Goal: Task Accomplishment & Management: Manage account settings

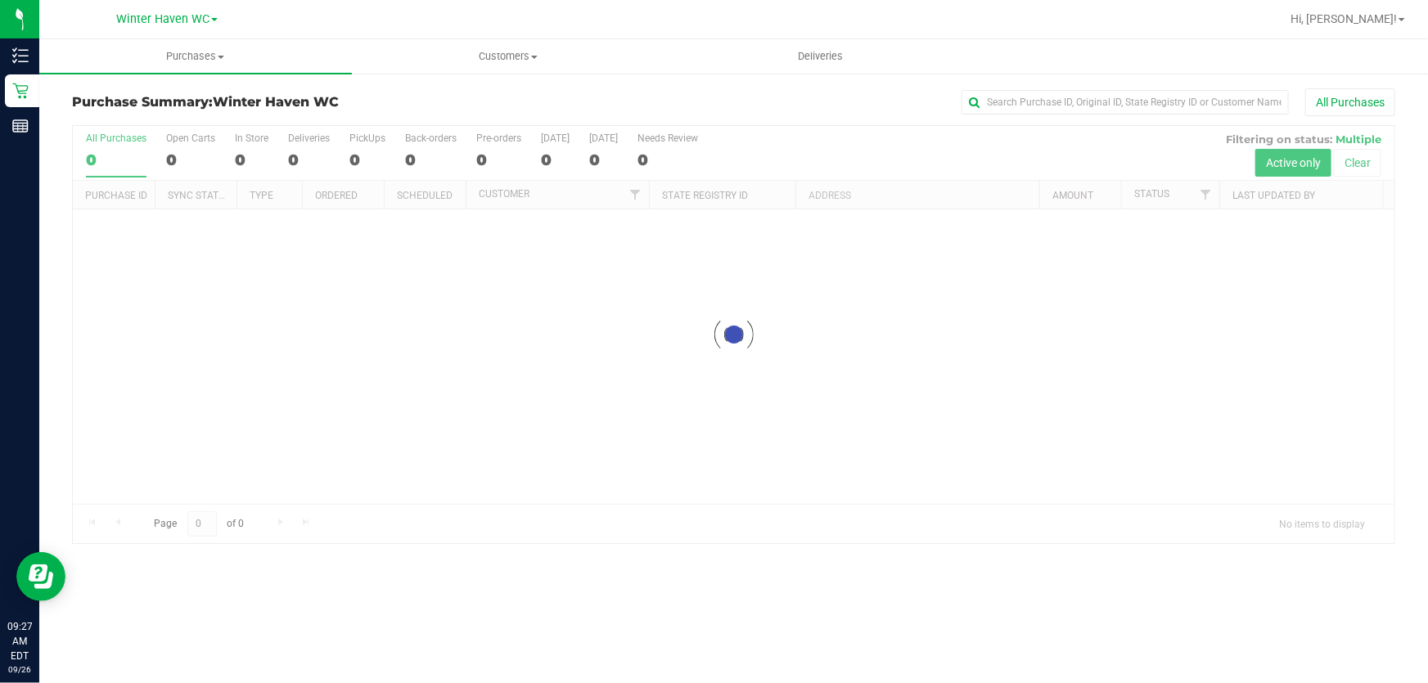
click at [889, 135] on div at bounding box center [734, 334] width 1322 height 417
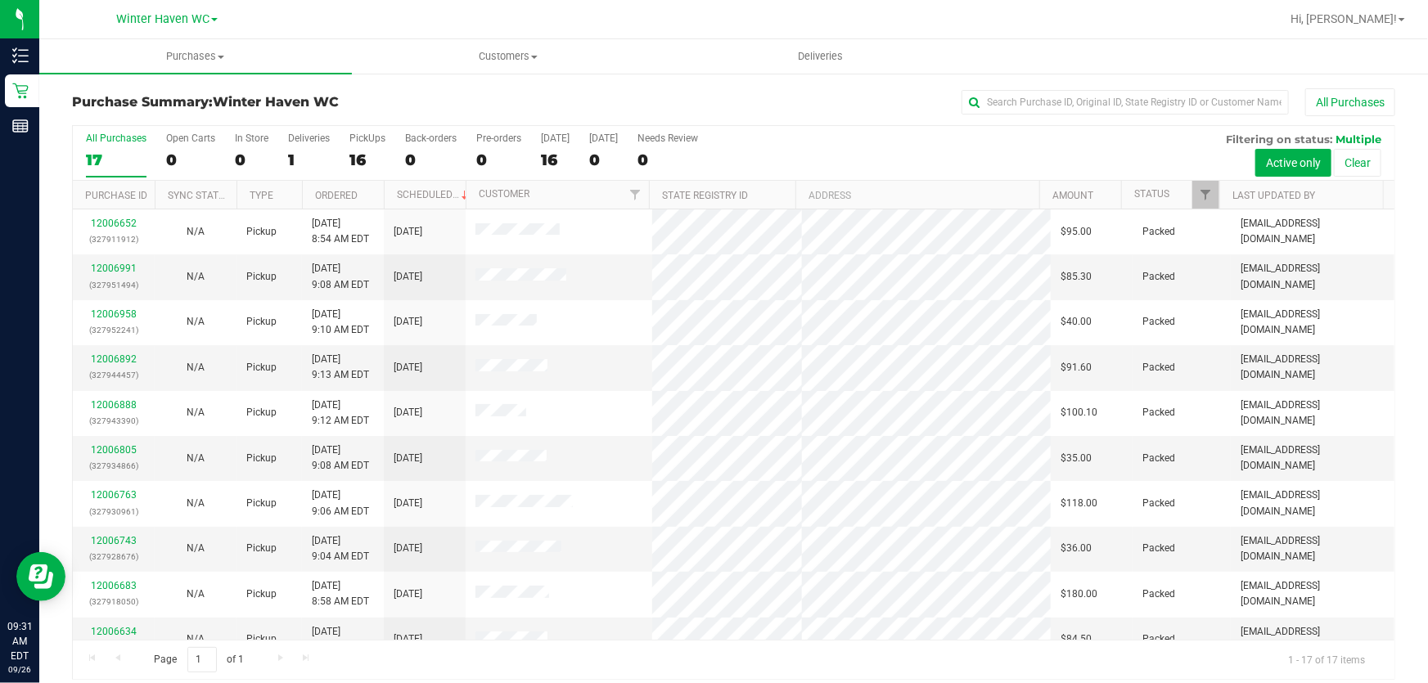
click at [796, 151] on div "All Purchases 17 Open Carts 0 In Store 0 Deliveries 1 PickUps 16 Back-orders 0 …" at bounding box center [734, 153] width 1322 height 55
click at [877, 147] on div "All Purchases 17 Open Carts 0 In Store 0 Deliveries 1 PickUps 16 Back-orders 0 …" at bounding box center [734, 153] width 1322 height 55
click at [112, 267] on link "12007165" at bounding box center [114, 268] width 46 height 11
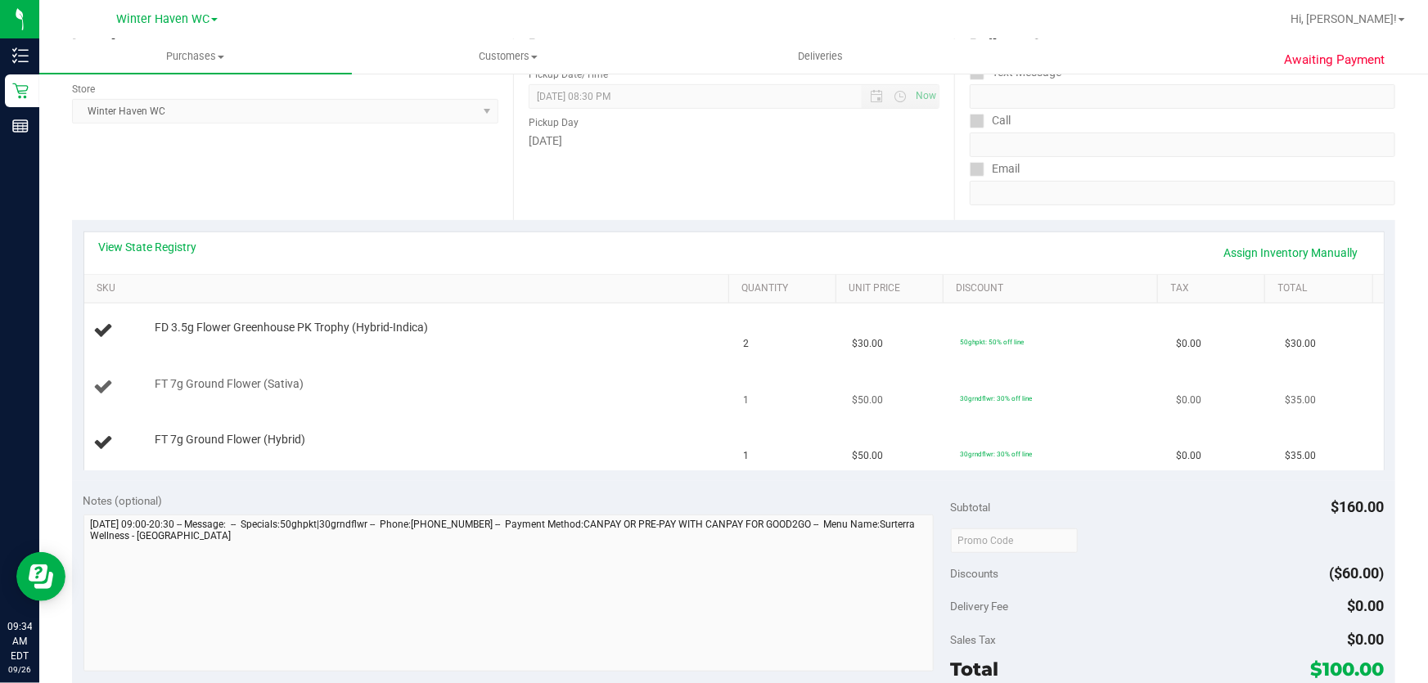
scroll to position [297, 0]
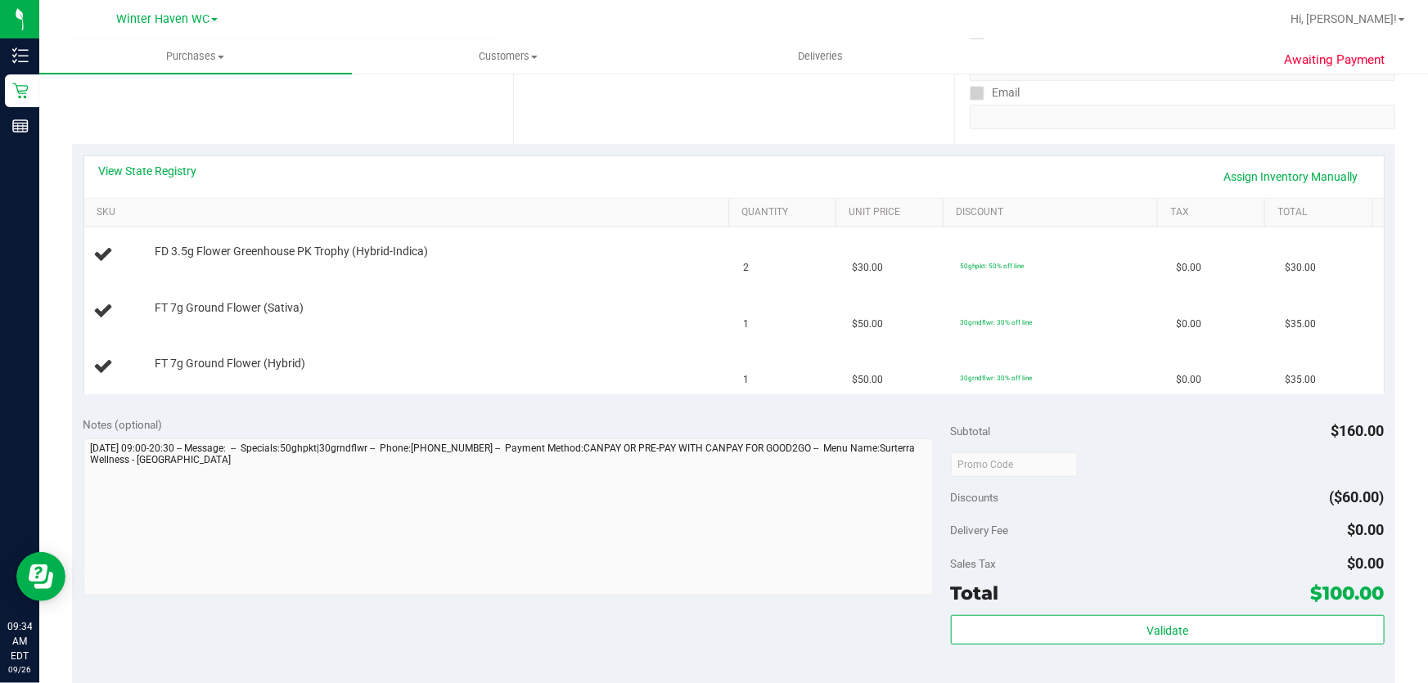
click at [155, 160] on div "View State Registry Assign Inventory Manually" at bounding box center [734, 177] width 1300 height 42
click at [149, 170] on link "View State Registry" at bounding box center [148, 171] width 98 height 16
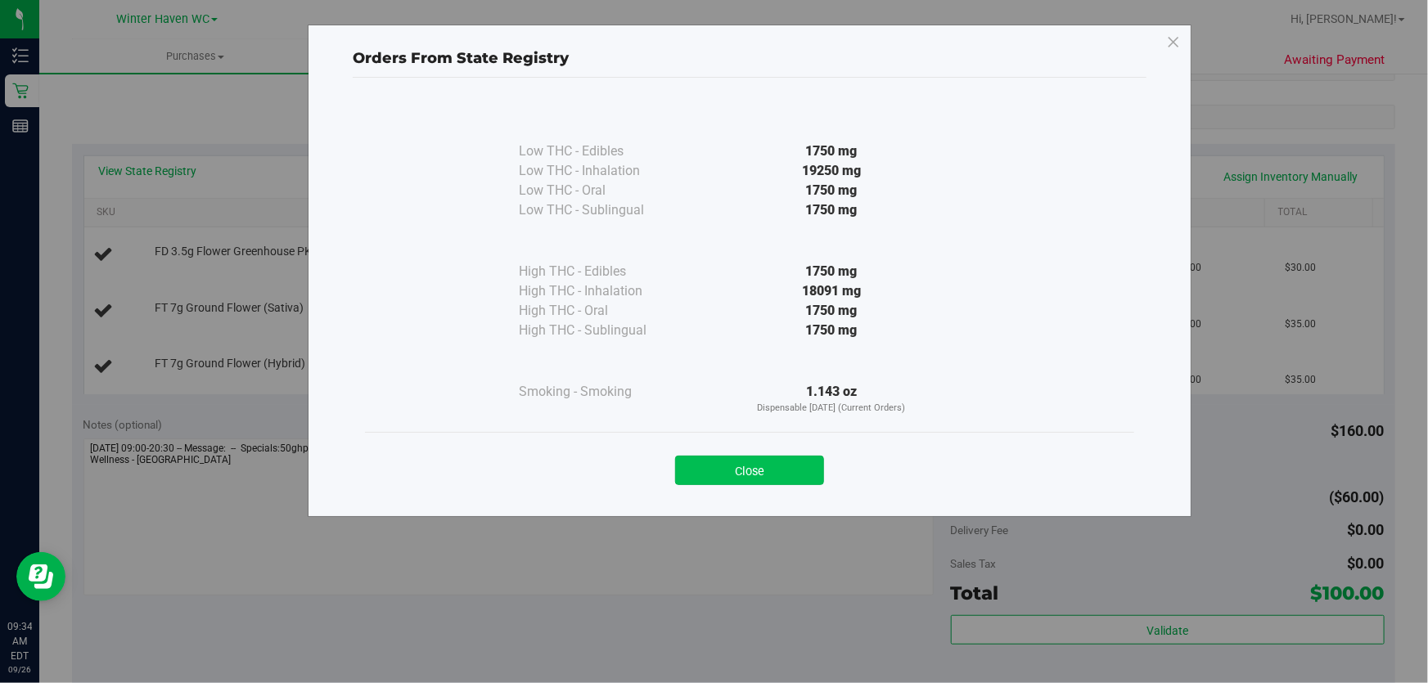
click at [732, 472] on button "Close" at bounding box center [749, 470] width 149 height 29
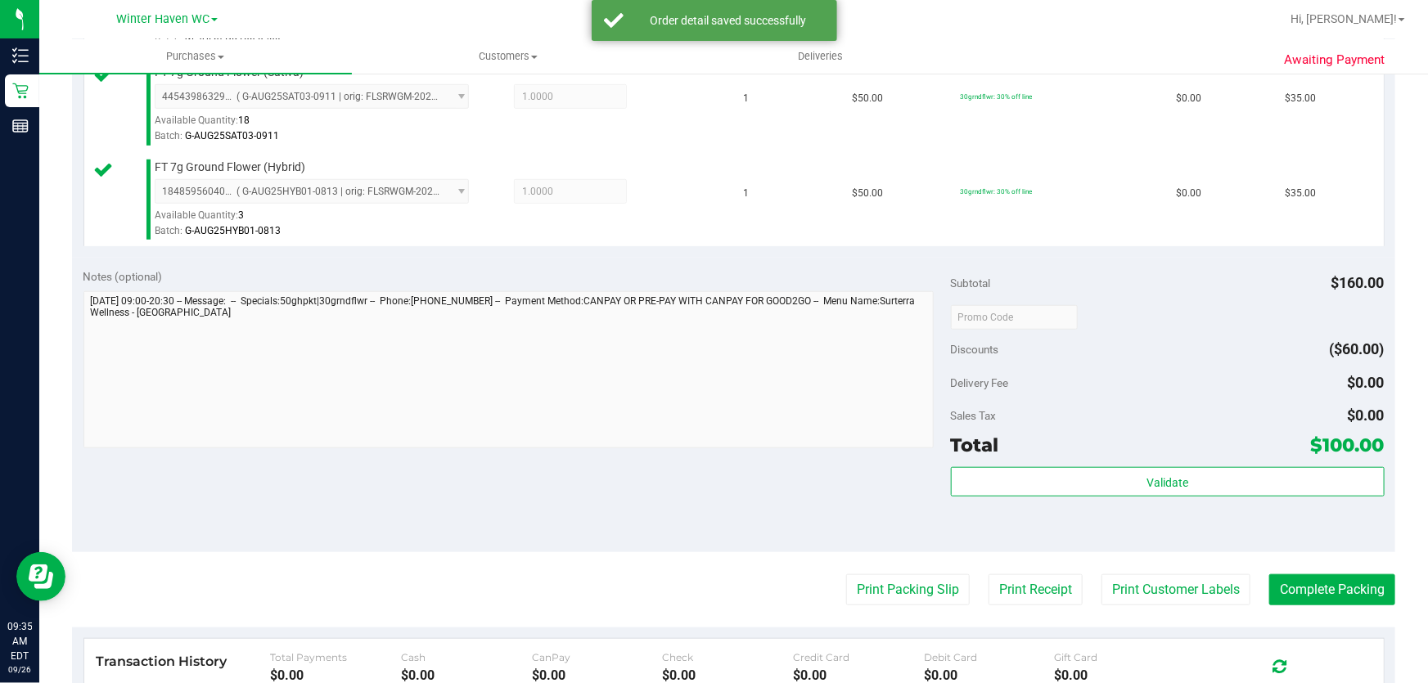
scroll to position [552, 0]
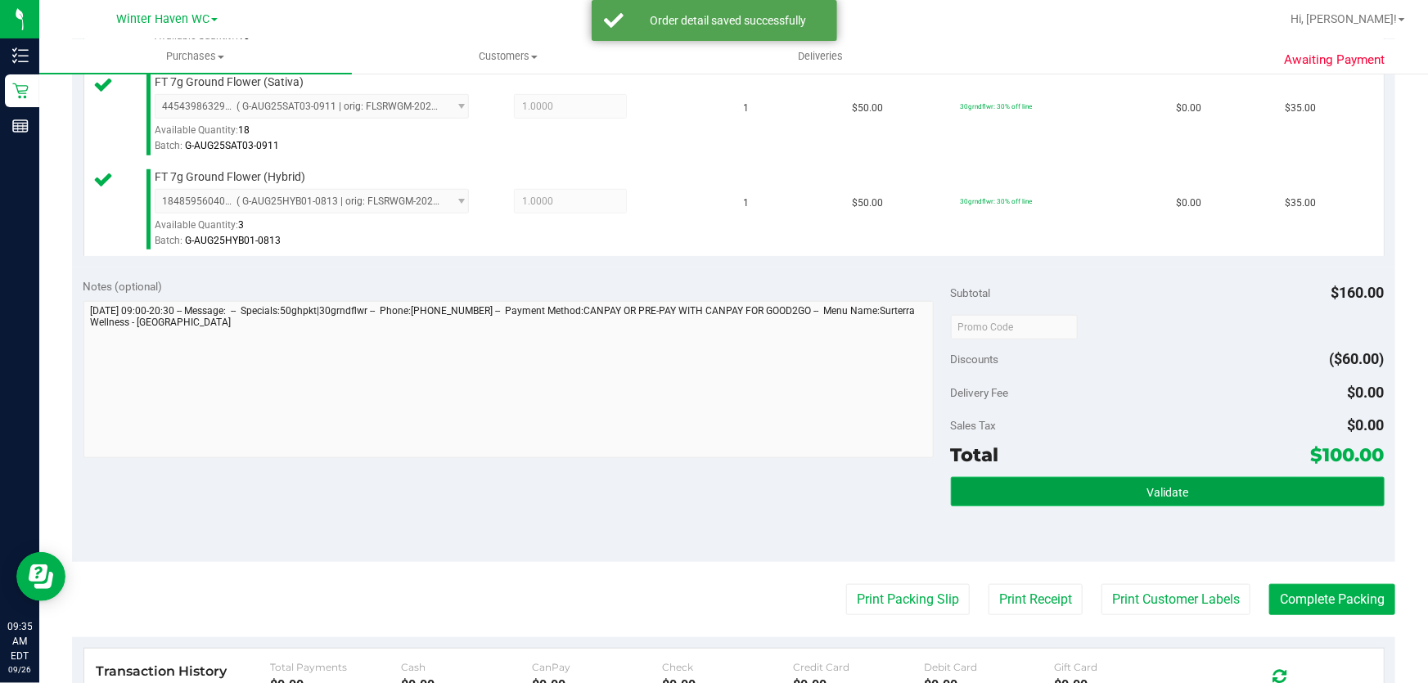
click at [1213, 499] on button "Validate" at bounding box center [1168, 491] width 434 height 29
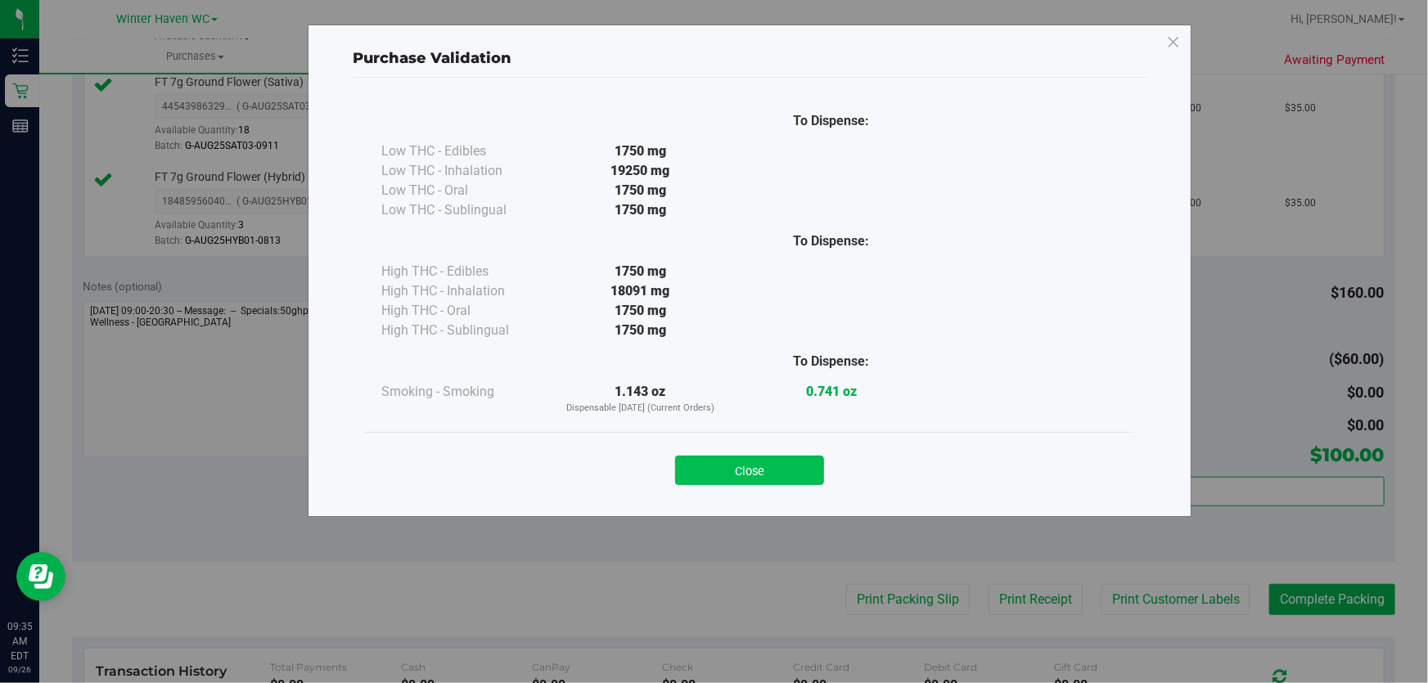
click at [769, 472] on button "Close" at bounding box center [749, 470] width 149 height 29
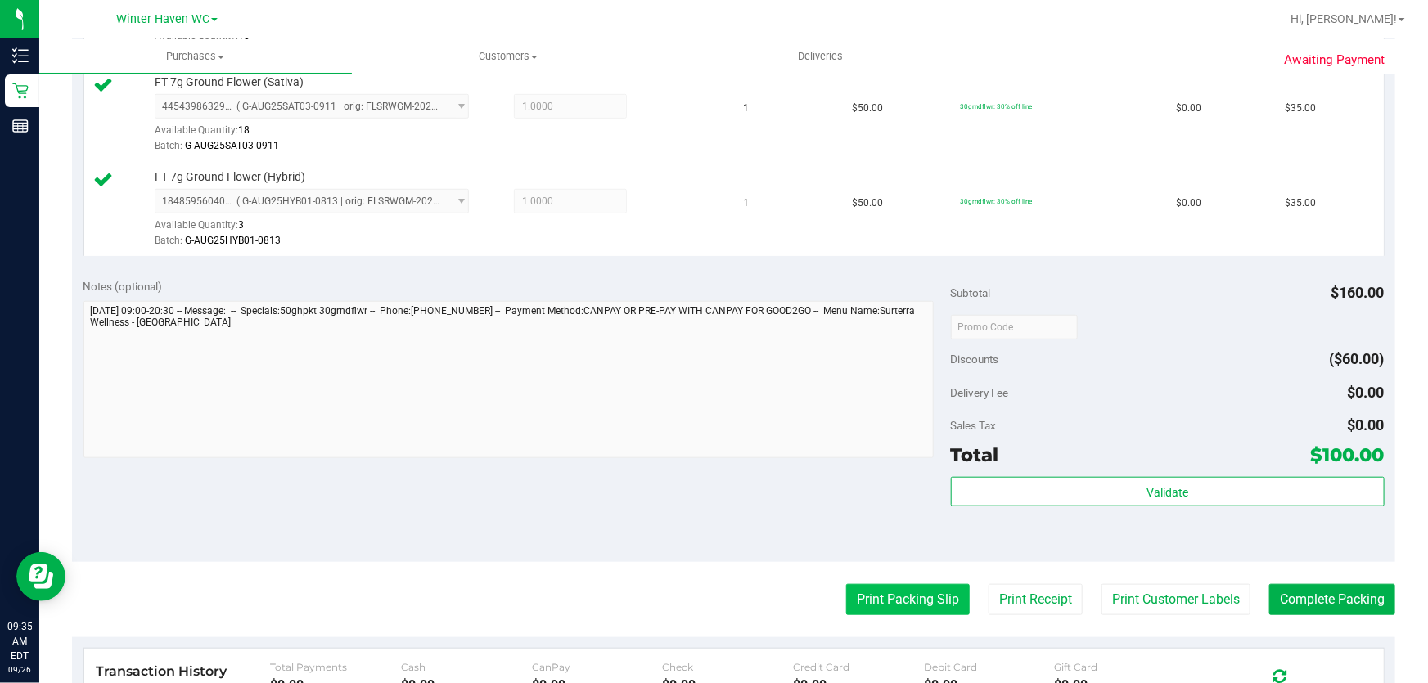
click at [909, 601] on button "Print Packing Slip" at bounding box center [908, 599] width 124 height 31
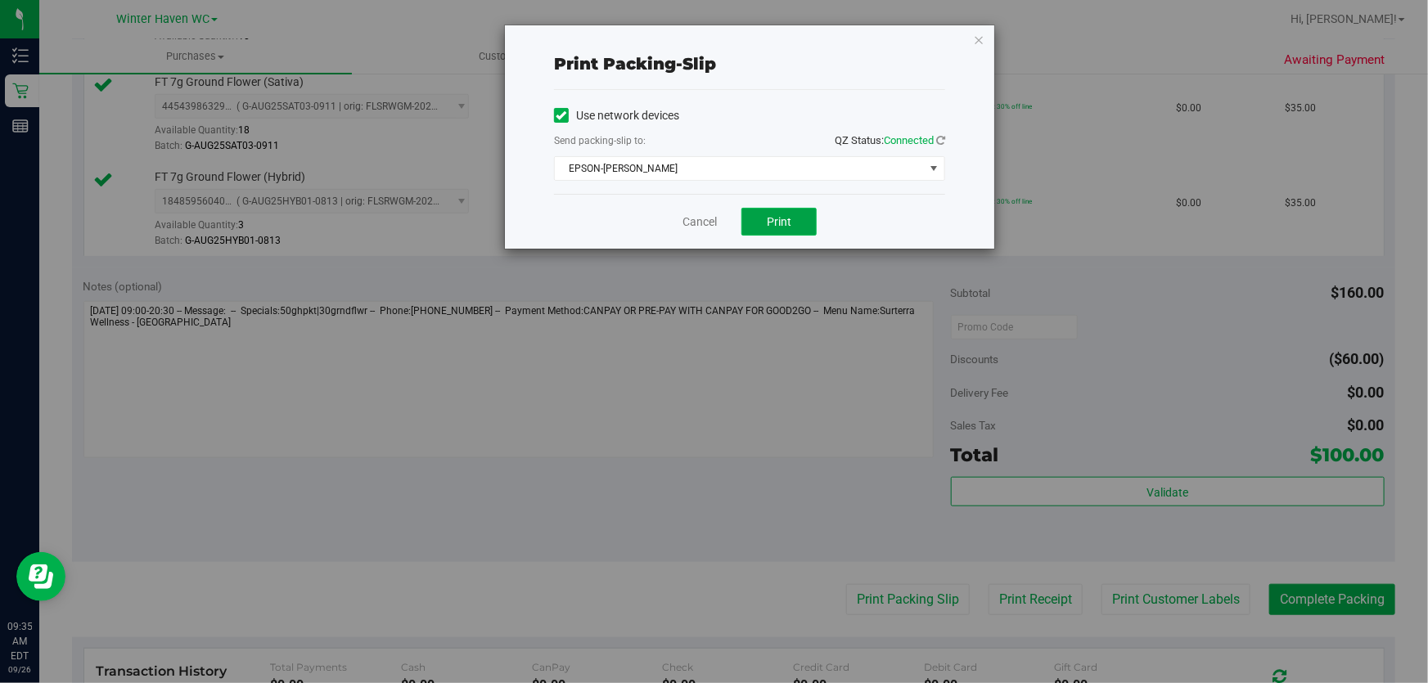
click at [787, 227] on span "Print" at bounding box center [779, 221] width 25 height 13
click at [689, 219] on link "Cancel" at bounding box center [700, 222] width 34 height 17
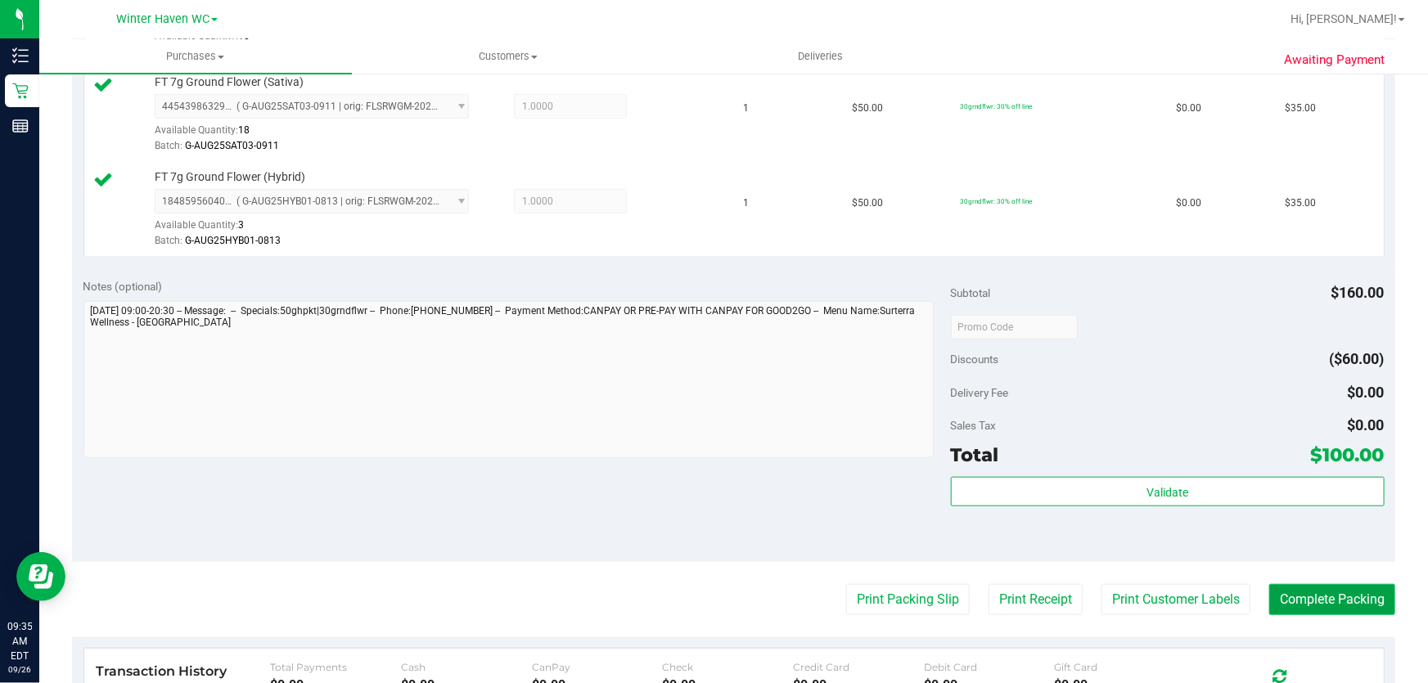
click at [1342, 601] on button "Complete Packing" at bounding box center [1332, 599] width 126 height 31
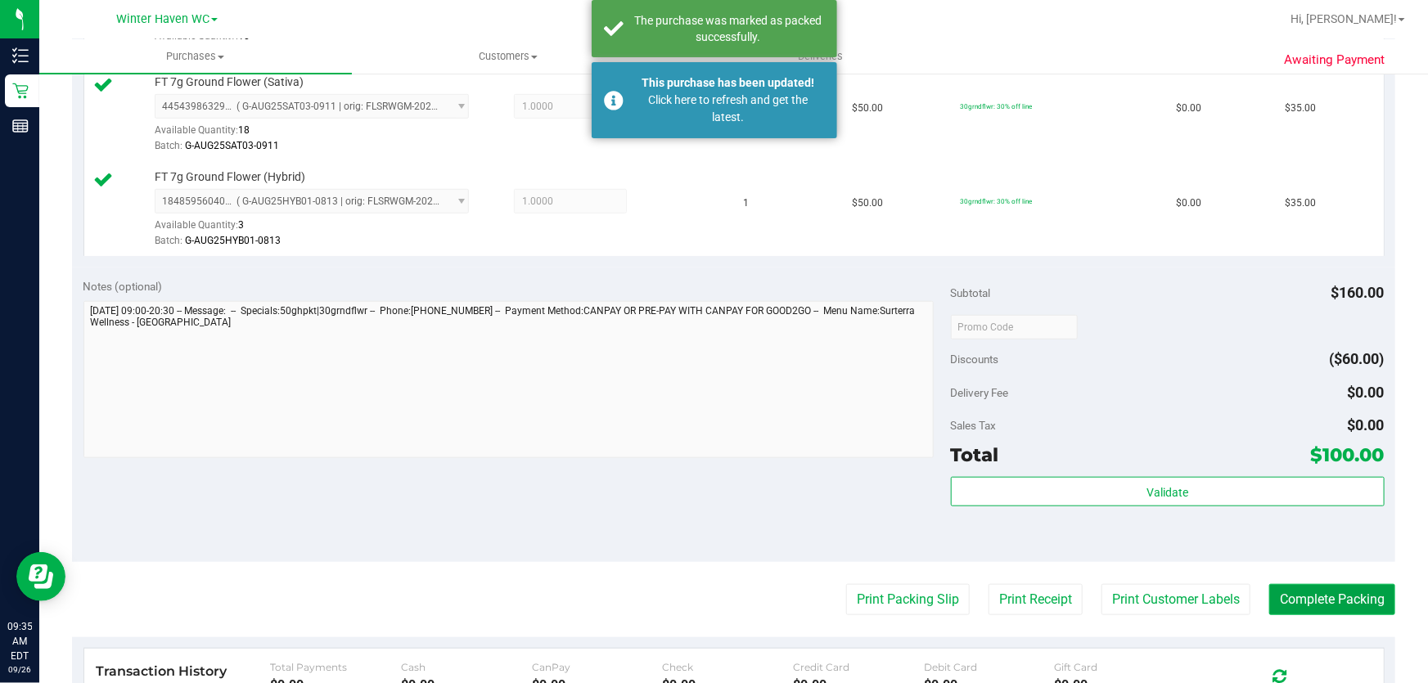
click at [1346, 588] on button "Complete Packing" at bounding box center [1332, 599] width 126 height 31
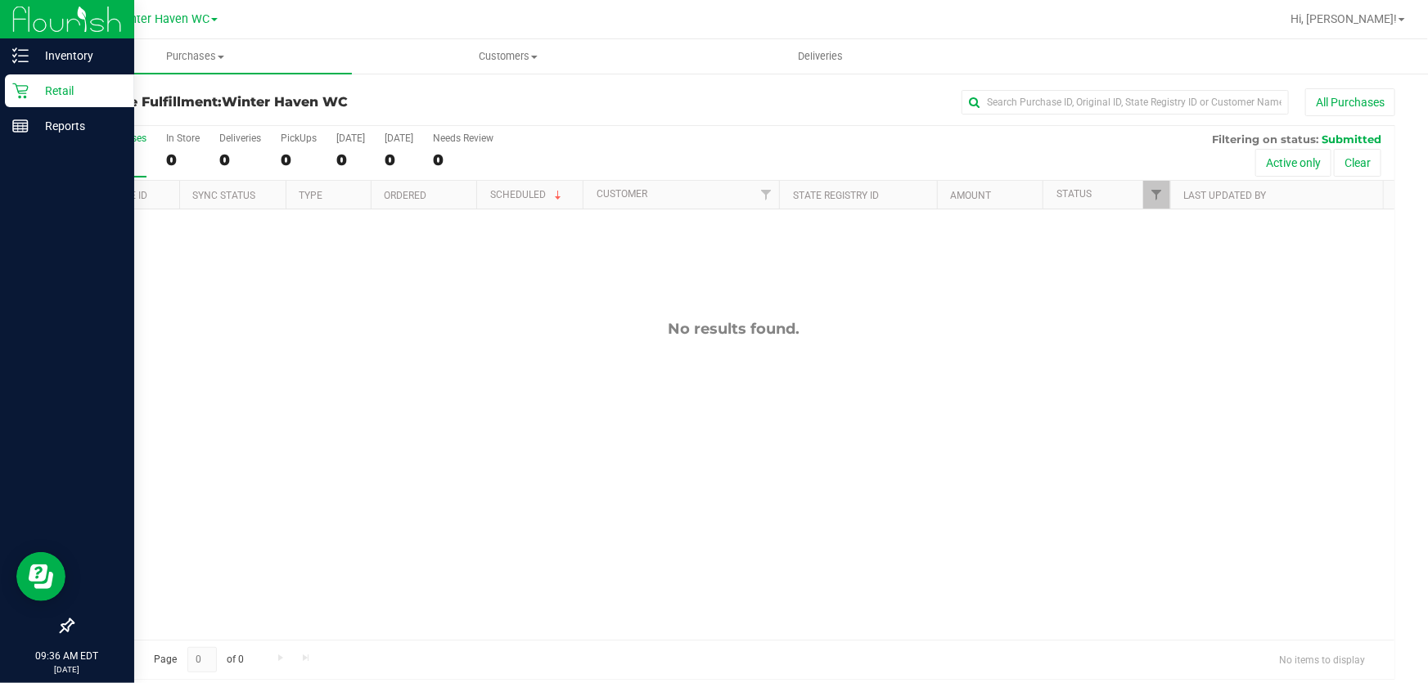
click at [47, 83] on p "Retail" at bounding box center [78, 91] width 98 height 20
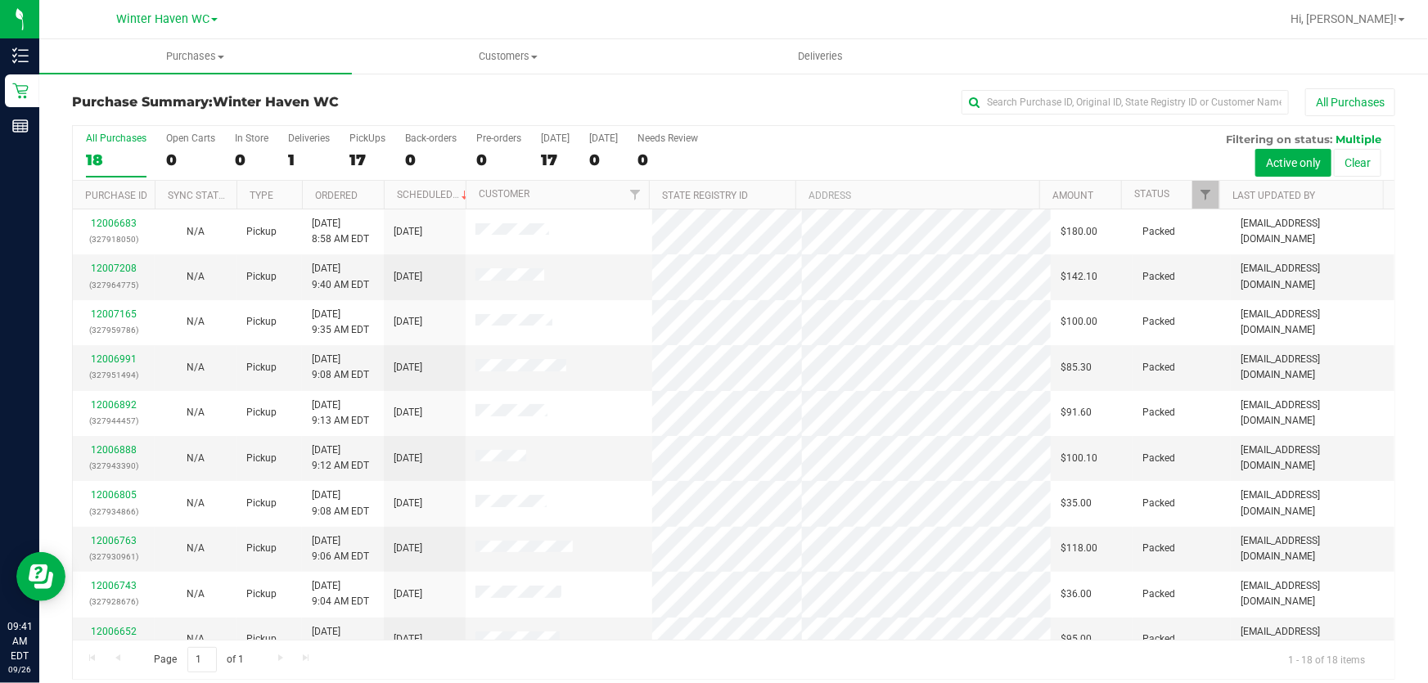
click at [752, 142] on div "All Purchases 18 Open Carts 0 In Store 0 Deliveries 1 PickUps 17 Back-orders 0 …" at bounding box center [734, 153] width 1322 height 55
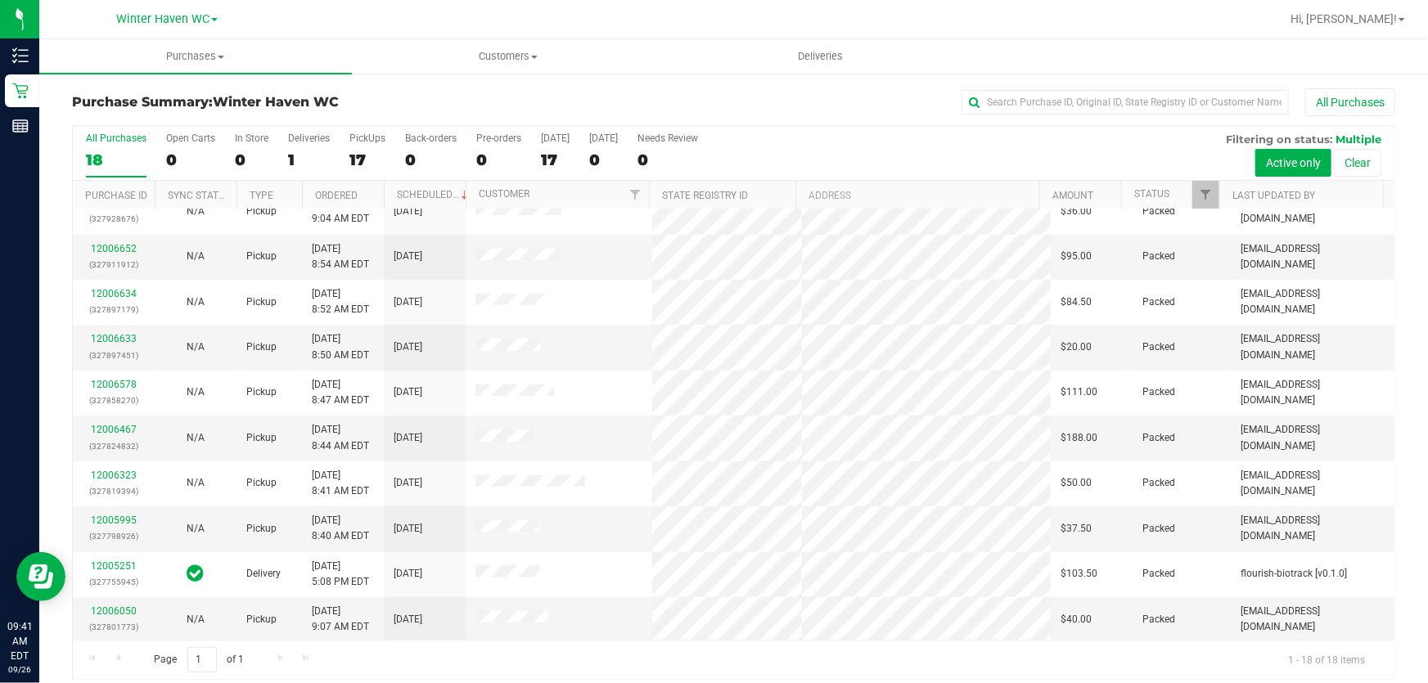
click at [773, 135] on div "All Purchases 18 Open Carts 0 In Store 0 Deliveries 1 PickUps 17 Back-orders 0 …" at bounding box center [734, 132] width 1322 height 13
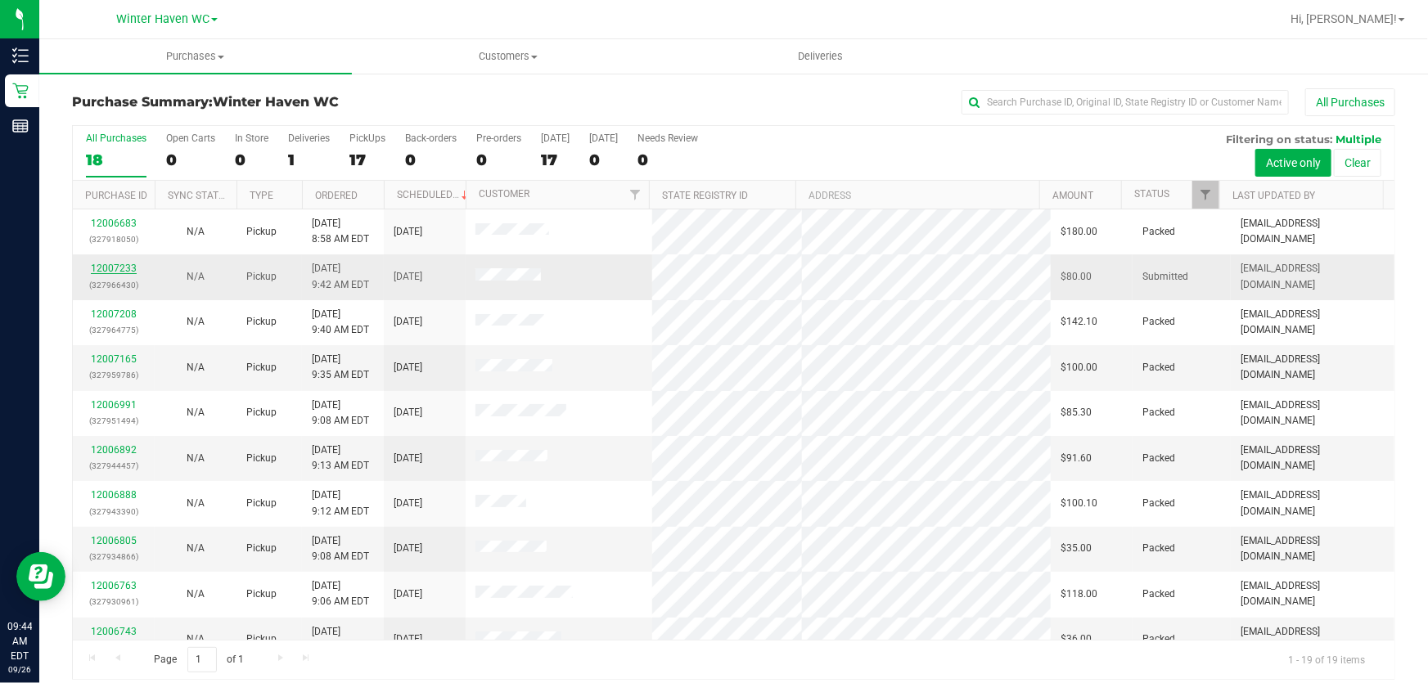
click at [114, 269] on link "12007233" at bounding box center [114, 268] width 46 height 11
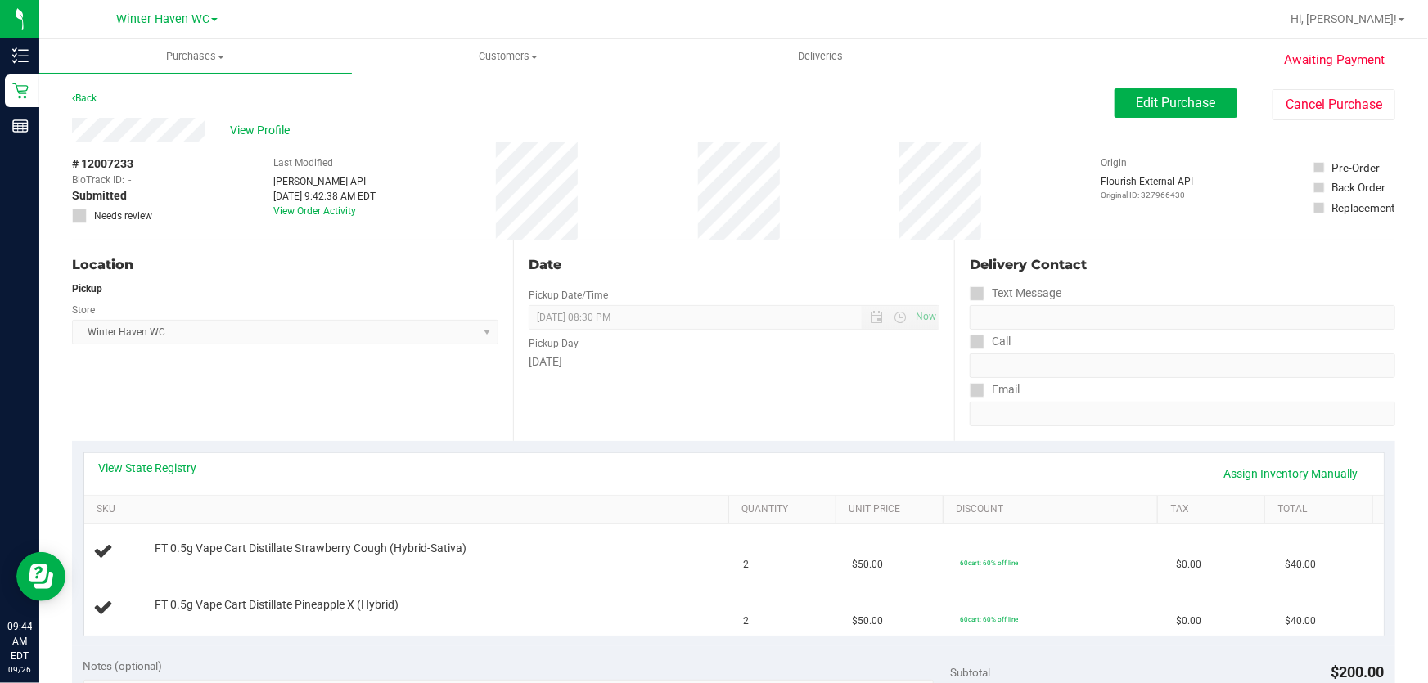
scroll to position [74, 0]
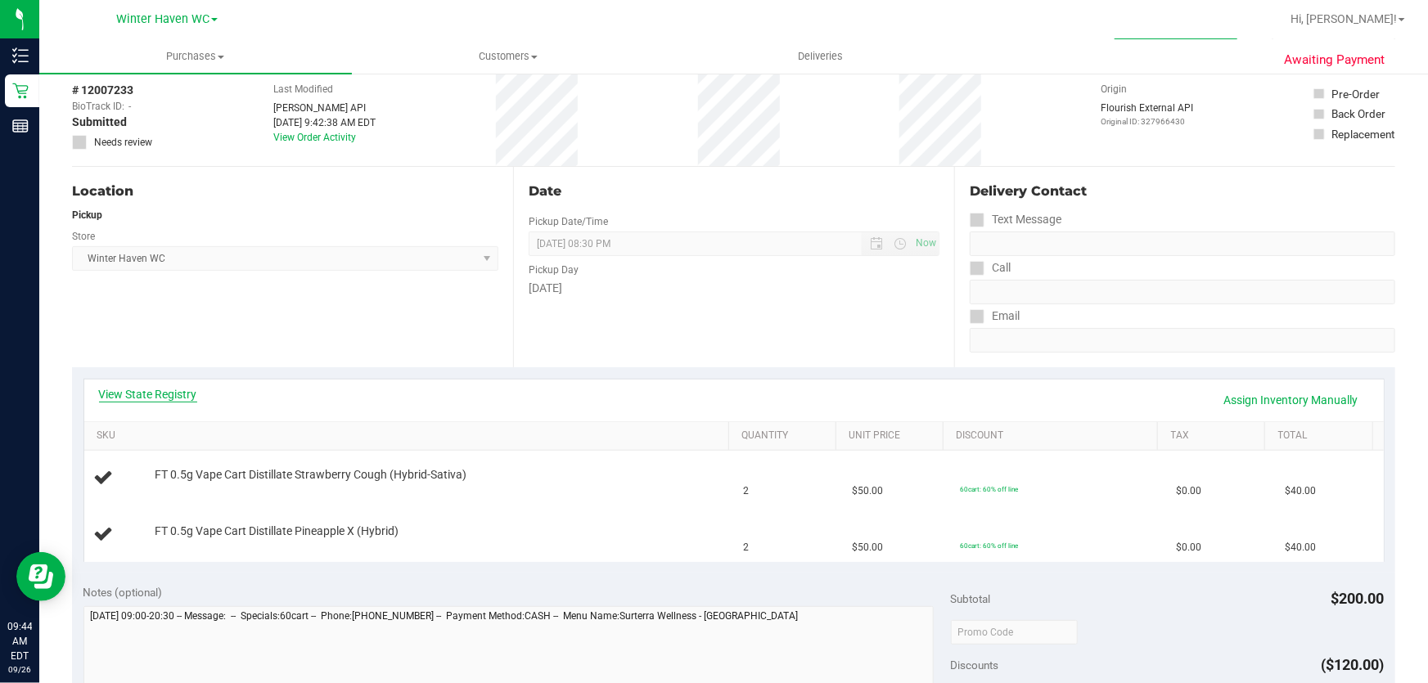
click at [167, 394] on link "View State Registry" at bounding box center [148, 394] width 98 height 16
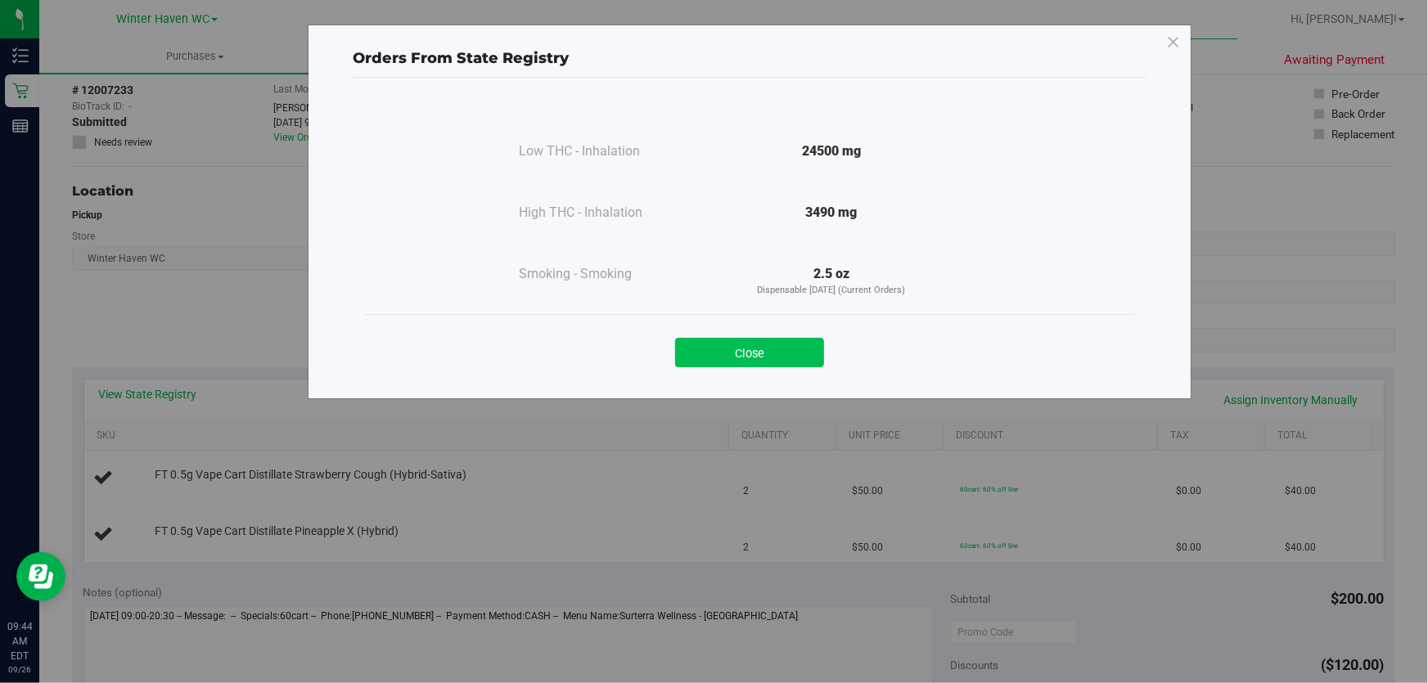
click at [752, 364] on button "Close" at bounding box center [749, 352] width 149 height 29
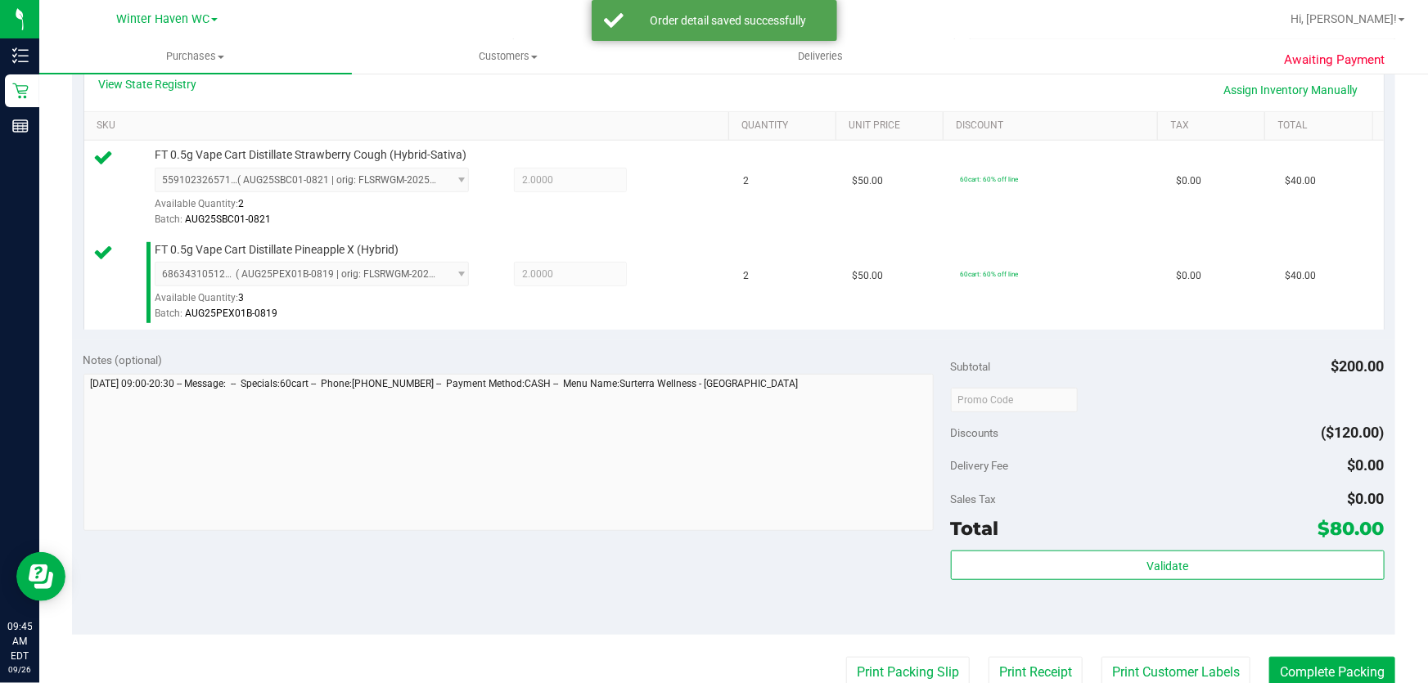
scroll to position [521, 0]
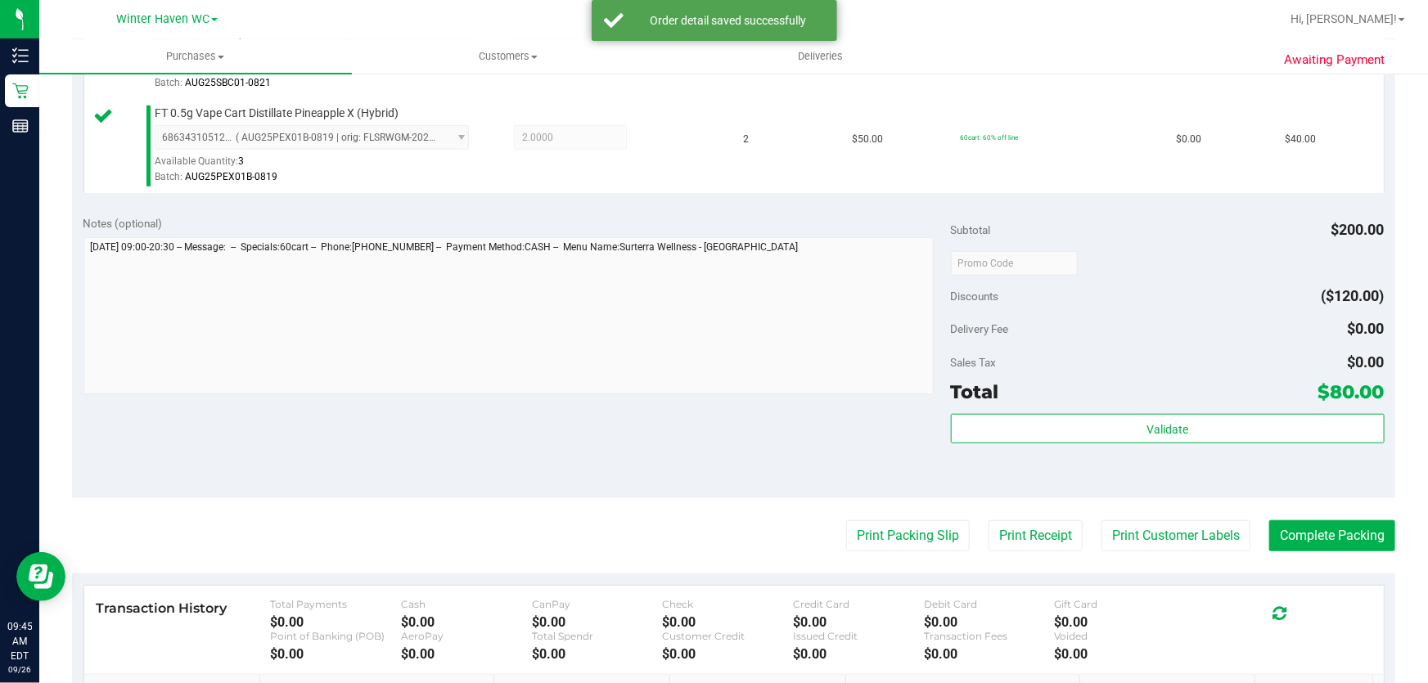
click at [1083, 314] on div "Delivery Fee $0.00" at bounding box center [1168, 328] width 434 height 29
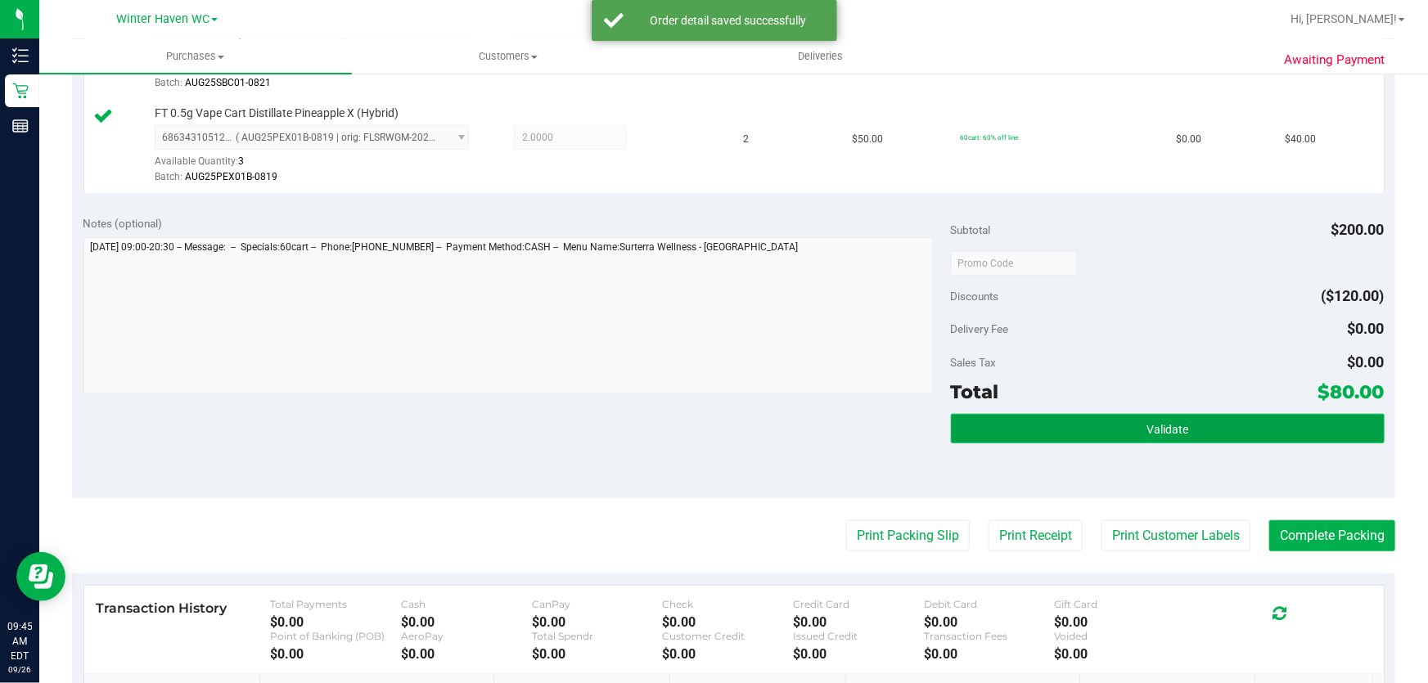
click at [1113, 423] on button "Validate" at bounding box center [1168, 428] width 434 height 29
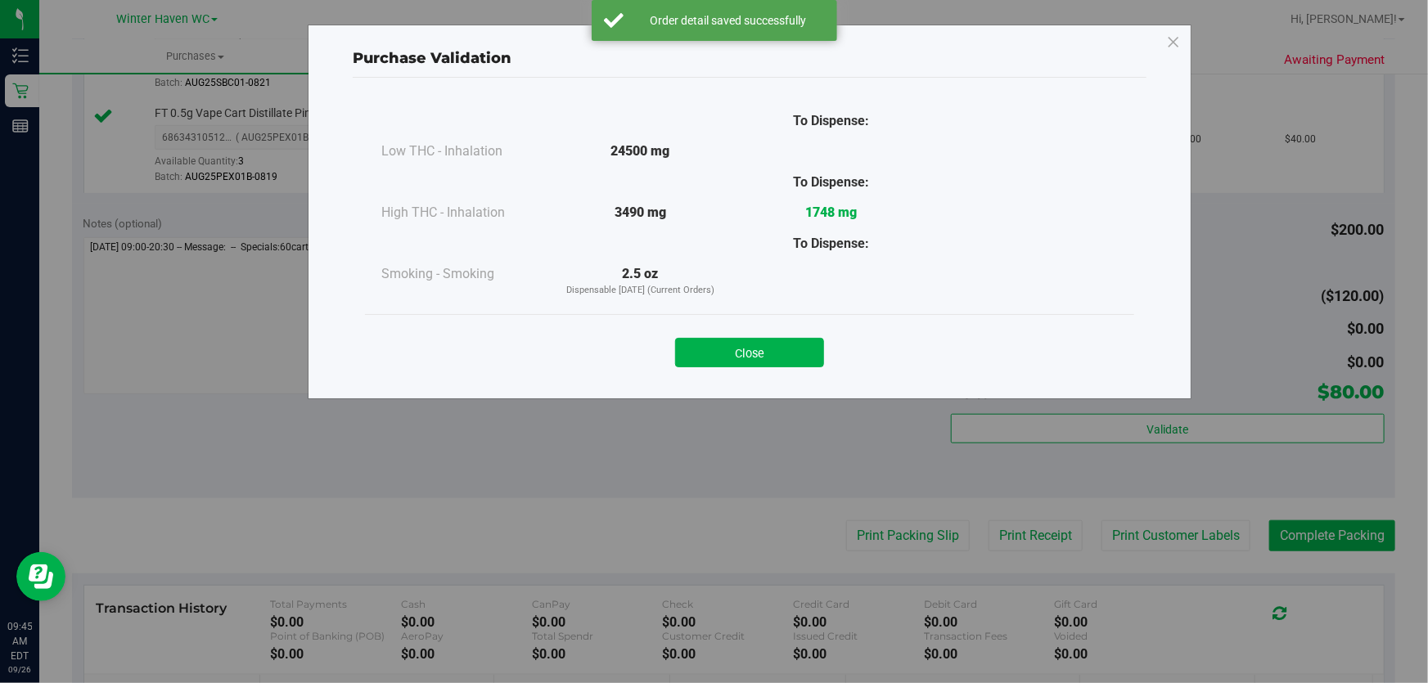
click at [882, 530] on div "Purchase Validation To Dispense: Low THC - Inhalation 24500 mg" at bounding box center [720, 341] width 1440 height 683
click at [779, 349] on button "Close" at bounding box center [749, 352] width 149 height 29
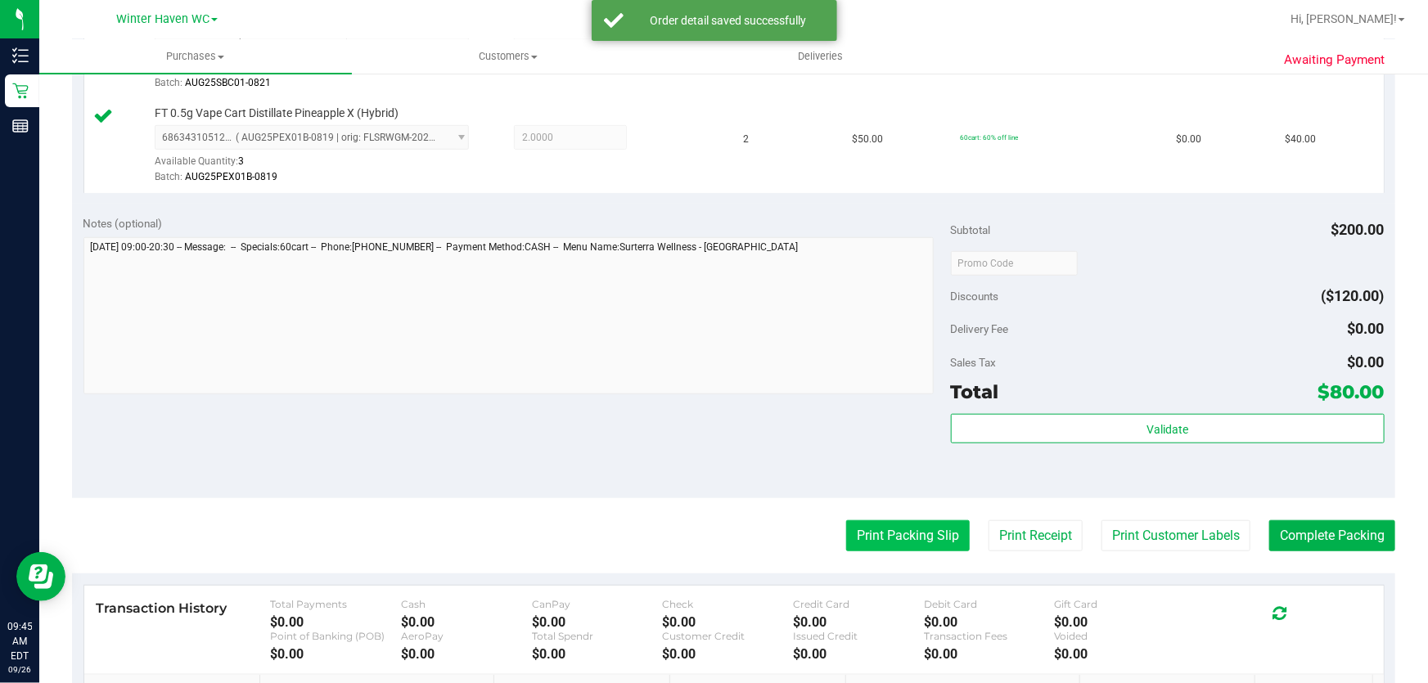
click at [889, 523] on button "Print Packing Slip" at bounding box center [908, 536] width 124 height 31
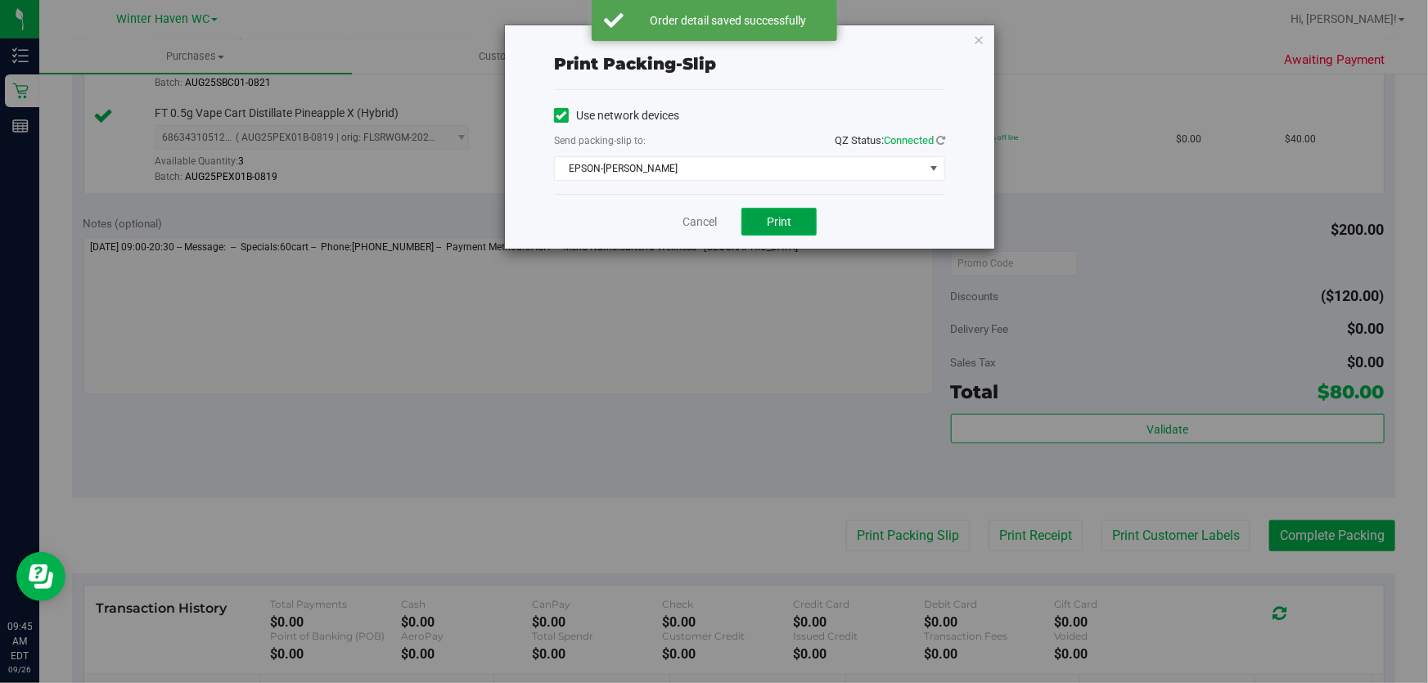
click at [797, 224] on button "Print" at bounding box center [779, 222] width 75 height 28
click at [693, 219] on link "Cancel" at bounding box center [700, 222] width 34 height 17
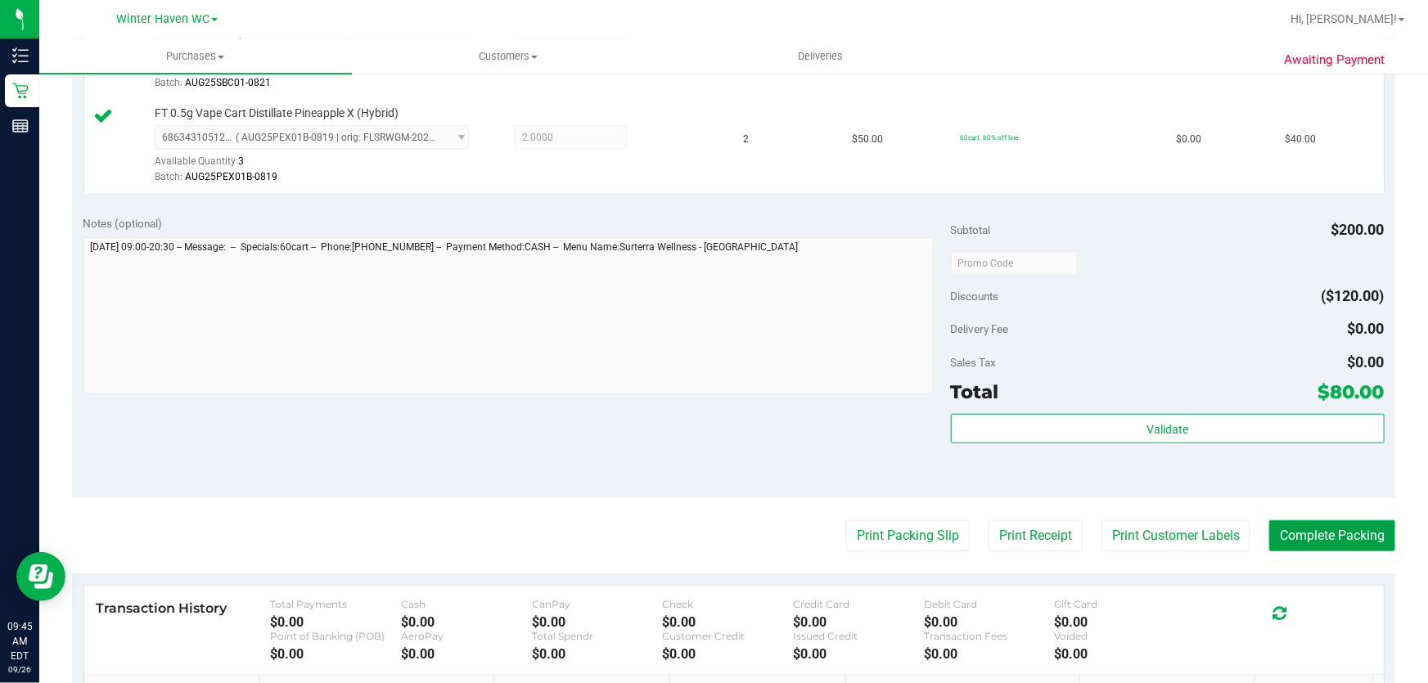
click at [1337, 525] on button "Complete Packing" at bounding box center [1332, 536] width 126 height 31
click at [852, 436] on div "Notes (optional) Subtotal $200.00 Discounts ($120.00) Delivery Fee $0.00 Sales …" at bounding box center [733, 351] width 1323 height 295
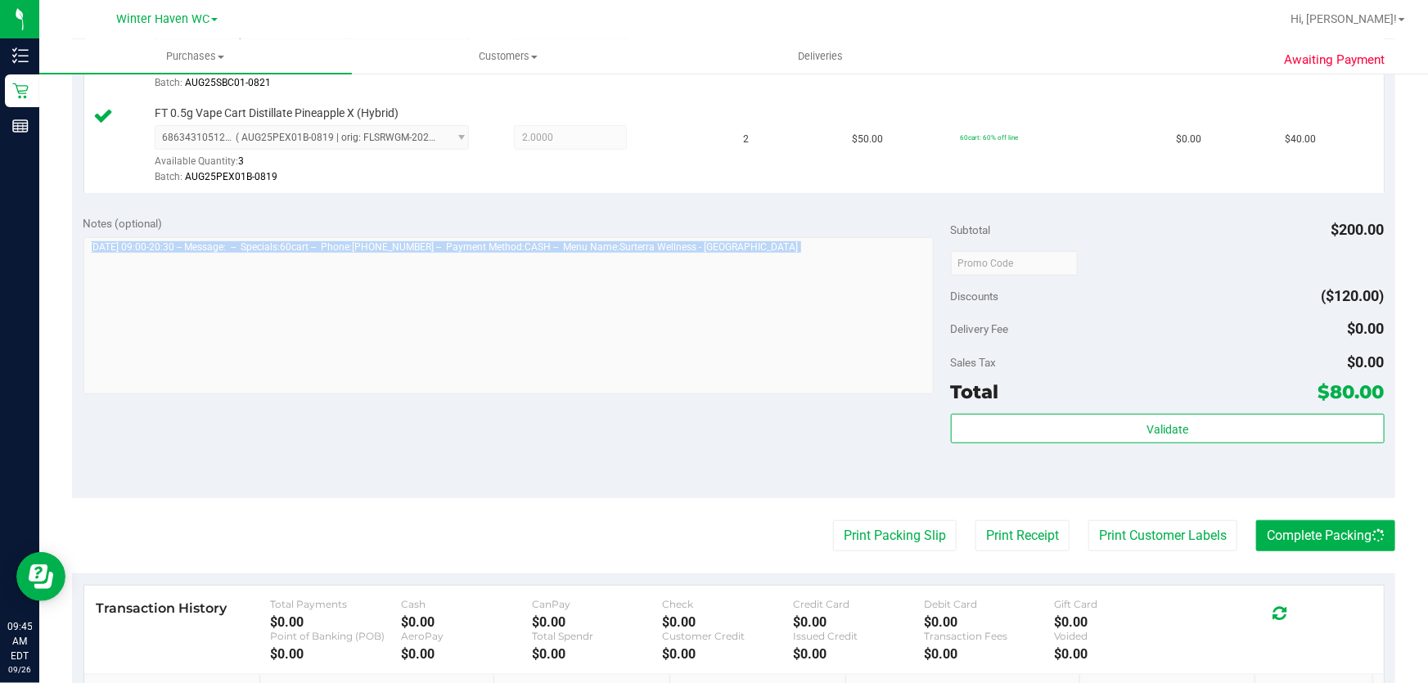
click at [852, 436] on div "Notes (optional) Subtotal $200.00 Discounts ($120.00) Delivery Fee $0.00 Sales …" at bounding box center [733, 351] width 1323 height 295
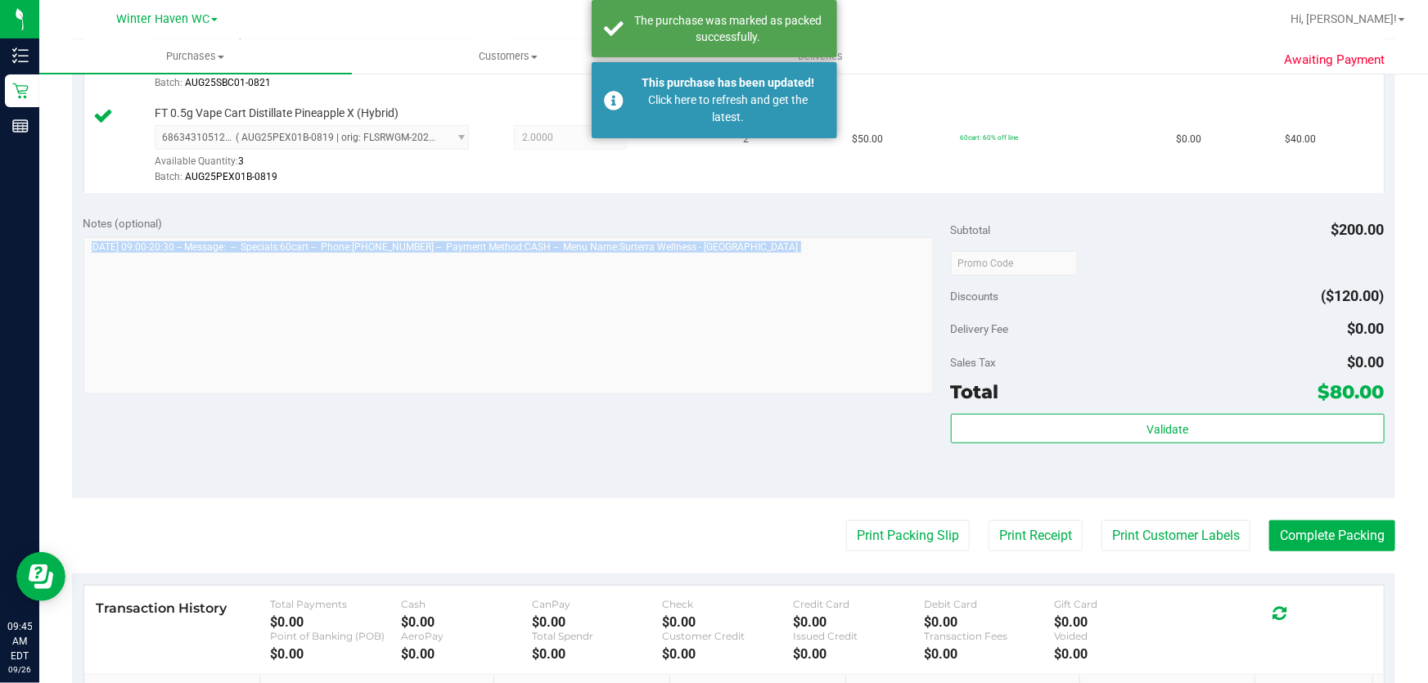
click at [851, 436] on div "Notes (optional) Subtotal $200.00 Discounts ($120.00) Delivery Fee $0.00 Sales …" at bounding box center [733, 351] width 1323 height 295
click at [1359, 543] on button "Complete Packing" at bounding box center [1332, 536] width 126 height 31
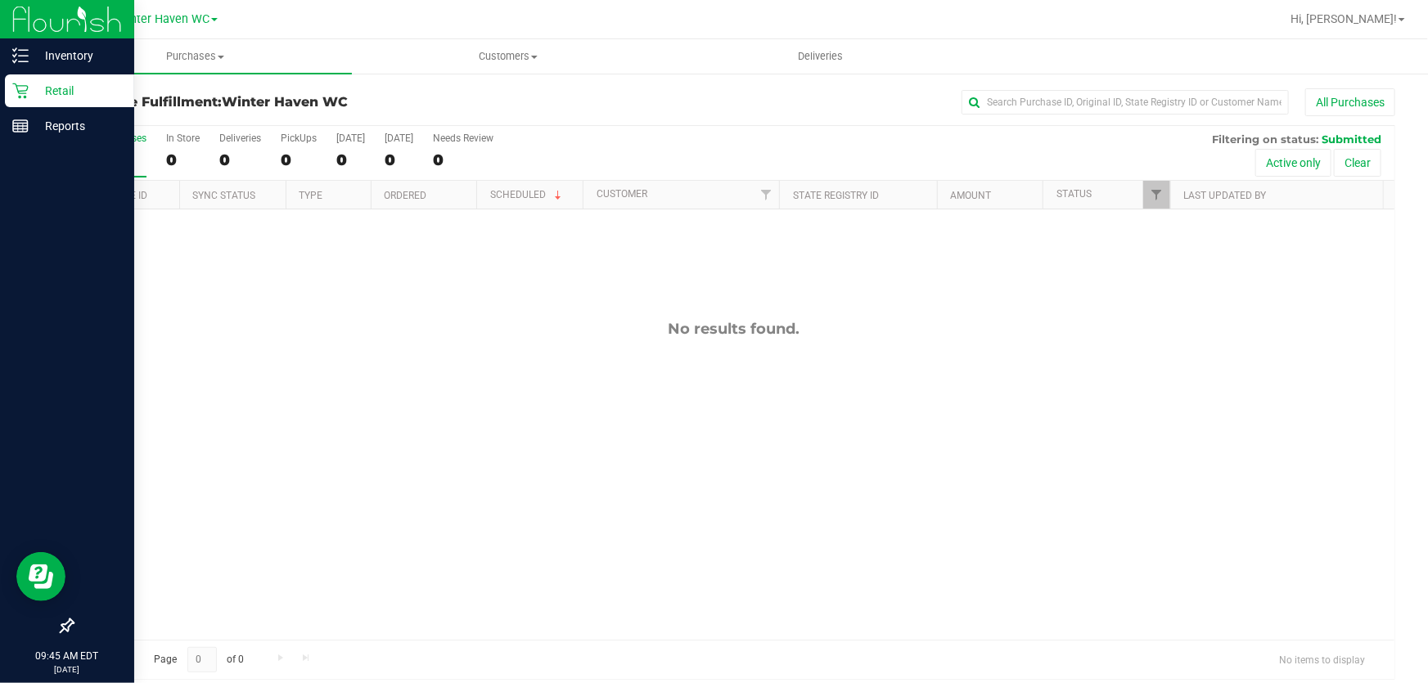
click at [42, 87] on p "Retail" at bounding box center [78, 91] width 98 height 20
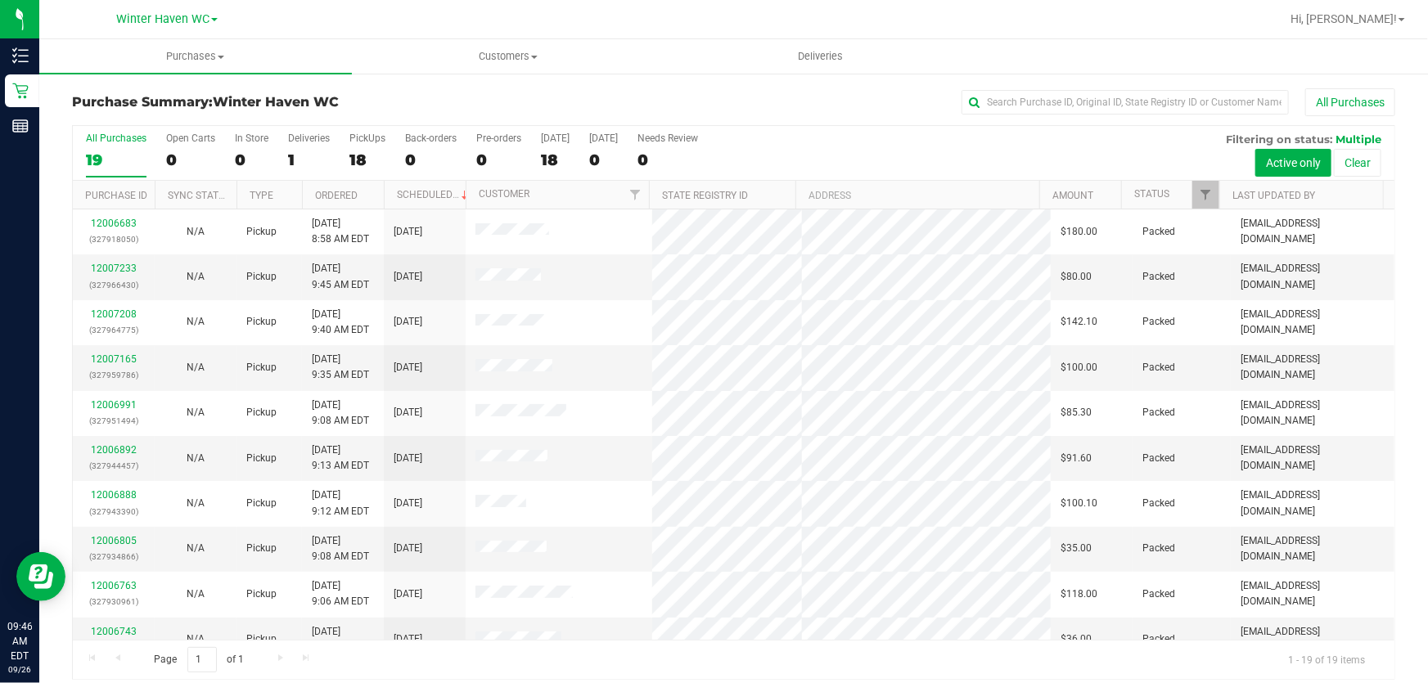
click at [876, 133] on div "All Purchases 19 Open Carts 0 In Store 0 Deliveries 1 PickUps 18 Back-orders 0 …" at bounding box center [734, 132] width 1322 height 13
click at [885, 151] on div "All Purchases 19 Open Carts 0 In Store 0 Deliveries 1 PickUps 18 Back-orders 0 …" at bounding box center [734, 153] width 1322 height 55
click at [940, 147] on div "All Purchases 19 Open Carts 0 In Store 0 Deliveries 1 PickUps 18 Back-orders 0 …" at bounding box center [734, 153] width 1322 height 55
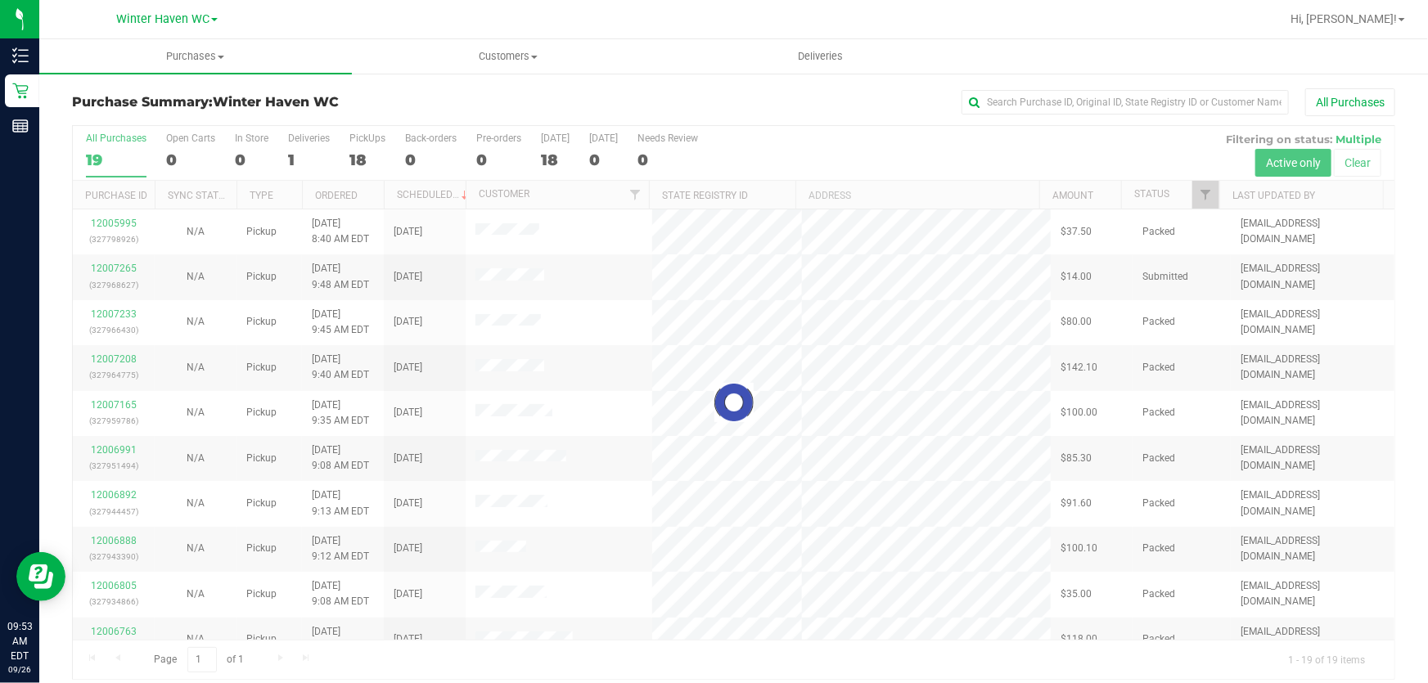
click at [807, 146] on div at bounding box center [734, 402] width 1322 height 553
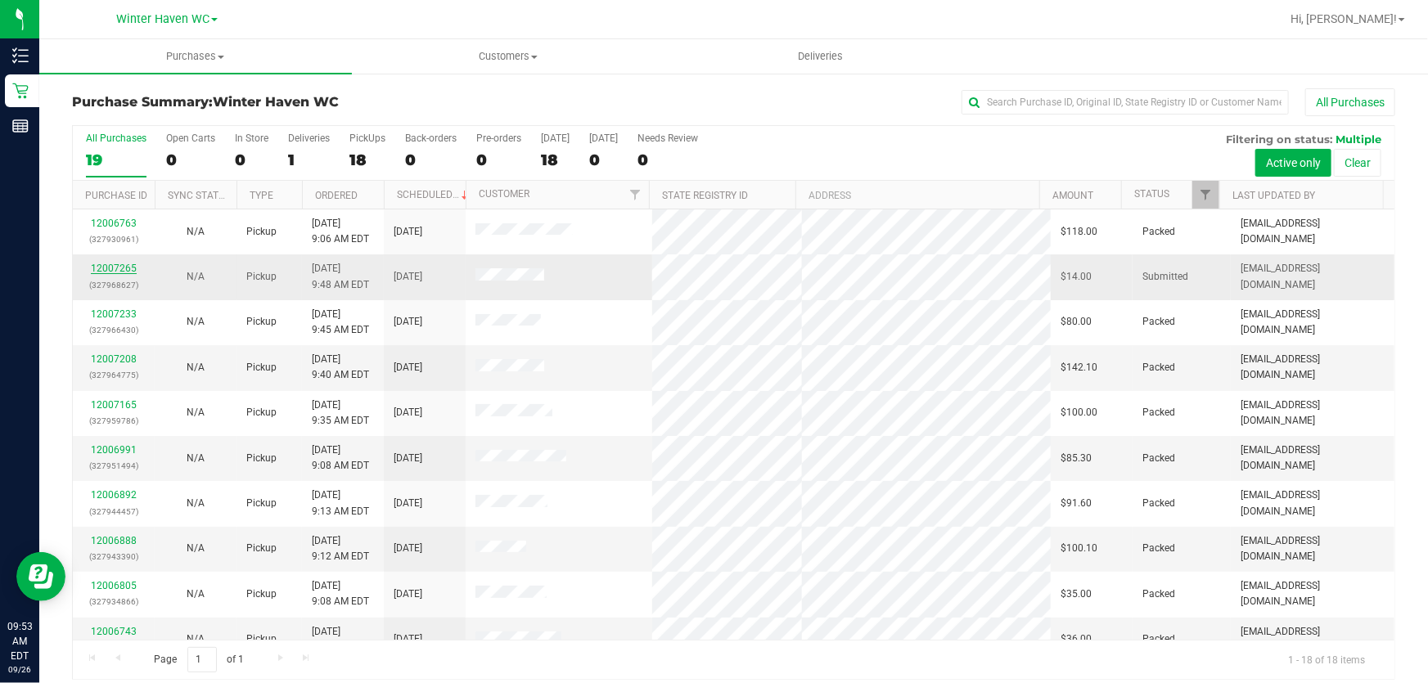
click at [111, 269] on link "12007265" at bounding box center [114, 268] width 46 height 11
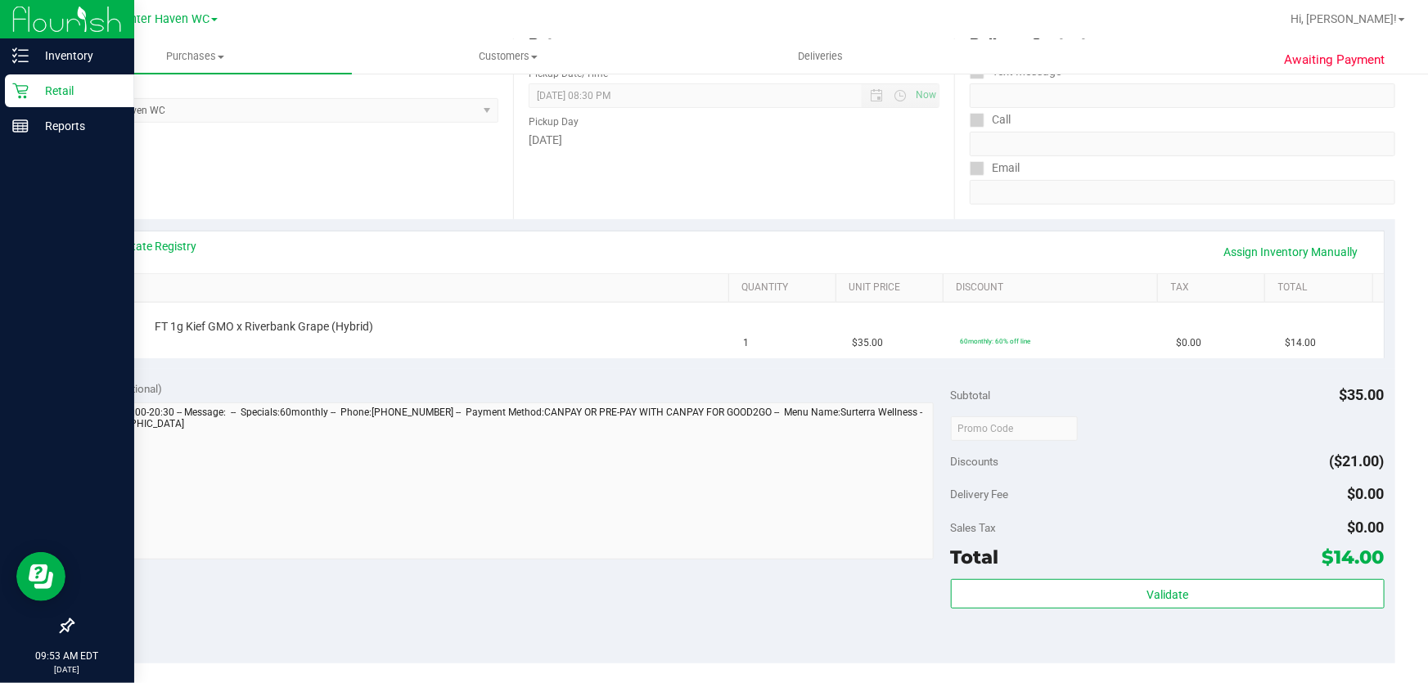
scroll to position [223, 0]
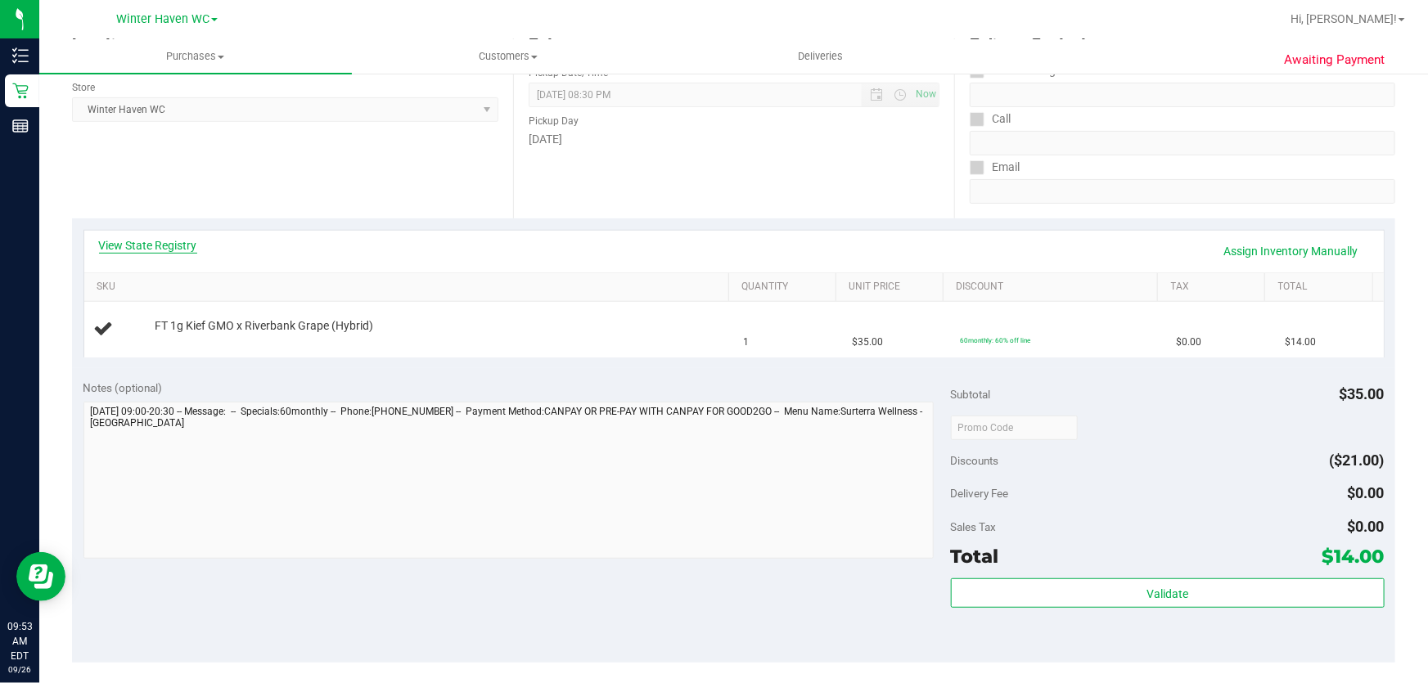
click at [162, 240] on link "View State Registry" at bounding box center [148, 245] width 98 height 16
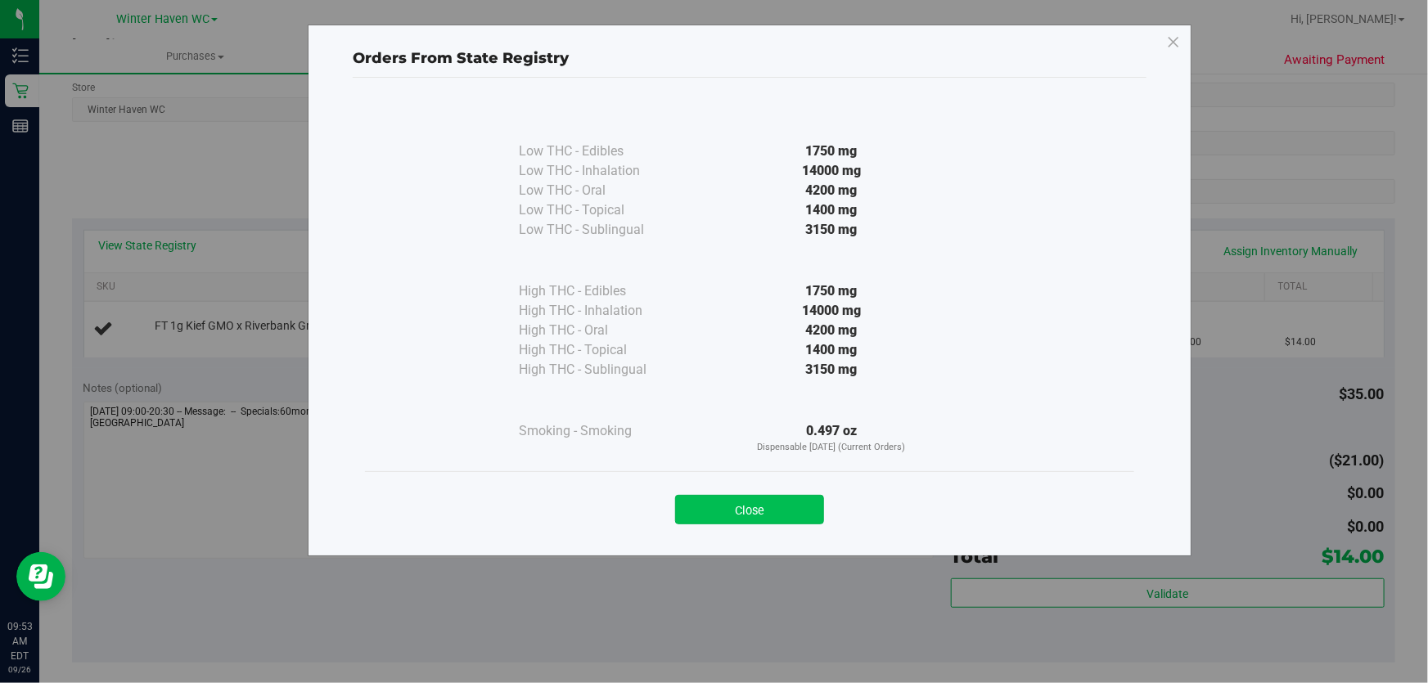
click at [734, 499] on button "Close" at bounding box center [749, 509] width 149 height 29
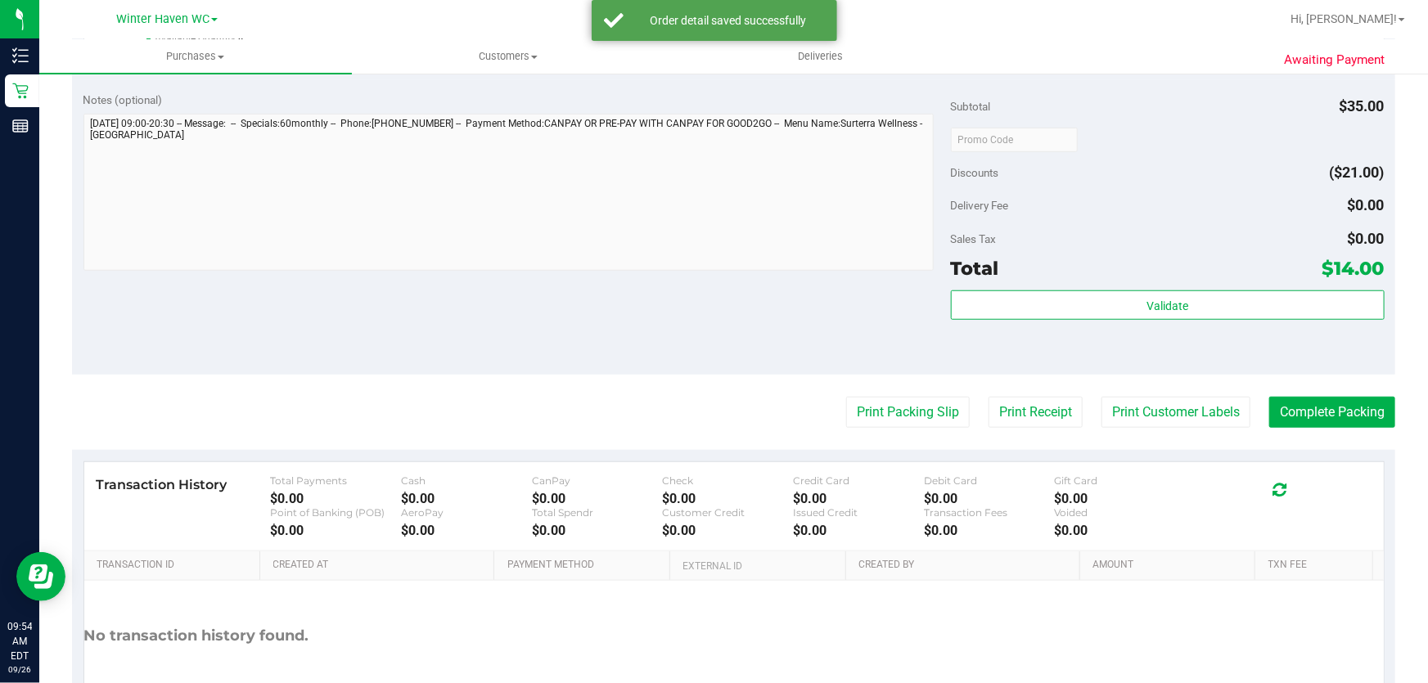
scroll to position [554, 0]
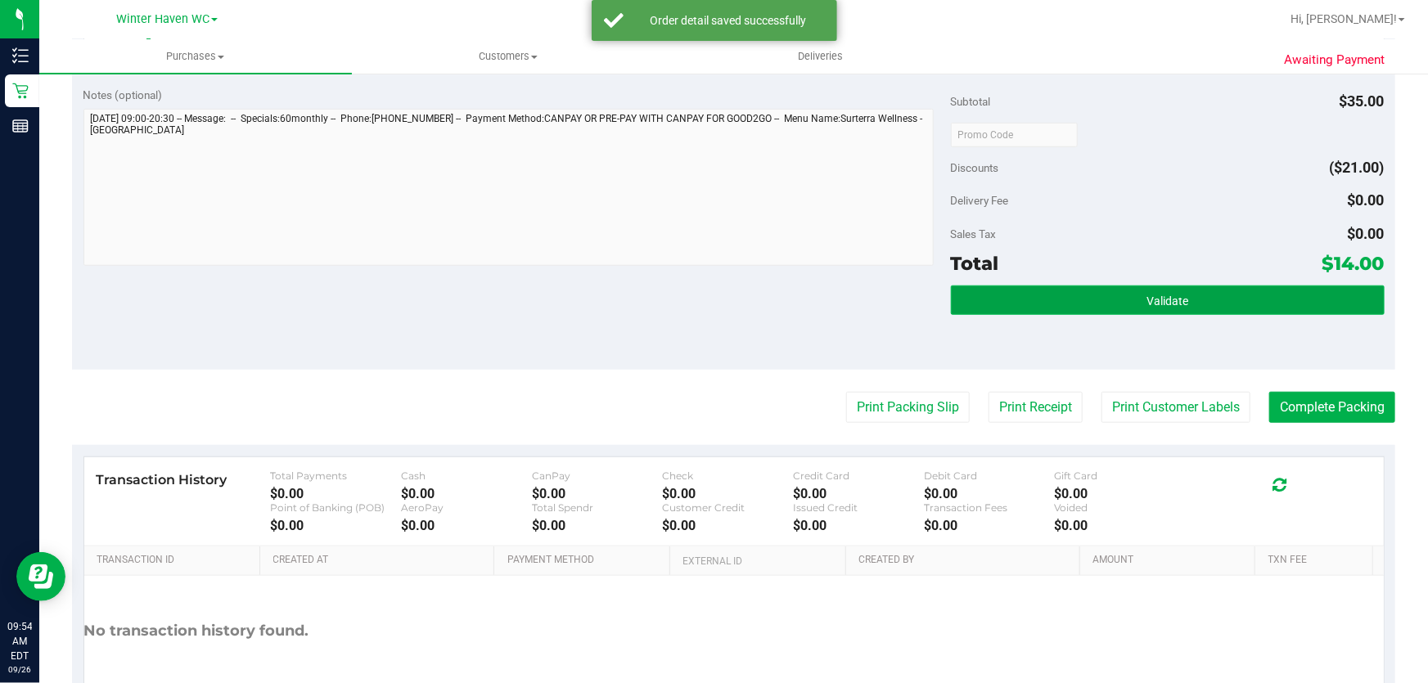
click at [1197, 300] on button "Validate" at bounding box center [1168, 300] width 434 height 29
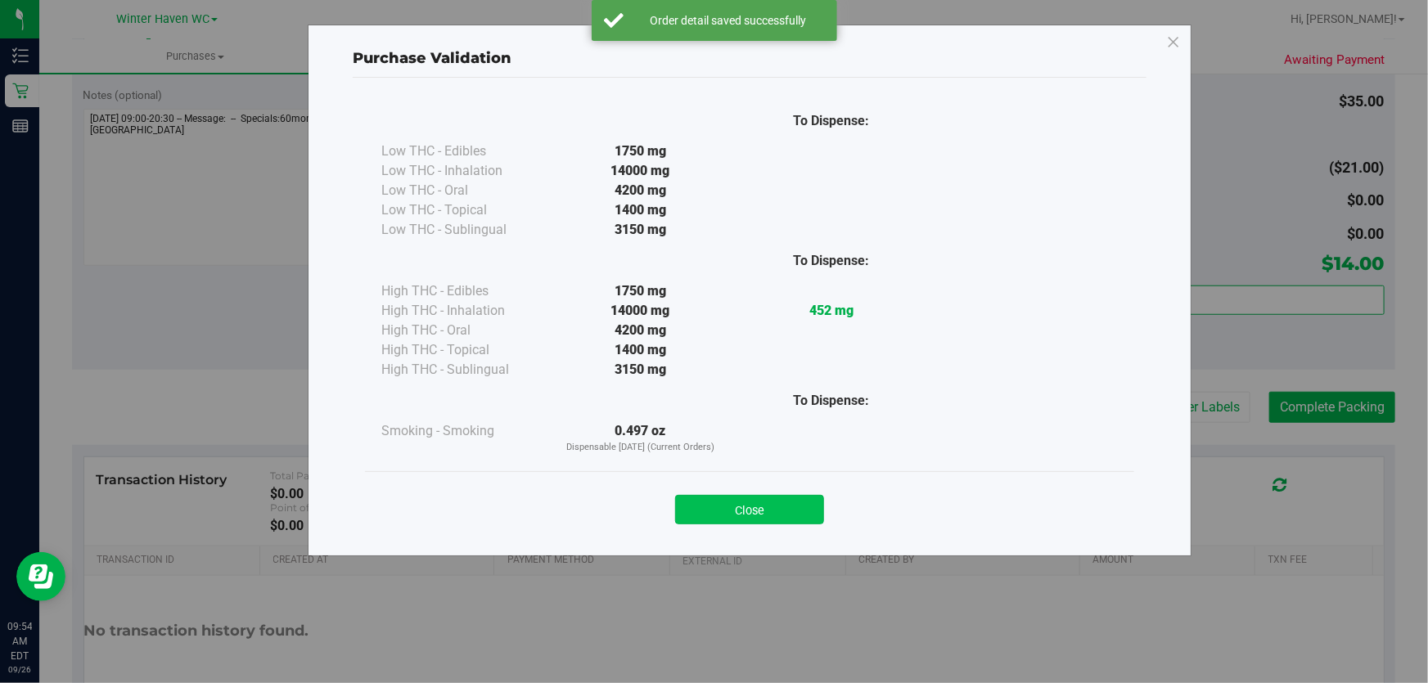
click at [755, 524] on button "Close" at bounding box center [749, 509] width 149 height 29
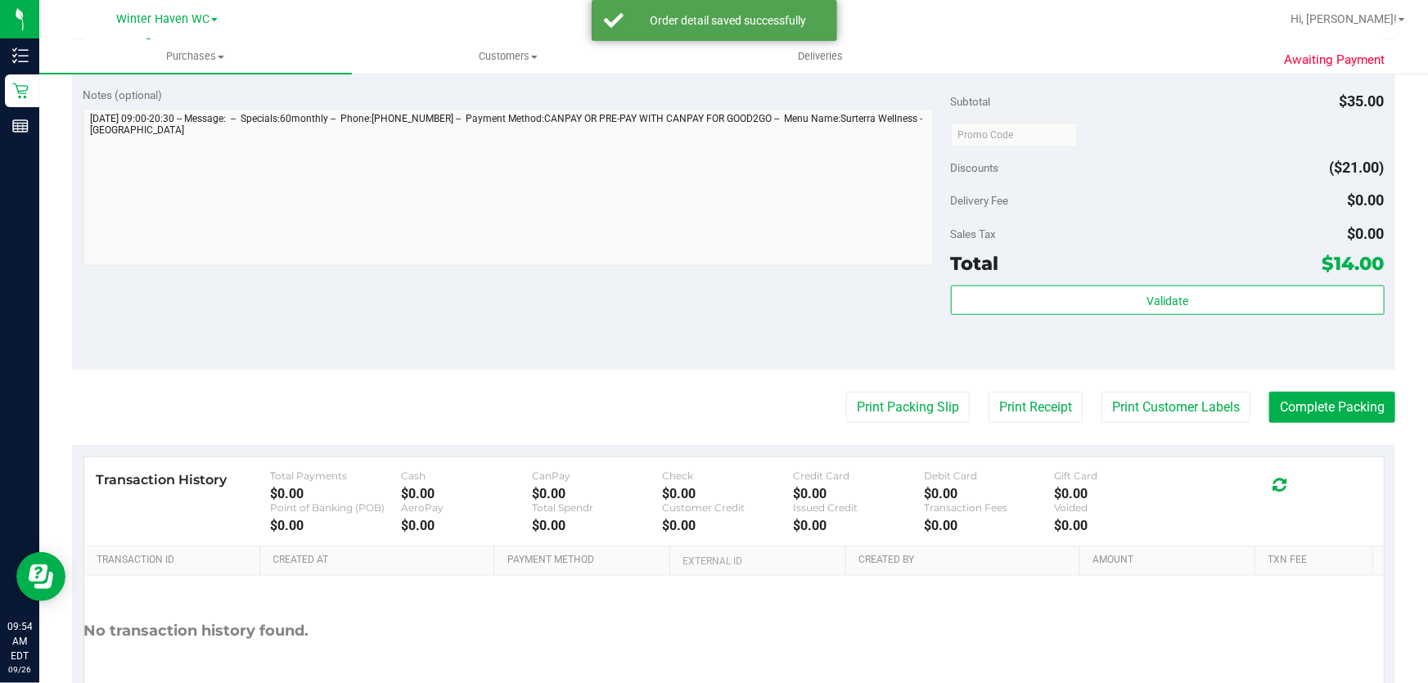
click at [917, 458] on div "Transaction History Total Payments $0.00 Cash $0.00 CanPay $0.00 Check $0.00 Cr…" at bounding box center [734, 502] width 1300 height 89
click at [892, 417] on button "Print Packing Slip" at bounding box center [908, 407] width 124 height 31
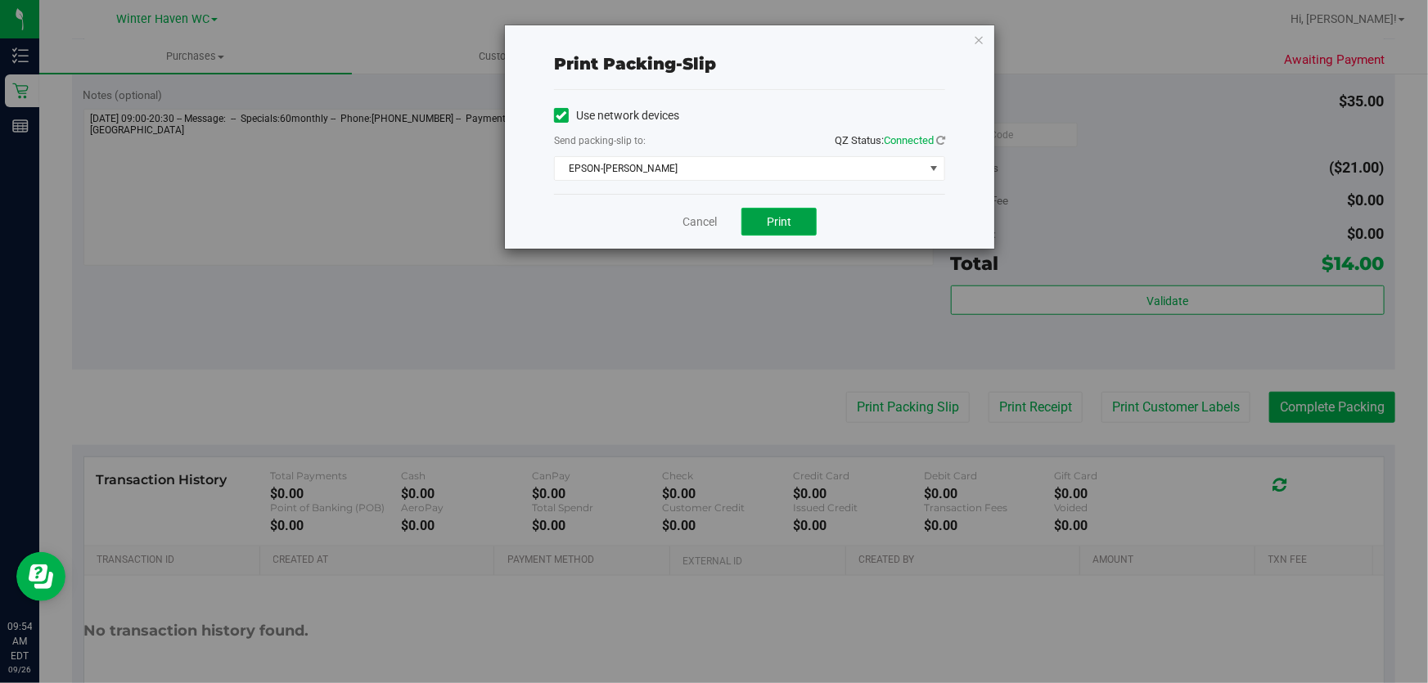
click at [777, 225] on span "Print" at bounding box center [779, 221] width 25 height 13
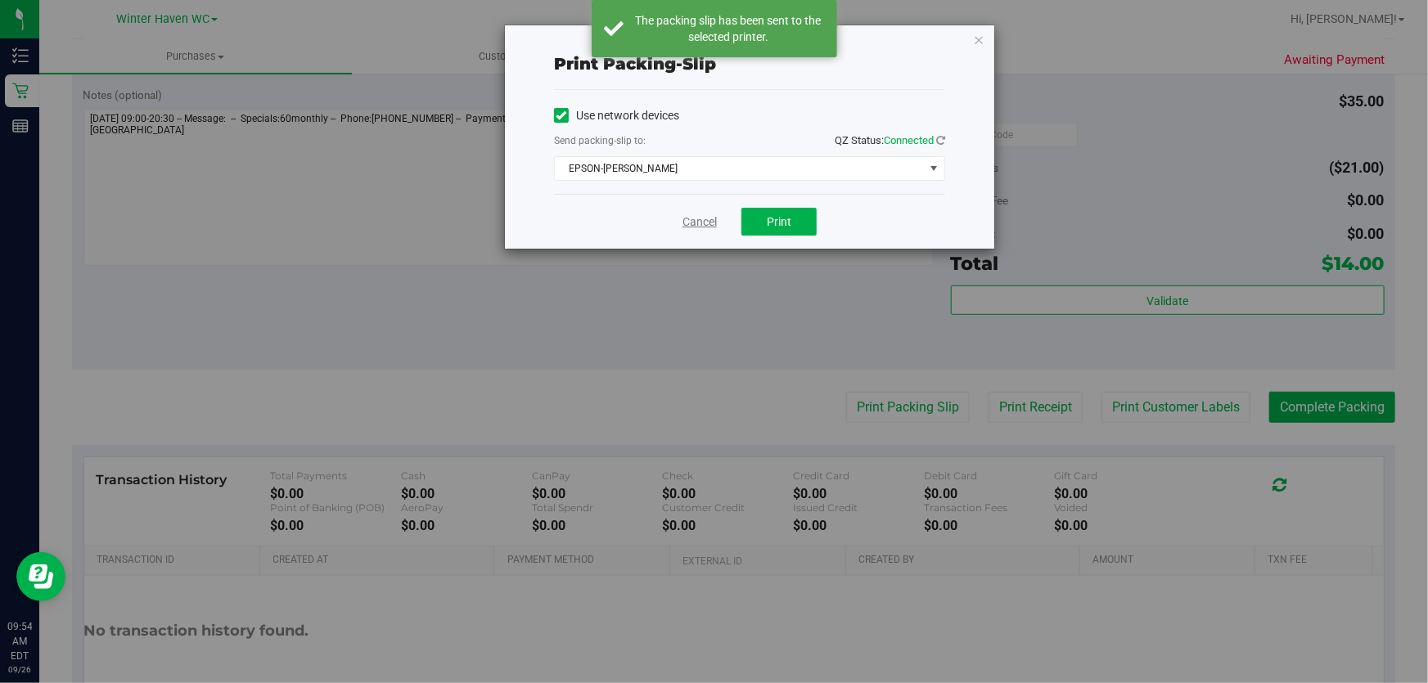
click at [693, 223] on link "Cancel" at bounding box center [700, 222] width 34 height 17
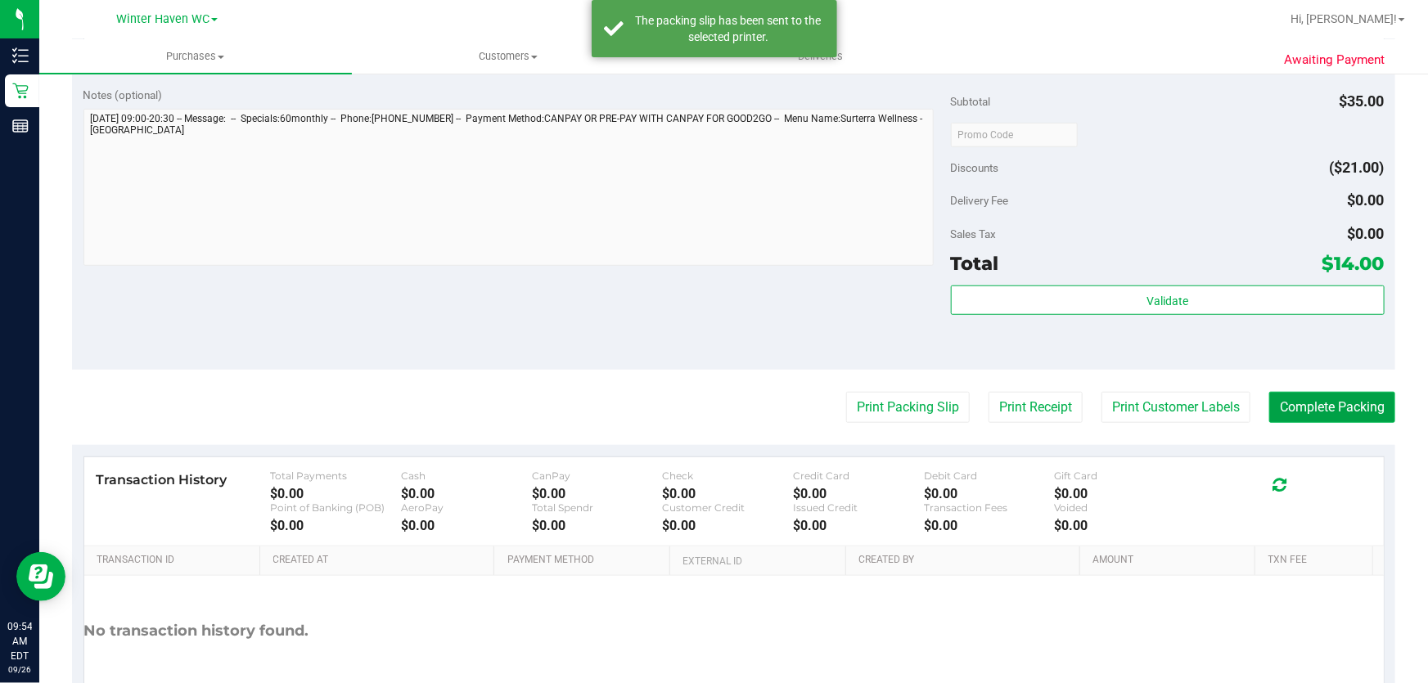
click at [1307, 403] on button "Complete Packing" at bounding box center [1332, 407] width 126 height 31
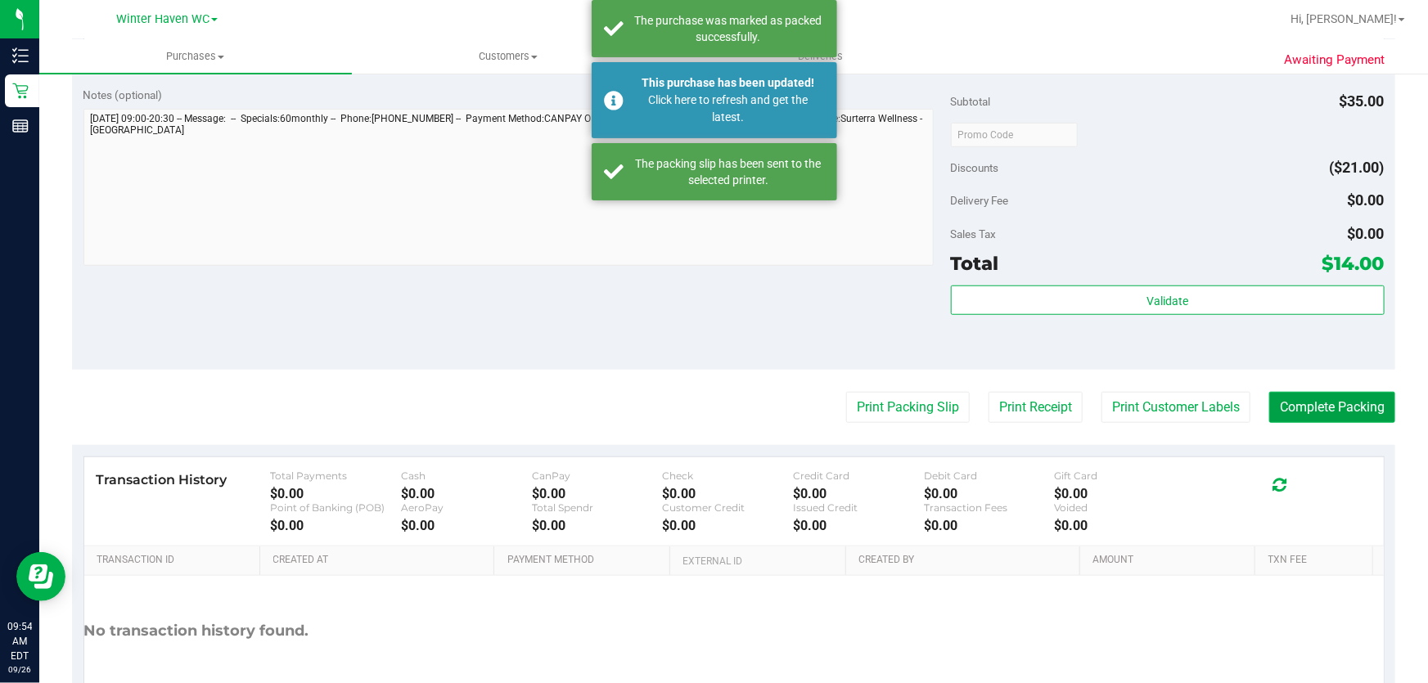
click at [1353, 399] on button "Complete Packing" at bounding box center [1332, 407] width 126 height 31
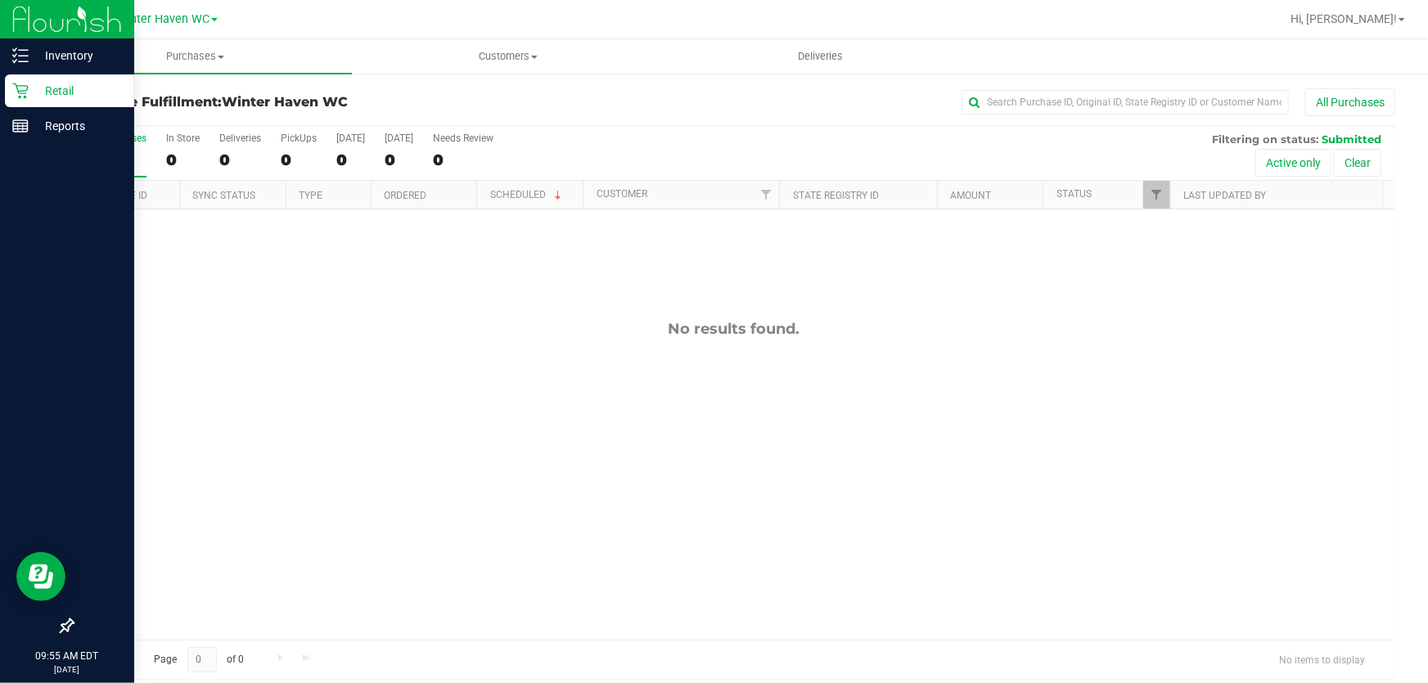
click at [51, 89] on p "Retail" at bounding box center [78, 91] width 98 height 20
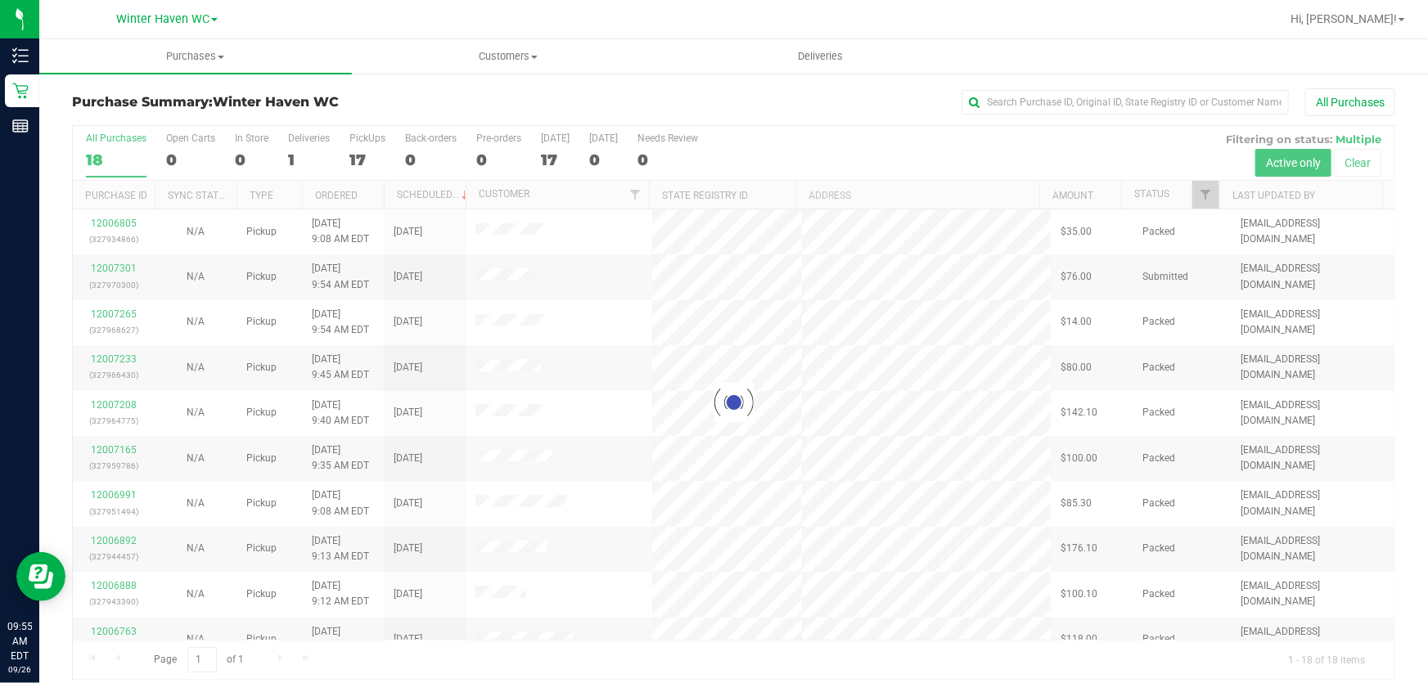
click at [944, 150] on div "All Purchases 18 Open Carts 0 In Store 0 Deliveries 1 PickUps 17 Back-orders 0 …" at bounding box center [734, 153] width 1322 height 55
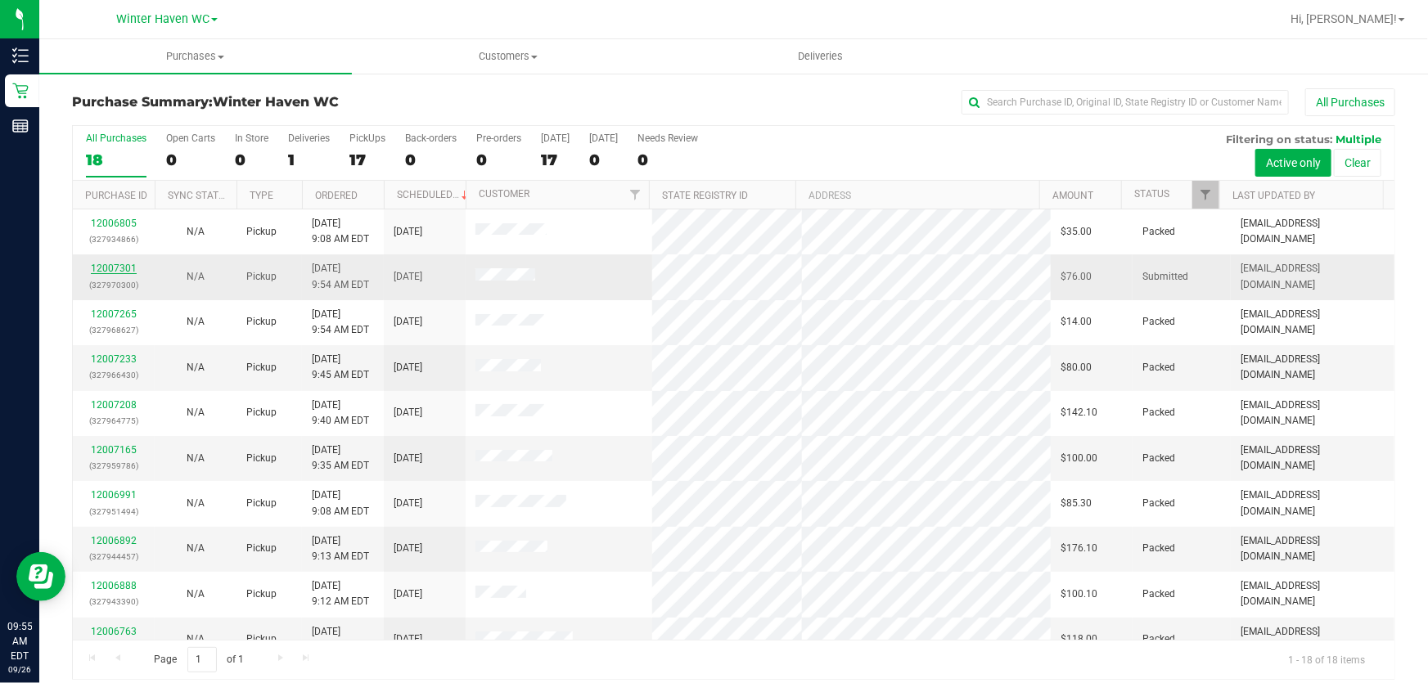
click at [117, 269] on link "12007301" at bounding box center [114, 268] width 46 height 11
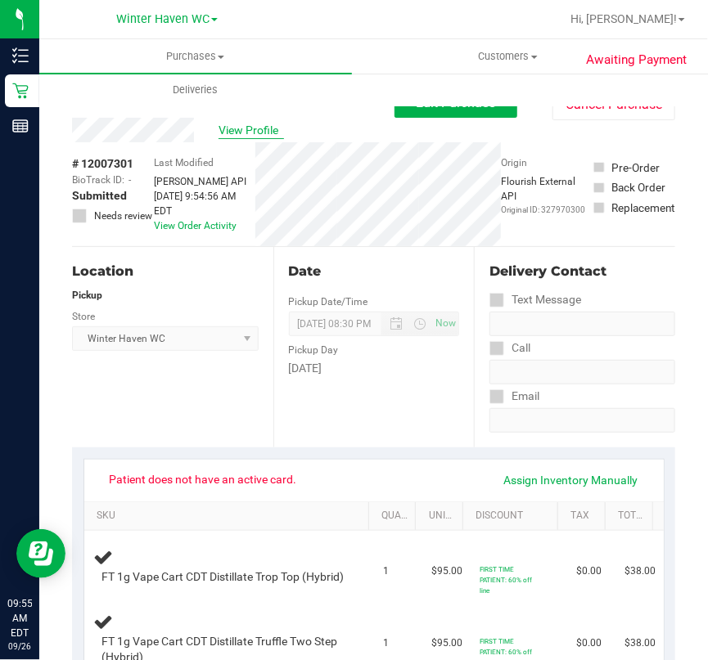
click at [237, 133] on span "View Profile" at bounding box center [251, 130] width 65 height 17
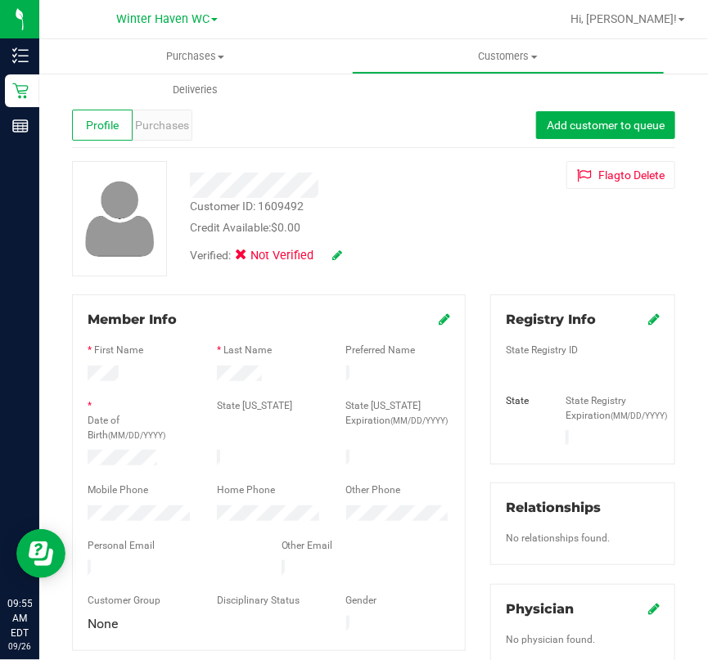
click at [480, 242] on div "Verified: Not Verified" at bounding box center [335, 255] width 314 height 36
click at [180, 185] on div at bounding box center [335, 185] width 314 height 25
click at [244, 189] on div at bounding box center [335, 185] width 314 height 25
click at [422, 223] on div "Credit Available: $0.00" at bounding box center [335, 227] width 290 height 17
click at [459, 214] on div "Customer ID: 1609492 Credit Available: $0.00" at bounding box center [335, 217] width 314 height 38
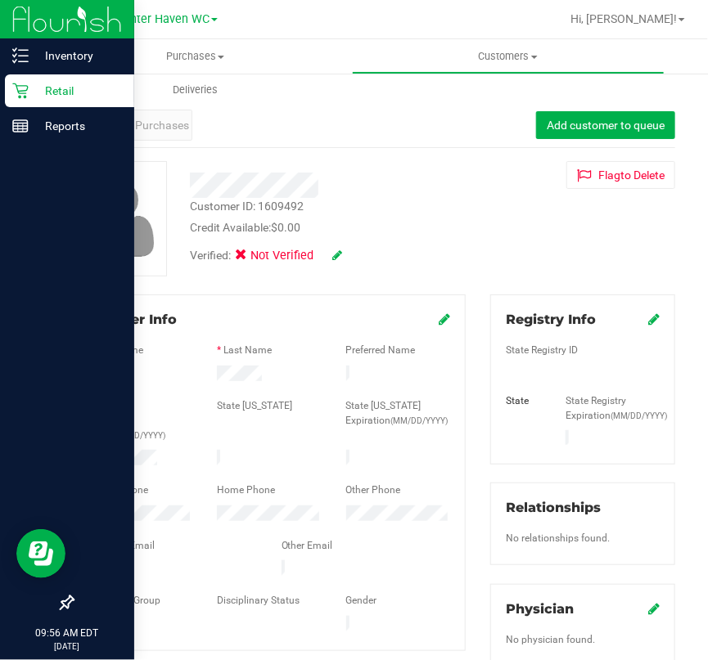
click at [65, 84] on p "Retail" at bounding box center [78, 91] width 98 height 20
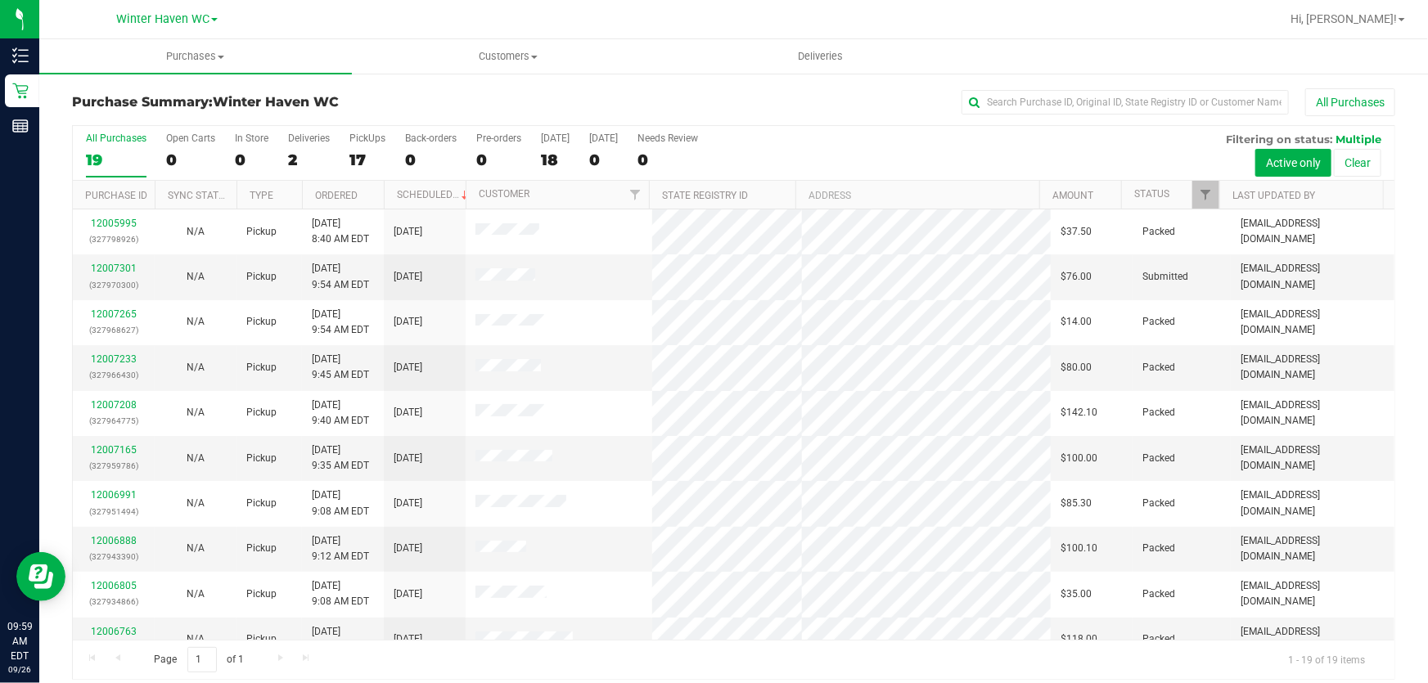
click at [622, 92] on div "All Purchases" at bounding box center [954, 102] width 882 height 28
click at [129, 272] on link "12007301" at bounding box center [114, 268] width 46 height 11
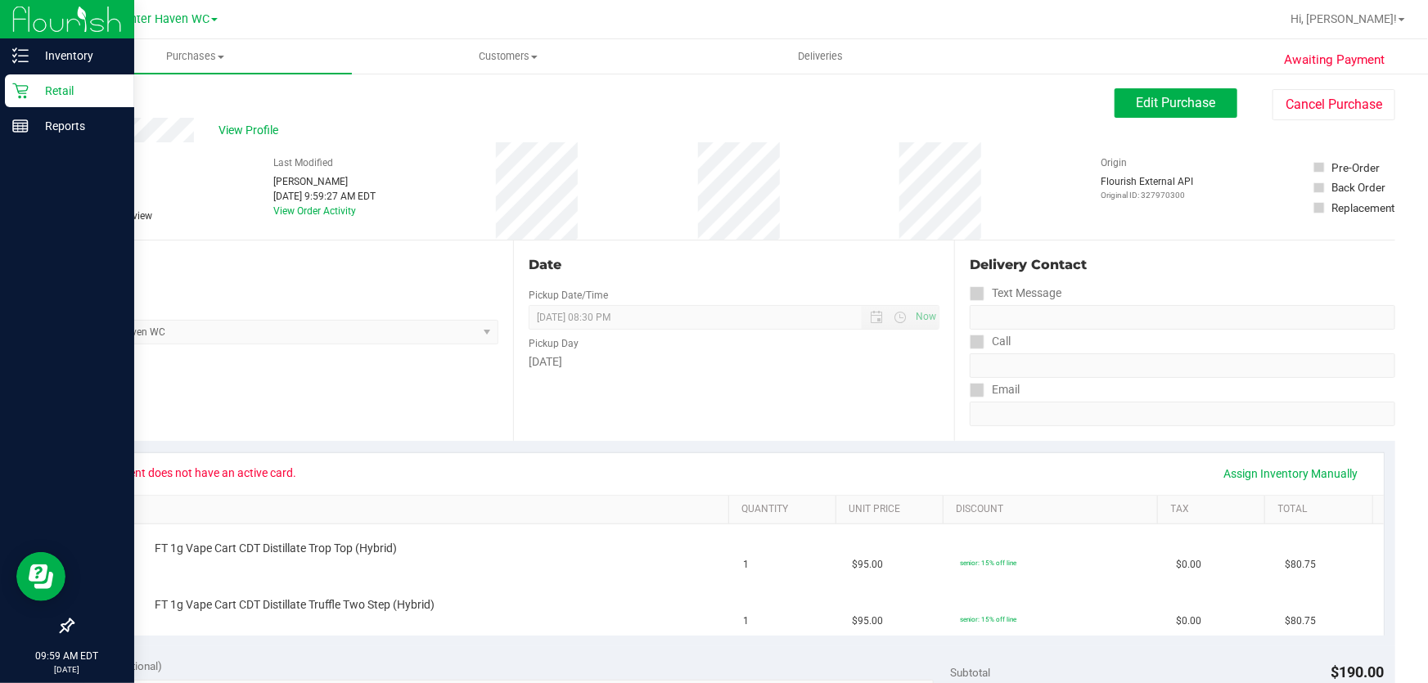
click at [62, 85] on p "Retail" at bounding box center [78, 91] width 98 height 20
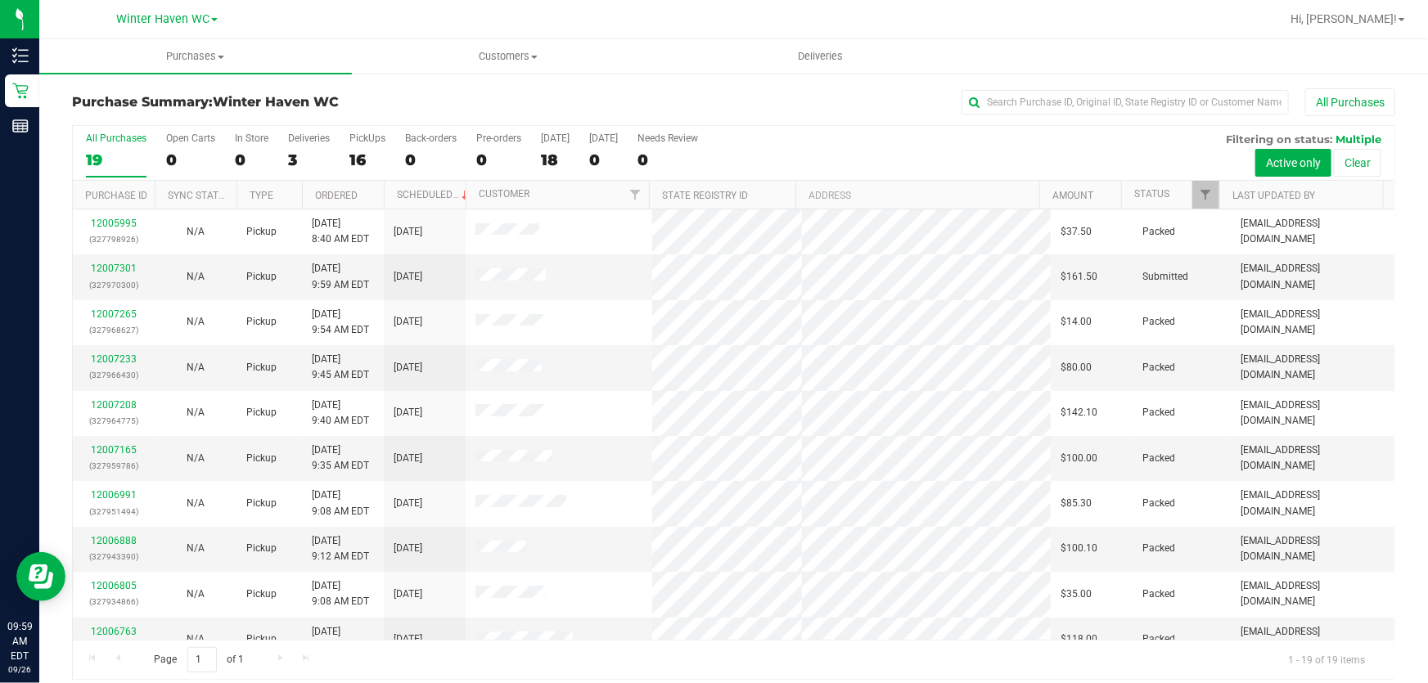
scroll to position [428, 0]
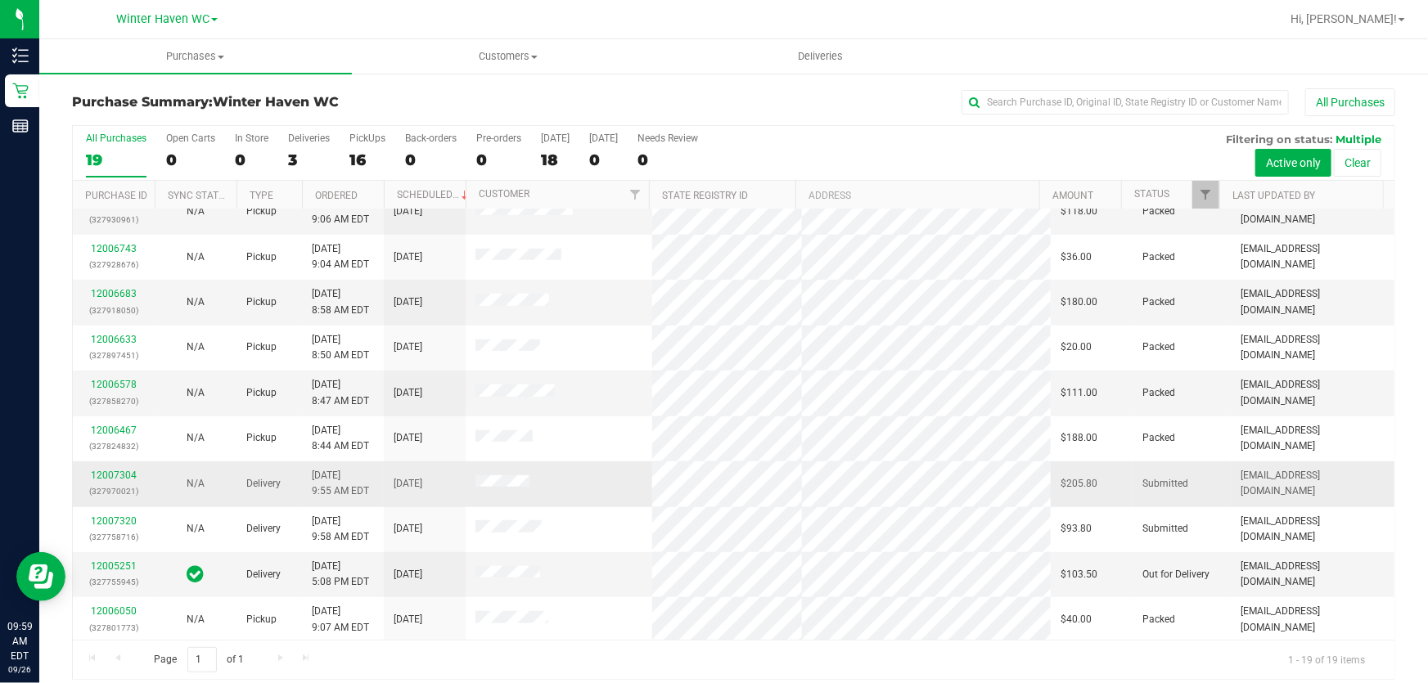
click at [99, 484] on p "(327970021)" at bounding box center [114, 492] width 62 height 16
click at [110, 471] on link "12007304" at bounding box center [114, 475] width 46 height 11
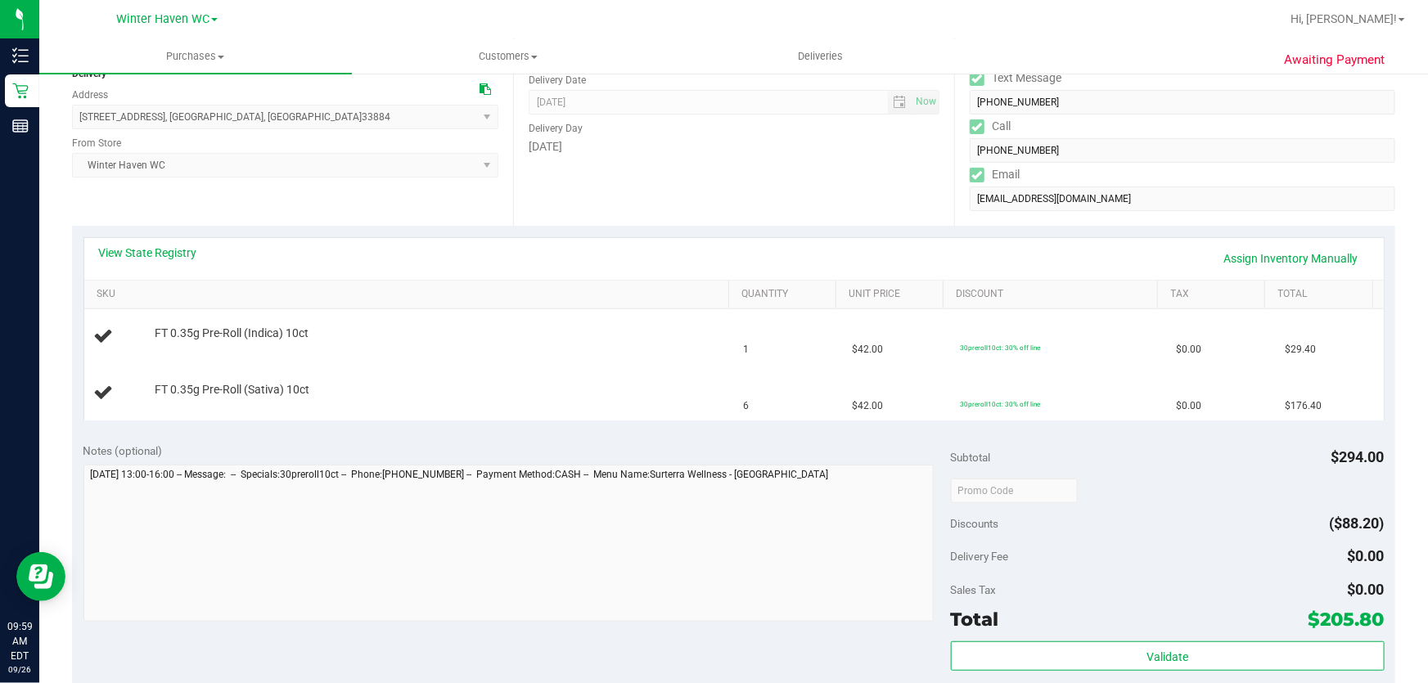
scroll to position [223, 0]
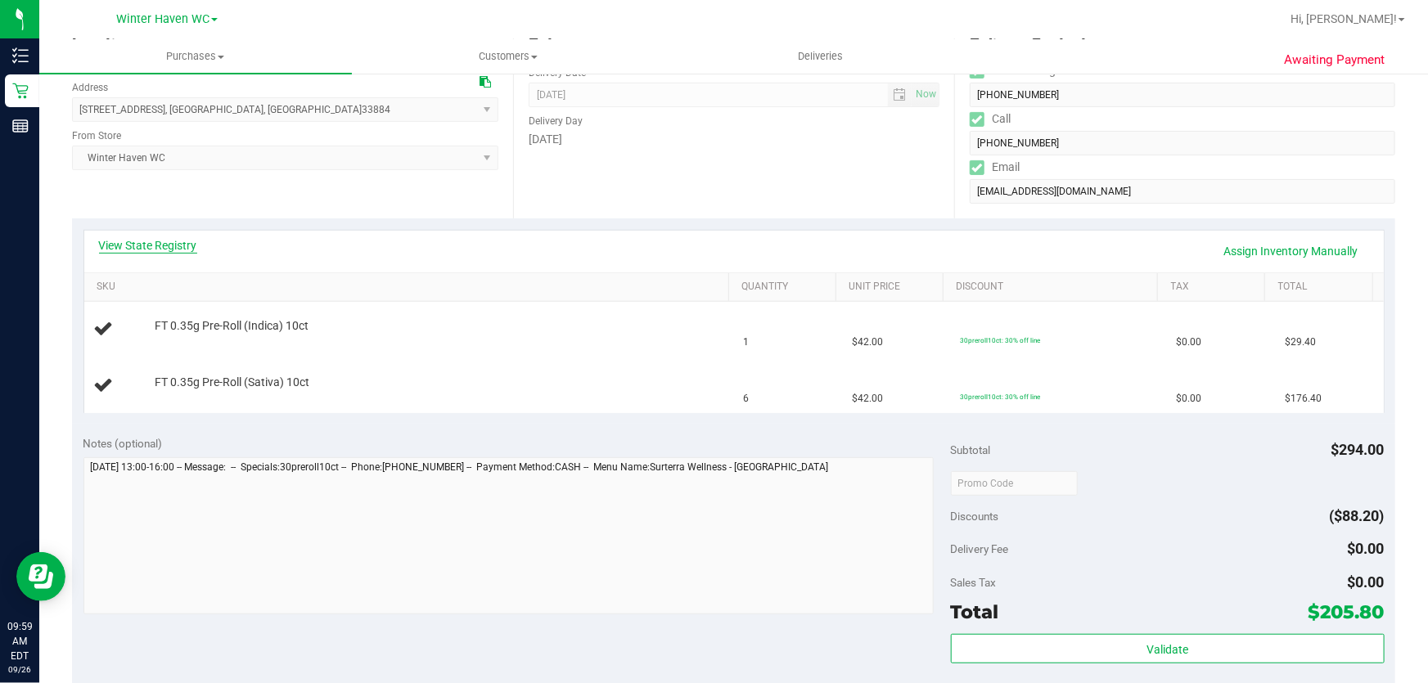
click at [175, 246] on link "View State Registry" at bounding box center [148, 245] width 98 height 16
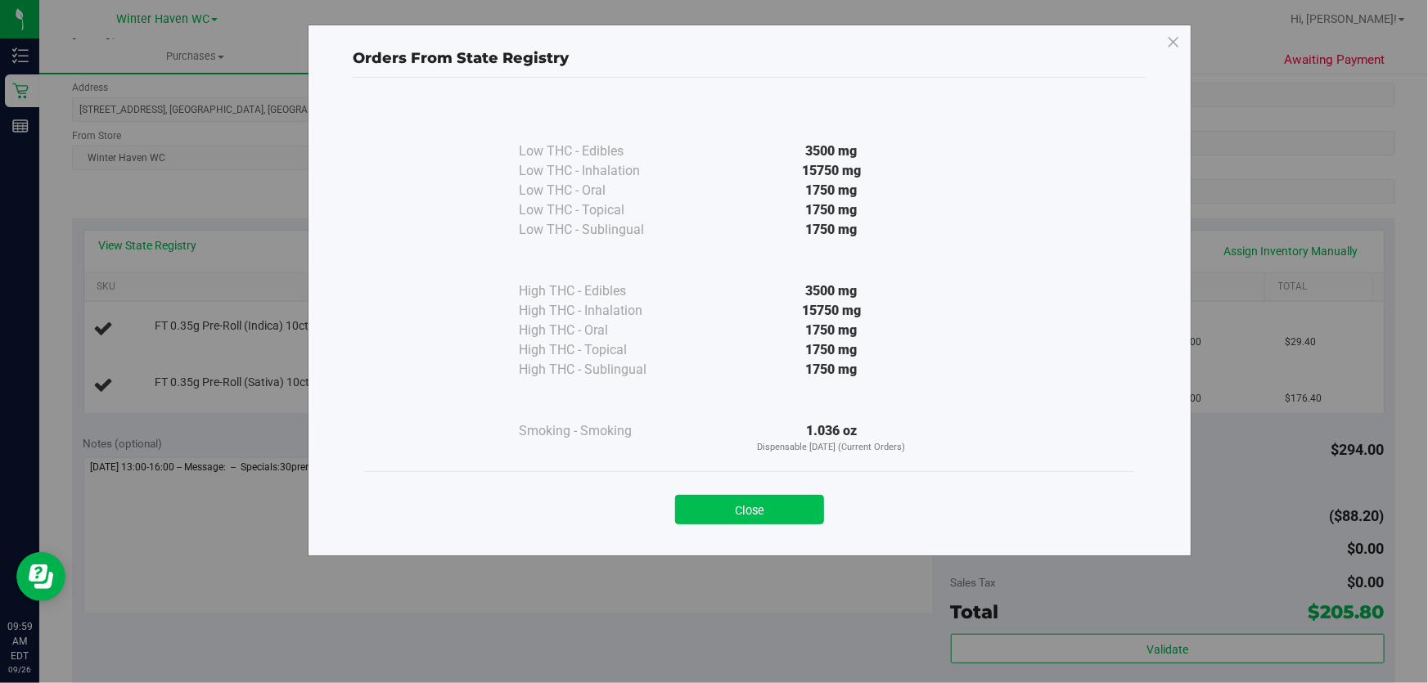
click at [776, 512] on button "Close" at bounding box center [749, 509] width 149 height 29
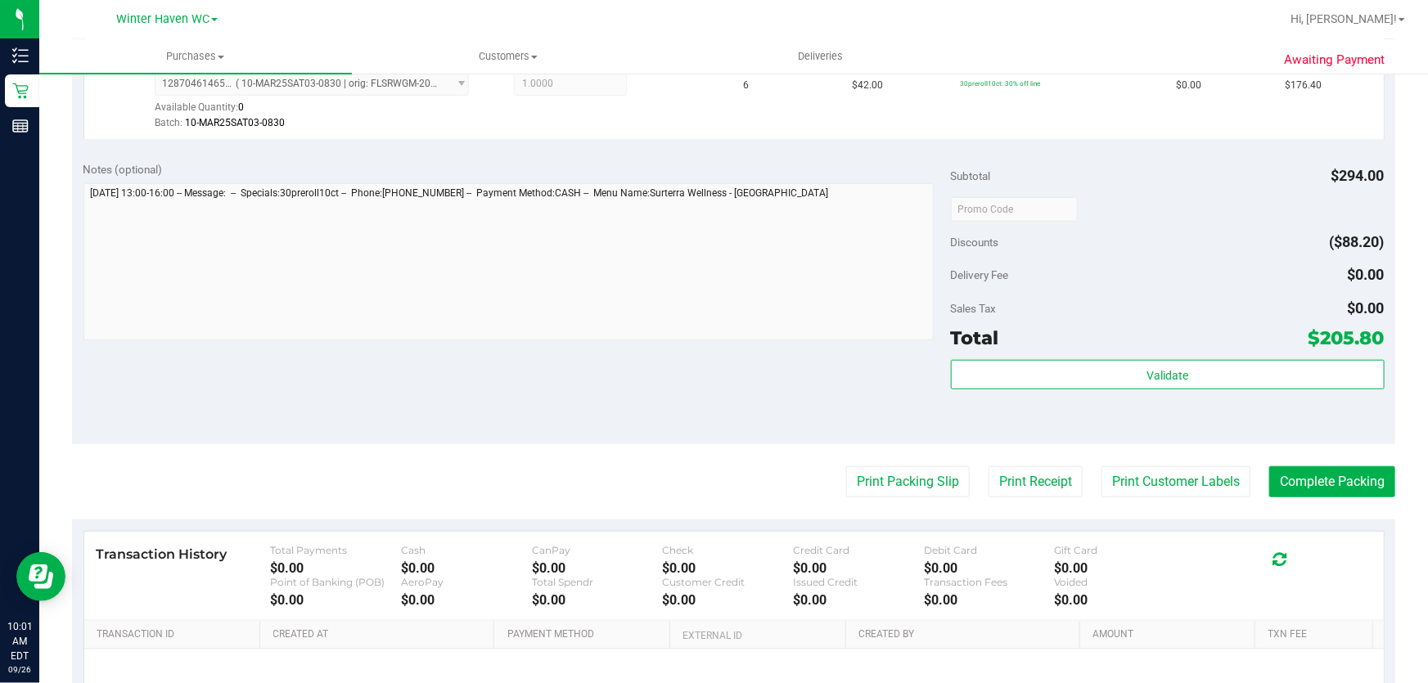
scroll to position [595, 0]
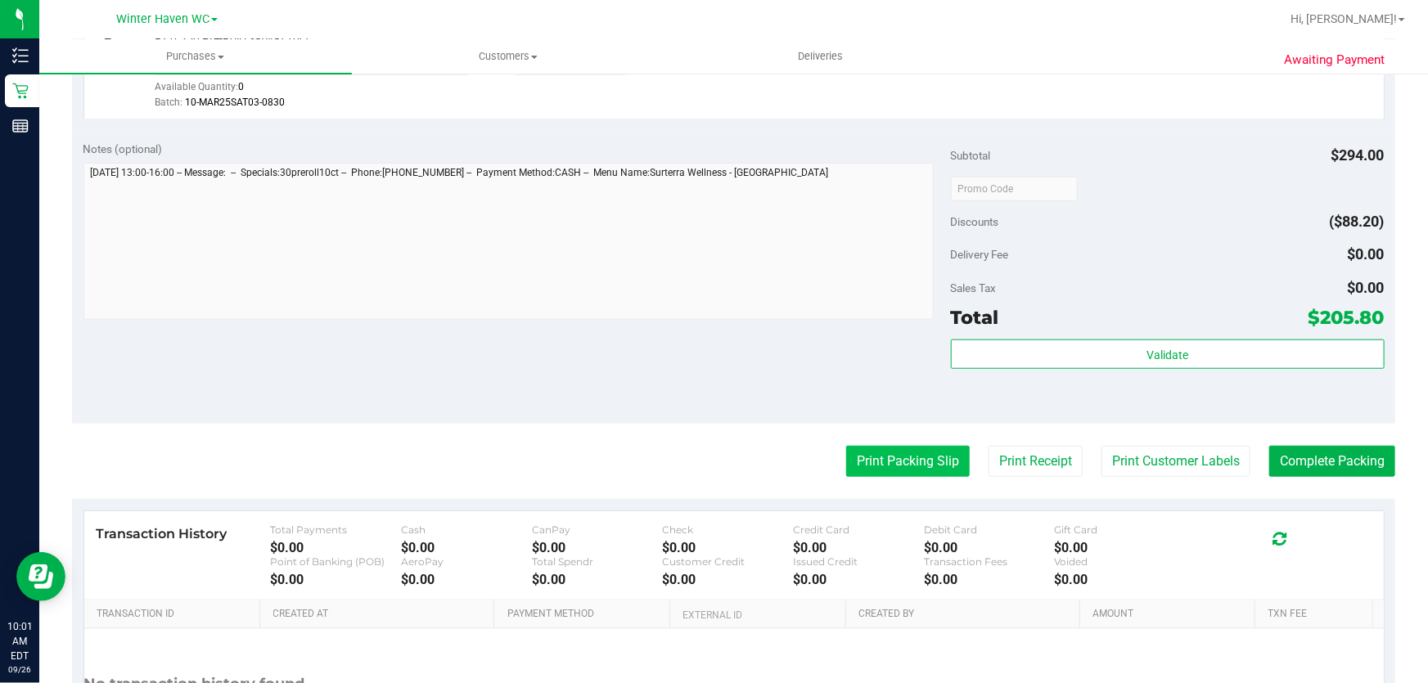
click at [895, 458] on button "Print Packing Slip" at bounding box center [908, 461] width 124 height 31
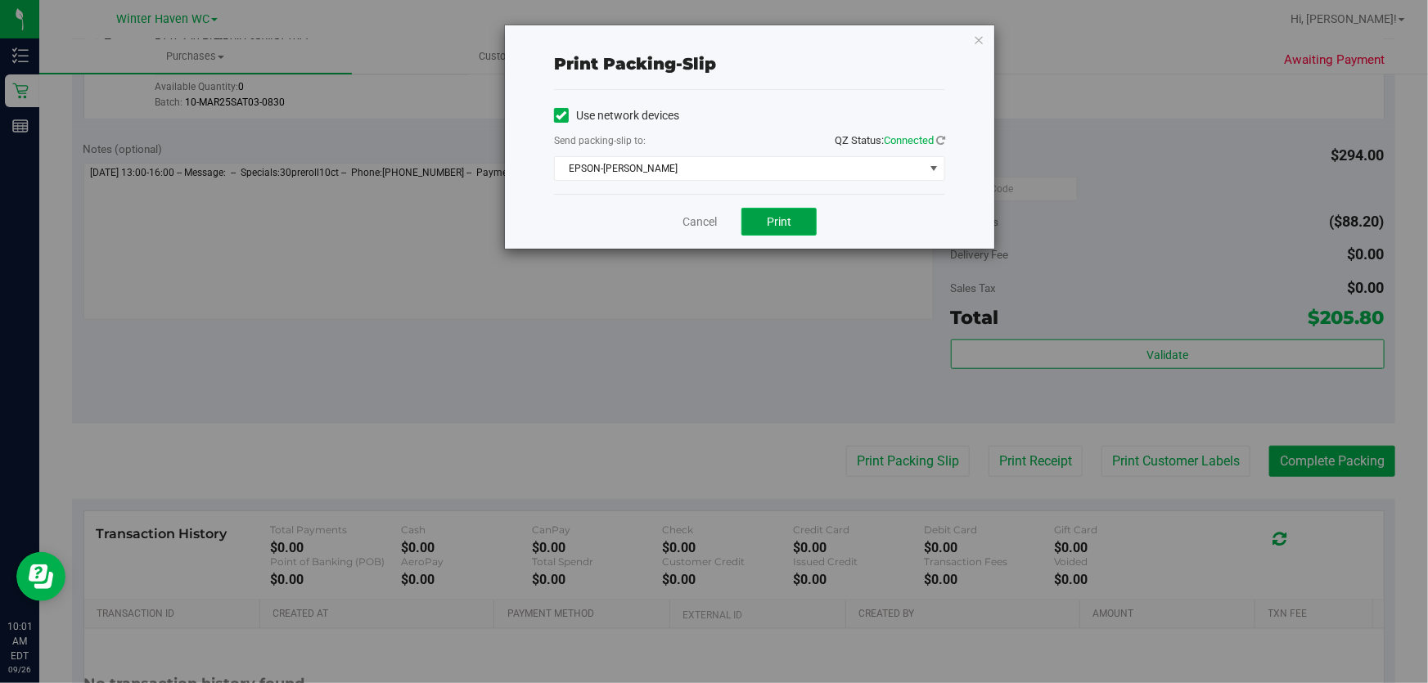
click at [787, 216] on span "Print" at bounding box center [779, 221] width 25 height 13
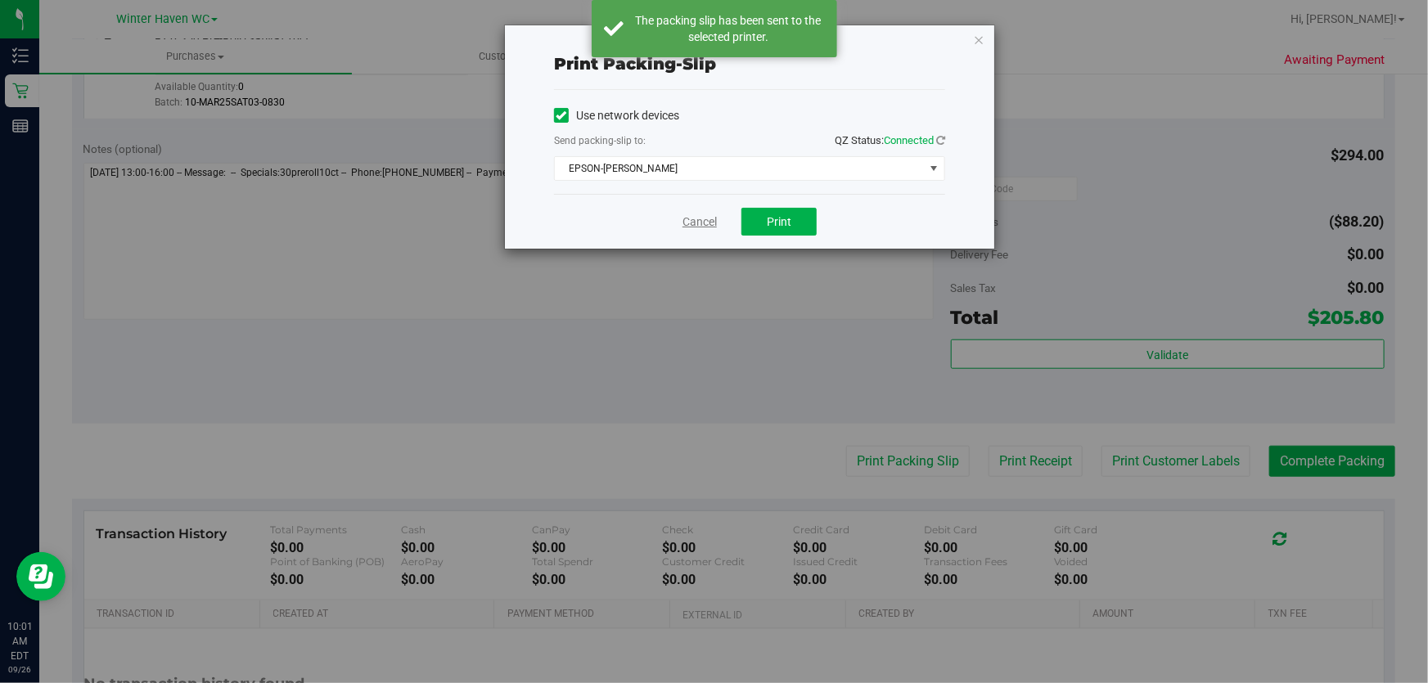
click at [702, 225] on link "Cancel" at bounding box center [700, 222] width 34 height 17
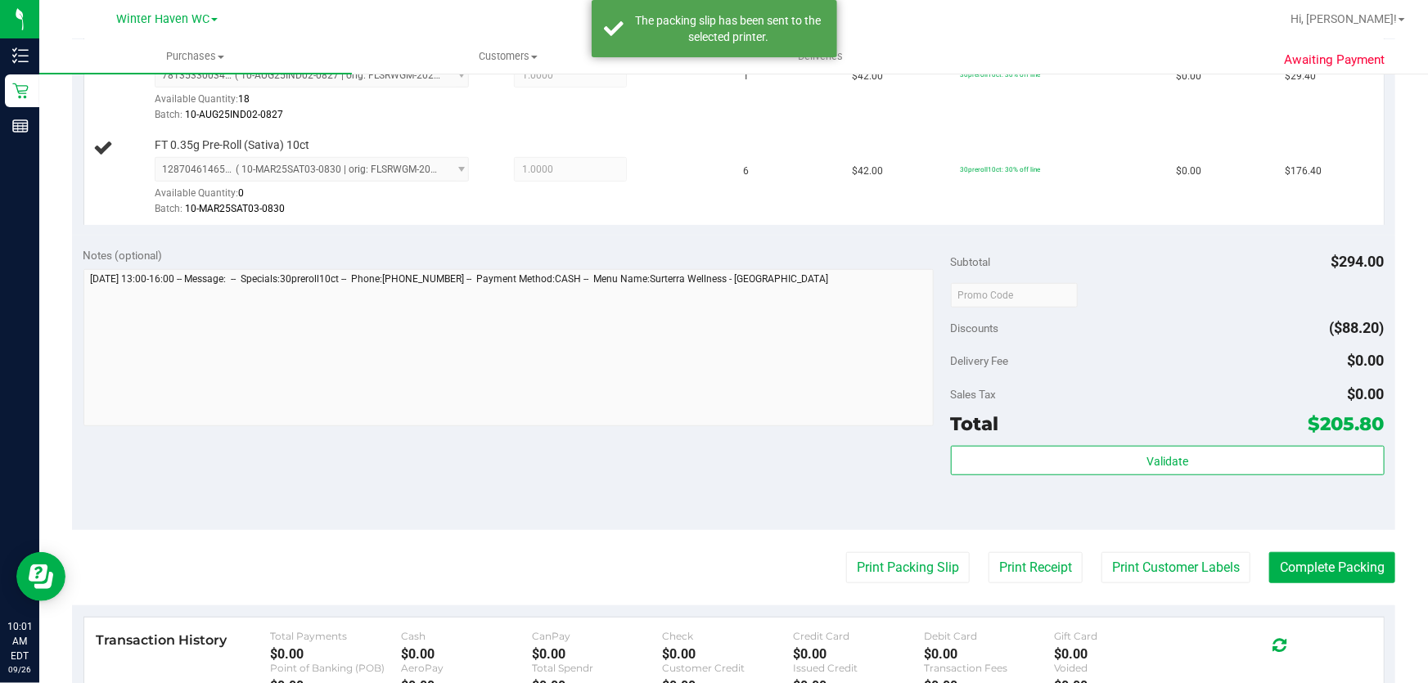
scroll to position [74, 0]
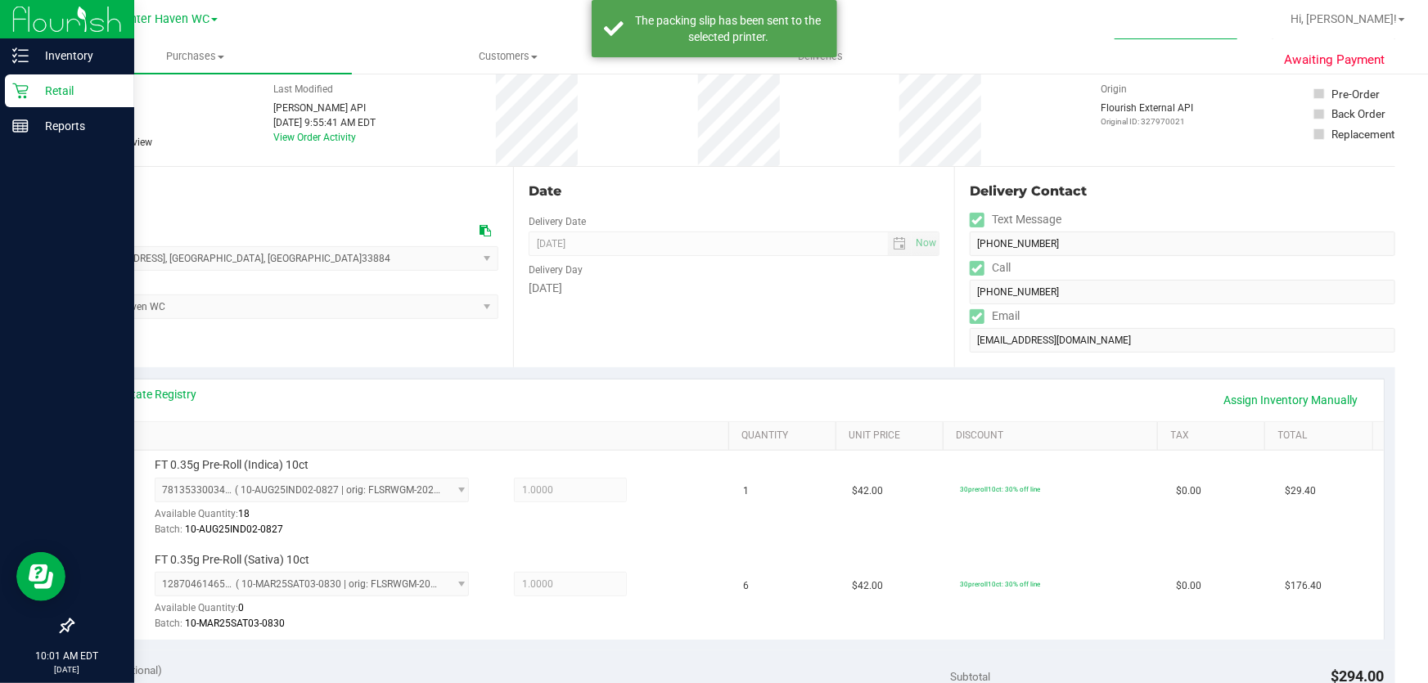
click at [71, 83] on p "Retail" at bounding box center [78, 91] width 98 height 20
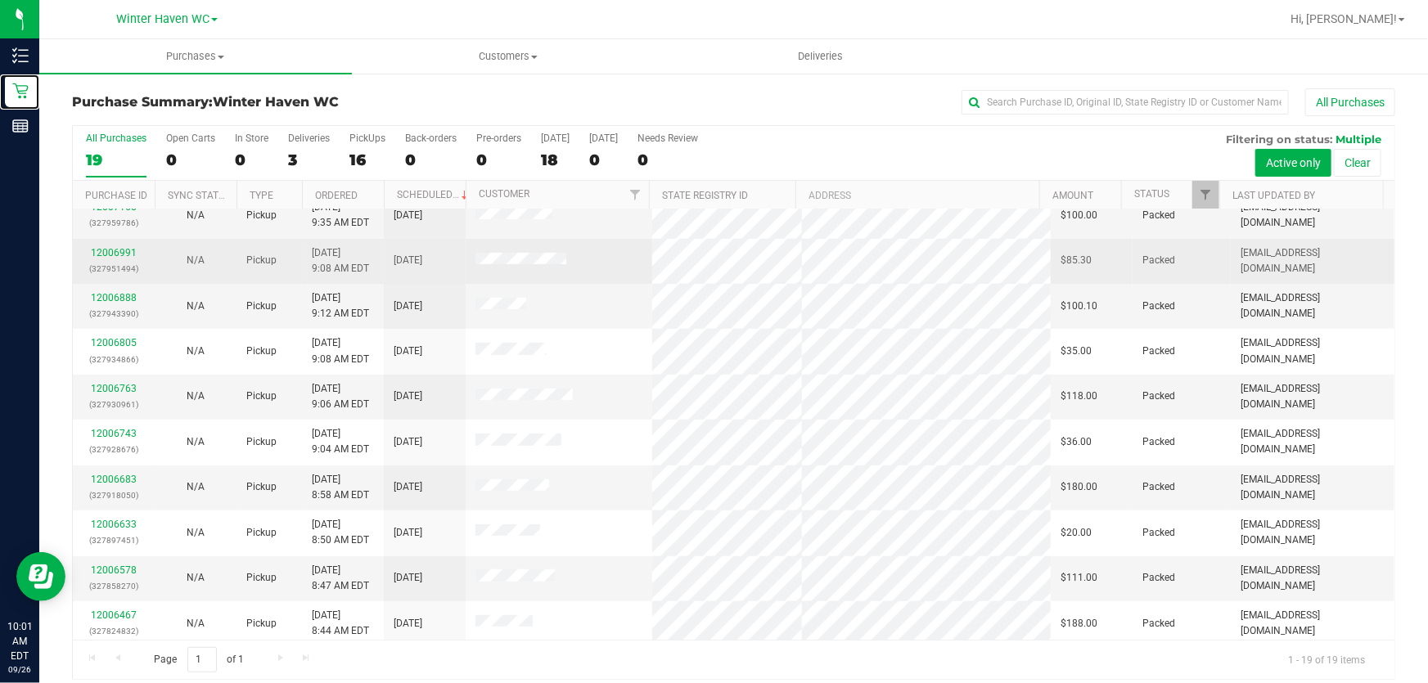
scroll to position [428, 0]
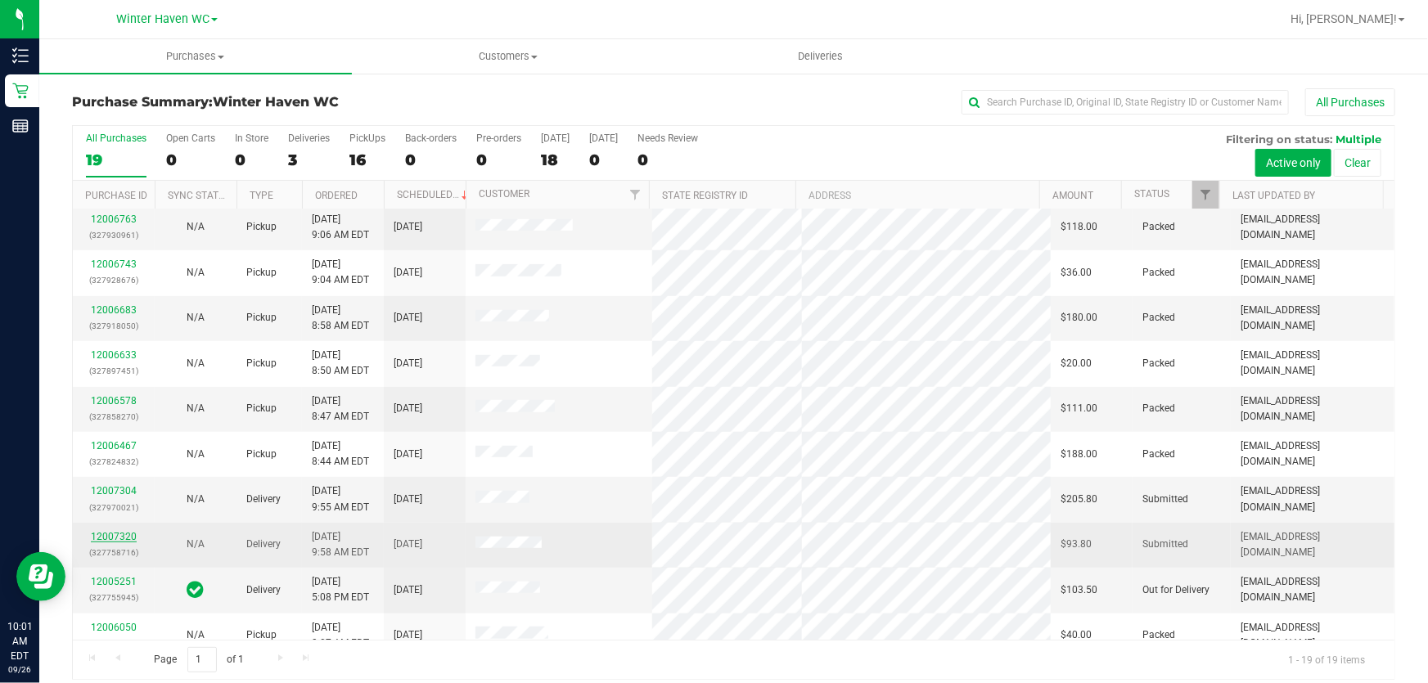
click at [106, 531] on link "12007320" at bounding box center [114, 536] width 46 height 11
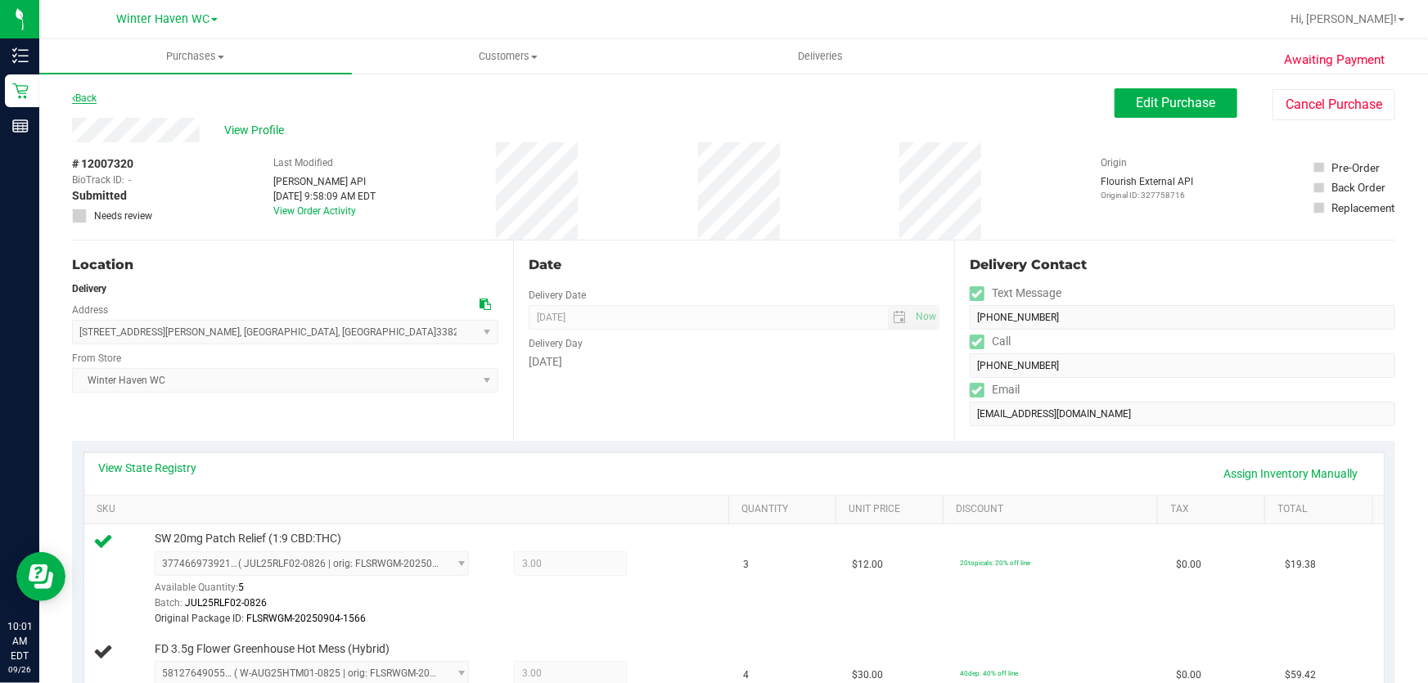
click at [80, 99] on link "Back" at bounding box center [84, 97] width 25 height 11
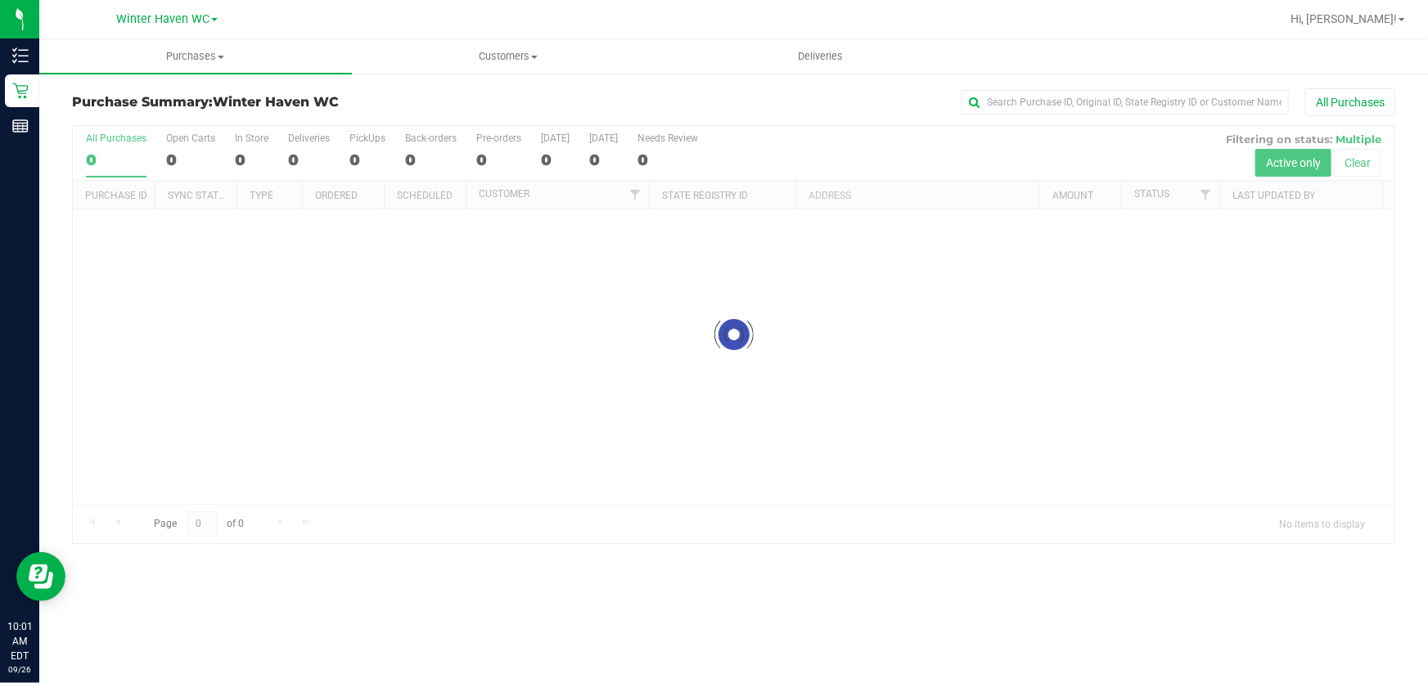
click at [832, 147] on div at bounding box center [734, 334] width 1322 height 417
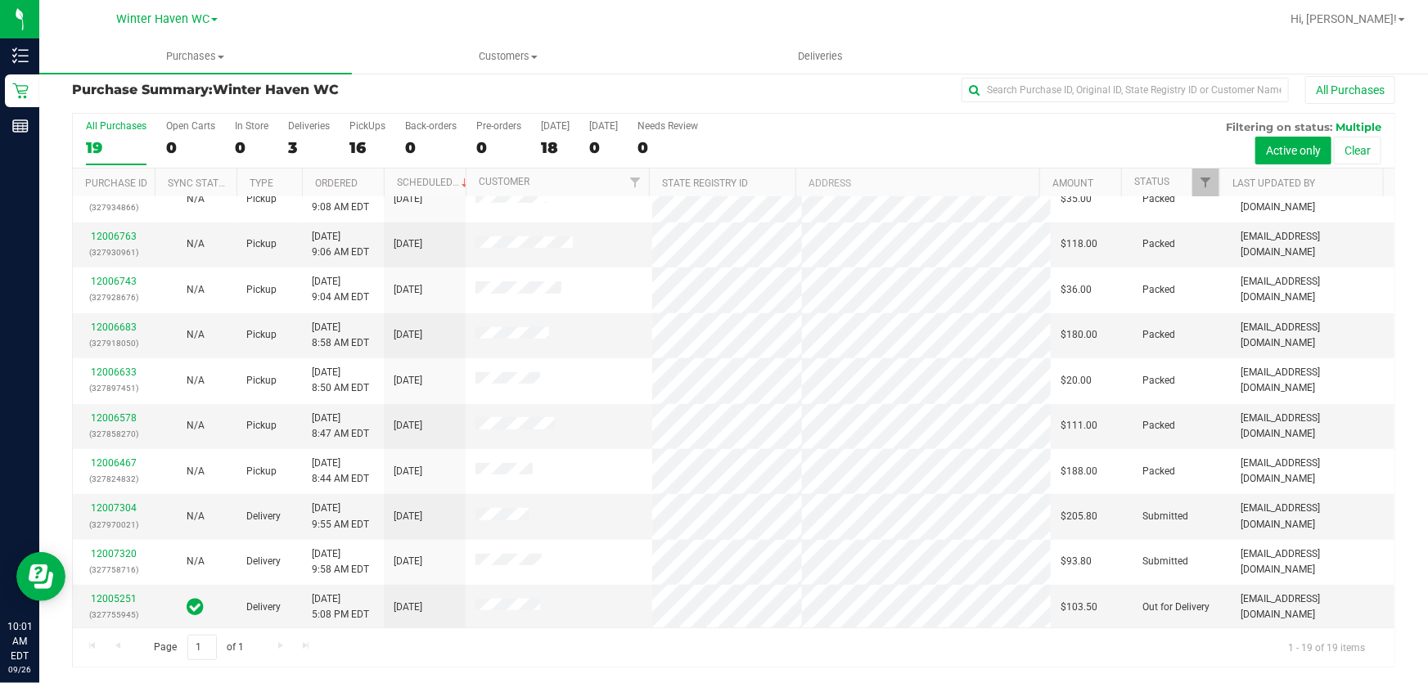
scroll to position [428, 0]
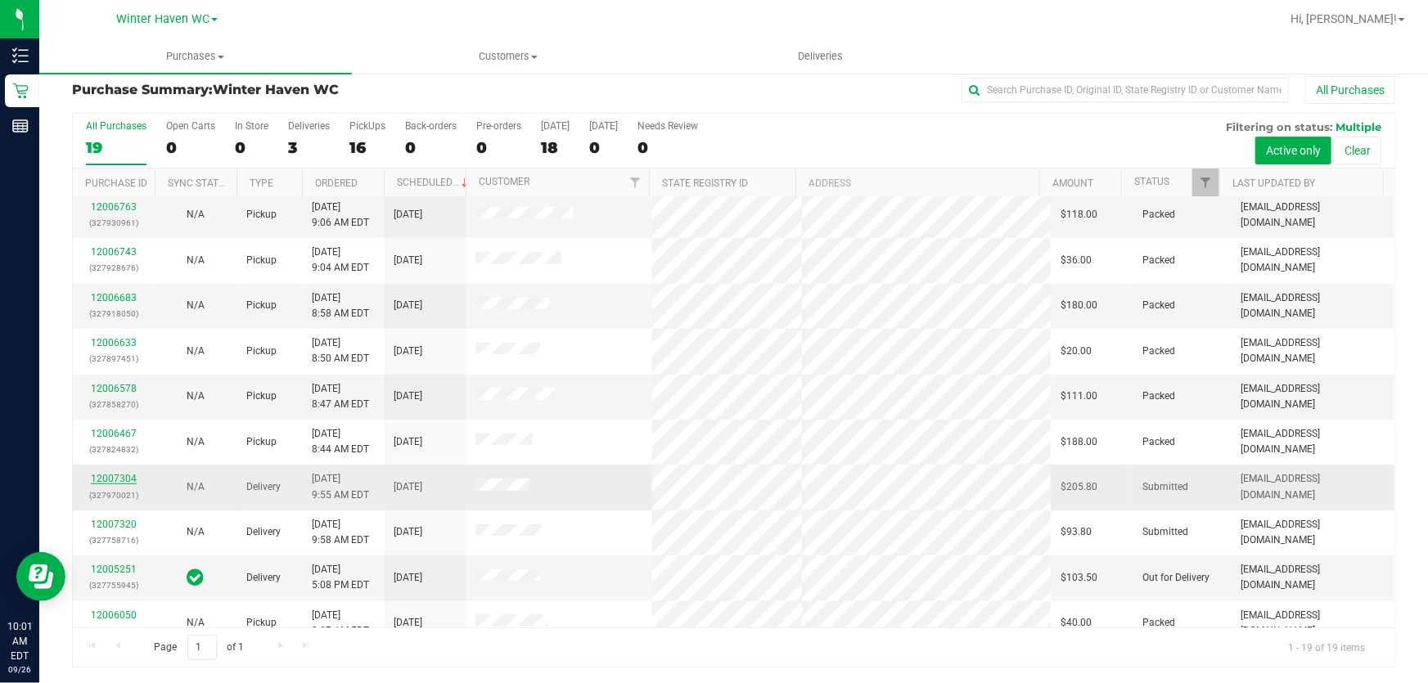
click at [101, 473] on link "12007304" at bounding box center [114, 478] width 46 height 11
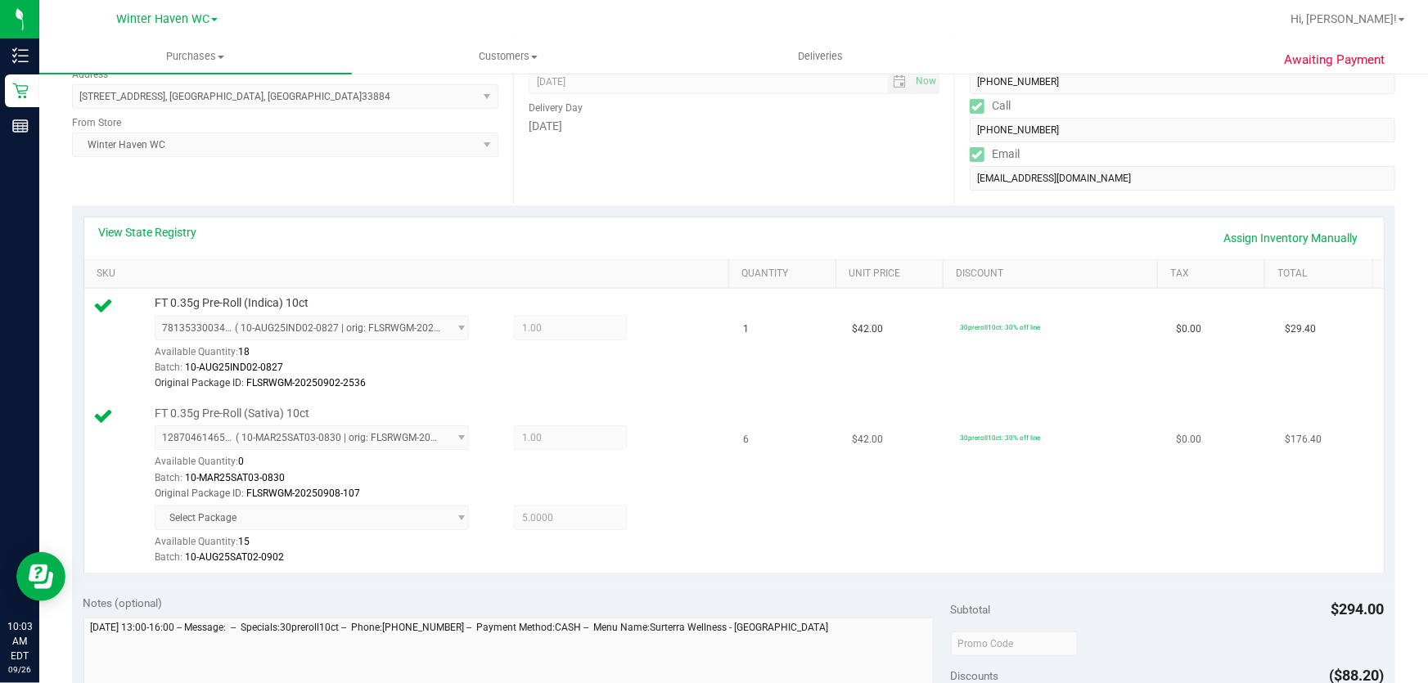
scroll to position [607, 0]
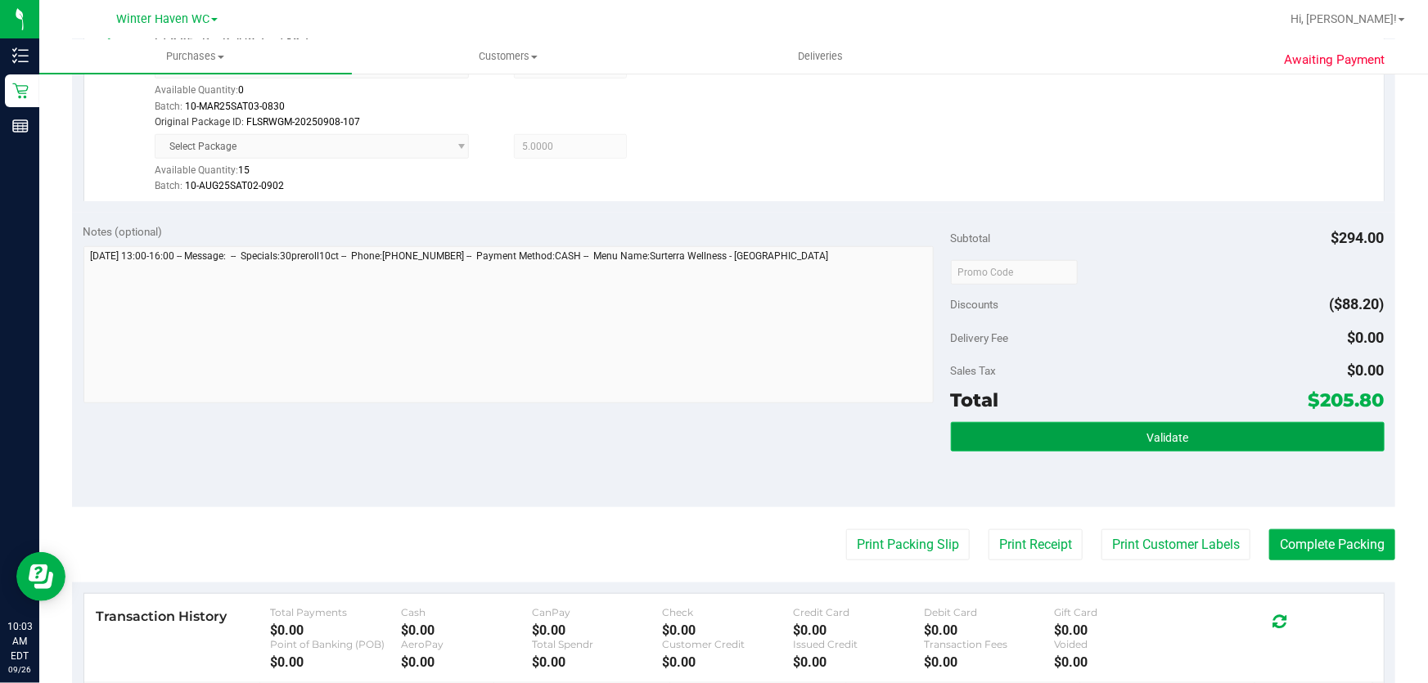
click at [1187, 429] on button "Validate" at bounding box center [1168, 436] width 434 height 29
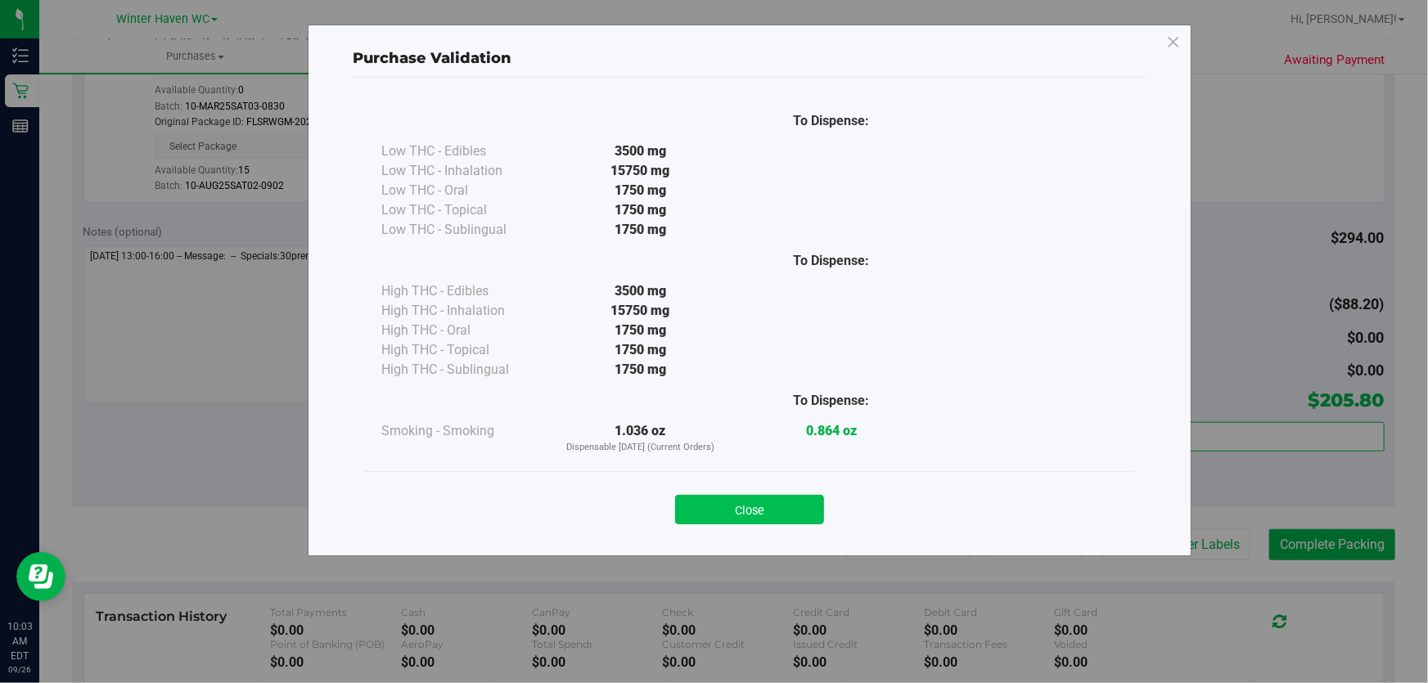
click at [756, 499] on button "Close" at bounding box center [749, 509] width 149 height 29
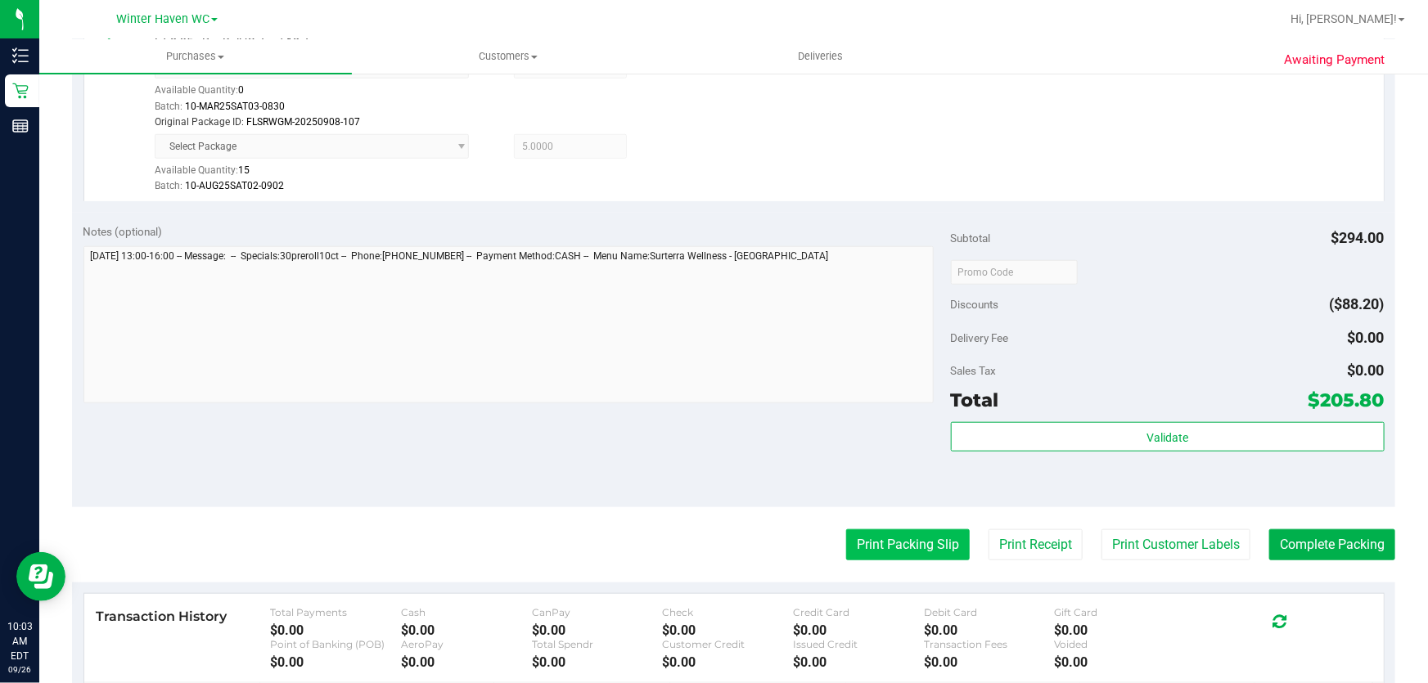
click at [872, 540] on button "Print Packing Slip" at bounding box center [908, 545] width 124 height 31
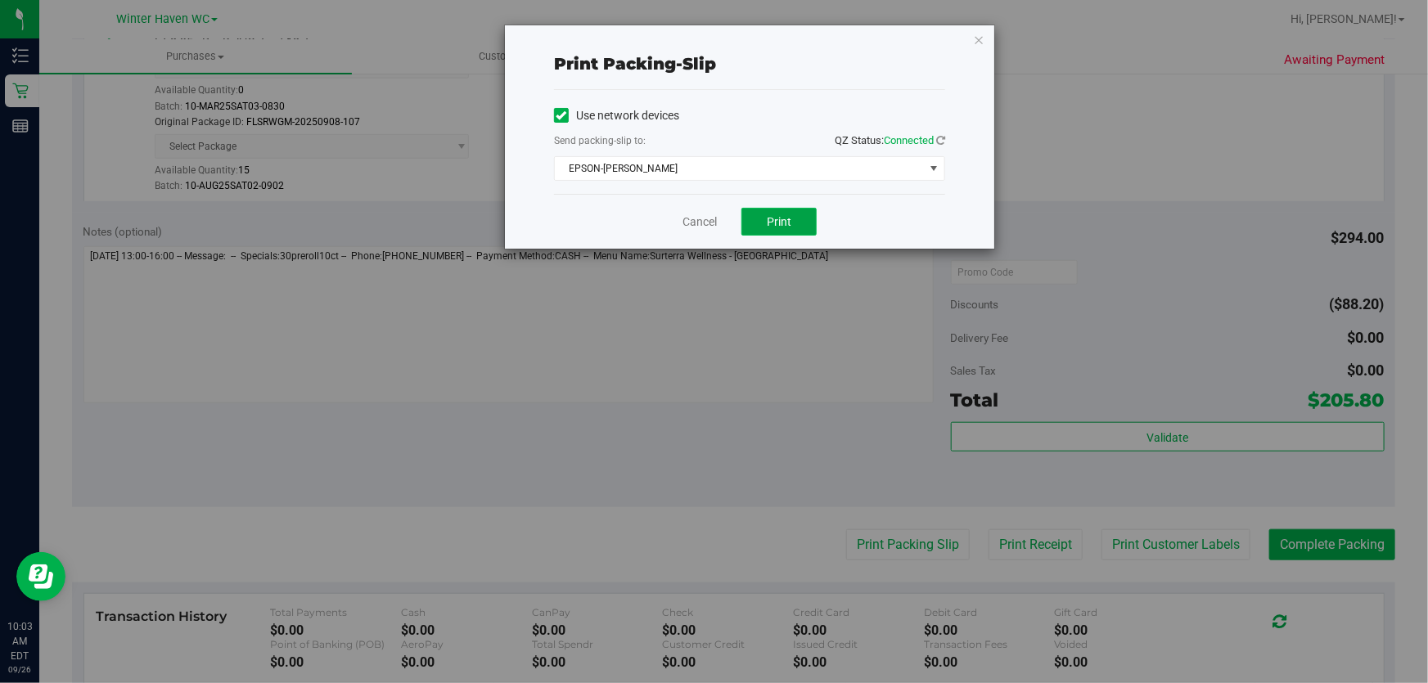
click at [798, 214] on button "Print" at bounding box center [779, 222] width 75 height 28
click at [701, 219] on link "Cancel" at bounding box center [700, 222] width 34 height 17
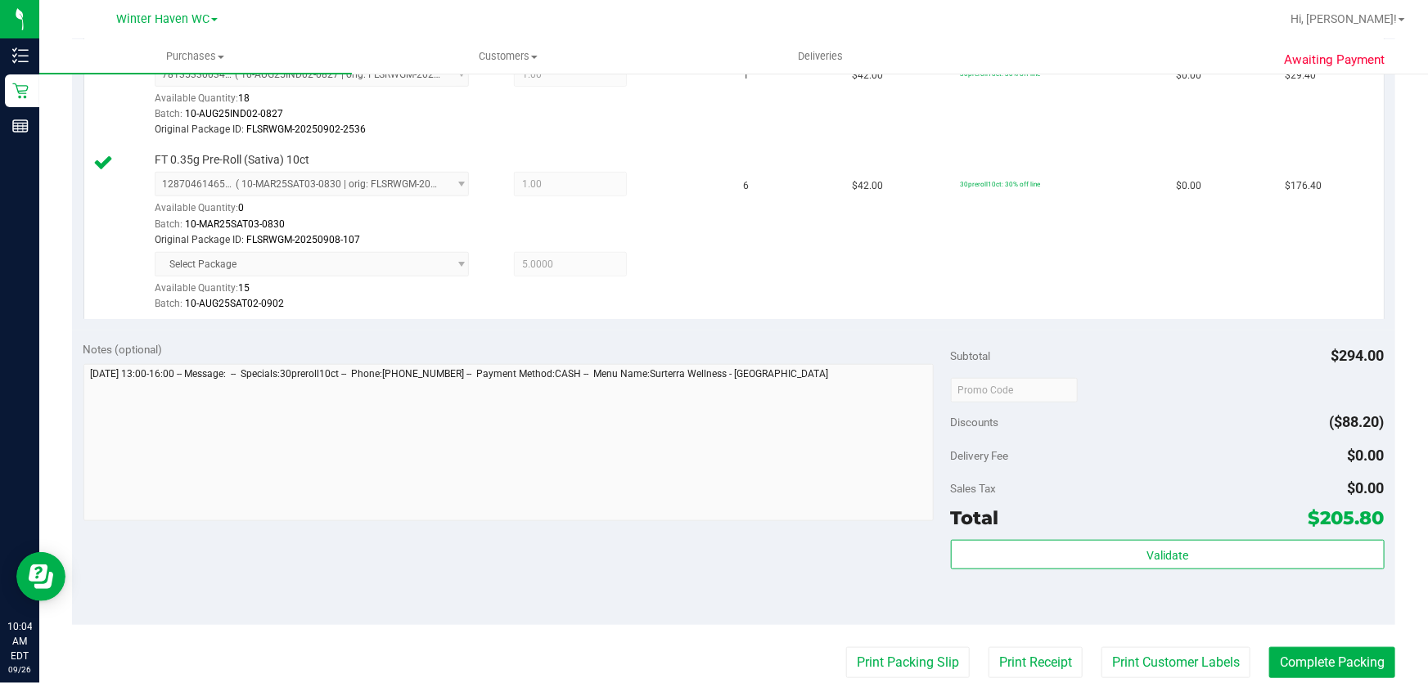
scroll to position [577, 0]
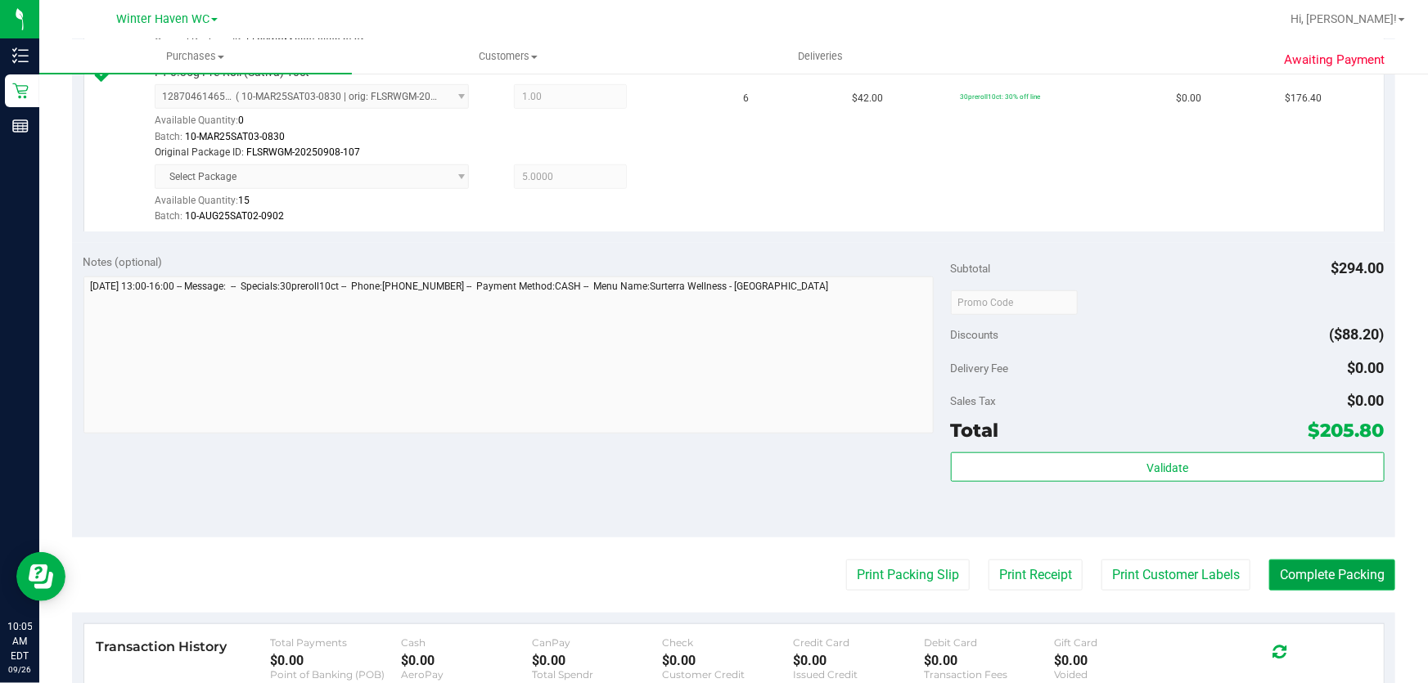
click at [1340, 586] on button "Complete Packing" at bounding box center [1332, 575] width 126 height 31
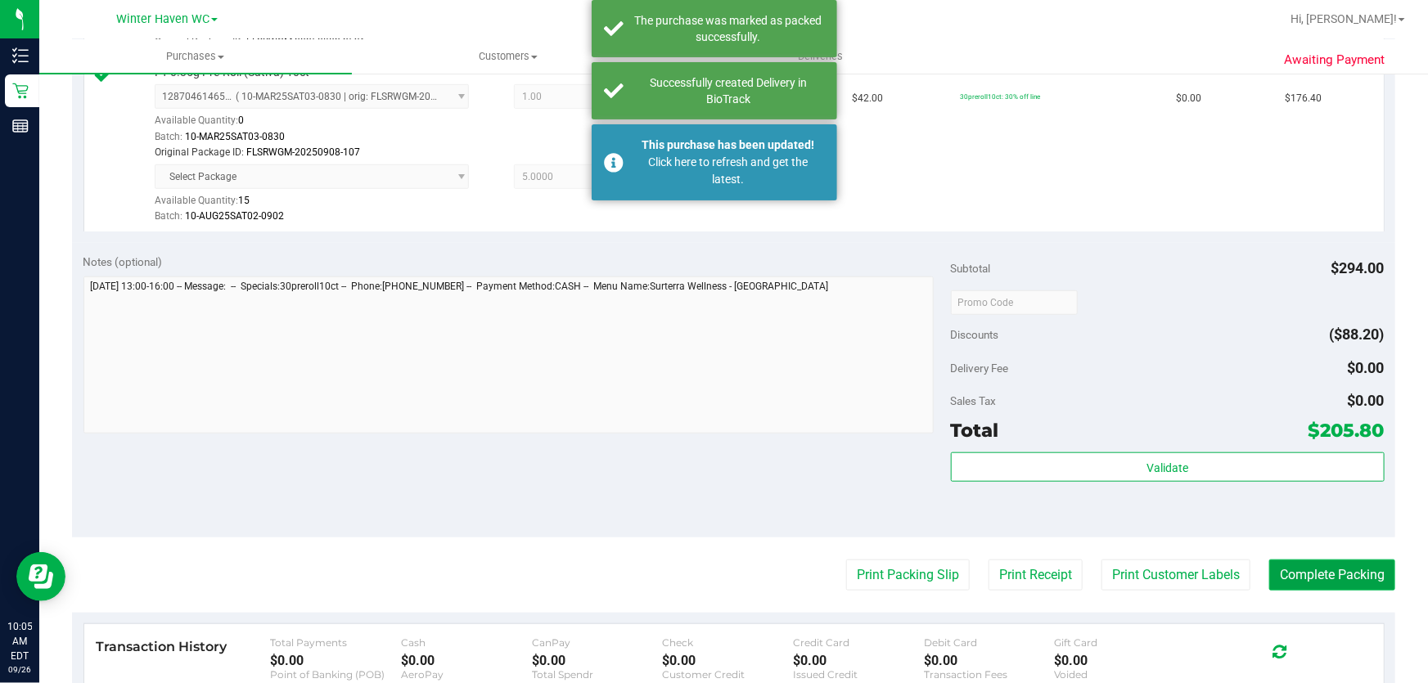
click at [1338, 578] on button "Complete Packing" at bounding box center [1332, 575] width 126 height 31
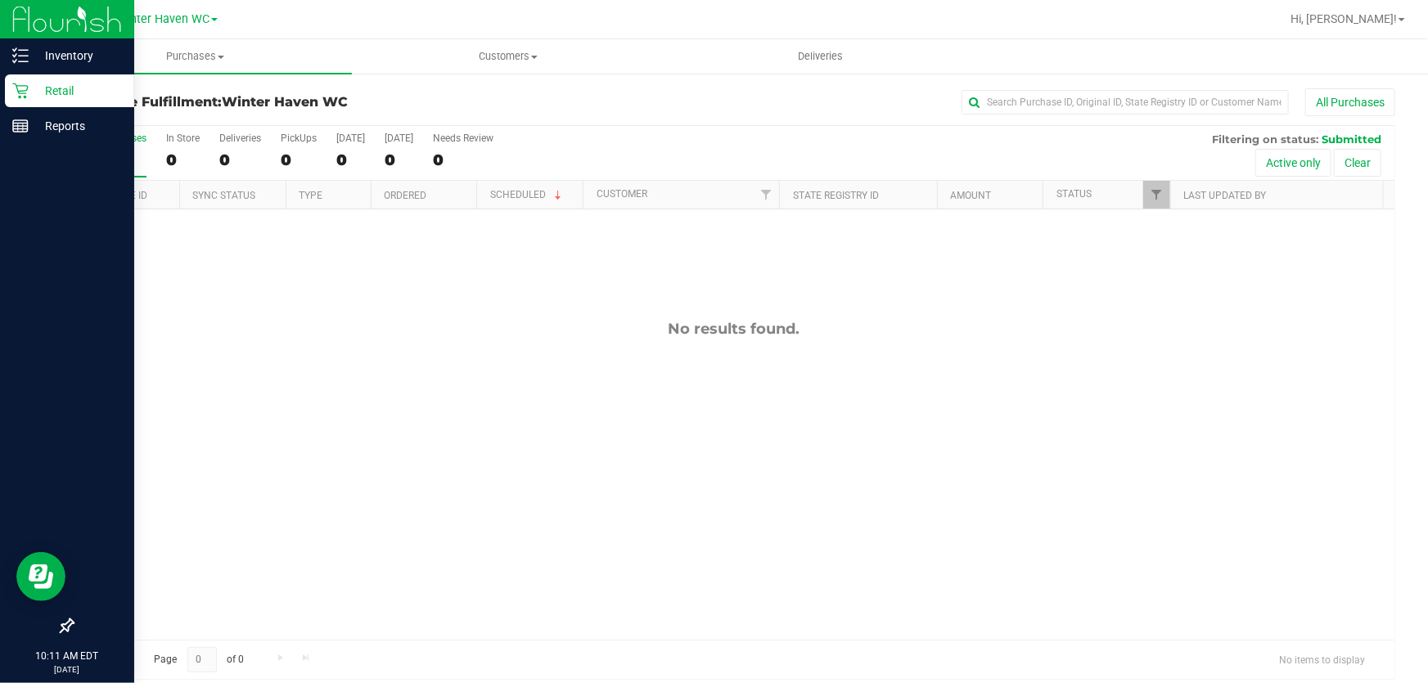
click at [62, 92] on p "Retail" at bounding box center [78, 91] width 98 height 20
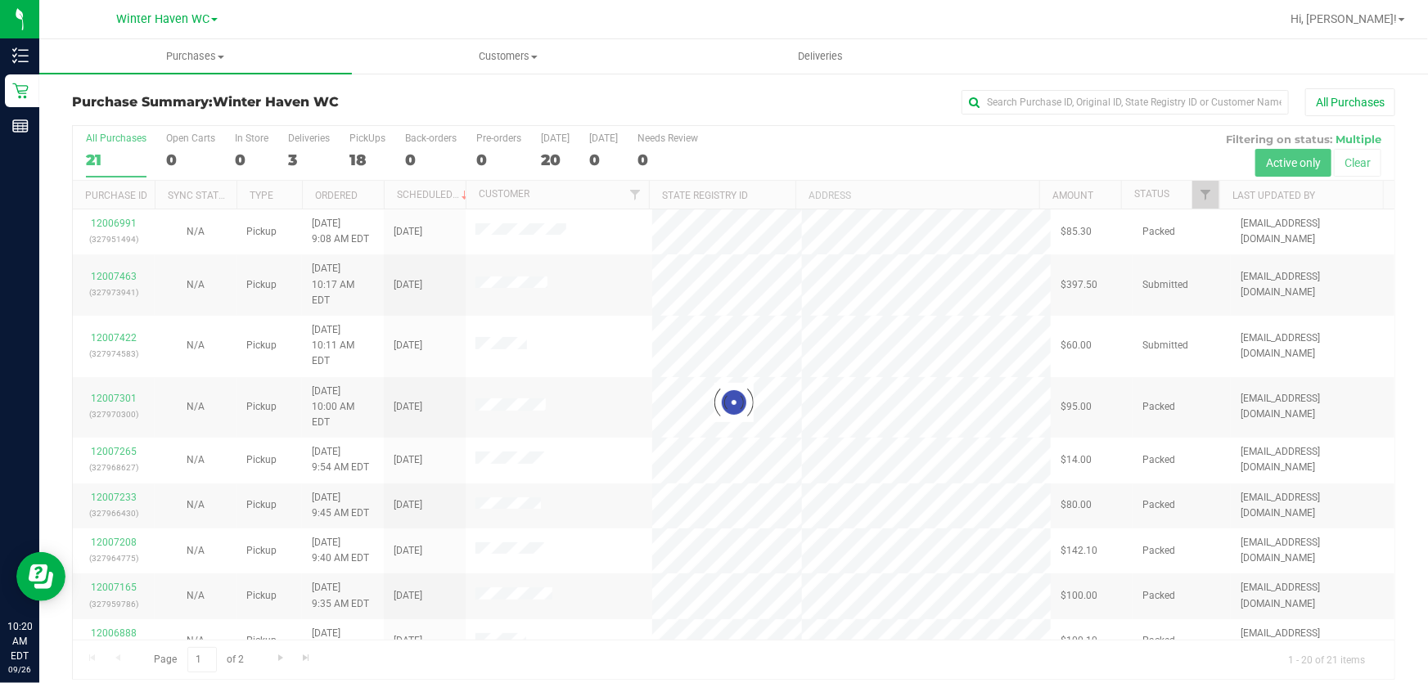
click at [777, 135] on div at bounding box center [734, 402] width 1322 height 553
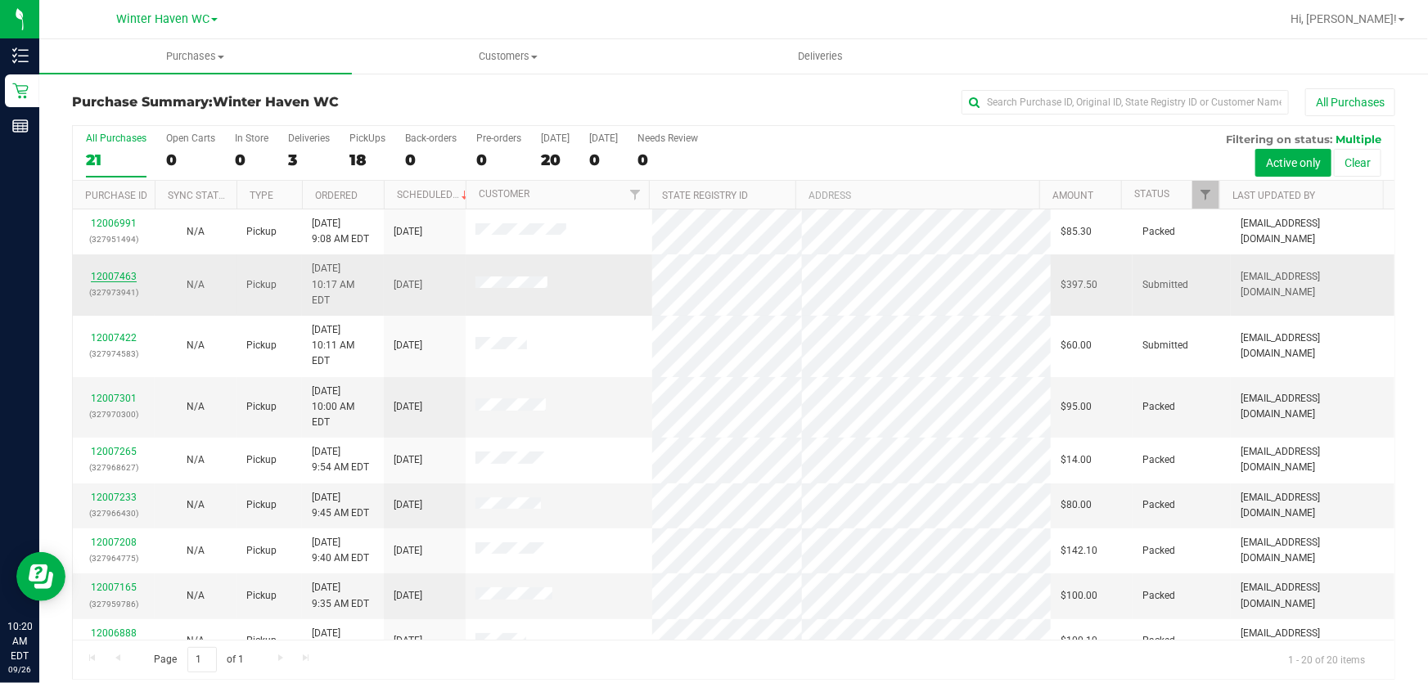
click at [119, 271] on link "12007463" at bounding box center [114, 276] width 46 height 11
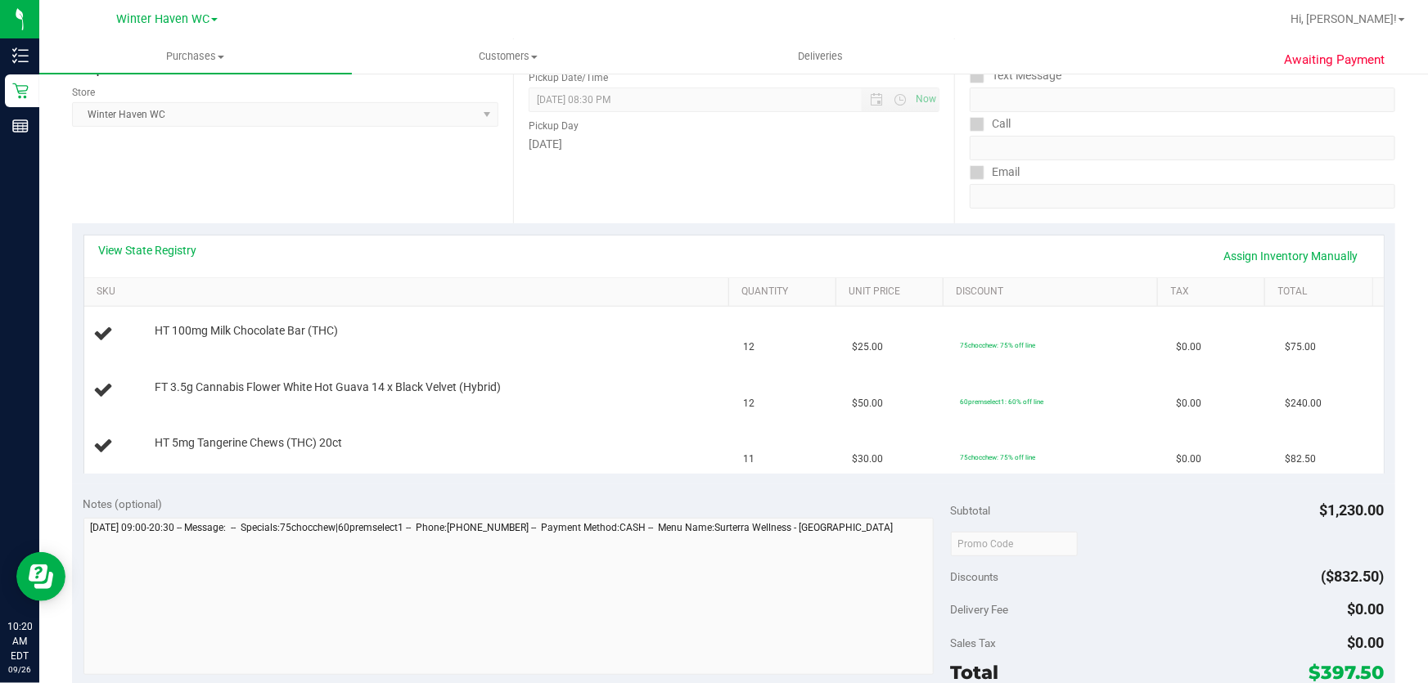
scroll to position [223, 0]
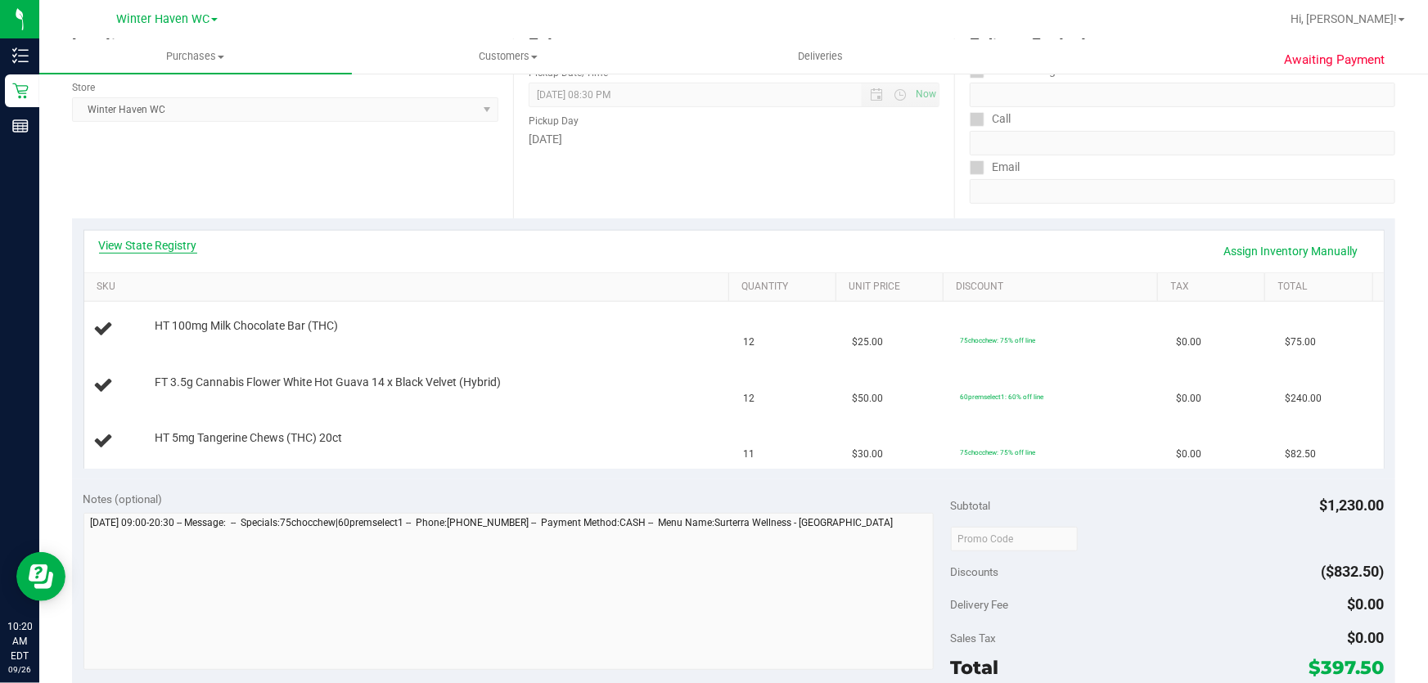
click at [165, 246] on link "View State Registry" at bounding box center [148, 245] width 98 height 16
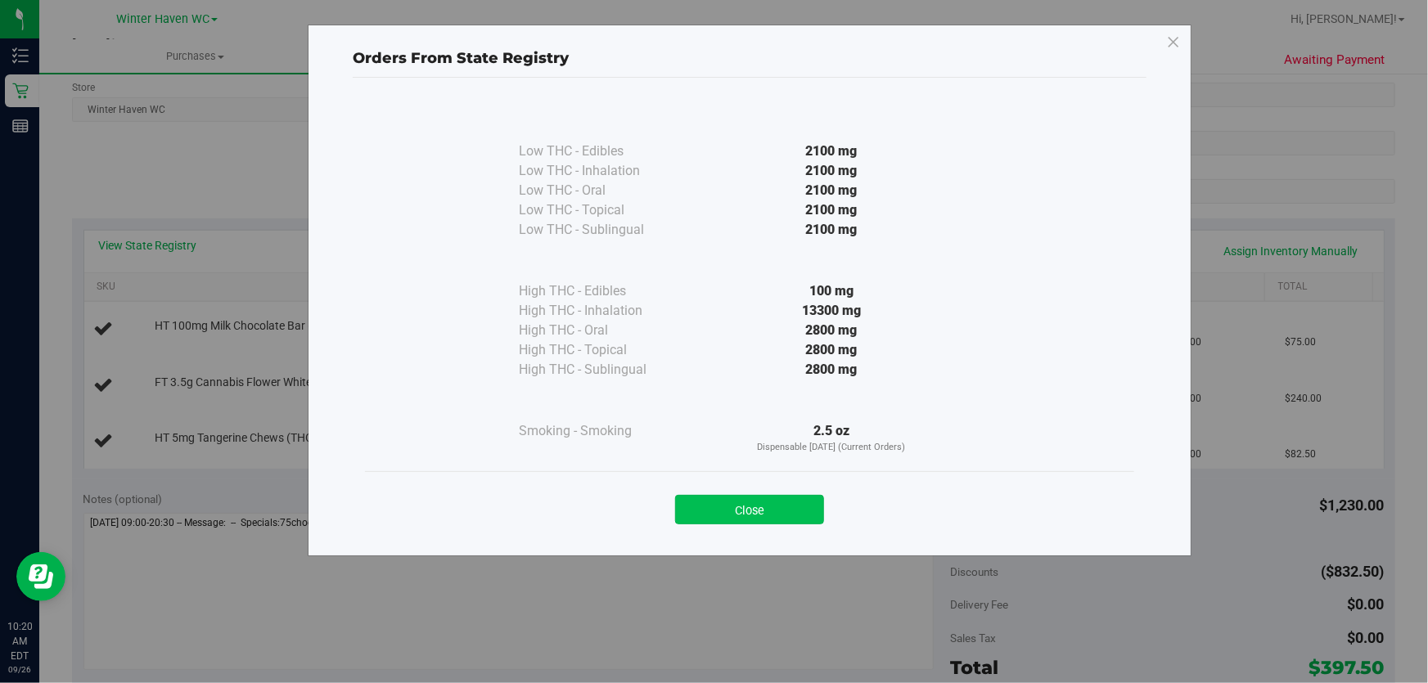
click at [769, 507] on button "Close" at bounding box center [749, 509] width 149 height 29
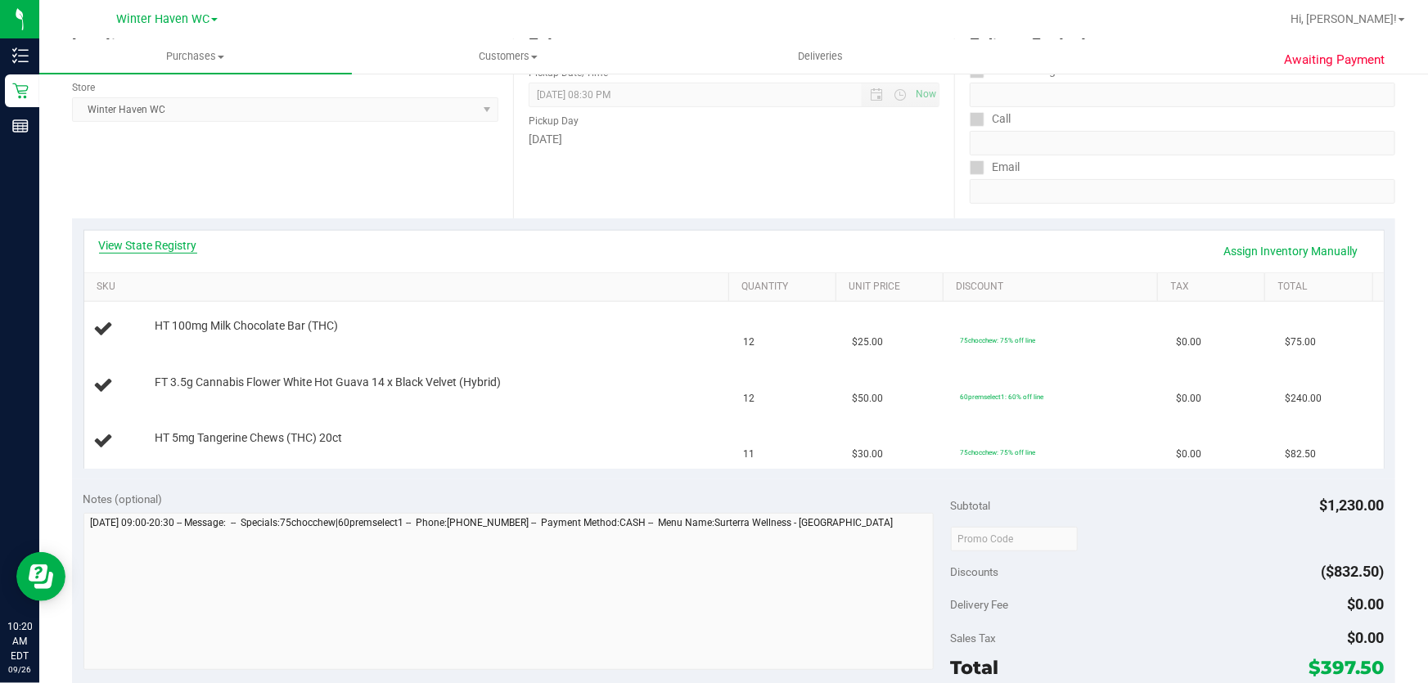
click at [184, 241] on link "View State Registry" at bounding box center [148, 245] width 98 height 16
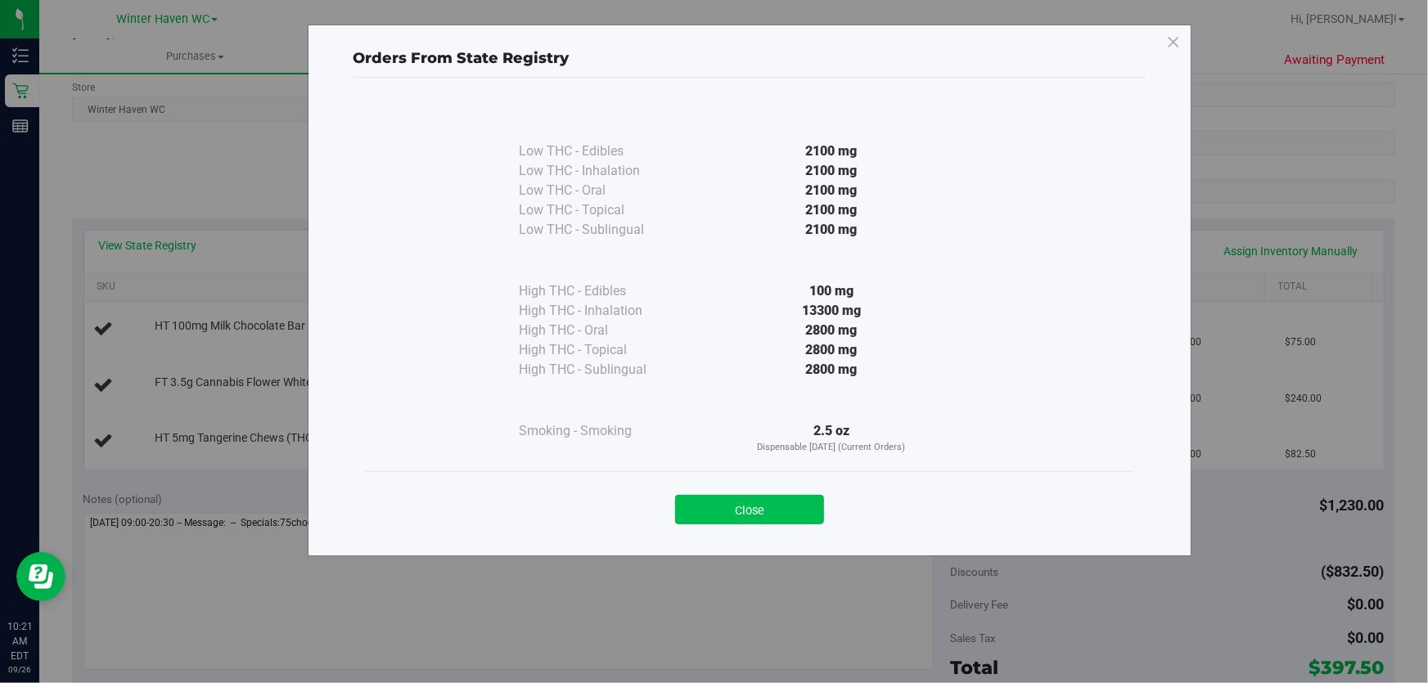
click at [785, 523] on button "Close" at bounding box center [749, 509] width 149 height 29
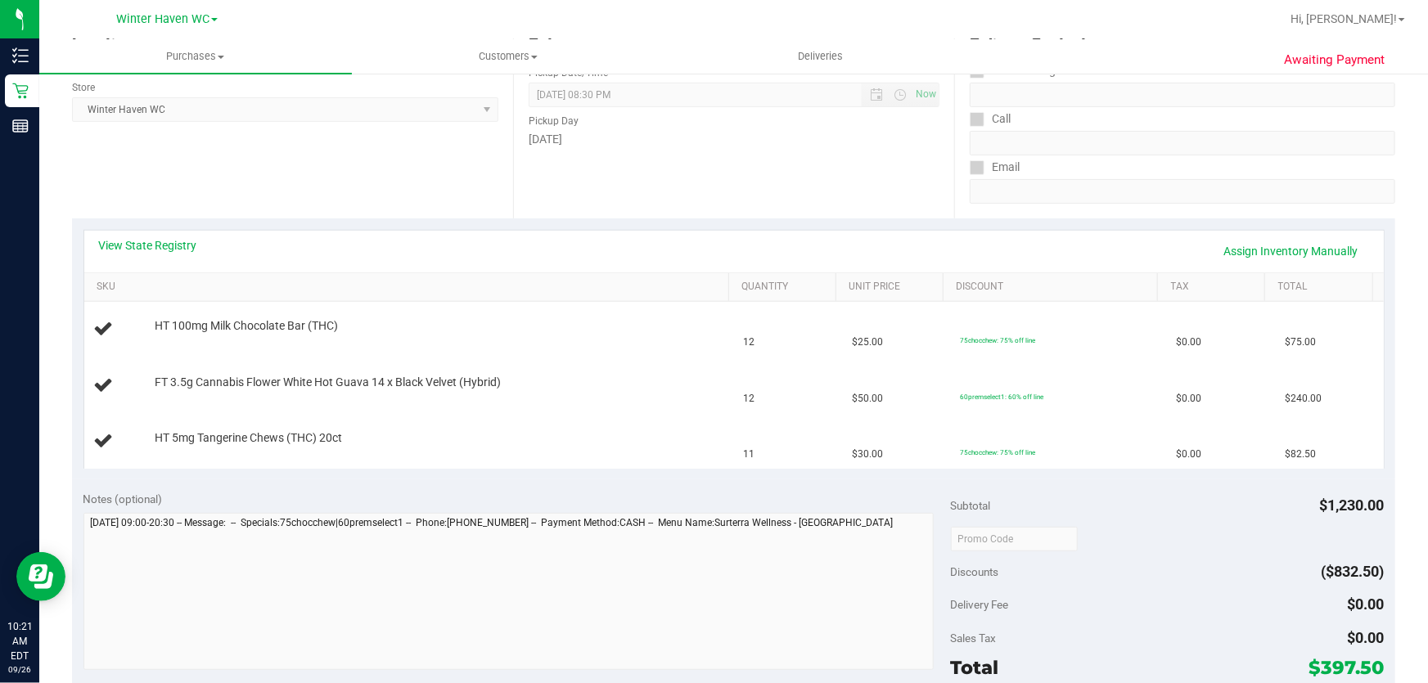
scroll to position [0, 0]
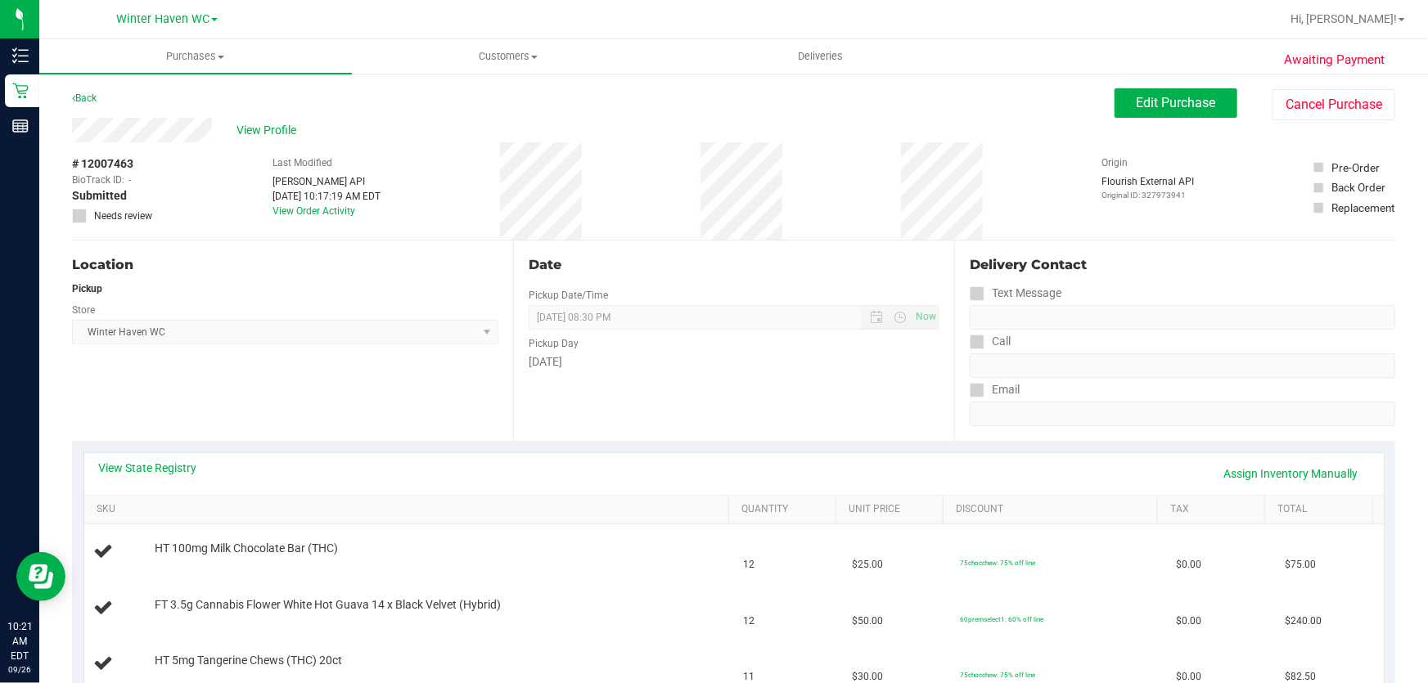
click at [755, 381] on div "Date Pickup Date/Time [DATE] Now [DATE] 08:30 PM Now Pickup Day [DATE]" at bounding box center [733, 341] width 441 height 201
click at [1193, 99] on span "Edit Purchase" at bounding box center [1176, 103] width 79 height 16
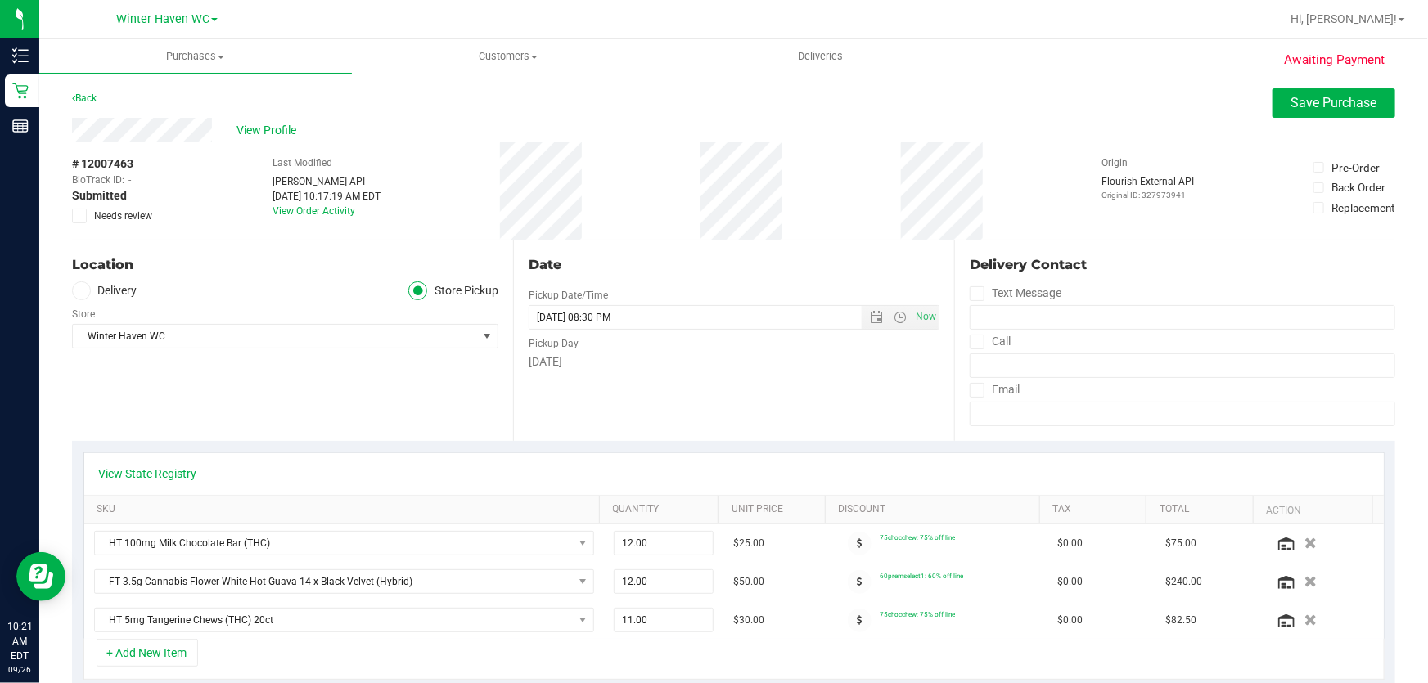
click at [77, 216] on icon at bounding box center [79, 216] width 11 height 0
click at [0, 0] on input "Needs review" at bounding box center [0, 0] width 0 height 0
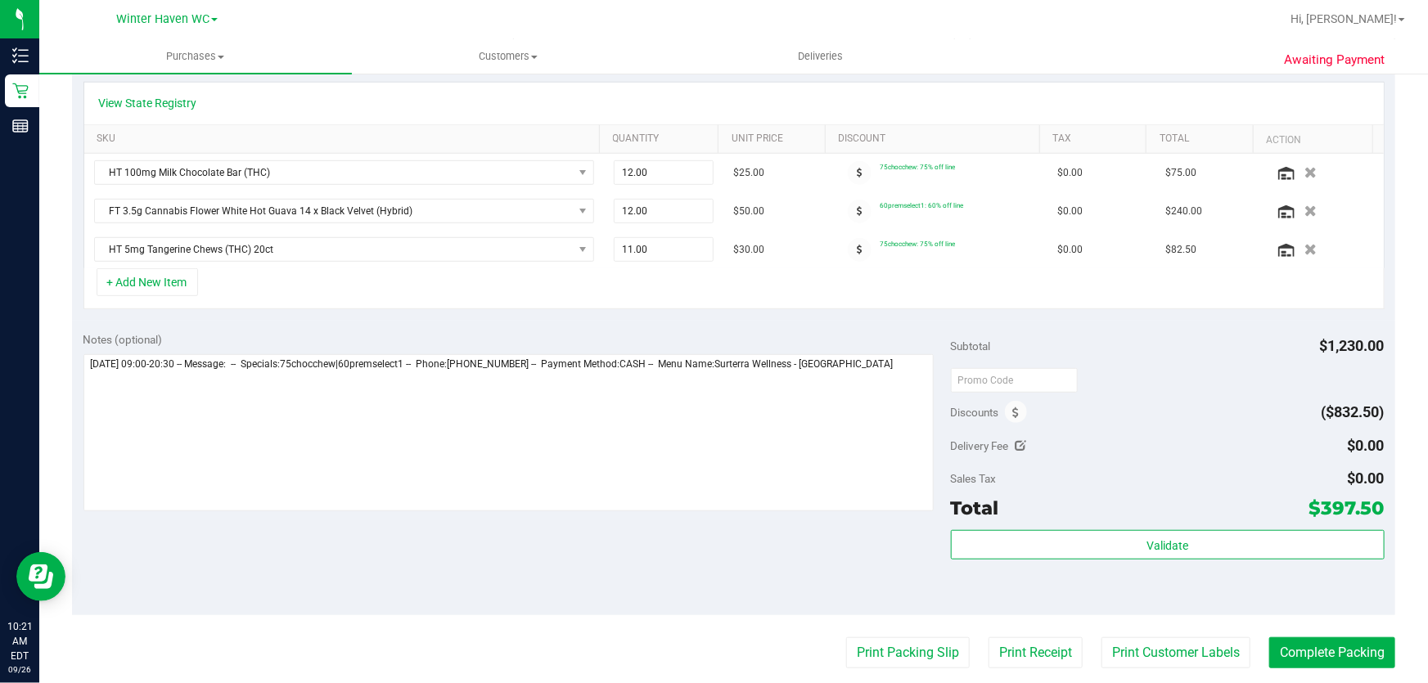
scroll to position [446, 0]
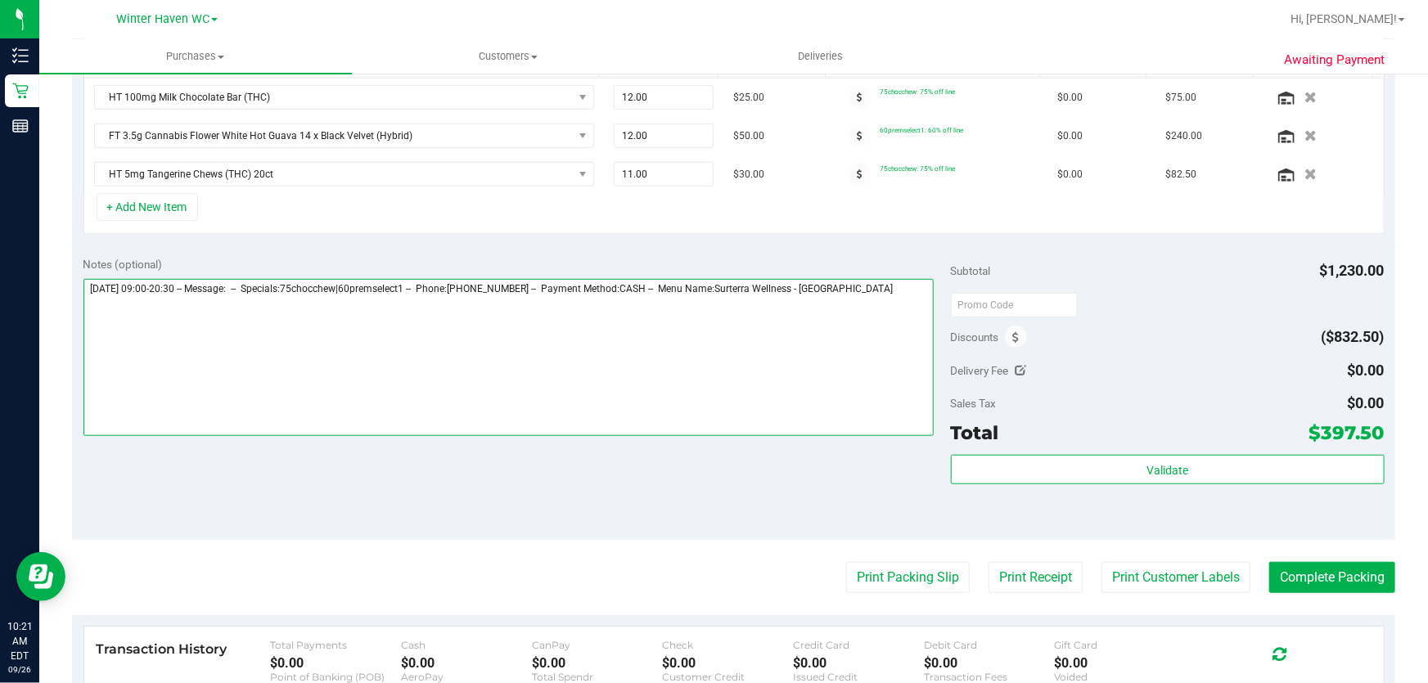
click at [886, 289] on textarea at bounding box center [508, 357] width 851 height 157
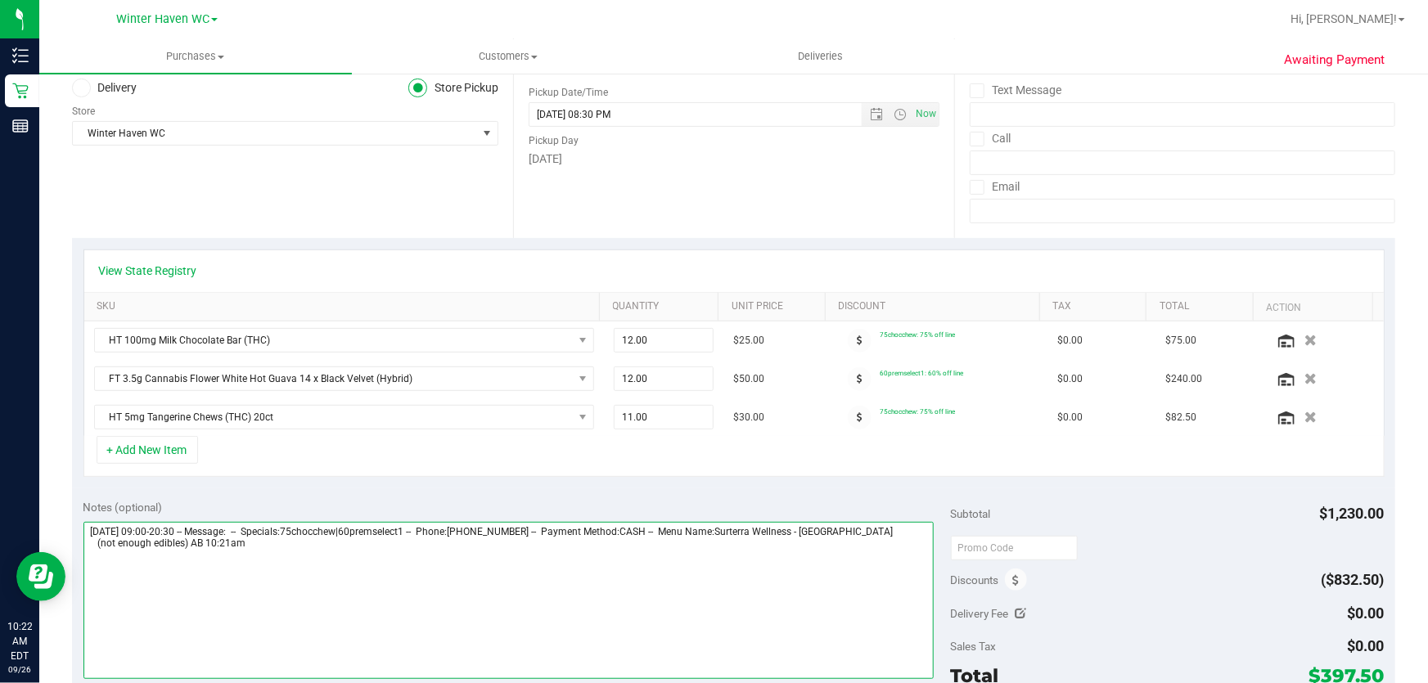
scroll to position [0, 0]
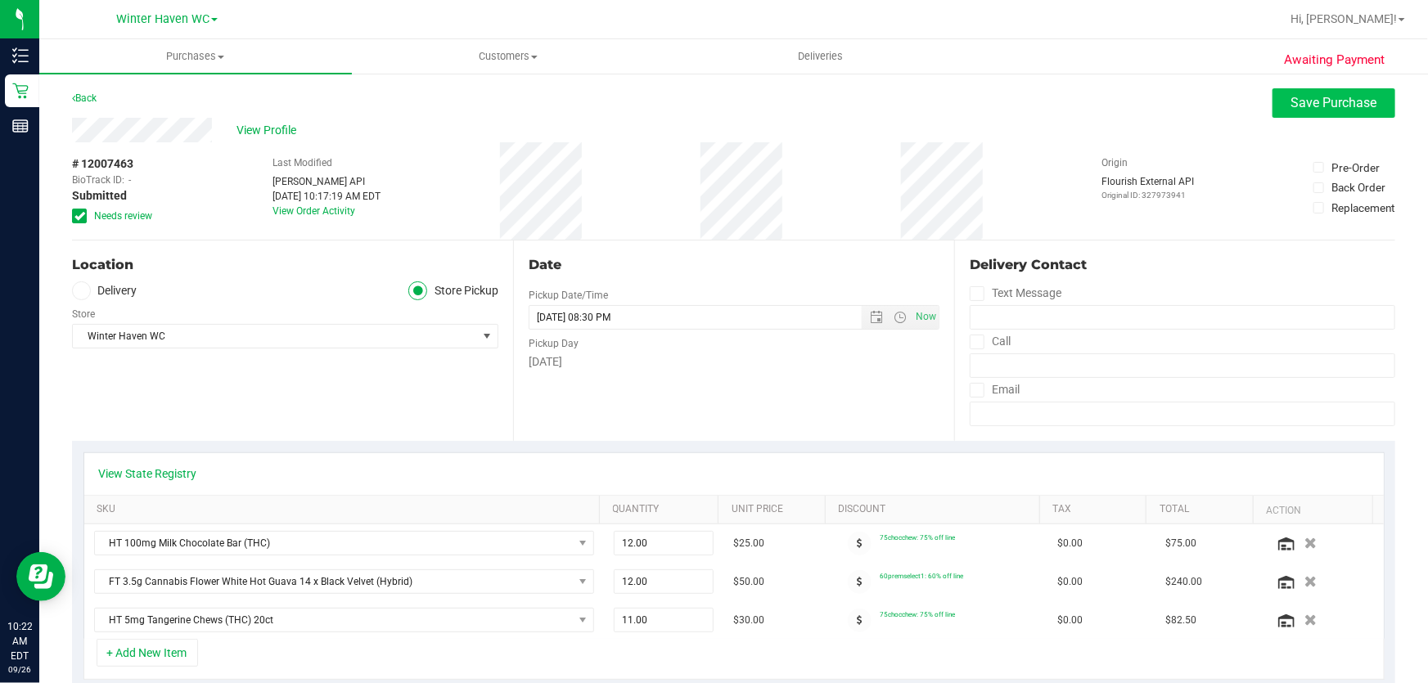
type textarea "Friday 09/26/2025 09:00-20:30 -- Message: -- Specials:75chocchew|60premselect1 …"
click at [1341, 101] on span "Save Purchase" at bounding box center [1335, 103] width 86 height 16
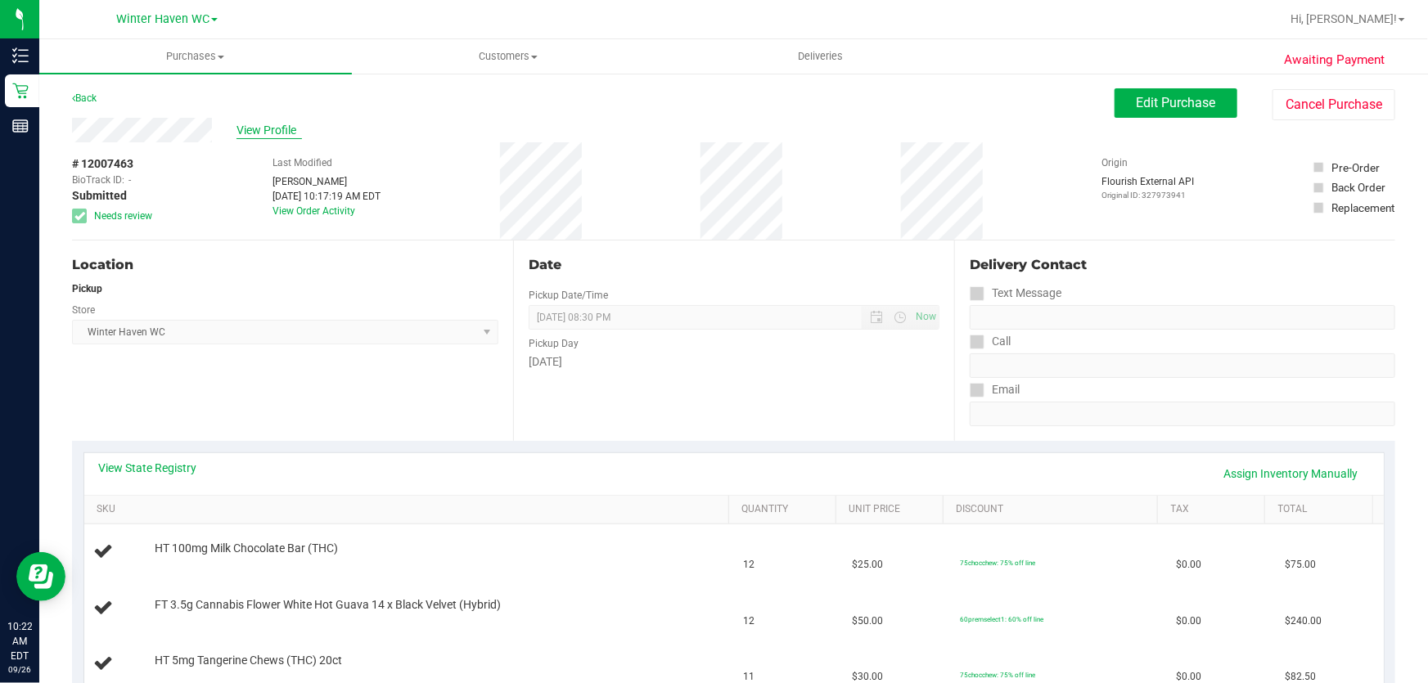
click at [260, 127] on span "View Profile" at bounding box center [269, 130] width 65 height 17
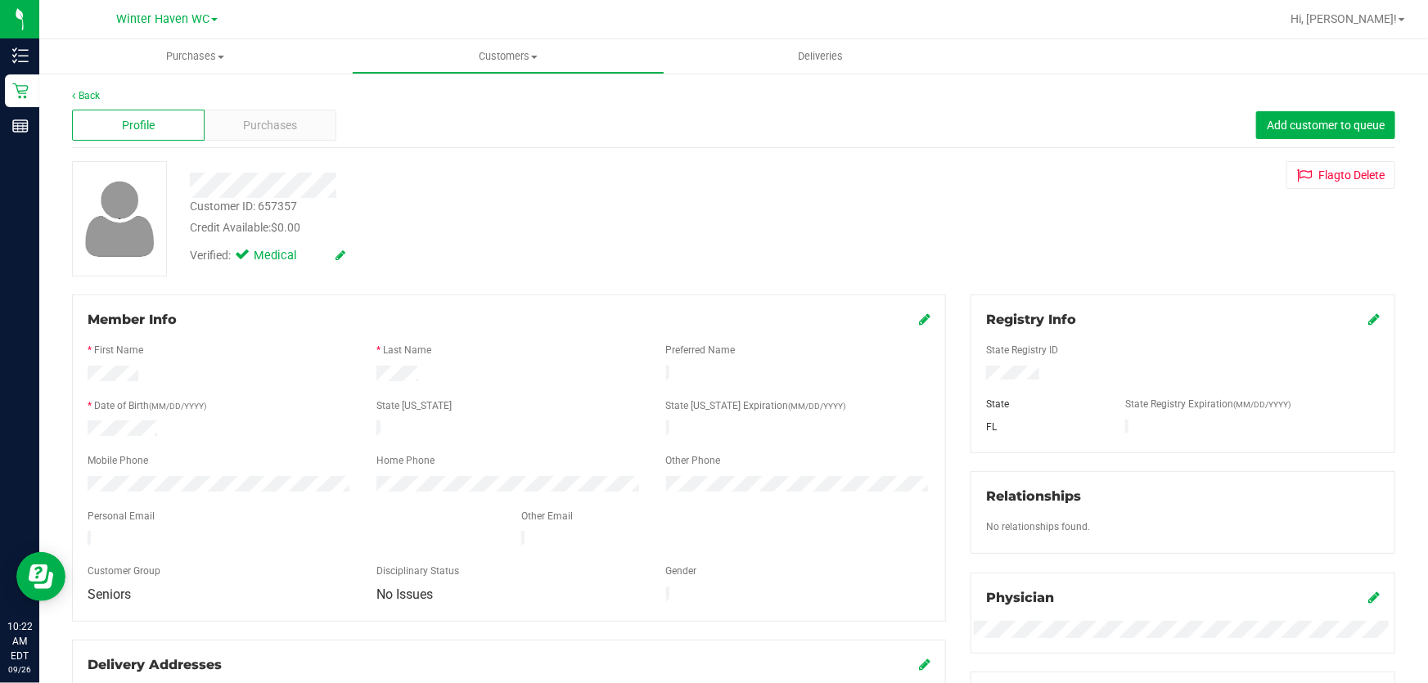
click at [293, 203] on div "Customer ID: 657357" at bounding box center [243, 206] width 107 height 17
copy div "657357"
click at [492, 210] on div "Customer ID: 657357 Credit Available: $0.00" at bounding box center [515, 217] width 674 height 38
click at [77, 90] on link "Back" at bounding box center [86, 95] width 28 height 11
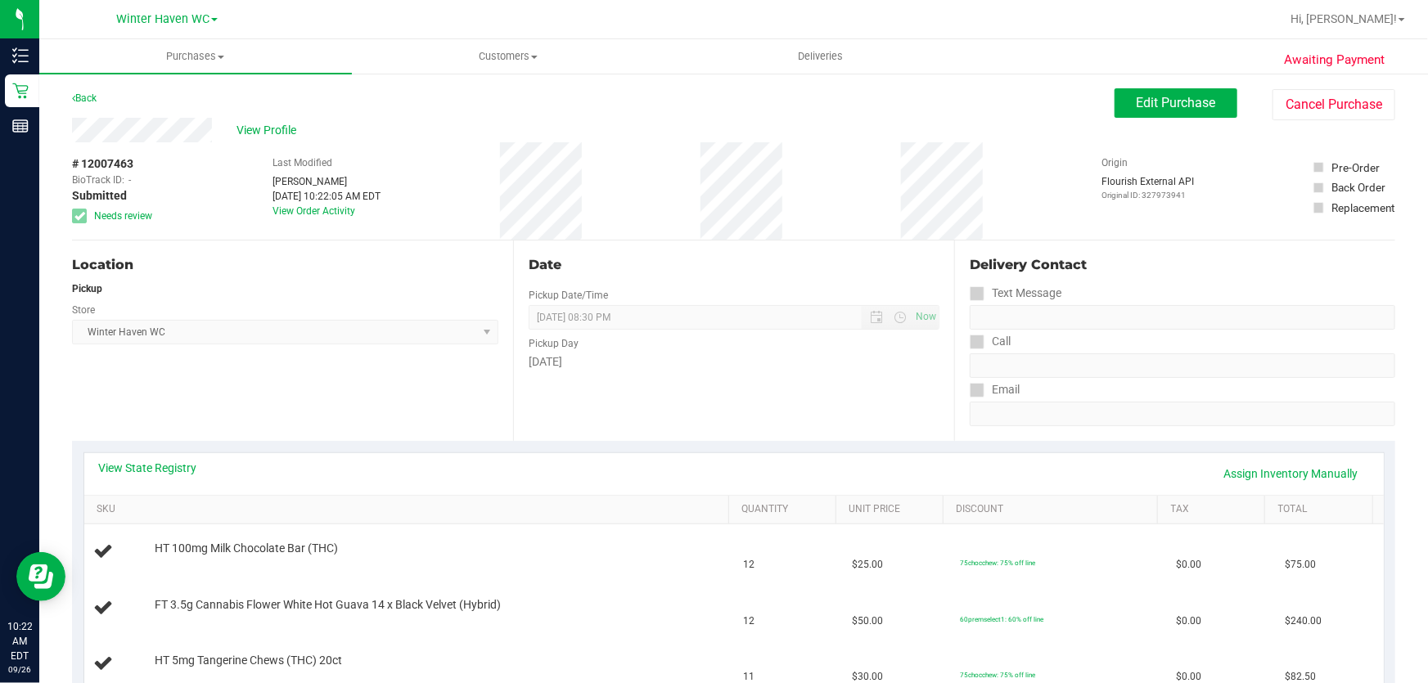
click at [658, 254] on div "Date Pickup Date/Time [DATE] Now [DATE] 08:30 PM Now Pickup Day [DATE]" at bounding box center [733, 341] width 441 height 201
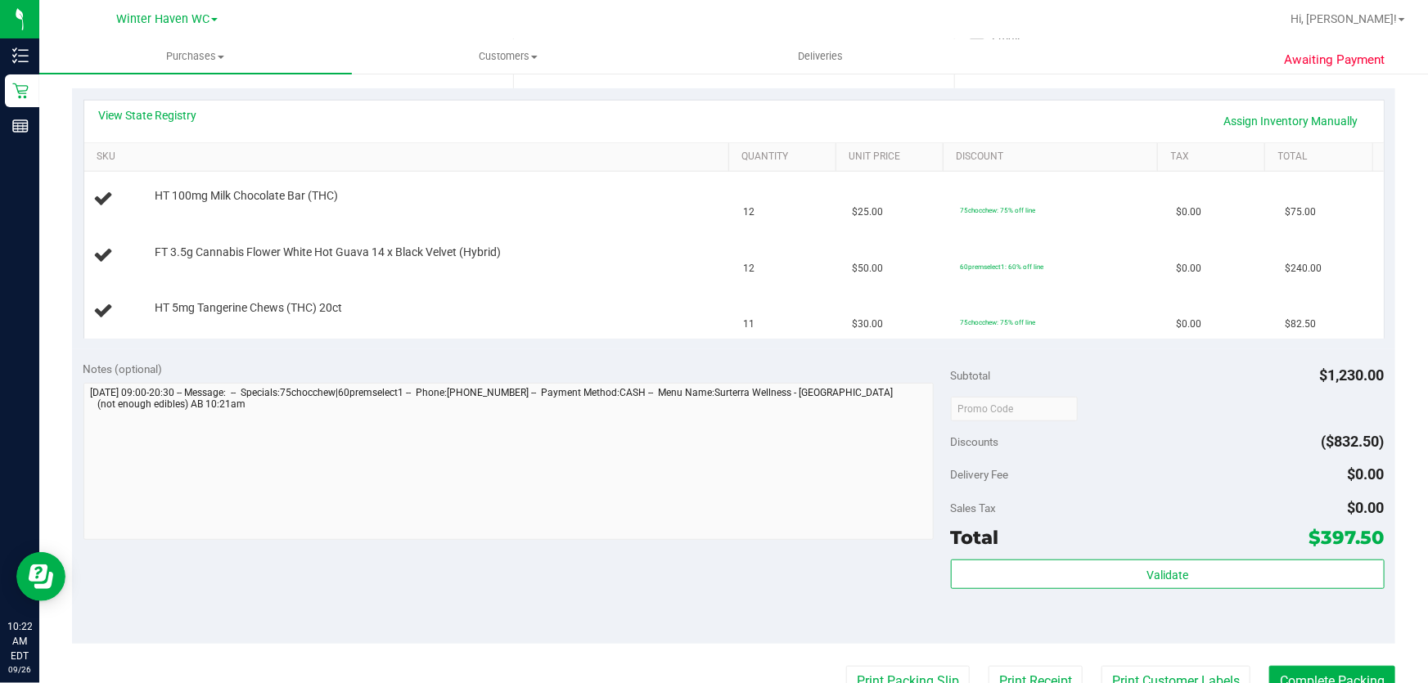
scroll to position [297, 0]
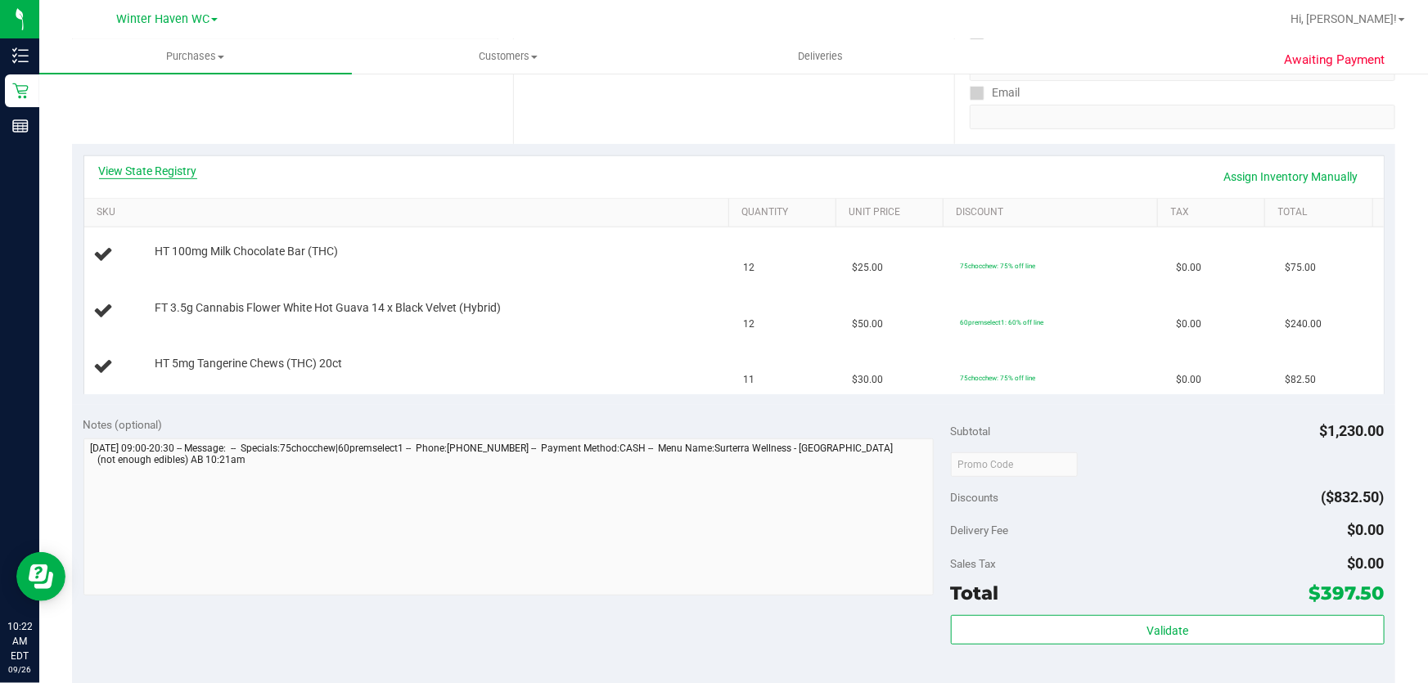
click at [169, 166] on link "View State Registry" at bounding box center [148, 171] width 98 height 16
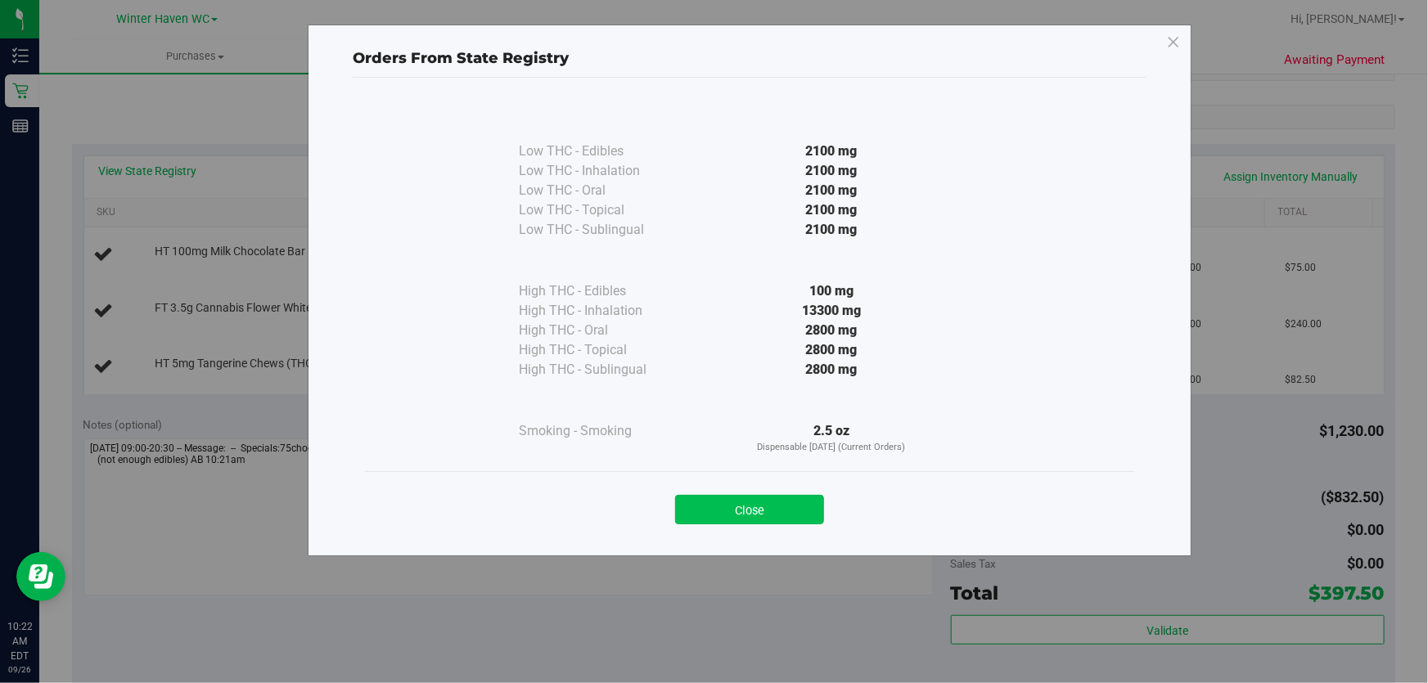
click at [781, 509] on button "Close" at bounding box center [749, 509] width 149 height 29
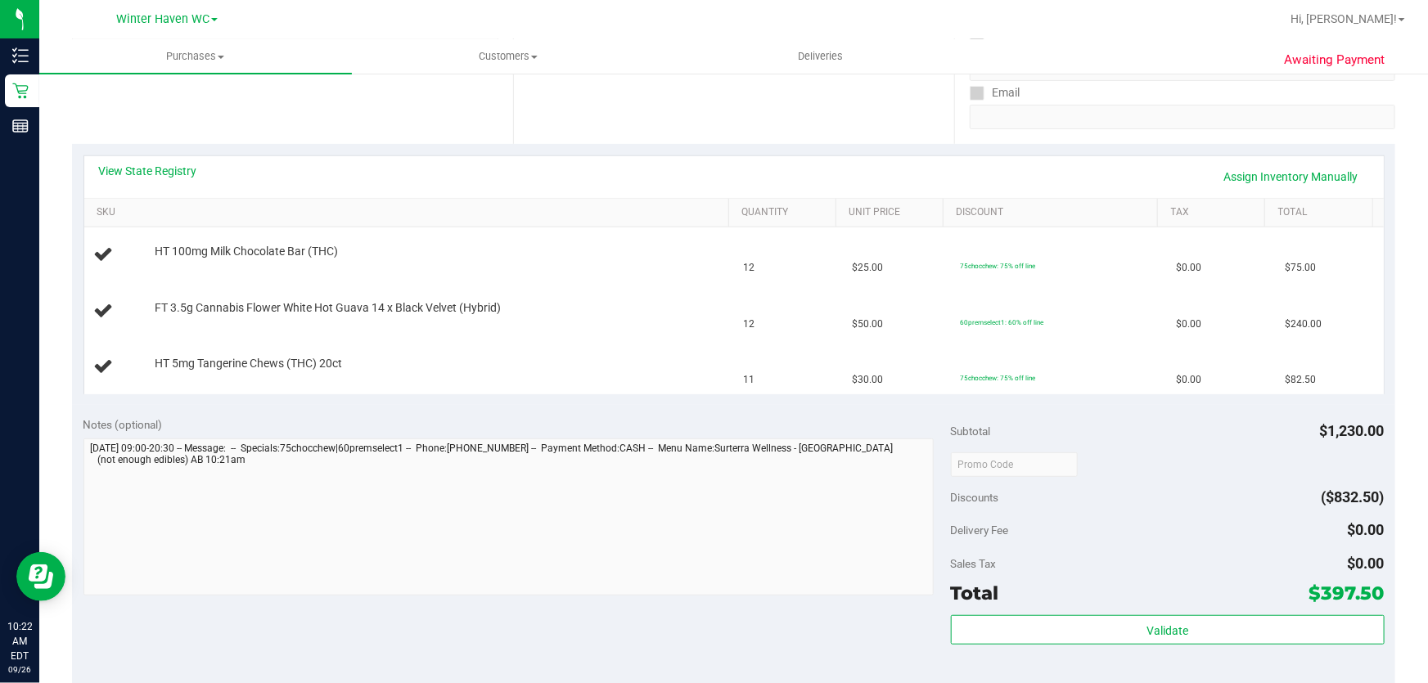
click at [517, 422] on div "Notes (optional)" at bounding box center [517, 425] width 868 height 16
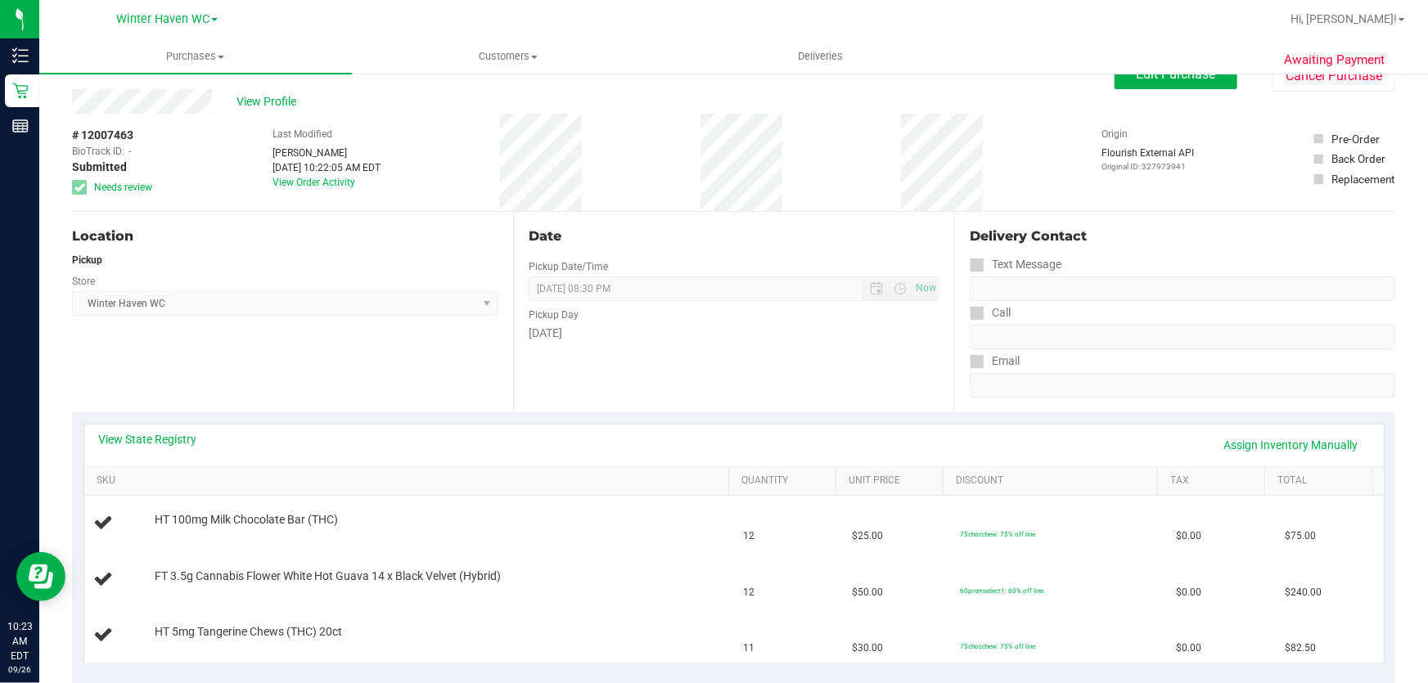
scroll to position [0, 0]
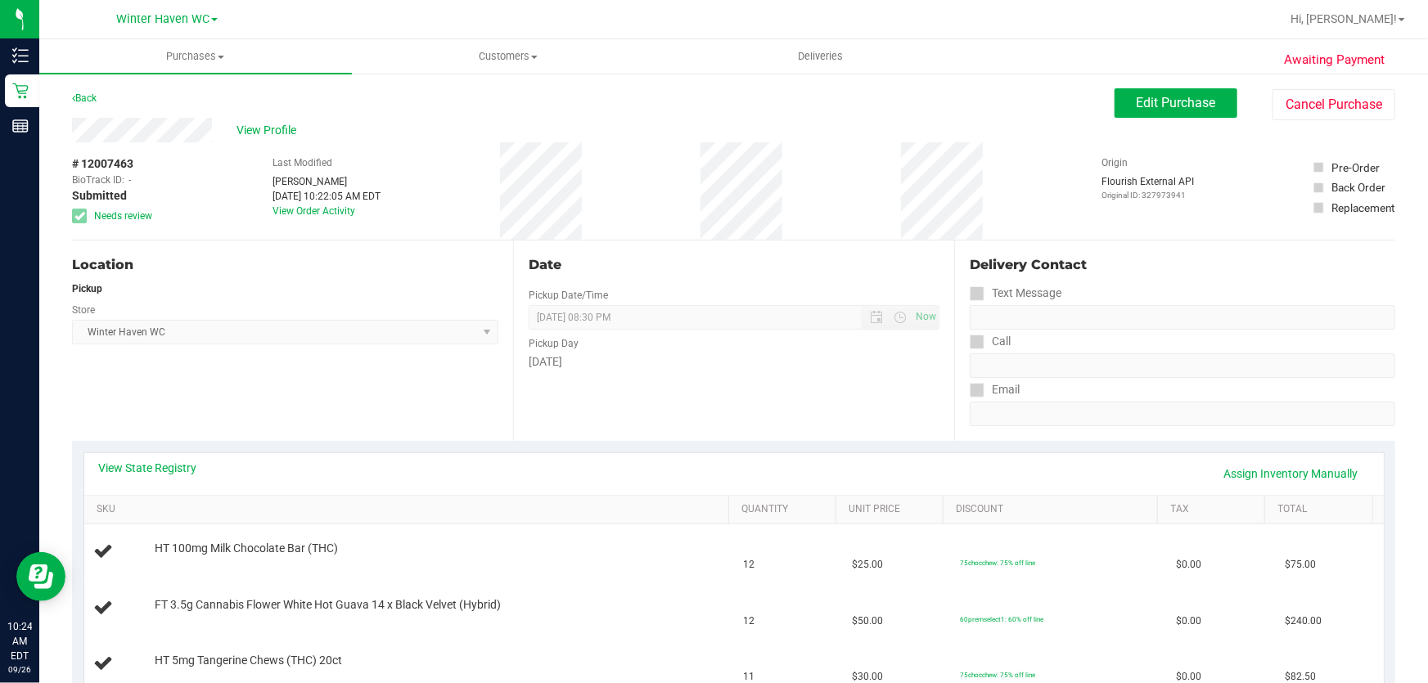
click at [379, 263] on div "Location" at bounding box center [285, 265] width 426 height 20
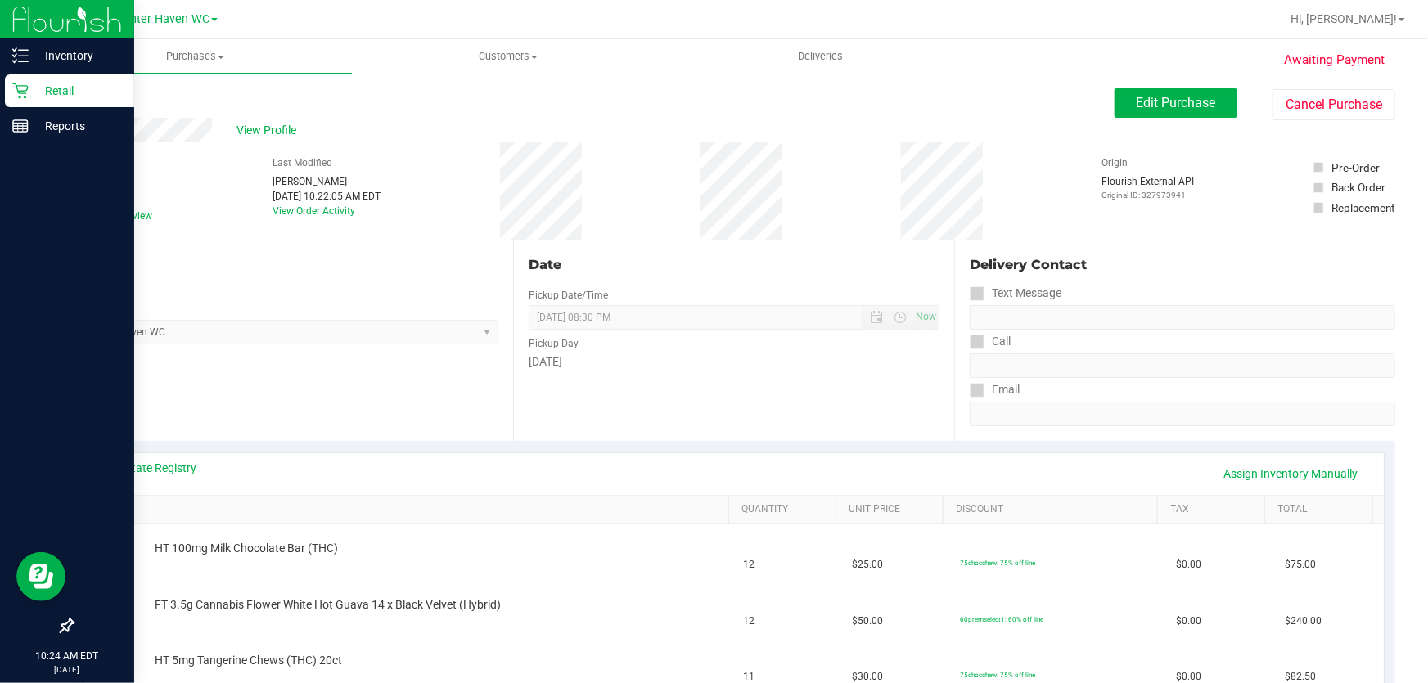
click at [49, 86] on p "Retail" at bounding box center [78, 91] width 98 height 20
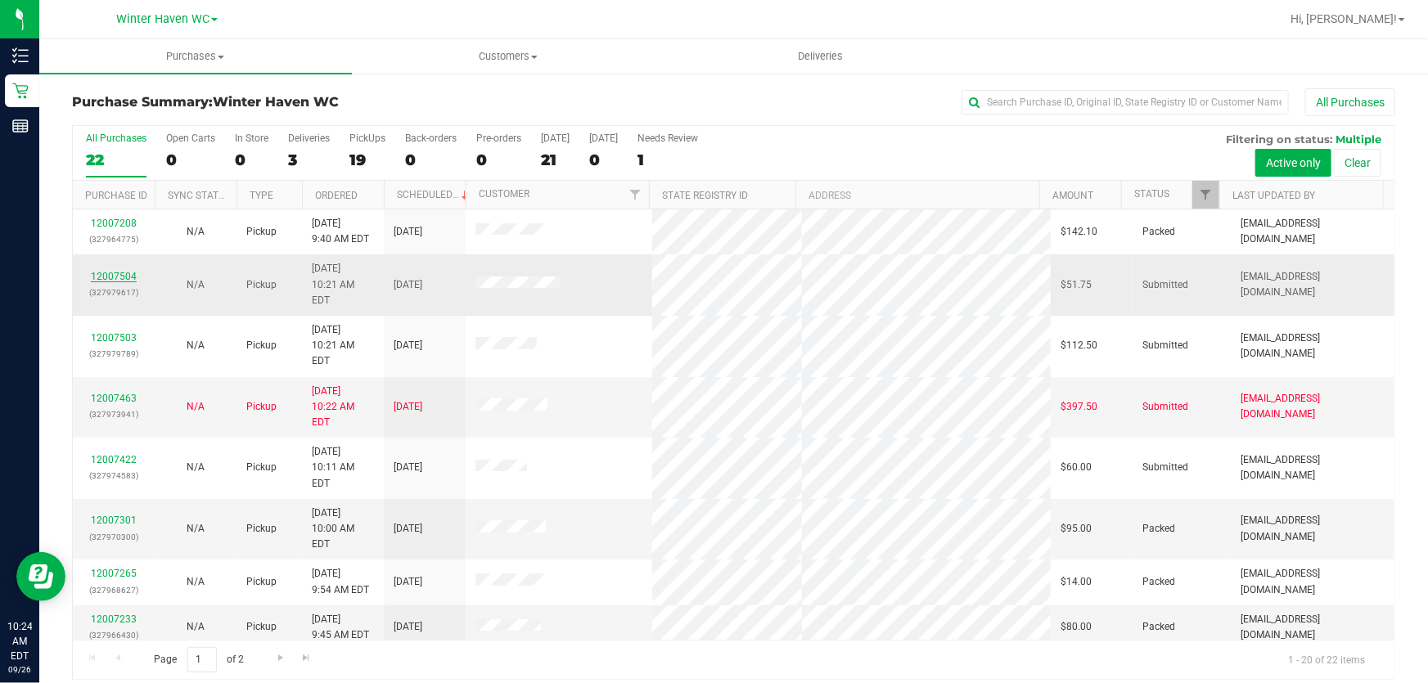
click at [115, 271] on link "12007504" at bounding box center [114, 276] width 46 height 11
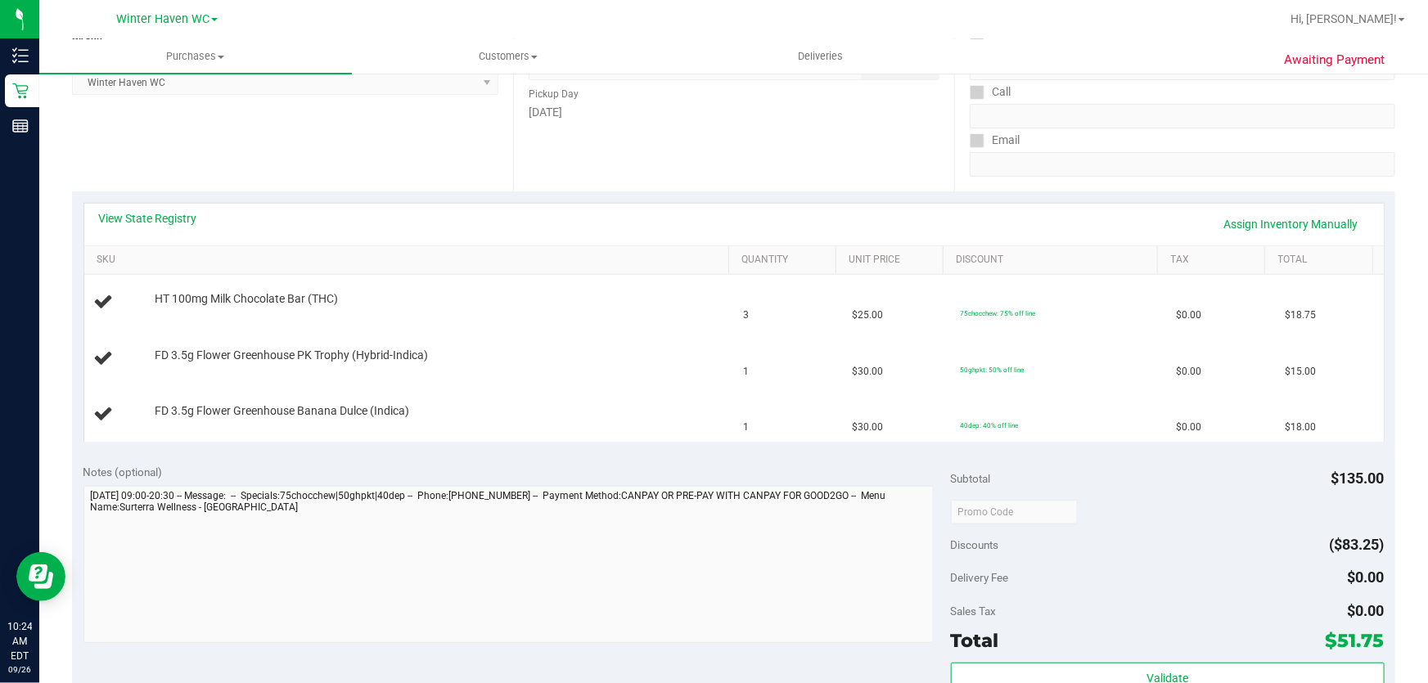
scroll to position [297, 0]
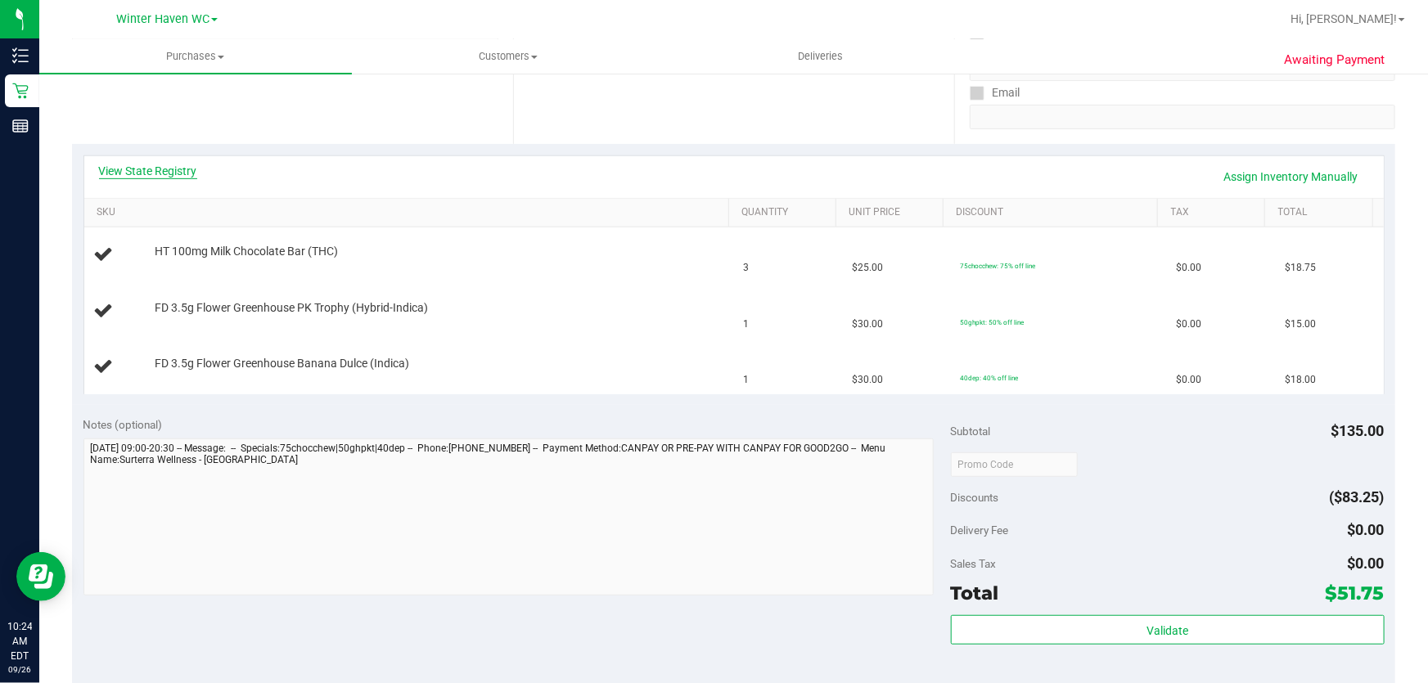
click at [143, 171] on link "View State Registry" at bounding box center [148, 171] width 98 height 16
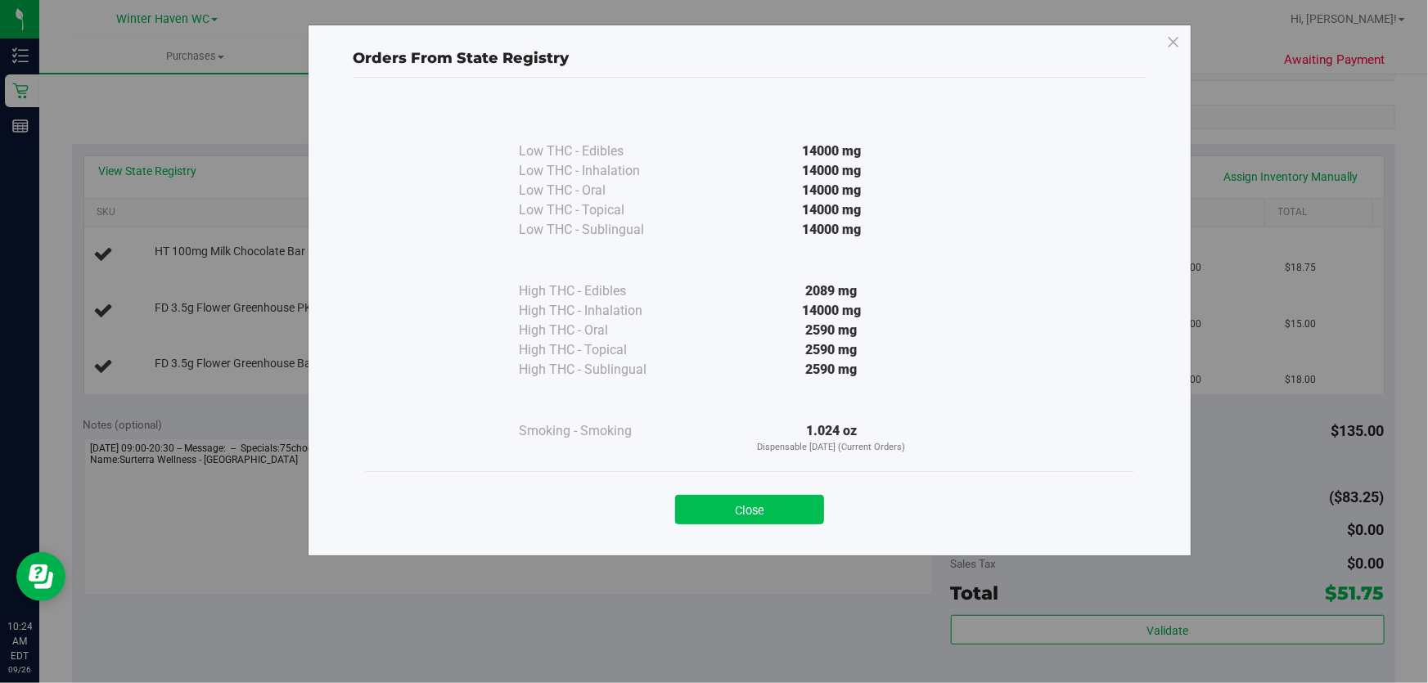
click at [740, 503] on button "Close" at bounding box center [749, 509] width 149 height 29
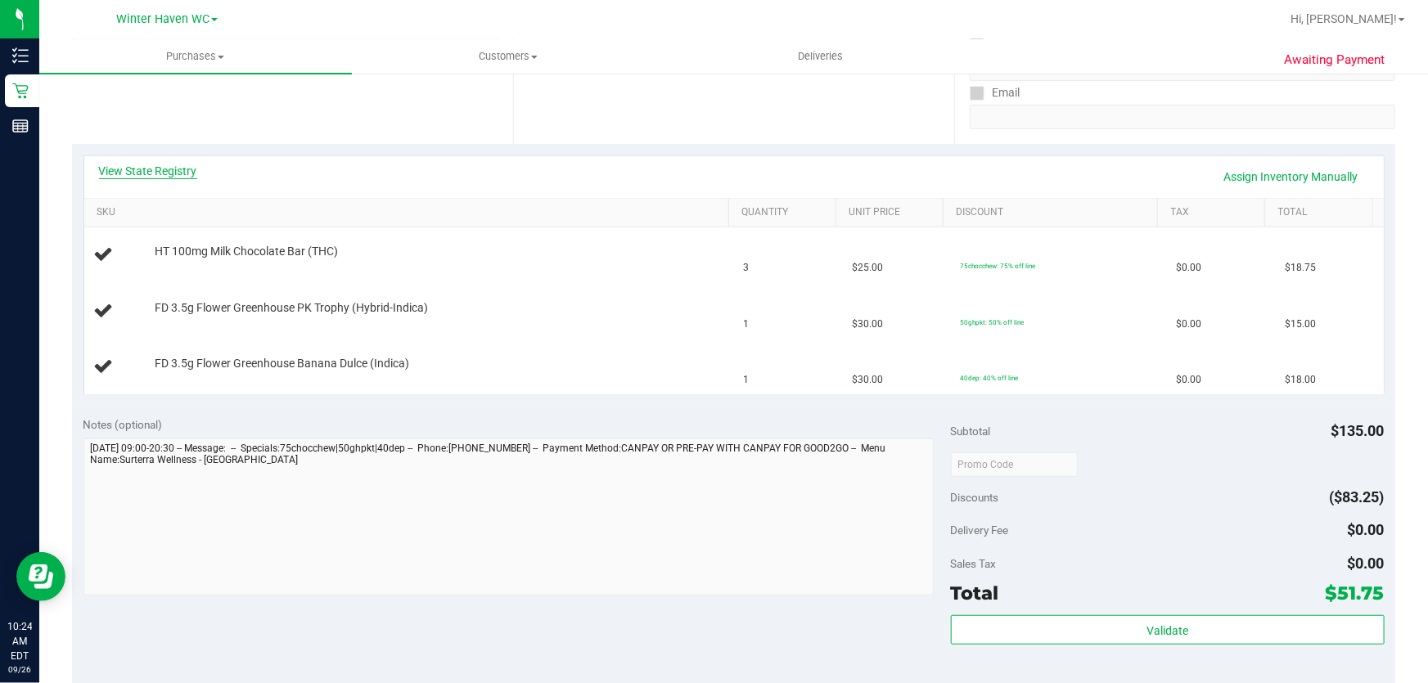
click at [151, 169] on link "View State Registry" at bounding box center [148, 171] width 98 height 16
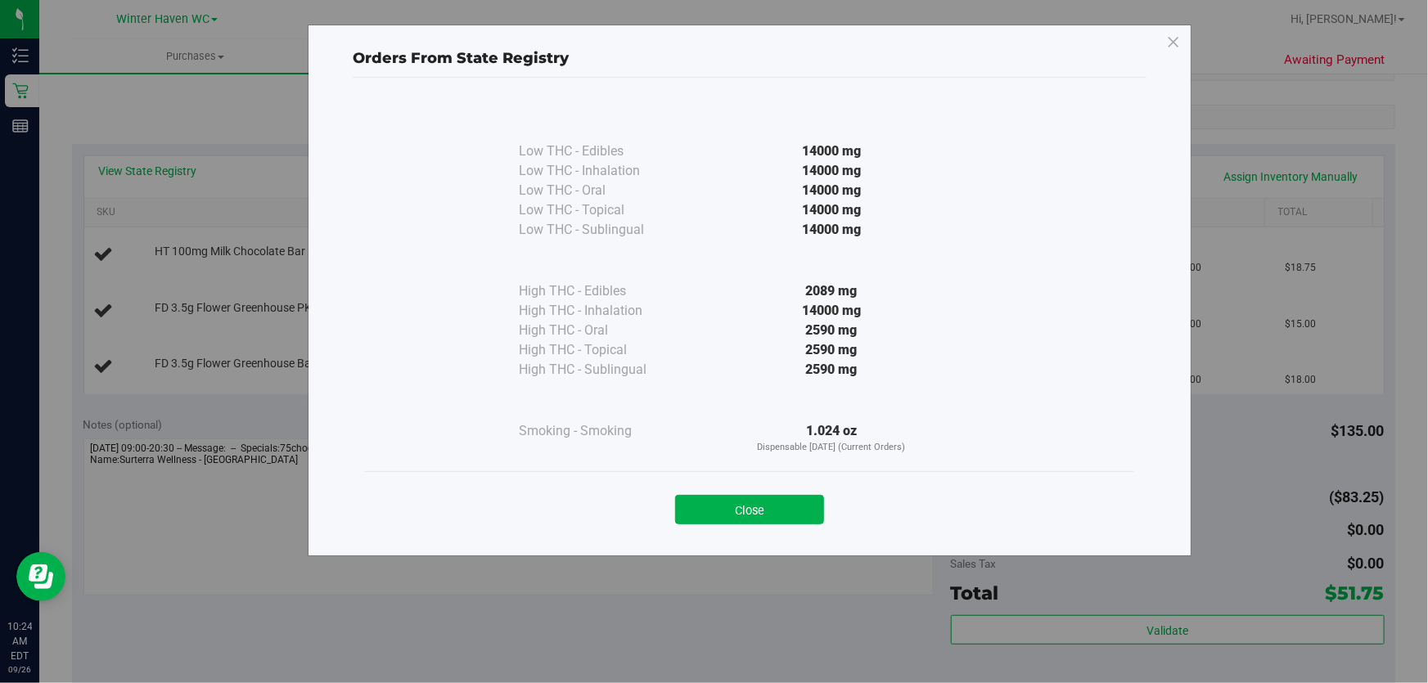
click at [710, 211] on div "14000 mg" at bounding box center [832, 211] width 298 height 20
click at [764, 516] on button "Close" at bounding box center [749, 509] width 149 height 29
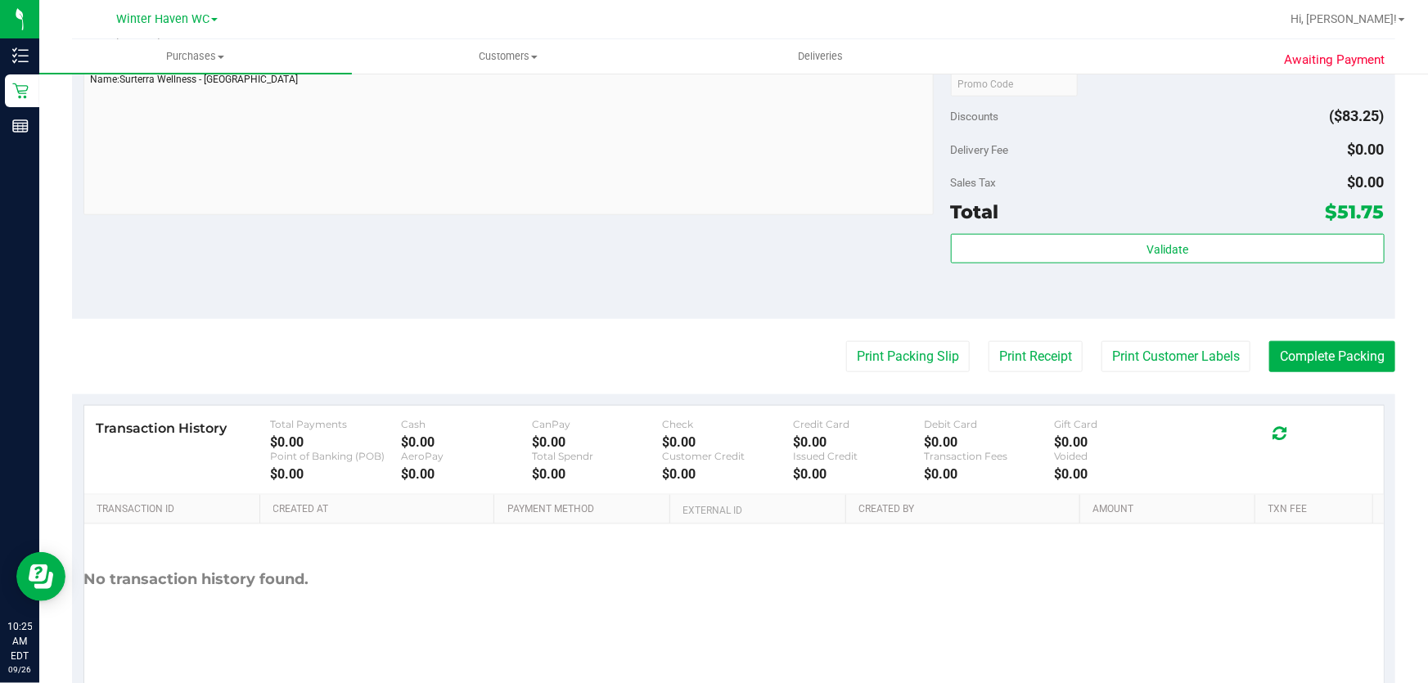
scroll to position [841, 0]
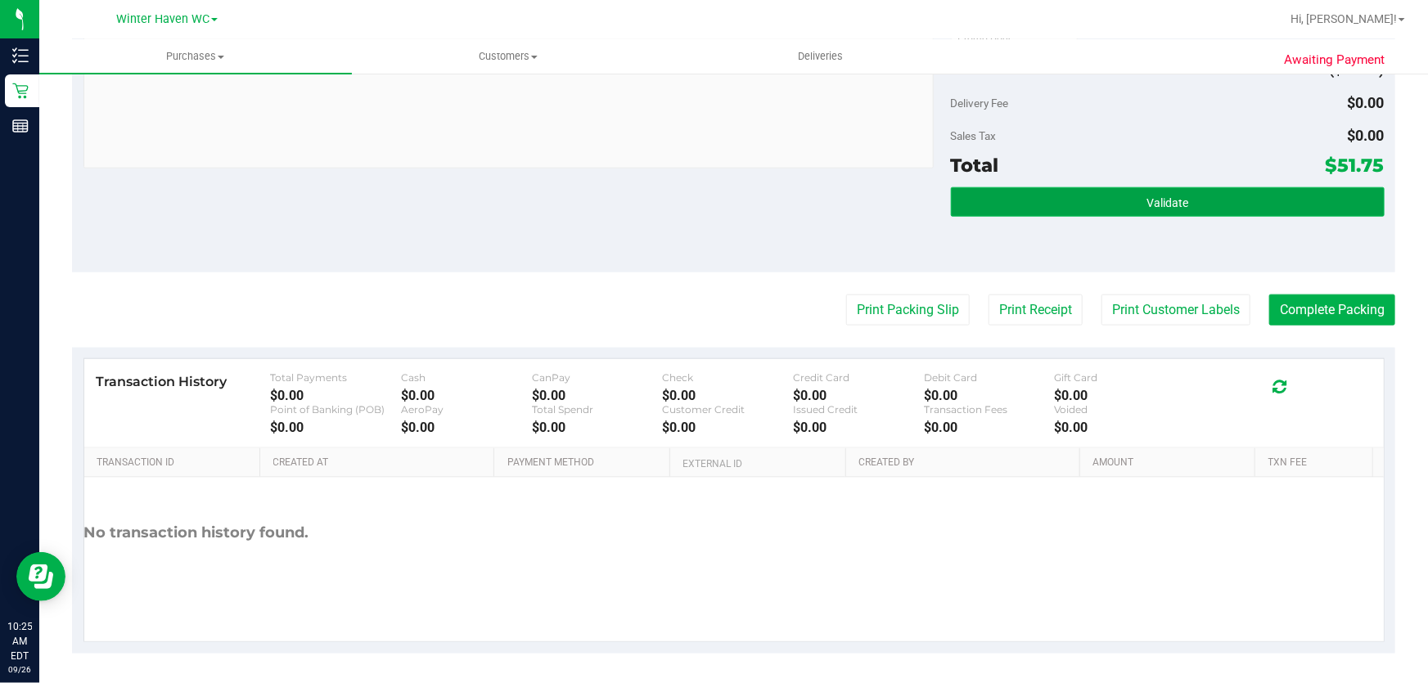
click at [1176, 207] on span "Validate" at bounding box center [1168, 202] width 42 height 13
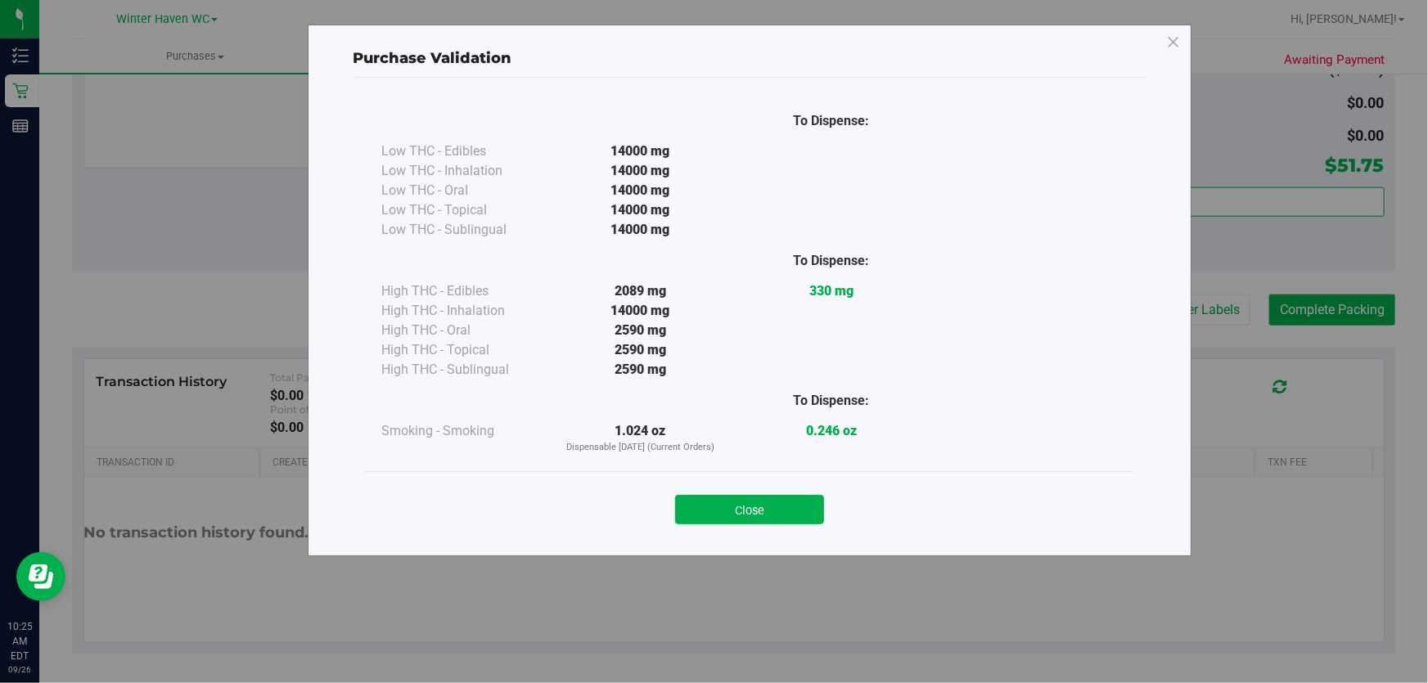
drag, startPoint x: 806, startPoint y: 505, endPoint x: 868, endPoint y: 407, distance: 116.3
click at [805, 504] on button "Close" at bounding box center [749, 509] width 149 height 29
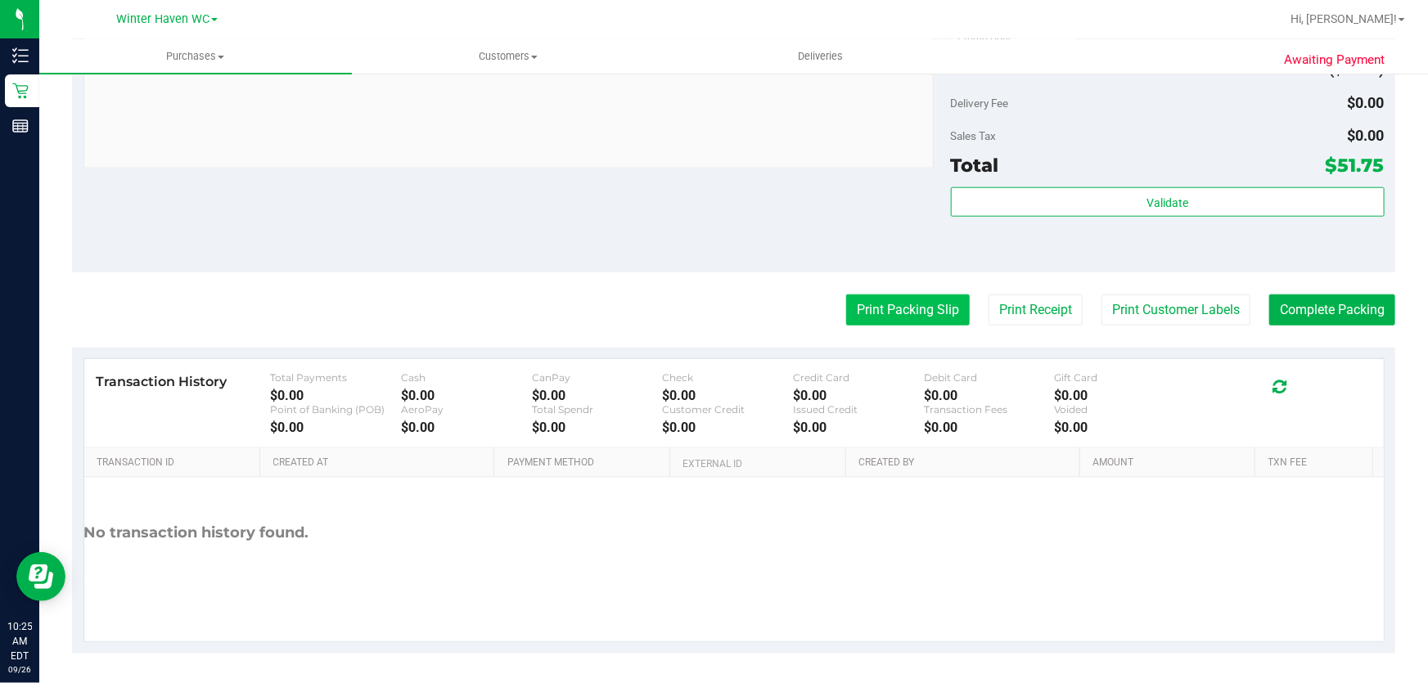
click at [895, 312] on button "Print Packing Slip" at bounding box center [908, 310] width 124 height 31
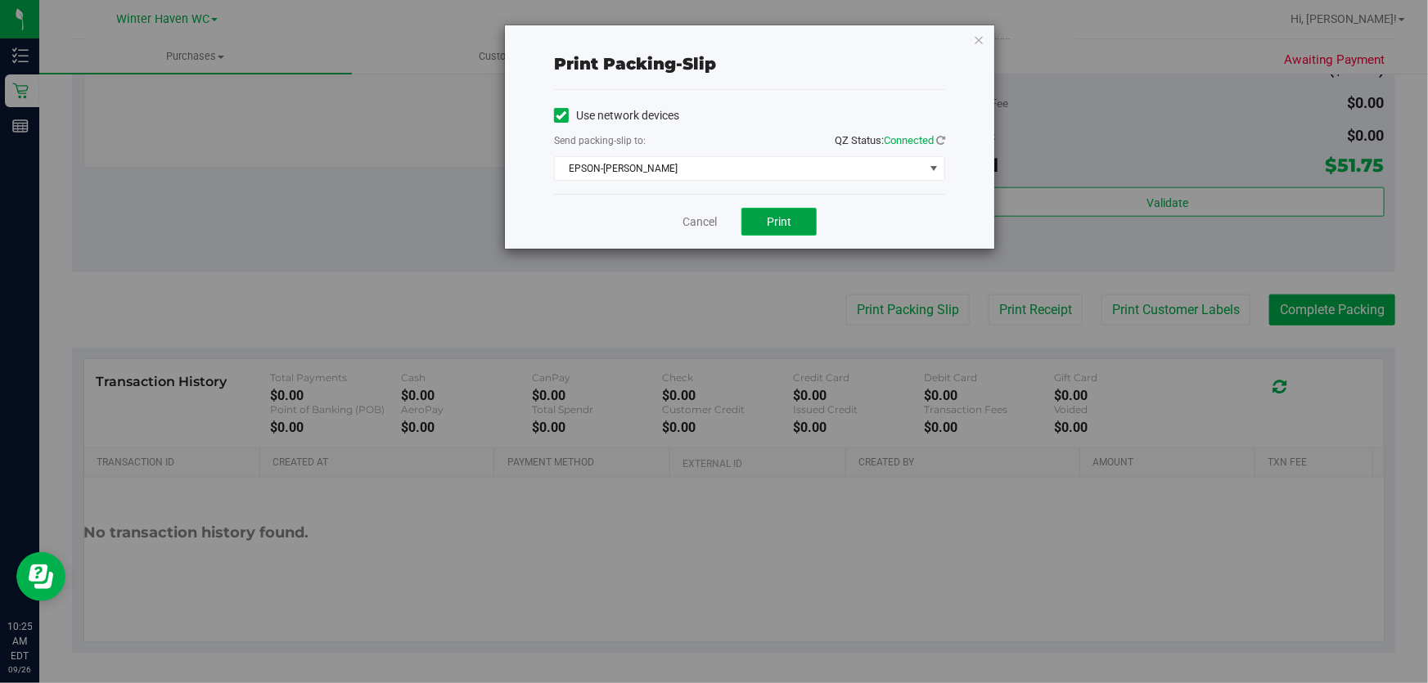
click at [769, 210] on button "Print" at bounding box center [779, 222] width 75 height 28
click at [699, 221] on link "Cancel" at bounding box center [700, 222] width 34 height 17
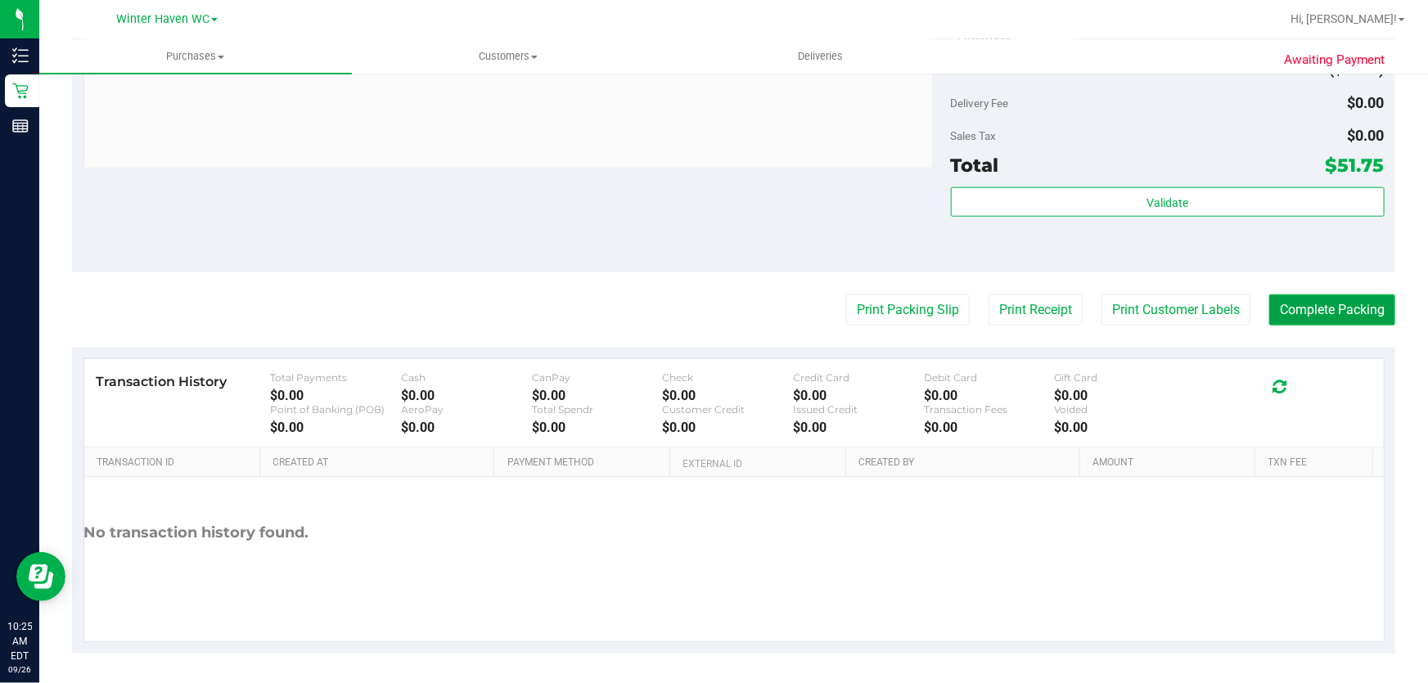
click at [1328, 314] on button "Complete Packing" at bounding box center [1332, 310] width 126 height 31
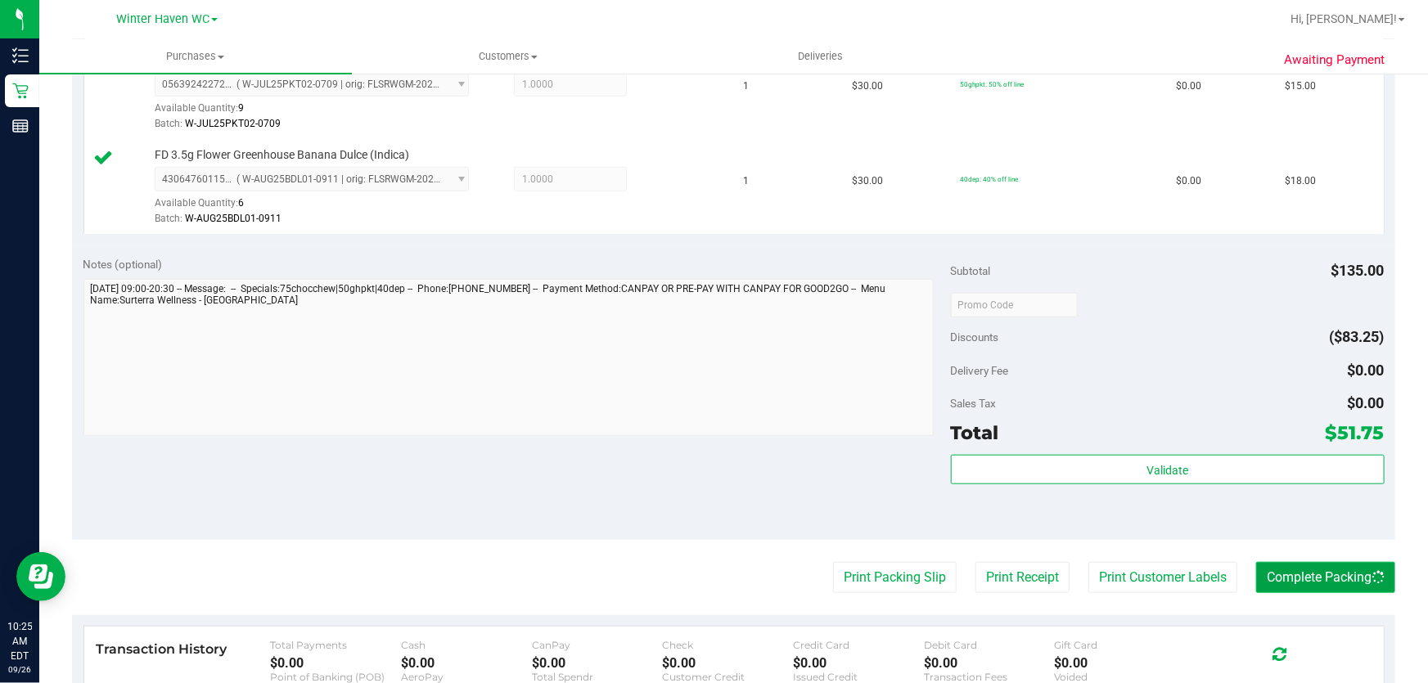
scroll to position [543, 0]
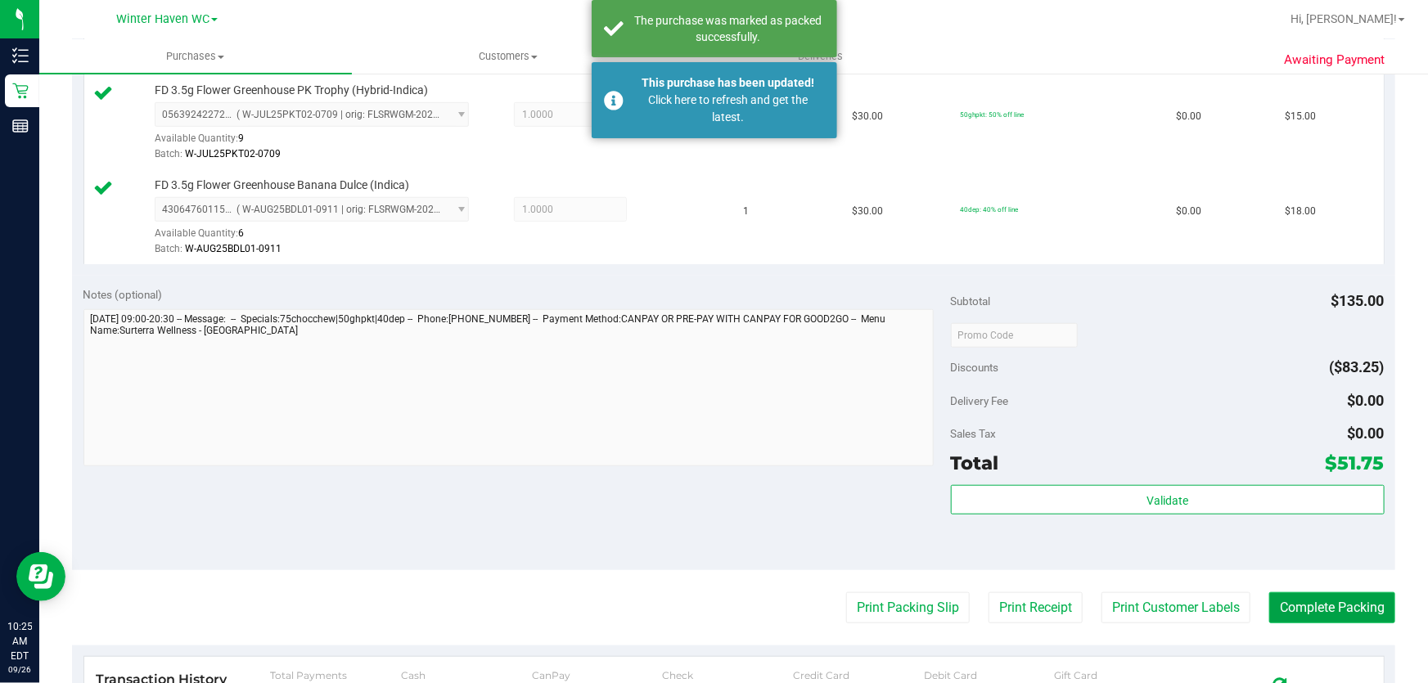
click at [1318, 609] on button "Complete Packing" at bounding box center [1332, 608] width 126 height 31
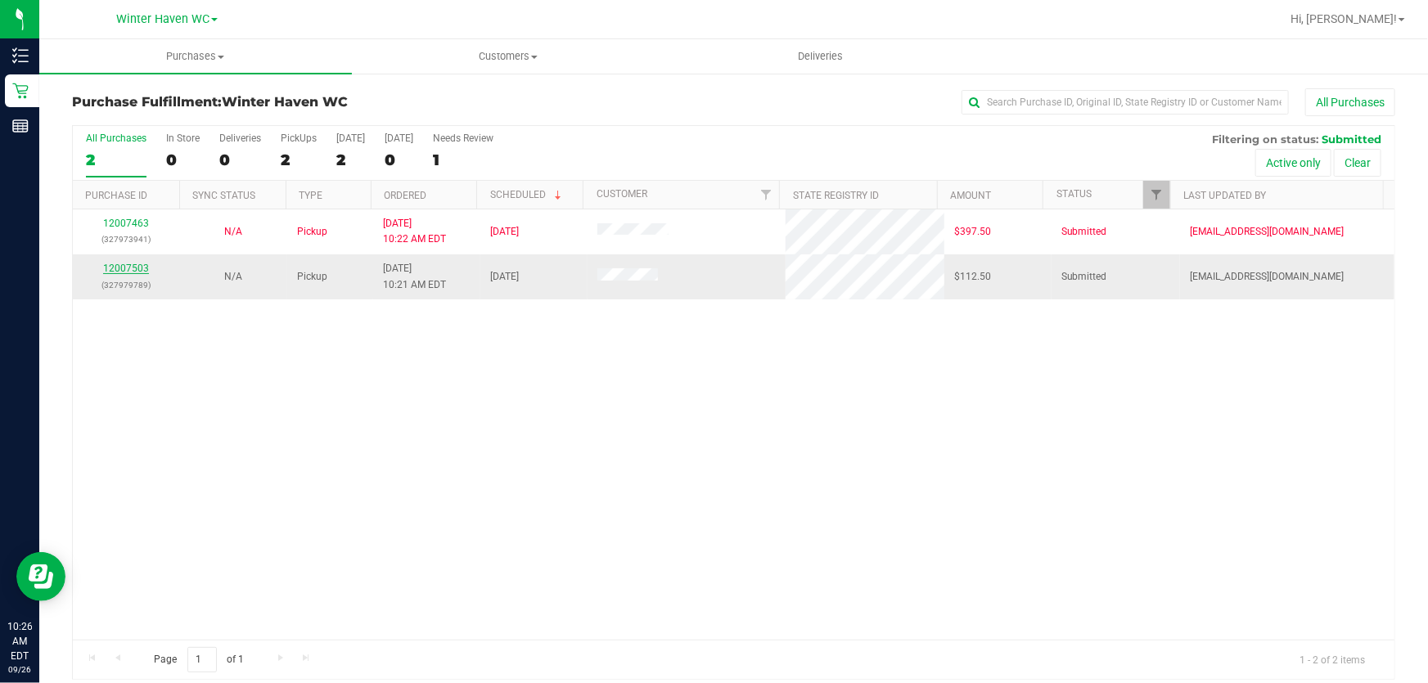
click at [122, 270] on link "12007503" at bounding box center [126, 268] width 46 height 11
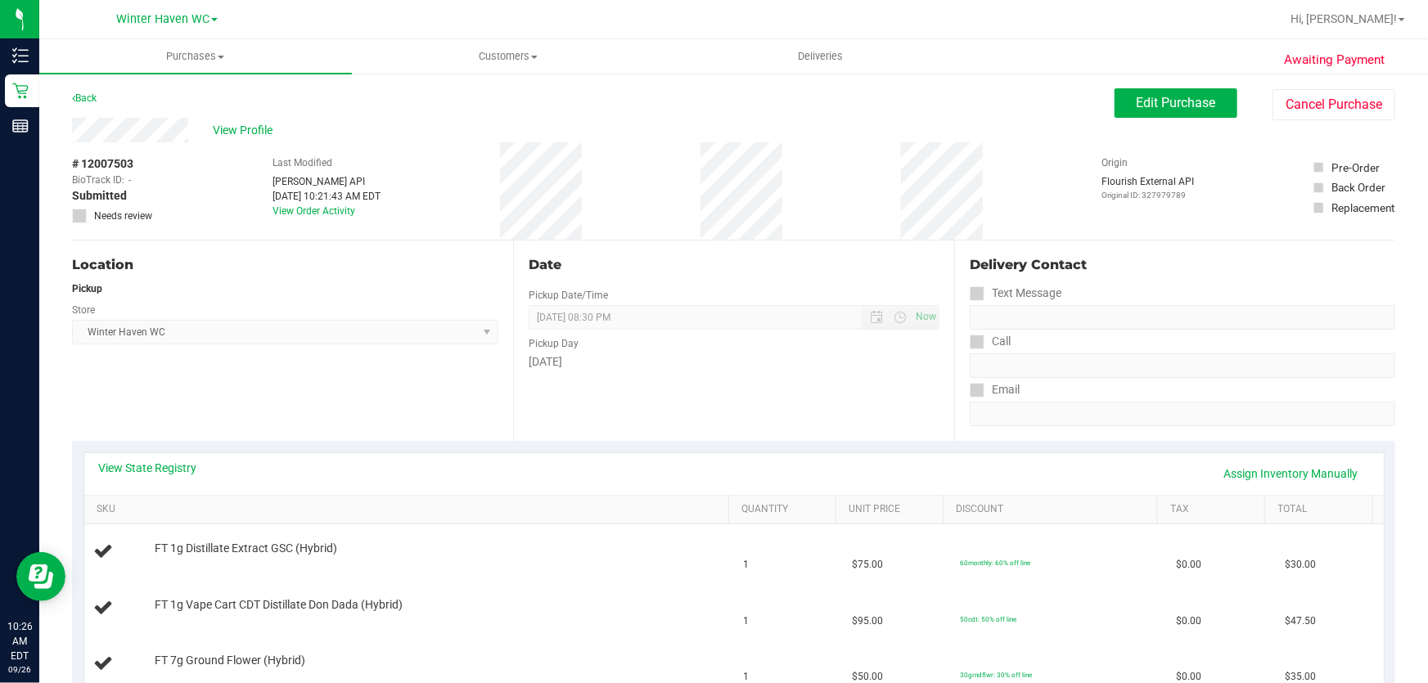
click at [732, 386] on div "Date Pickup Date/Time [DATE] Now [DATE] 08:30 PM Now Pickup Day [DATE]" at bounding box center [733, 341] width 441 height 201
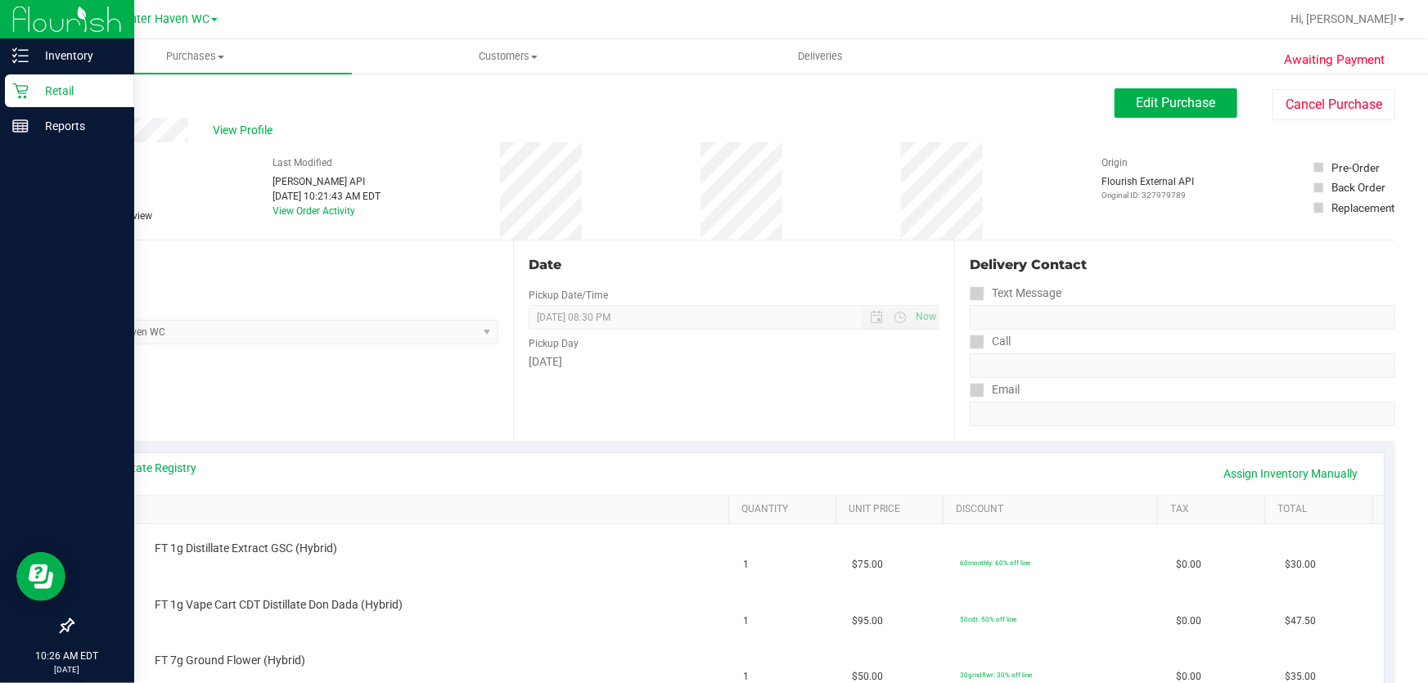
click at [57, 87] on p "Retail" at bounding box center [78, 91] width 98 height 20
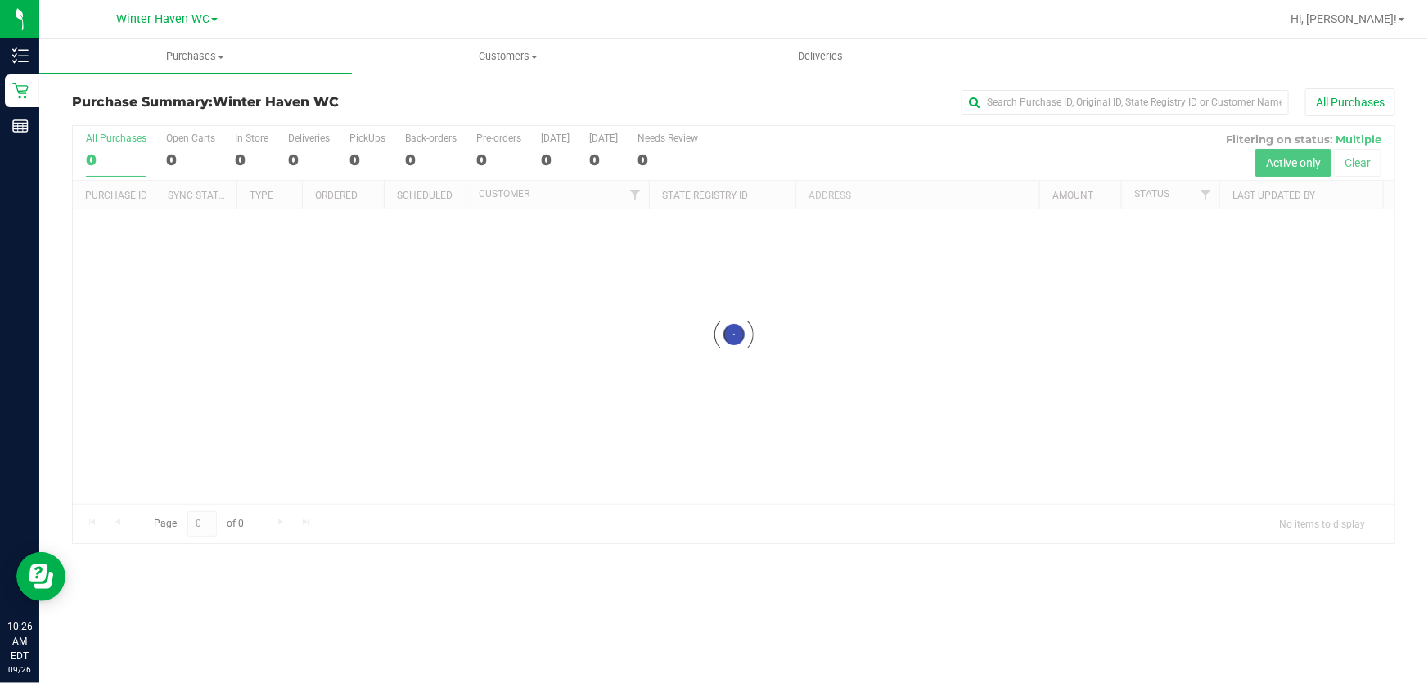
click at [866, 138] on div at bounding box center [734, 334] width 1322 height 417
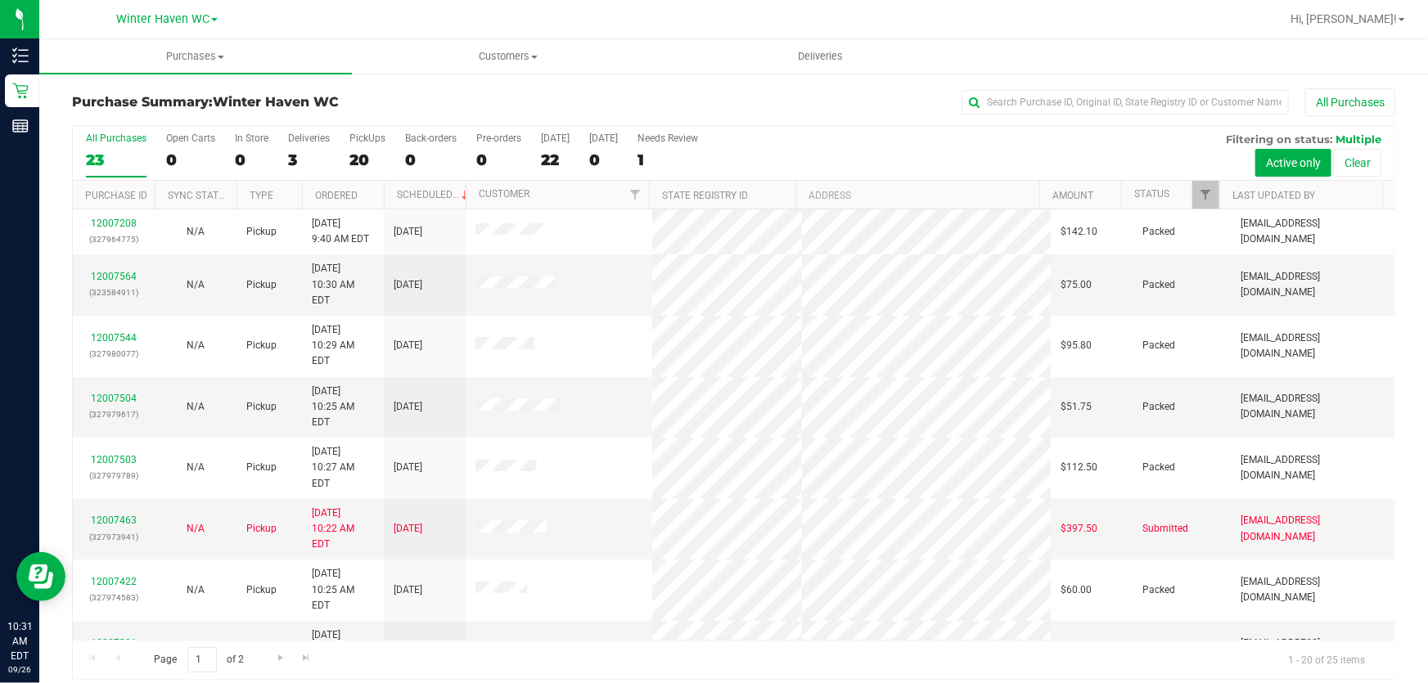
click at [801, 133] on div "All Purchases 23 Open Carts 0 In Store 0 Deliveries 3 PickUps 20 Back-orders 0 …" at bounding box center [734, 132] width 1322 height 13
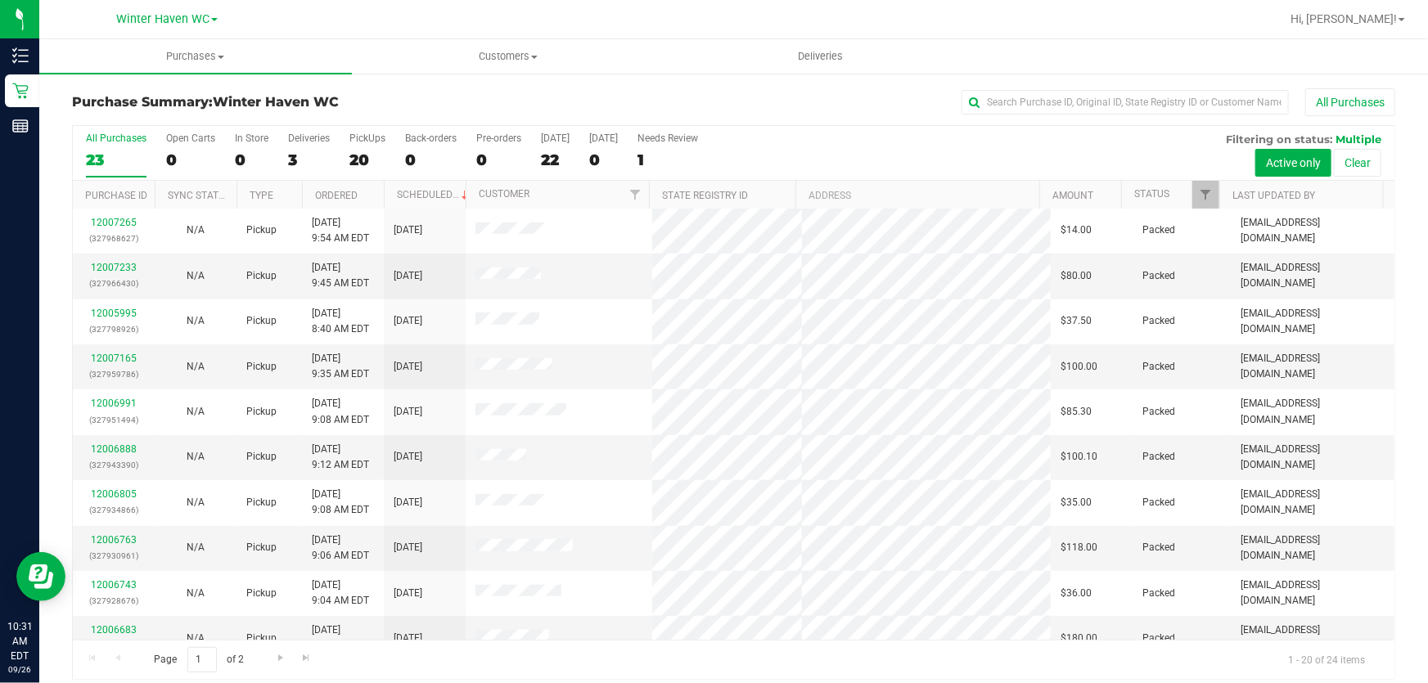
scroll to position [12, 0]
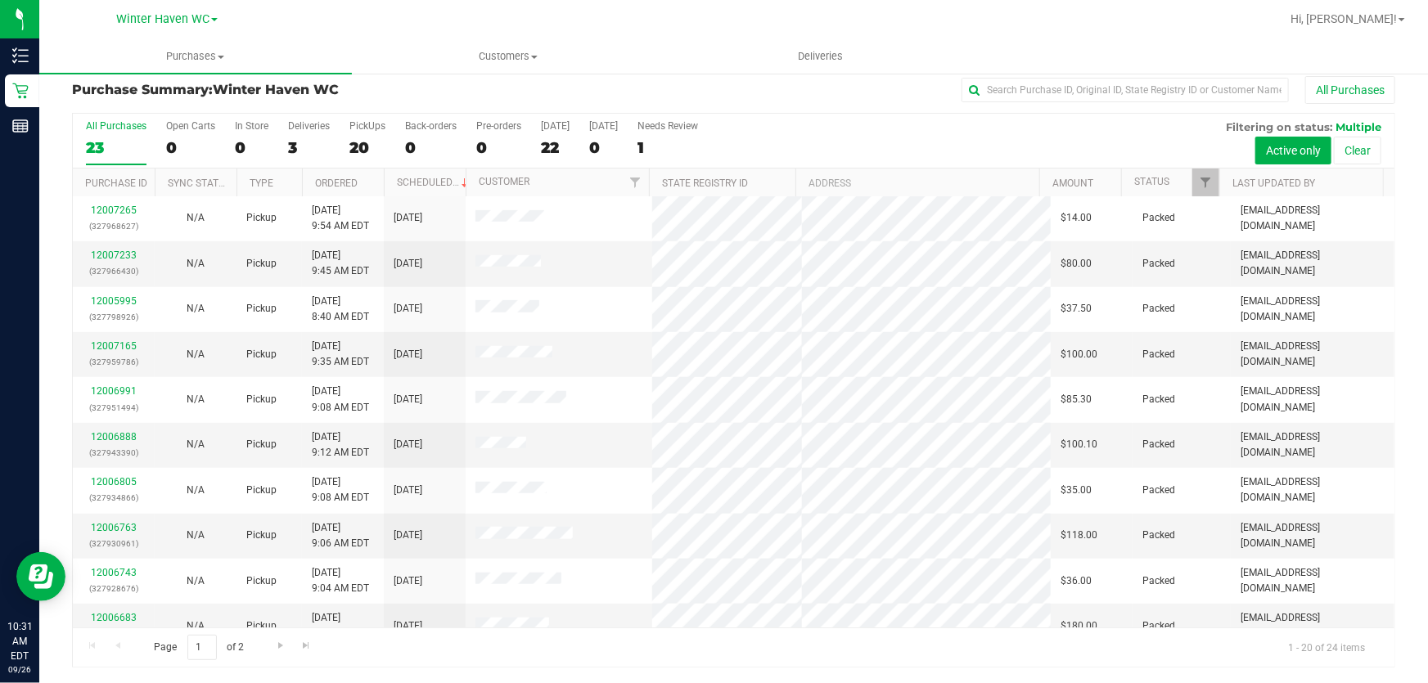
click at [440, 90] on h3 "Purchase Summary: Winter Haven WC" at bounding box center [292, 90] width 441 height 15
click at [908, 123] on div "All Purchases 23 Open Carts 0 In Store 0 Deliveries 3 PickUps 20 Back-orders 0 …" at bounding box center [734, 120] width 1322 height 13
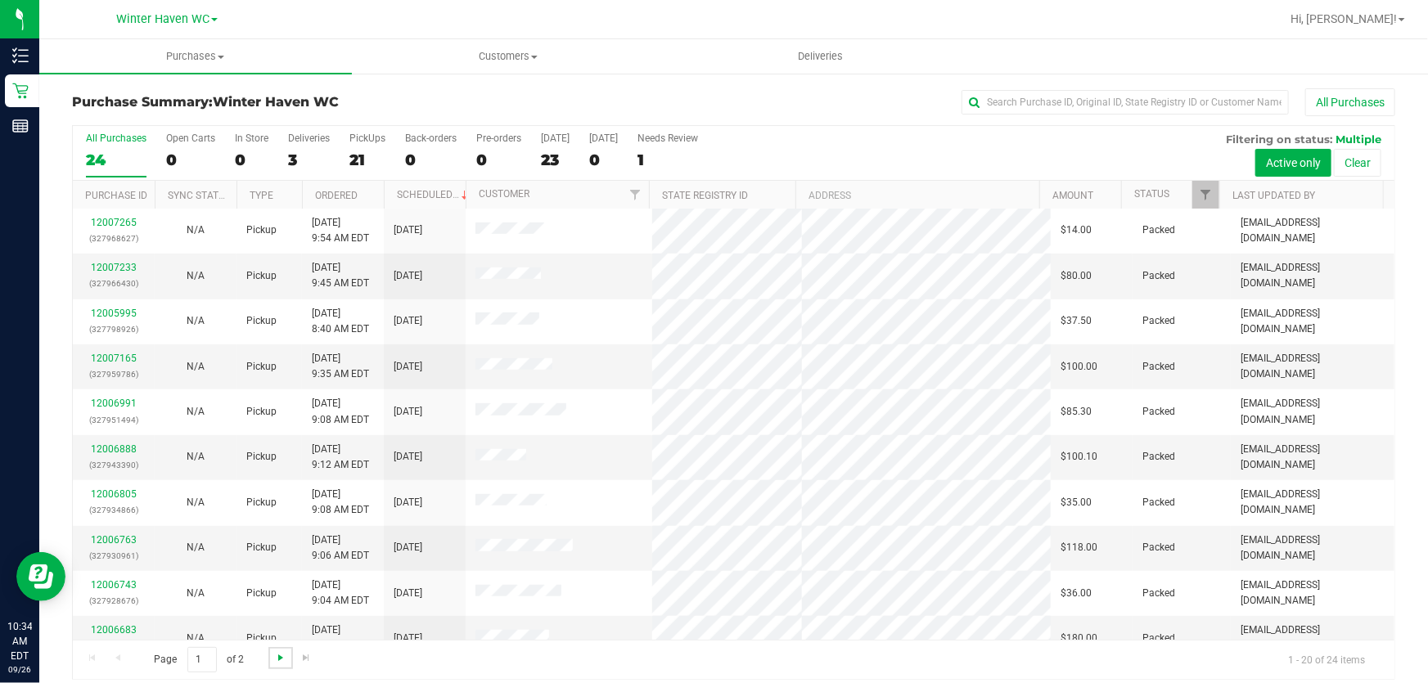
click at [285, 661] on span "Go to the next page" at bounding box center [280, 657] width 13 height 13
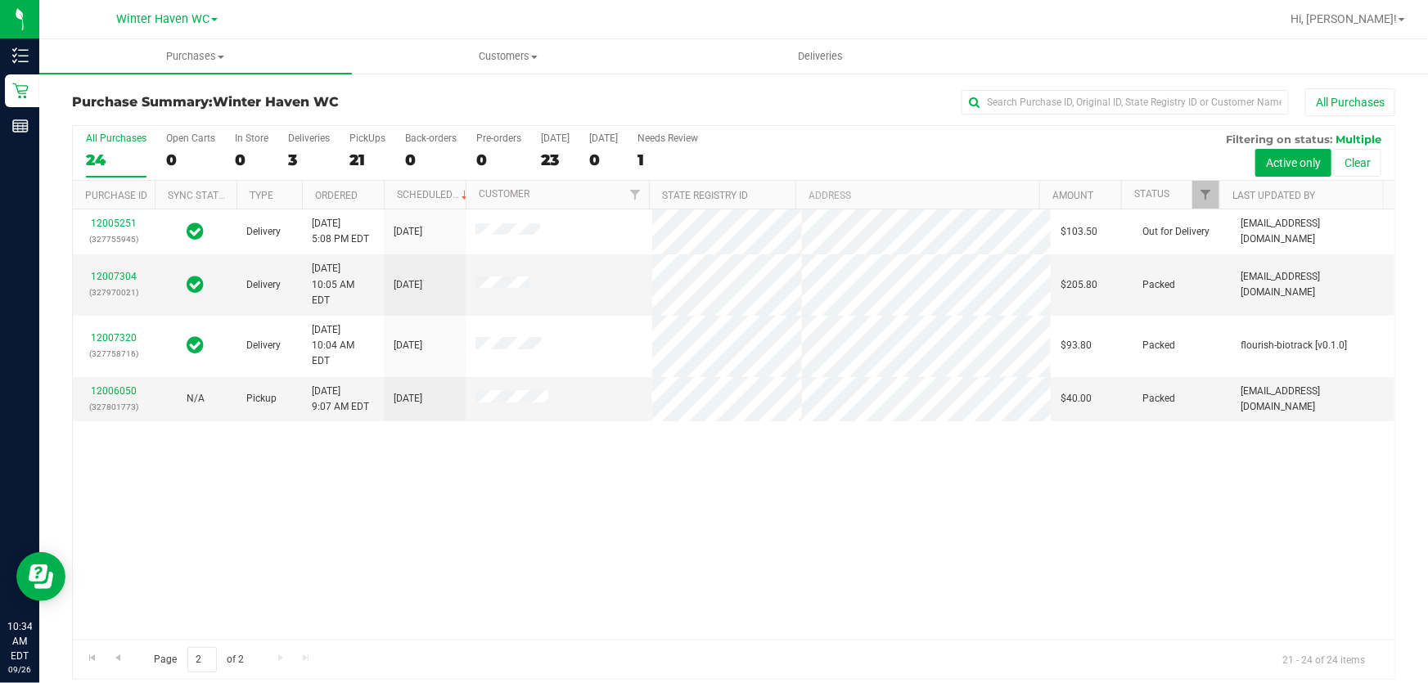
click at [901, 443] on div "12005251 (327755945) Delivery [DATE] 5:08 PM EDT 9/26/2025 $103.50 Out for Deli…" at bounding box center [734, 425] width 1322 height 431
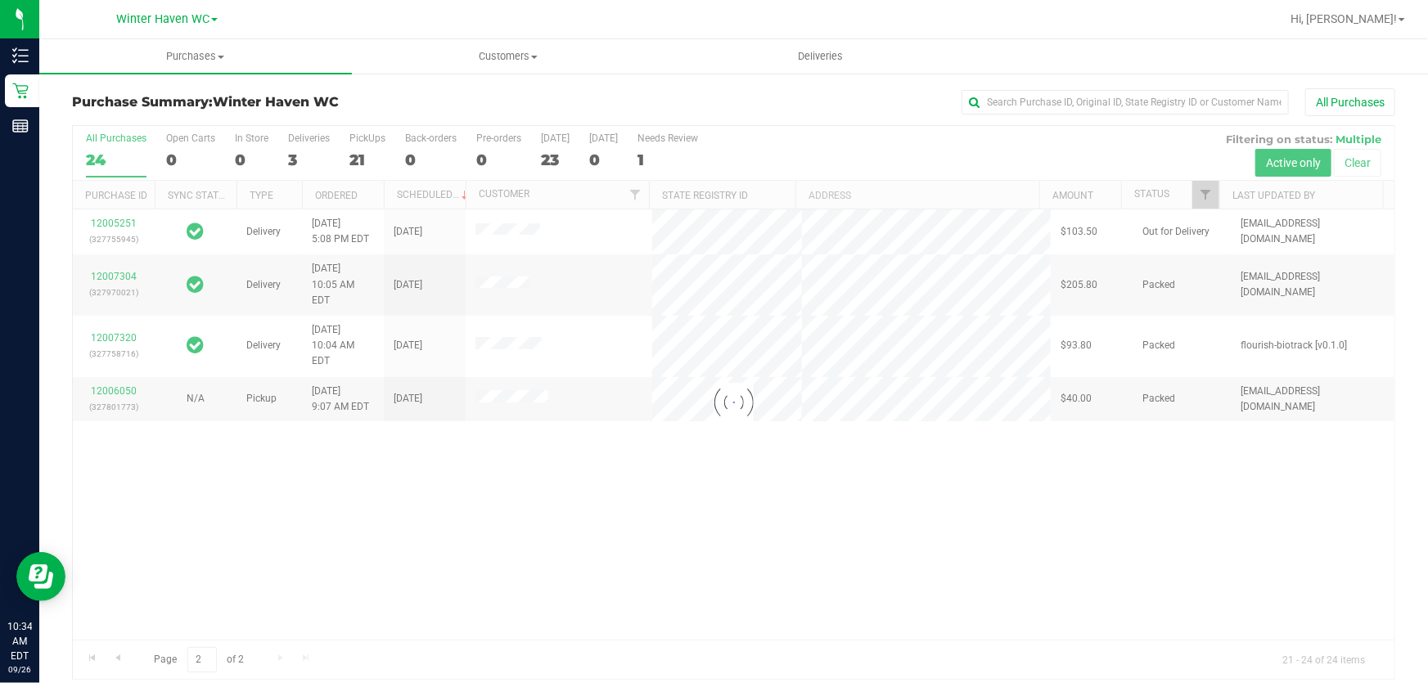
click at [84, 656] on div at bounding box center [734, 402] width 1322 height 553
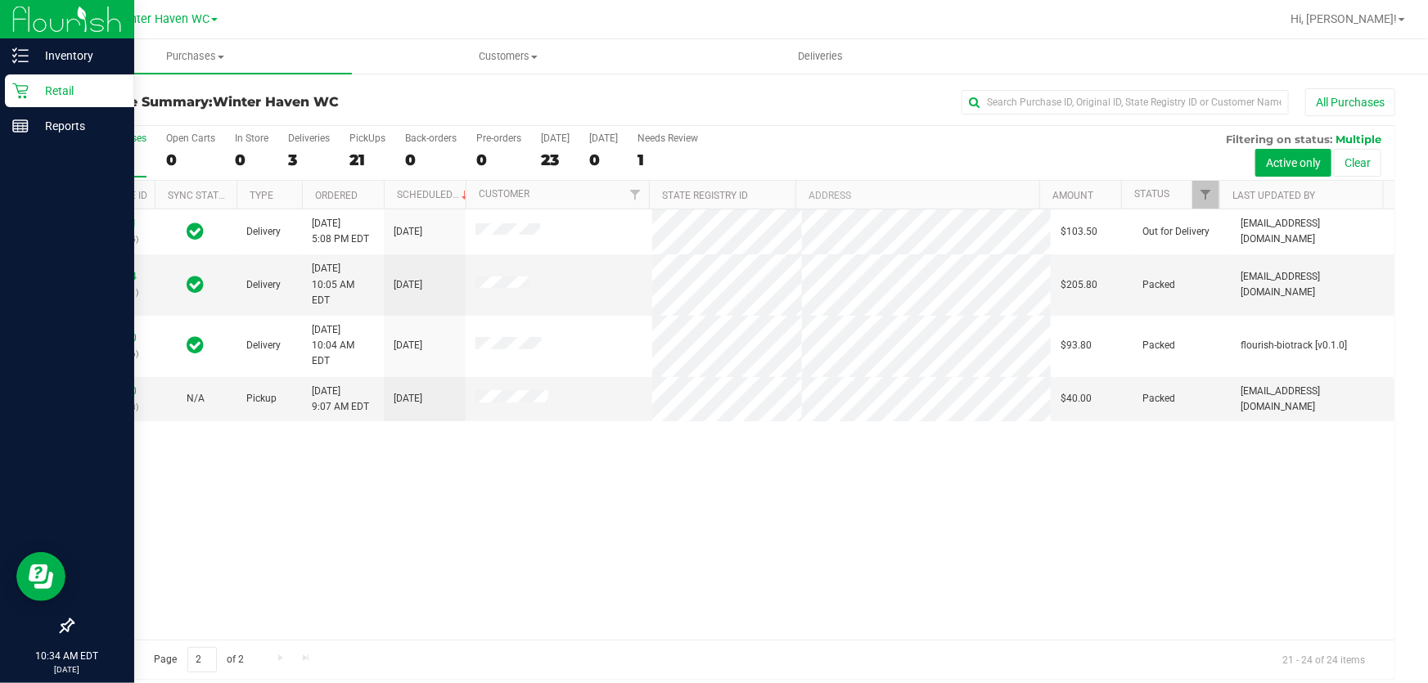
click at [29, 89] on p "Retail" at bounding box center [78, 91] width 98 height 20
click at [29, 90] on p "Retail" at bounding box center [78, 91] width 98 height 20
click at [27, 90] on div "Retail" at bounding box center [69, 90] width 129 height 33
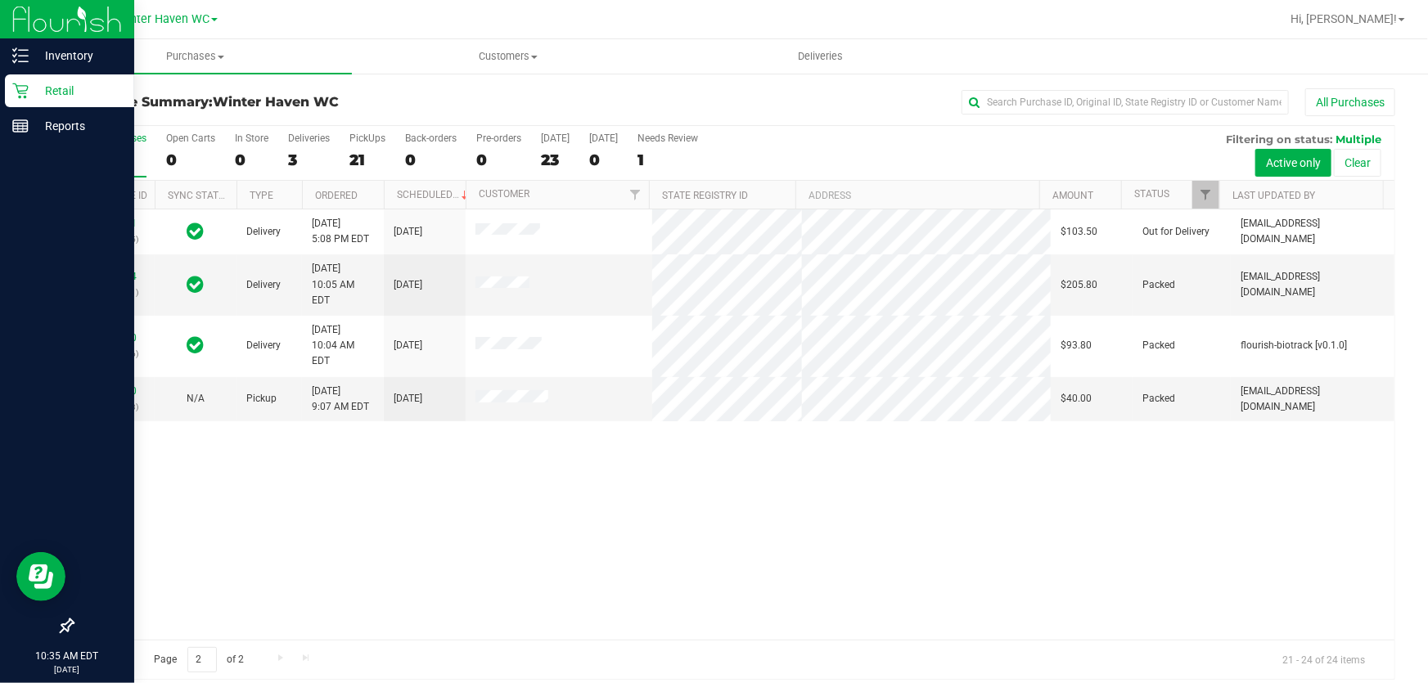
click at [80, 89] on p "Retail" at bounding box center [78, 91] width 98 height 20
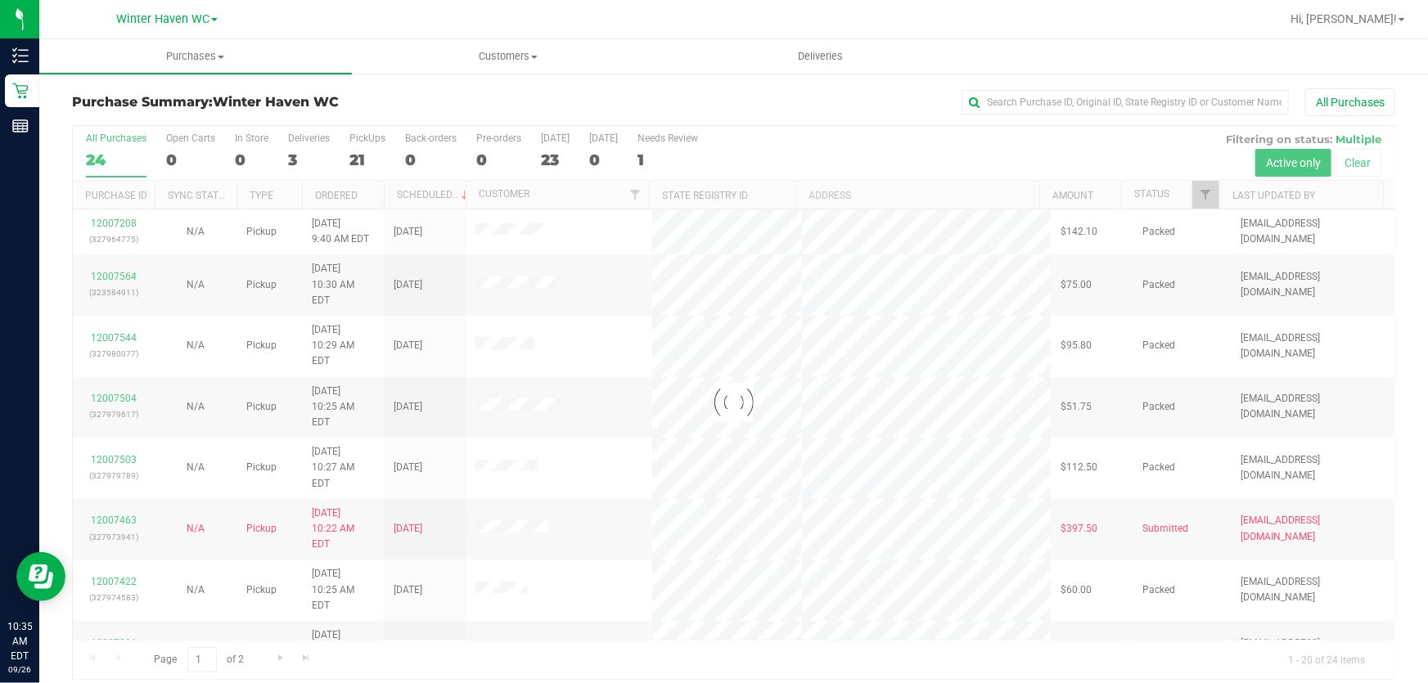
click at [948, 140] on div at bounding box center [734, 402] width 1322 height 553
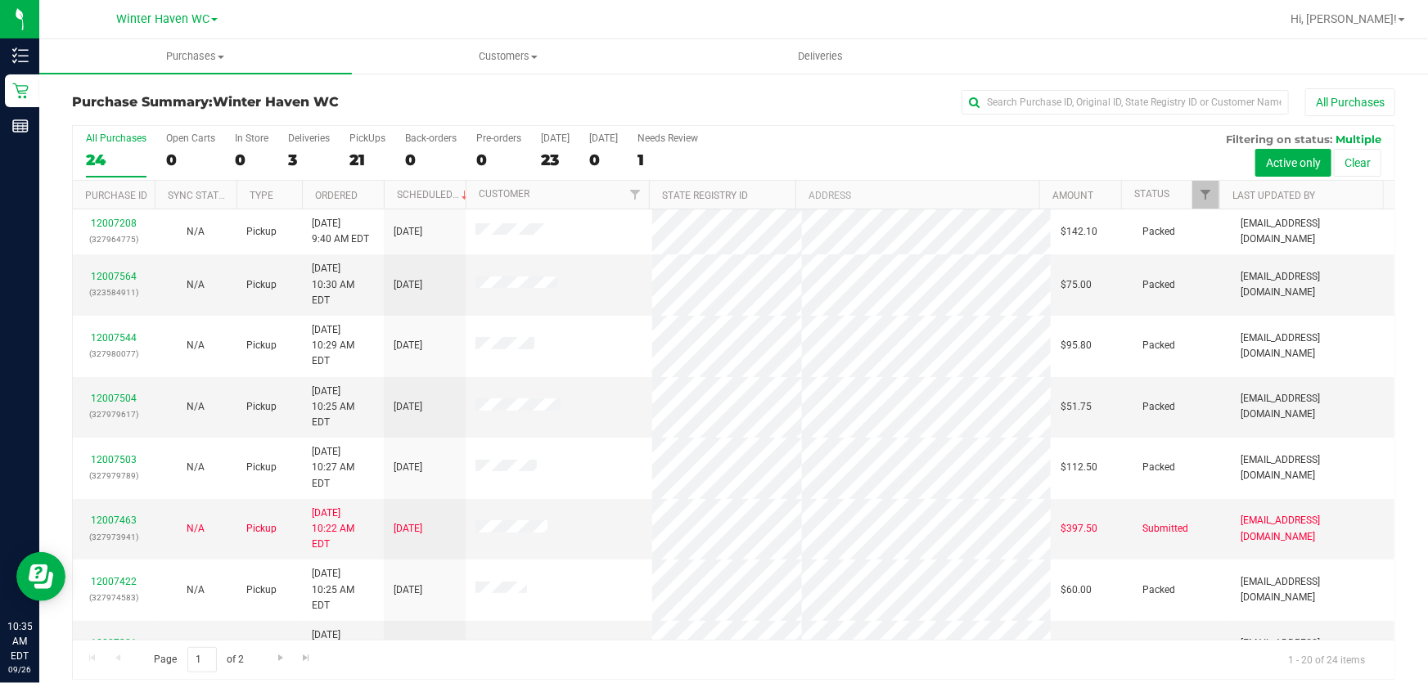
click at [812, 92] on div "All Purchases" at bounding box center [954, 102] width 882 height 28
click at [105, 515] on link "12007463" at bounding box center [114, 520] width 46 height 11
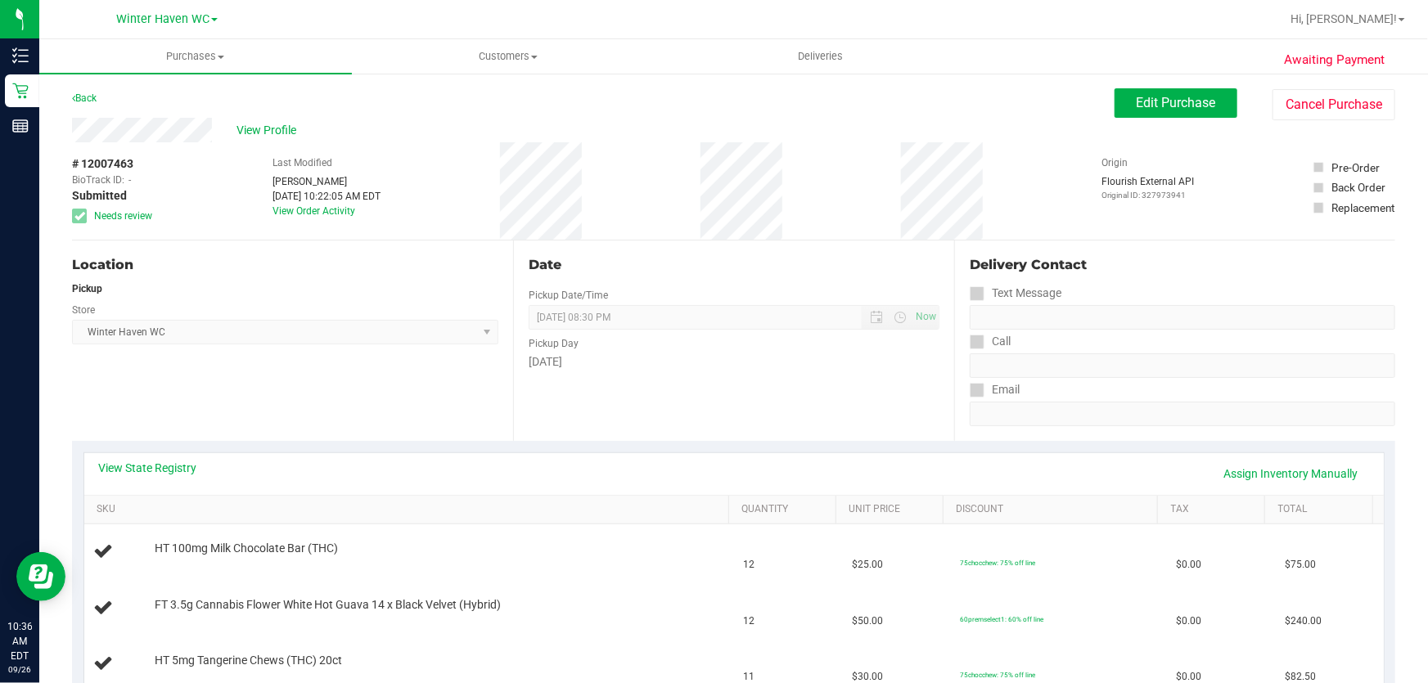
click at [718, 368] on div "[DATE]" at bounding box center [734, 362] width 411 height 17
click at [1203, 97] on span "Edit Purchase" at bounding box center [1176, 103] width 79 height 16
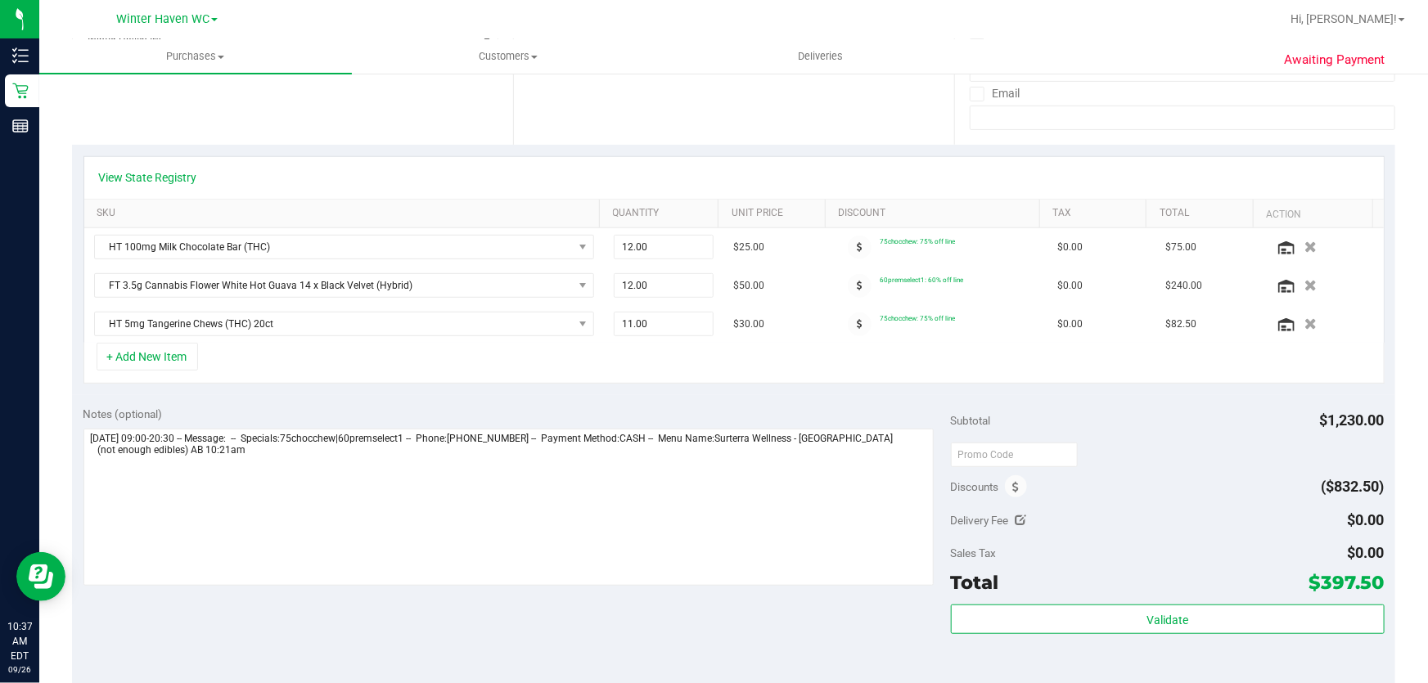
scroll to position [297, 0]
click at [649, 240] on span "12.00 12" at bounding box center [664, 246] width 101 height 25
type input "1"
type input "1.00"
click at [660, 386] on div "View State Registry SKU Quantity Unit Price Discount Tax Total Action HT 100mg …" at bounding box center [733, 269] width 1323 height 250
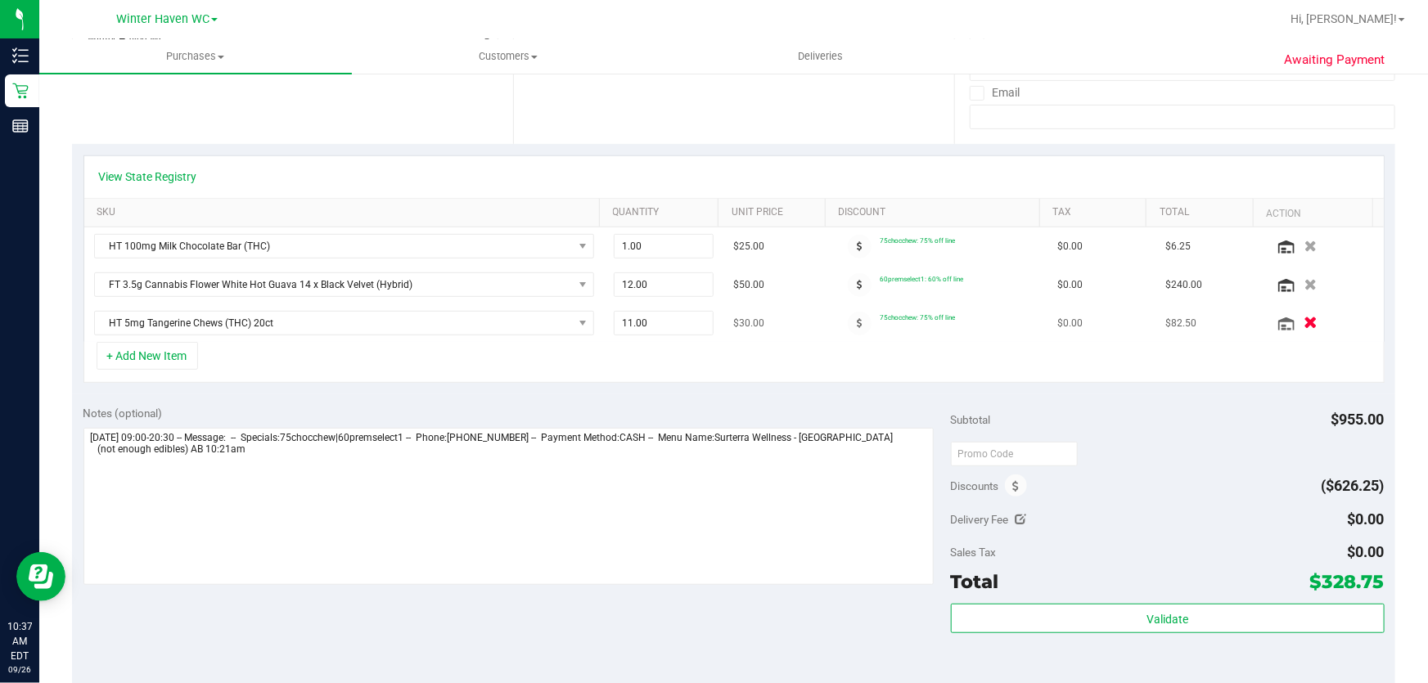
click at [1304, 321] on icon "button" at bounding box center [1311, 324] width 14 height 12
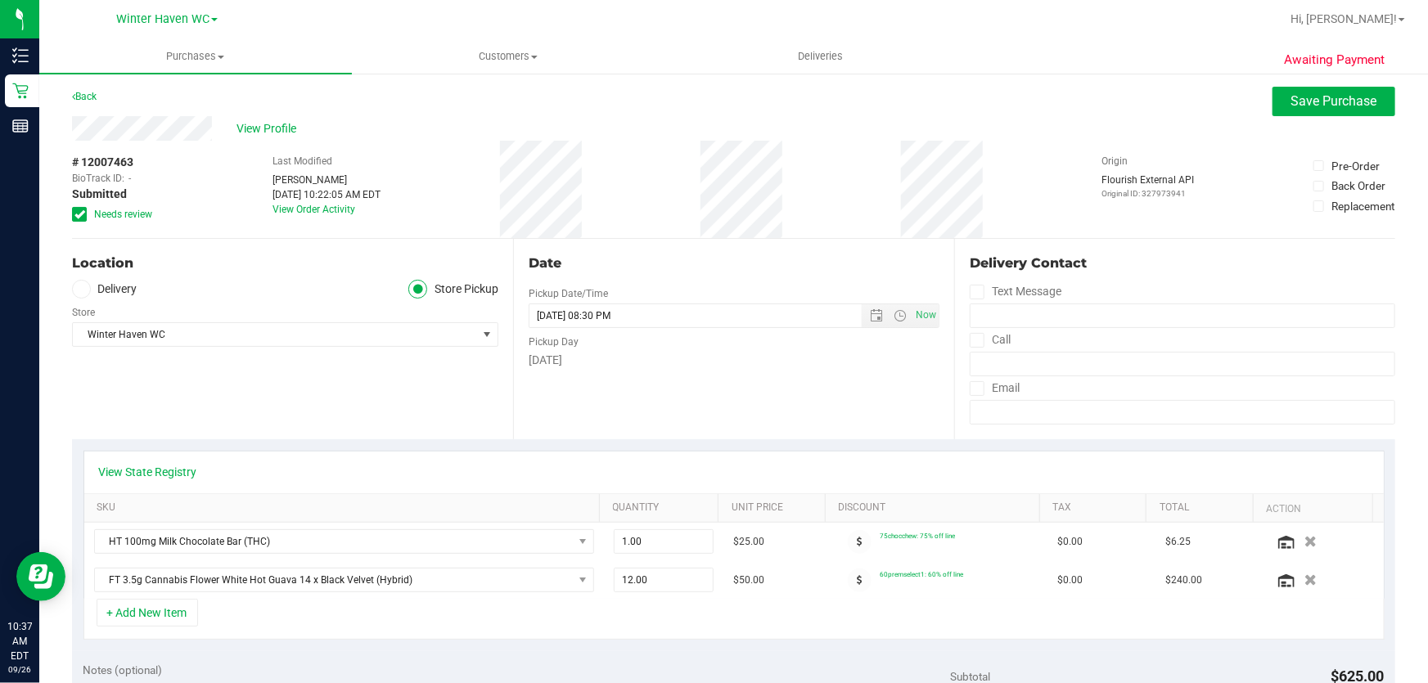
scroll to position [0, 0]
click at [1330, 100] on span "Save Purchase" at bounding box center [1335, 103] width 86 height 16
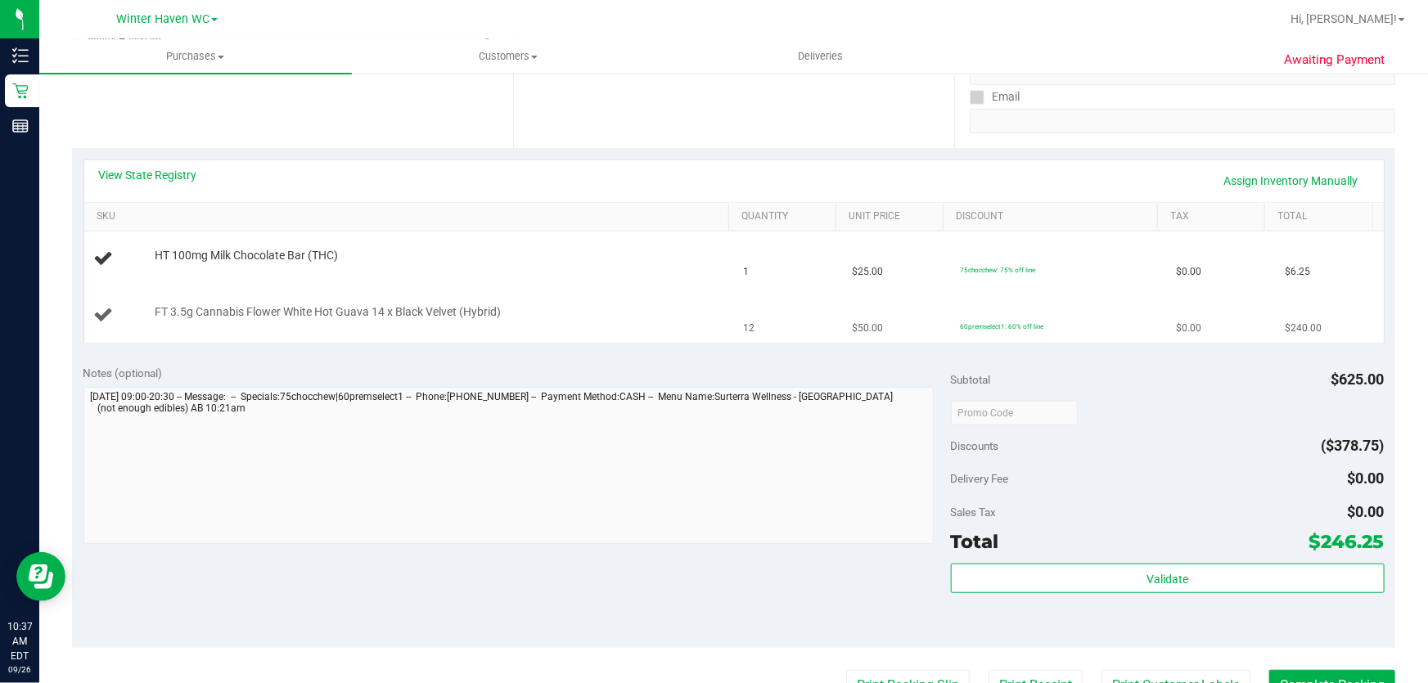
scroll to position [297, 0]
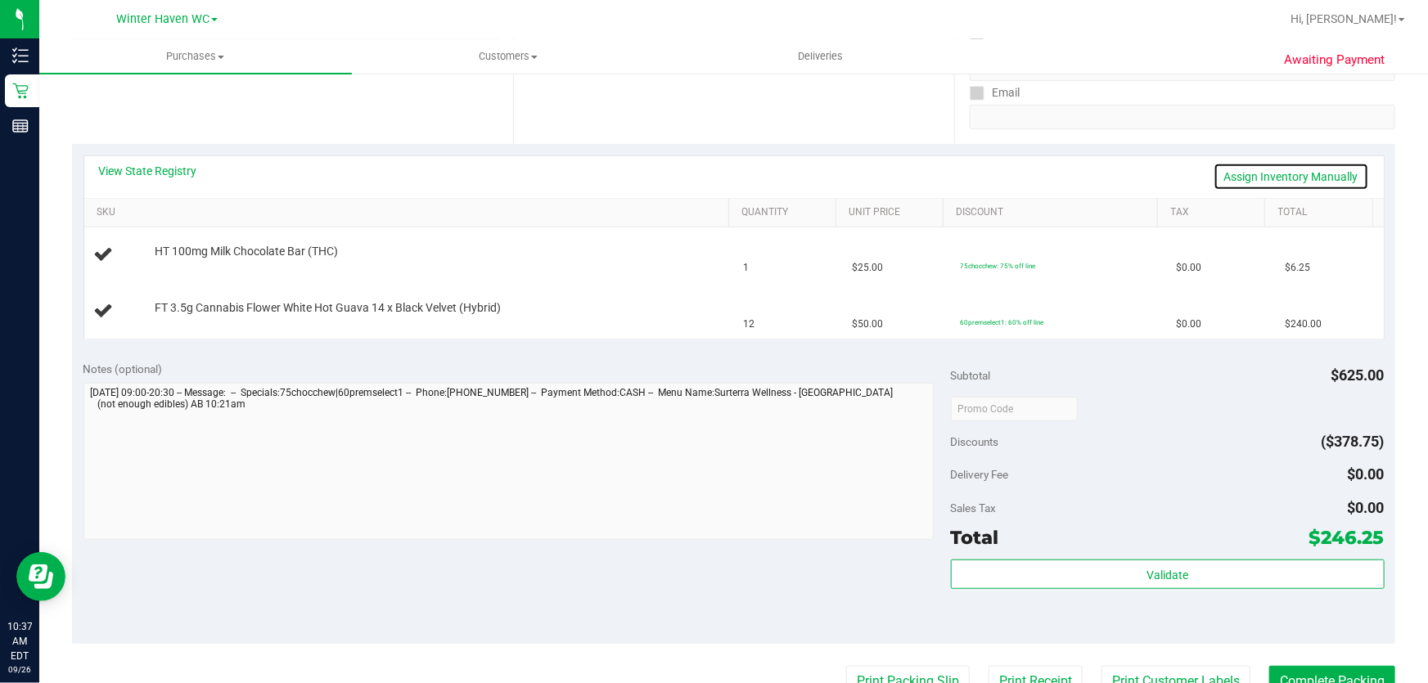
click at [1273, 173] on link "Assign Inventory Manually" at bounding box center [1292, 177] width 156 height 28
click at [186, 261] on link "Add Package" at bounding box center [184, 262] width 59 height 11
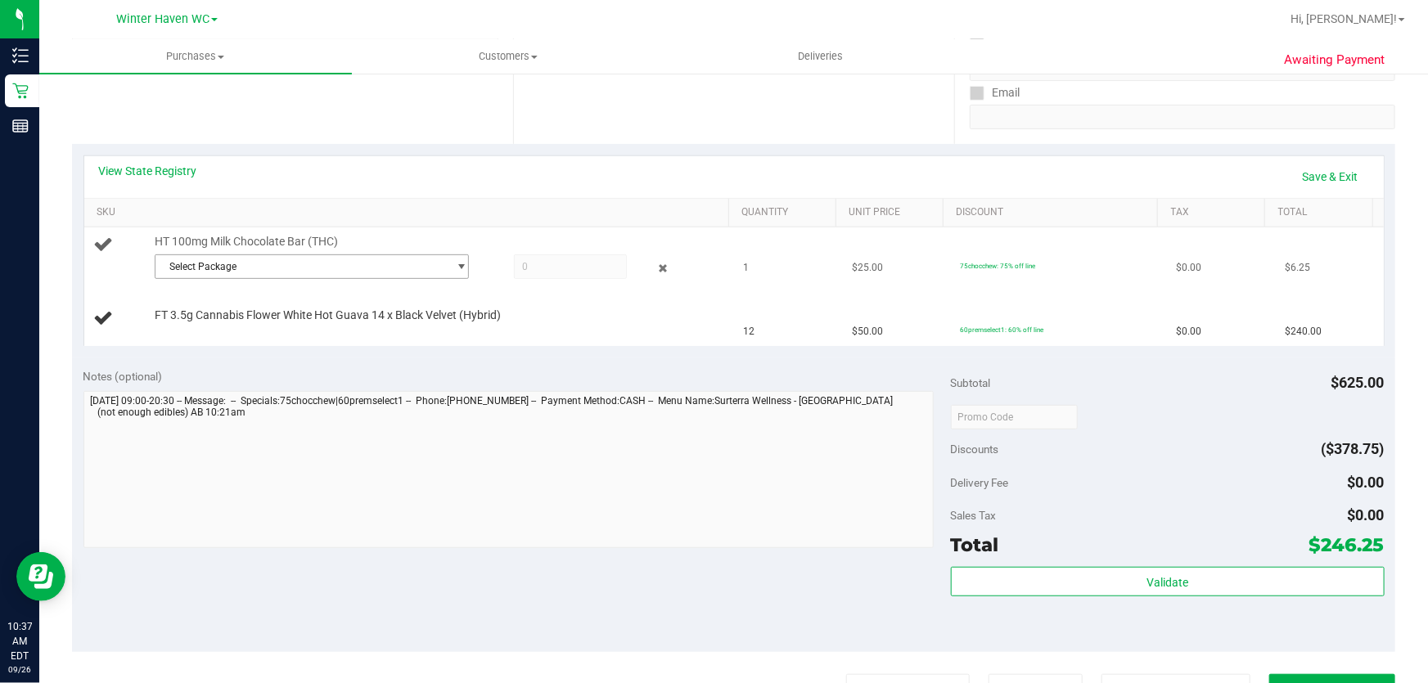
click at [448, 265] on span "select" at bounding box center [458, 266] width 20 height 23
click at [429, 330] on span "( SN250728MC1-0731 | orig: FLSRWGM-20250806-317 )" at bounding box center [382, 332] width 248 height 11
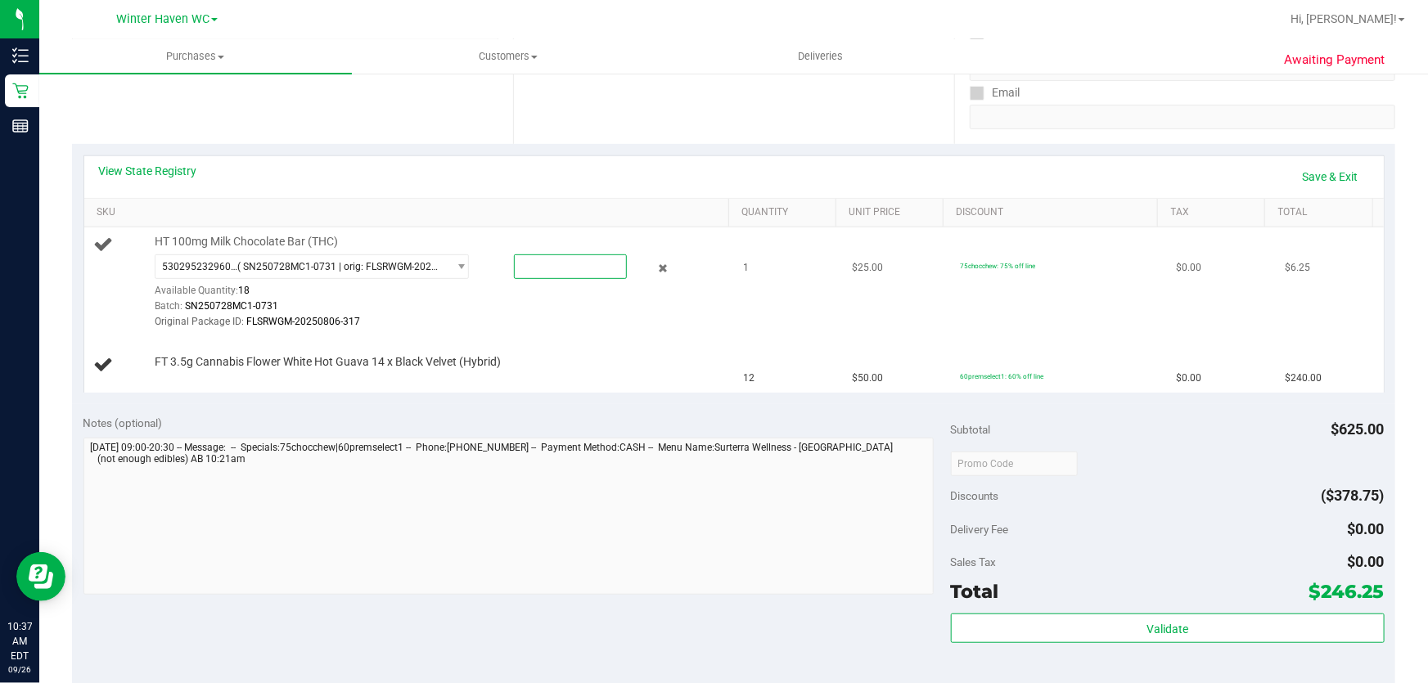
click at [565, 263] on span at bounding box center [571, 267] width 114 height 25
type input "1"
type input "1.0000"
click at [788, 296] on td "1" at bounding box center [788, 283] width 108 height 110
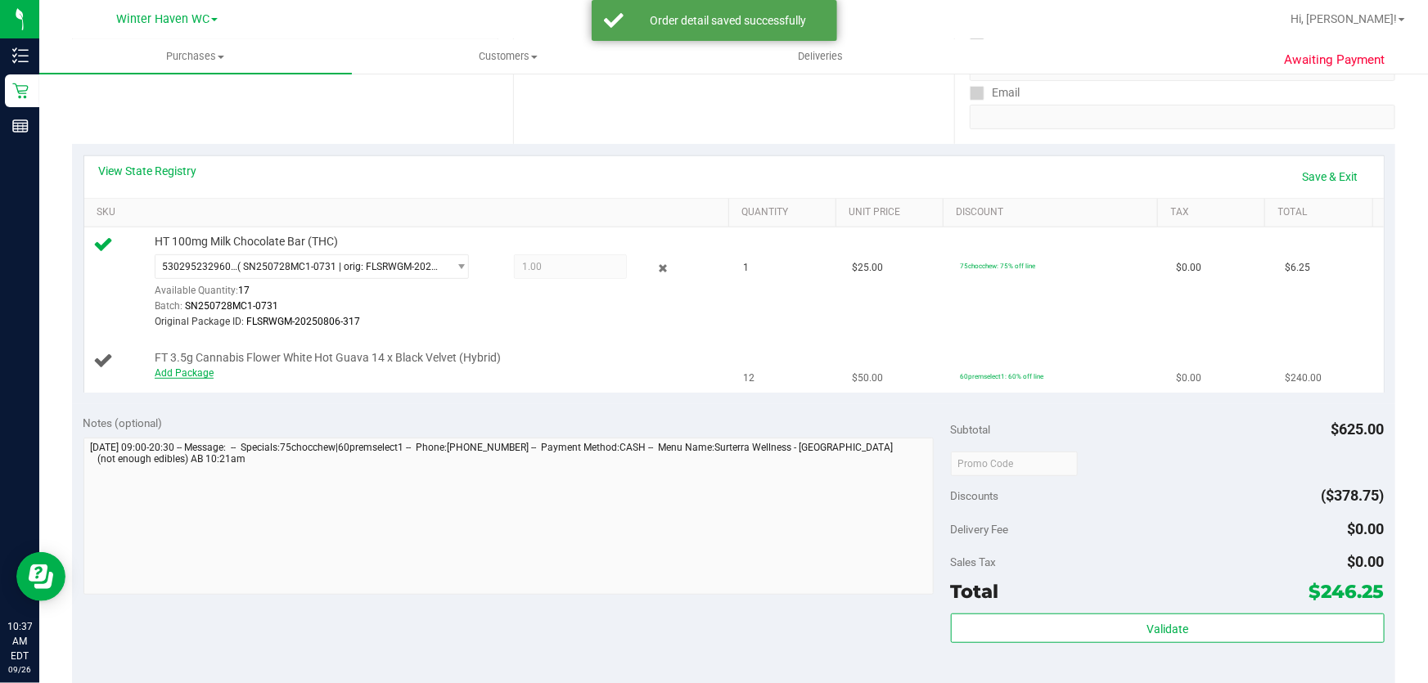
click at [189, 372] on link "Add Package" at bounding box center [184, 372] width 59 height 11
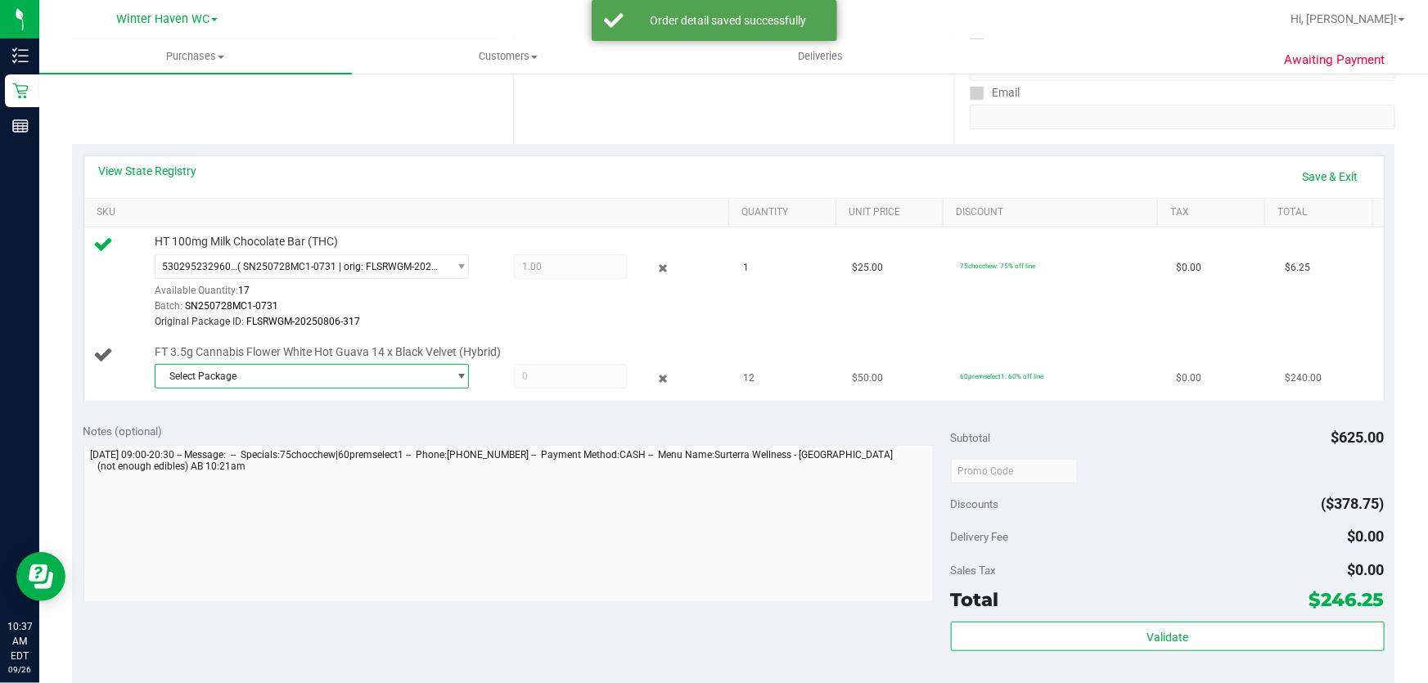
click at [291, 372] on span "Select Package" at bounding box center [302, 376] width 292 height 23
click at [351, 441] on span "( W-APR25WBV01-0702 | orig: FLSRWGM-20250710-561 )" at bounding box center [385, 442] width 255 height 11
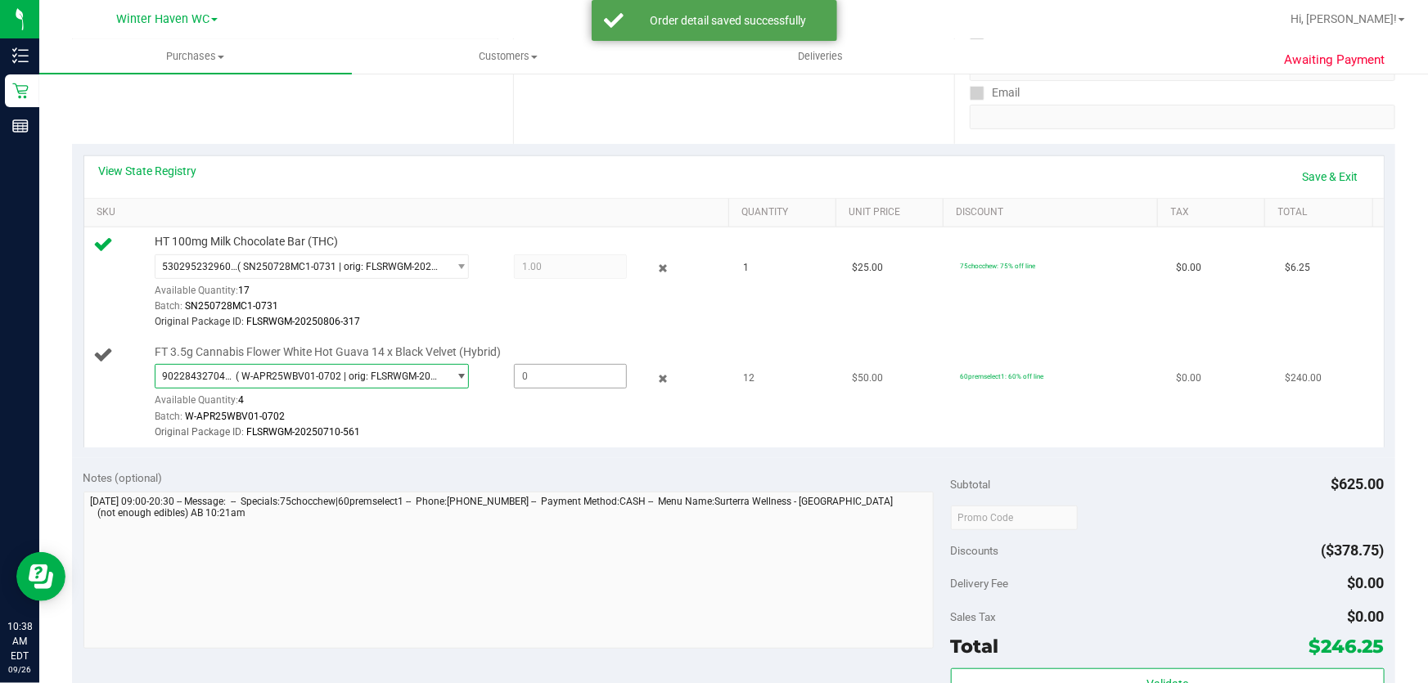
click at [553, 369] on span at bounding box center [571, 376] width 114 height 25
type input "1"
type input "1.0000"
click at [669, 451] on div "View State Registry Save & Exit SKU Quantity Unit Price Discount Tax Total HT 1…" at bounding box center [733, 301] width 1323 height 314
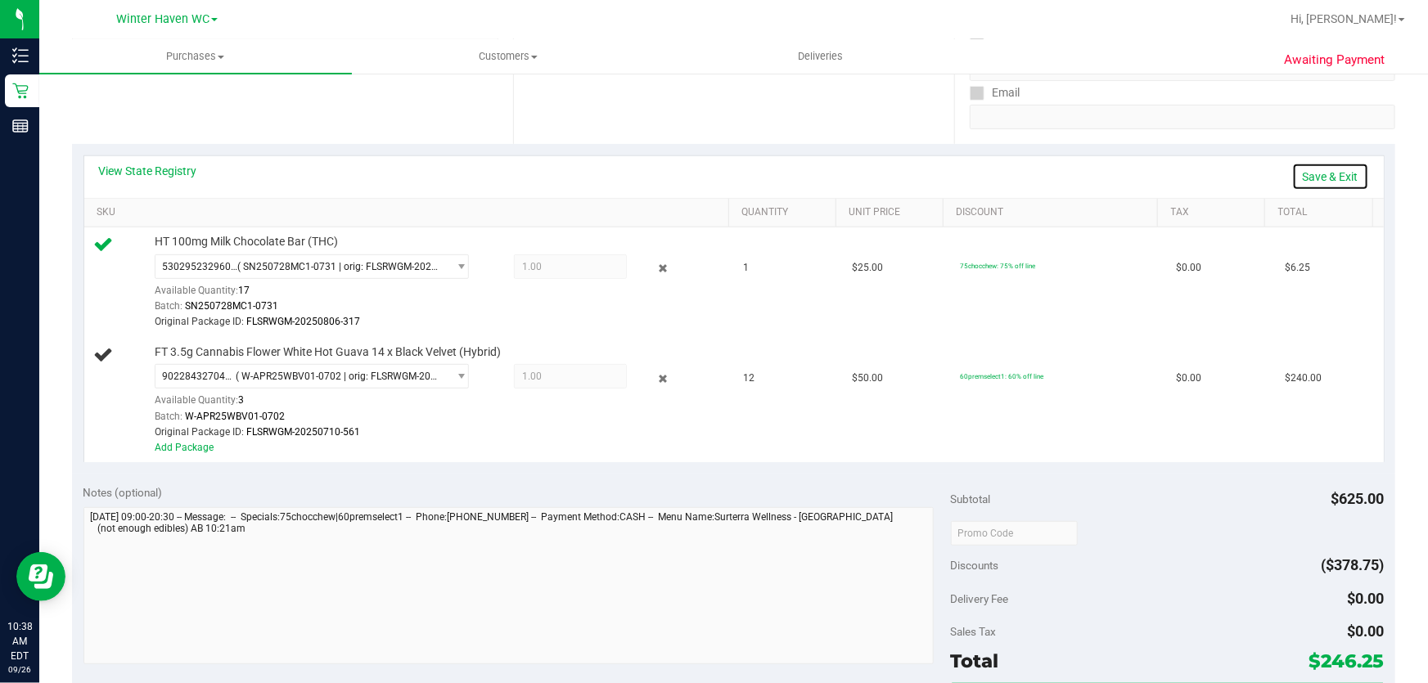
click at [1306, 173] on link "Save & Exit" at bounding box center [1330, 177] width 77 height 28
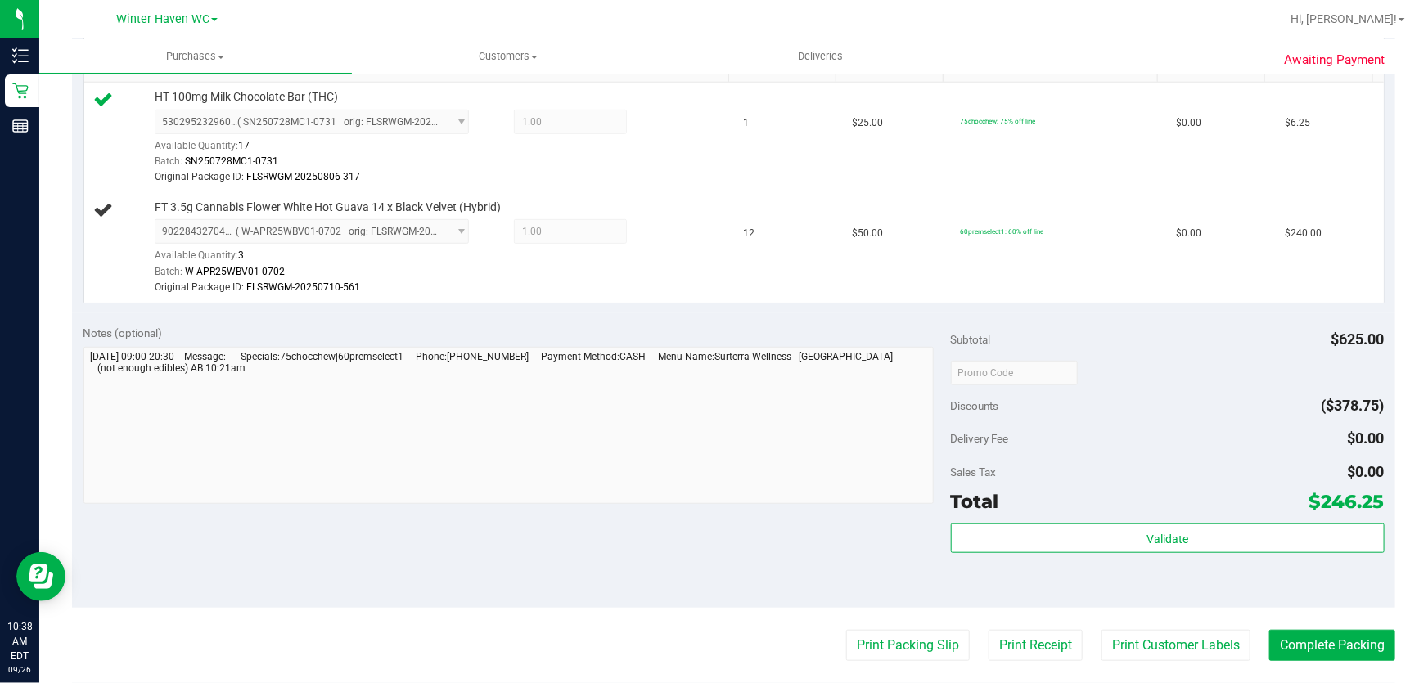
scroll to position [744, 0]
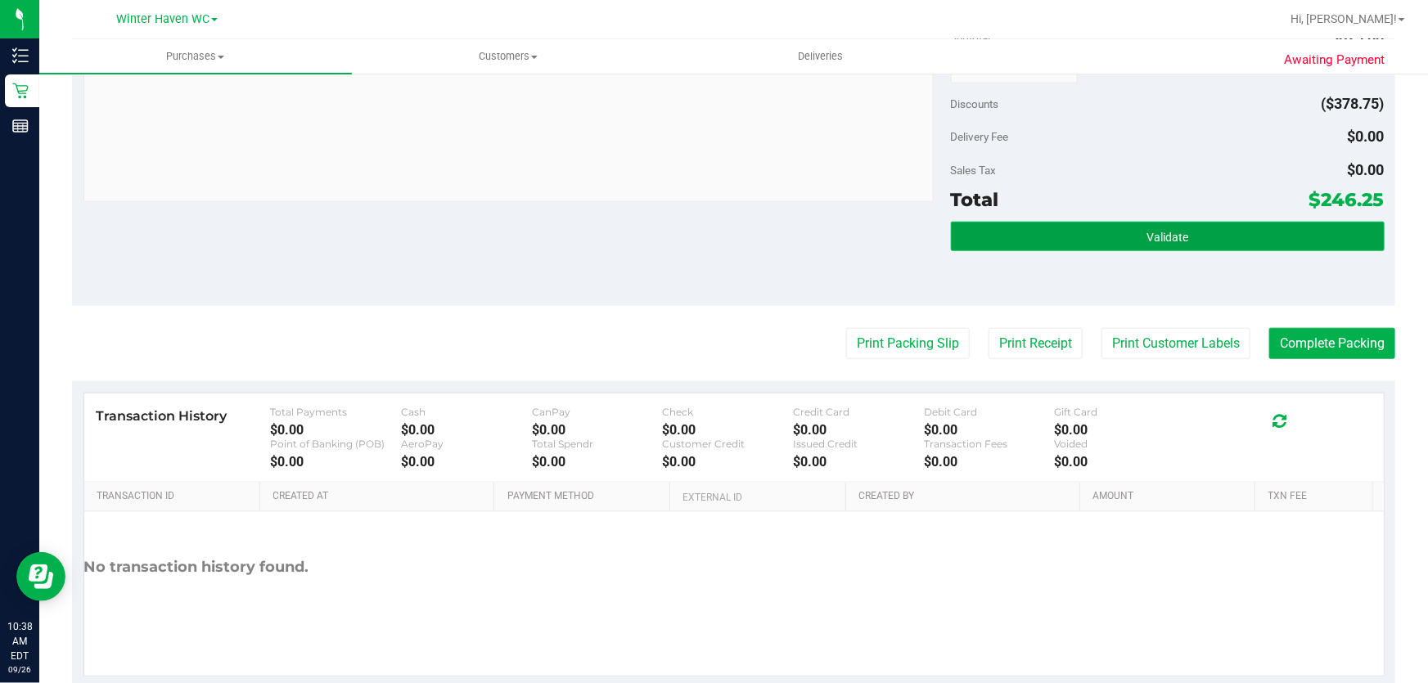
click at [1226, 225] on button "Validate" at bounding box center [1168, 236] width 434 height 29
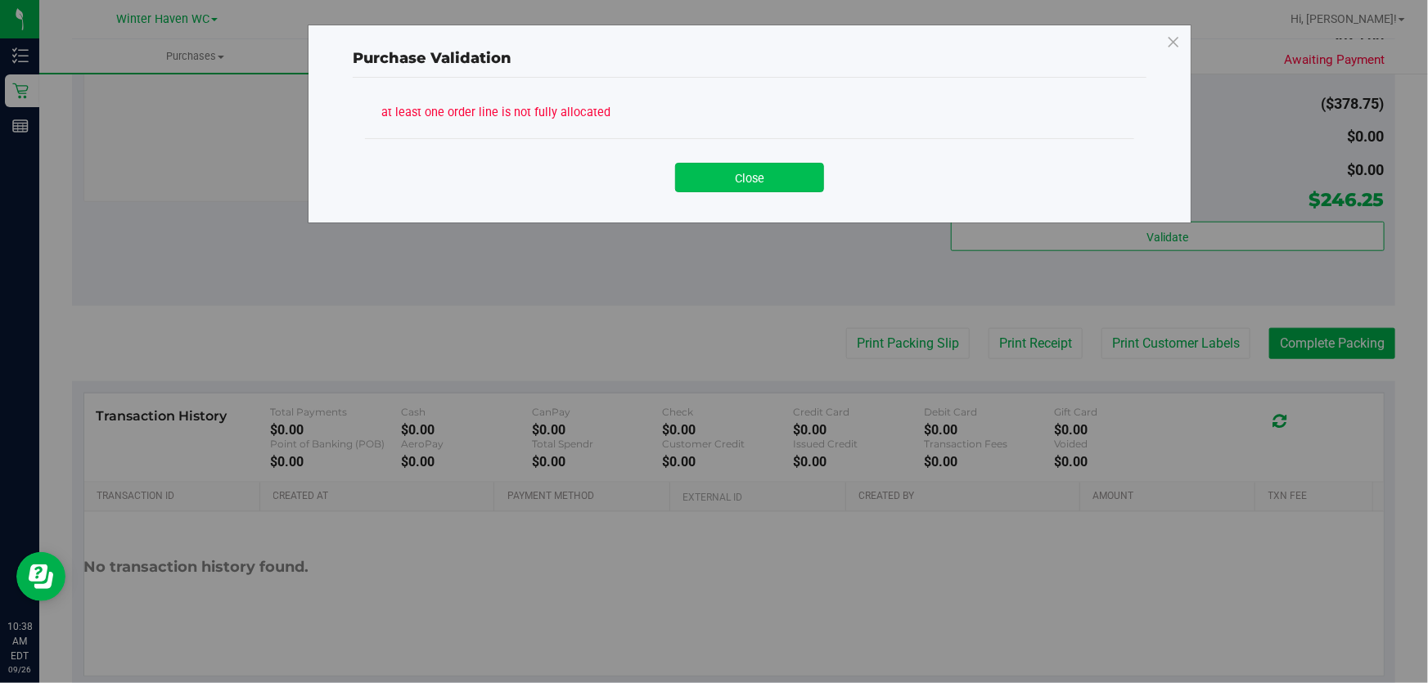
click at [728, 168] on button "Close" at bounding box center [749, 177] width 149 height 29
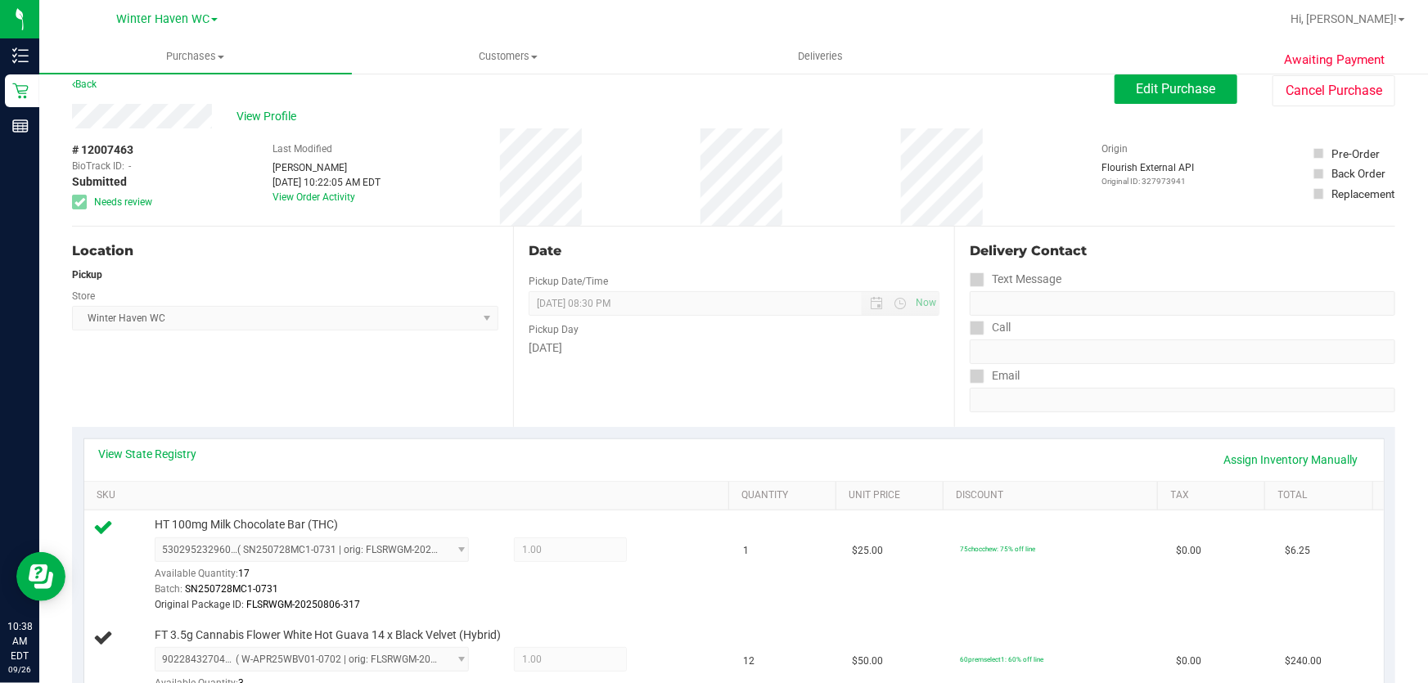
scroll to position [0, 0]
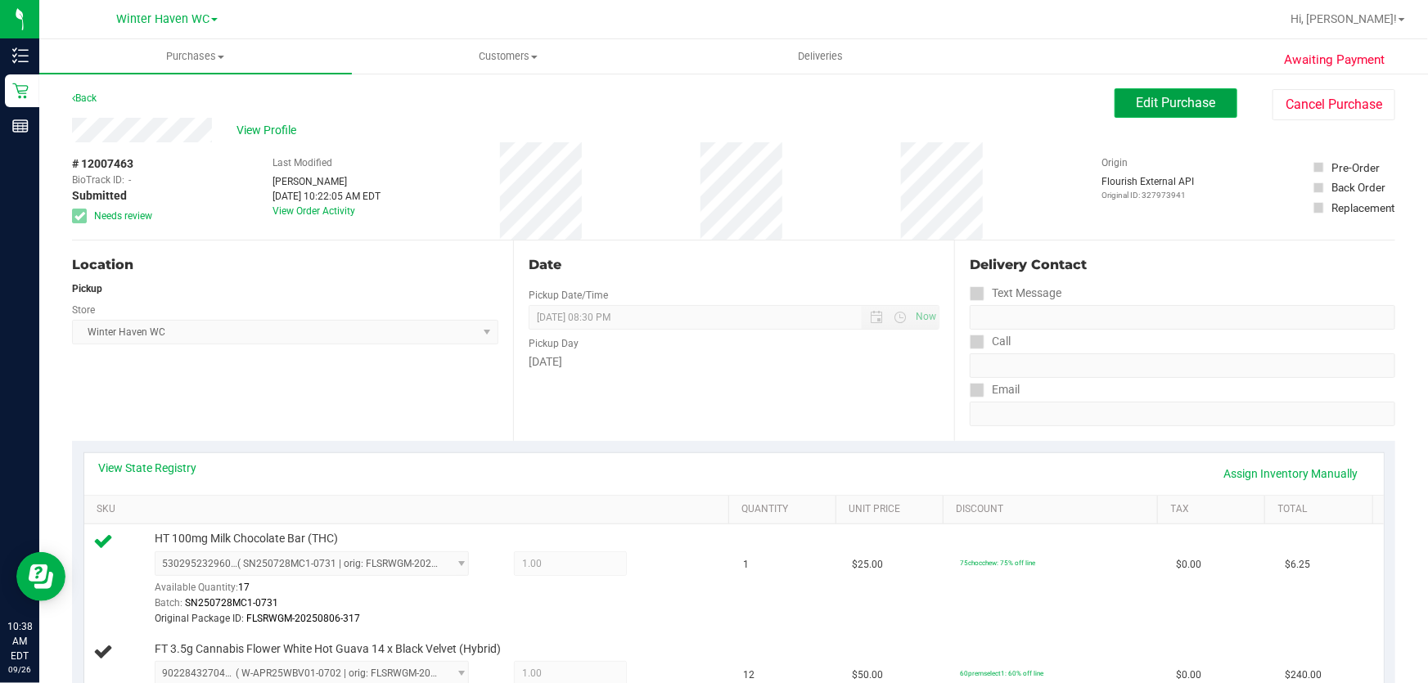
click at [1186, 101] on span "Edit Purchase" at bounding box center [1176, 103] width 79 height 16
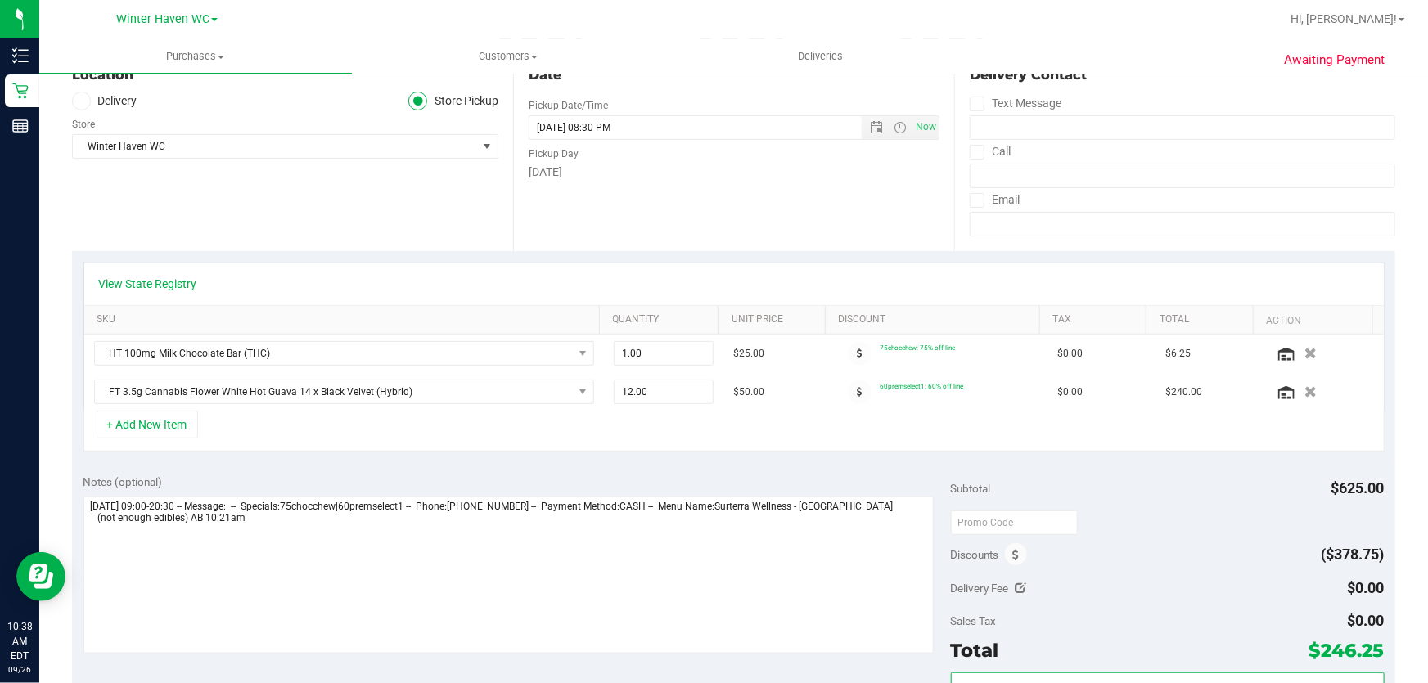
scroll to position [372, 0]
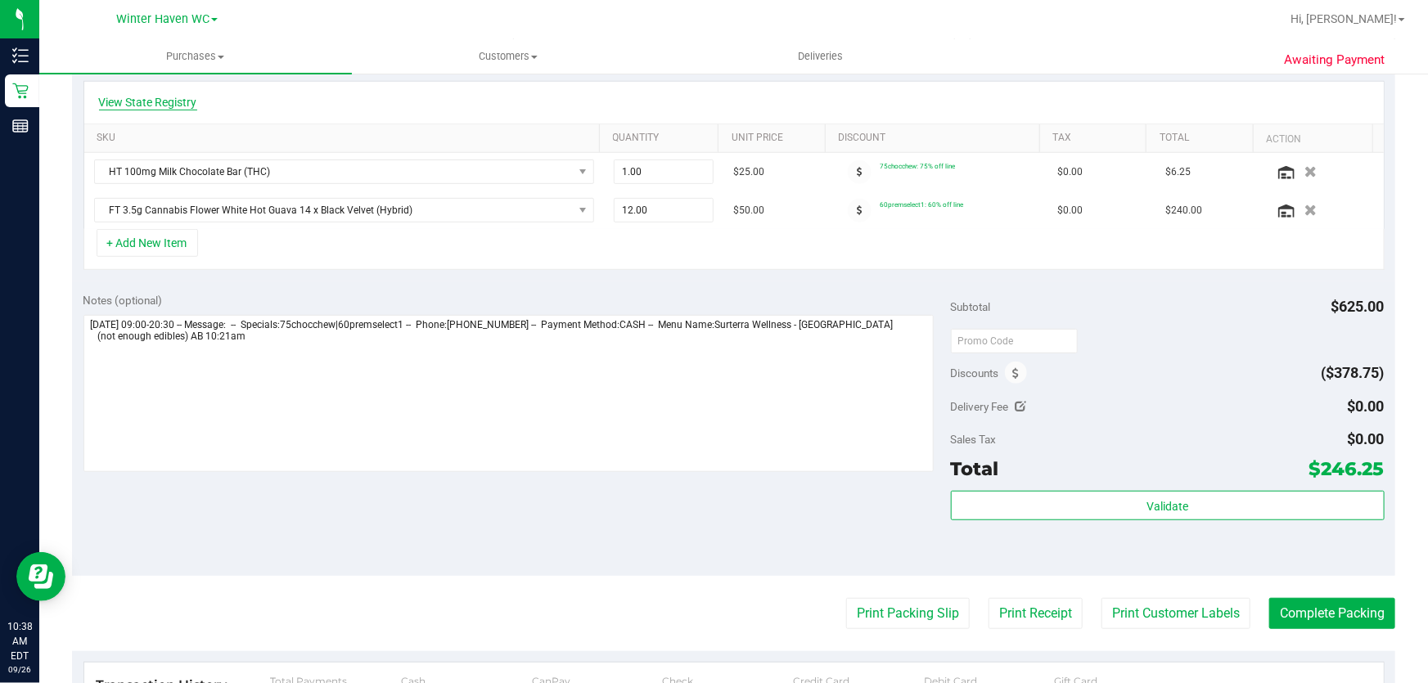
click at [171, 106] on link "View State Registry" at bounding box center [148, 102] width 98 height 16
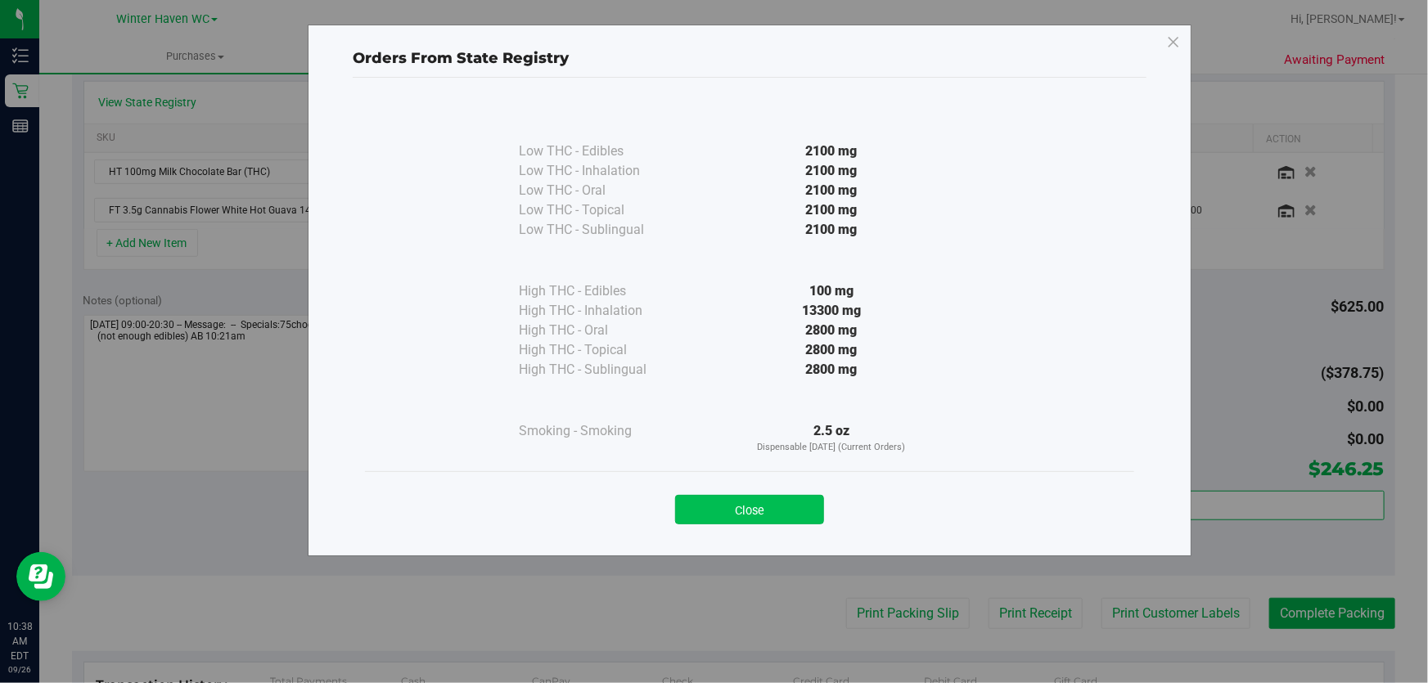
click at [785, 507] on button "Close" at bounding box center [749, 509] width 149 height 29
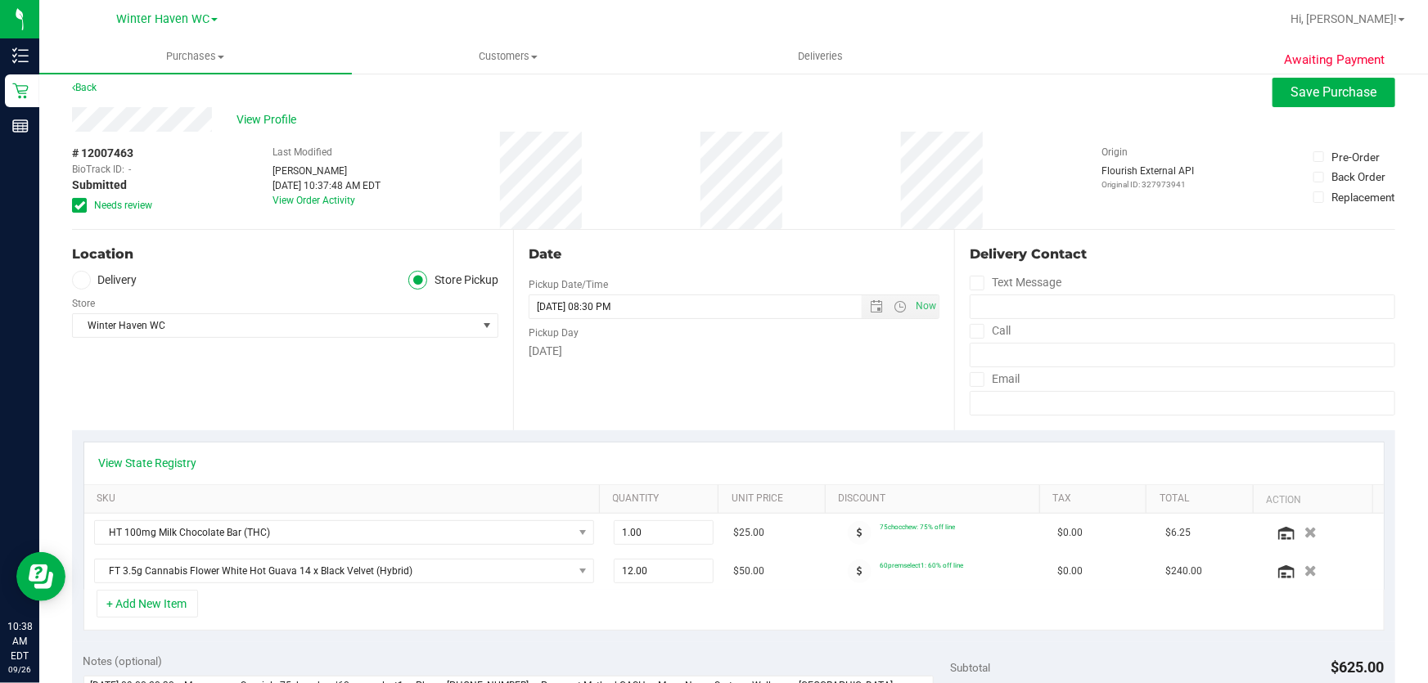
scroll to position [0, 0]
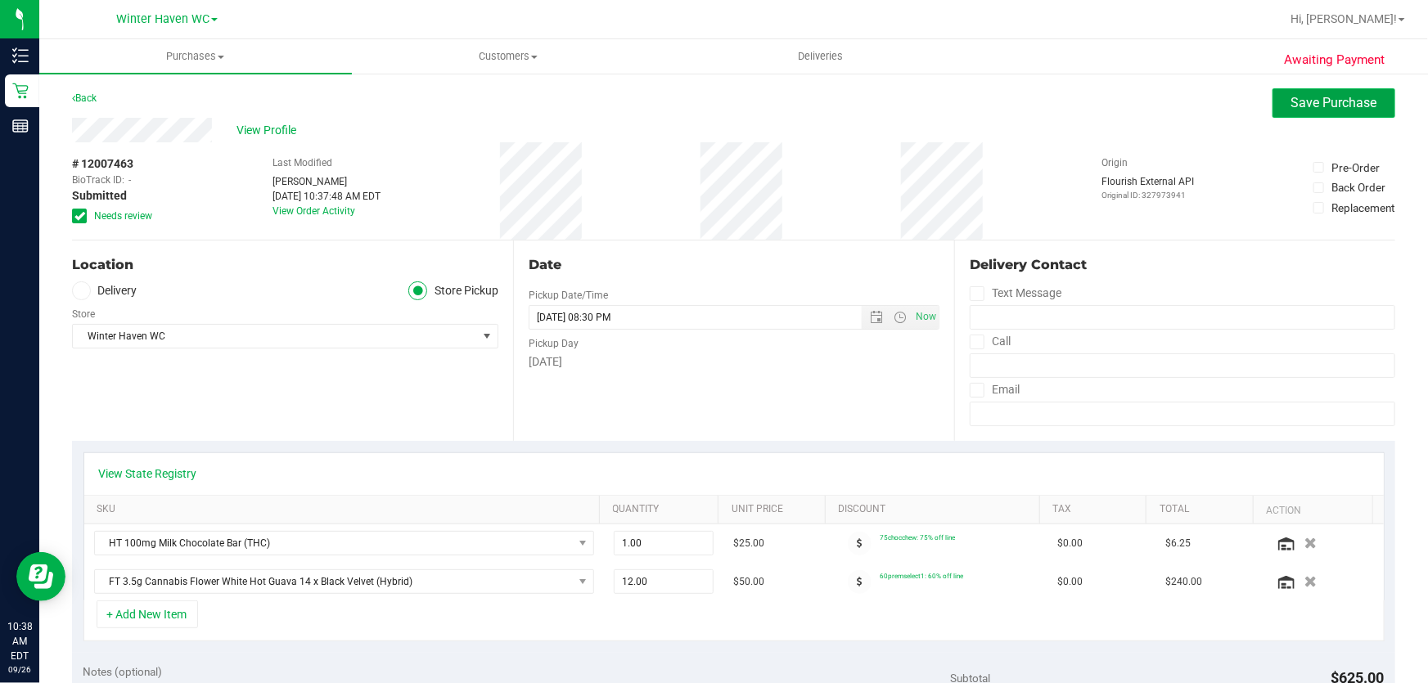
click at [1323, 97] on span "Save Purchase" at bounding box center [1335, 103] width 86 height 16
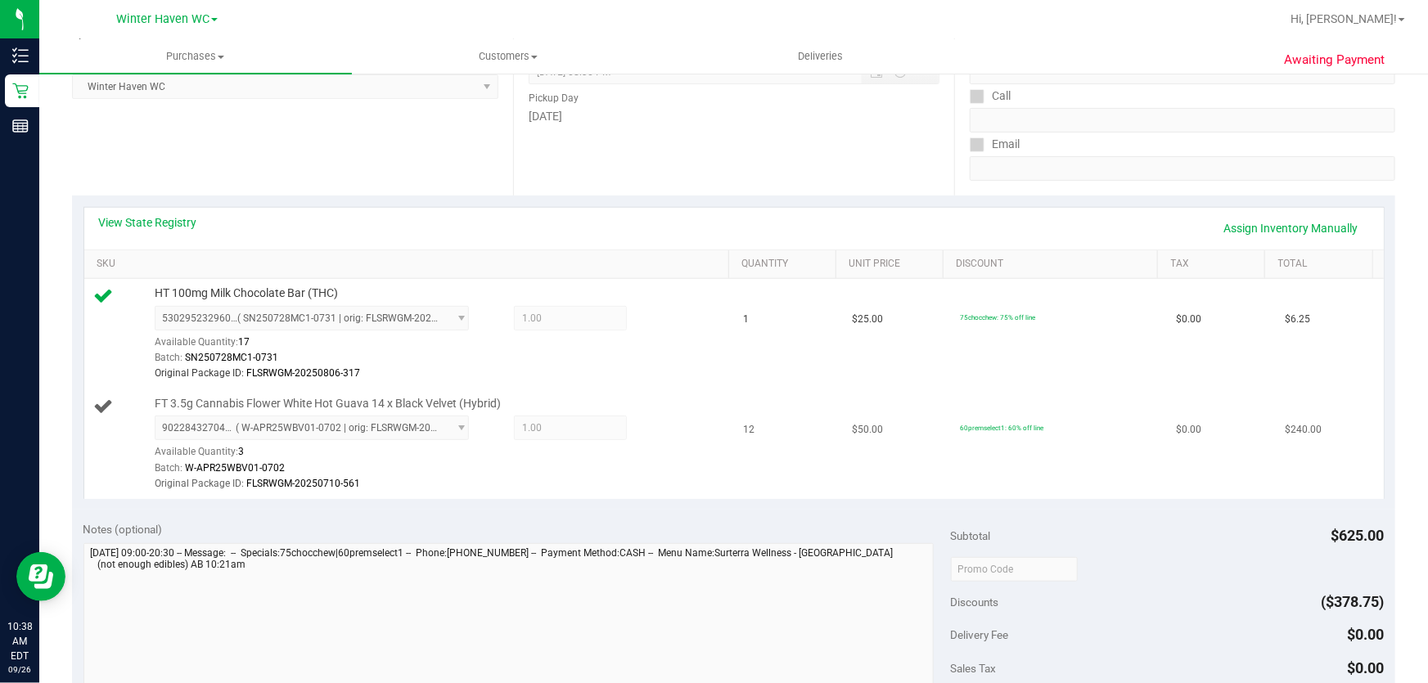
scroll to position [297, 0]
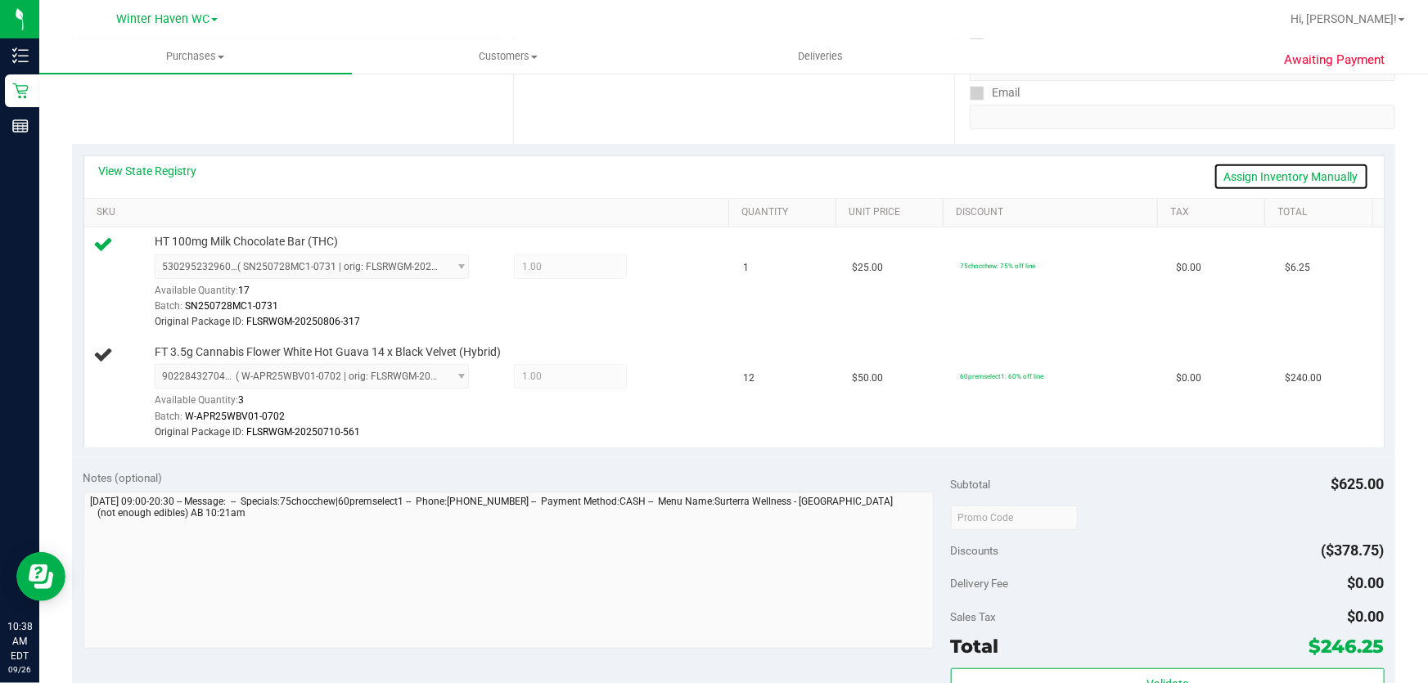
click at [1216, 174] on link "Assign Inventory Manually" at bounding box center [1292, 177] width 156 height 28
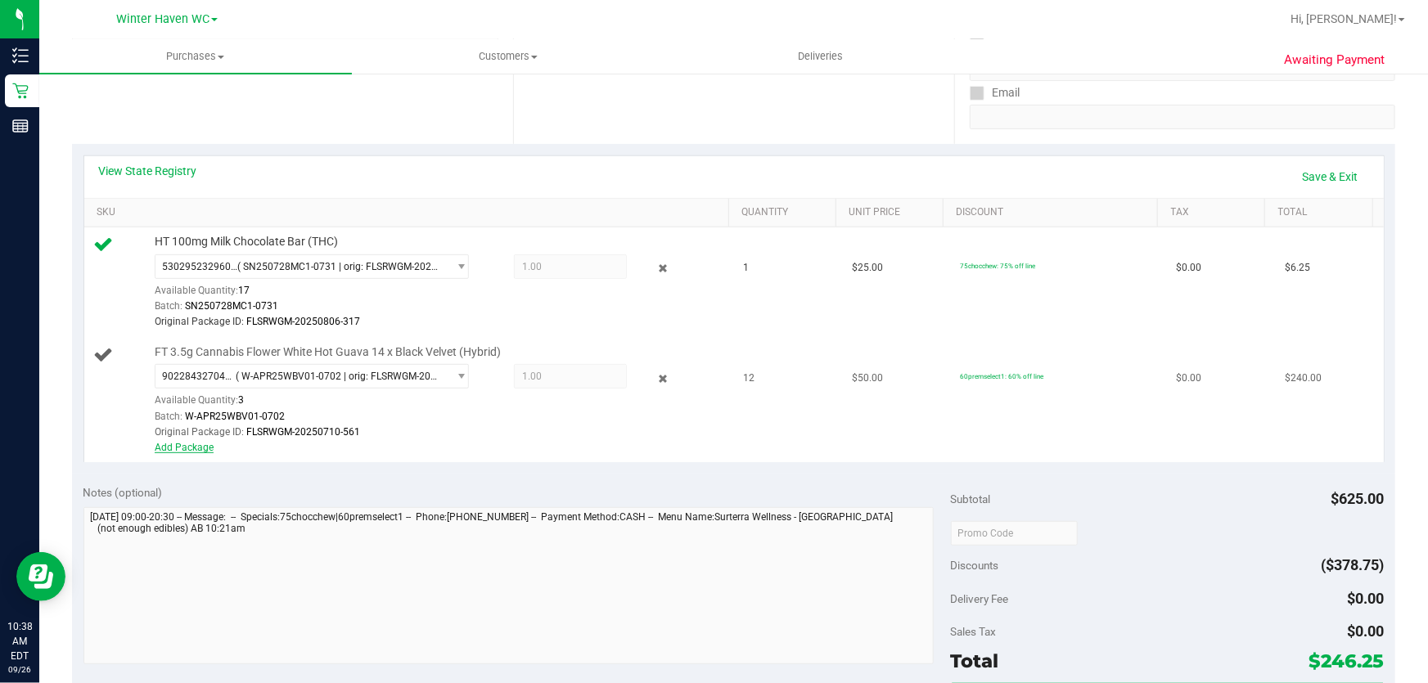
click at [190, 449] on link "Add Package" at bounding box center [184, 447] width 59 height 11
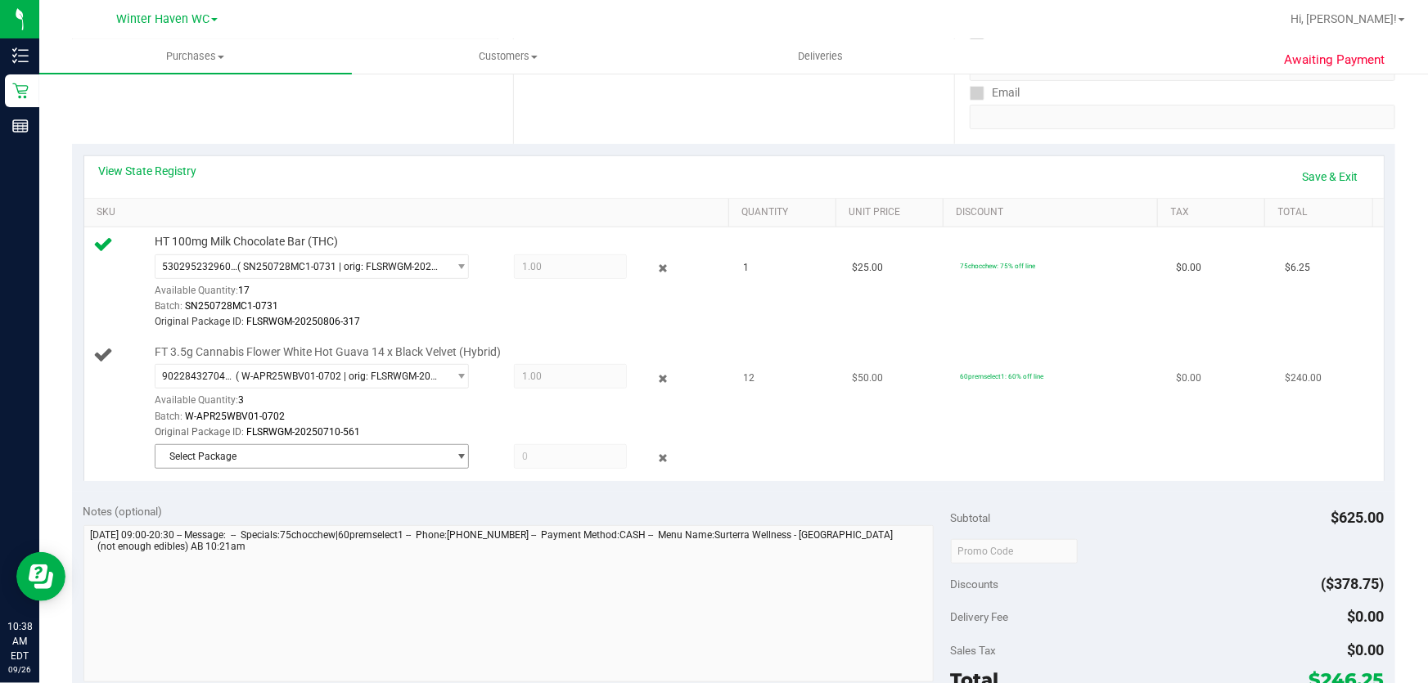
click at [456, 455] on span "select" at bounding box center [462, 456] width 12 height 13
click at [391, 428] on div "Original Package ID: FLSRWGM-20250710-561" at bounding box center [438, 433] width 567 height 16
click at [576, 452] on span at bounding box center [571, 456] width 114 height 25
click at [655, 454] on icon at bounding box center [663, 458] width 17 height 19
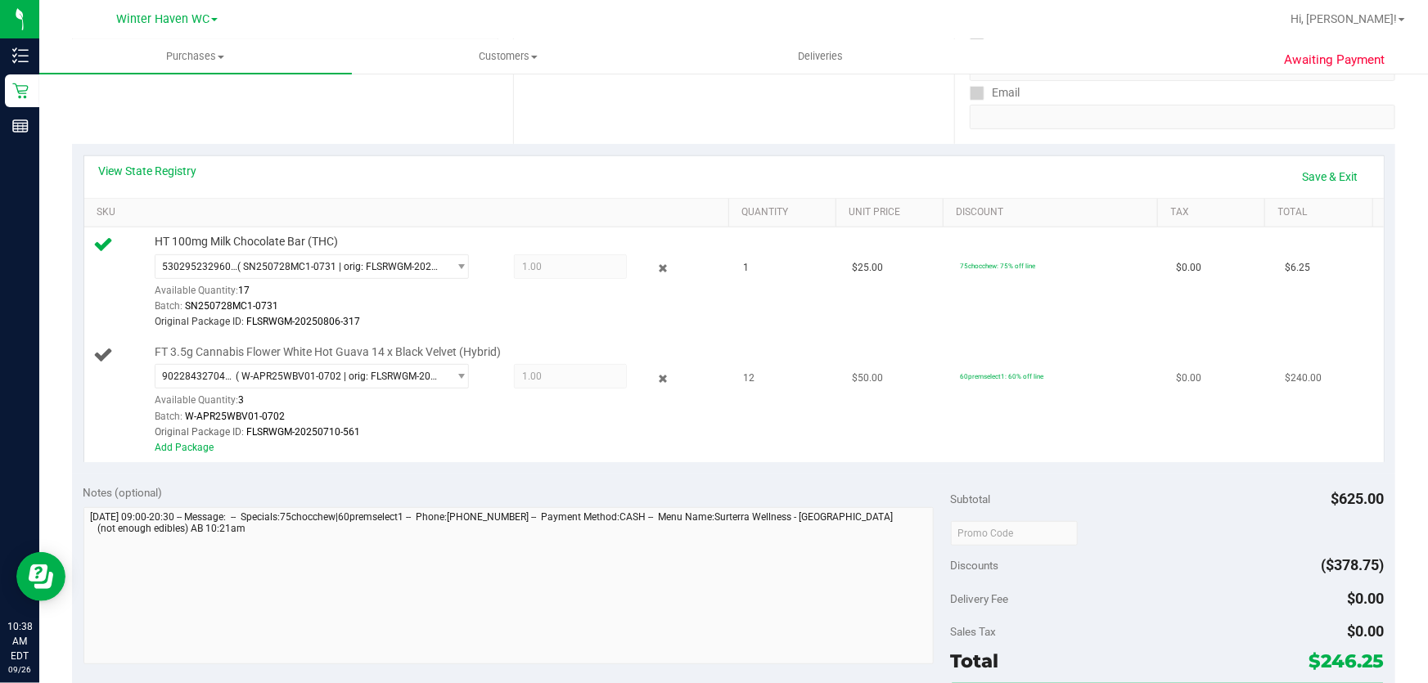
click at [210, 449] on div "Add Package" at bounding box center [438, 448] width 567 height 16
click at [190, 448] on link "Add Package" at bounding box center [184, 447] width 59 height 11
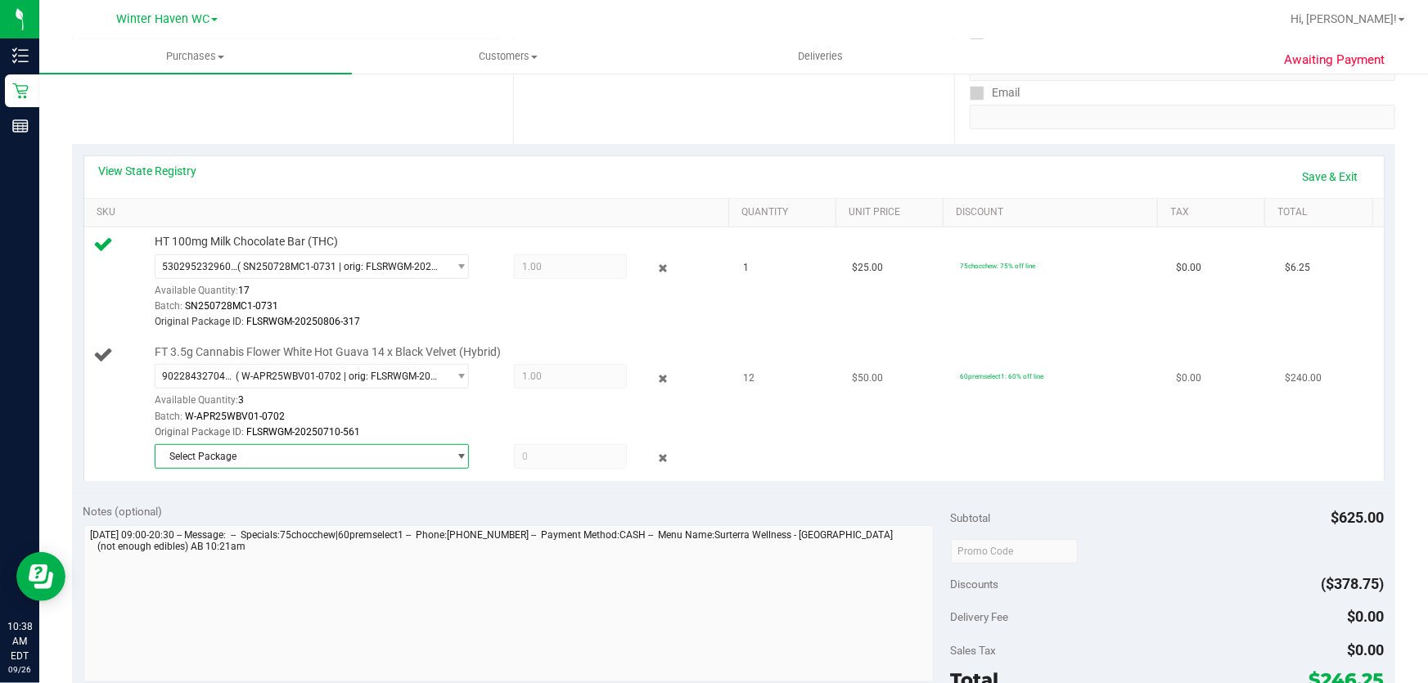
click at [411, 449] on span "Select Package" at bounding box center [302, 456] width 292 height 23
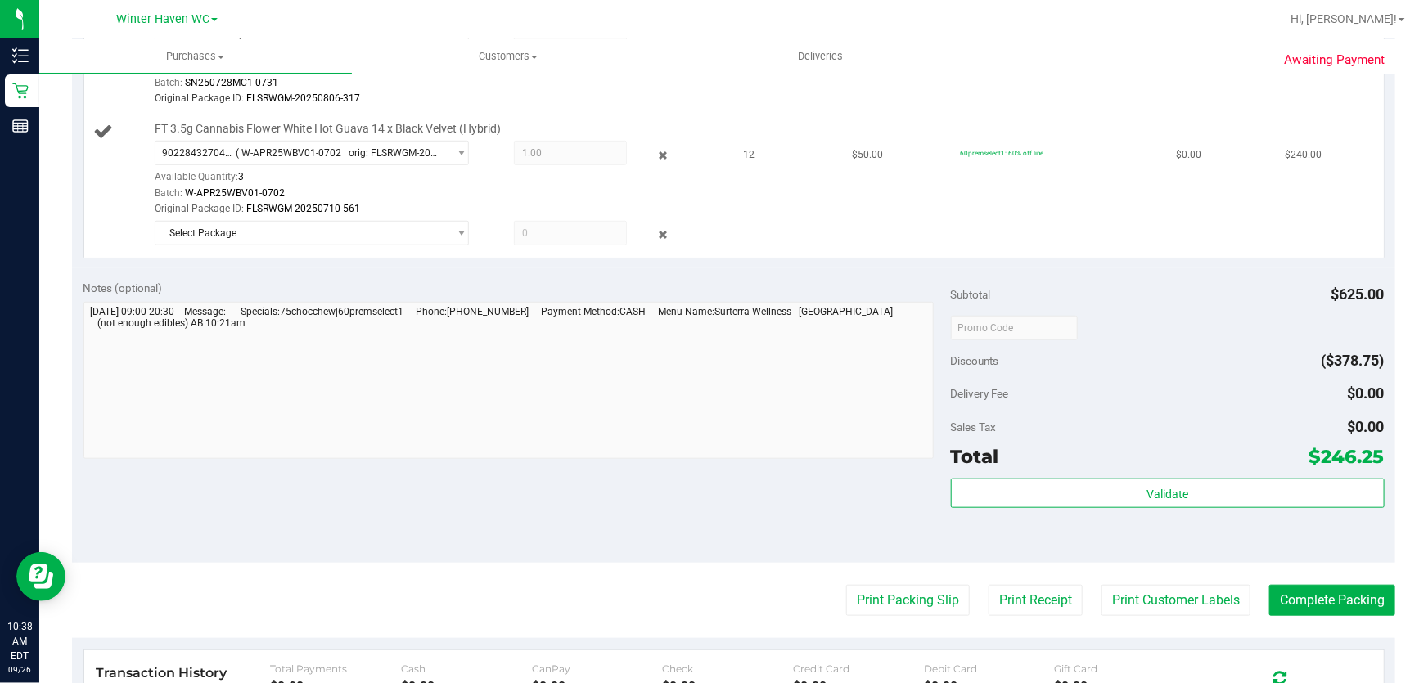
scroll to position [372, 0]
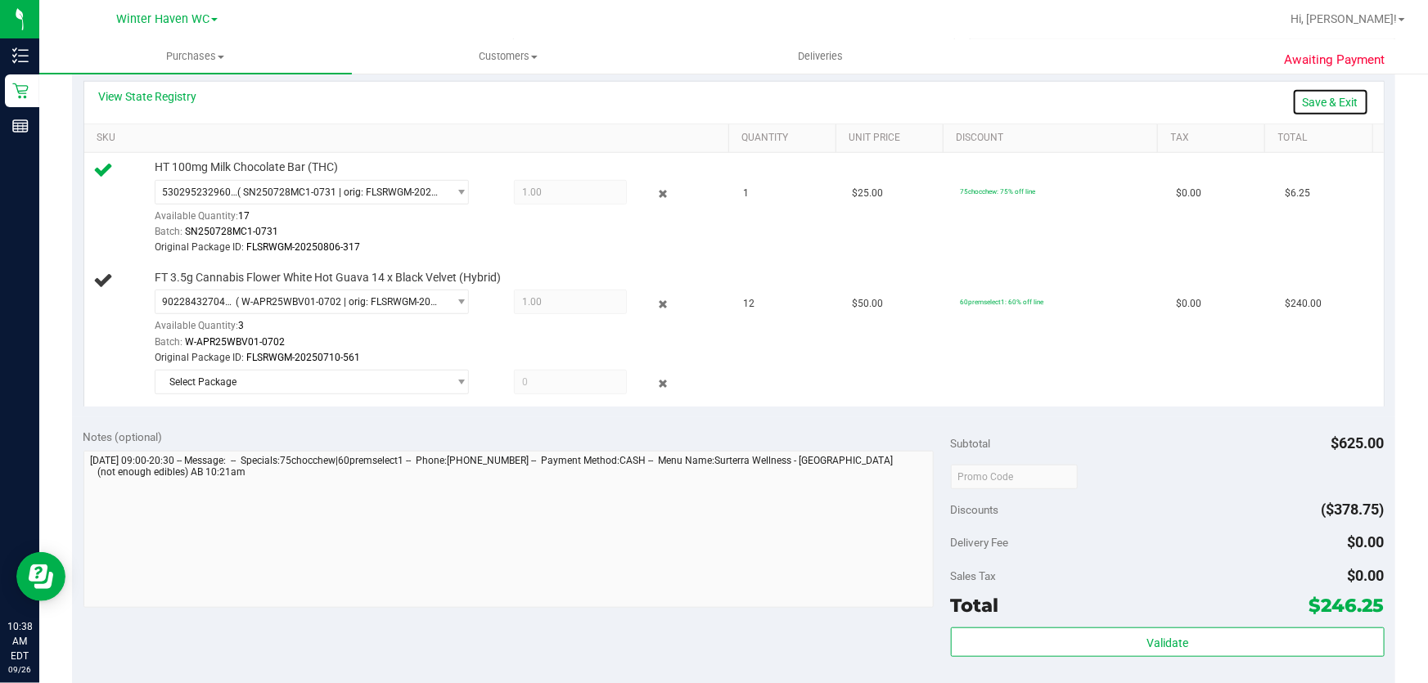
click at [1330, 99] on link "Save & Exit" at bounding box center [1330, 102] width 77 height 28
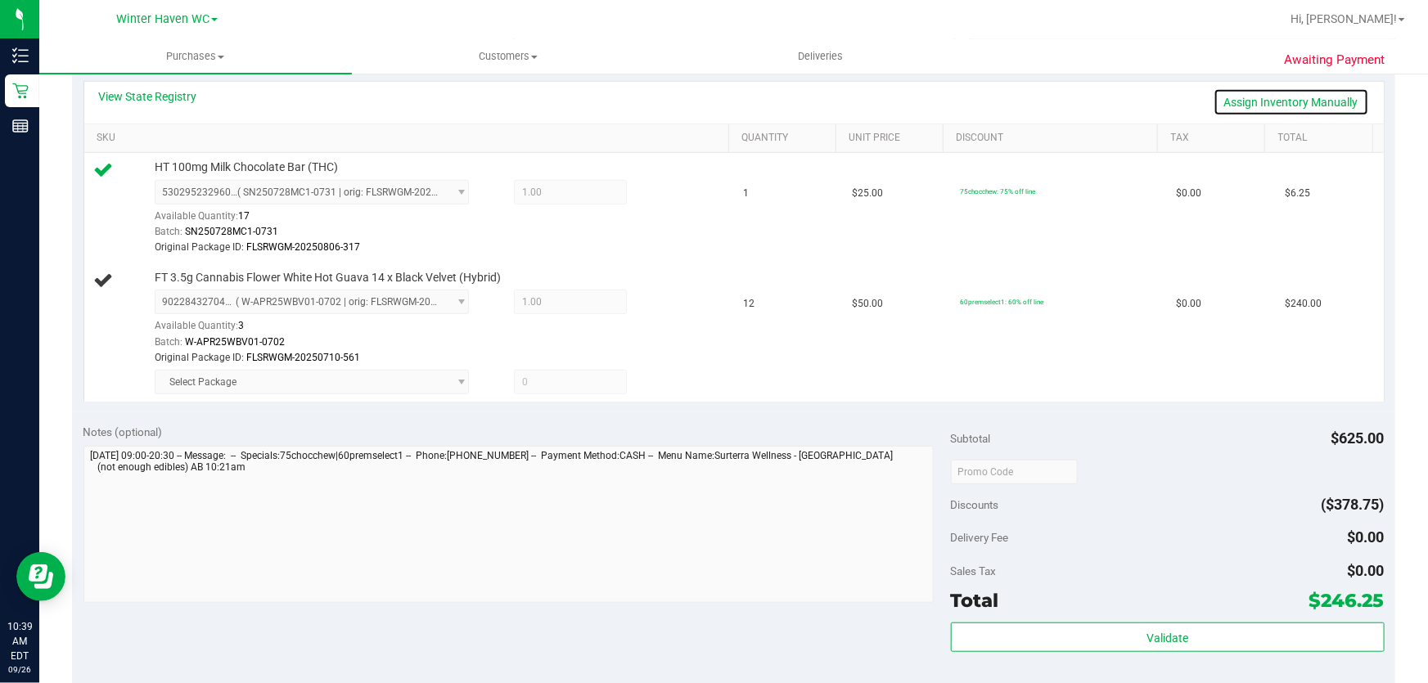
click at [1287, 101] on link "Assign Inventory Manually" at bounding box center [1292, 102] width 156 height 28
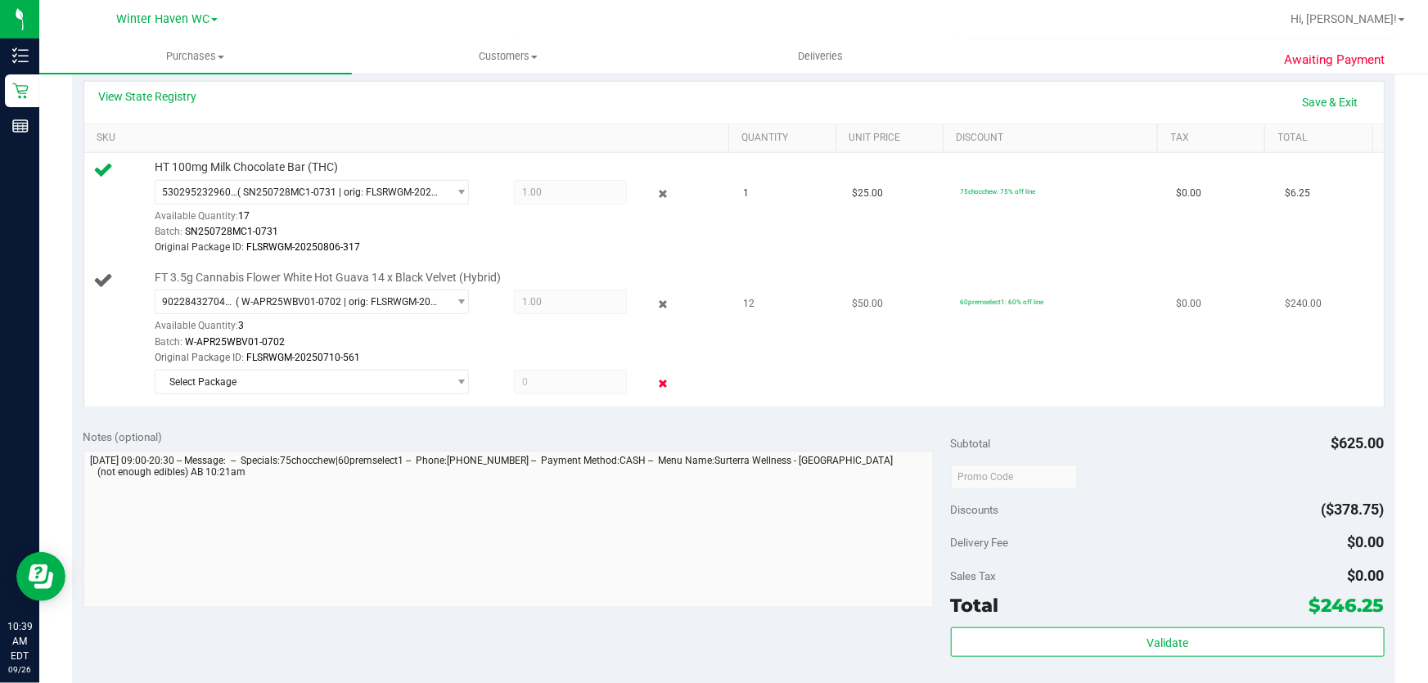
click at [655, 381] on icon at bounding box center [663, 384] width 17 height 19
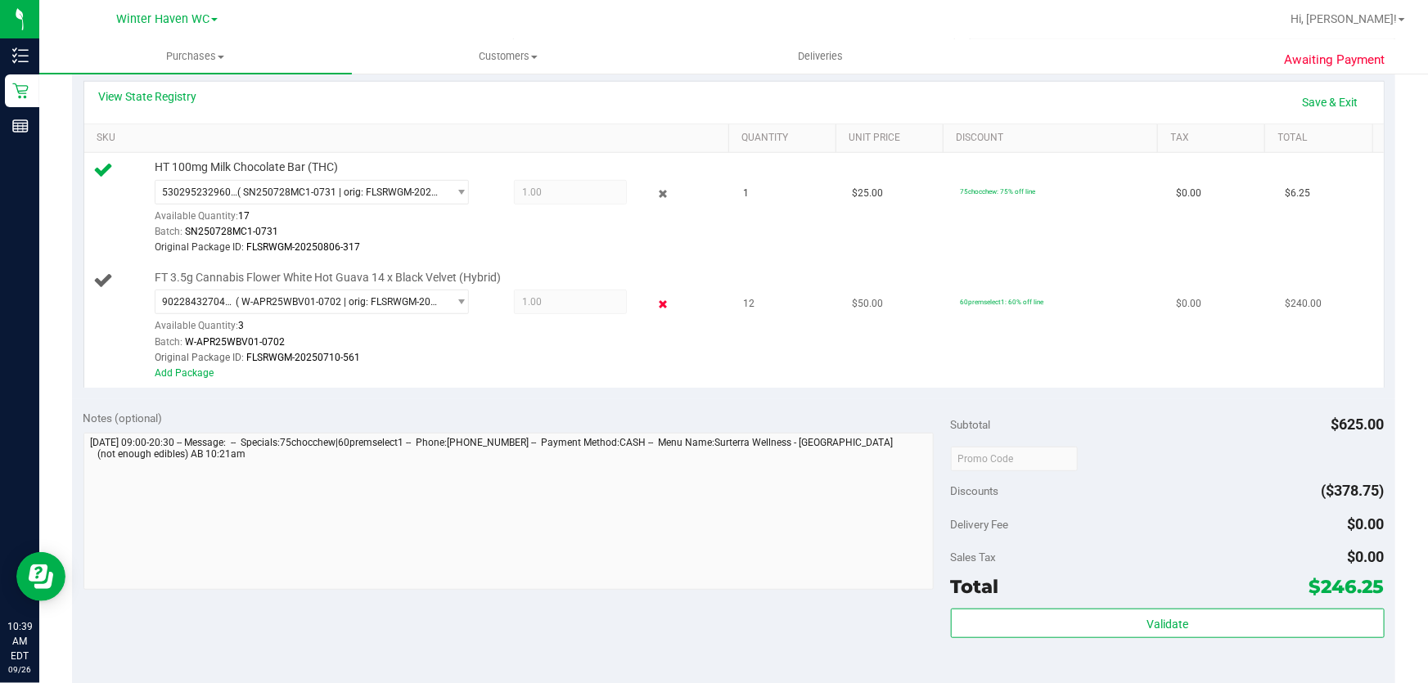
click at [655, 301] on icon at bounding box center [663, 304] width 17 height 19
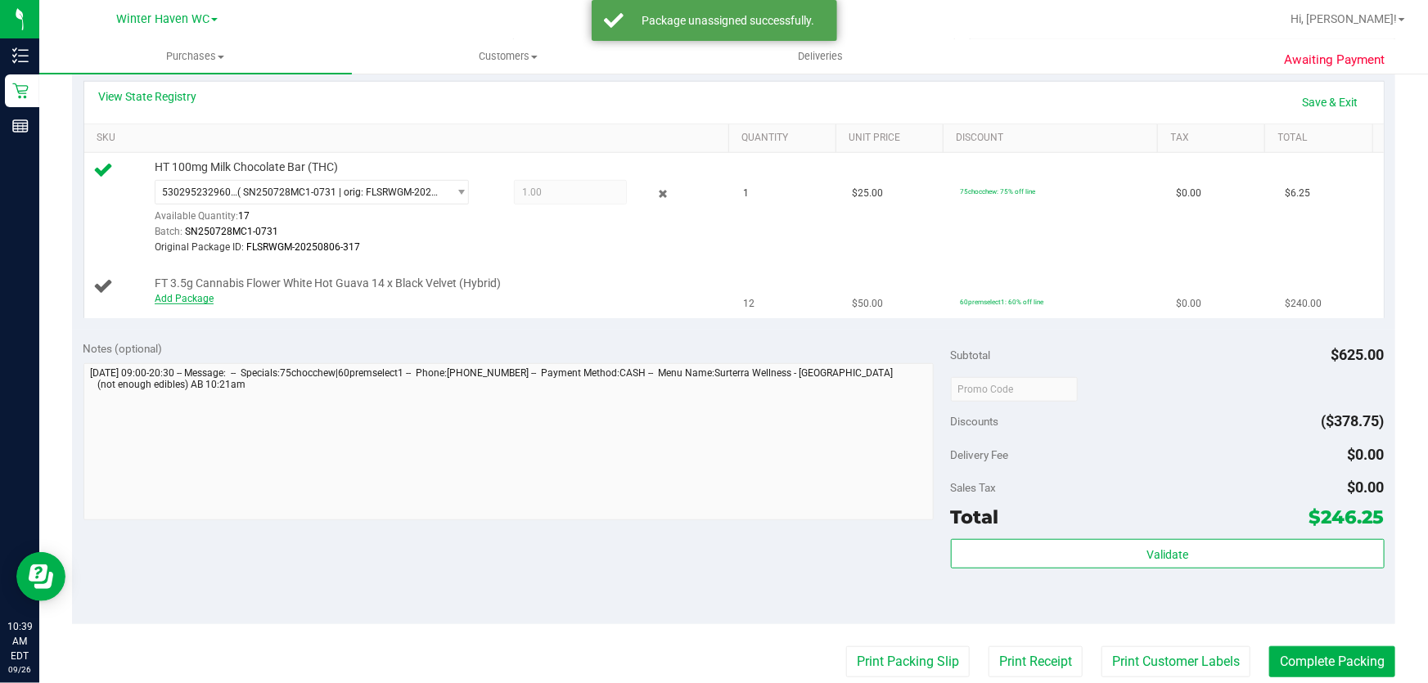
click at [206, 295] on link "Add Package" at bounding box center [184, 298] width 59 height 11
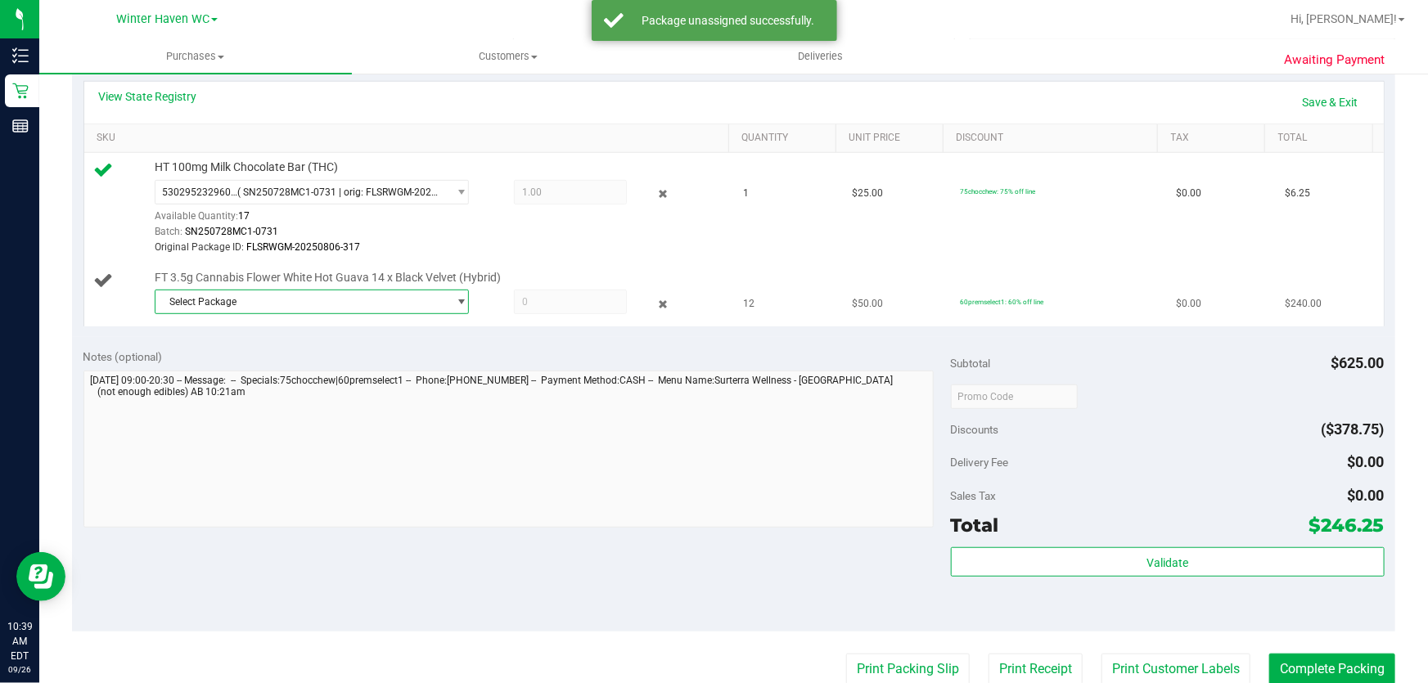
drag, startPoint x: 361, startPoint y: 305, endPoint x: 411, endPoint y: 307, distance: 50.0
click at [362, 305] on span "Select Package" at bounding box center [302, 302] width 292 height 23
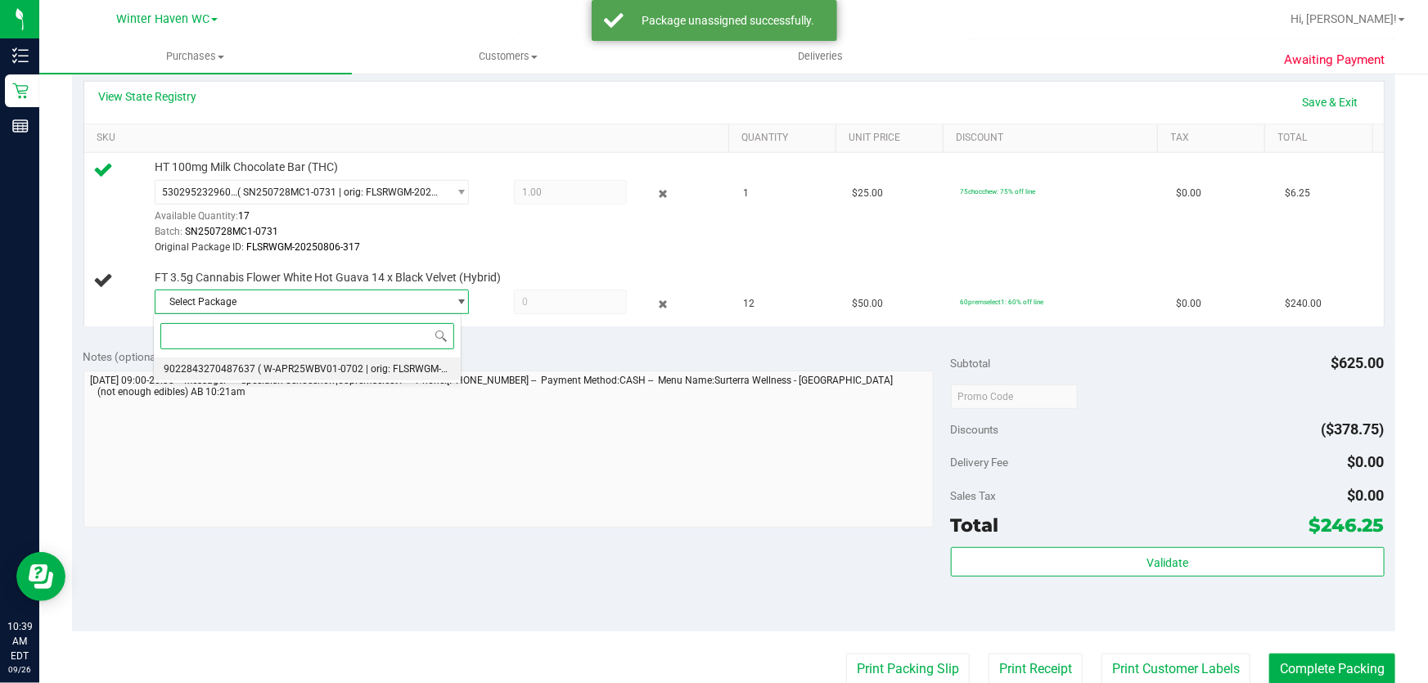
click at [424, 366] on span "( W-APR25WBV01-0702 | orig: FLSRWGM-20250710-561 )" at bounding box center [385, 368] width 255 height 11
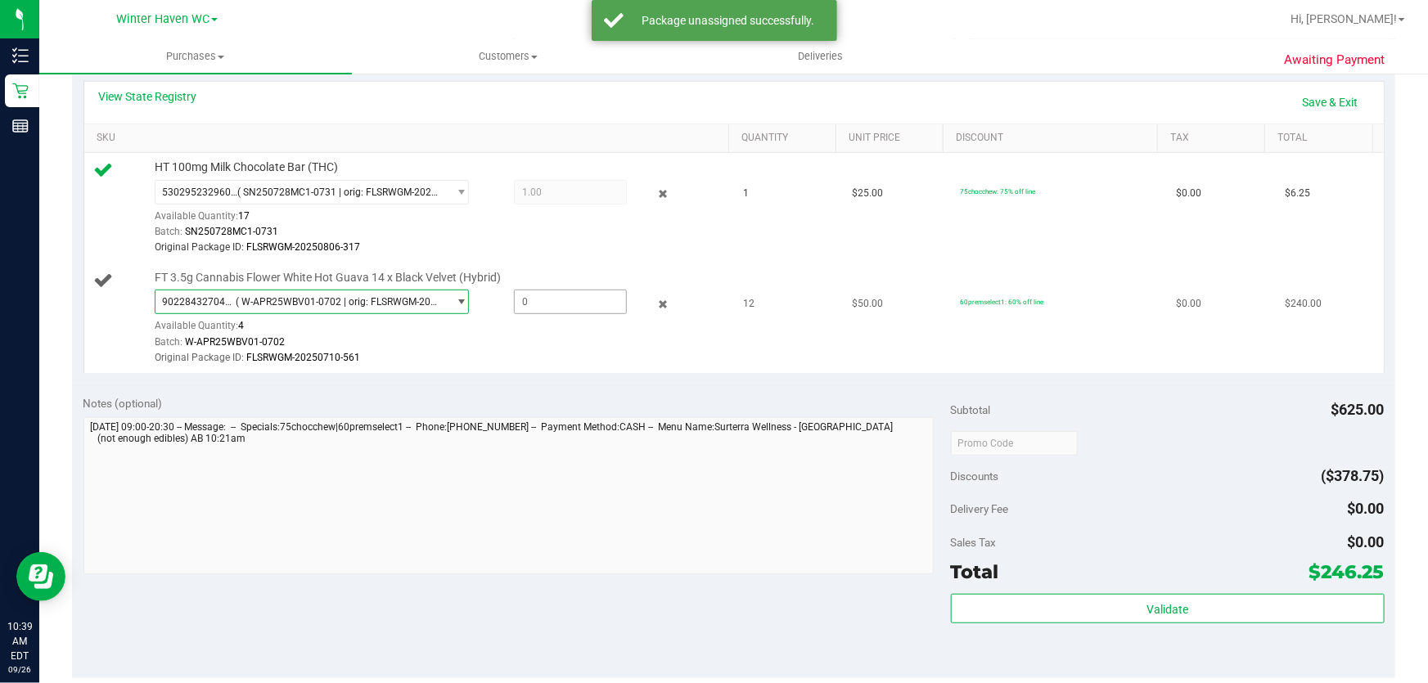
click at [544, 298] on span at bounding box center [571, 302] width 114 height 25
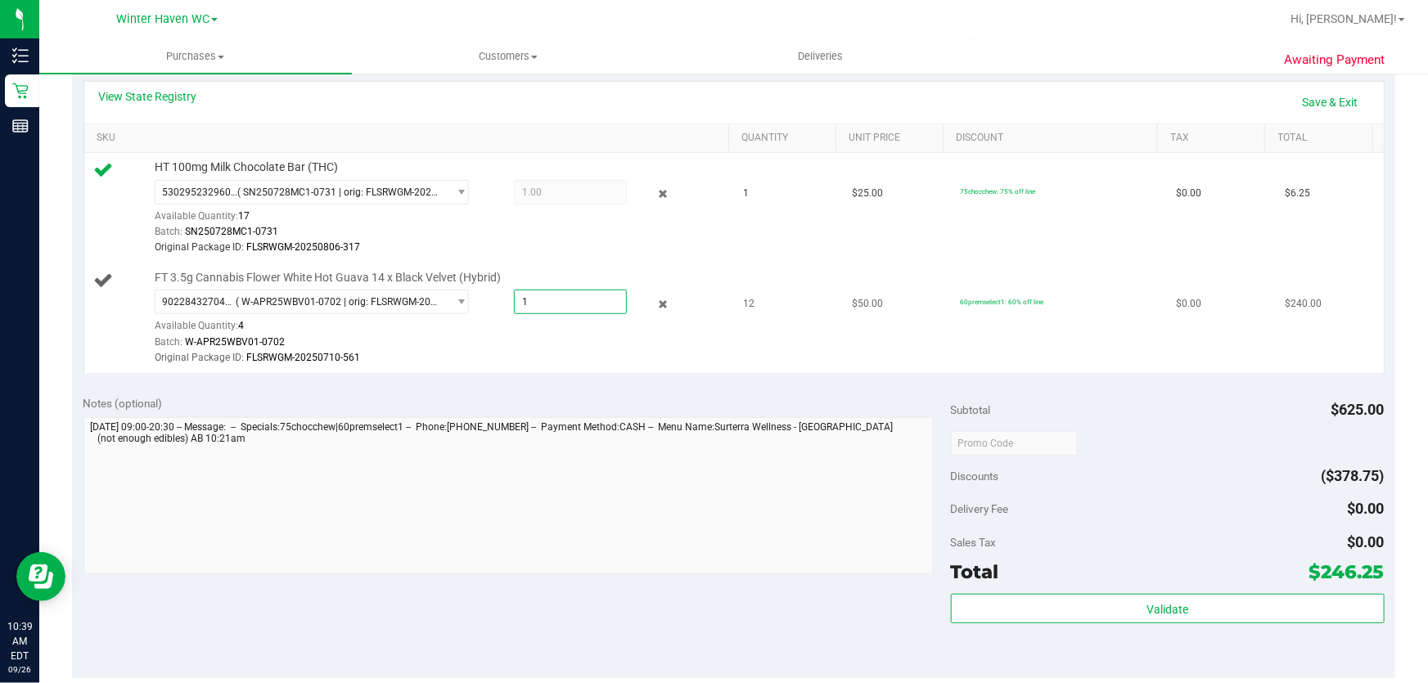
type input "12"
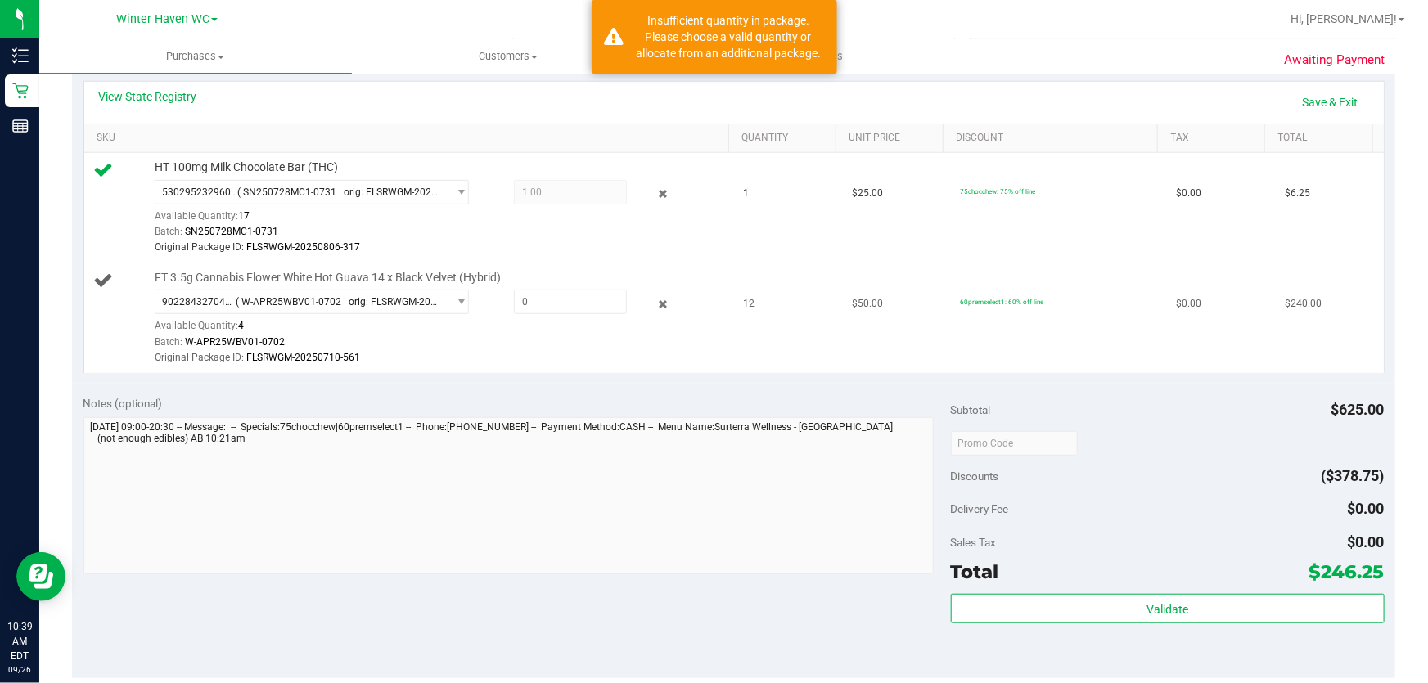
click at [579, 361] on div "Original Package ID: FLSRWGM-20250710-561" at bounding box center [438, 358] width 567 height 16
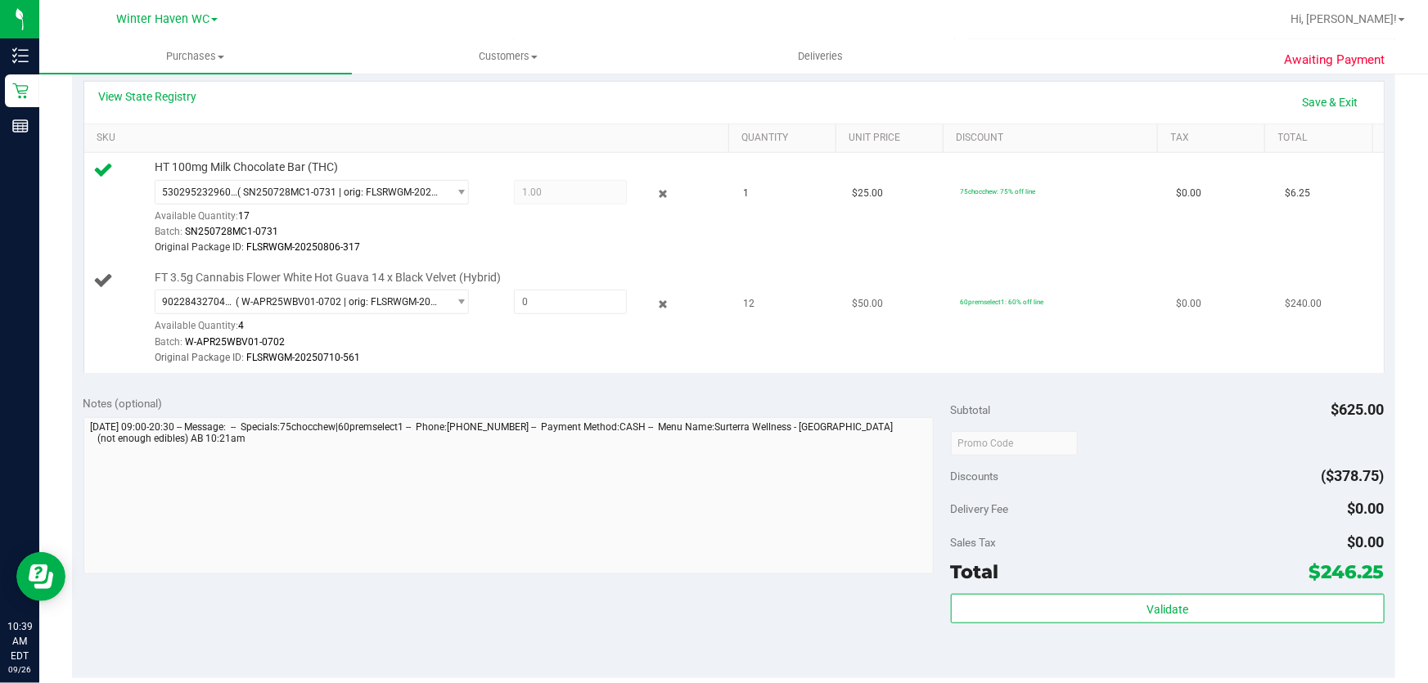
click at [550, 358] on div "Original Package ID: FLSRWGM-20250710-561" at bounding box center [438, 358] width 567 height 16
click at [1303, 99] on link "Save & Exit" at bounding box center [1330, 102] width 77 height 28
click at [1246, 95] on link "Assign Inventory Manually" at bounding box center [1292, 102] width 156 height 28
click at [657, 294] on div at bounding box center [650, 304] width 47 height 20
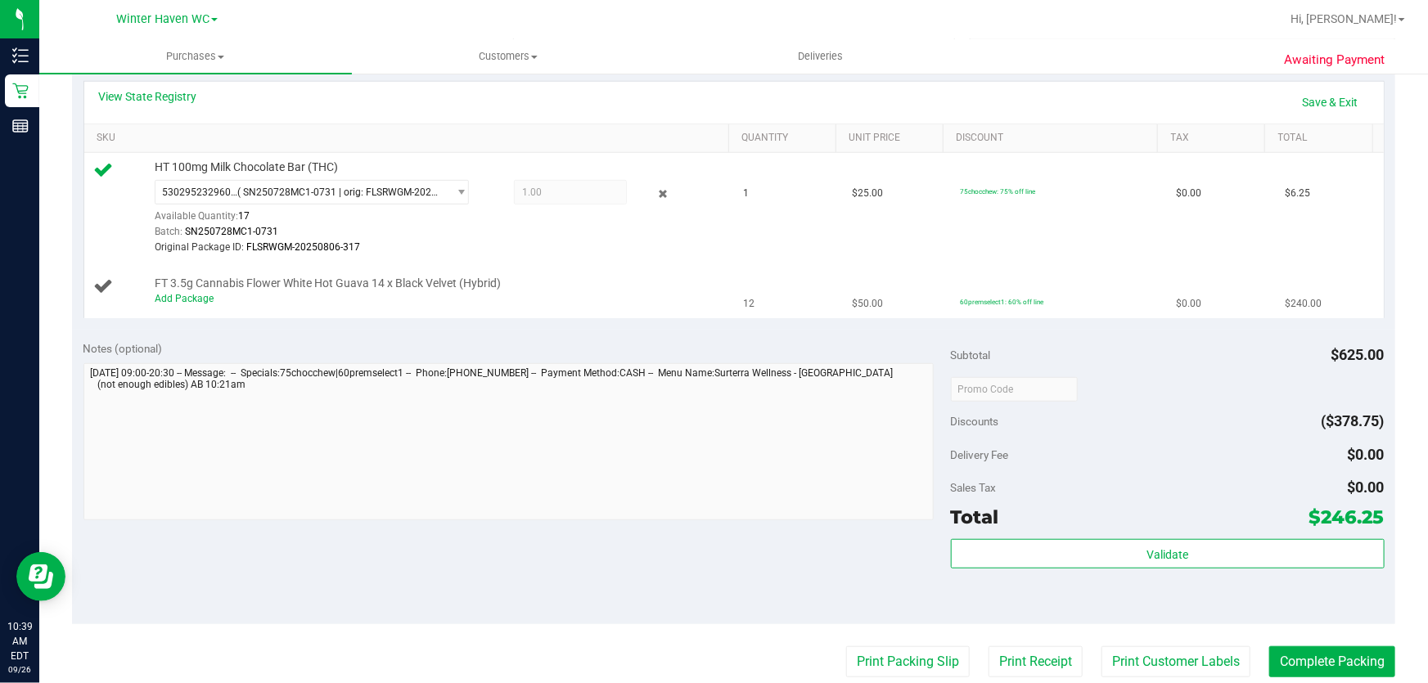
click at [654, 301] on div "Add Package" at bounding box center [438, 299] width 567 height 16
click at [655, 188] on icon at bounding box center [663, 194] width 17 height 19
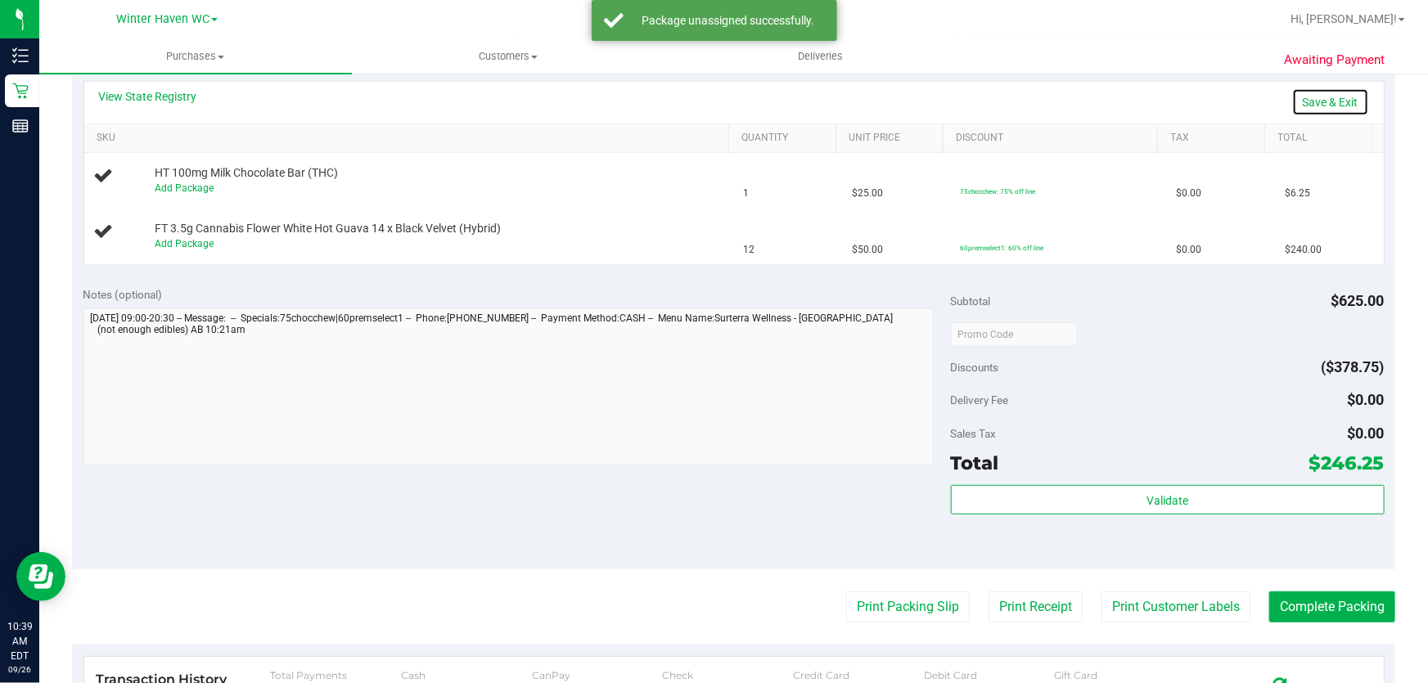
click at [1326, 99] on link "Save & Exit" at bounding box center [1330, 102] width 77 height 28
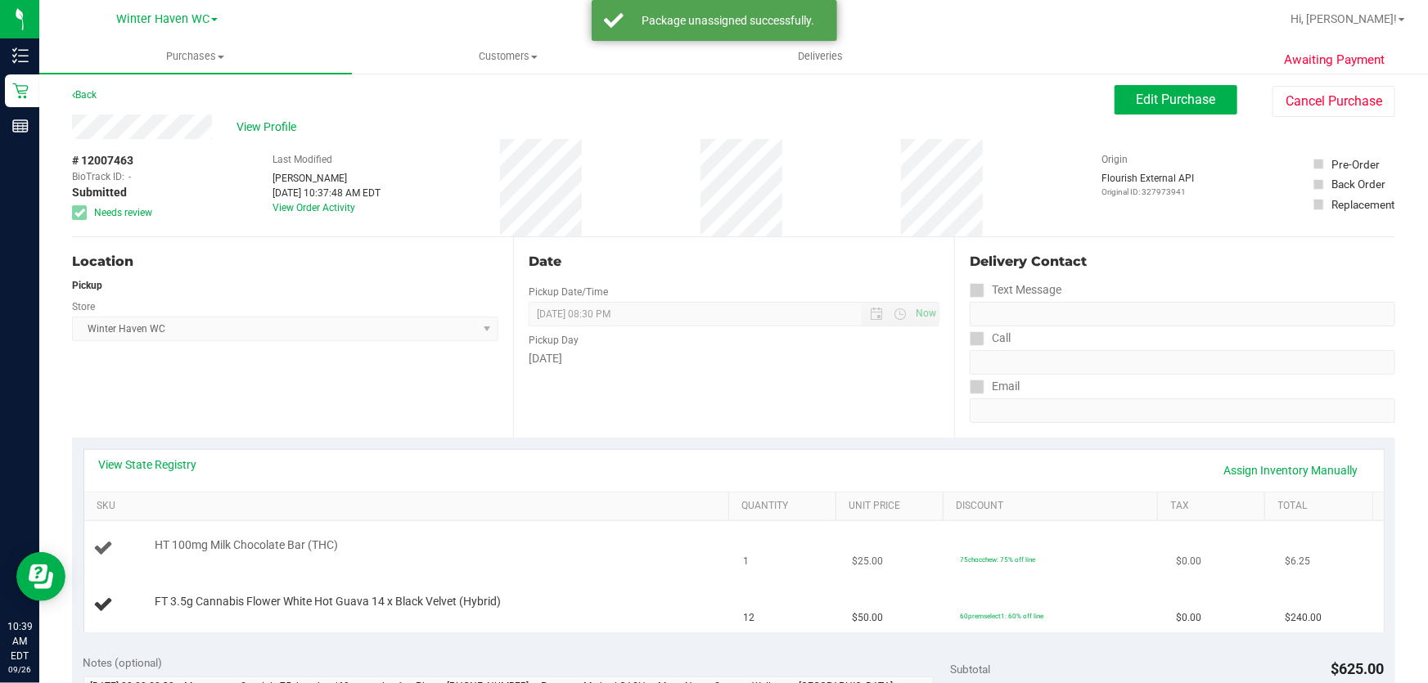
scroll to position [0, 0]
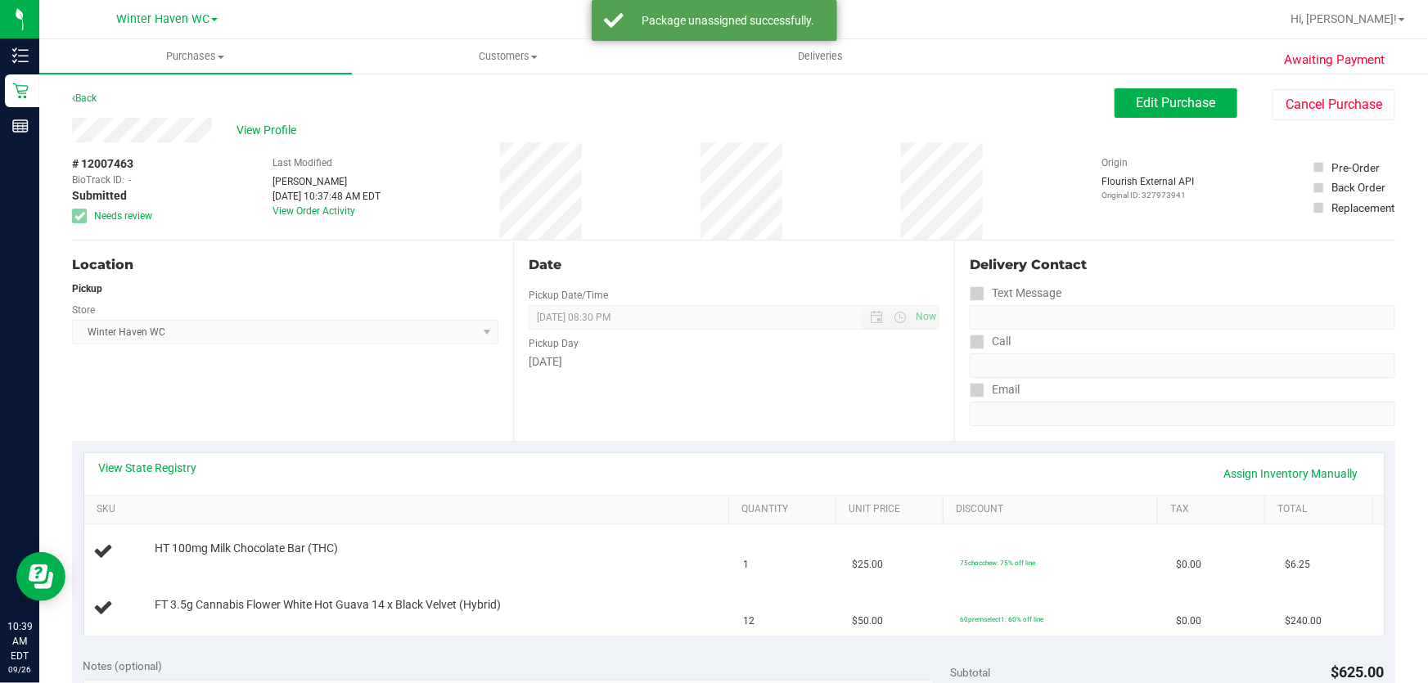
click at [1168, 282] on div "Text Message" at bounding box center [1183, 294] width 426 height 24
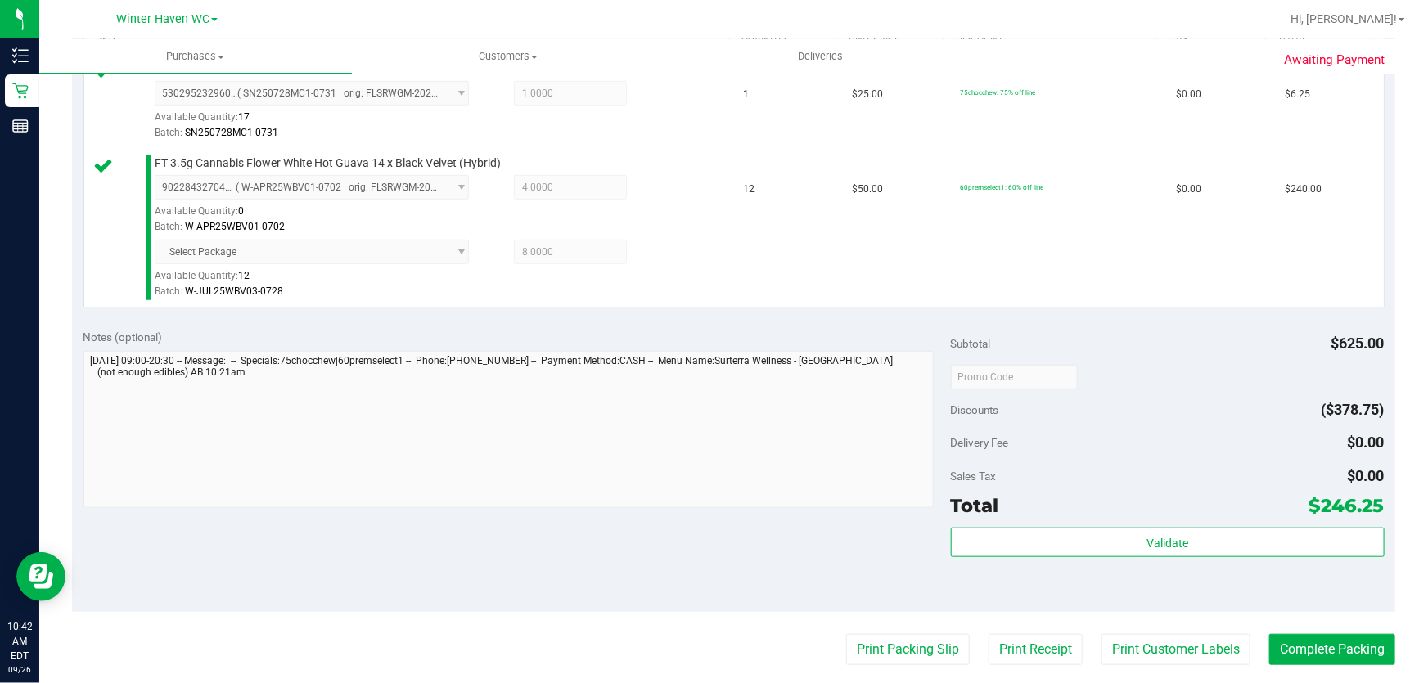
scroll to position [552, 0]
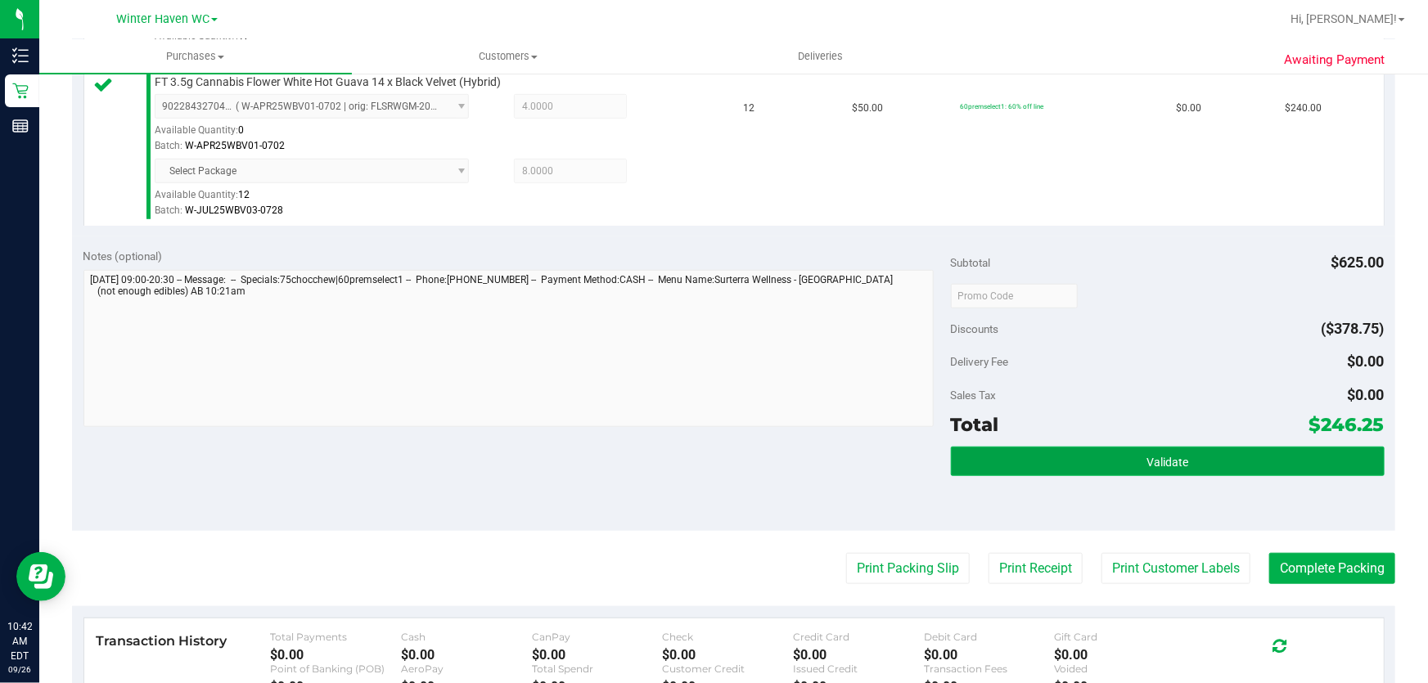
click at [1196, 457] on button "Validate" at bounding box center [1168, 461] width 434 height 29
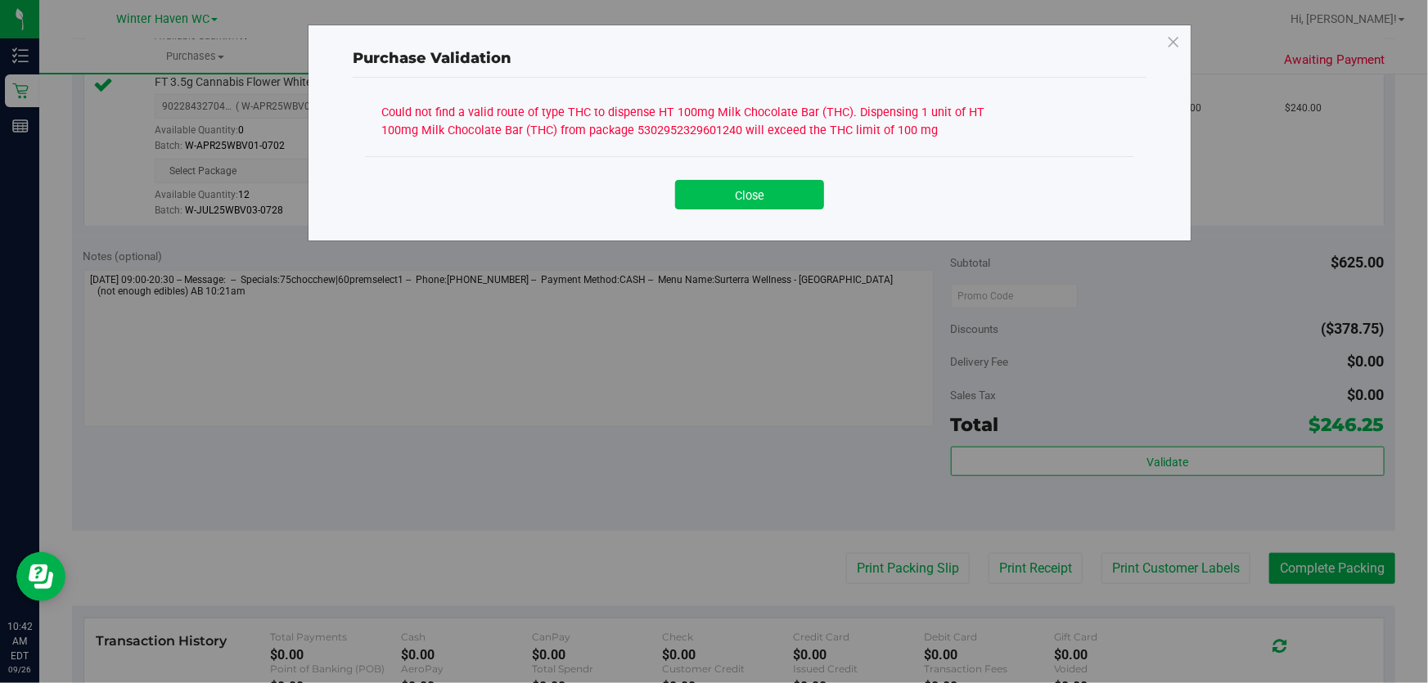
click at [784, 192] on button "Close" at bounding box center [749, 194] width 149 height 29
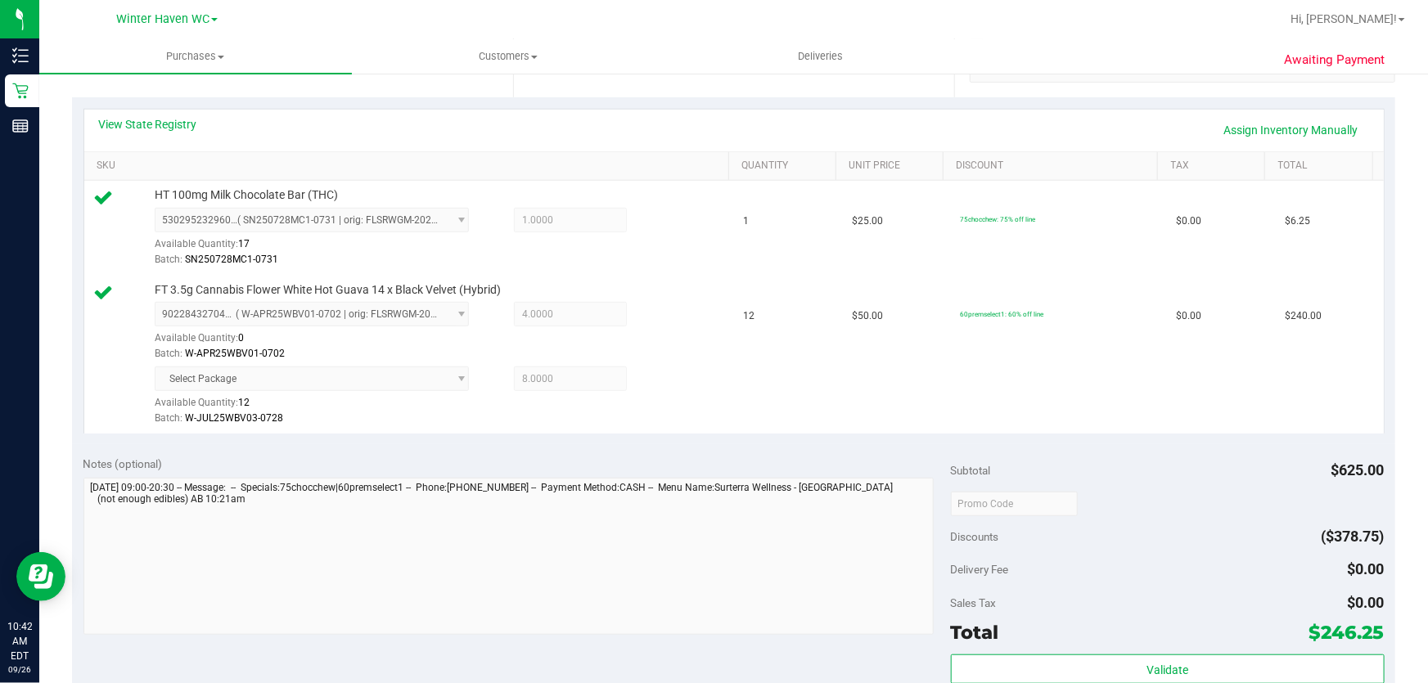
scroll to position [343, 0]
click at [1310, 130] on link "Assign Inventory Manually" at bounding box center [1292, 131] width 156 height 28
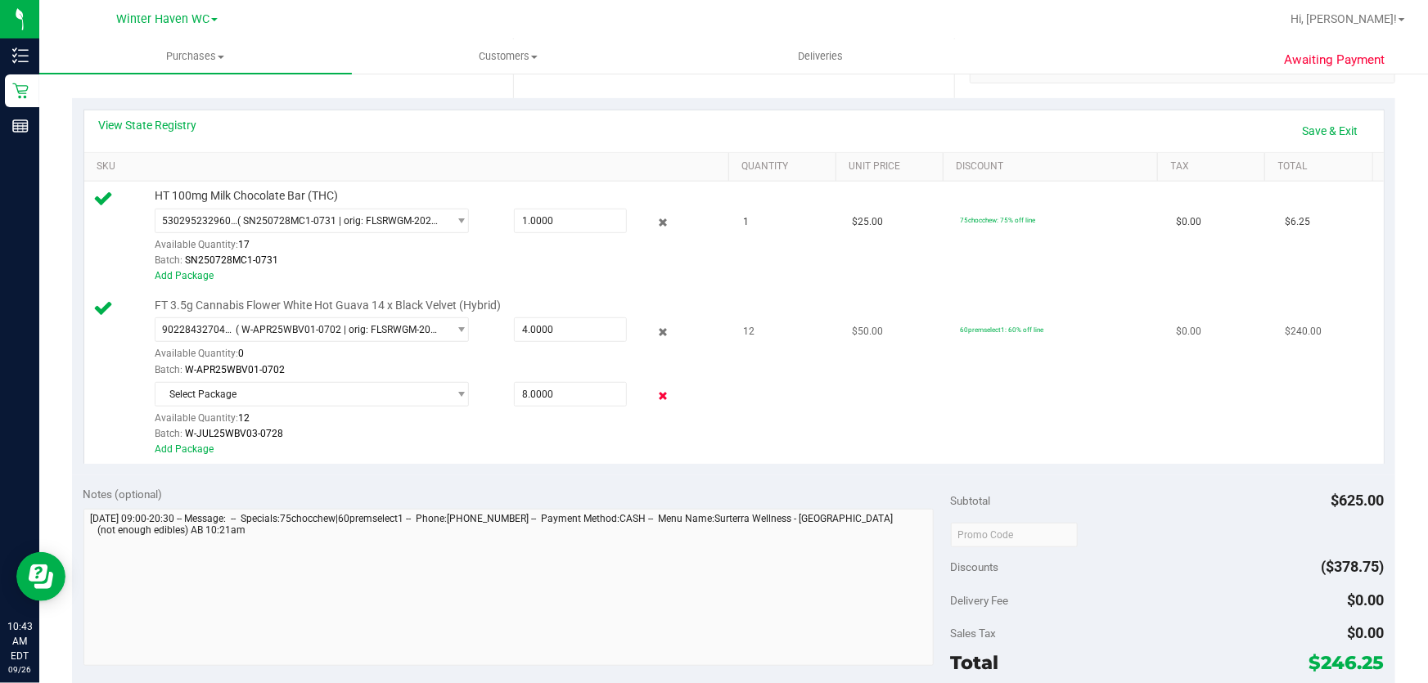
click at [657, 400] on icon at bounding box center [663, 396] width 17 height 19
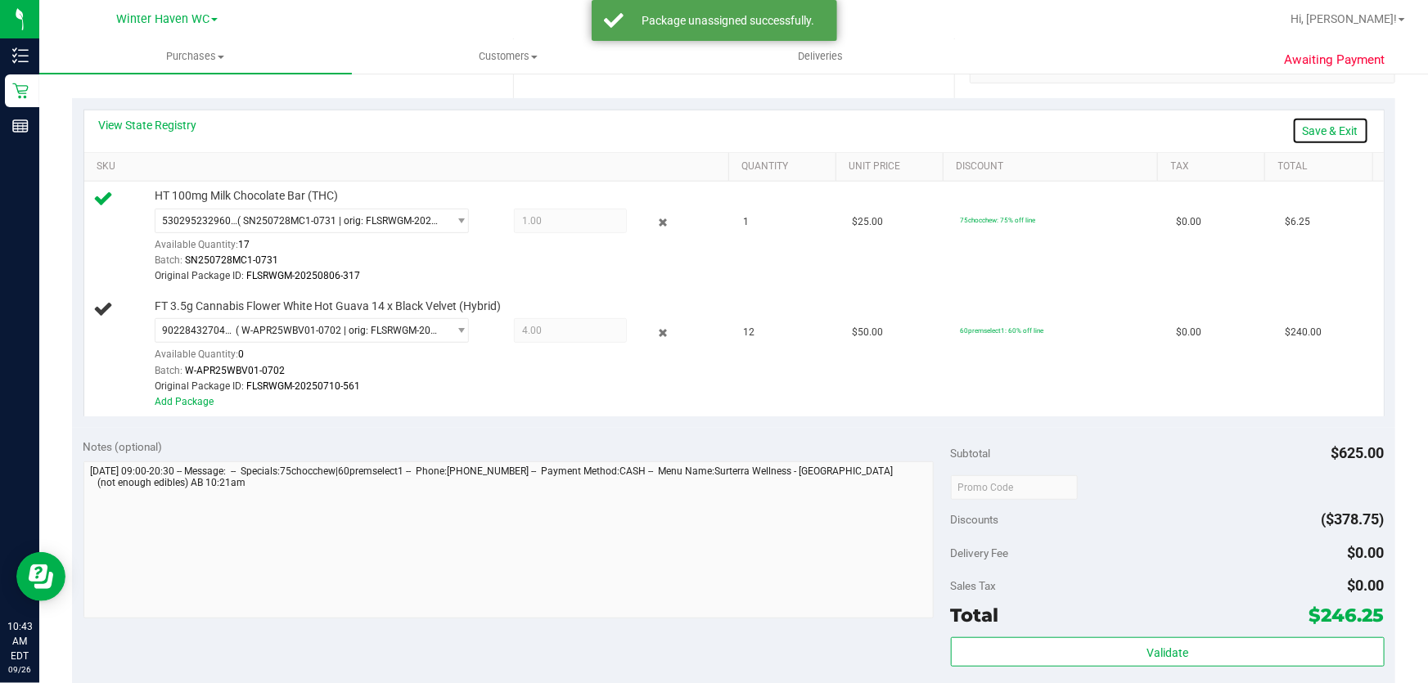
click at [1323, 134] on link "Save & Exit" at bounding box center [1330, 131] width 77 height 28
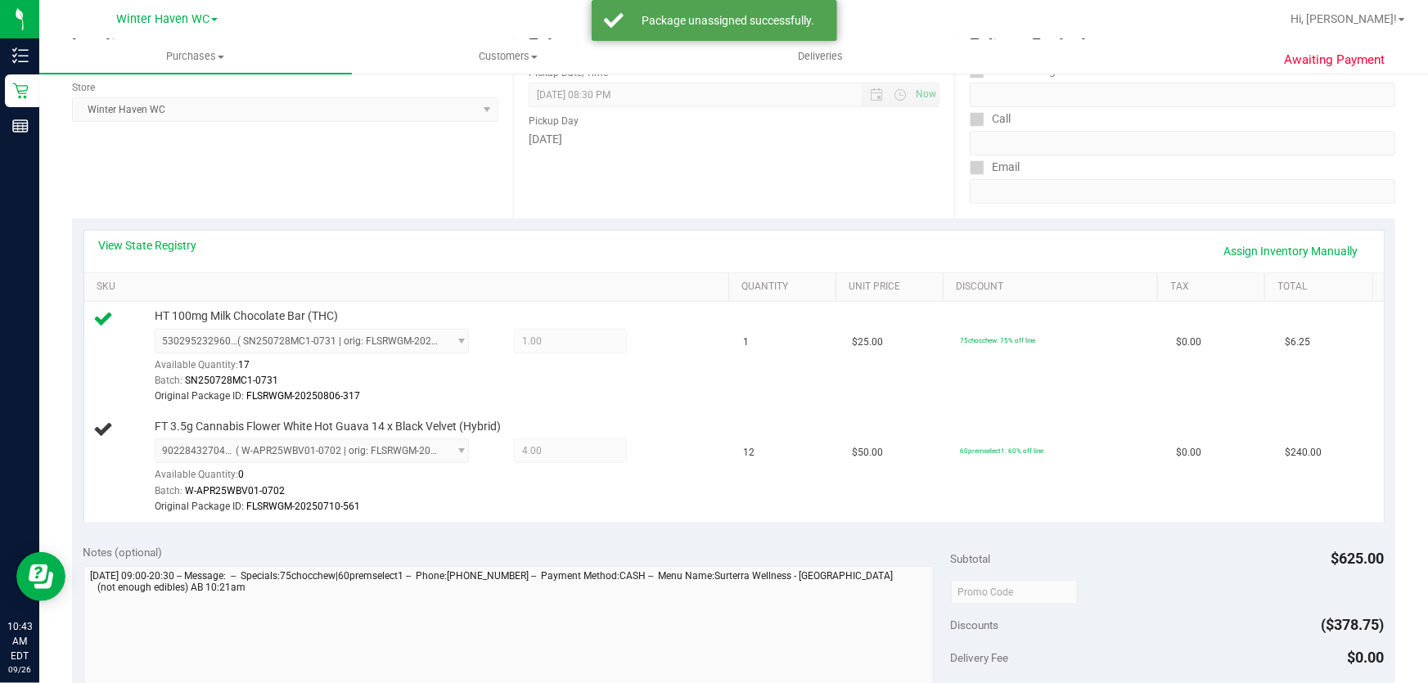
scroll to position [0, 0]
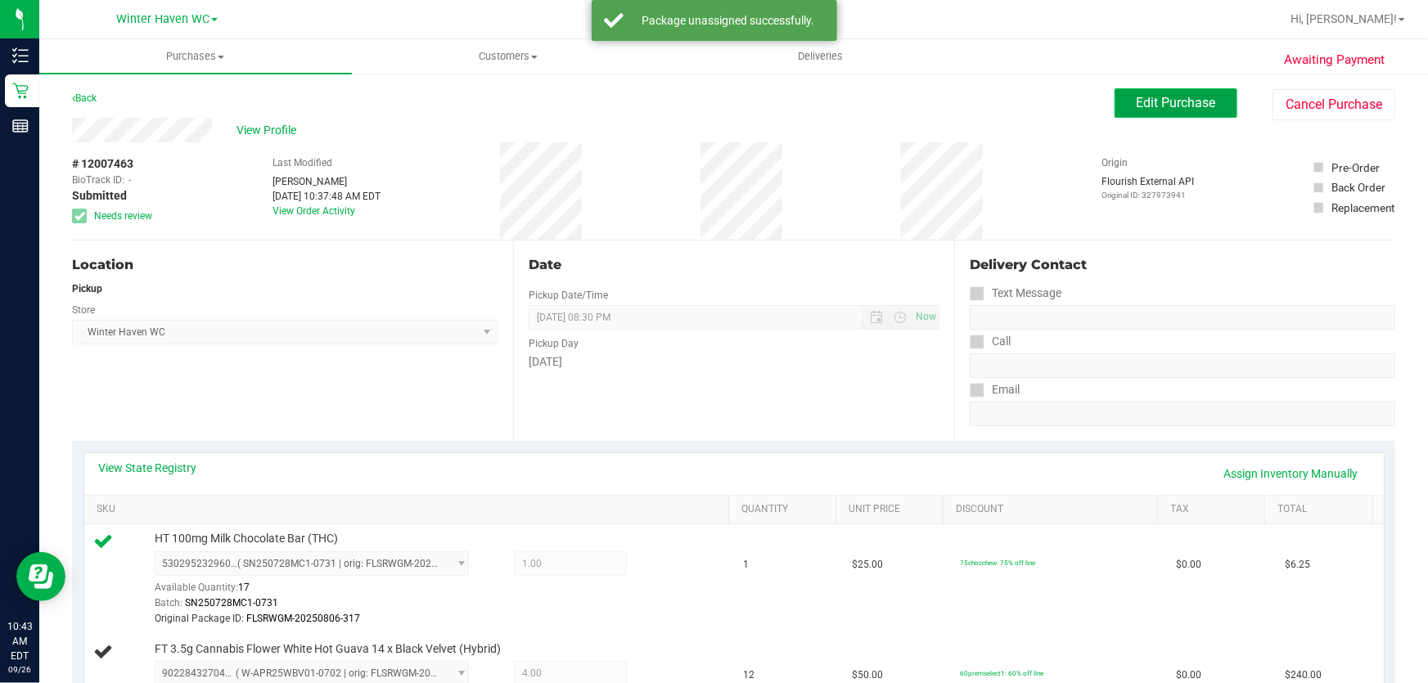
click at [1196, 99] on span "Edit Purchase" at bounding box center [1176, 103] width 79 height 16
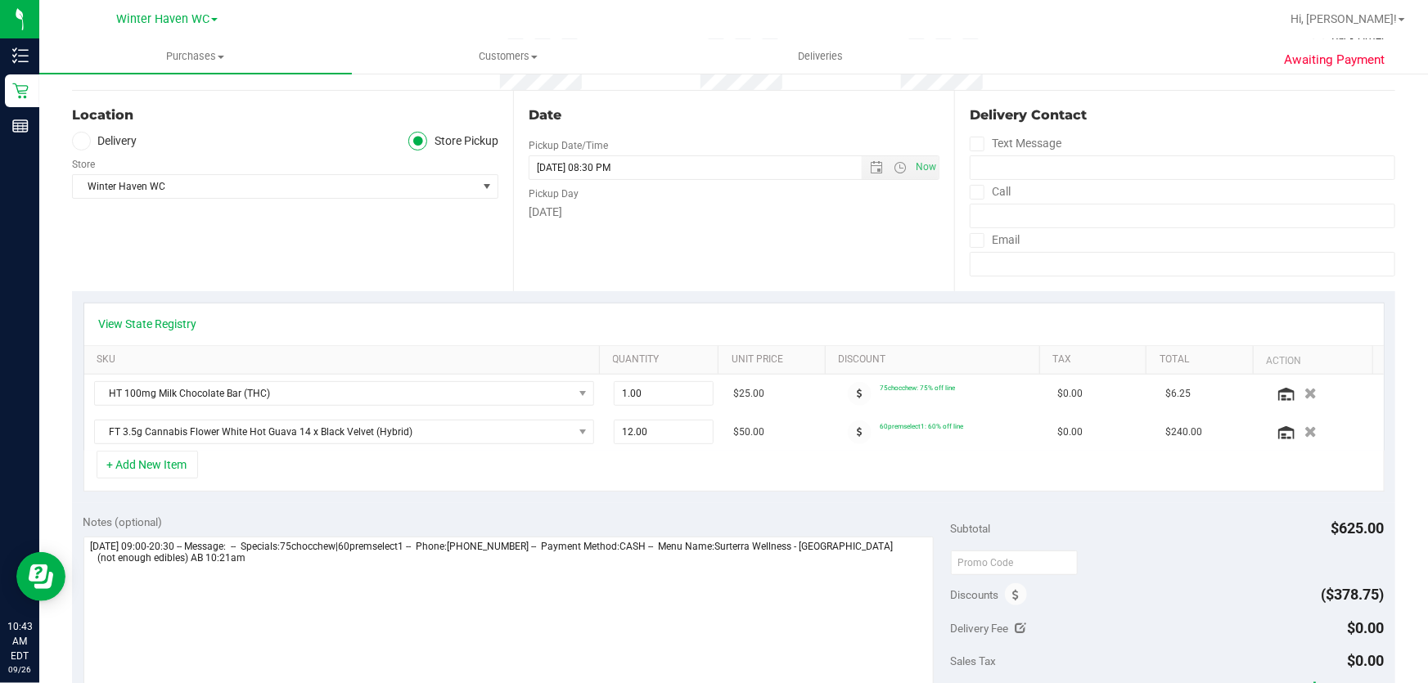
scroll to position [149, 0]
click at [678, 428] on input "12.00" at bounding box center [664, 433] width 99 height 23
type input "11"
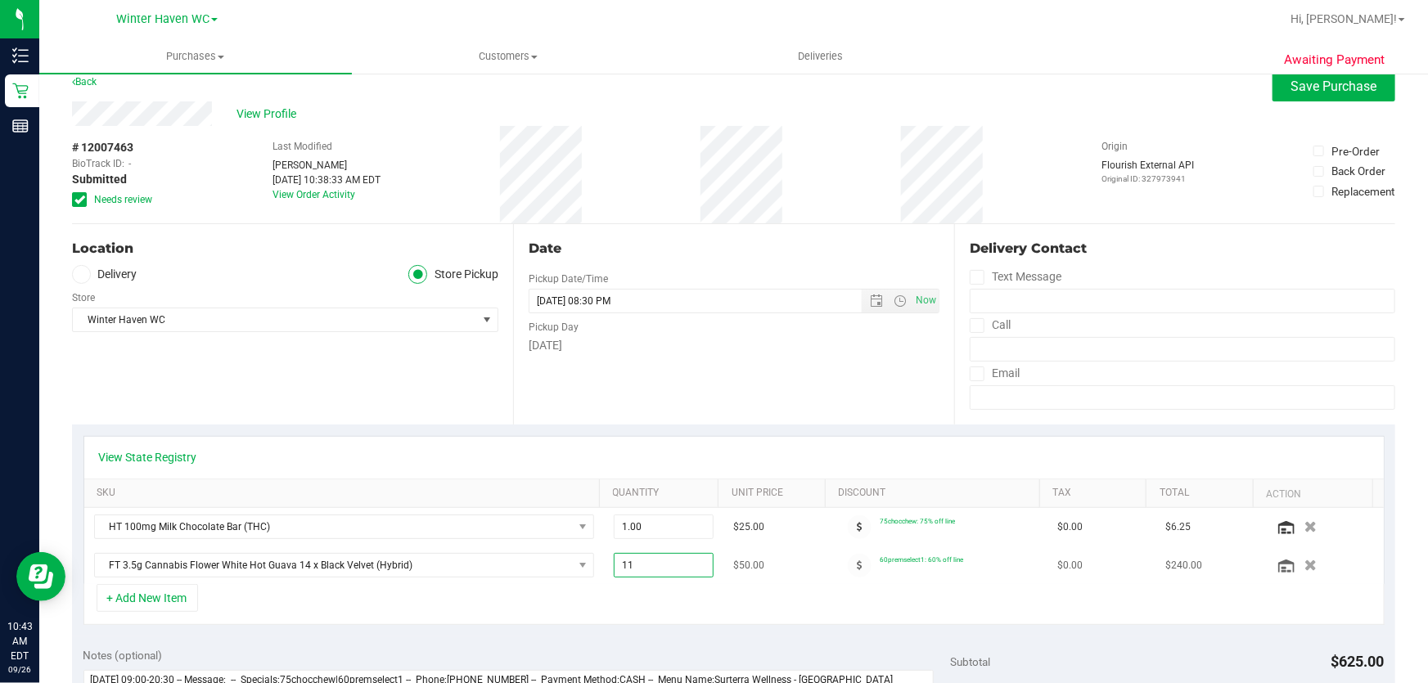
scroll to position [0, 0]
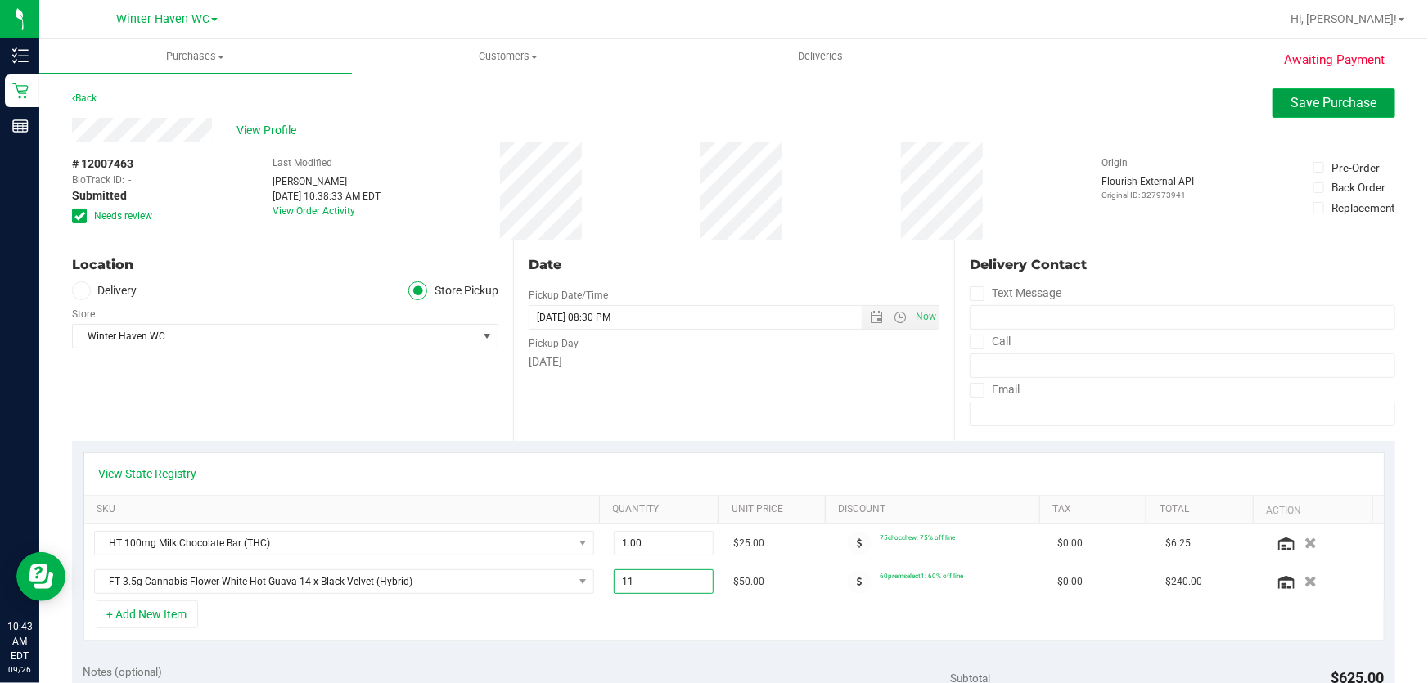
click at [1323, 101] on span "Save Purchase" at bounding box center [1335, 103] width 86 height 16
type input "11.00"
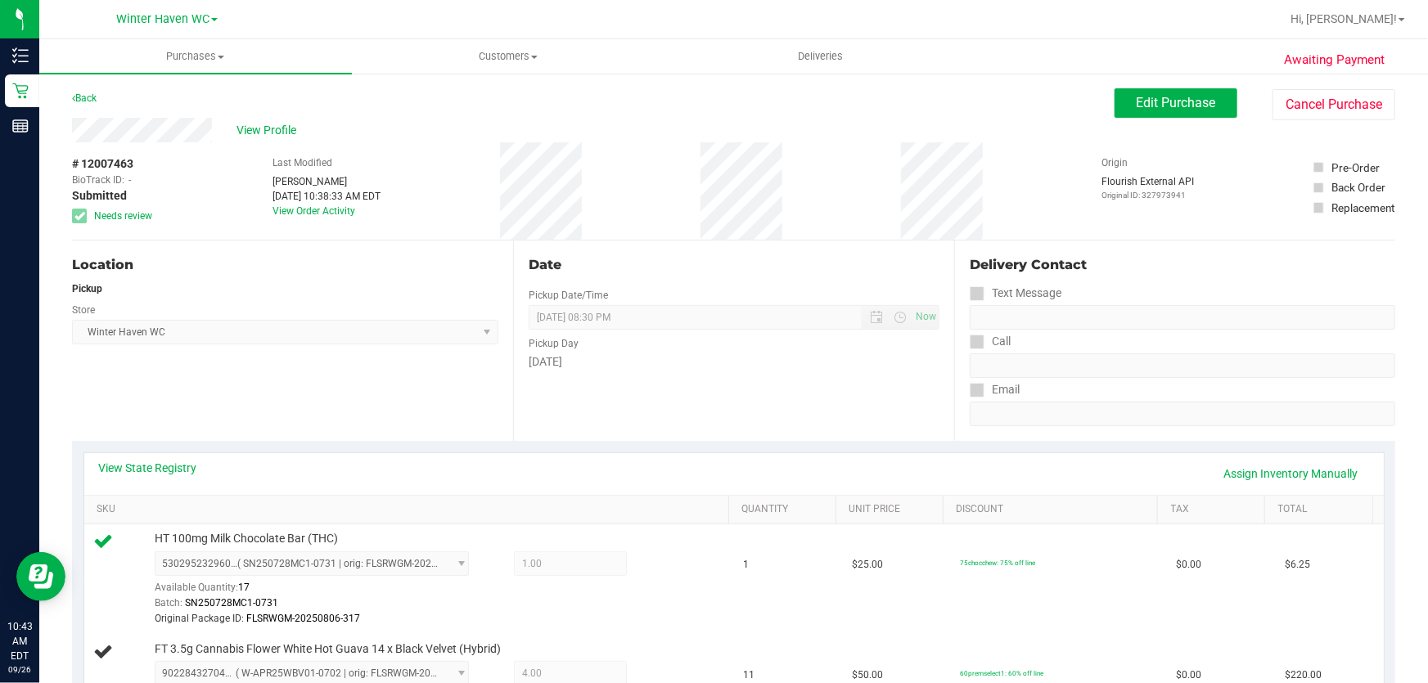
click at [814, 400] on div "Date Pickup Date/Time [DATE] Now [DATE] 08:30 PM Now Pickup Day [DATE]" at bounding box center [733, 341] width 441 height 201
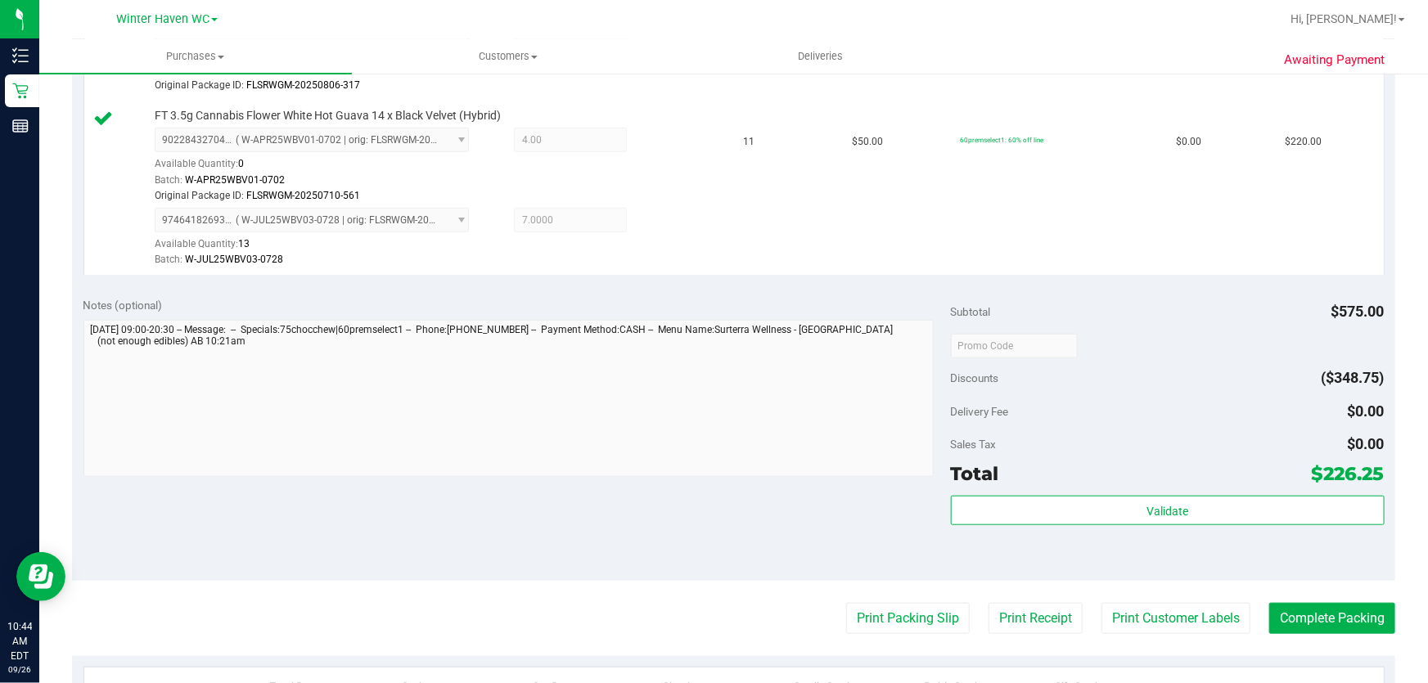
scroll to position [606, 0]
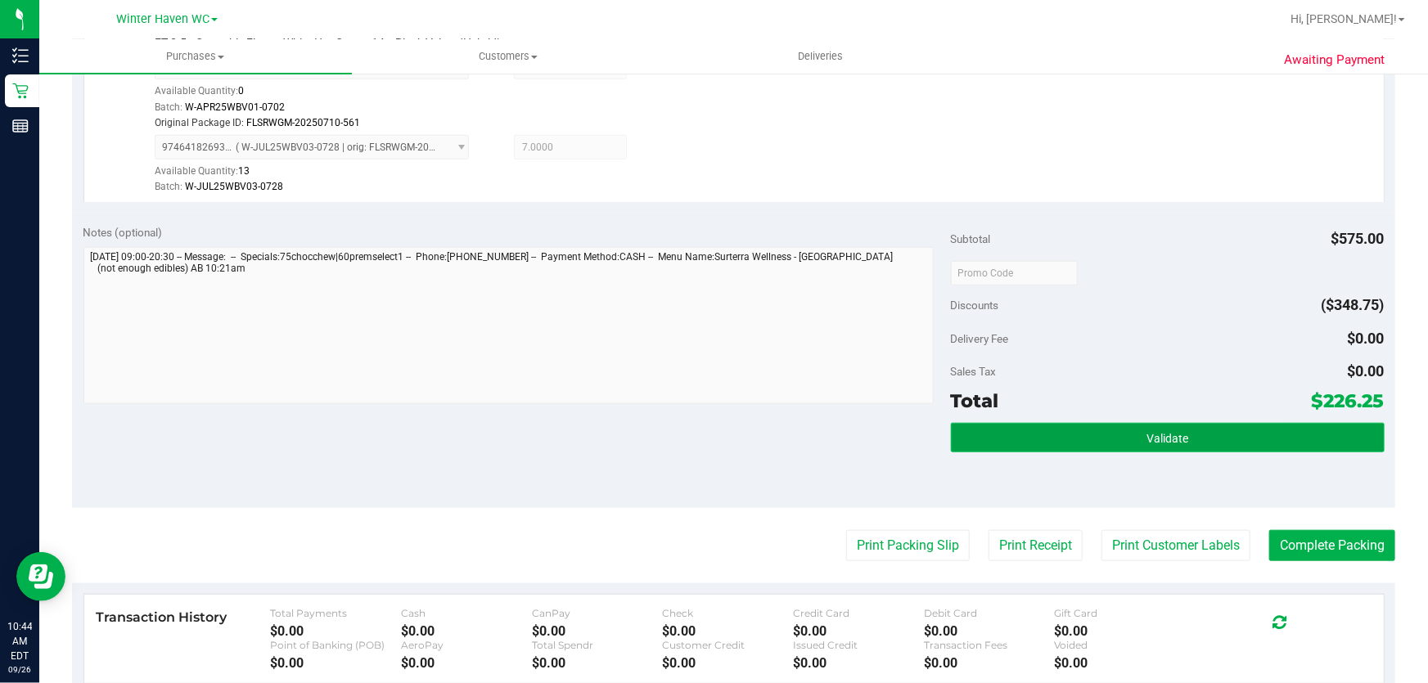
click at [1206, 432] on button "Validate" at bounding box center [1168, 437] width 434 height 29
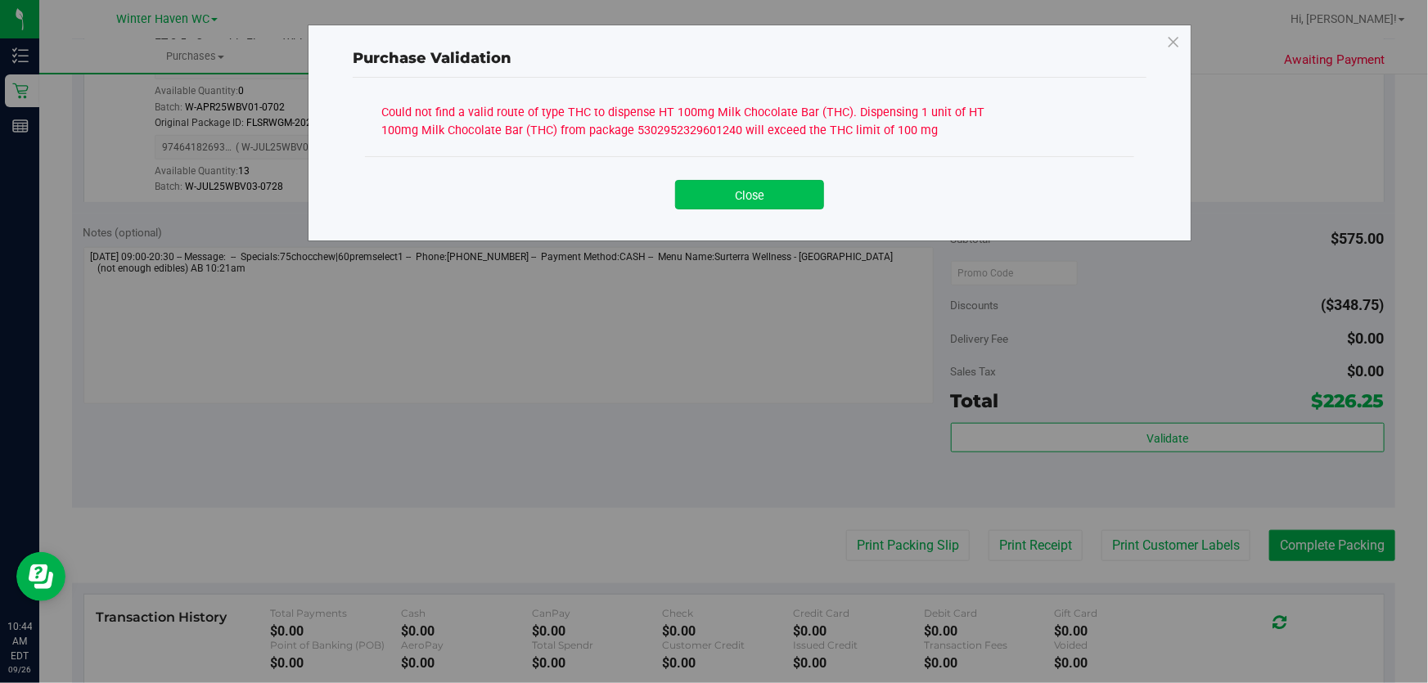
click at [760, 196] on button "Close" at bounding box center [749, 194] width 149 height 29
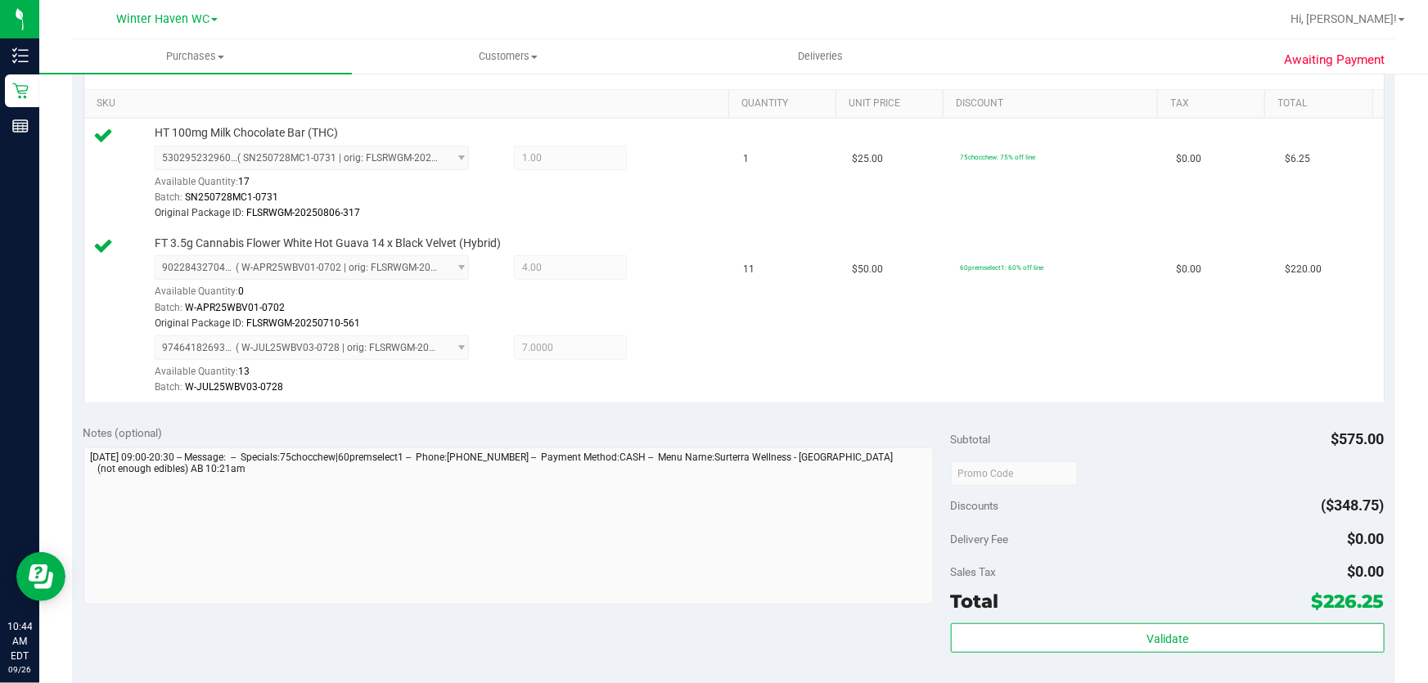
scroll to position [384, 0]
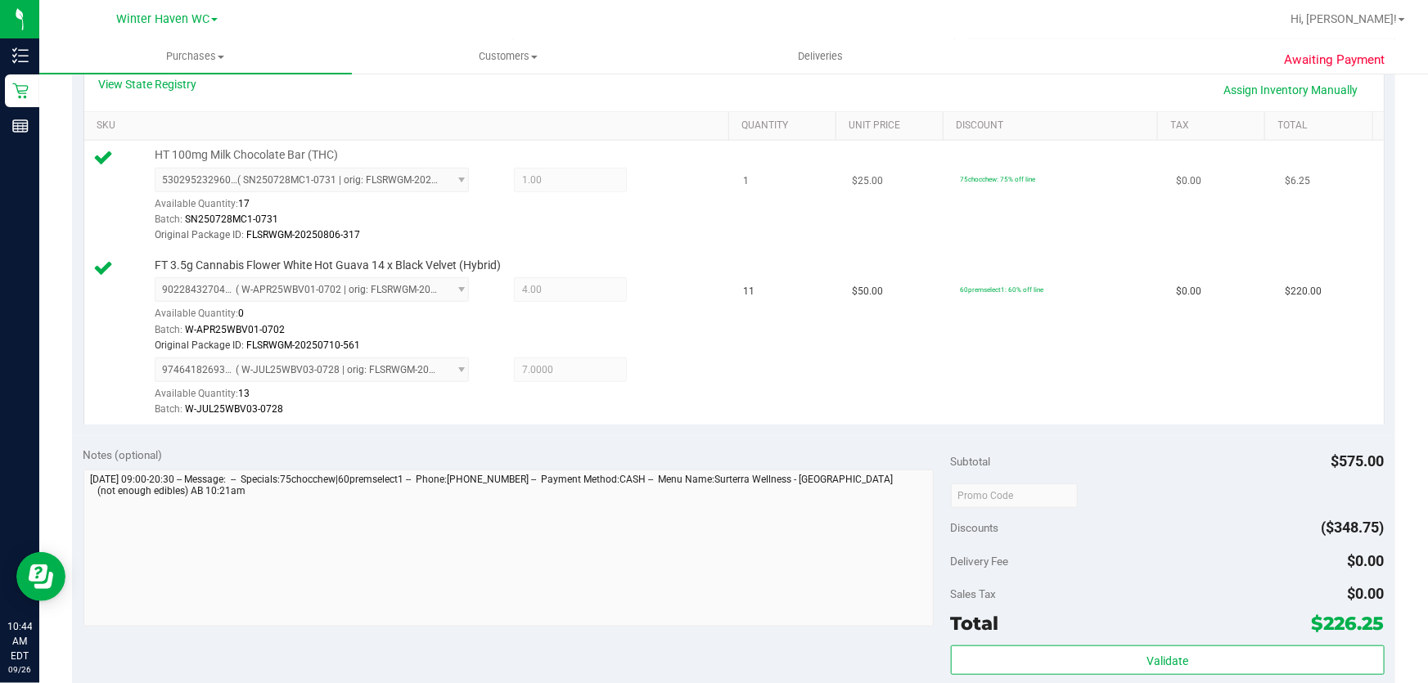
click at [1019, 234] on td "75chocchew: 75% off line" at bounding box center [1058, 196] width 217 height 110
click at [705, 309] on div "9022843270487637 ( W-APR25WBV01-0702 | orig: FLSRWGM-20250710-561 ) 90228432704…" at bounding box center [438, 315] width 567 height 76
click at [1256, 93] on link "Assign Inventory Manually" at bounding box center [1292, 90] width 156 height 28
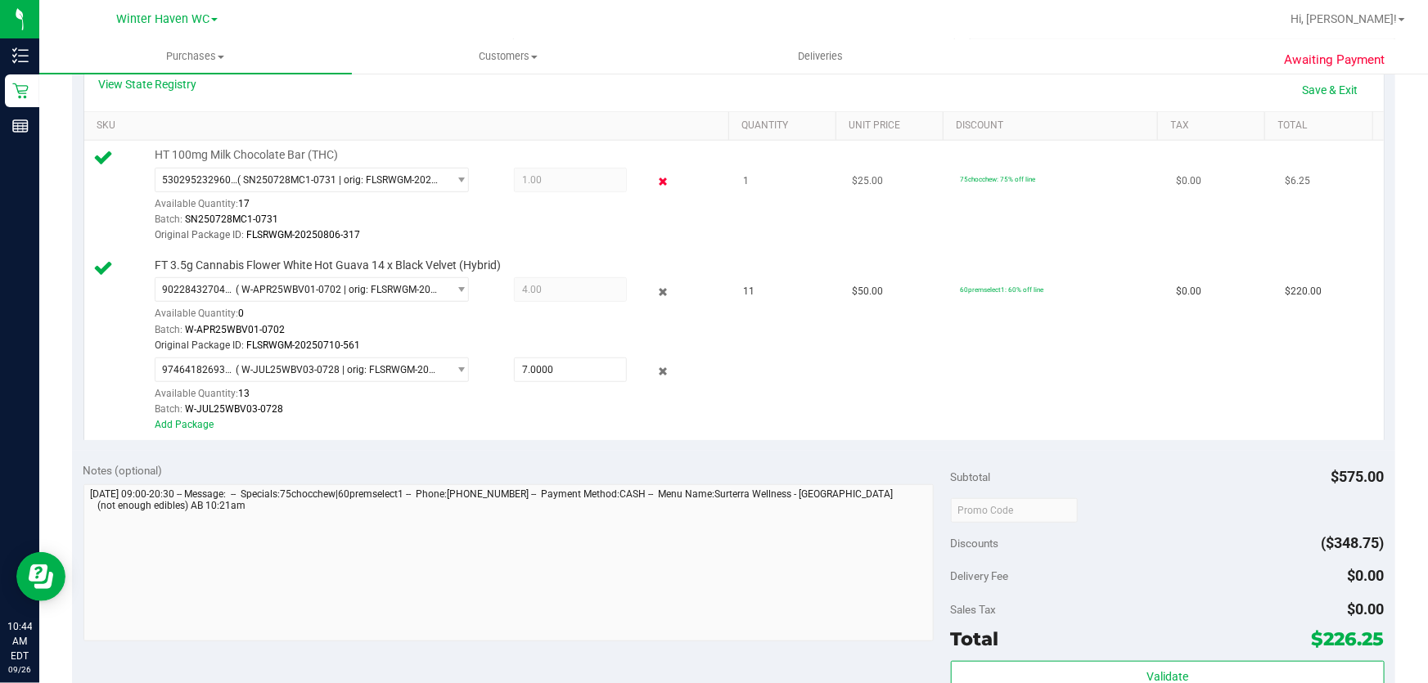
click at [655, 177] on icon at bounding box center [663, 182] width 17 height 19
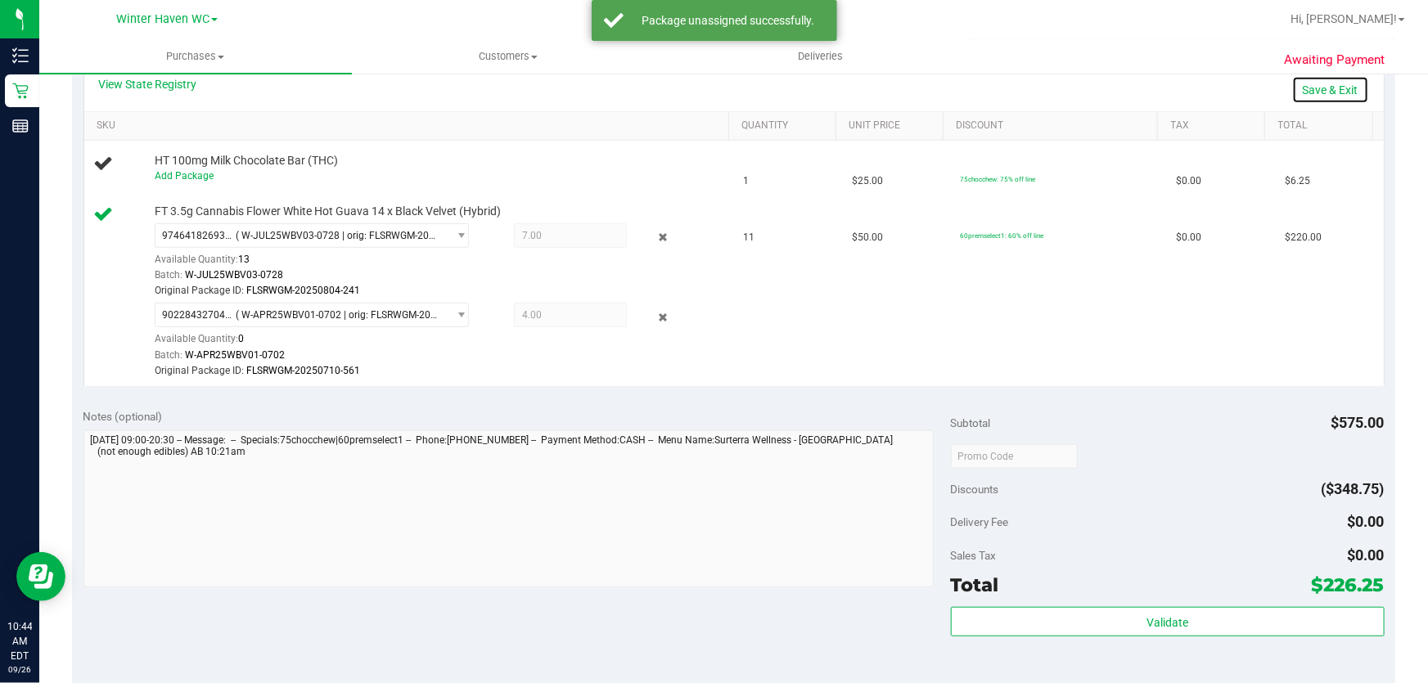
click at [1326, 88] on link "Save & Exit" at bounding box center [1330, 90] width 77 height 28
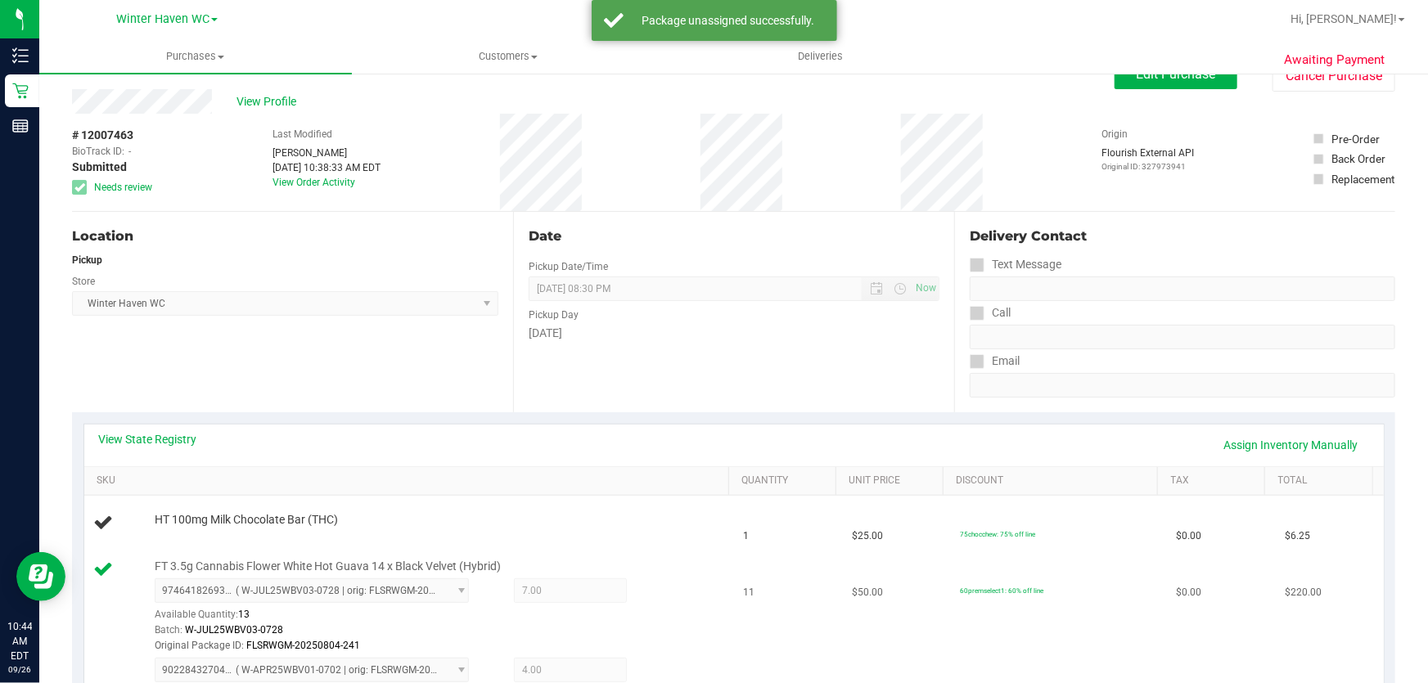
scroll to position [0, 0]
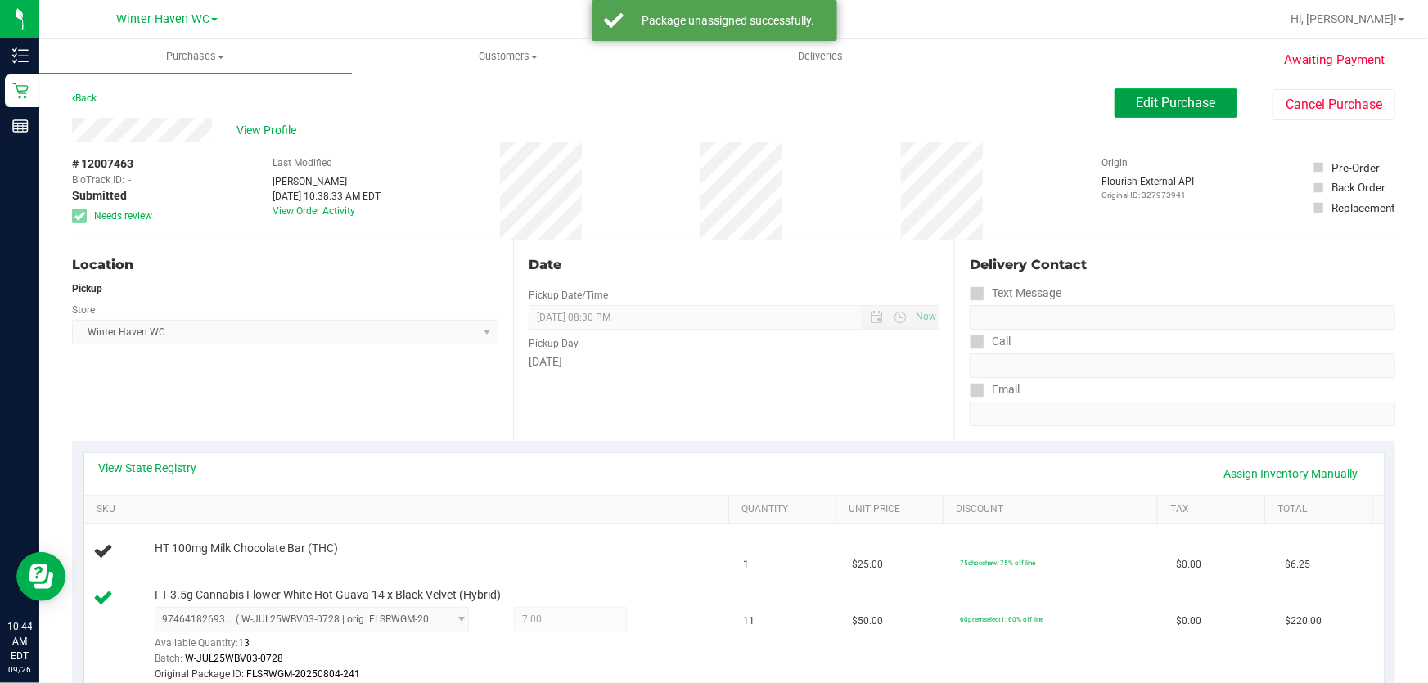
click at [1183, 95] on span "Edit Purchase" at bounding box center [1176, 103] width 79 height 16
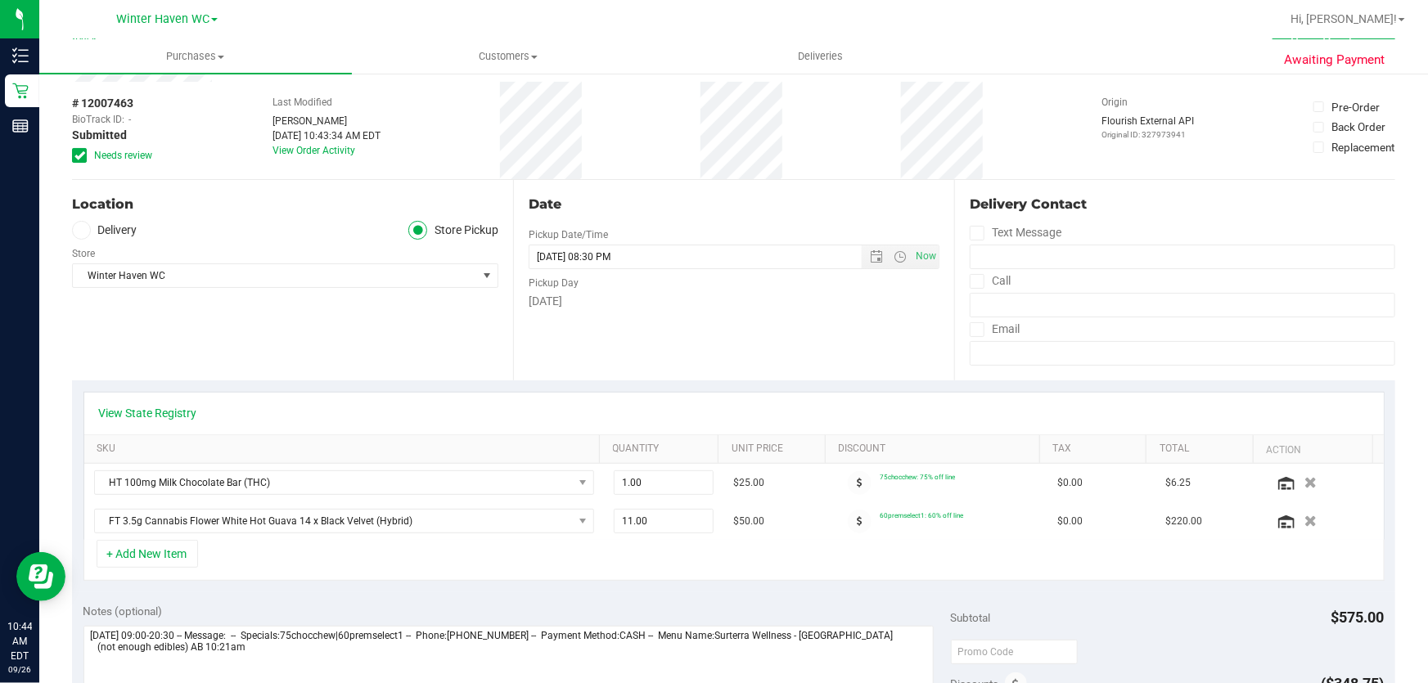
scroll to position [223, 0]
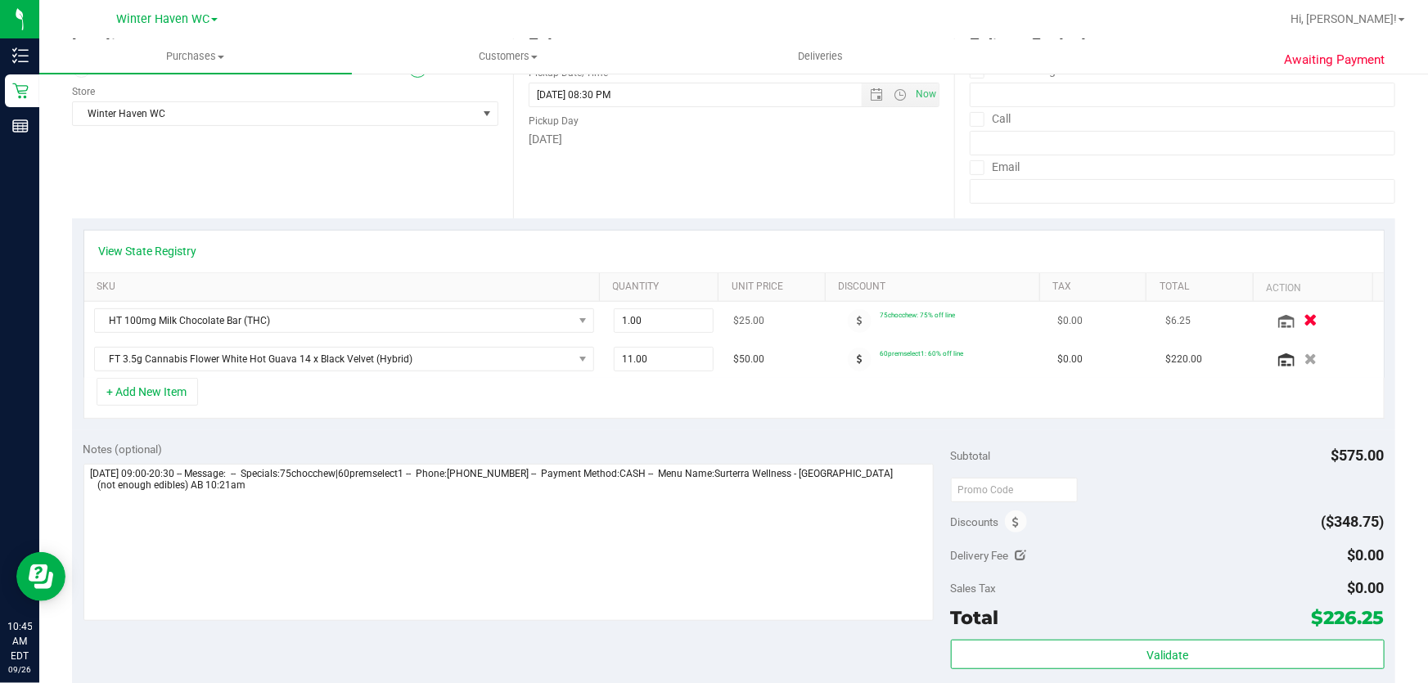
click at [1304, 318] on icon "button" at bounding box center [1311, 321] width 14 height 12
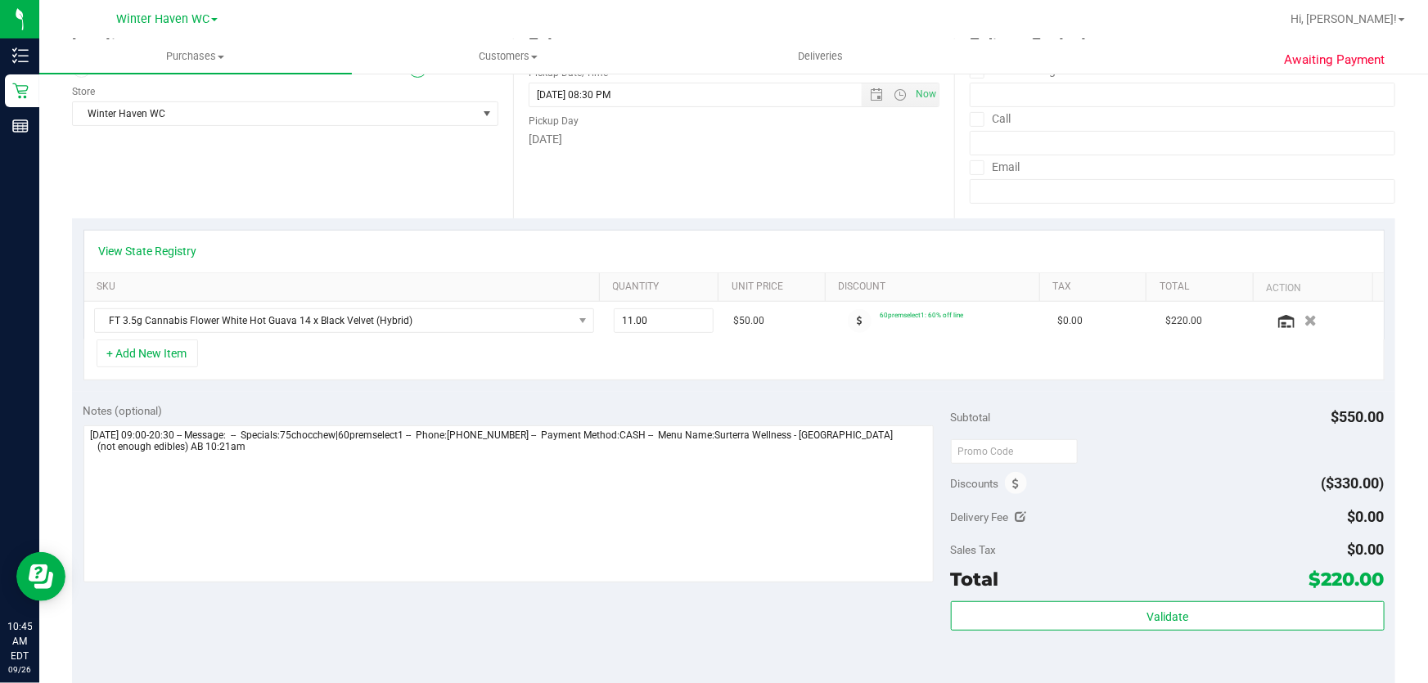
click at [809, 392] on div "Notes (optional) Subtotal $550.00 Discounts ($330.00) Delivery Fee $0.00 Sales …" at bounding box center [733, 539] width 1323 height 295
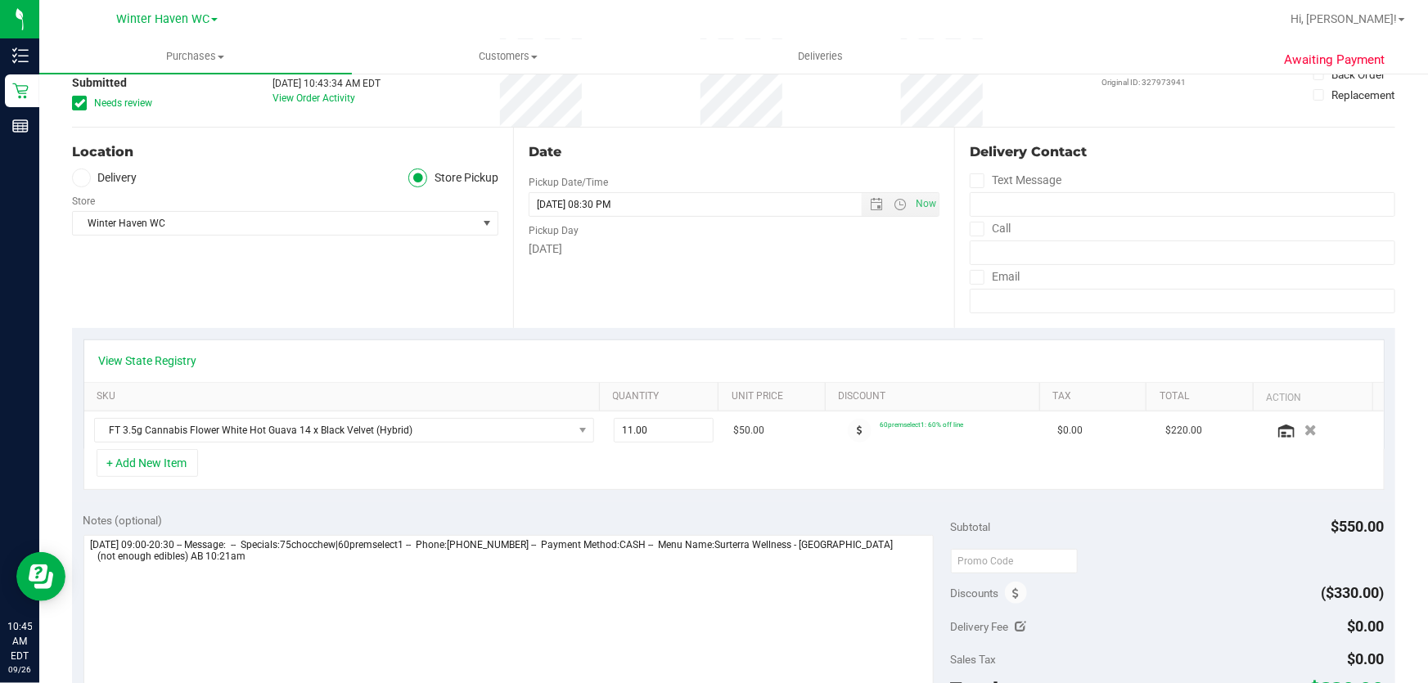
scroll to position [0, 0]
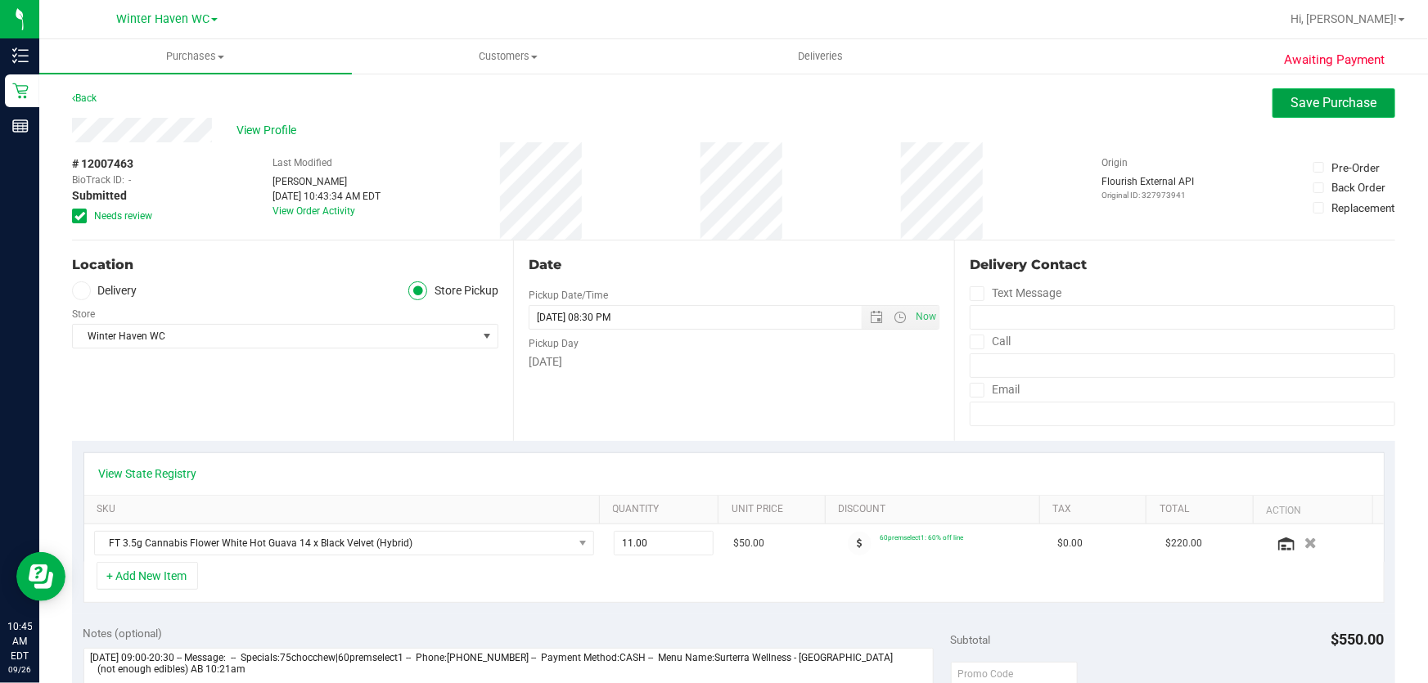
click at [1292, 107] on span "Save Purchase" at bounding box center [1335, 103] width 86 height 16
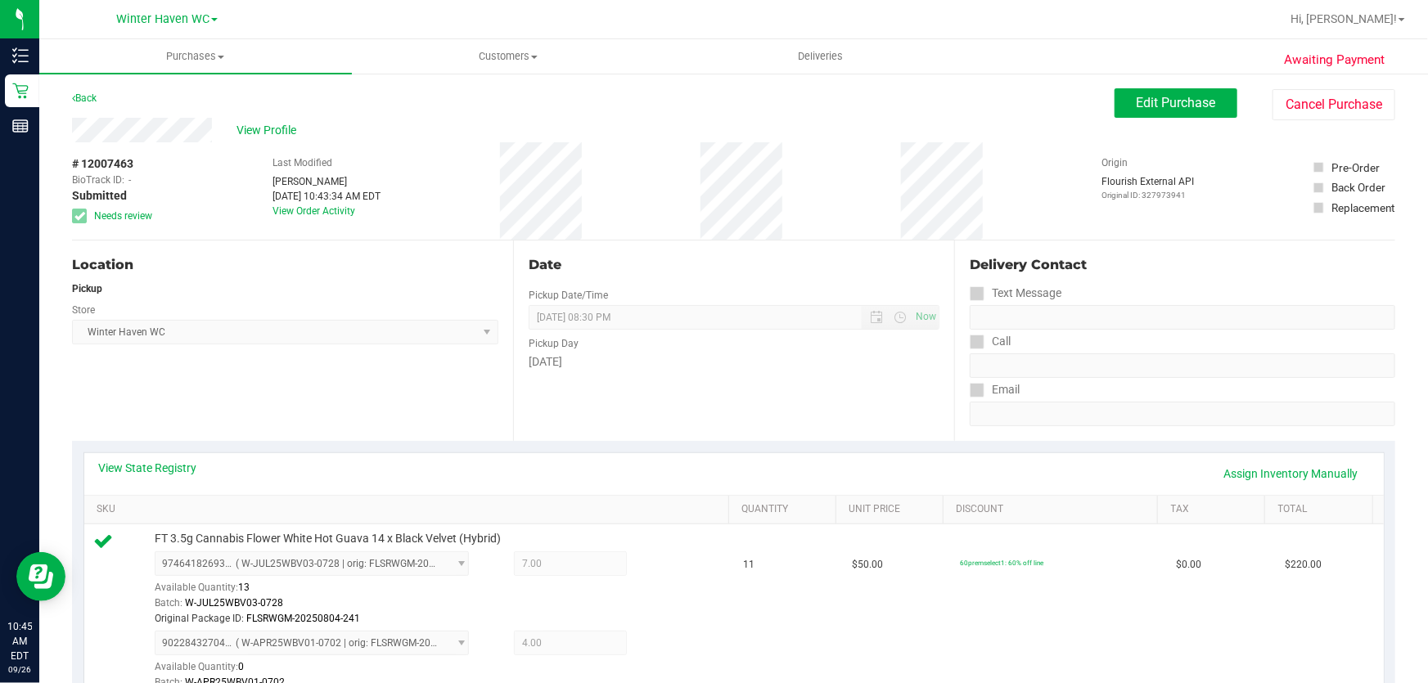
click at [1158, 104] on span "Edit Purchase" at bounding box center [1176, 103] width 79 height 16
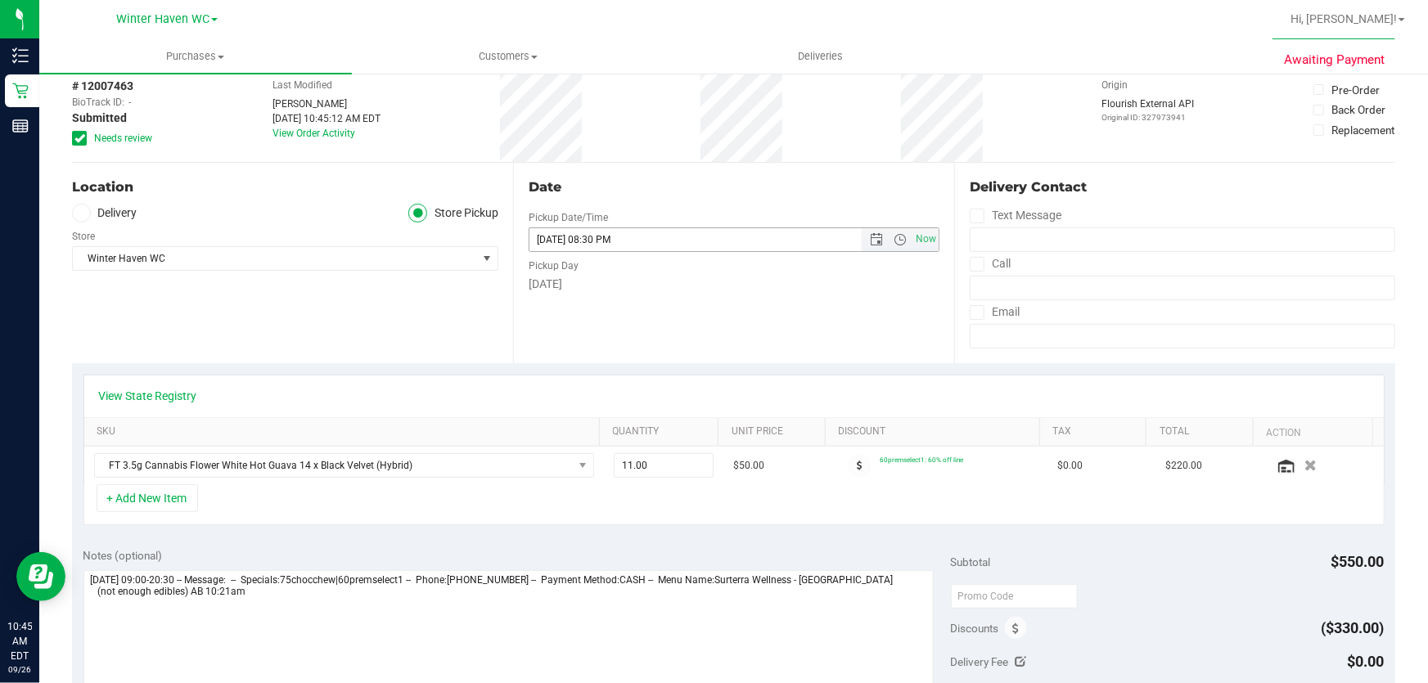
scroll to position [148, 0]
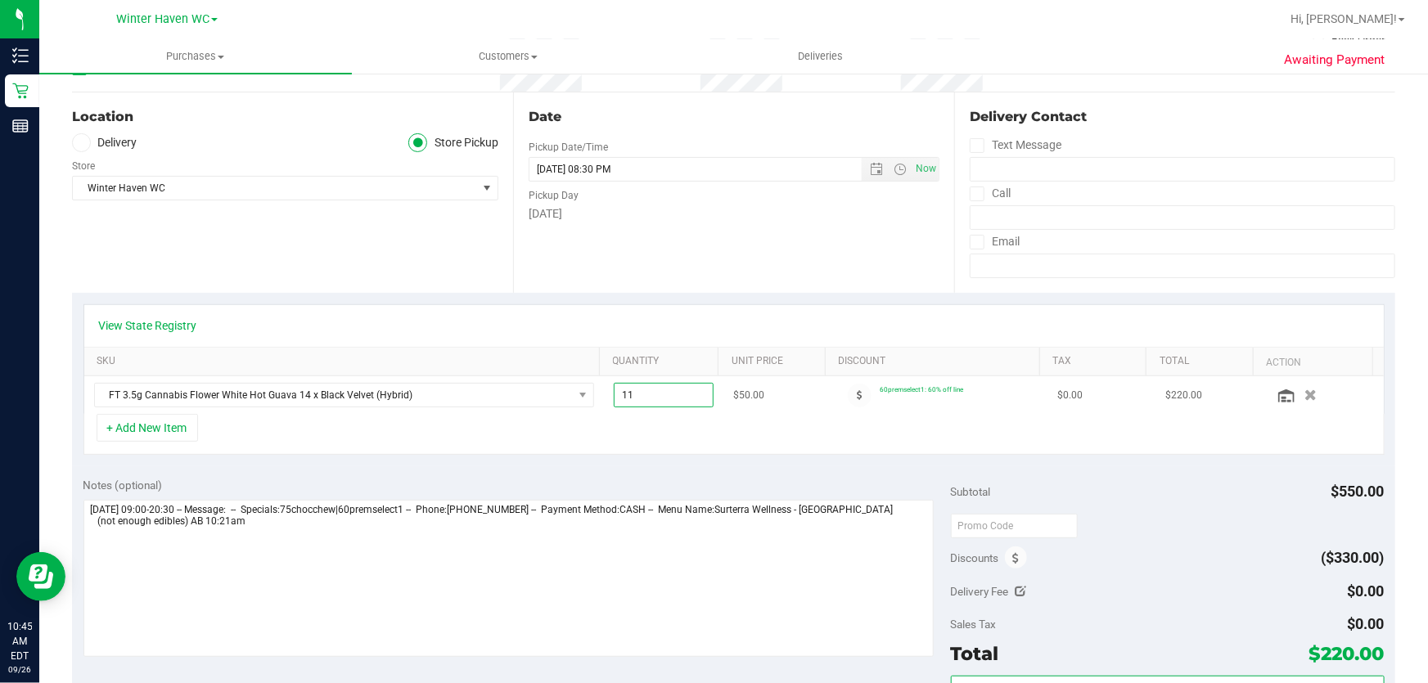
click at [683, 398] on span "11.00 11" at bounding box center [664, 395] width 101 height 25
type input "12"
type input "12.00"
click at [669, 446] on div "+ Add New Item" at bounding box center [733, 434] width 1301 height 41
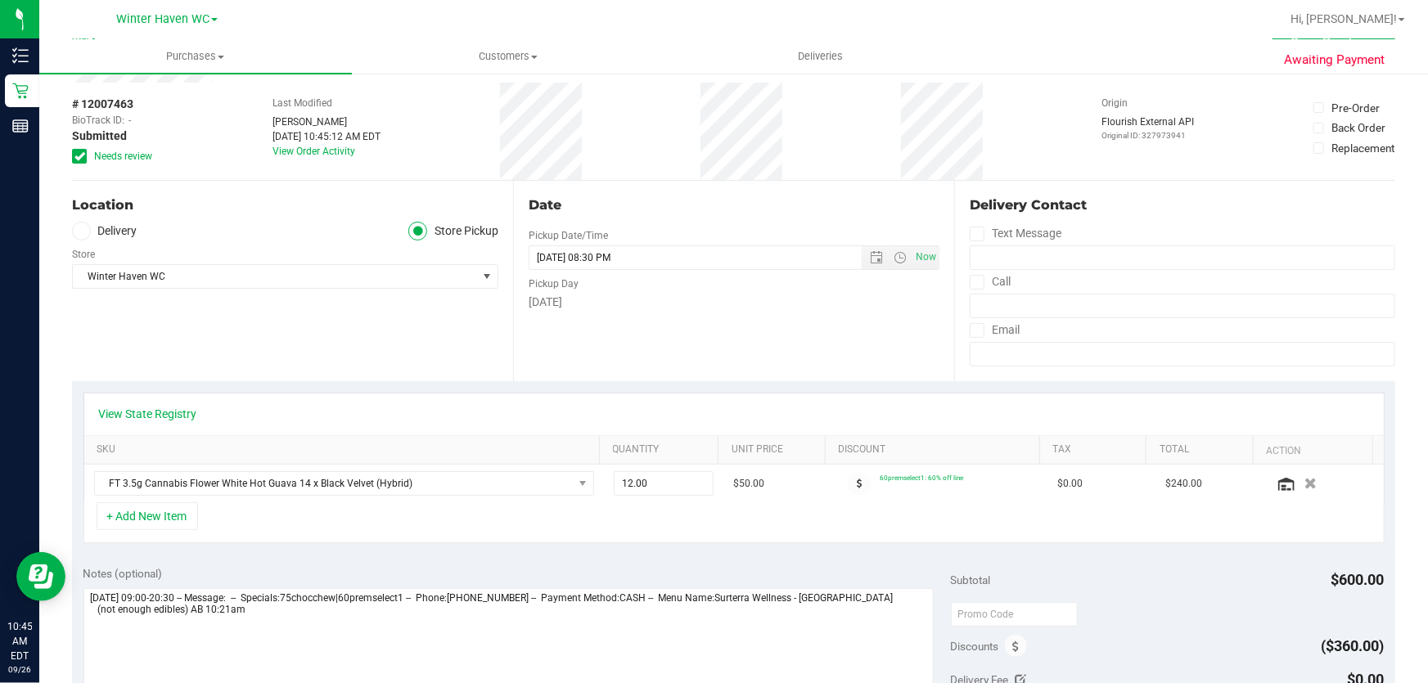
scroll to position [0, 0]
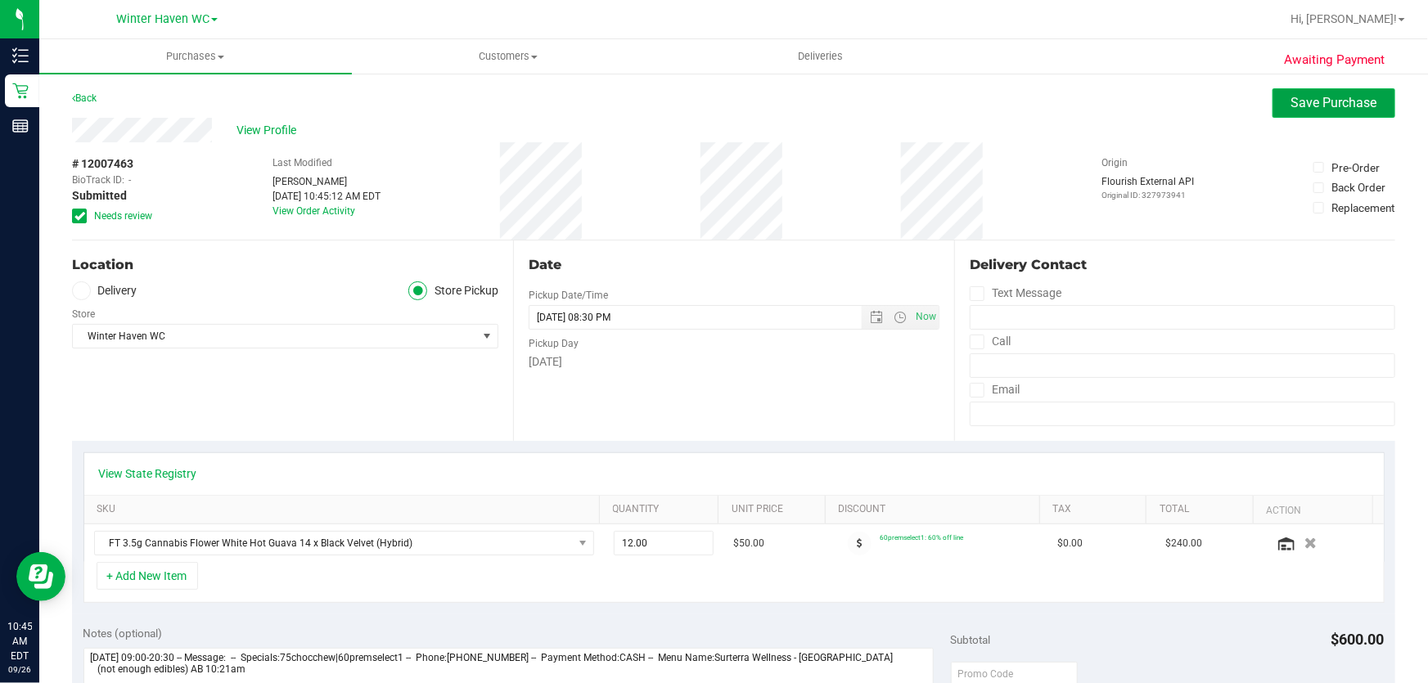
click at [1294, 100] on span "Save Purchase" at bounding box center [1335, 103] width 86 height 16
click at [1228, 250] on div "Delivery Contact Text Message Call Email" at bounding box center [1174, 341] width 441 height 201
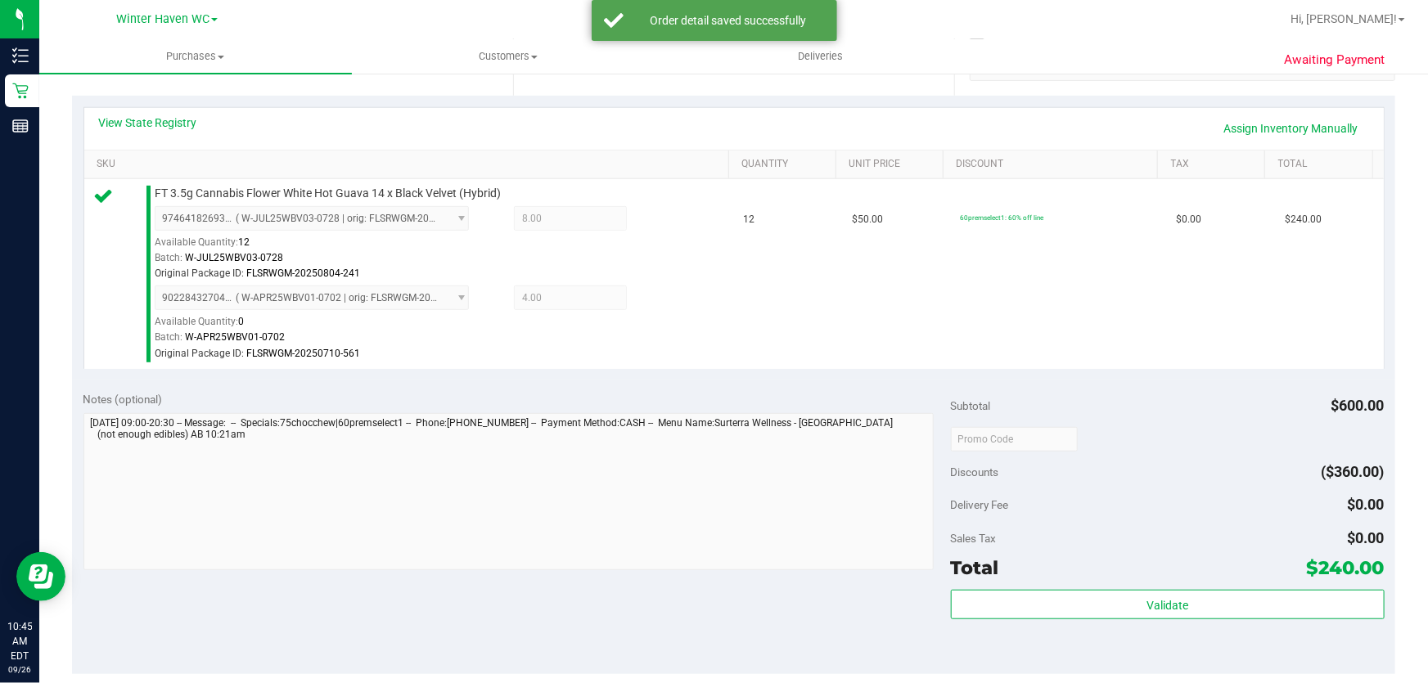
scroll to position [372, 0]
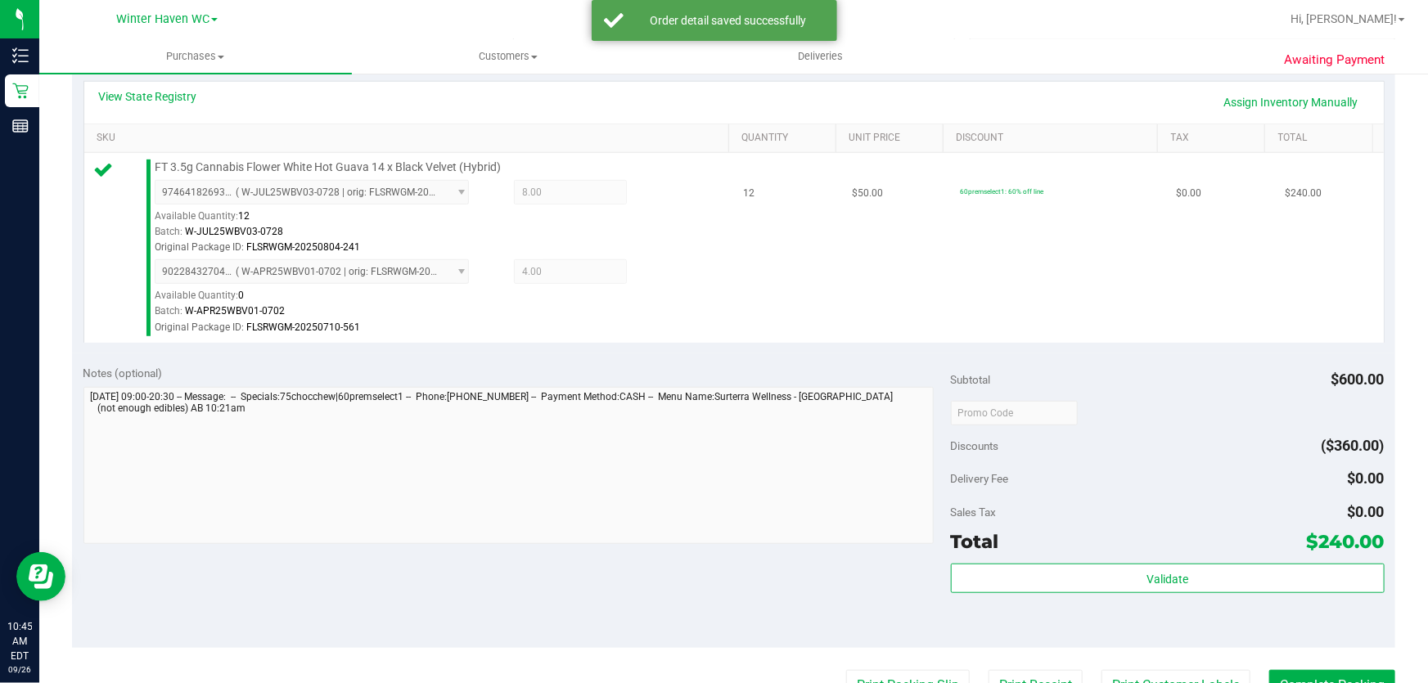
click at [1102, 313] on td "60premselect1: 60% off line" at bounding box center [1058, 247] width 217 height 189
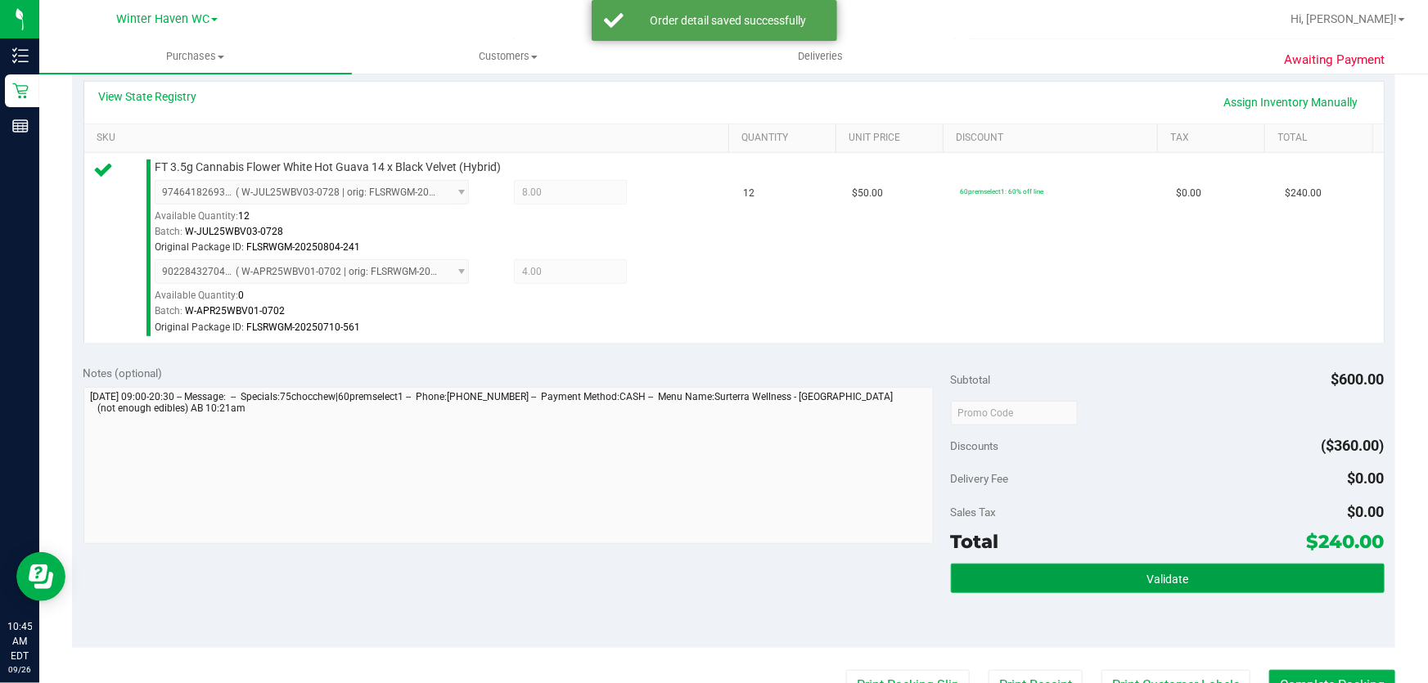
click at [1161, 581] on span "Validate" at bounding box center [1168, 579] width 42 height 13
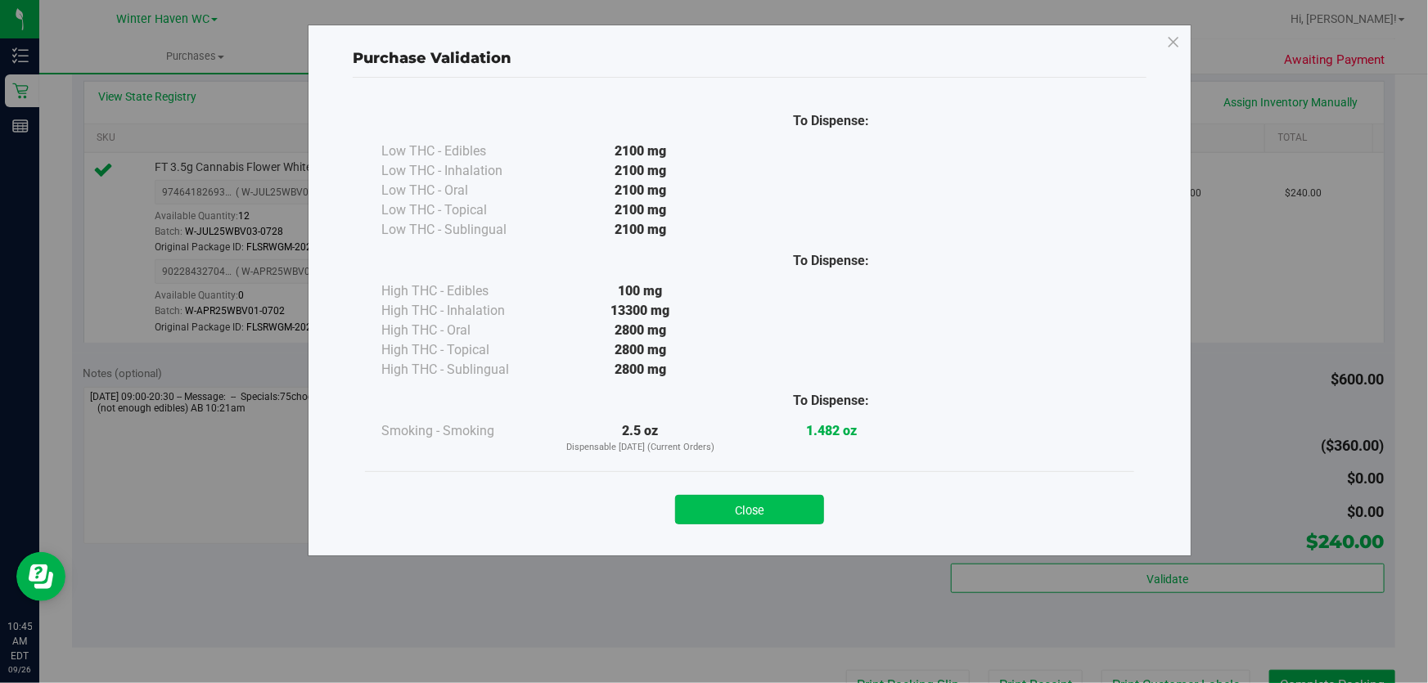
click at [784, 506] on button "Close" at bounding box center [749, 509] width 149 height 29
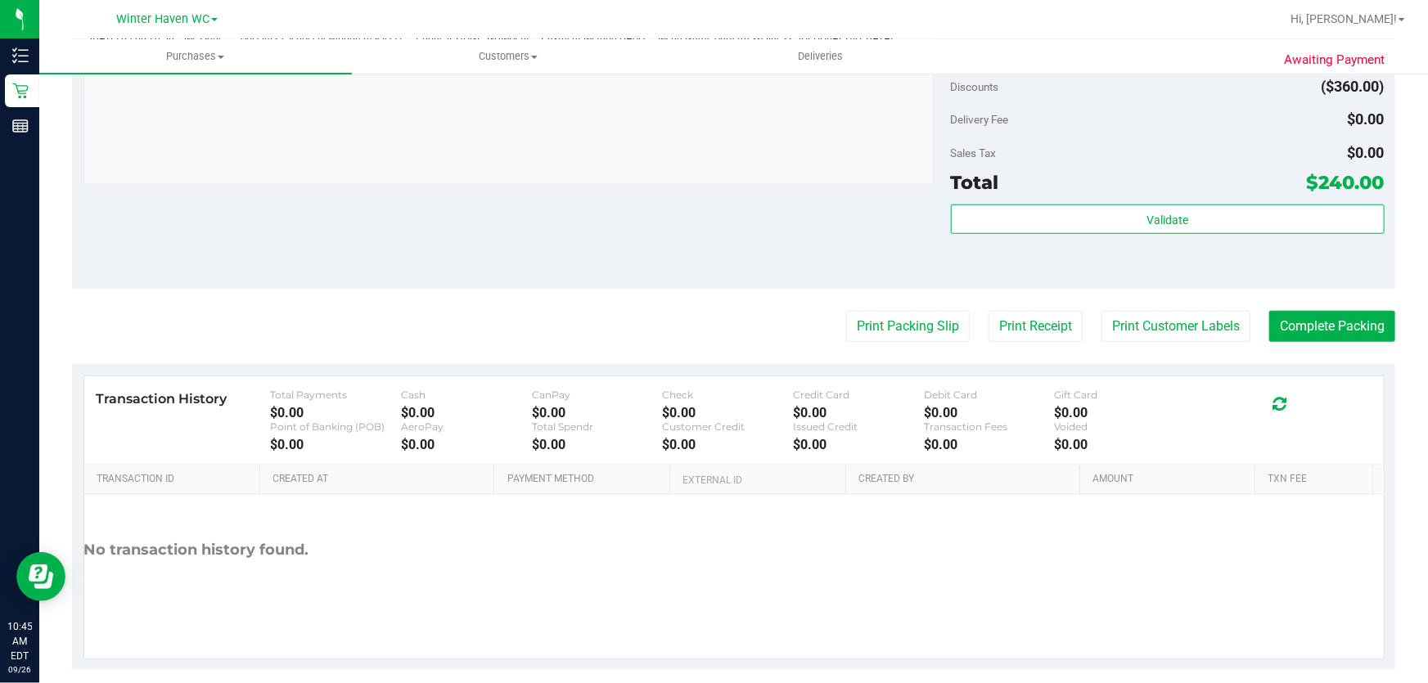
scroll to position [744, 0]
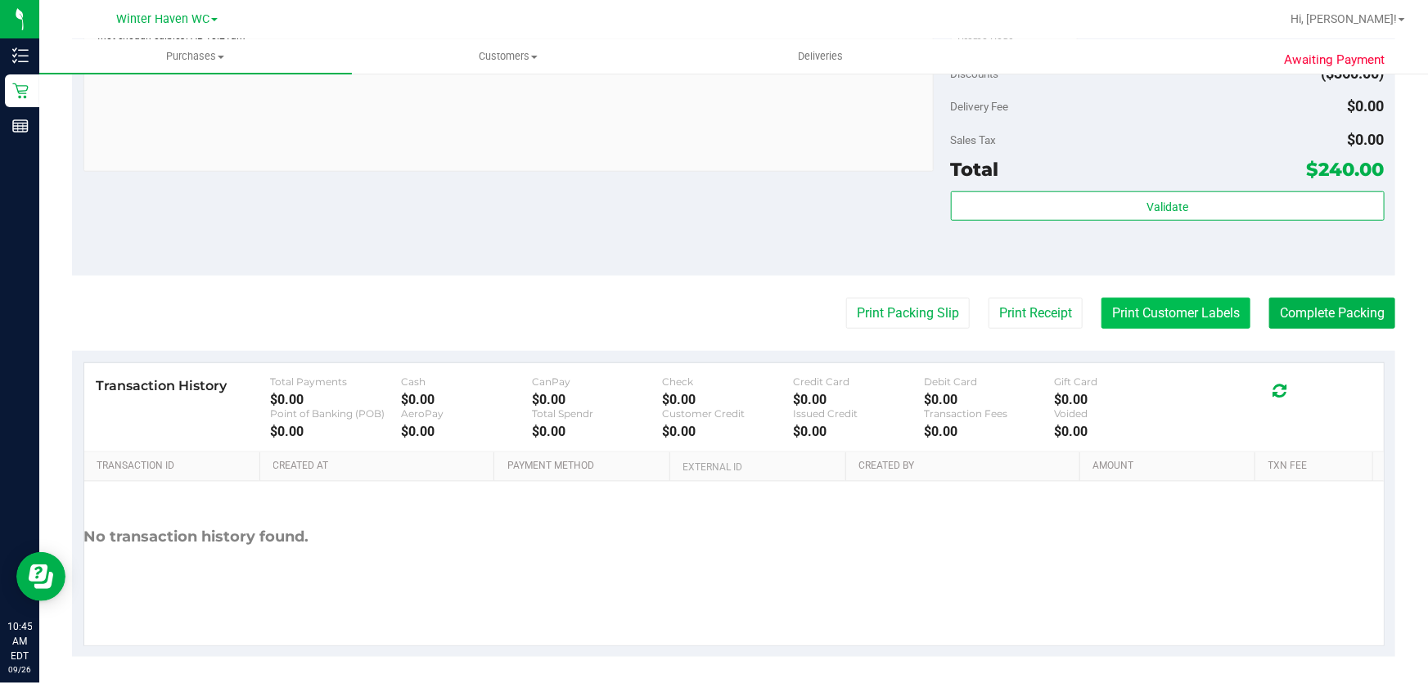
click at [1224, 300] on button "Print Customer Labels" at bounding box center [1176, 313] width 149 height 31
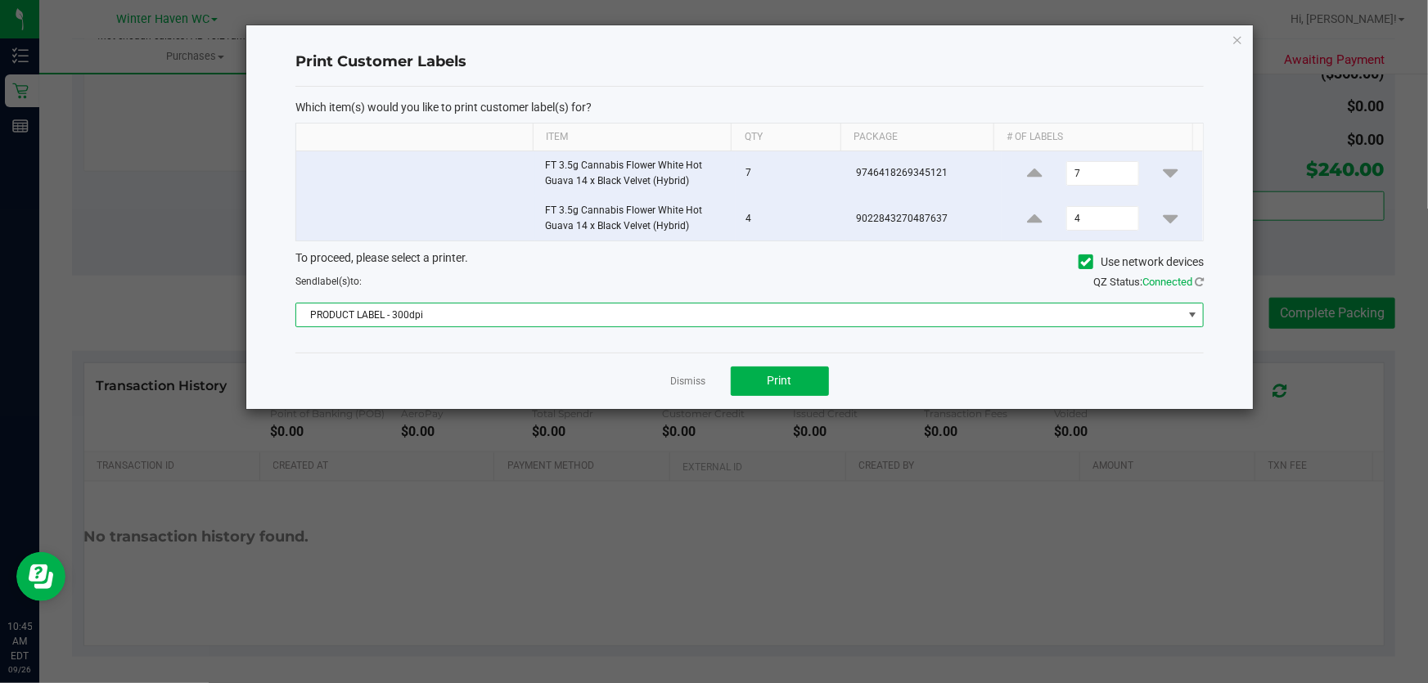
click at [680, 318] on span "PRODUCT LABEL - 300dpi" at bounding box center [739, 315] width 886 height 23
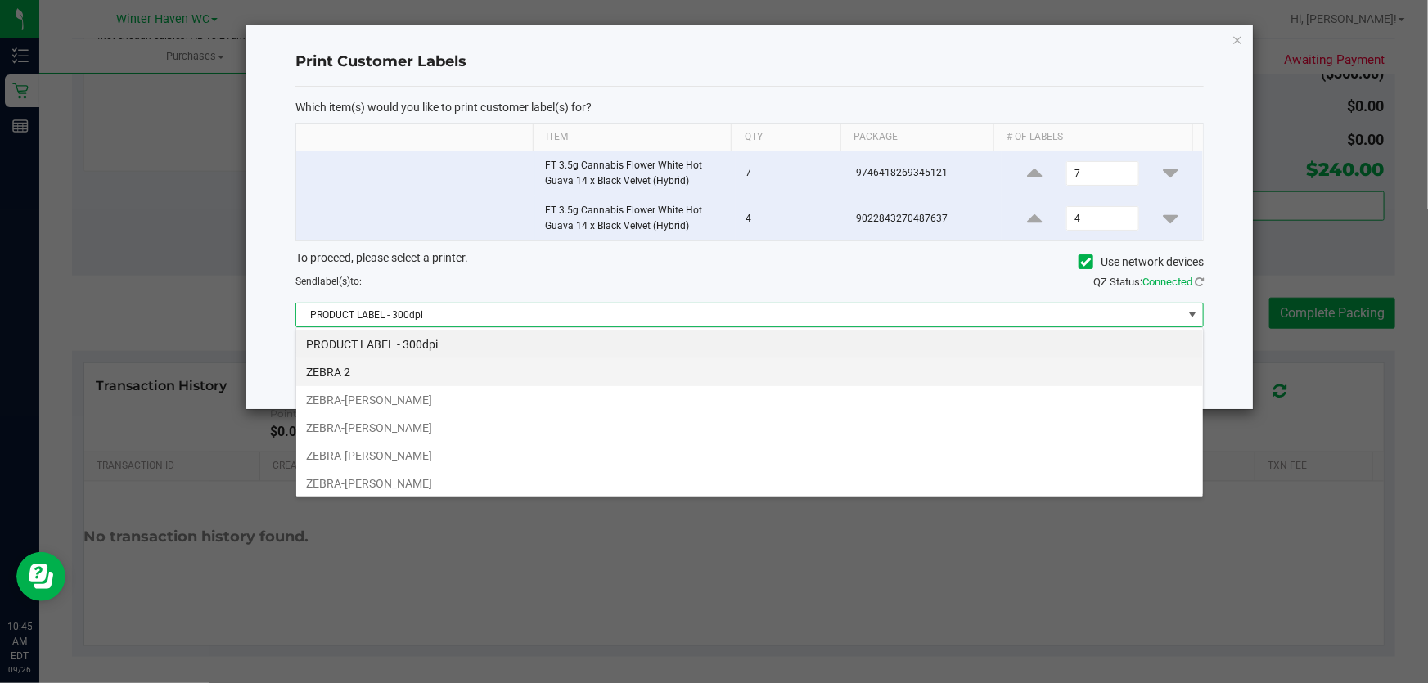
scroll to position [25, 908]
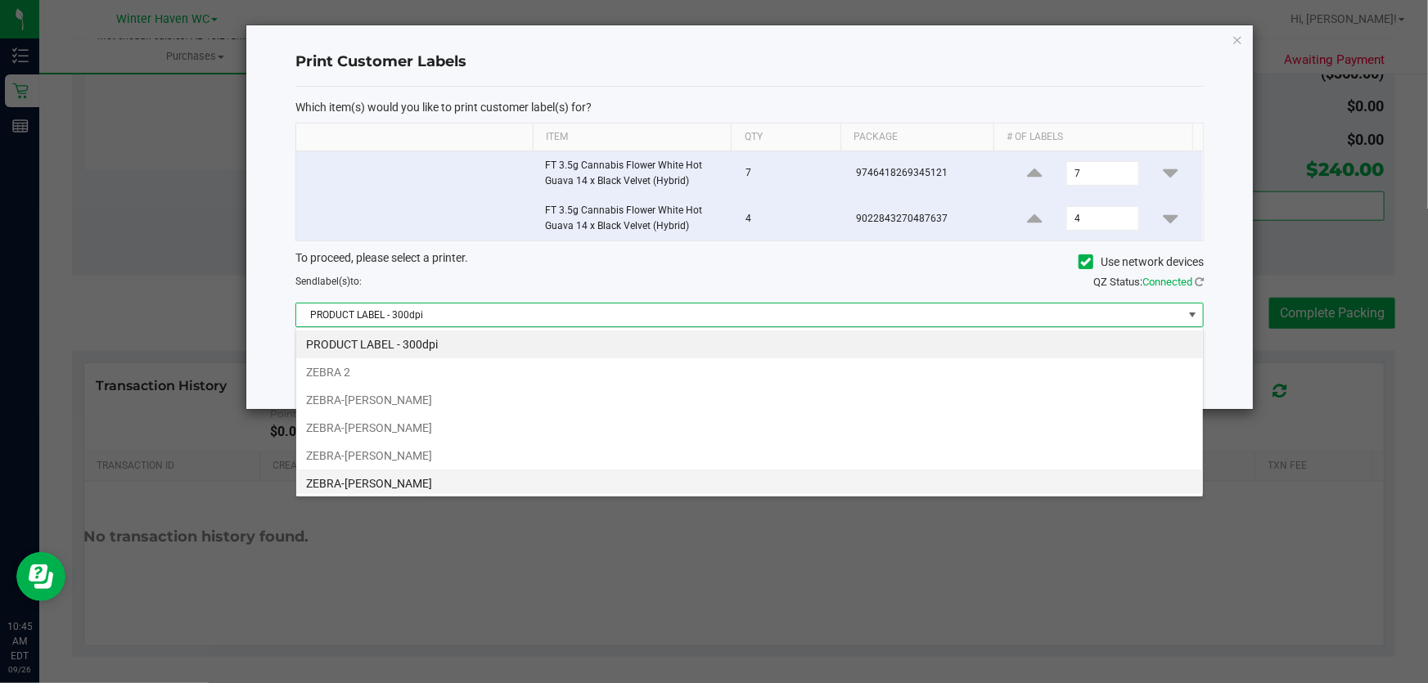
click at [654, 477] on li "ZEBRA-[PERSON_NAME]" at bounding box center [749, 484] width 907 height 28
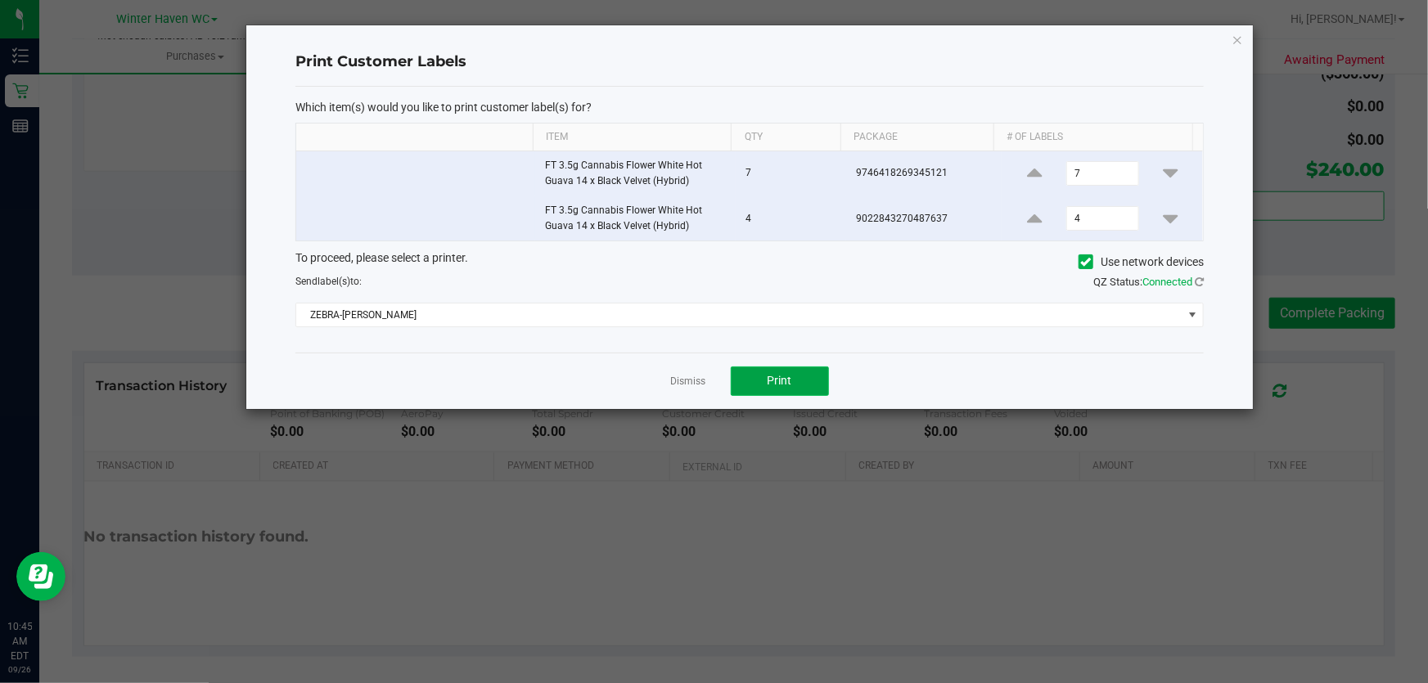
click at [801, 383] on button "Print" at bounding box center [780, 381] width 98 height 29
click at [681, 384] on link "Dismiss" at bounding box center [688, 382] width 35 height 14
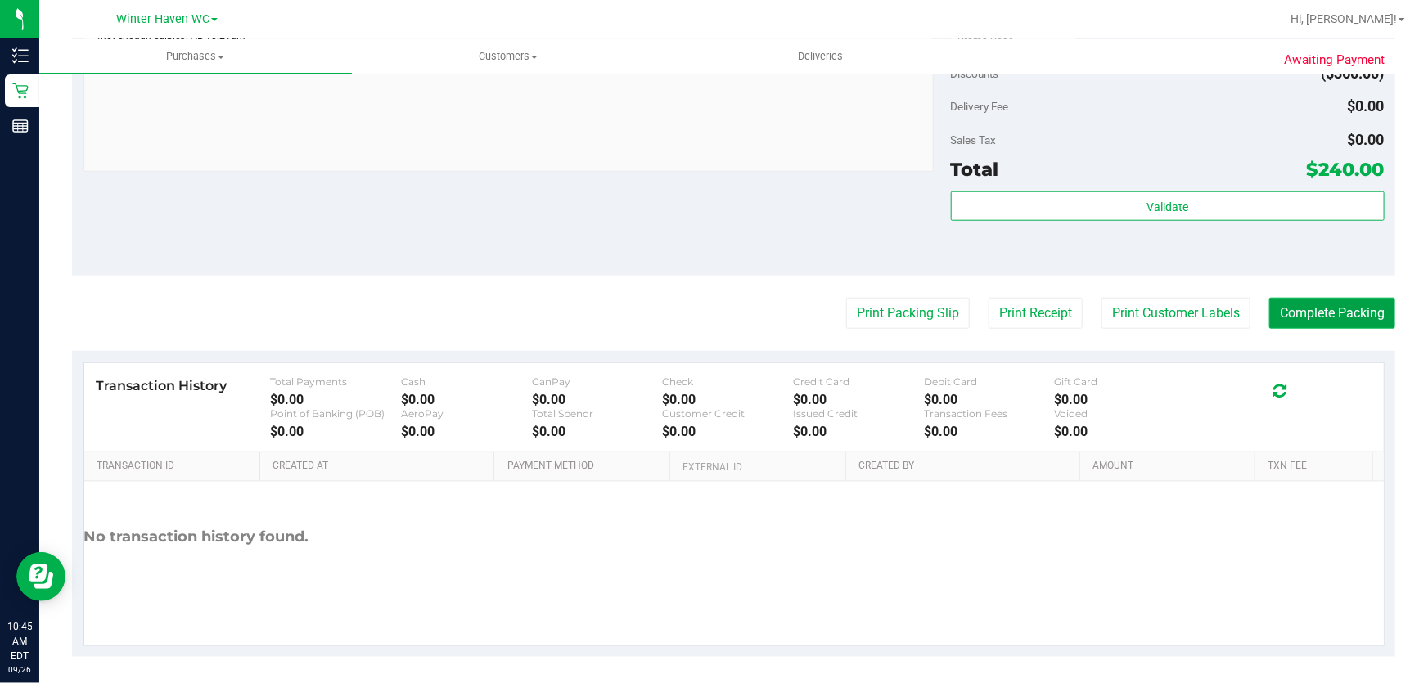
click at [1307, 310] on button "Complete Packing" at bounding box center [1332, 313] width 126 height 31
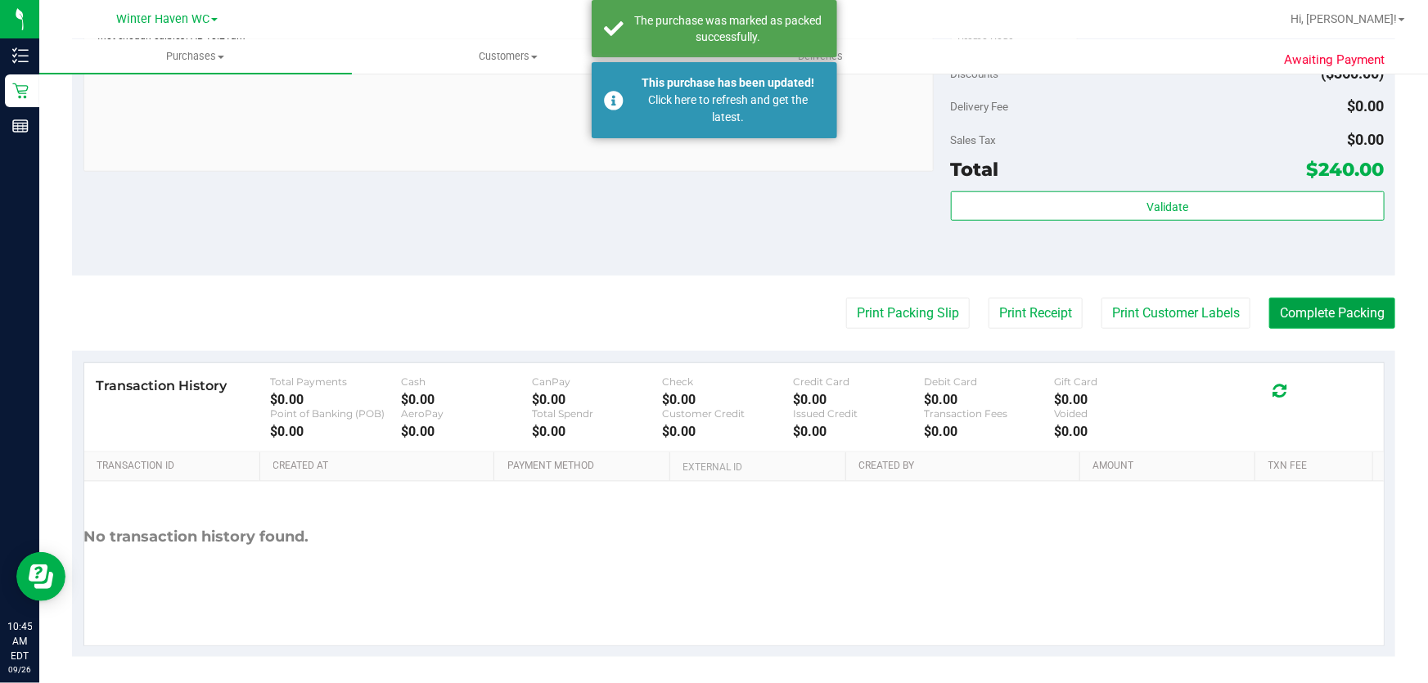
click at [1307, 310] on button "Complete Packing" at bounding box center [1332, 313] width 126 height 31
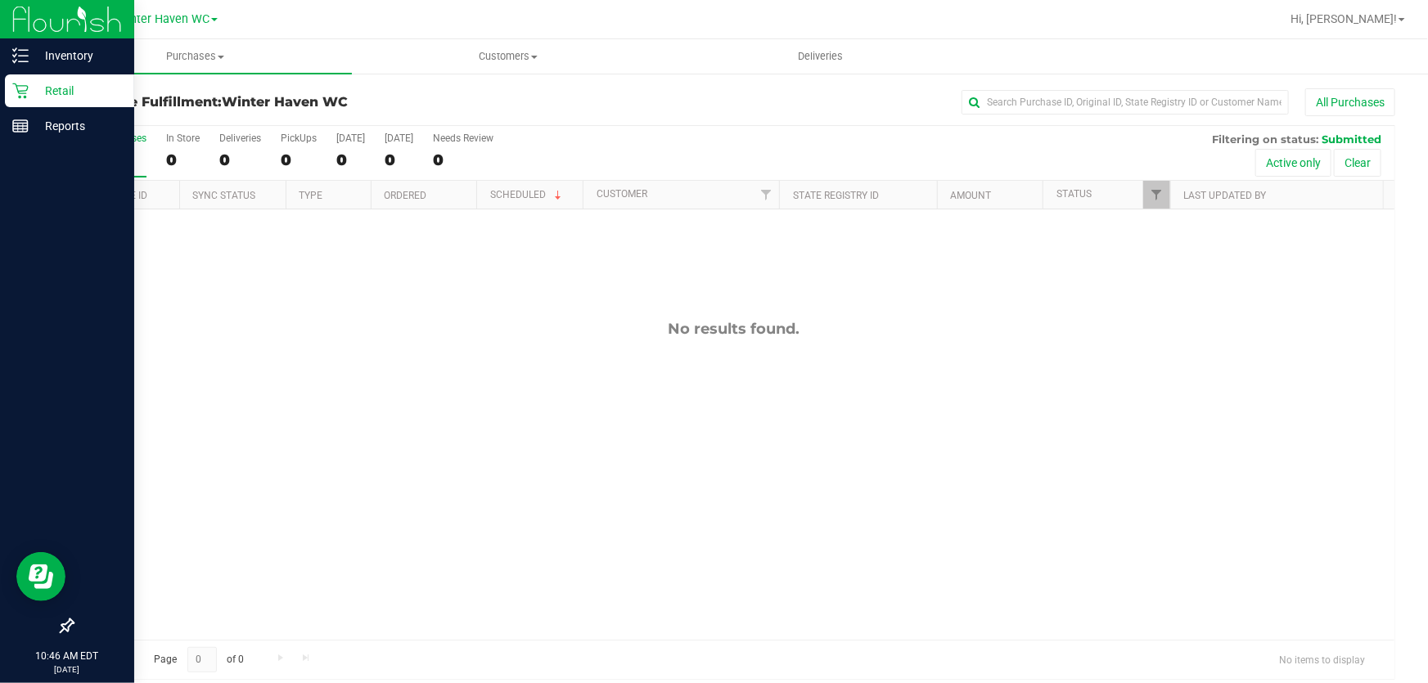
click at [61, 84] on p "Retail" at bounding box center [78, 91] width 98 height 20
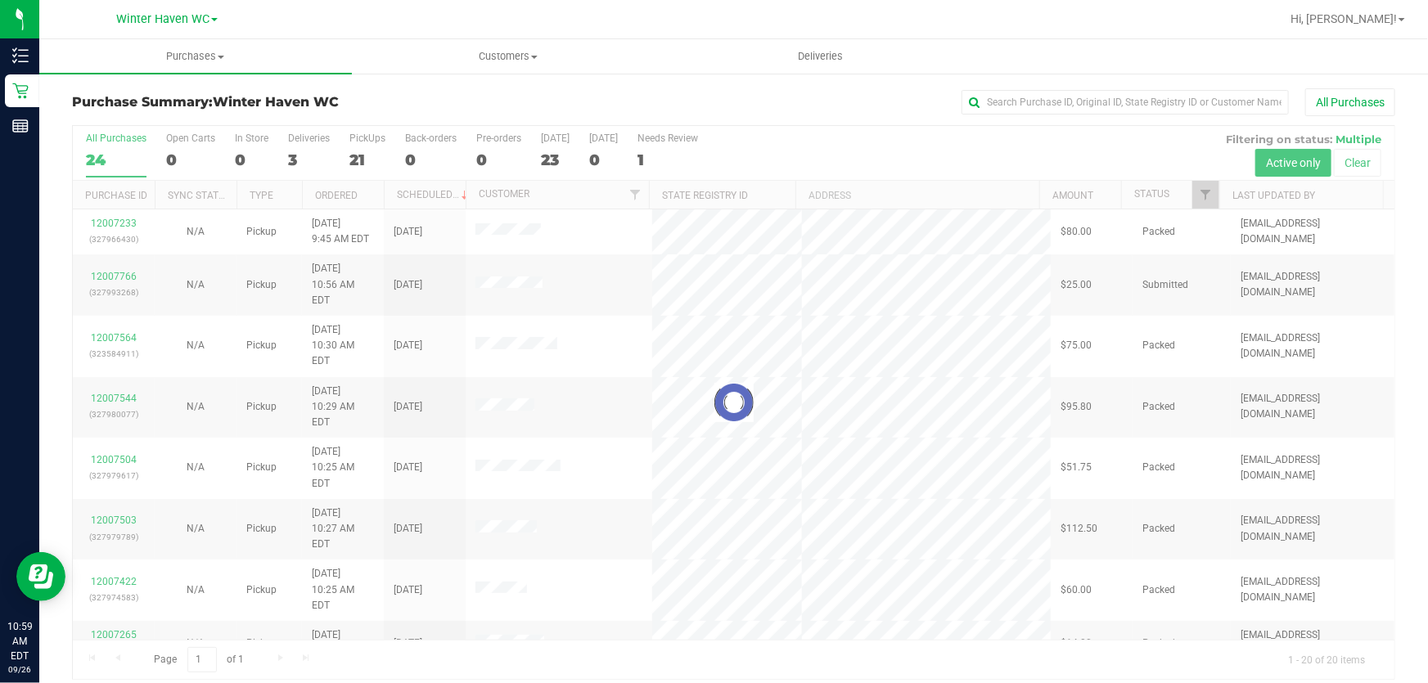
click at [818, 146] on div at bounding box center [734, 402] width 1322 height 553
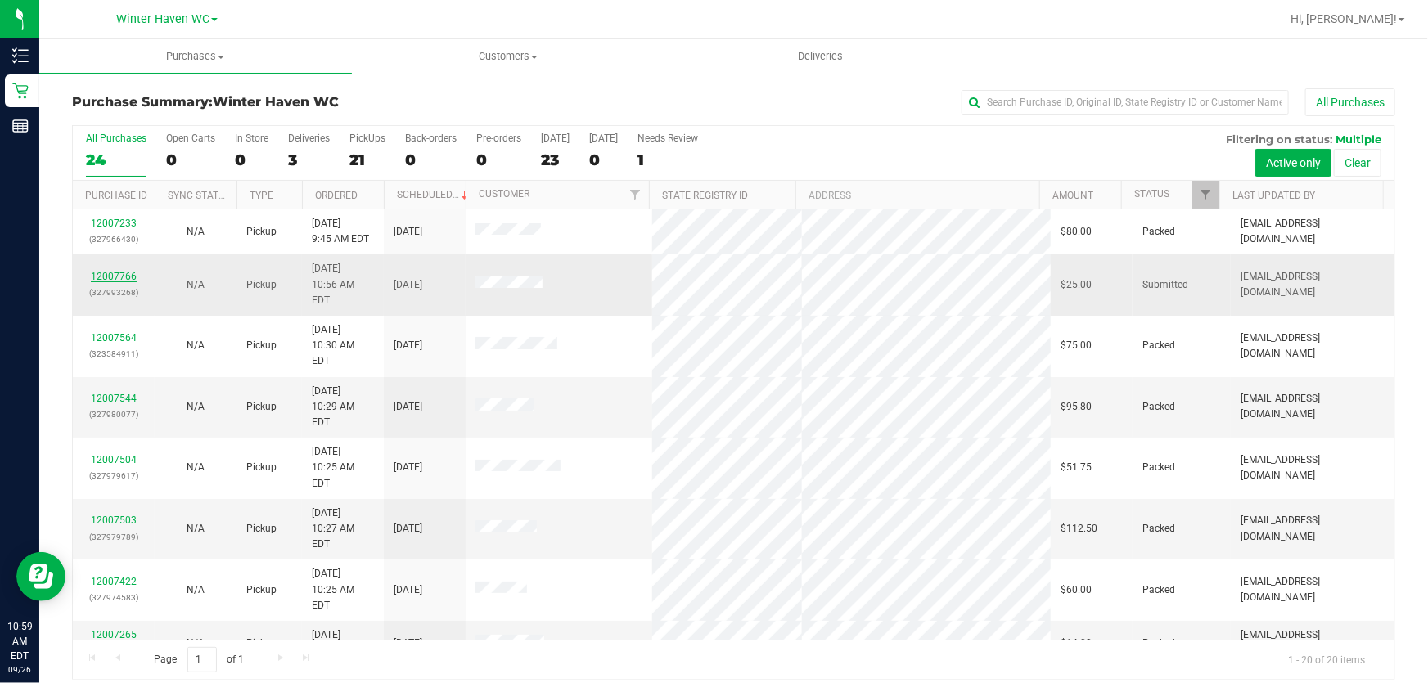
click at [115, 271] on link "12007766" at bounding box center [114, 276] width 46 height 11
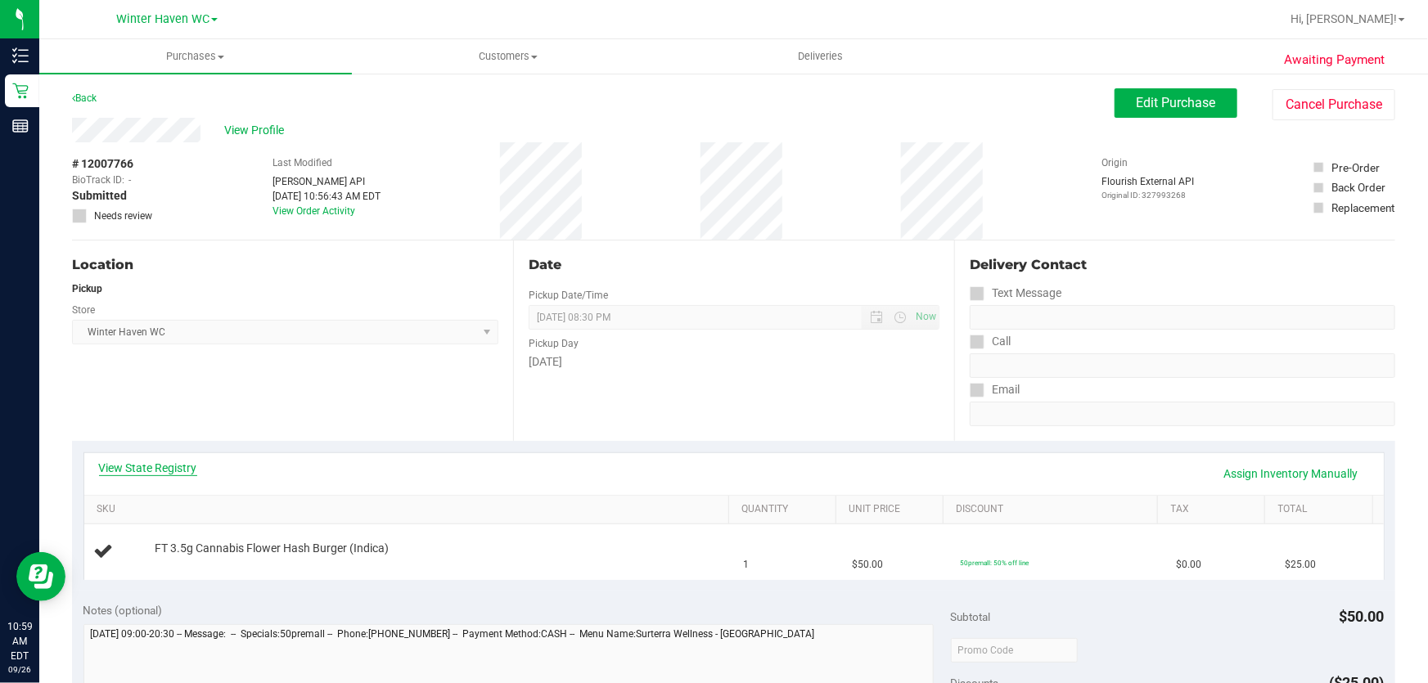
click at [159, 467] on link "View State Registry" at bounding box center [148, 468] width 98 height 16
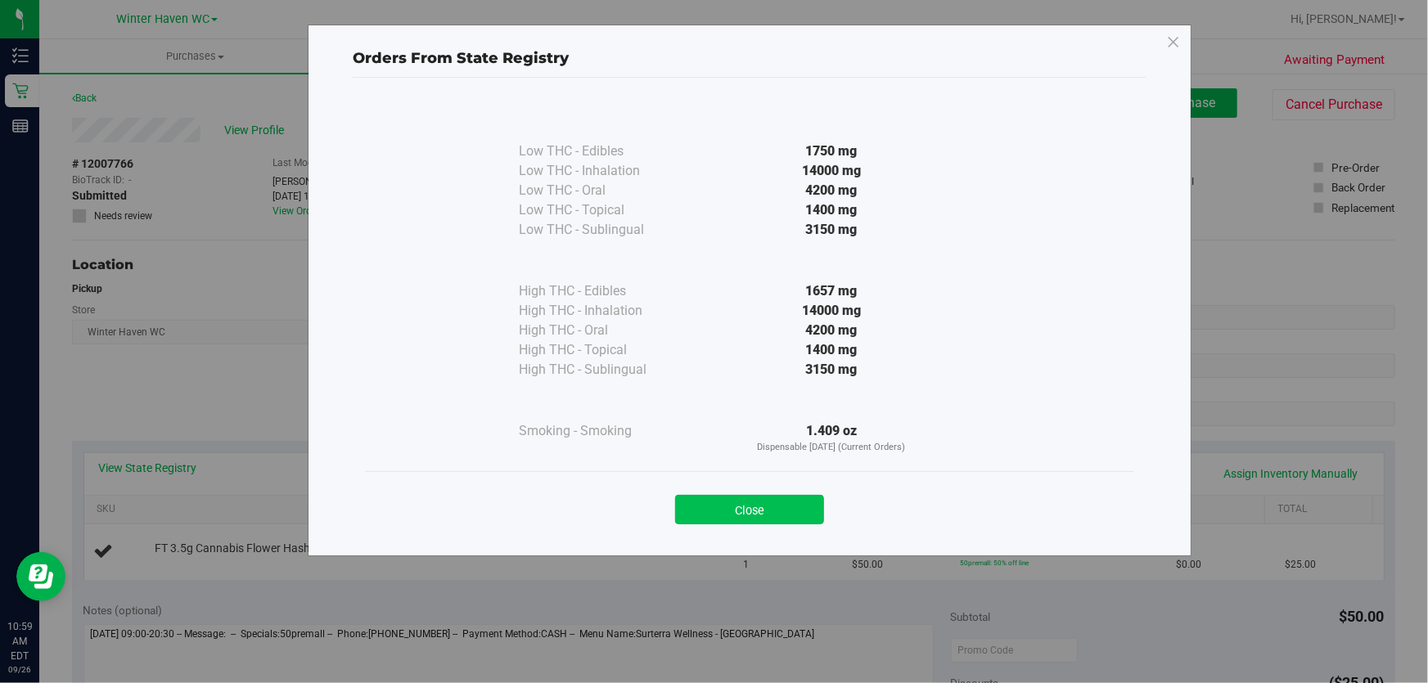
drag, startPoint x: 769, startPoint y: 489, endPoint x: 755, endPoint y: 502, distance: 18.5
click at [757, 499] on div "Close" at bounding box center [749, 505] width 745 height 41
drag, startPoint x: 754, startPoint y: 503, endPoint x: 753, endPoint y: 495, distance: 8.2
click at [753, 503] on button "Close" at bounding box center [749, 509] width 149 height 29
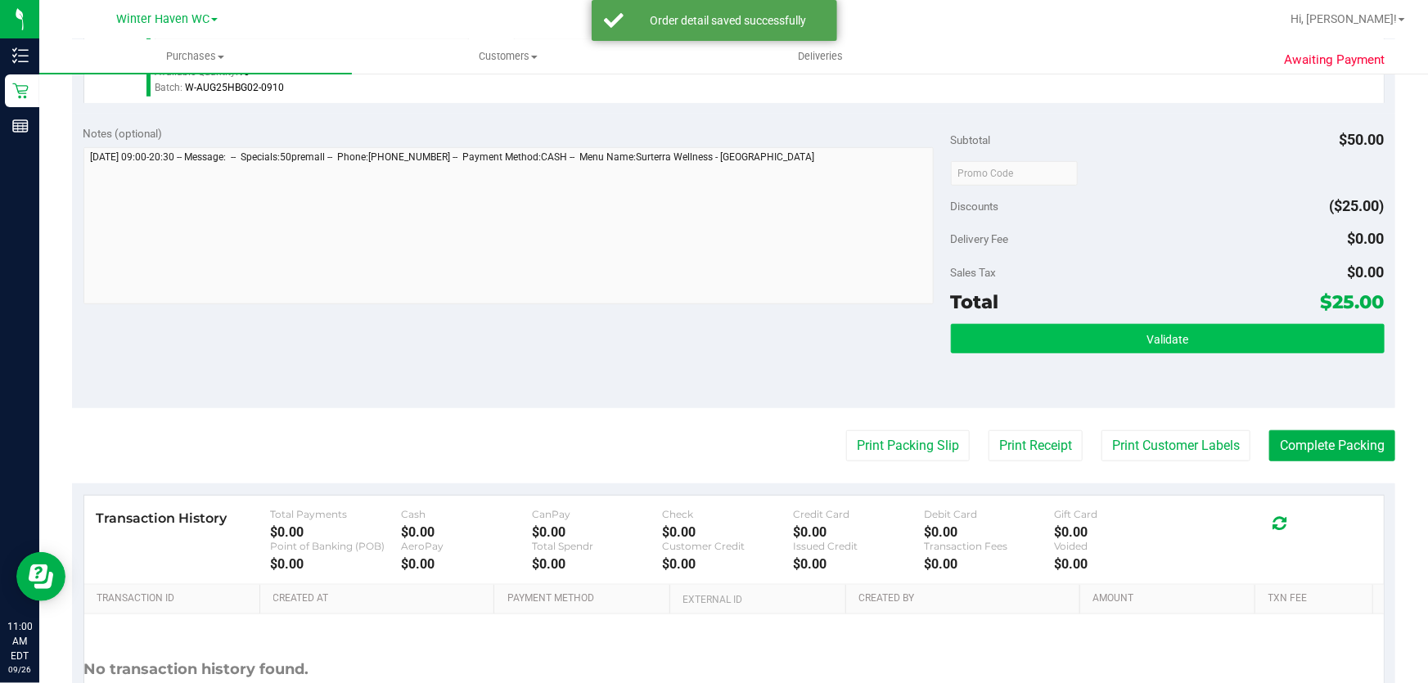
scroll to position [521, 0]
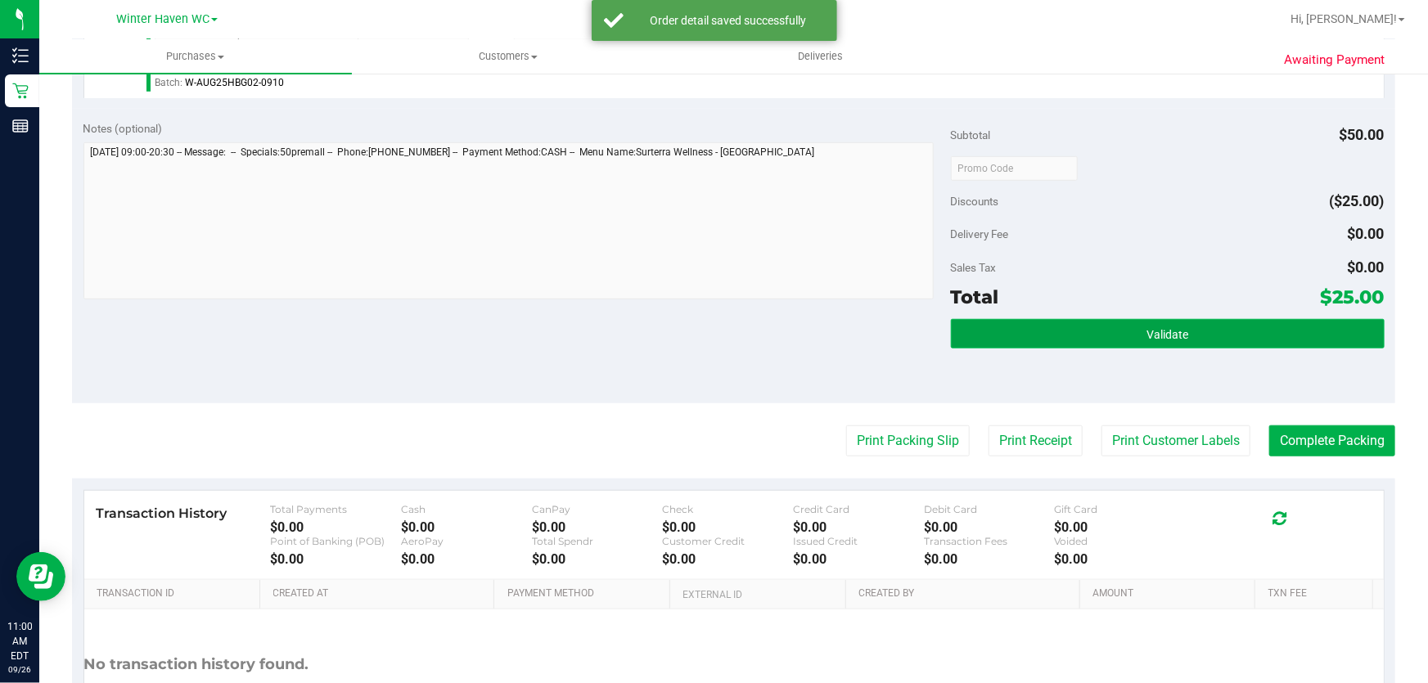
click at [1195, 331] on button "Validate" at bounding box center [1168, 333] width 434 height 29
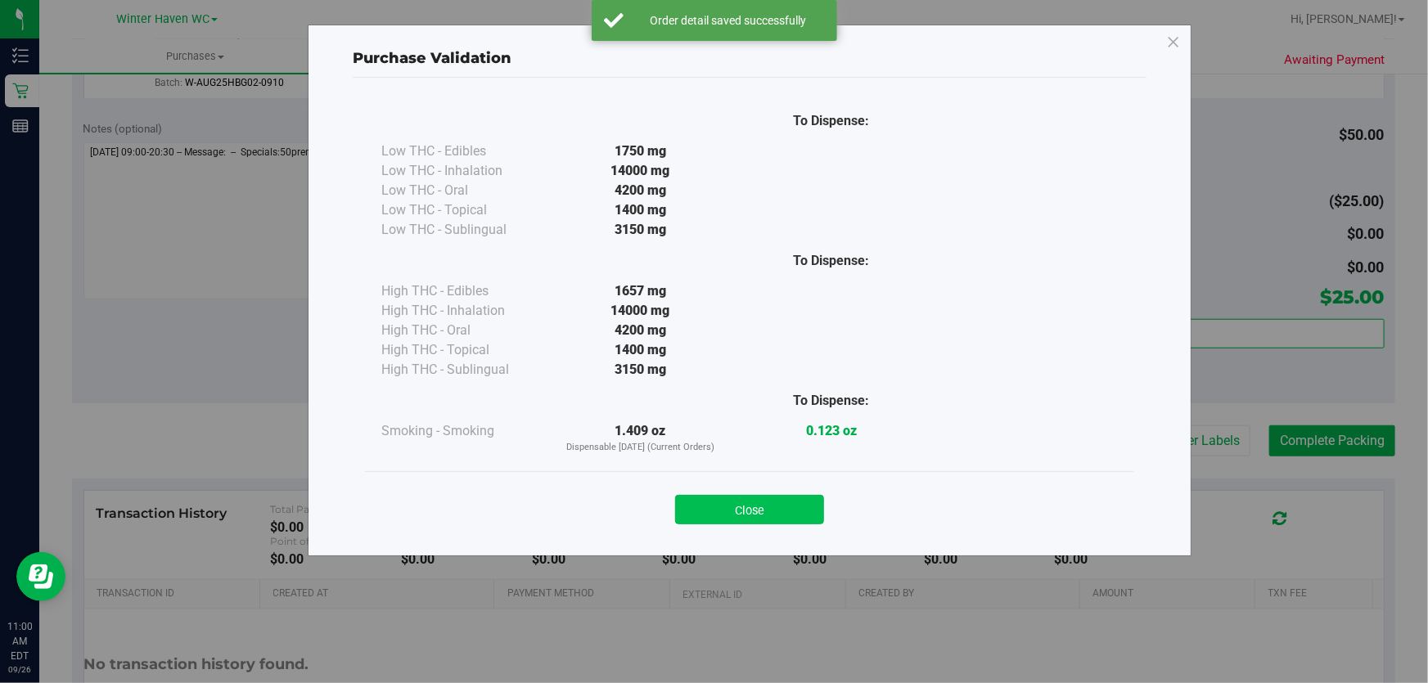
click at [796, 503] on button "Close" at bounding box center [749, 509] width 149 height 29
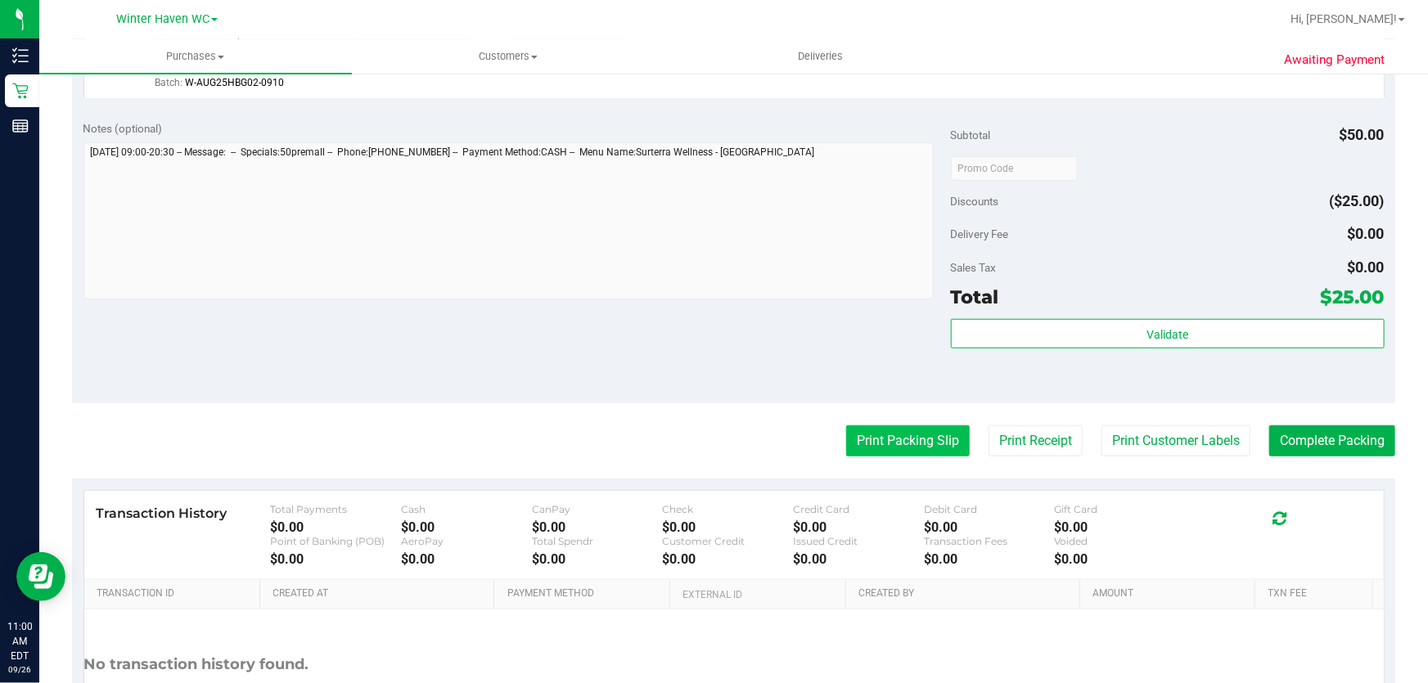
click at [886, 437] on button "Print Packing Slip" at bounding box center [908, 441] width 124 height 31
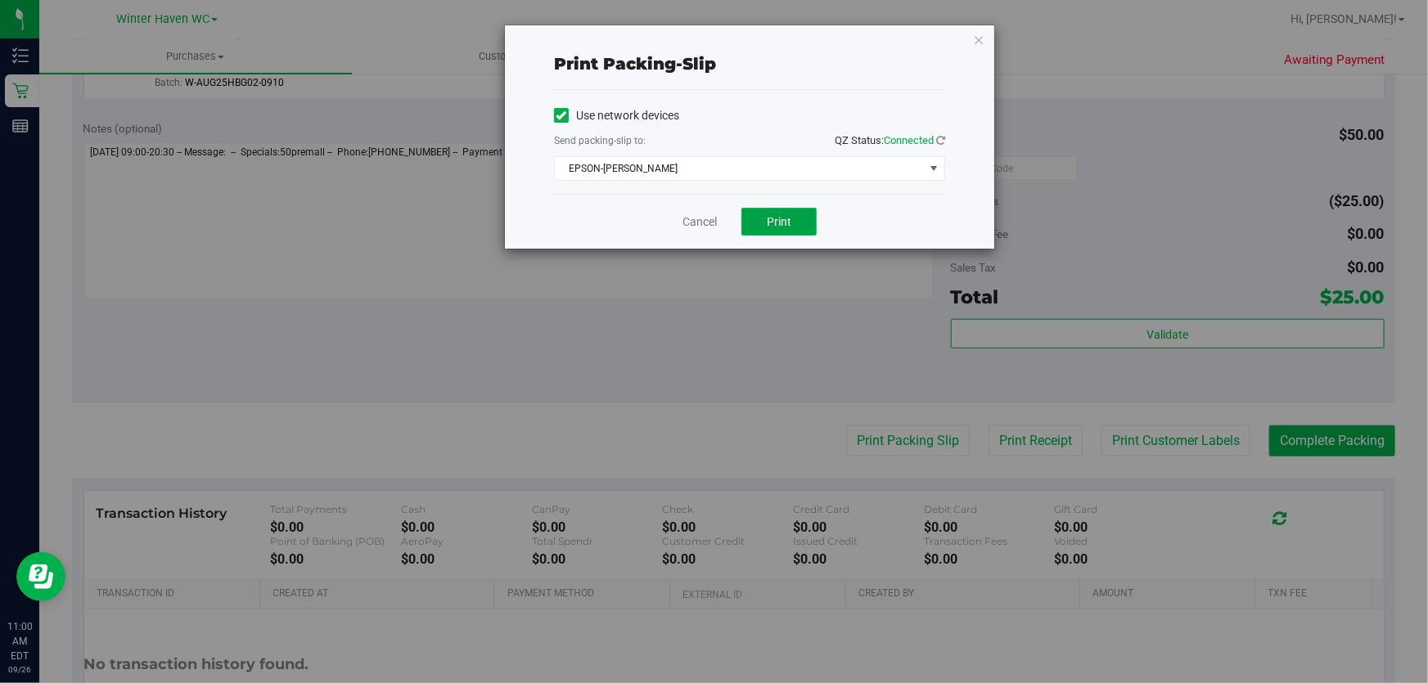
click at [777, 217] on span "Print" at bounding box center [779, 221] width 25 height 13
click at [692, 223] on link "Cancel" at bounding box center [700, 222] width 34 height 17
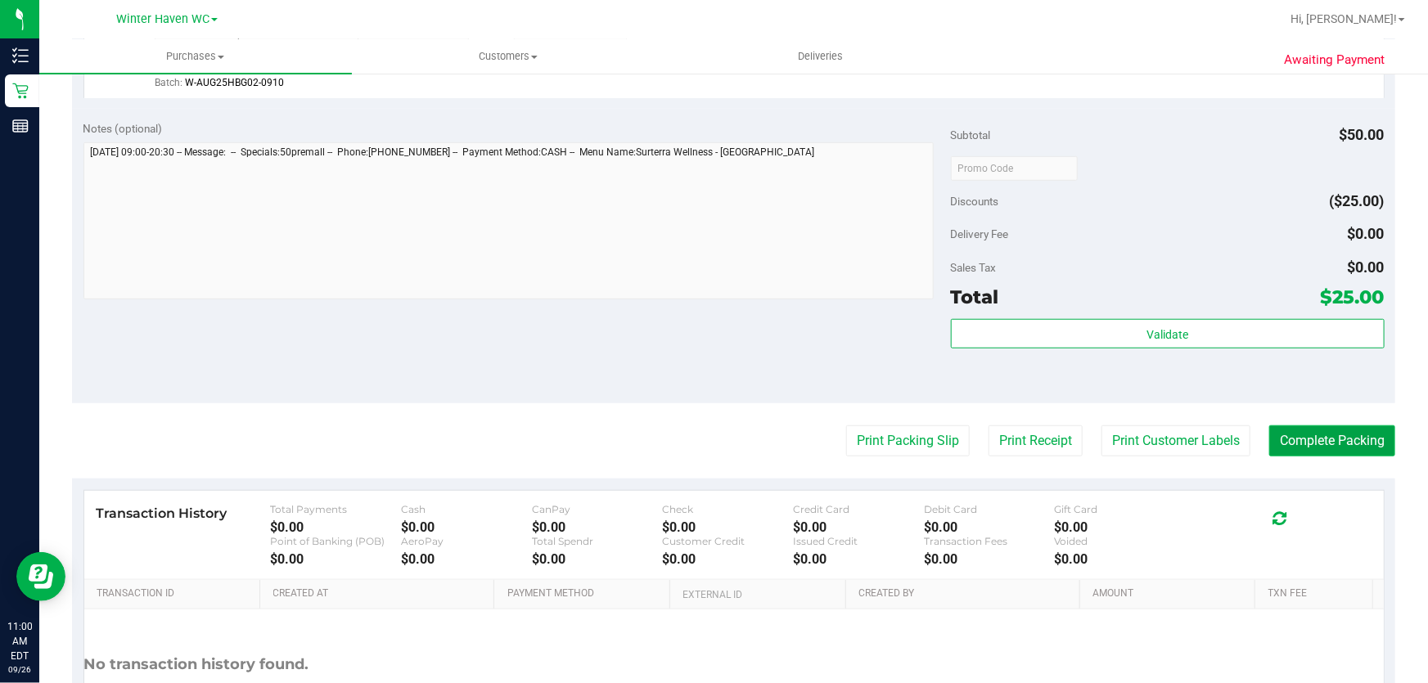
click at [1276, 436] on button "Complete Packing" at bounding box center [1332, 441] width 126 height 31
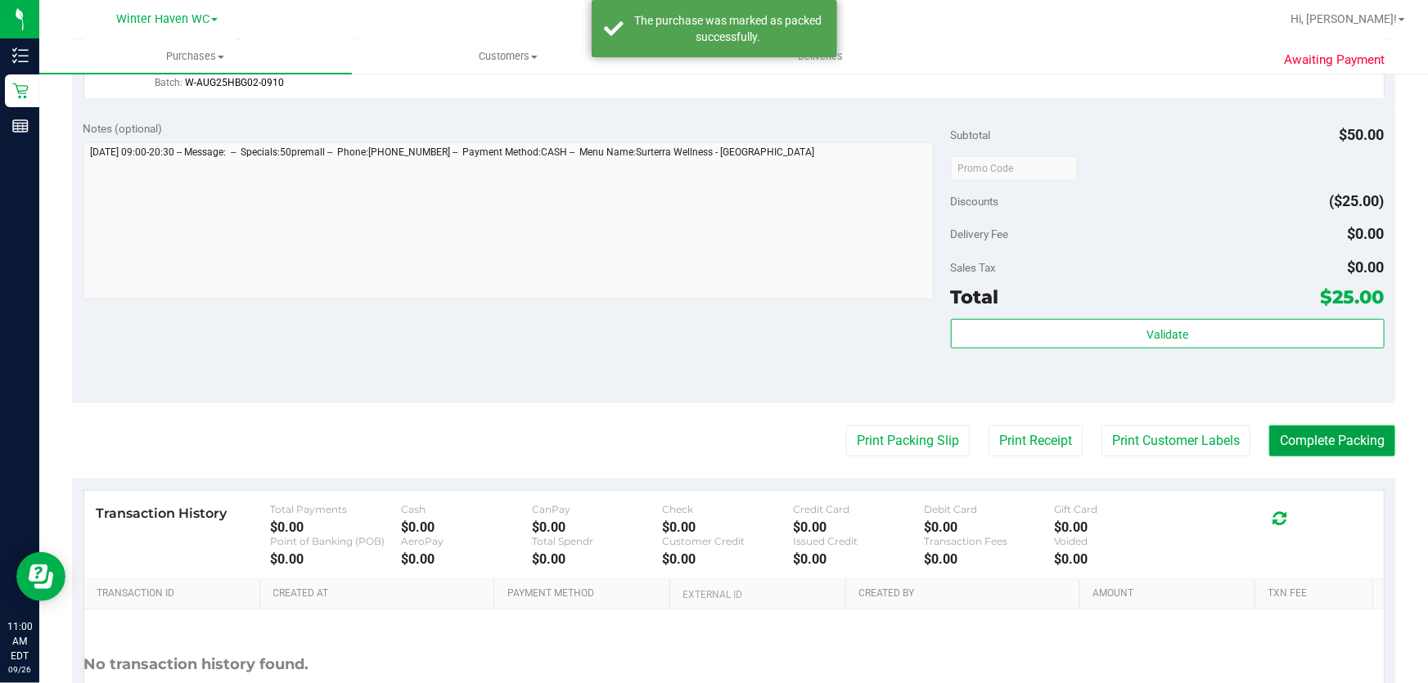
click at [1276, 436] on button "Complete Packing" at bounding box center [1332, 441] width 126 height 31
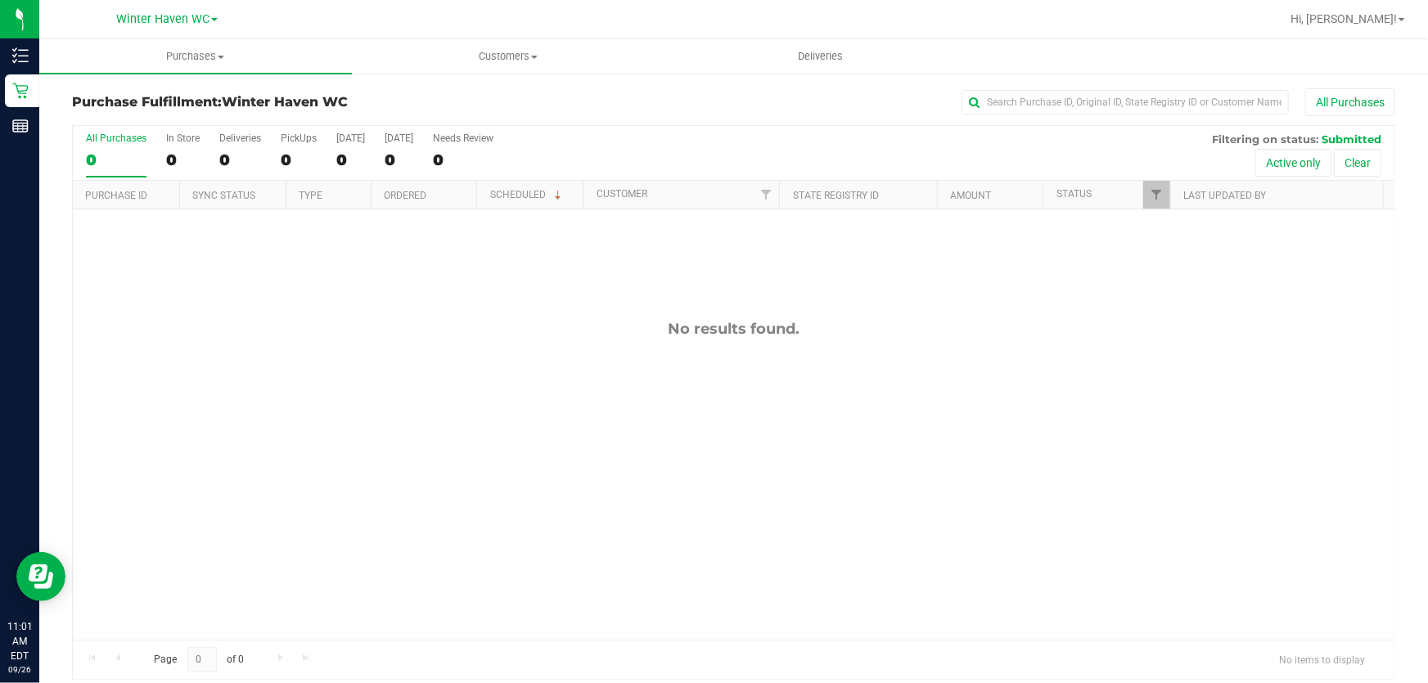
click at [1215, 430] on div "No results found." at bounding box center [734, 480] width 1322 height 541
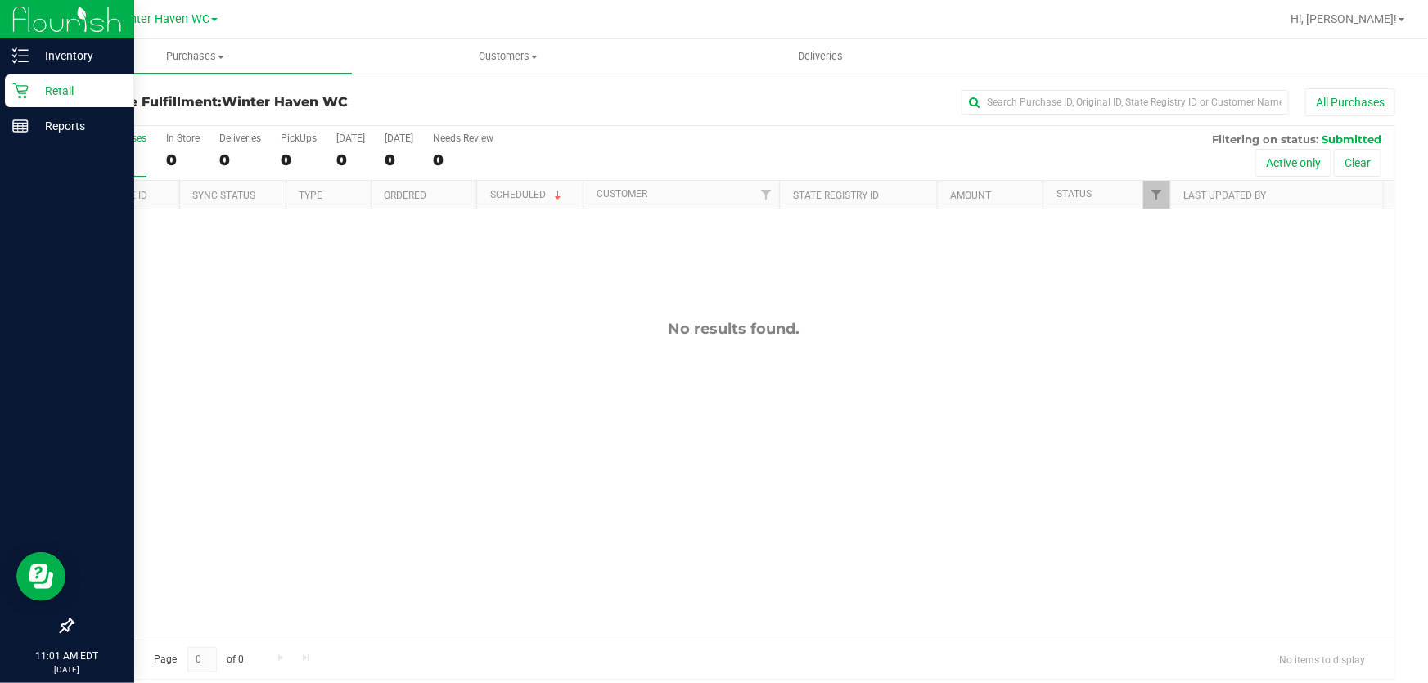
click at [61, 93] on p "Retail" at bounding box center [78, 91] width 98 height 20
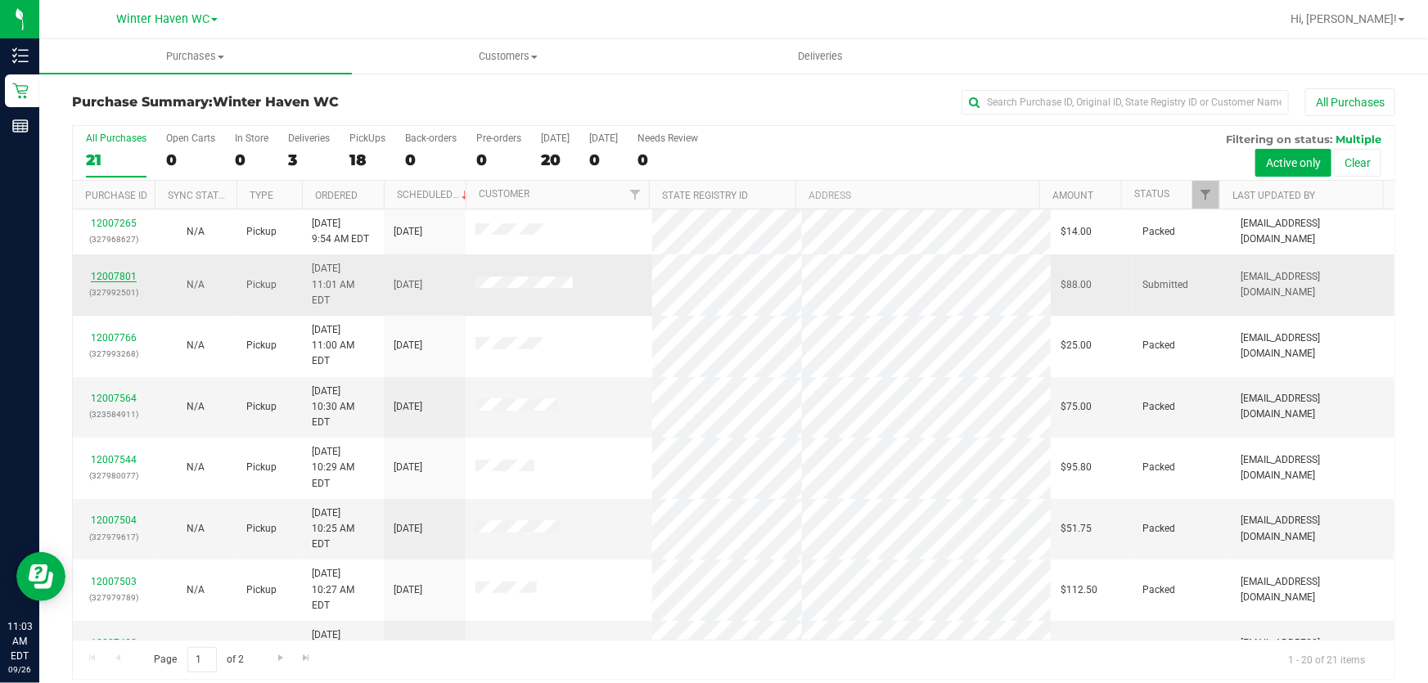
click at [108, 271] on link "12007801" at bounding box center [114, 276] width 46 height 11
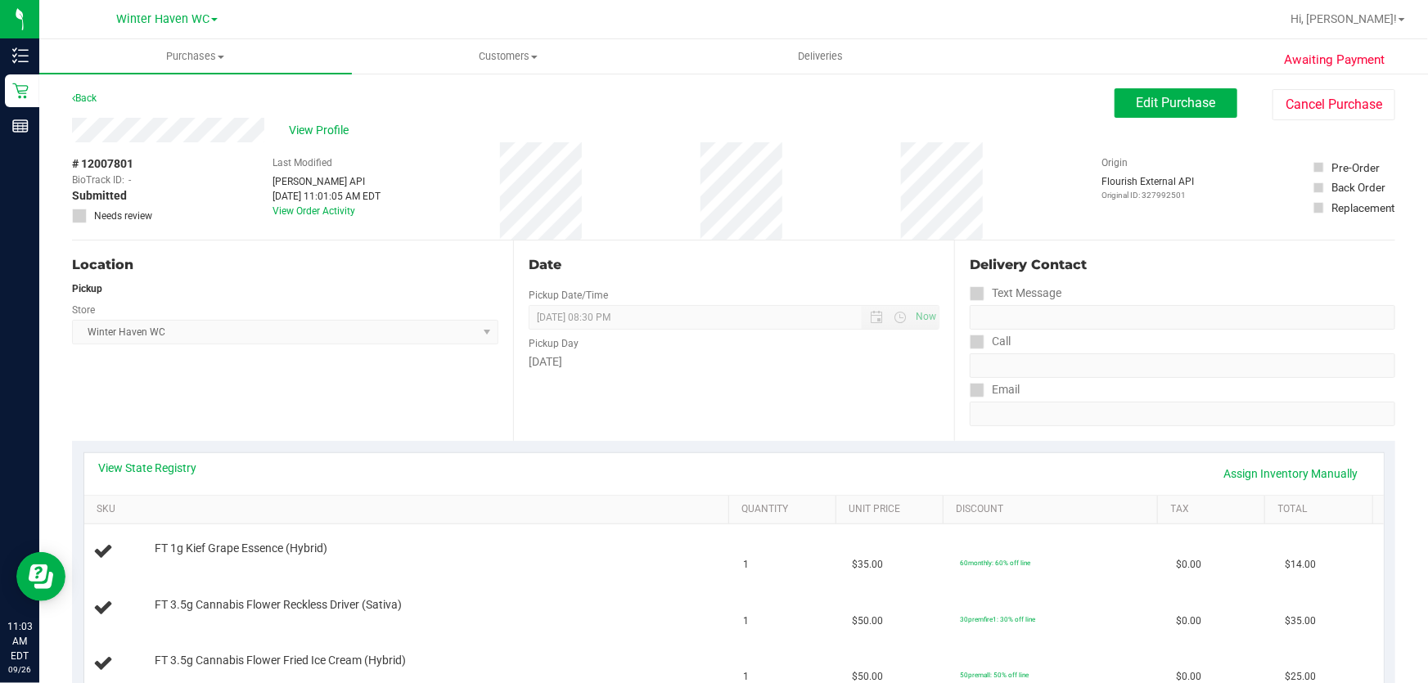
click at [792, 344] on div "Pickup Day" at bounding box center [734, 342] width 411 height 24
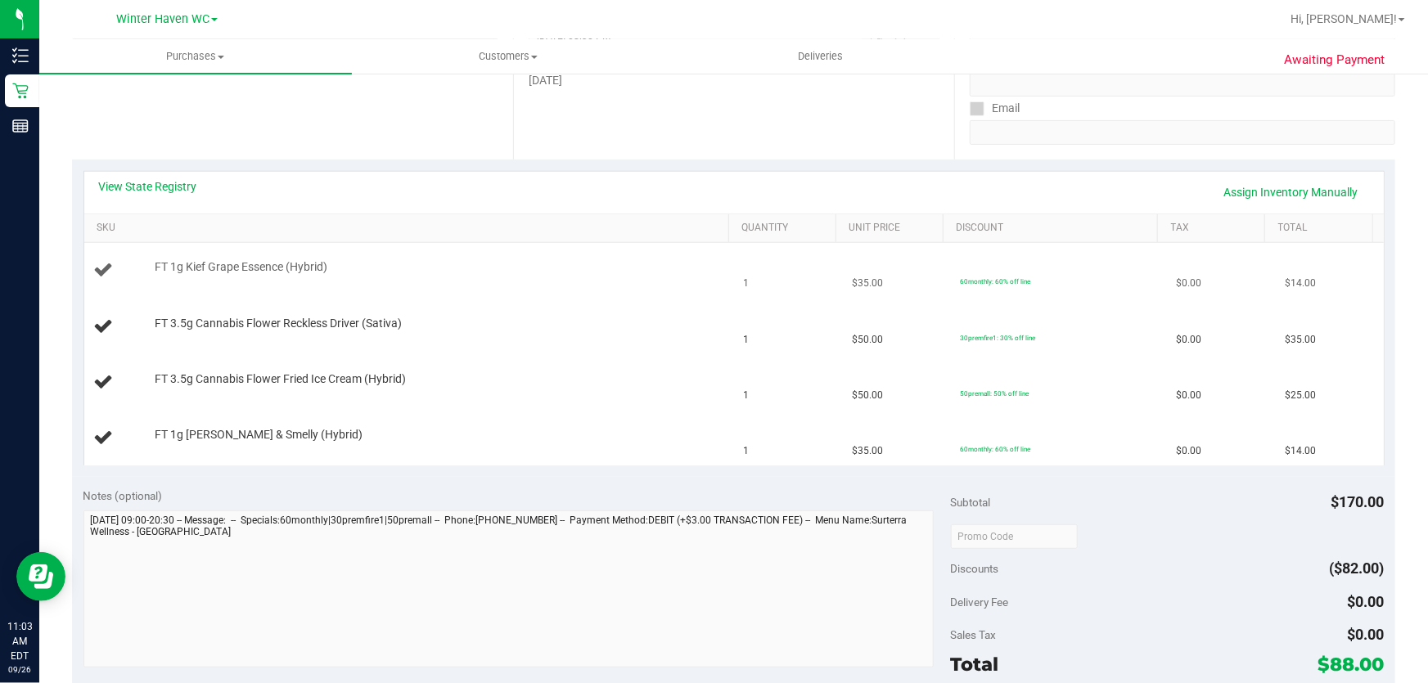
scroll to position [297, 0]
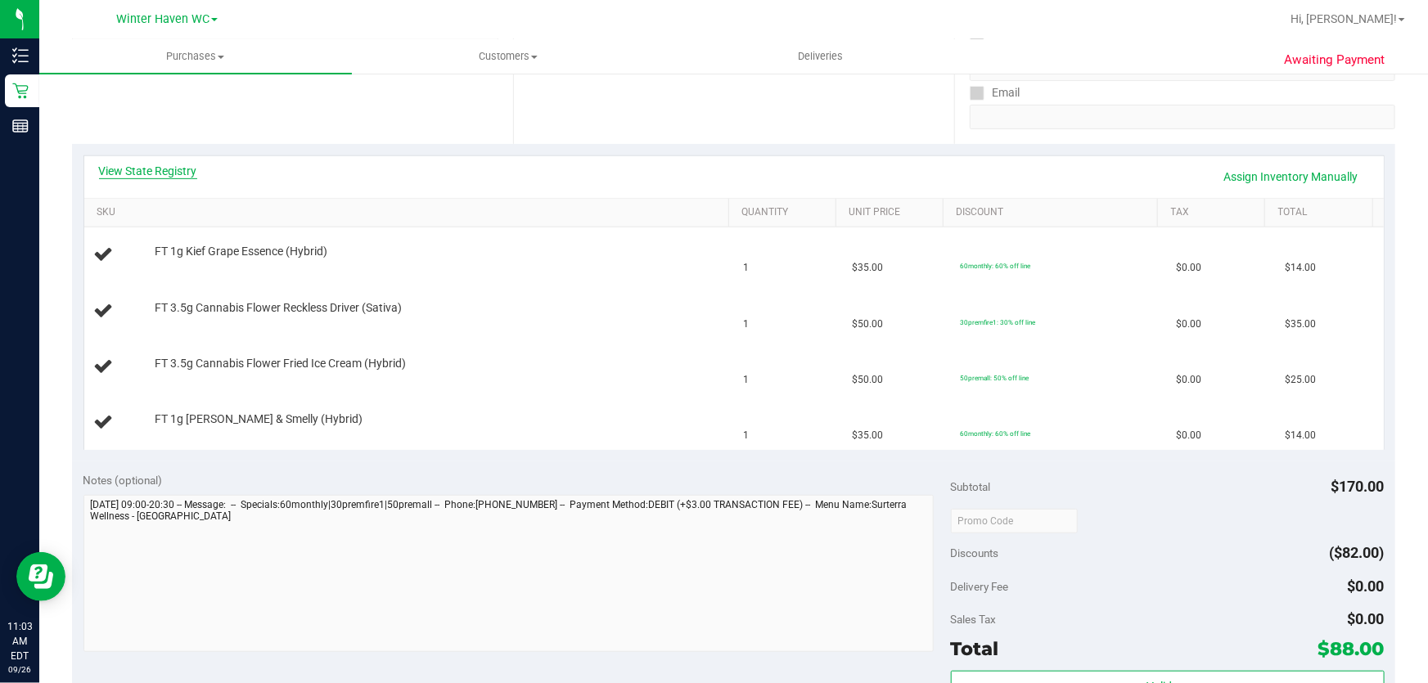
click at [178, 172] on link "View State Registry" at bounding box center [148, 171] width 98 height 16
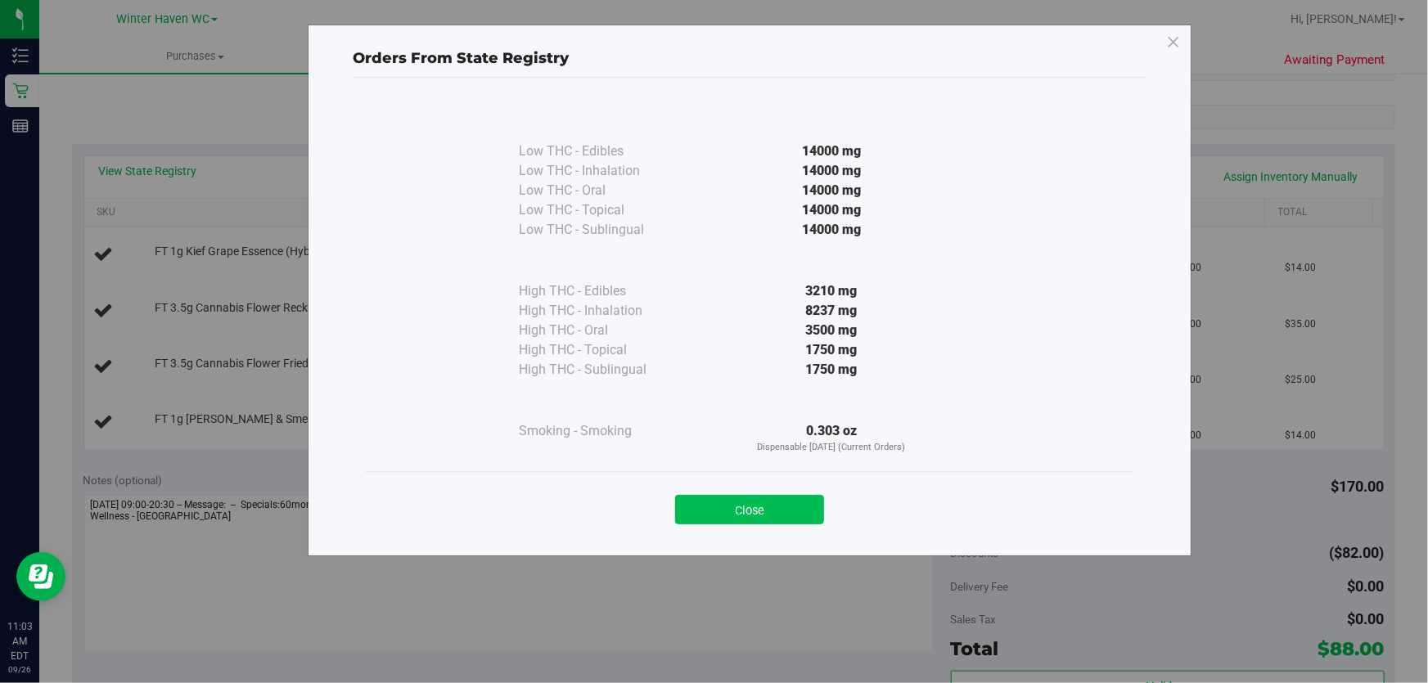
click at [774, 511] on button "Close" at bounding box center [749, 509] width 149 height 29
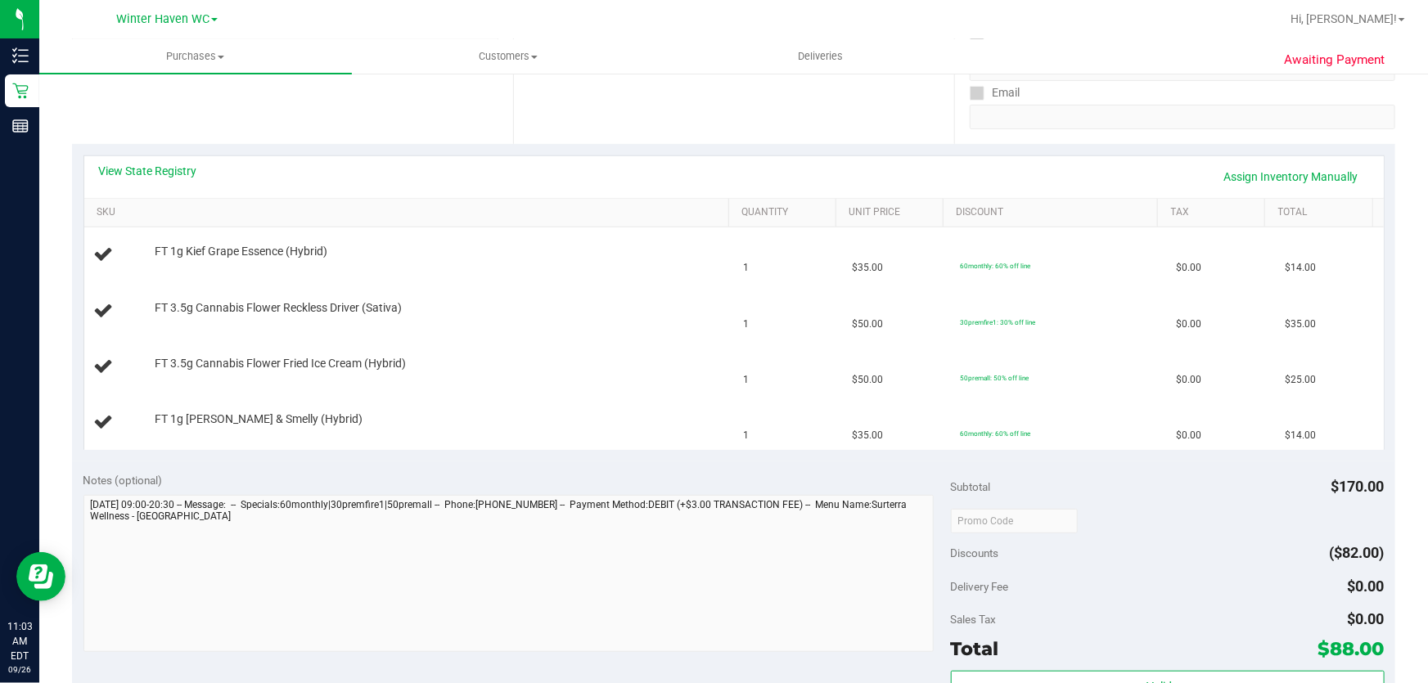
click at [692, 463] on div "Notes (optional) Subtotal $170.00 Discounts ($82.00) Delivery Fee $0.00 Sales T…" at bounding box center [733, 609] width 1323 height 295
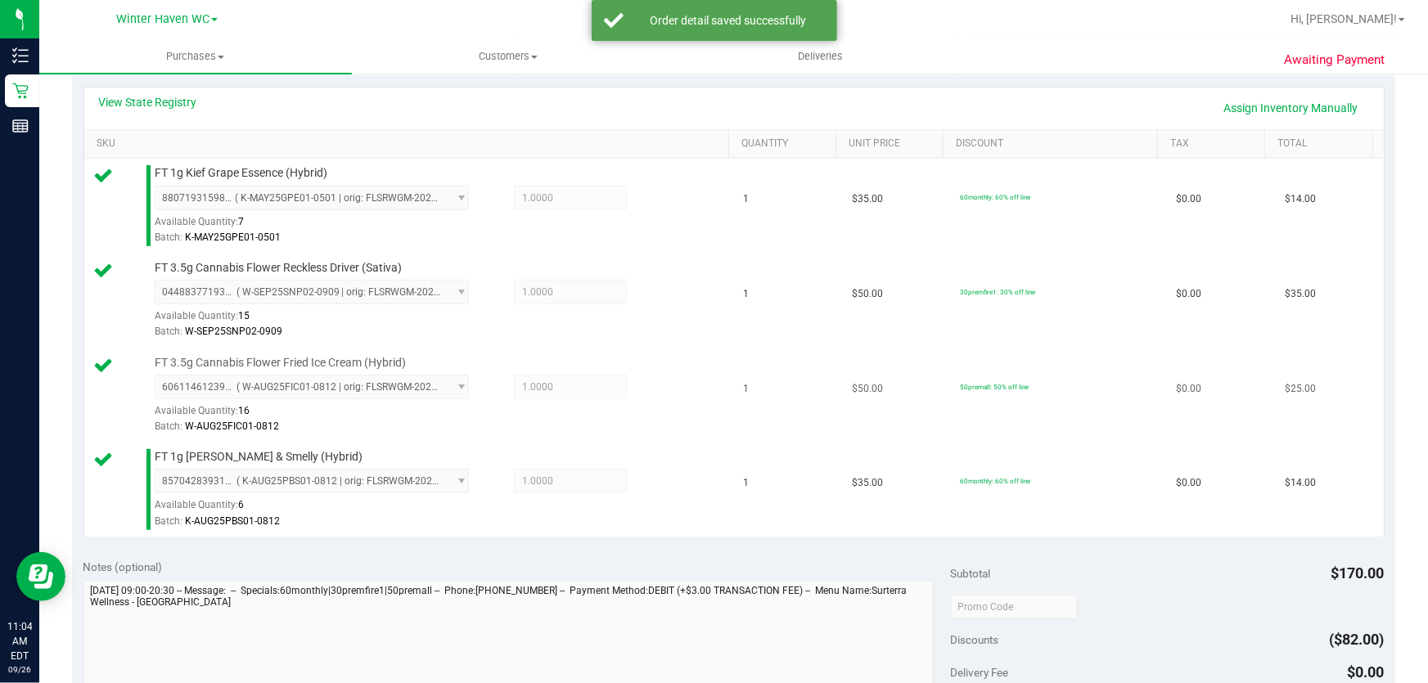
scroll to position [669, 0]
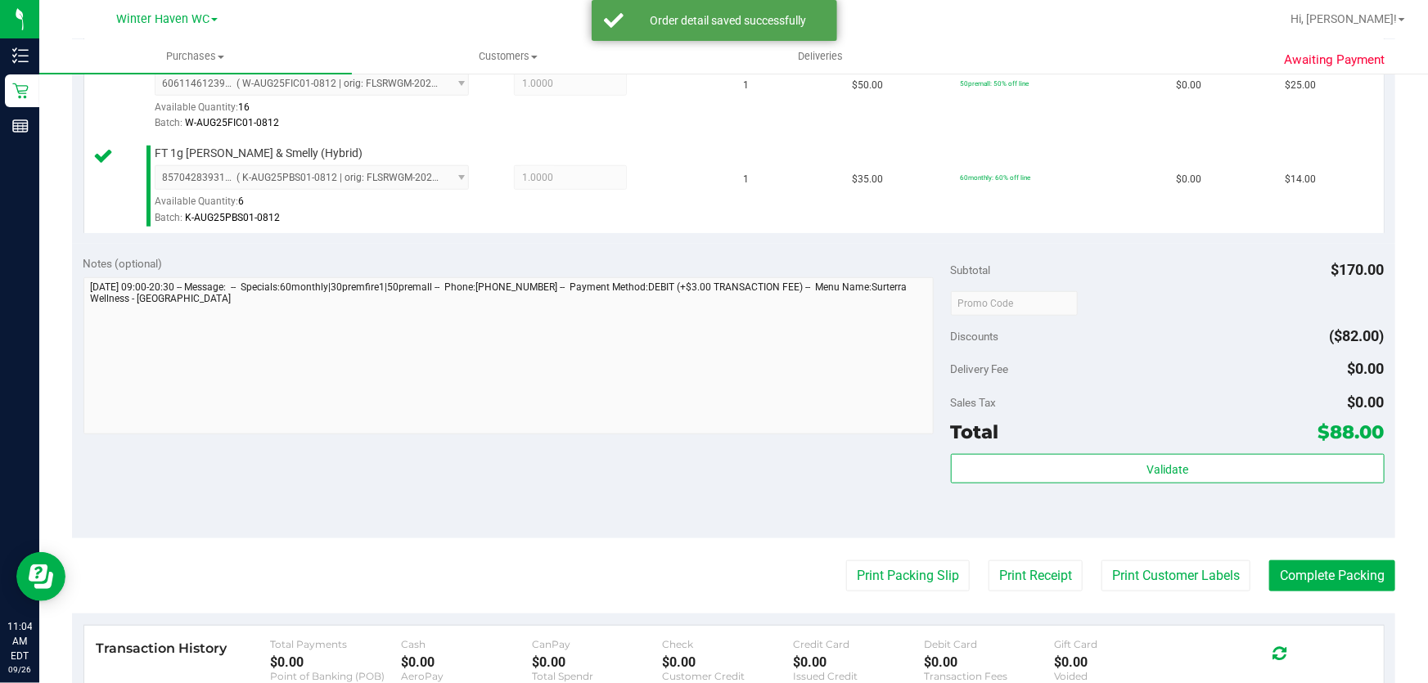
click at [1152, 329] on div "Discounts ($82.00)" at bounding box center [1168, 336] width 434 height 29
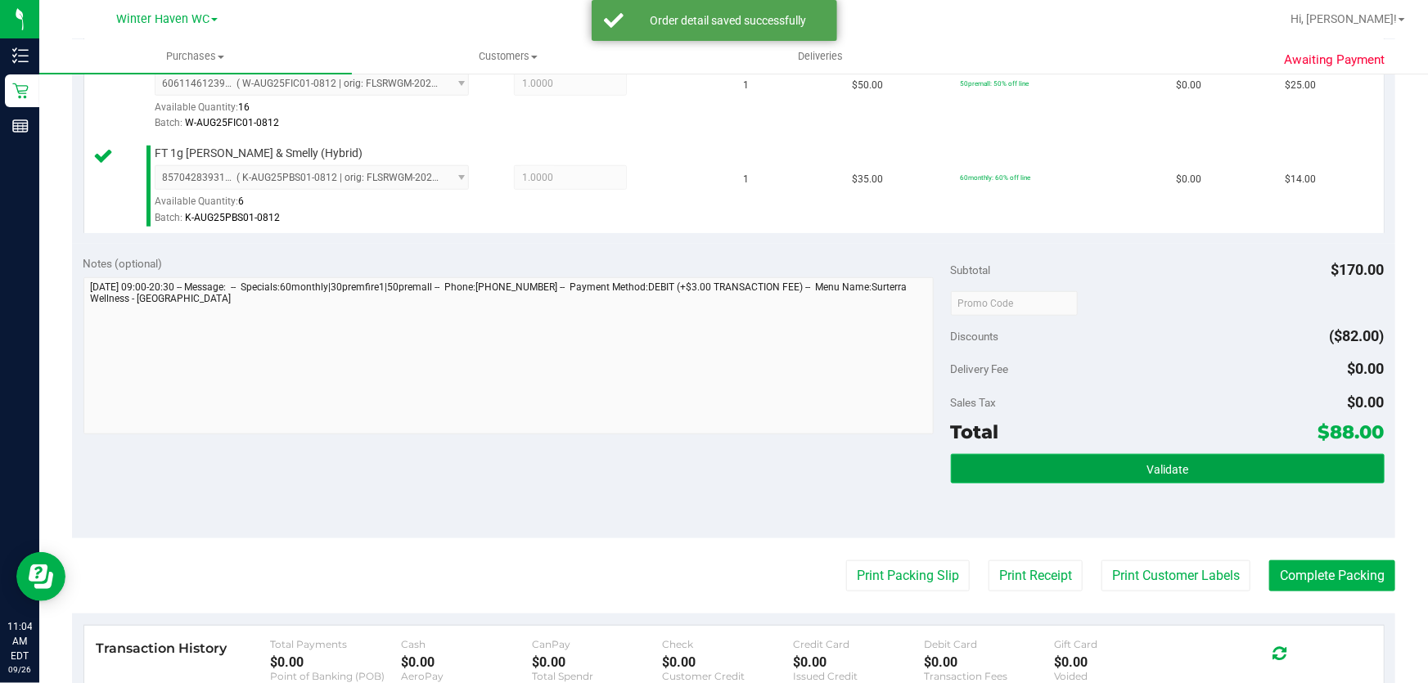
click at [1155, 454] on button "Validate" at bounding box center [1168, 468] width 434 height 29
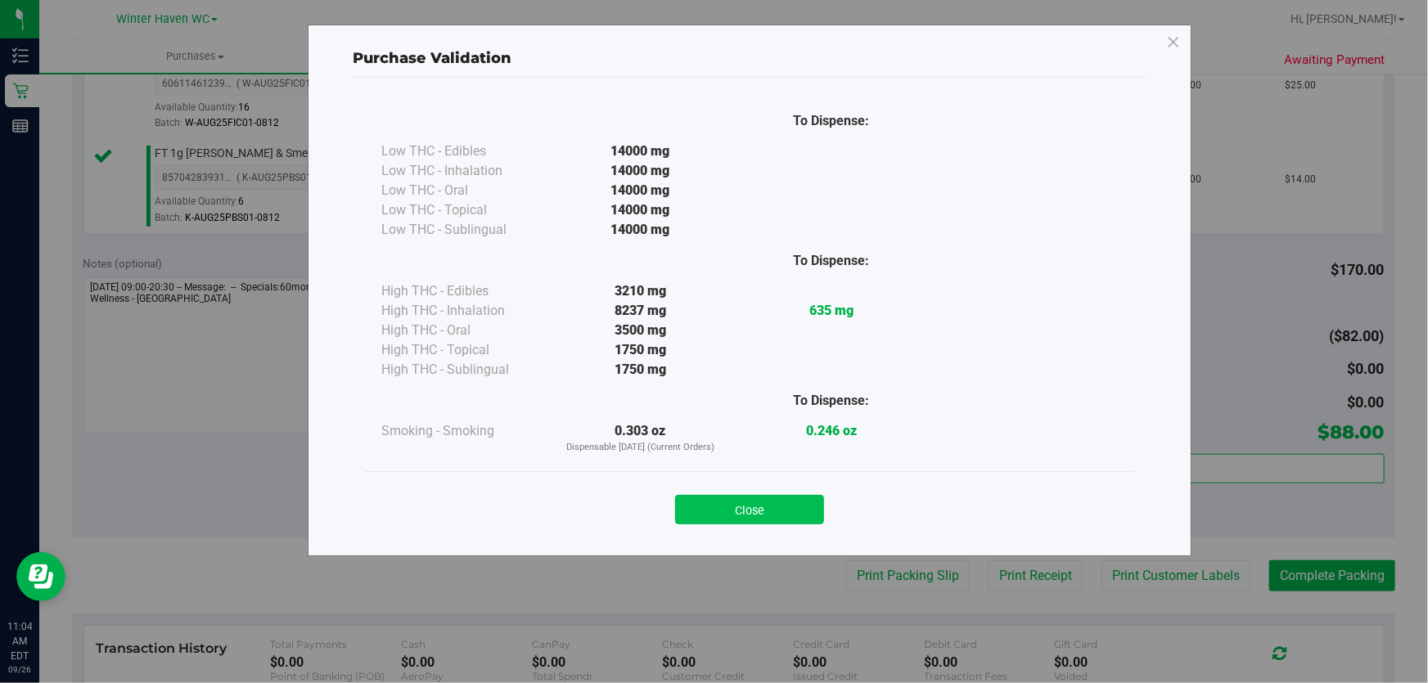
click at [751, 500] on button "Close" at bounding box center [749, 509] width 149 height 29
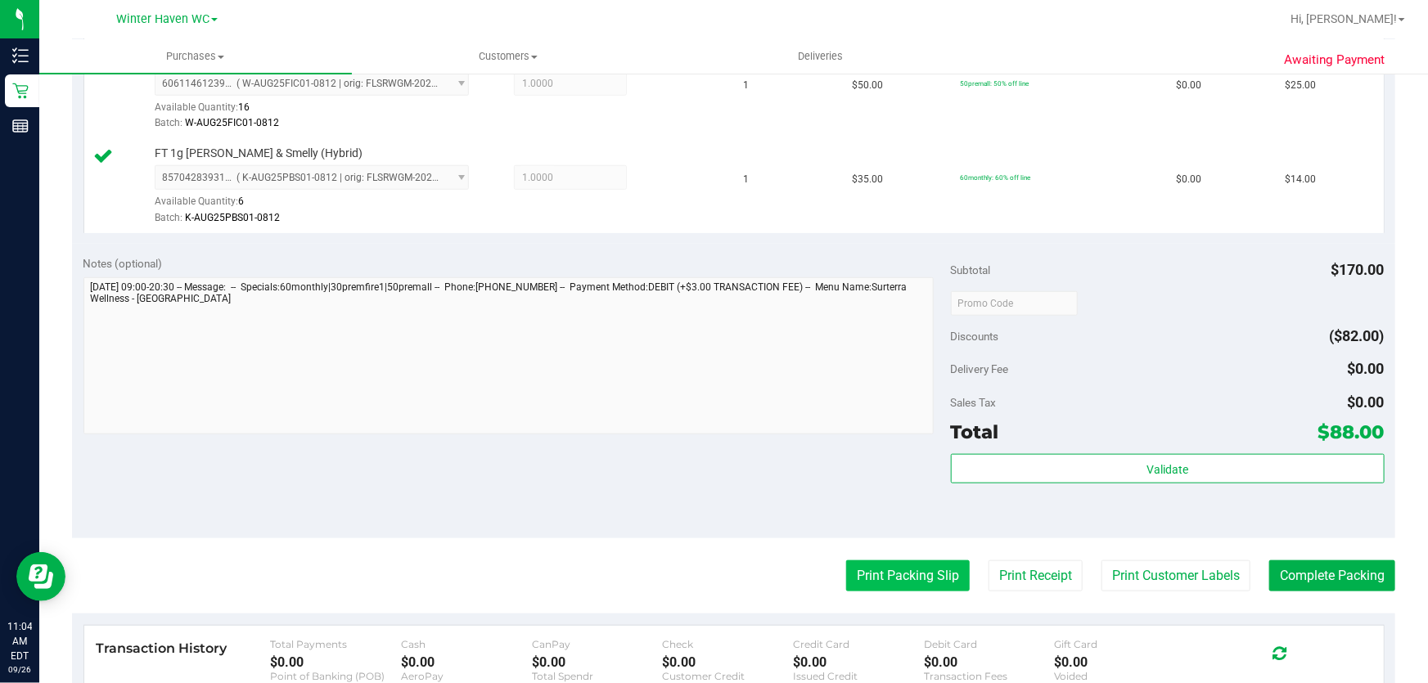
click at [910, 564] on button "Print Packing Slip" at bounding box center [908, 576] width 124 height 31
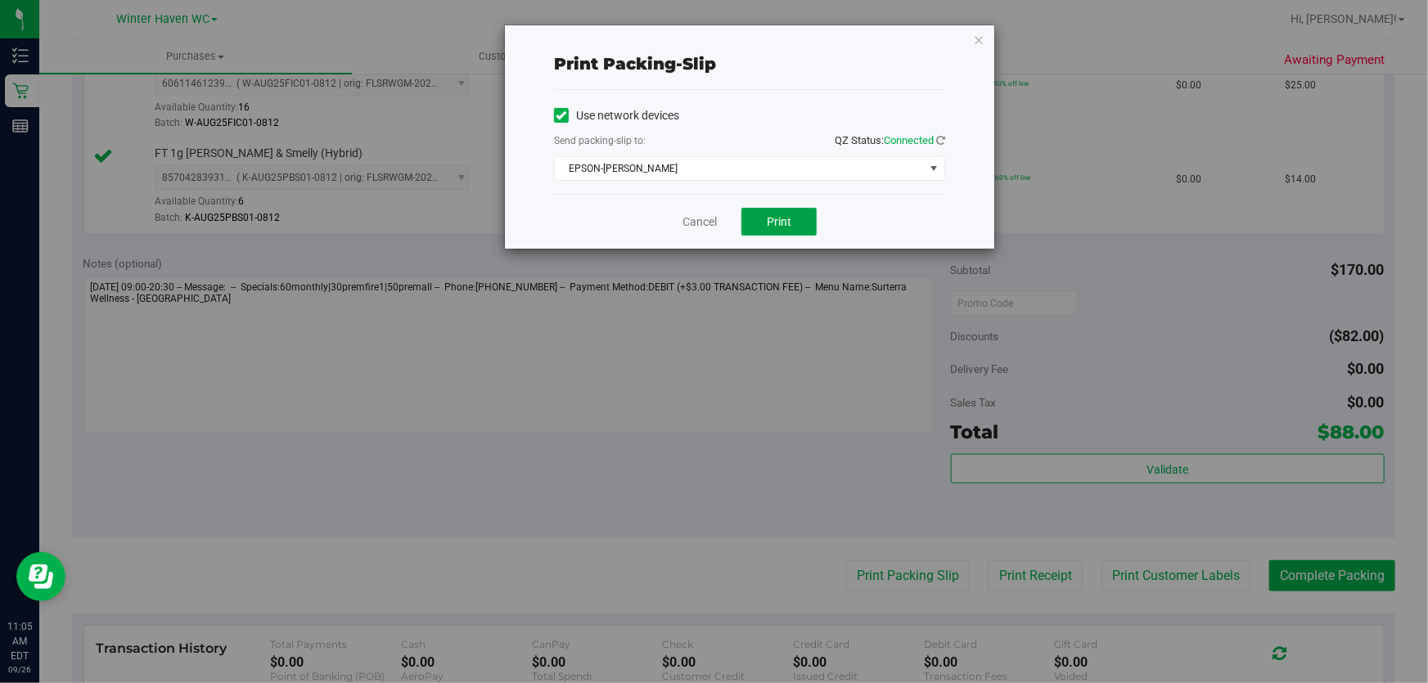
drag, startPoint x: 770, startPoint y: 223, endPoint x: 760, endPoint y: 247, distance: 26.4
click at [770, 222] on span "Print" at bounding box center [779, 221] width 25 height 13
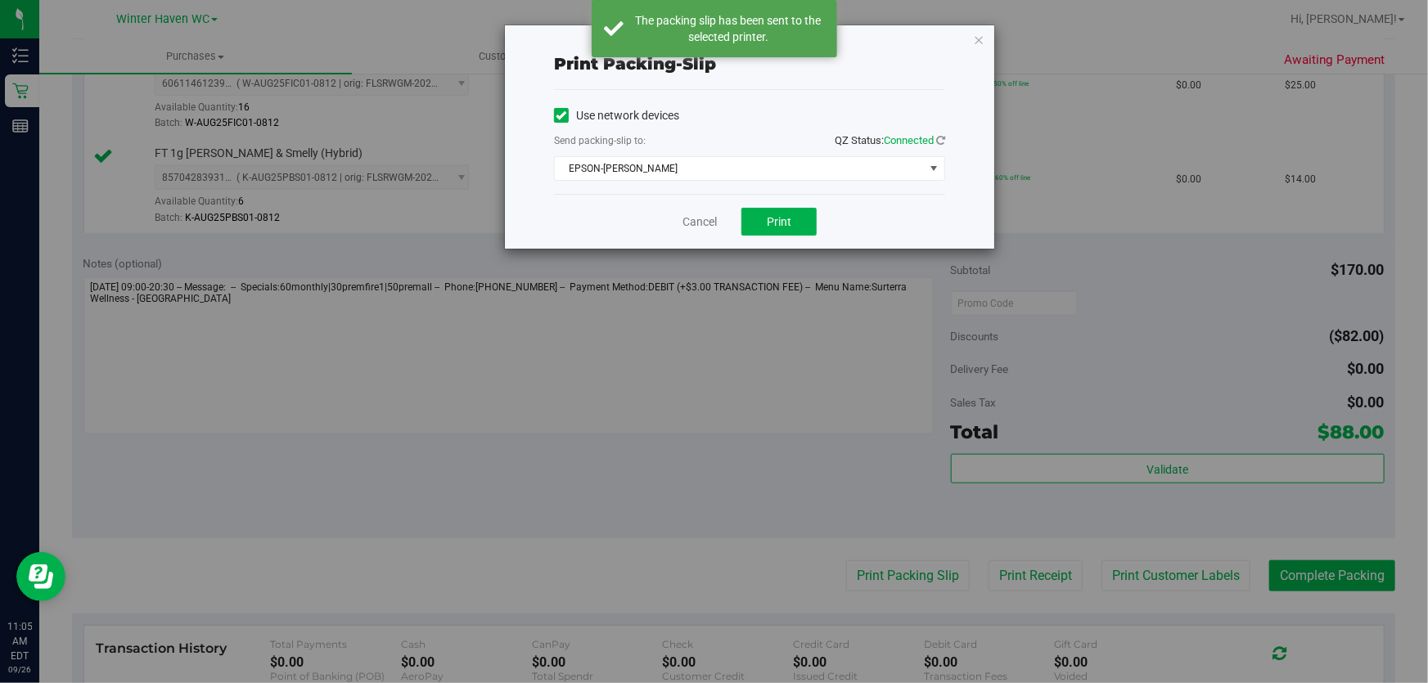
click at [679, 219] on div "Cancel Print" at bounding box center [749, 221] width 391 height 55
click at [703, 221] on link "Cancel" at bounding box center [700, 222] width 34 height 17
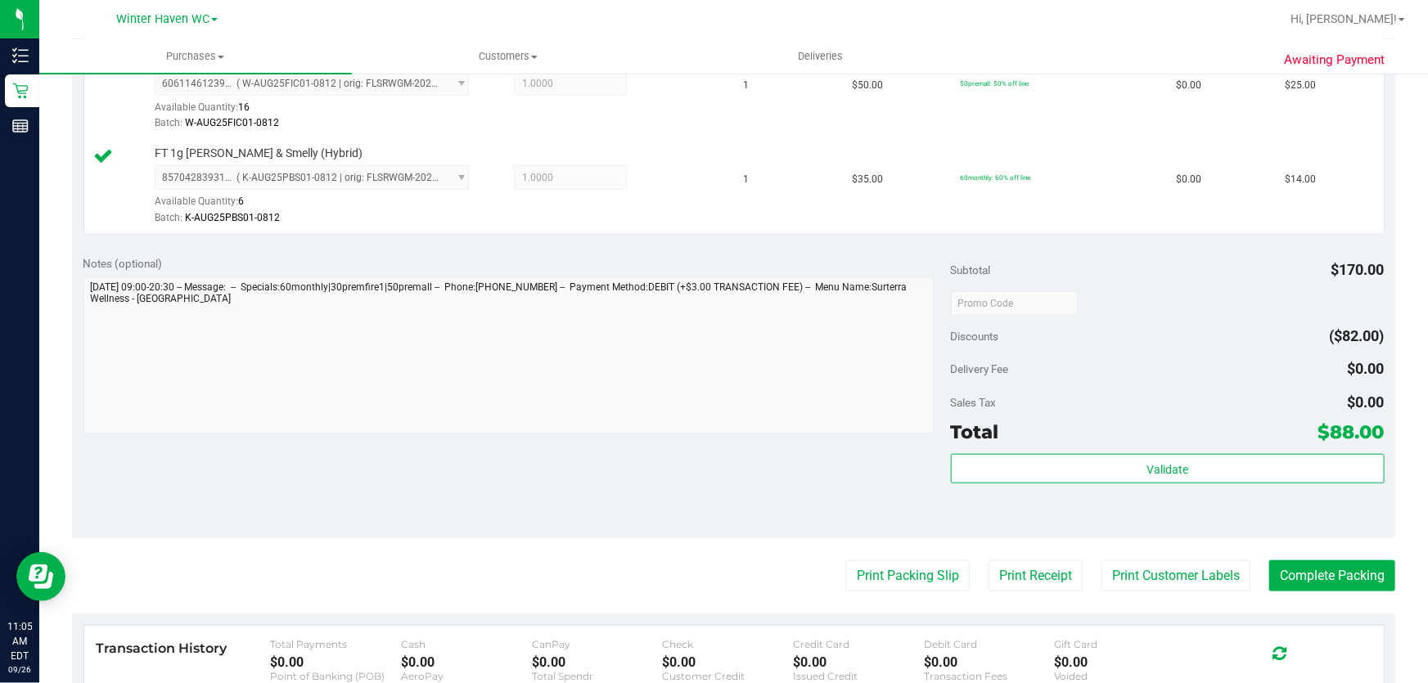
click at [1110, 349] on div "Discounts ($82.00)" at bounding box center [1168, 336] width 434 height 29
click at [1333, 584] on button "Complete Packing" at bounding box center [1332, 576] width 126 height 31
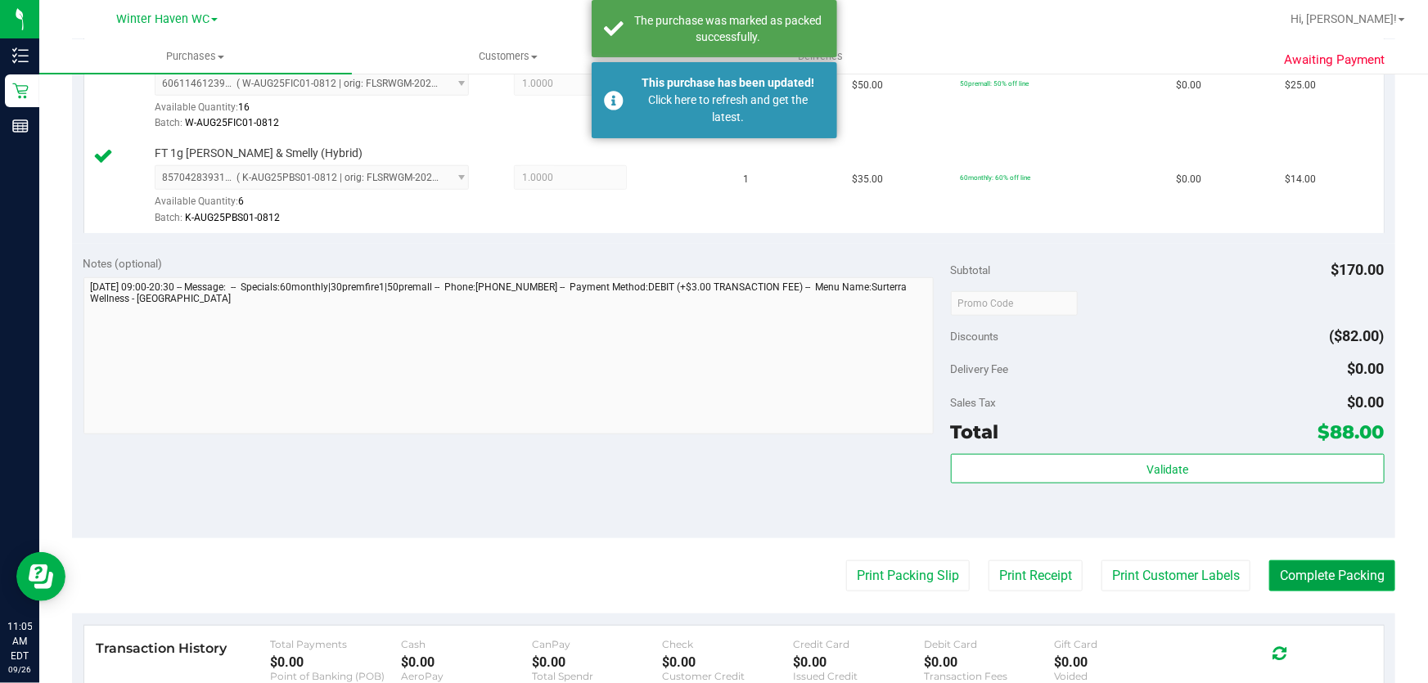
click at [1330, 584] on button "Complete Packing" at bounding box center [1332, 576] width 126 height 31
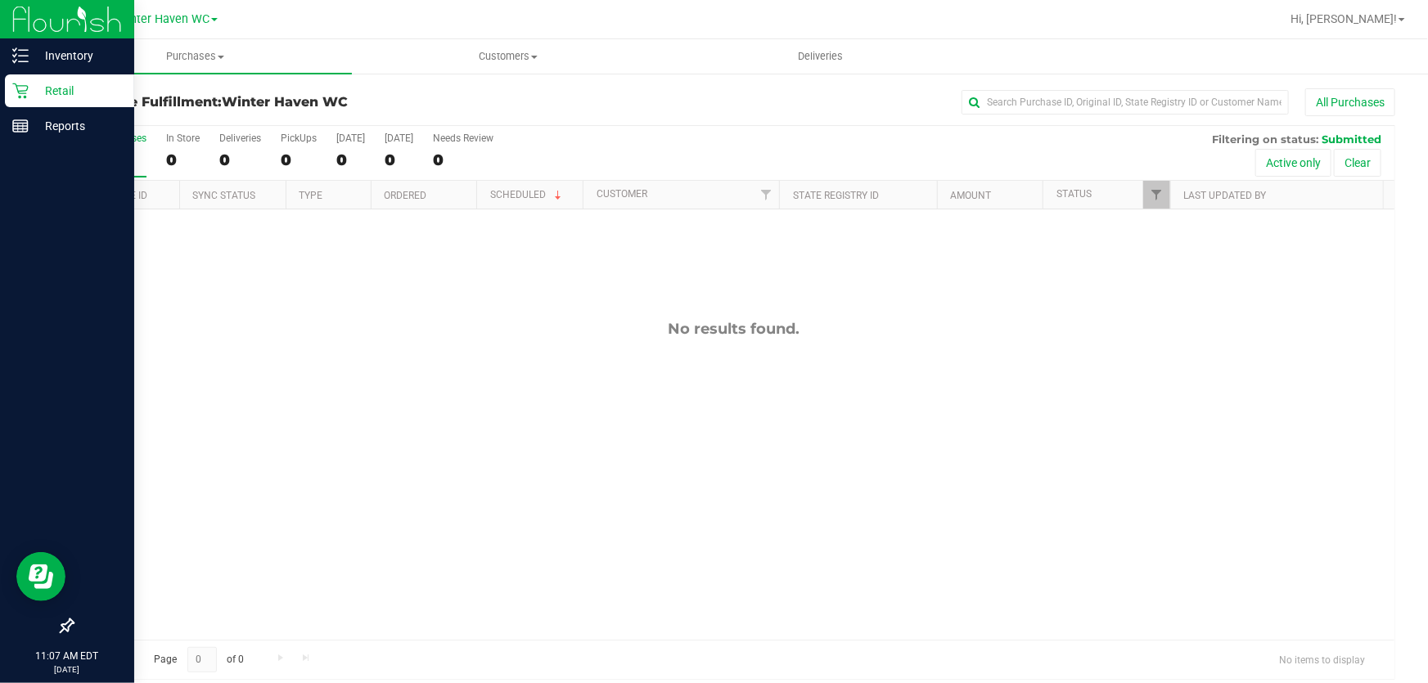
click at [66, 85] on p "Retail" at bounding box center [78, 91] width 98 height 20
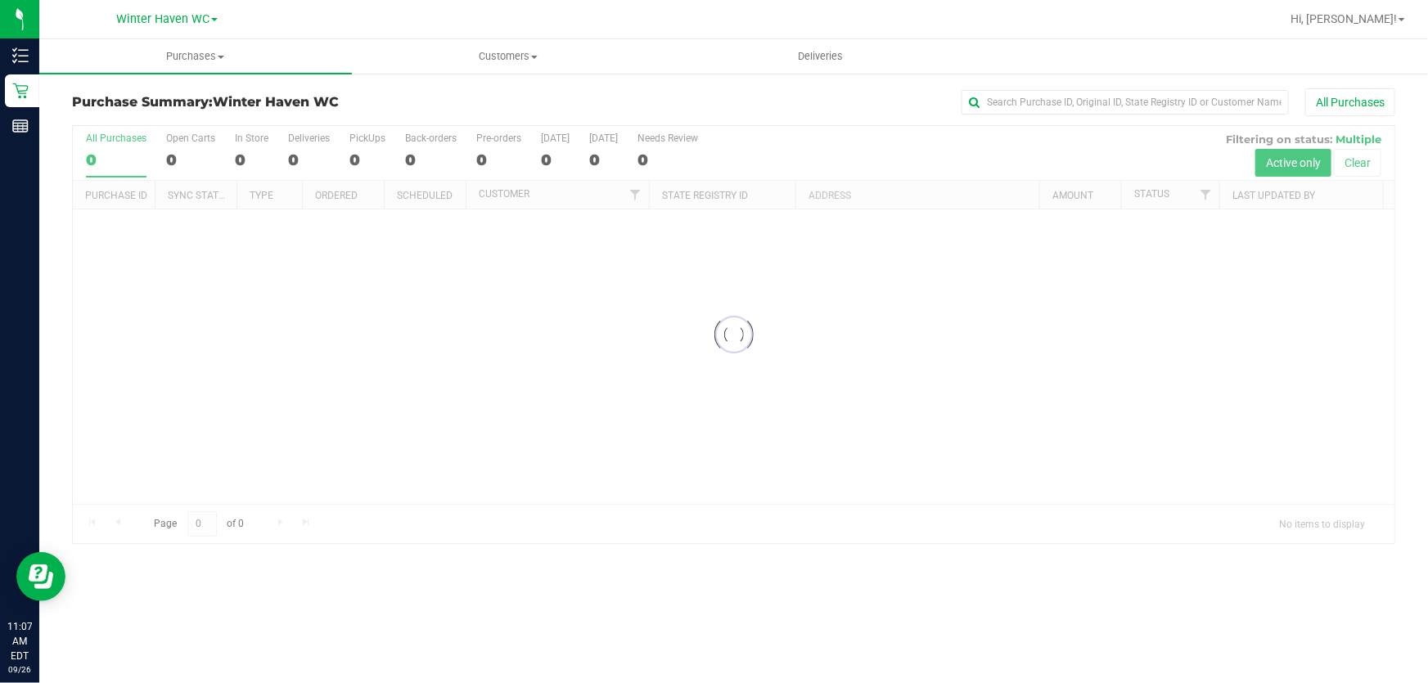
click at [874, 134] on div at bounding box center [734, 334] width 1322 height 417
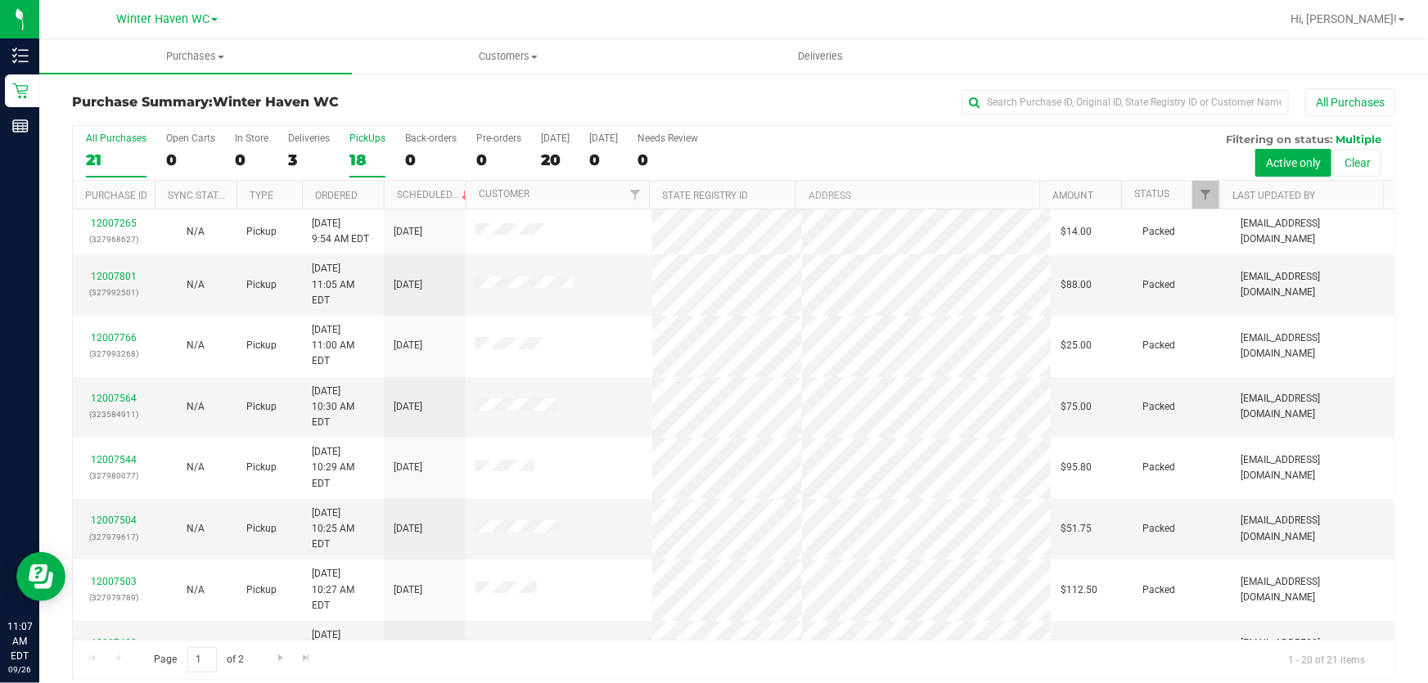
click at [359, 164] on div "18" at bounding box center [367, 160] width 36 height 19
click at [0, 0] on input "PickUps 18" at bounding box center [0, 0] width 0 height 0
click at [908, 150] on div "All Purchases 21 Open Carts 0 In Store 0 Deliveries 3 PickUps 18 Back-orders 0 …" at bounding box center [734, 153] width 1322 height 55
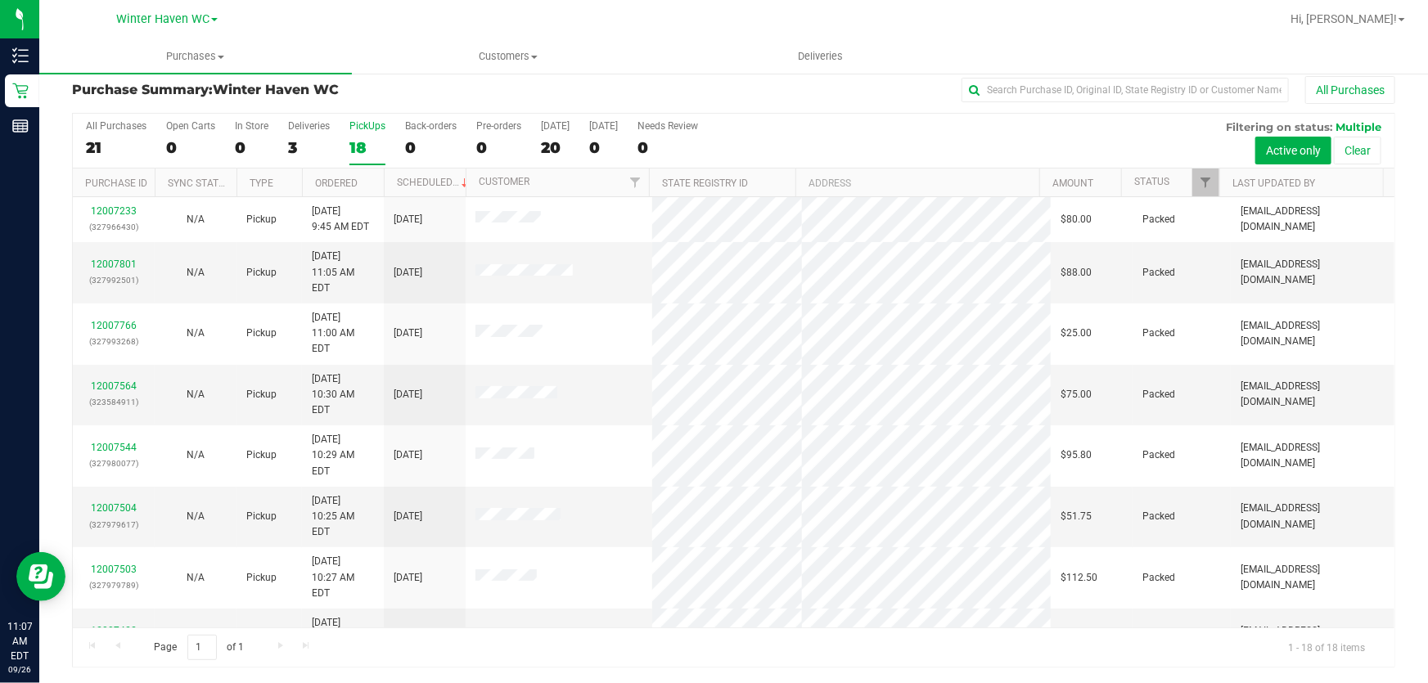
click at [873, 142] on div "All Purchases 21 Open Carts 0 In Store 0 Deliveries 3 PickUps 18 Back-orders 0 …" at bounding box center [734, 141] width 1322 height 55
click at [863, 120] on div "All Purchases 21 Open Carts 0 In Store 0 Deliveries 3 PickUps 18 Back-orders 0 …" at bounding box center [734, 120] width 1322 height 13
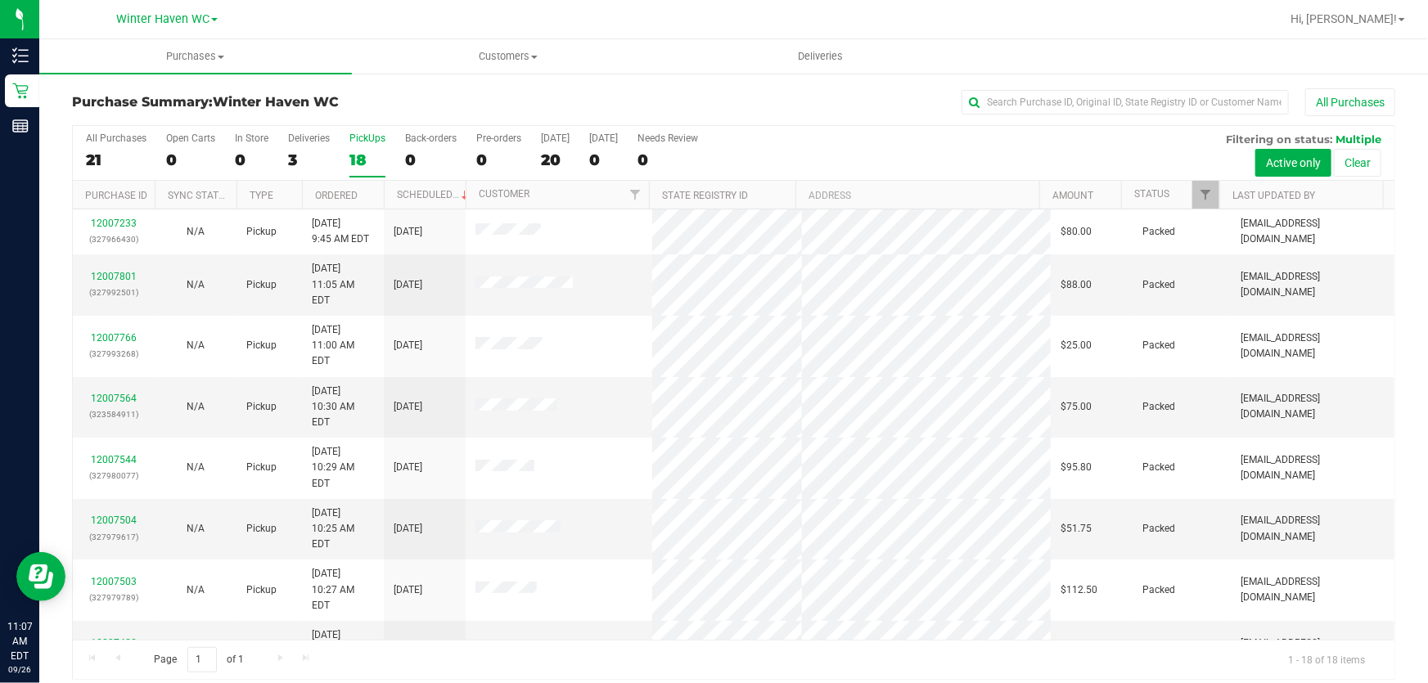
click at [795, 142] on div "All Purchases 21 Open Carts 0 In Store 0 Deliveries 3 PickUps 18 Back-orders 0 …" at bounding box center [734, 153] width 1322 height 55
click at [109, 273] on div "12007869 (327997909)" at bounding box center [114, 284] width 62 height 31
click at [109, 271] on link "12007869" at bounding box center [114, 276] width 46 height 11
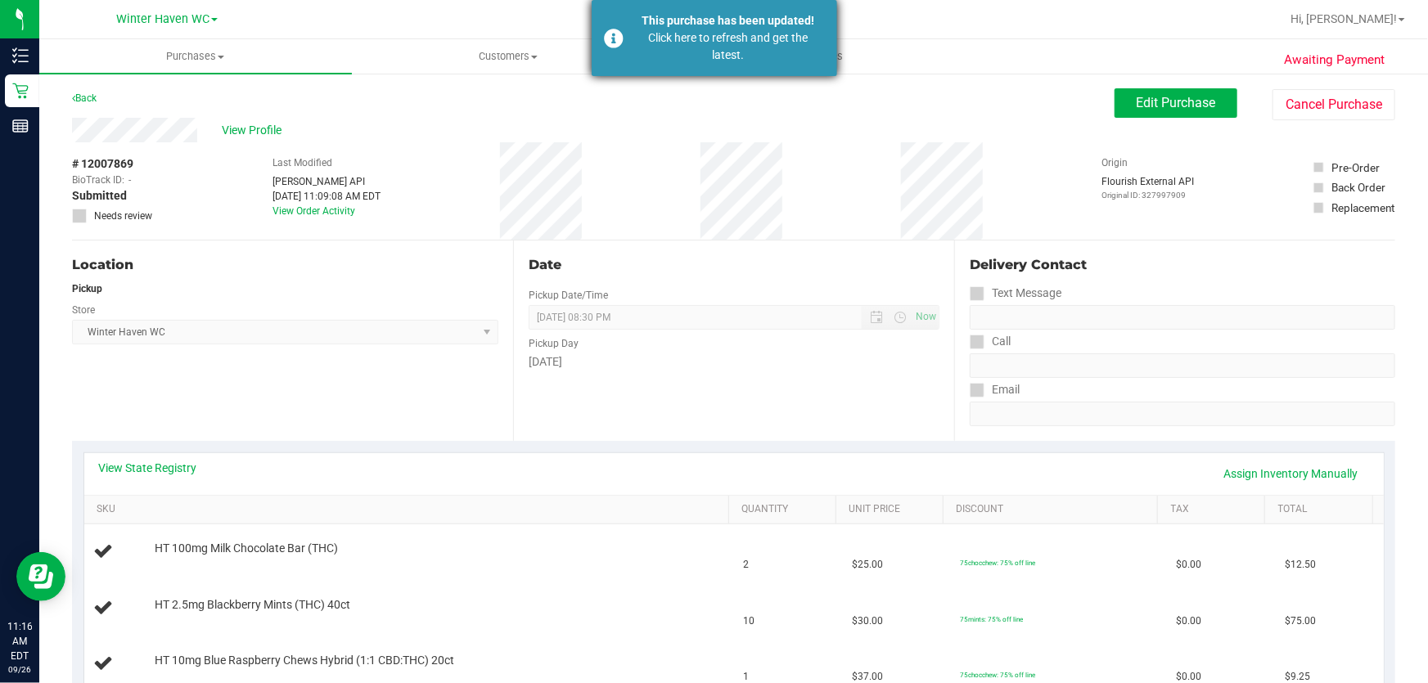
click at [795, 24] on div "This purchase has been updated!" at bounding box center [729, 20] width 192 height 17
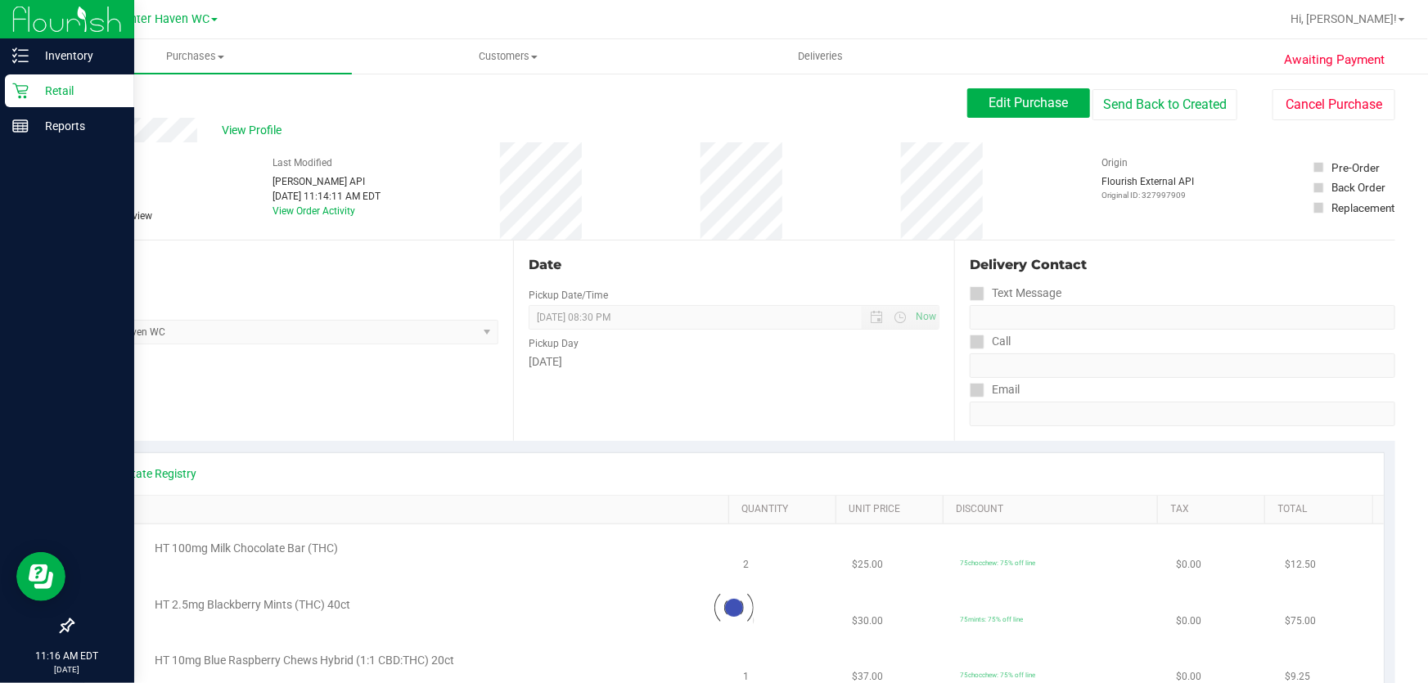
click at [65, 90] on p "Retail" at bounding box center [78, 91] width 98 height 20
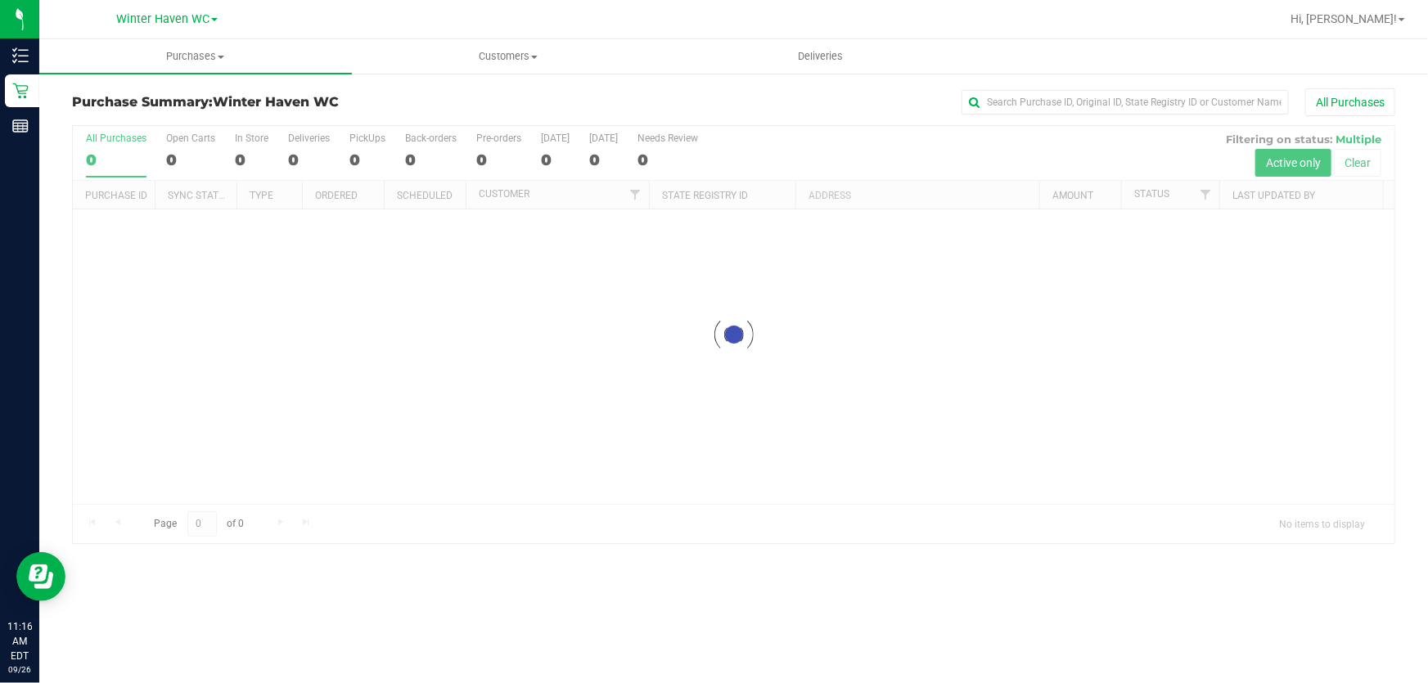
click at [711, 95] on div "All Purchases" at bounding box center [954, 102] width 882 height 28
click at [877, 159] on div at bounding box center [734, 334] width 1322 height 417
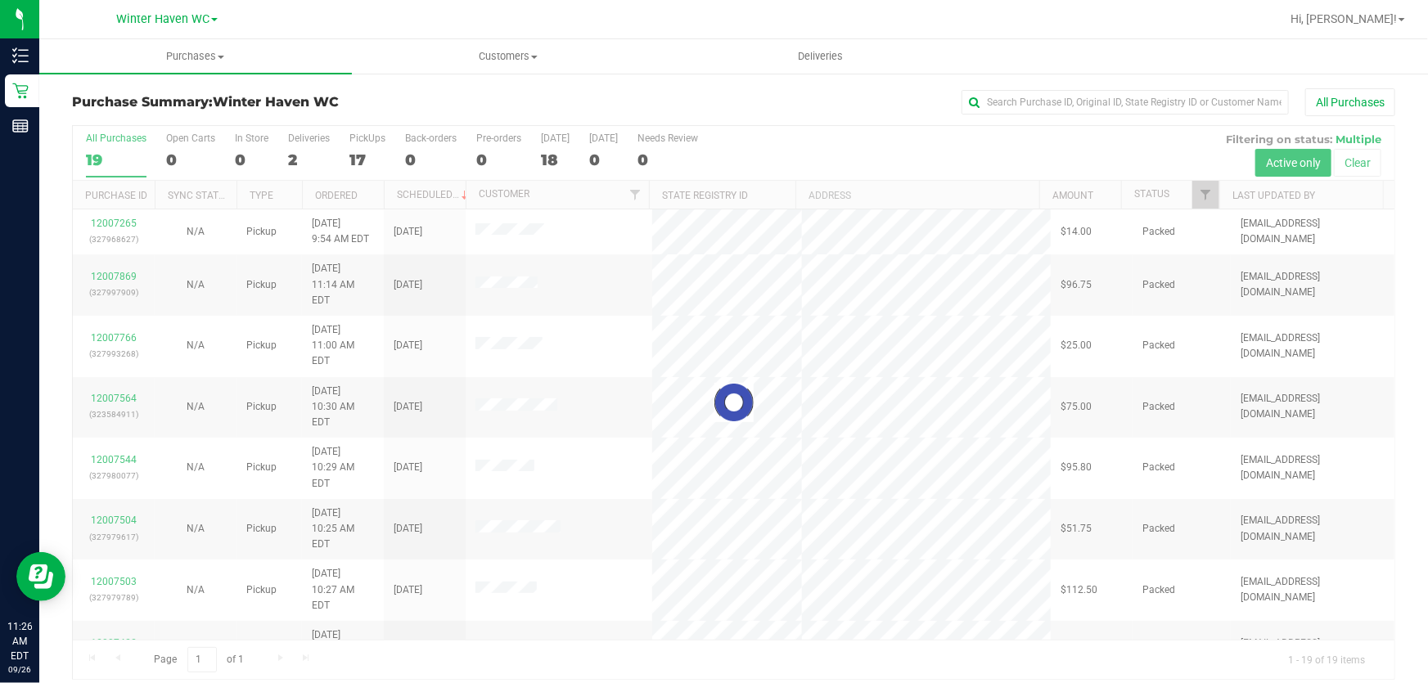
click at [868, 147] on div at bounding box center [734, 402] width 1322 height 553
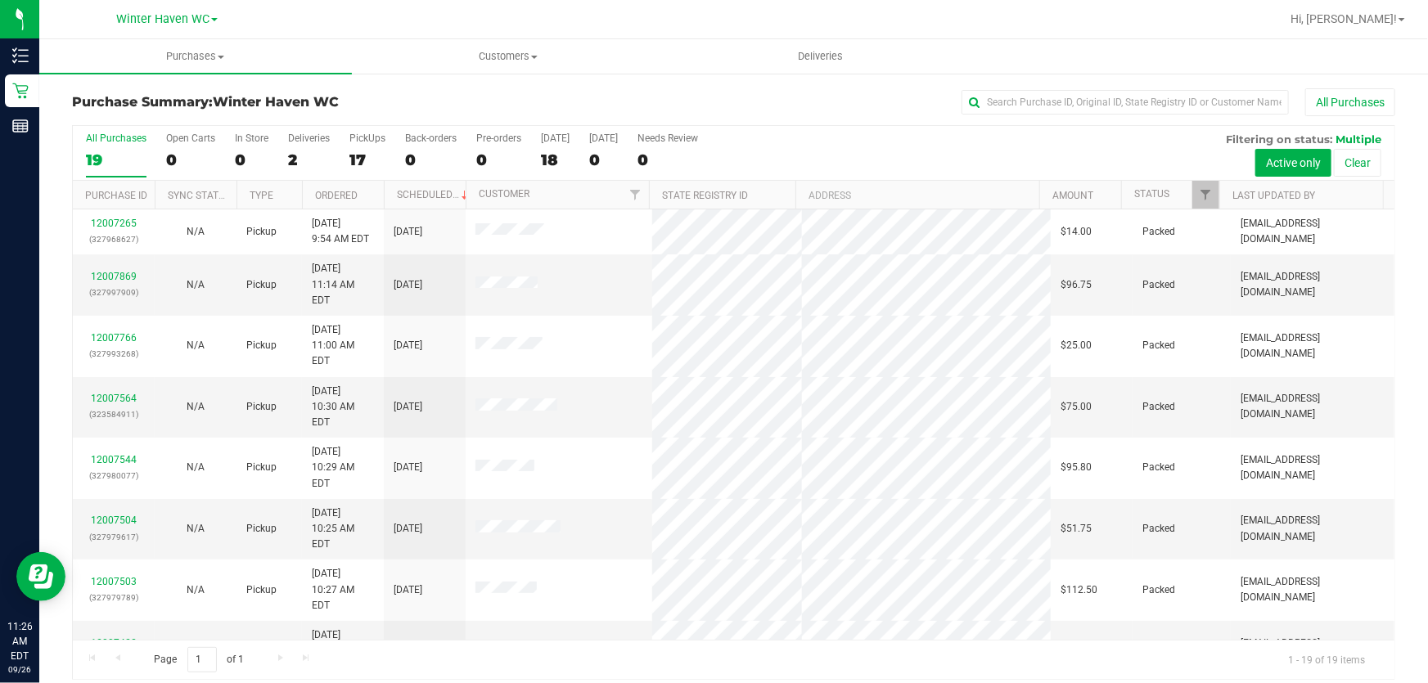
drag, startPoint x: 789, startPoint y: 135, endPoint x: 773, endPoint y: 140, distance: 16.3
click at [787, 138] on div "All Purchases 19 Open Carts 0 In Store 0 Deliveries 2 PickUps 17 Back-orders 0 …" at bounding box center [734, 132] width 1322 height 13
click at [363, 158] on div "17" at bounding box center [367, 160] width 36 height 19
click at [0, 0] on input "PickUps 17" at bounding box center [0, 0] width 0 height 0
click at [336, 192] on link "Ordered" at bounding box center [336, 195] width 43 height 11
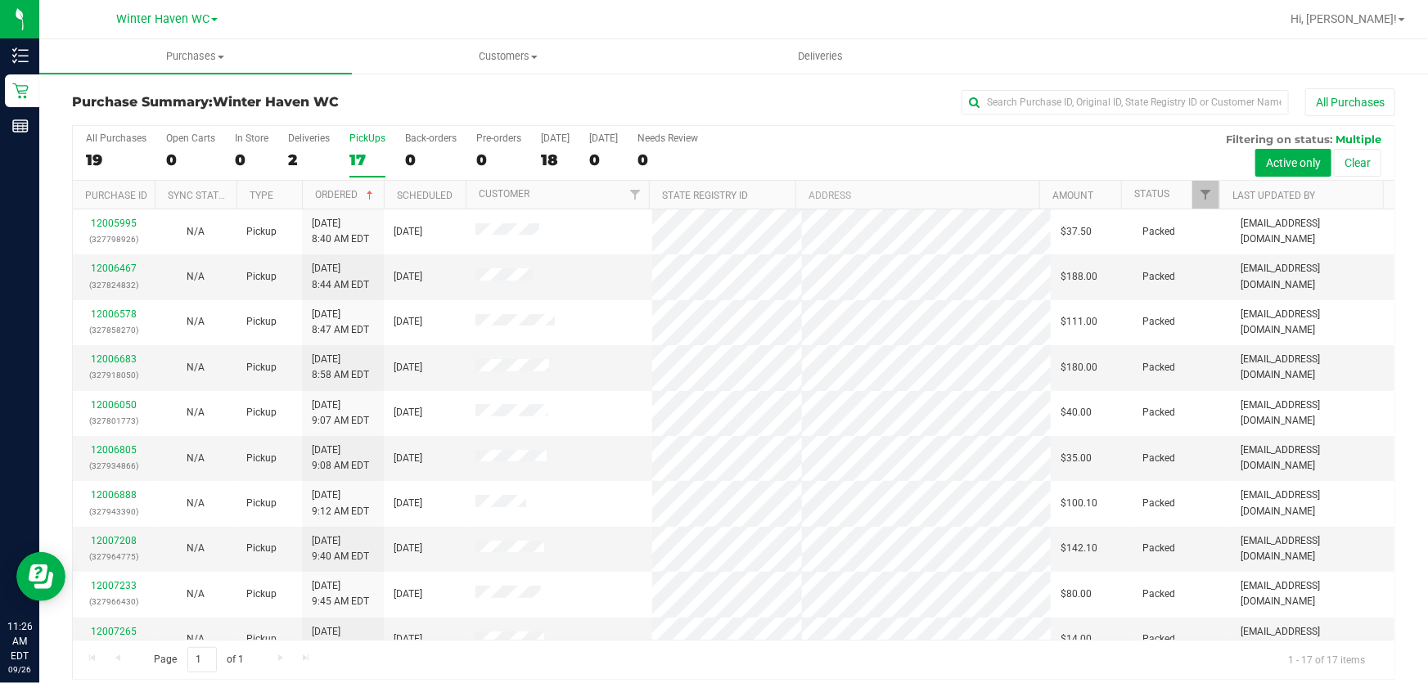
click at [859, 140] on div "All Purchases 19 Open Carts 0 In Store 0 Deliveries 2 PickUps 17 Back-orders 0 …" at bounding box center [734, 153] width 1322 height 55
click at [852, 143] on div "All Purchases 19 Open Carts 0 In Store 0 Deliveries 2 PickUps 17 Back-orders 0 …" at bounding box center [734, 153] width 1322 height 55
click at [953, 147] on div "All Purchases 19 Open Carts 0 In Store 0 Deliveries 2 PickUps 17 Back-orders 0 …" at bounding box center [734, 153] width 1322 height 55
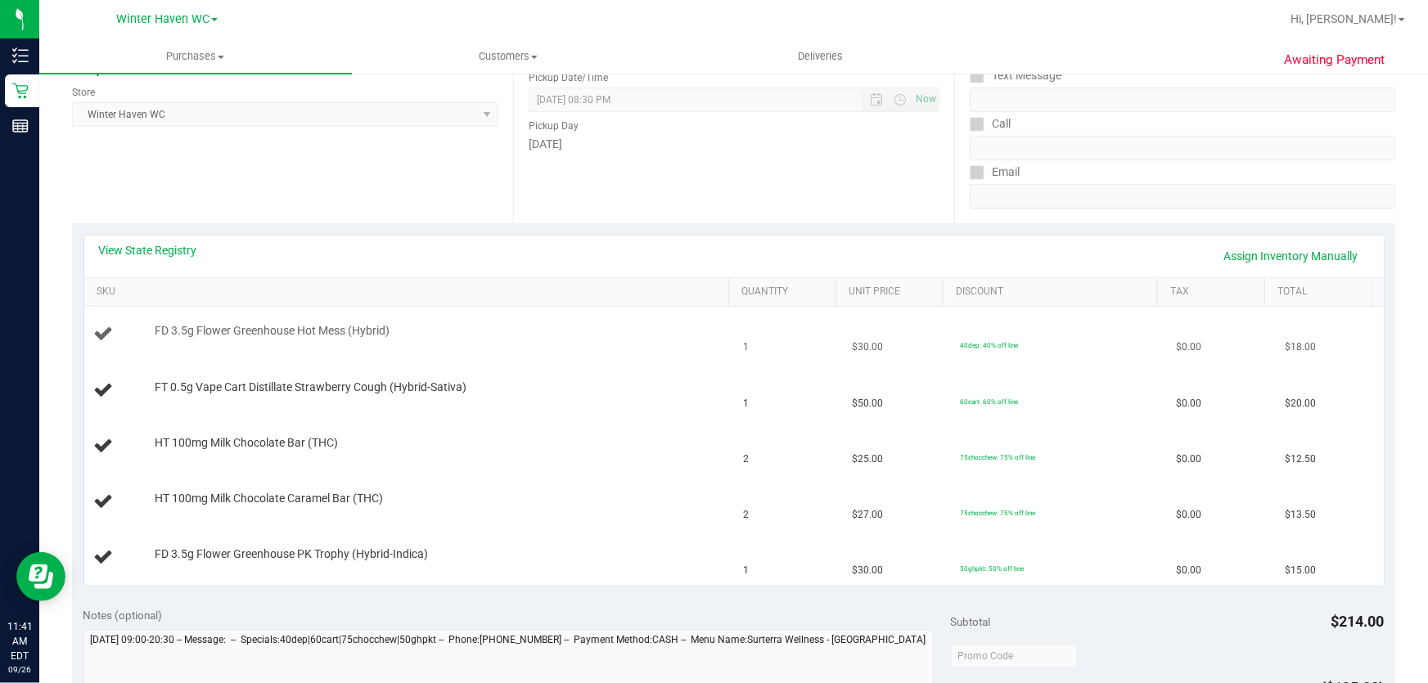
scroll to position [223, 0]
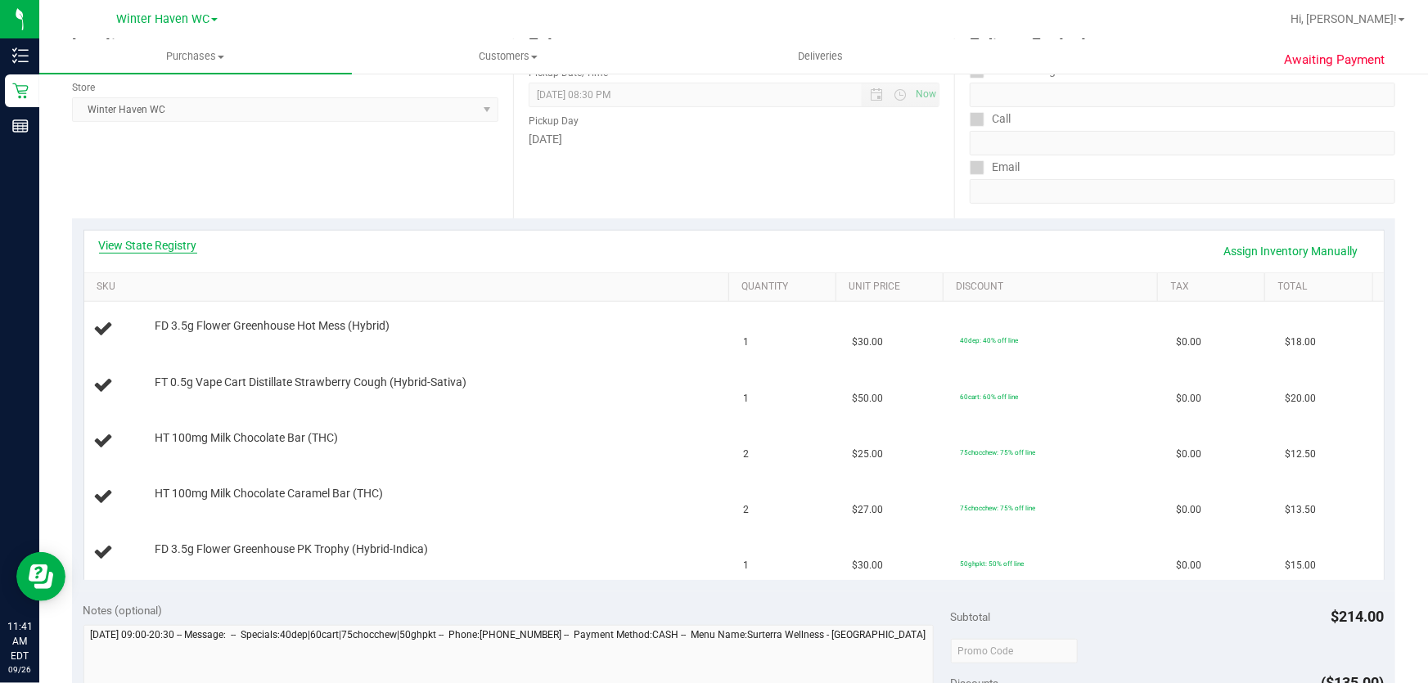
click at [146, 243] on link "View State Registry" at bounding box center [148, 245] width 98 height 16
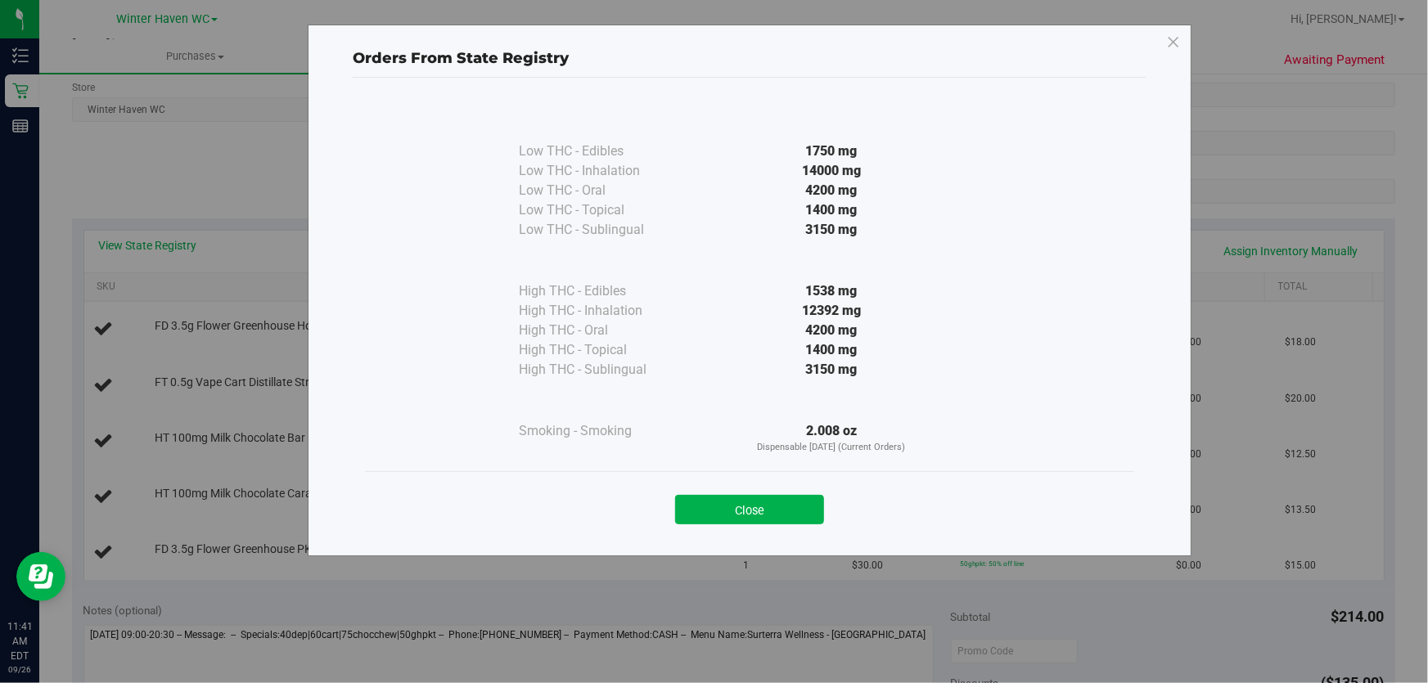
click at [672, 295] on div "High THC - Edibles" at bounding box center [601, 292] width 164 height 20
click at [737, 516] on button "Close" at bounding box center [749, 509] width 149 height 29
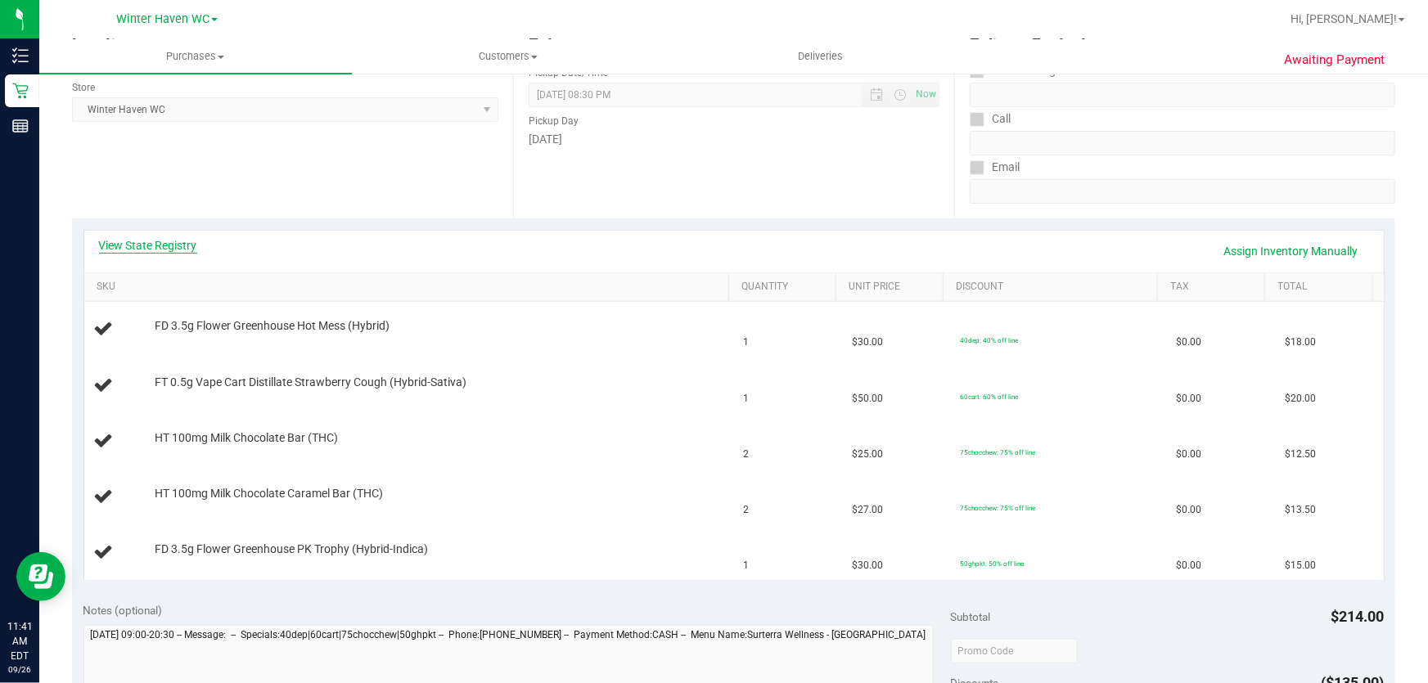
click at [160, 237] on link "View State Registry" at bounding box center [148, 245] width 98 height 16
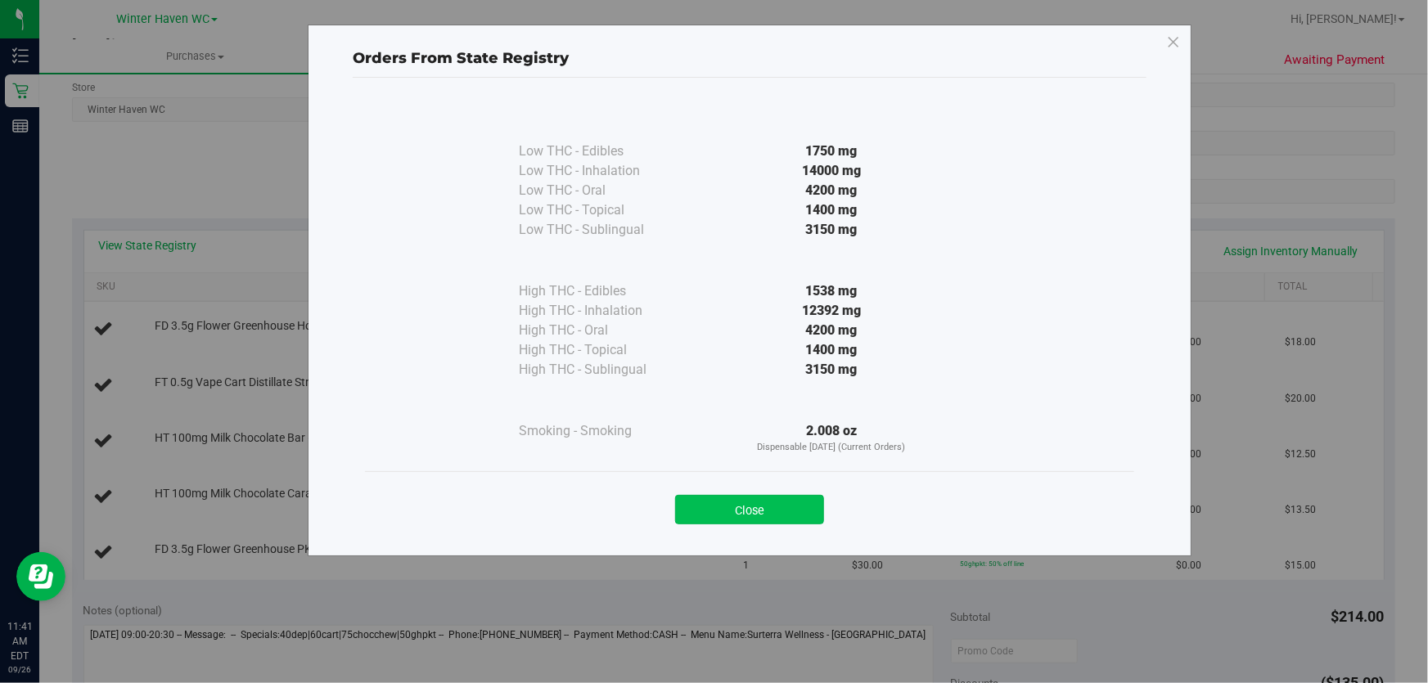
click at [789, 507] on button "Close" at bounding box center [749, 509] width 149 height 29
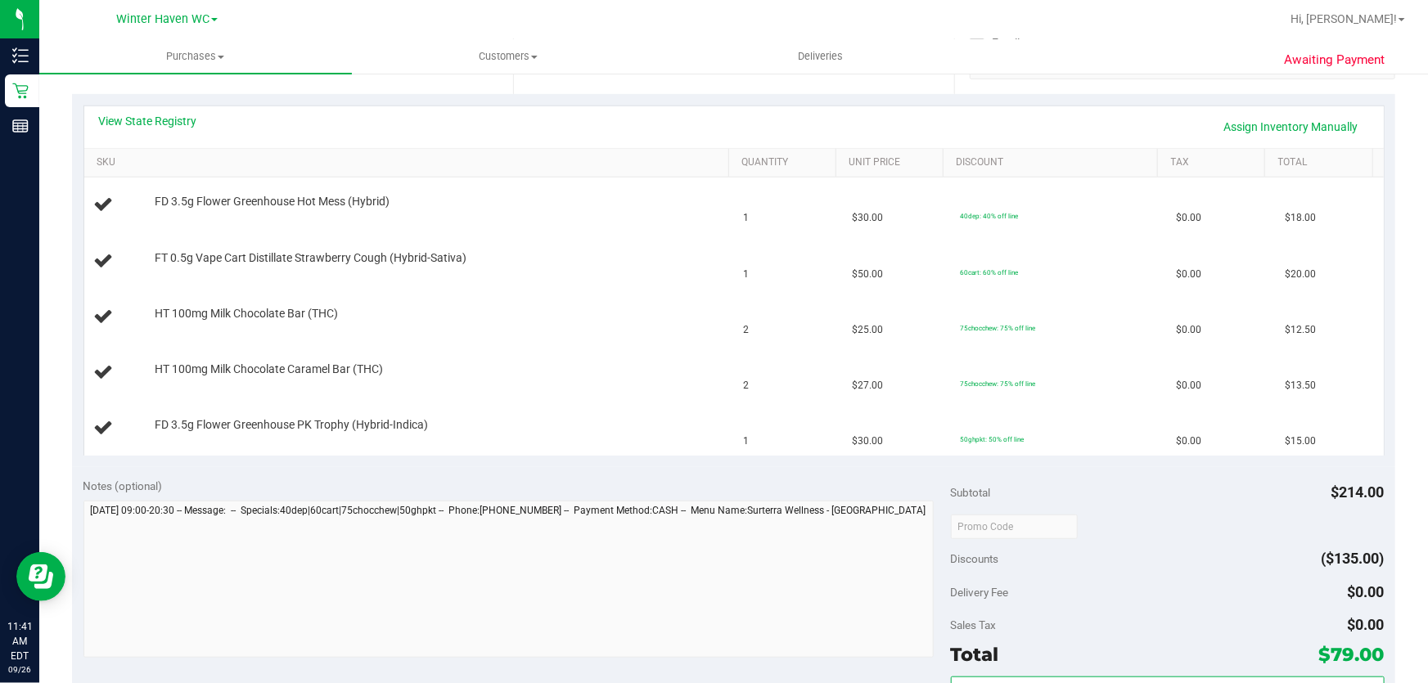
scroll to position [595, 0]
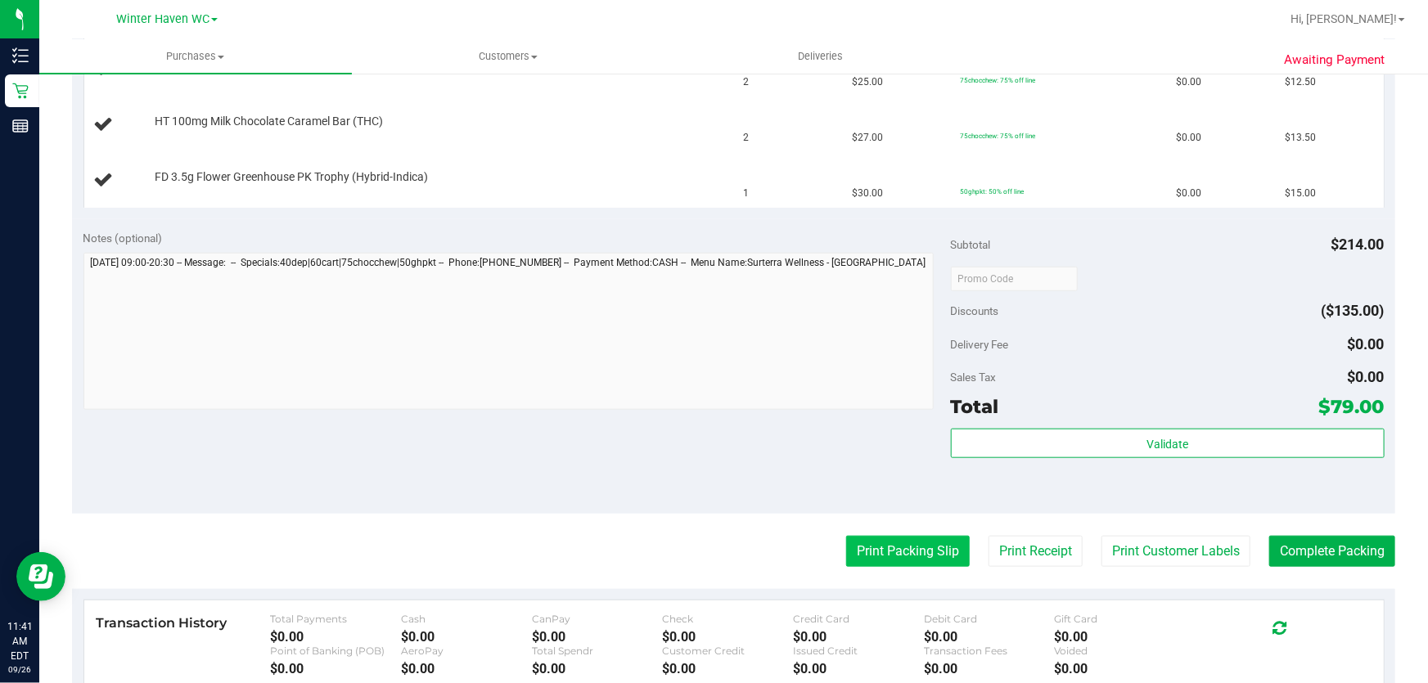
click at [871, 559] on button "Print Packing Slip" at bounding box center [908, 551] width 124 height 31
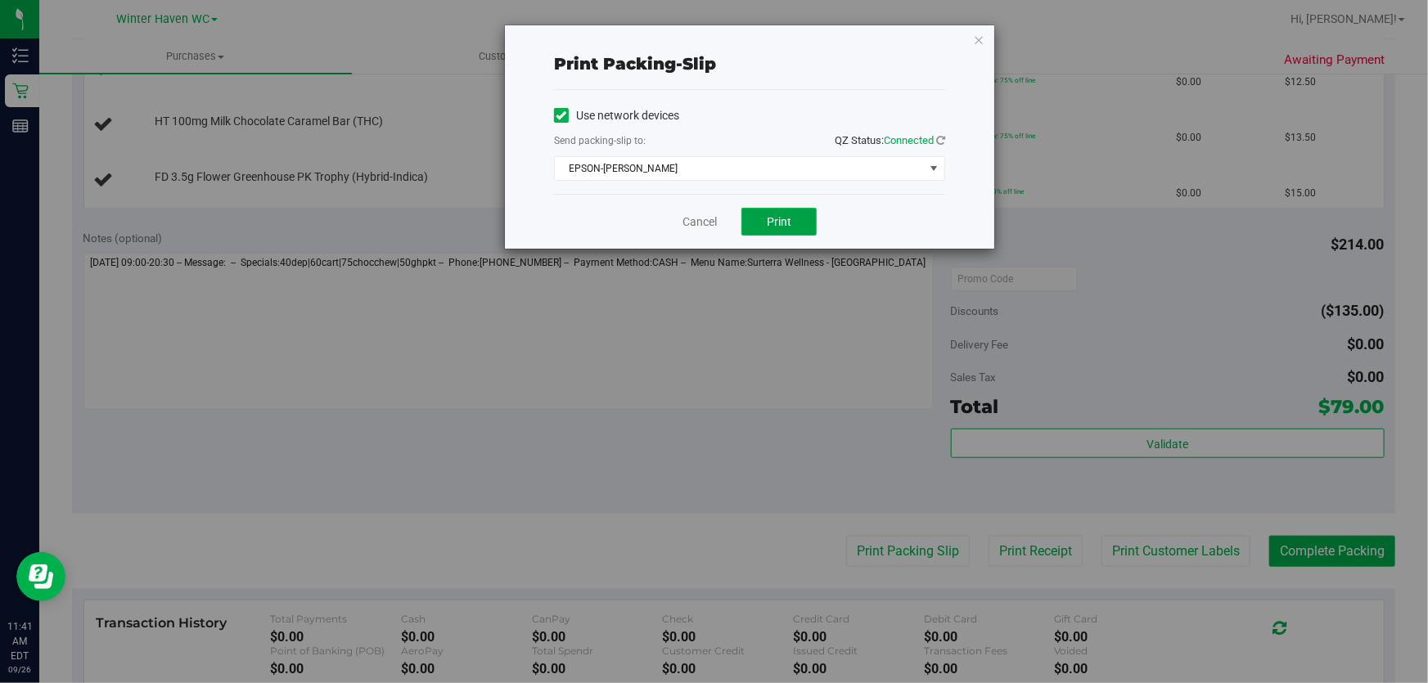
click at [766, 215] on button "Print" at bounding box center [779, 222] width 75 height 28
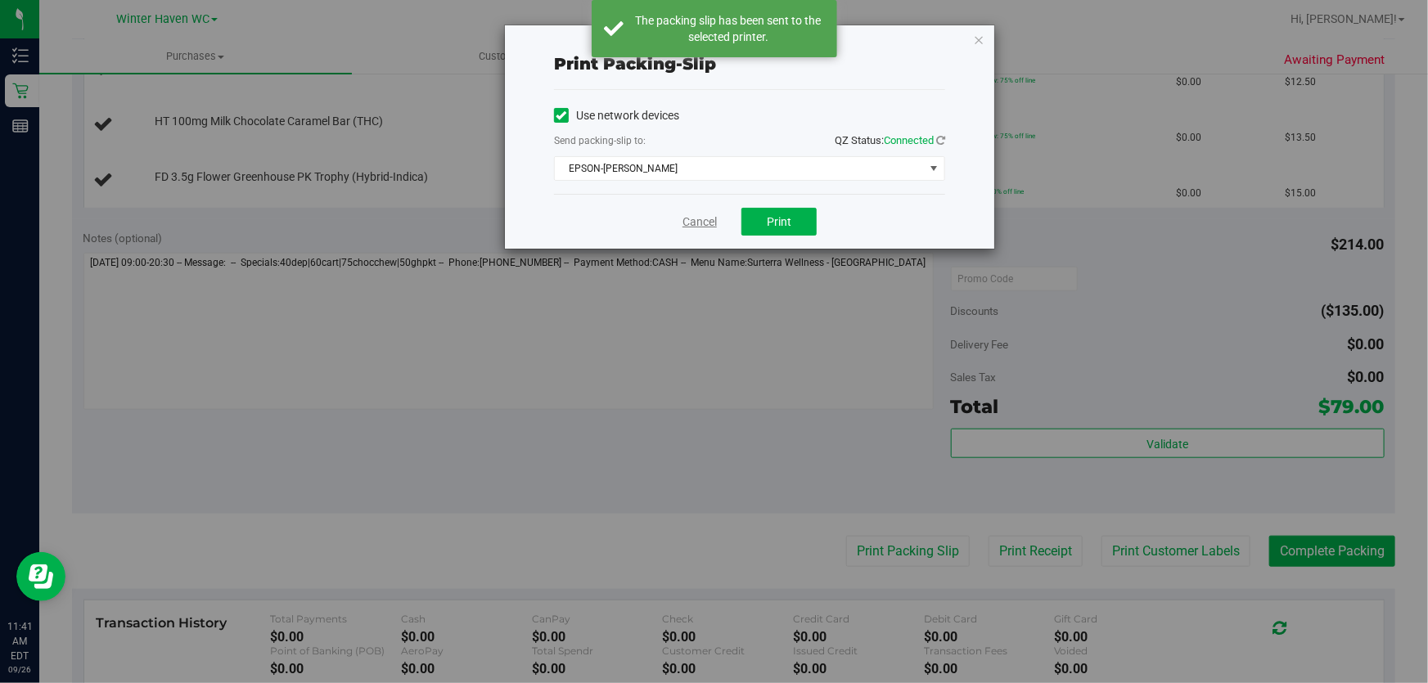
click at [715, 229] on link "Cancel" at bounding box center [700, 222] width 34 height 17
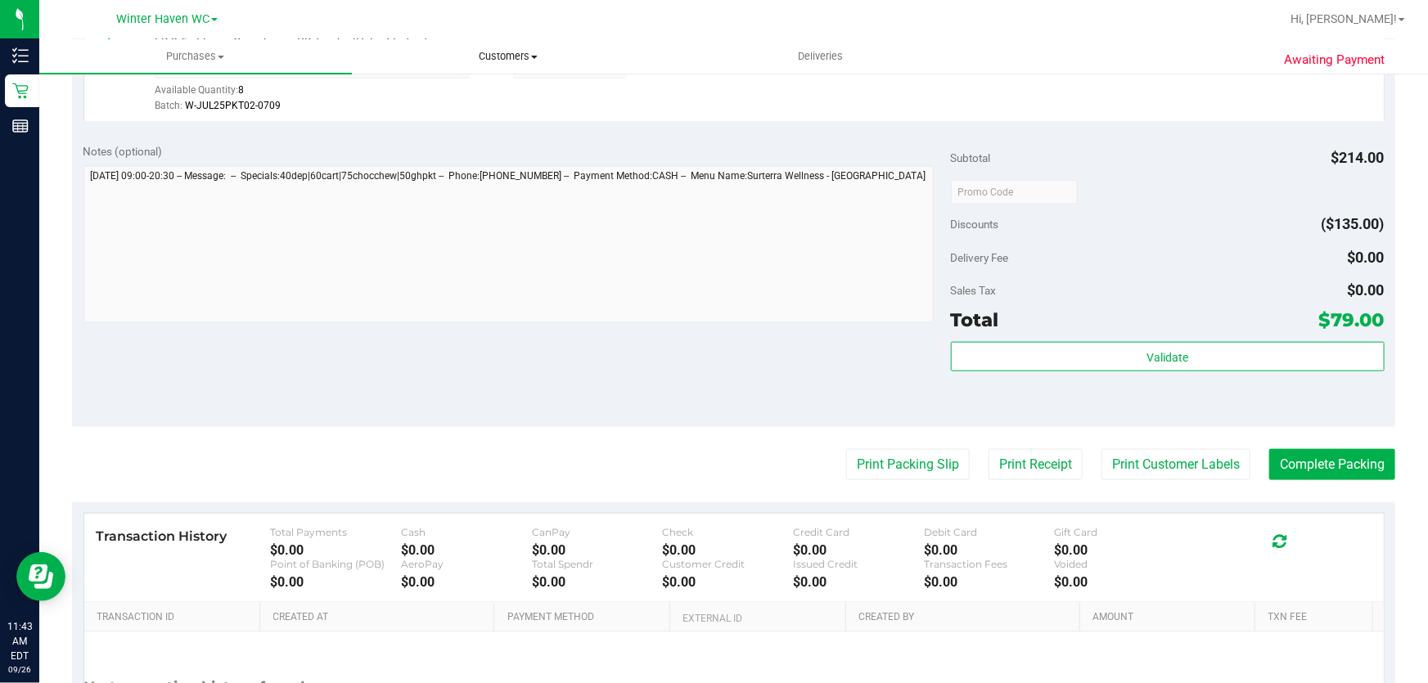
scroll to position [882, 0]
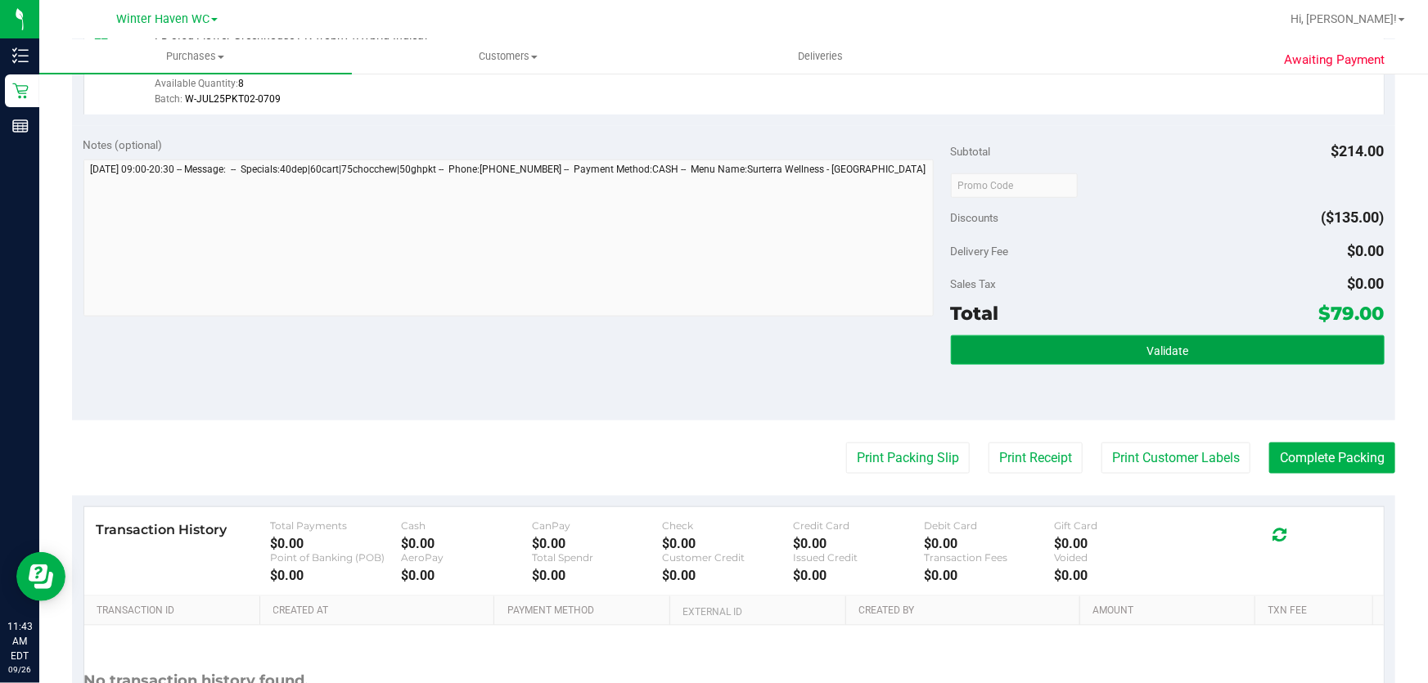
click at [1259, 353] on button "Validate" at bounding box center [1168, 350] width 434 height 29
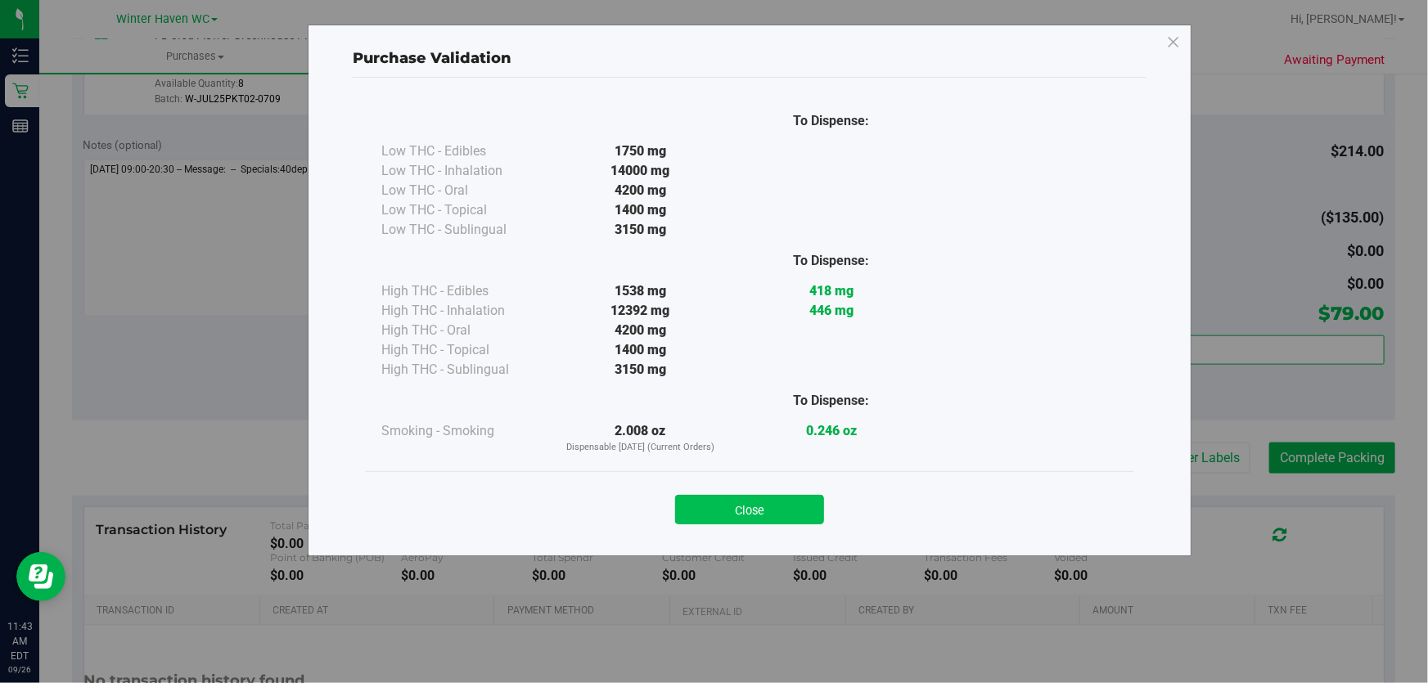
click at [760, 524] on button "Close" at bounding box center [749, 509] width 149 height 29
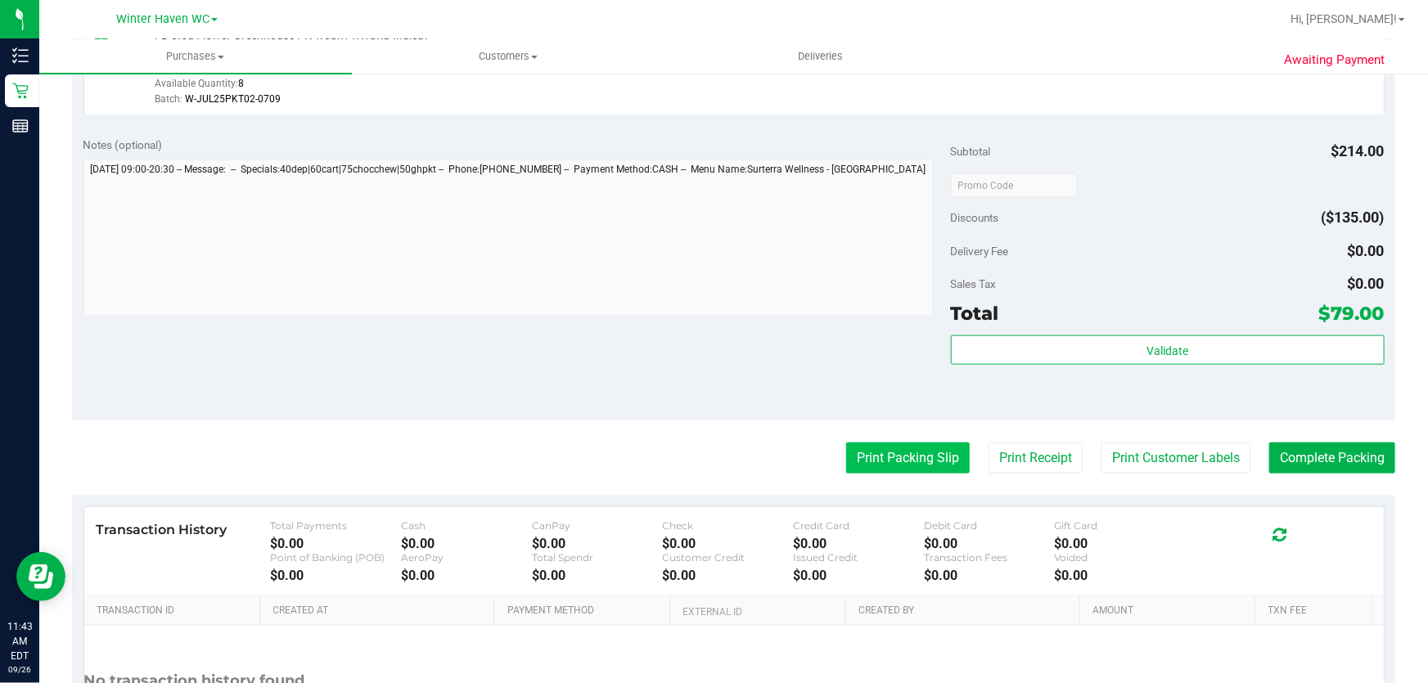
click at [915, 461] on button "Print Packing Slip" at bounding box center [908, 458] width 124 height 31
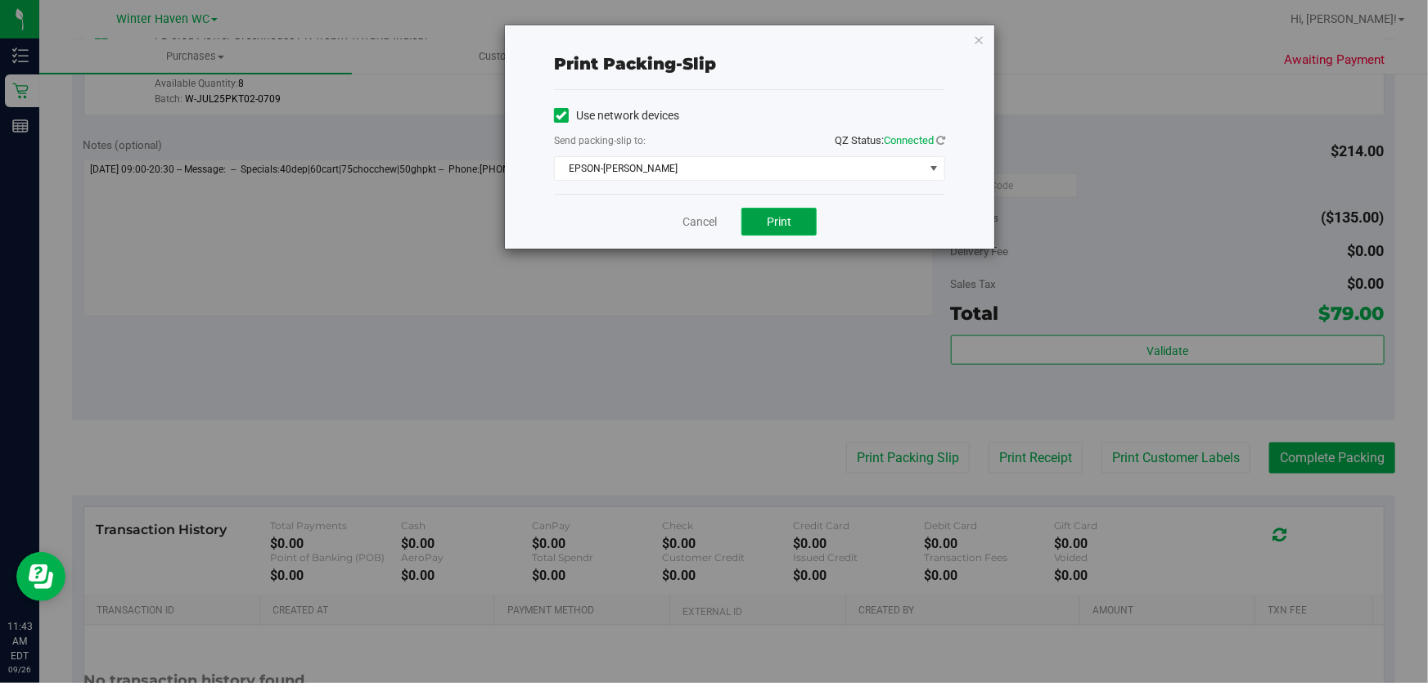
click at [787, 223] on span "Print" at bounding box center [779, 221] width 25 height 13
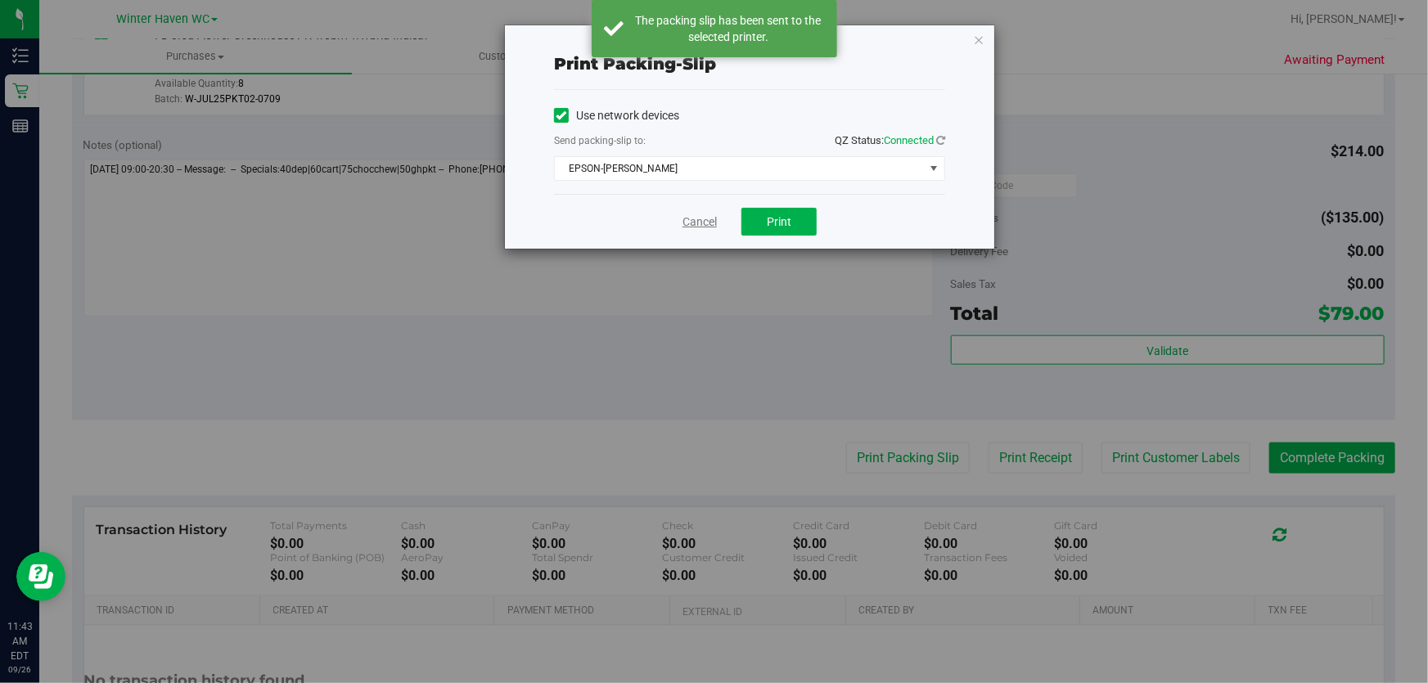
click at [687, 221] on link "Cancel" at bounding box center [700, 222] width 34 height 17
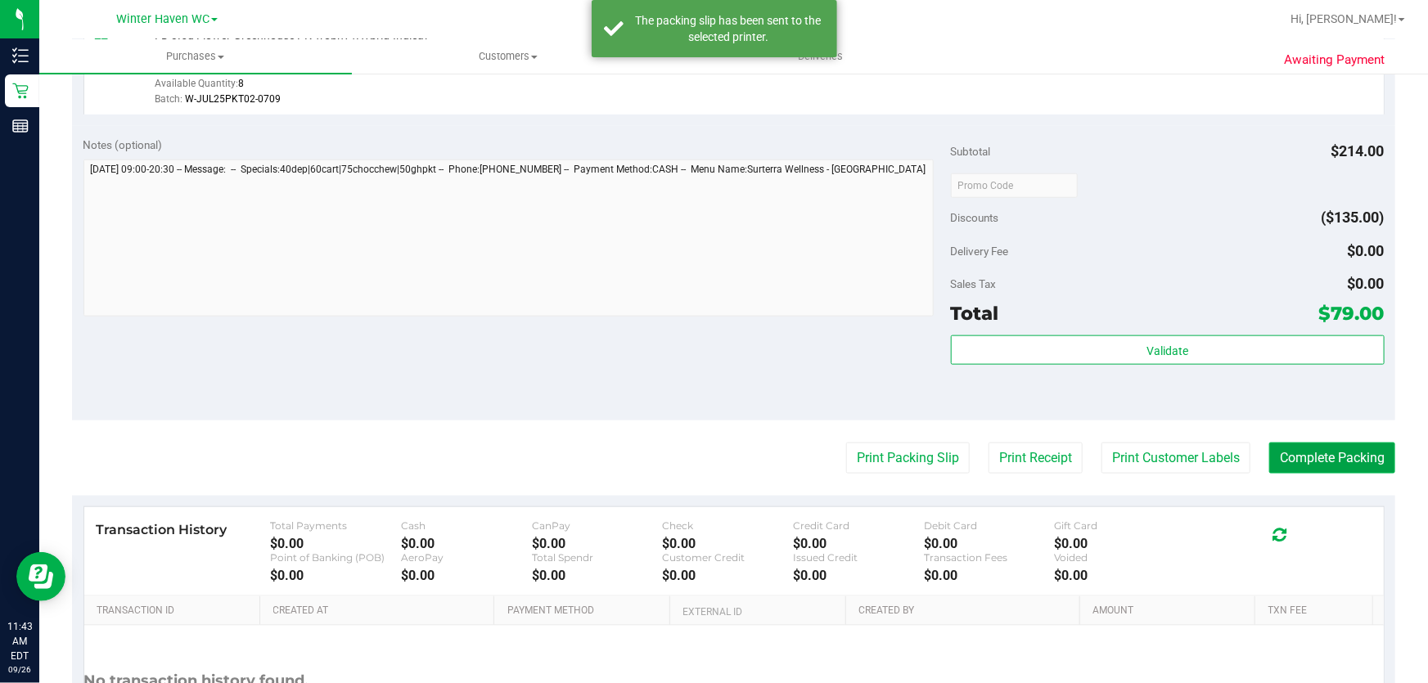
click at [1328, 459] on button "Complete Packing" at bounding box center [1332, 458] width 126 height 31
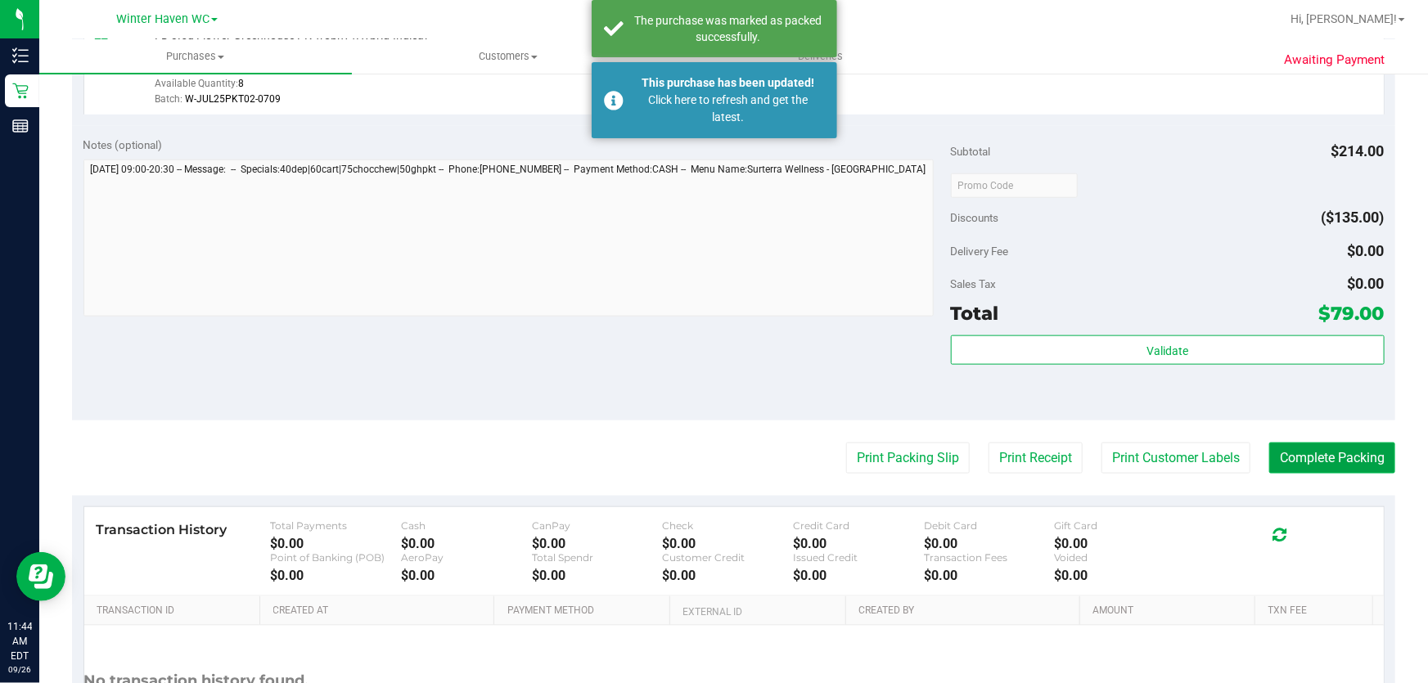
click at [1335, 443] on button "Complete Packing" at bounding box center [1332, 458] width 126 height 31
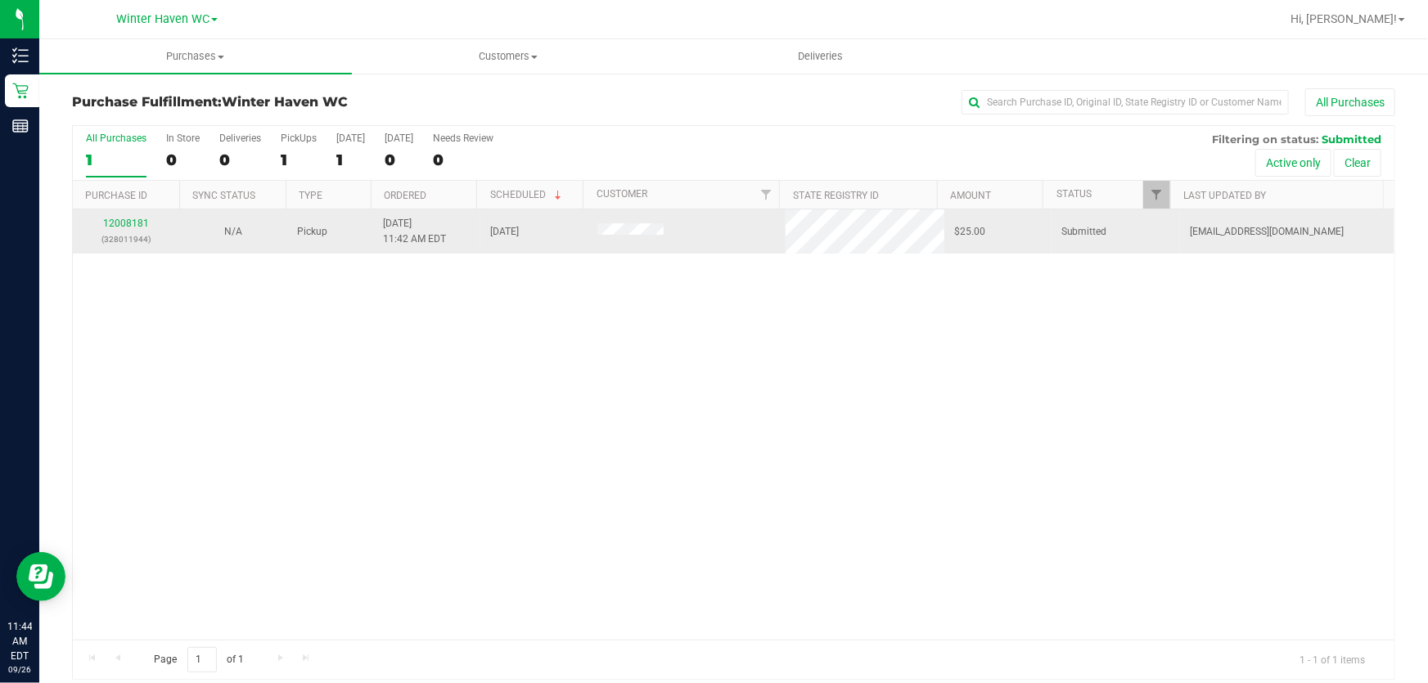
click at [134, 216] on div "12008181 (328011944)" at bounding box center [127, 231] width 88 height 31
click at [125, 220] on link "12008181" at bounding box center [126, 223] width 46 height 11
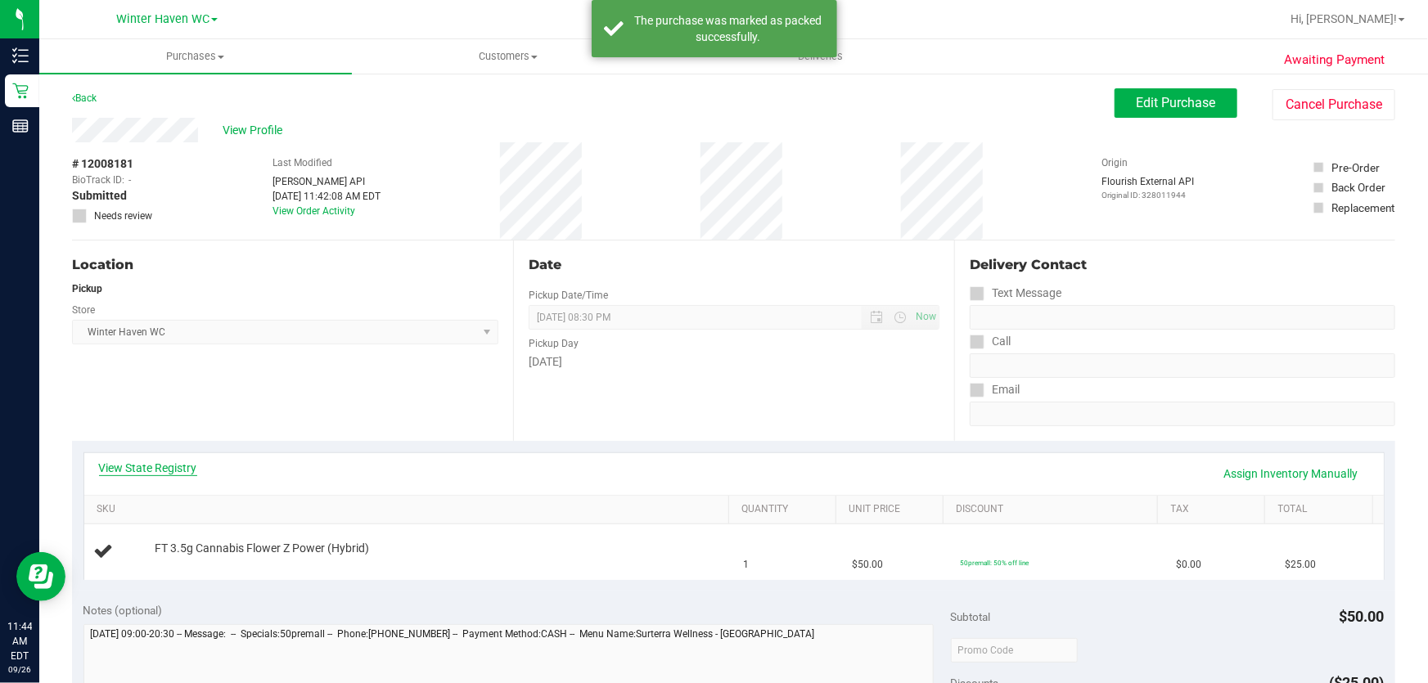
click at [167, 474] on link "View State Registry" at bounding box center [148, 468] width 98 height 16
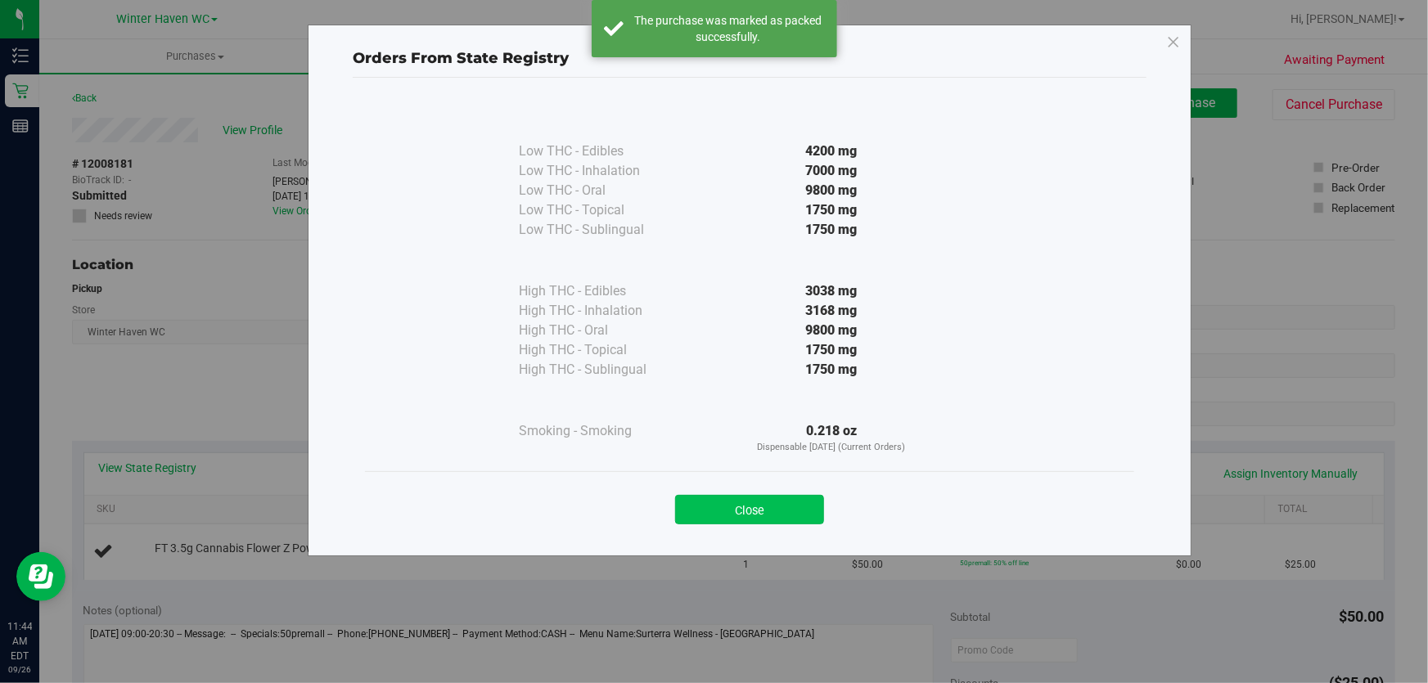
click at [777, 500] on button "Close" at bounding box center [749, 509] width 149 height 29
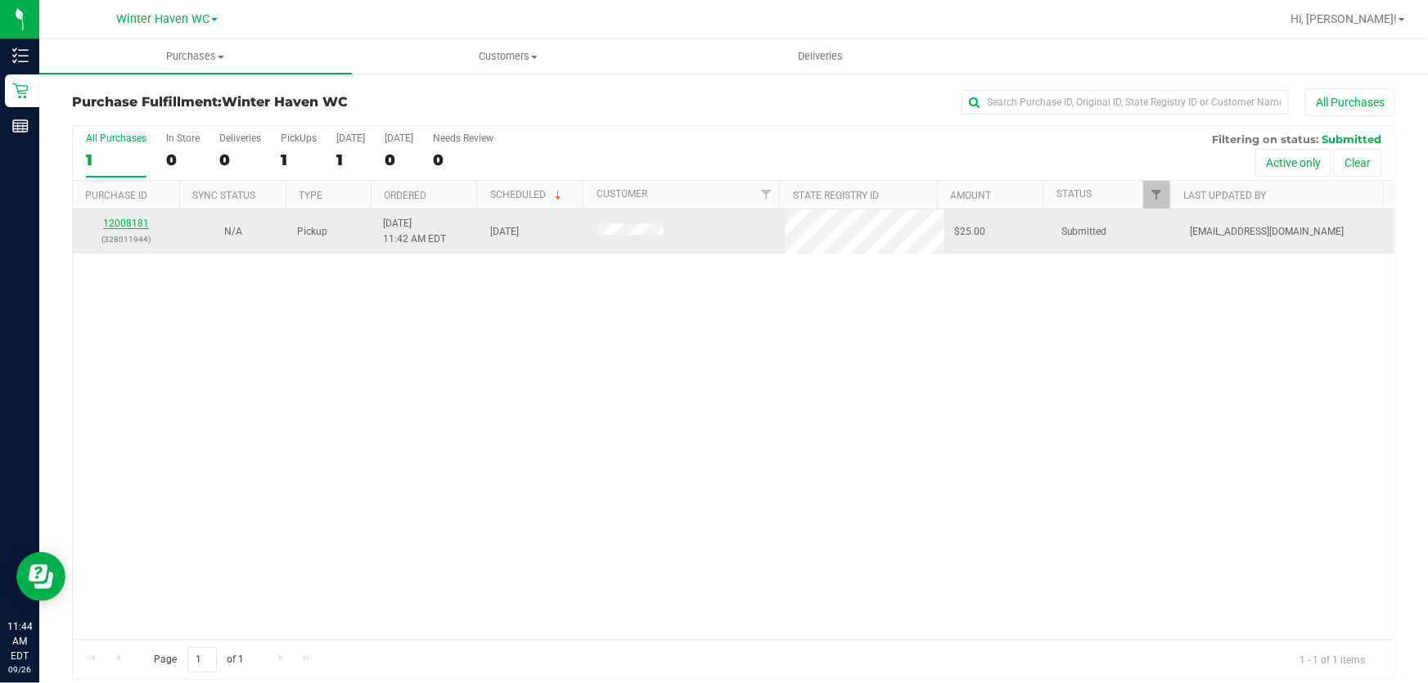
click at [140, 223] on link "12008181" at bounding box center [126, 223] width 46 height 11
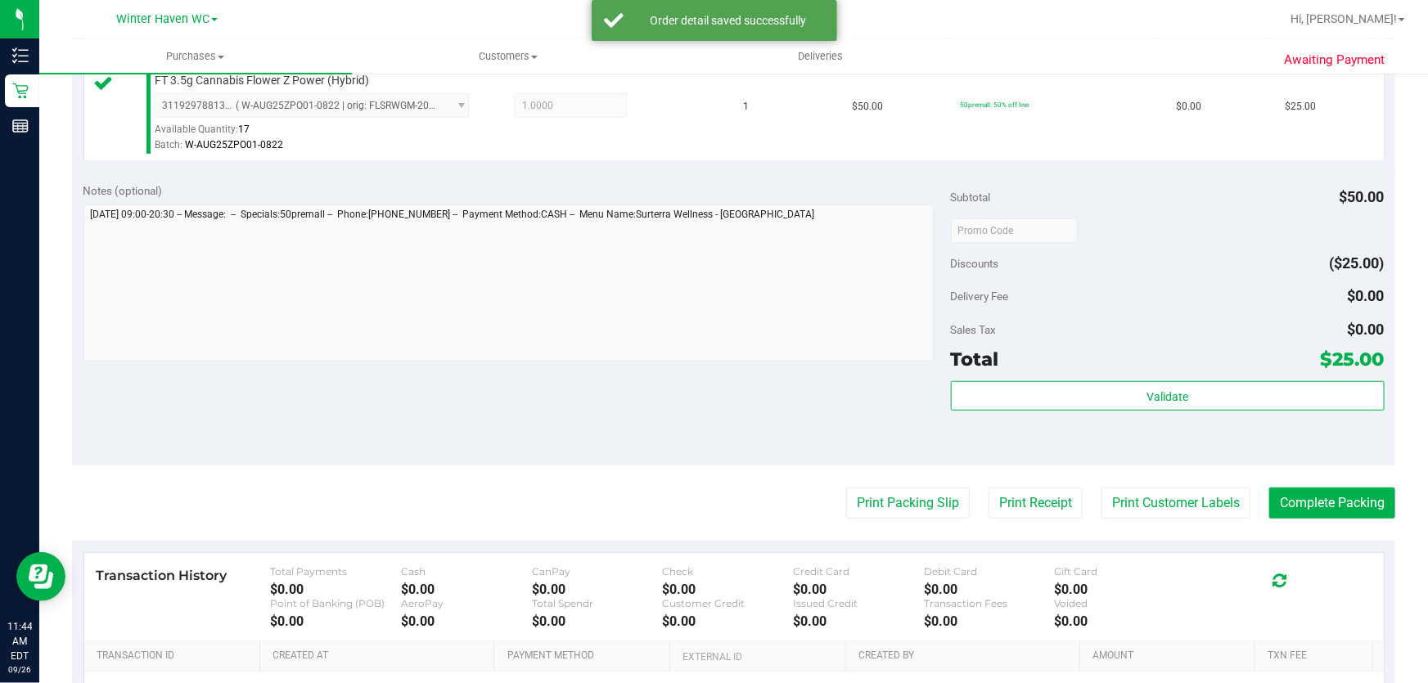
scroll to position [465, 0]
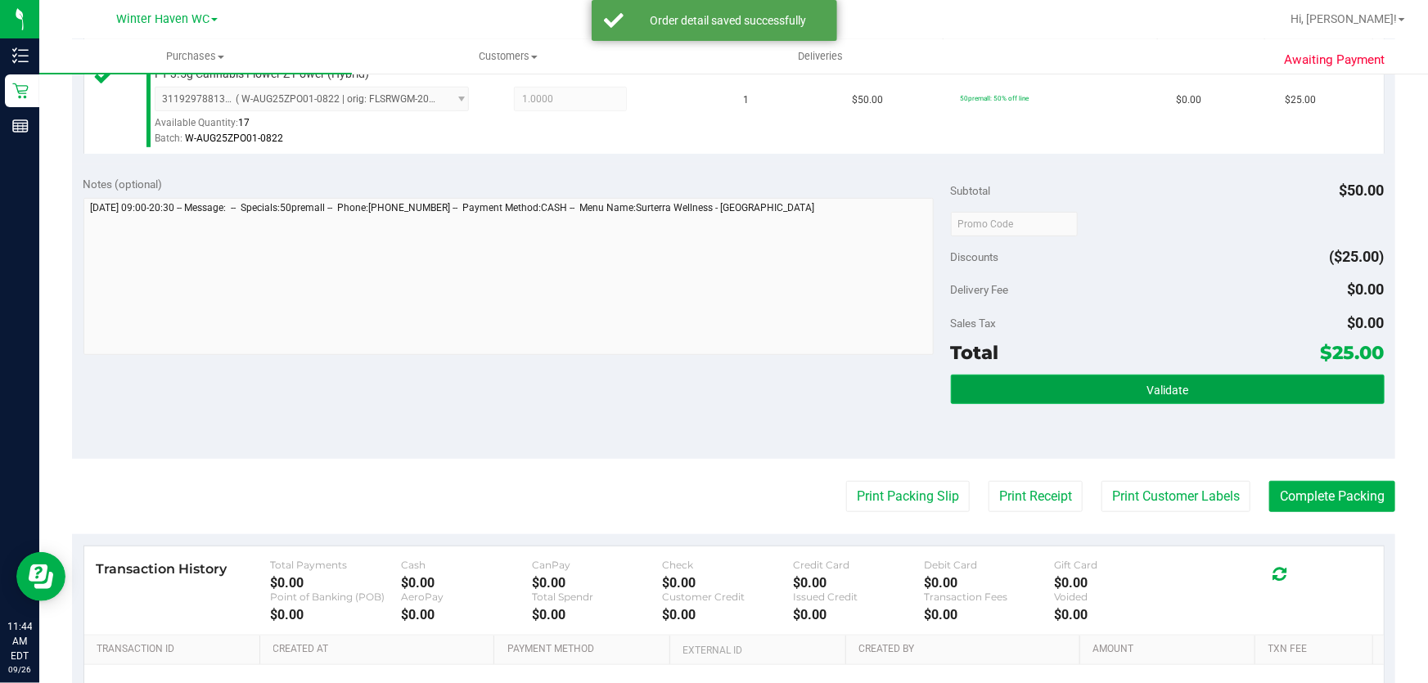
click at [1247, 399] on button "Validate" at bounding box center [1168, 389] width 434 height 29
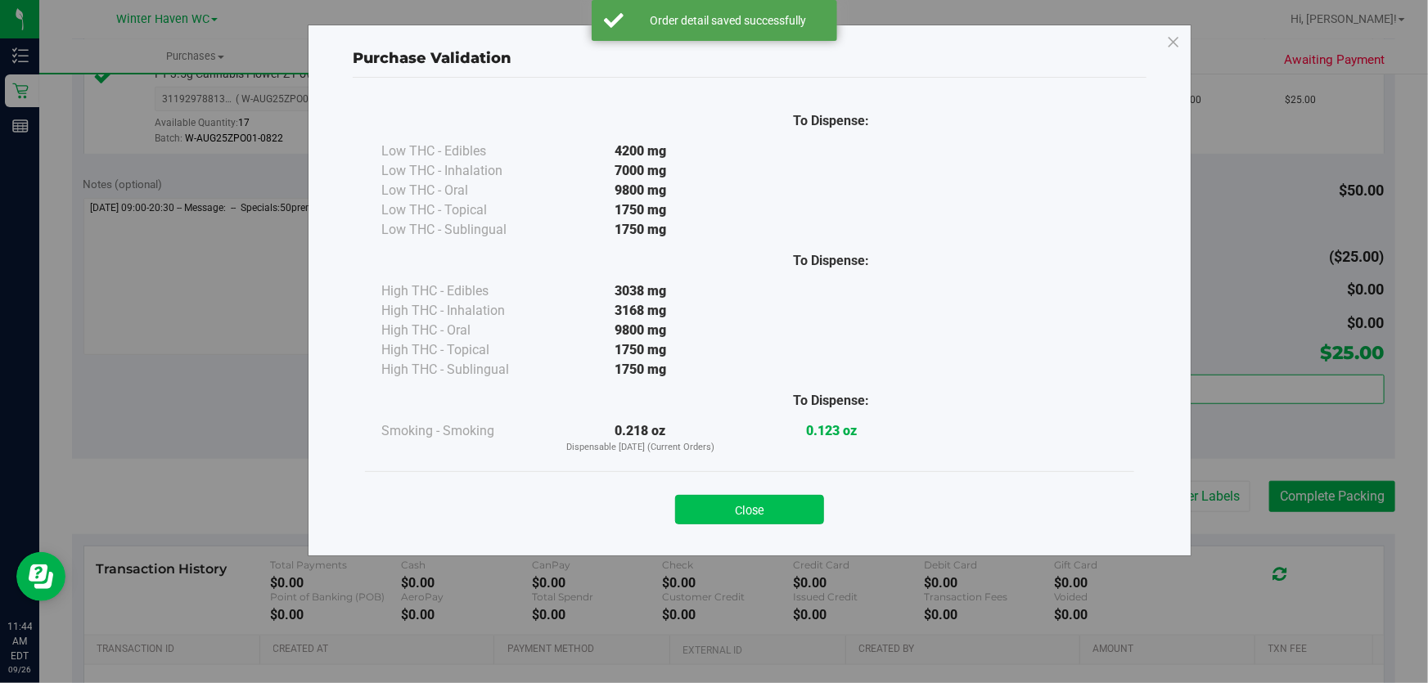
click at [749, 514] on button "Close" at bounding box center [749, 509] width 149 height 29
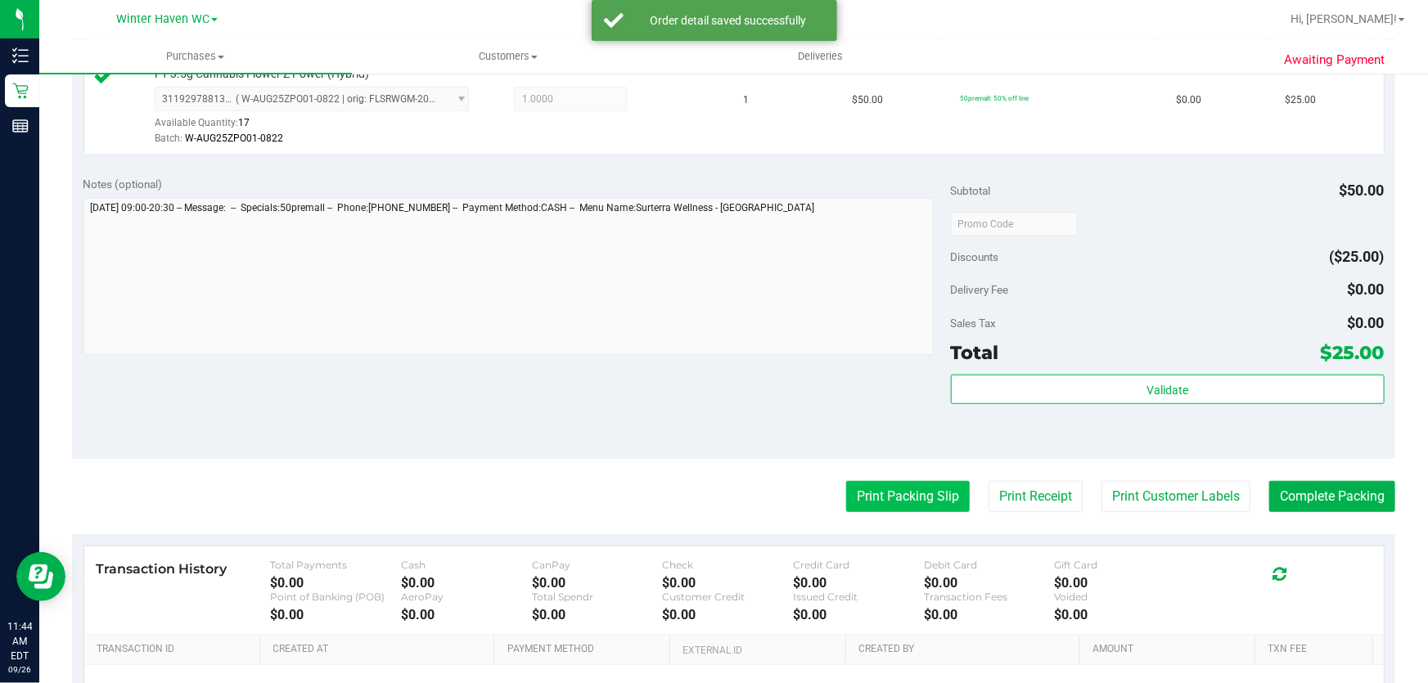
click at [910, 499] on button "Print Packing Slip" at bounding box center [908, 496] width 124 height 31
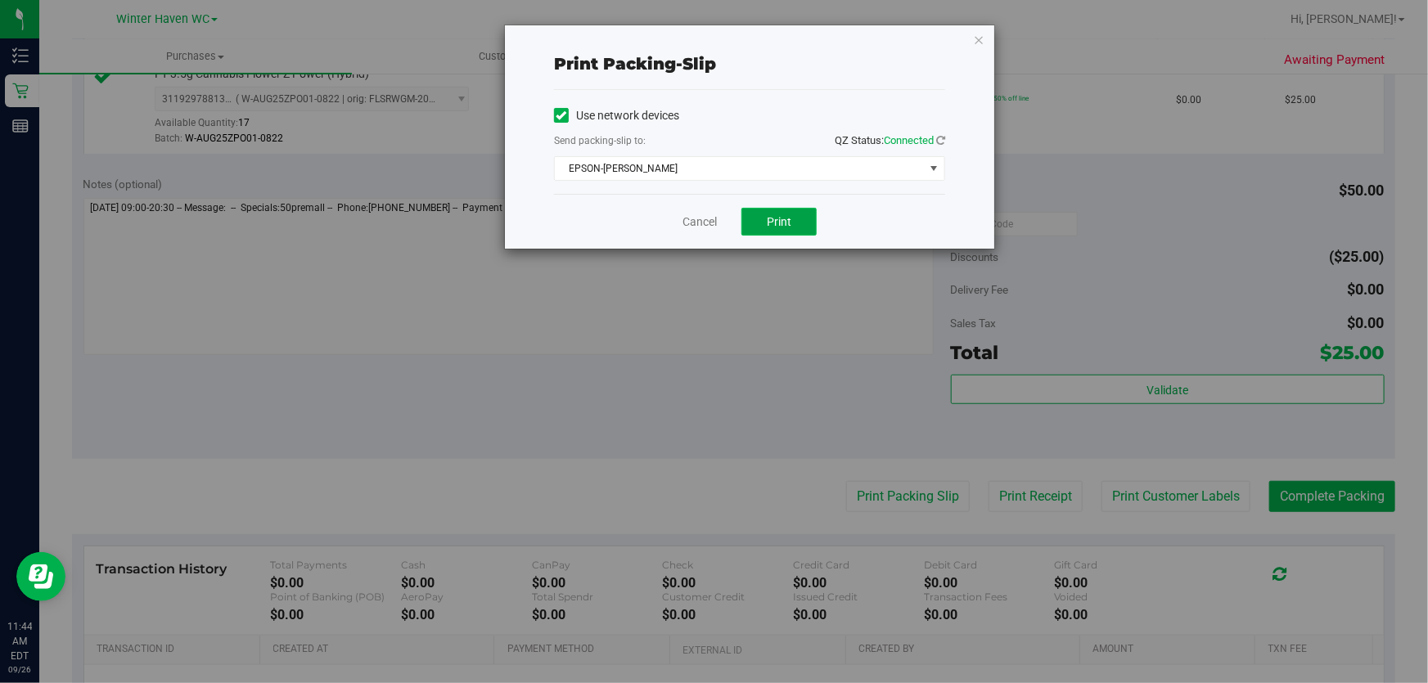
click at [792, 229] on button "Print" at bounding box center [779, 222] width 75 height 28
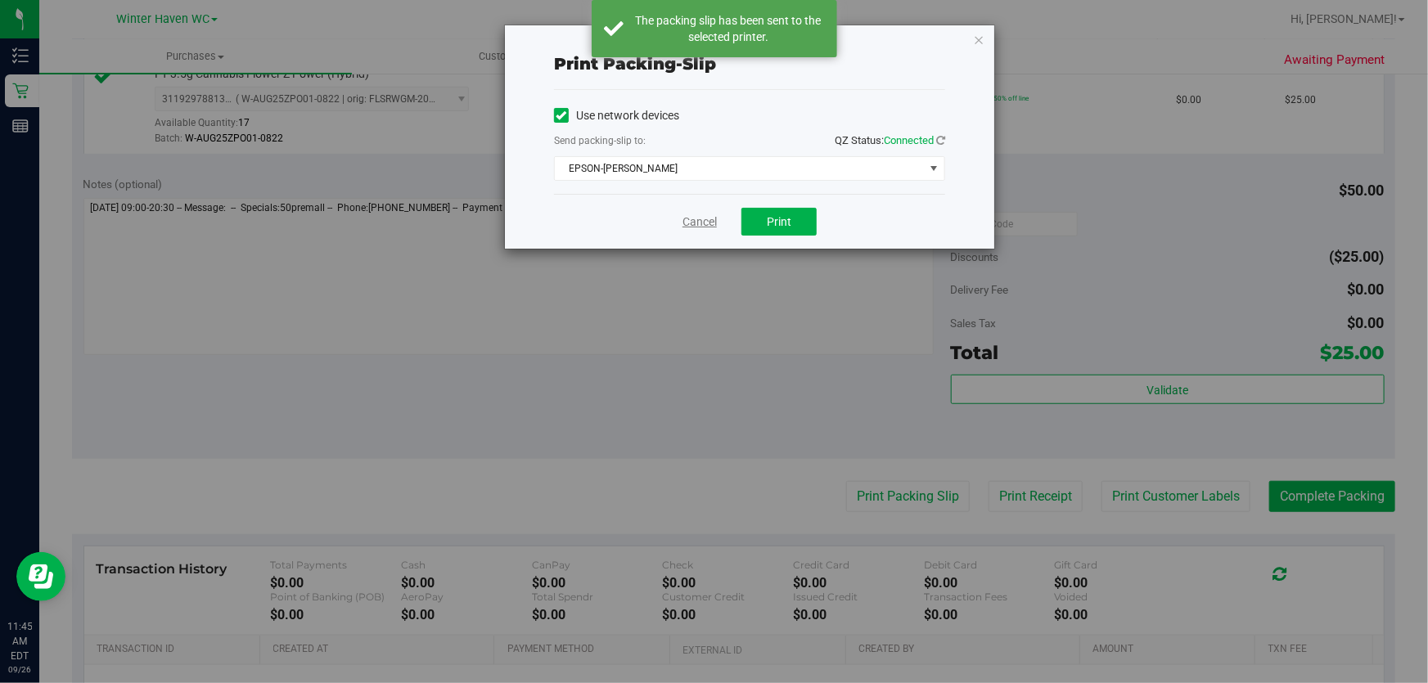
click at [700, 222] on link "Cancel" at bounding box center [700, 222] width 34 height 17
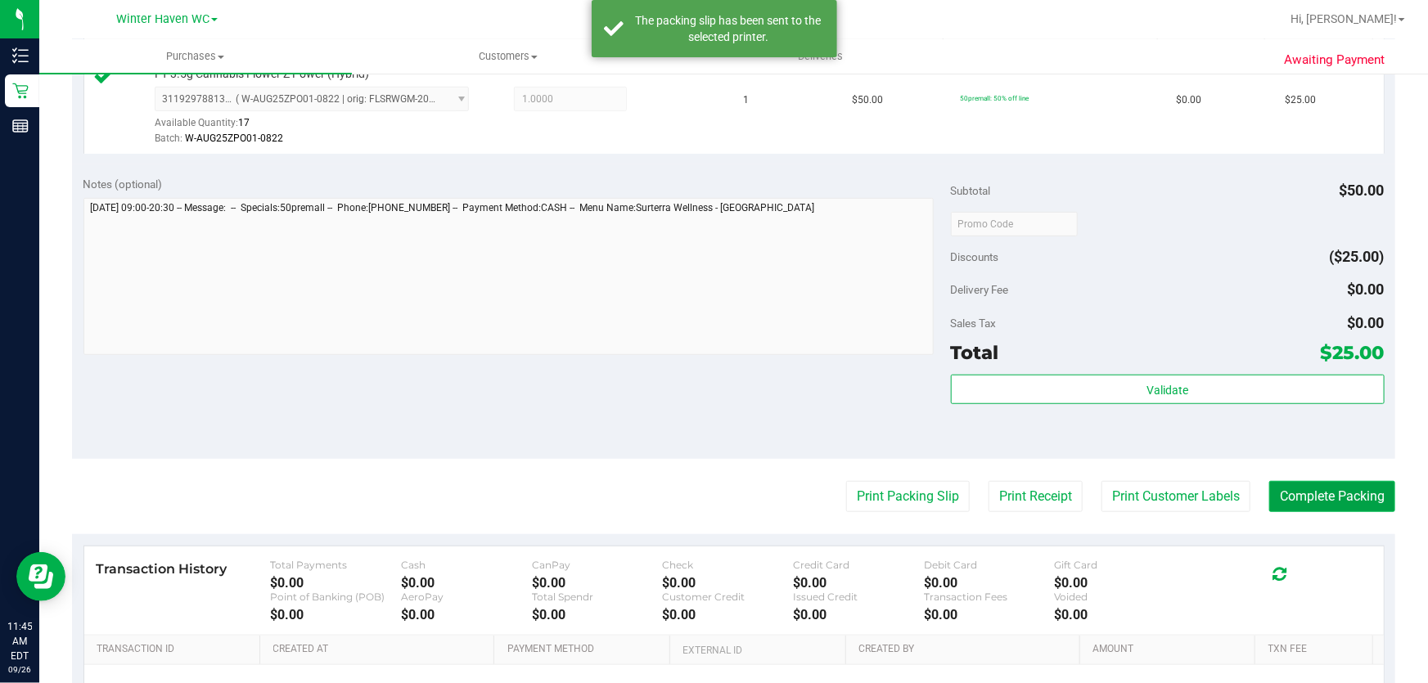
click at [1338, 507] on button "Complete Packing" at bounding box center [1332, 496] width 126 height 31
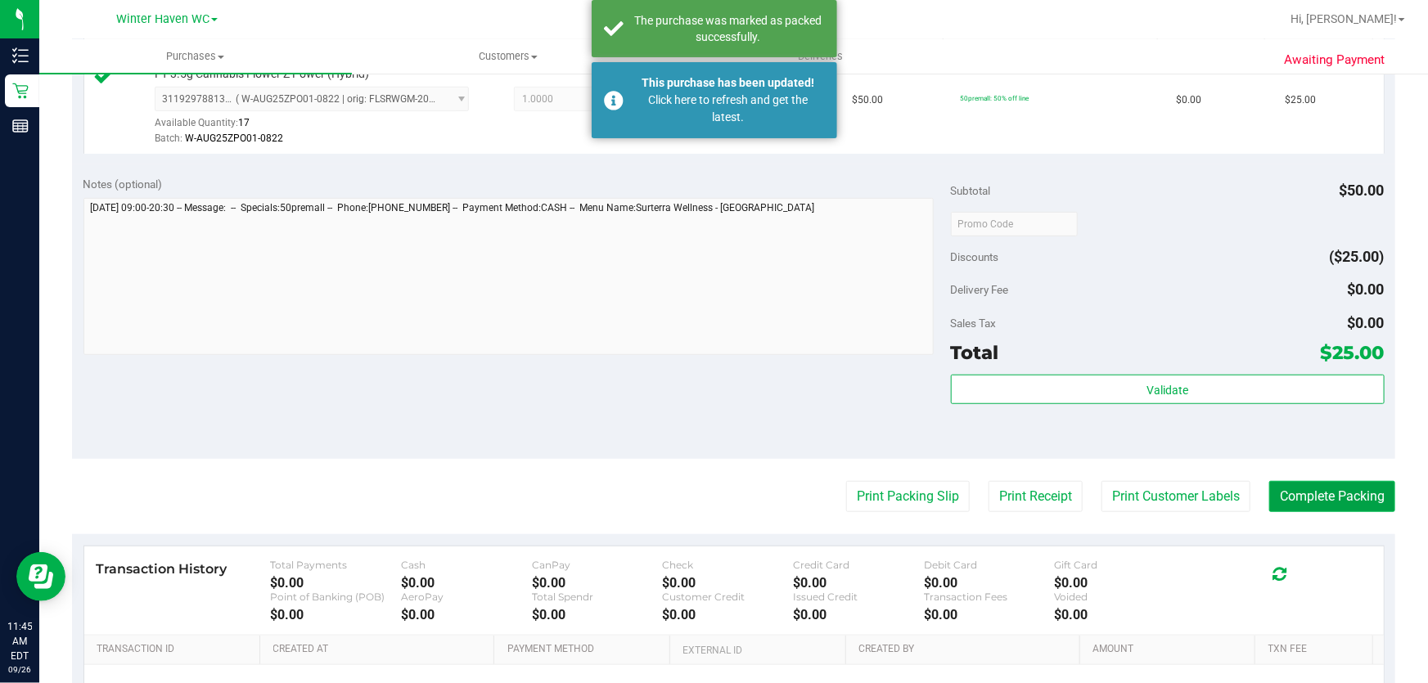
click at [1331, 488] on button "Complete Packing" at bounding box center [1332, 496] width 126 height 31
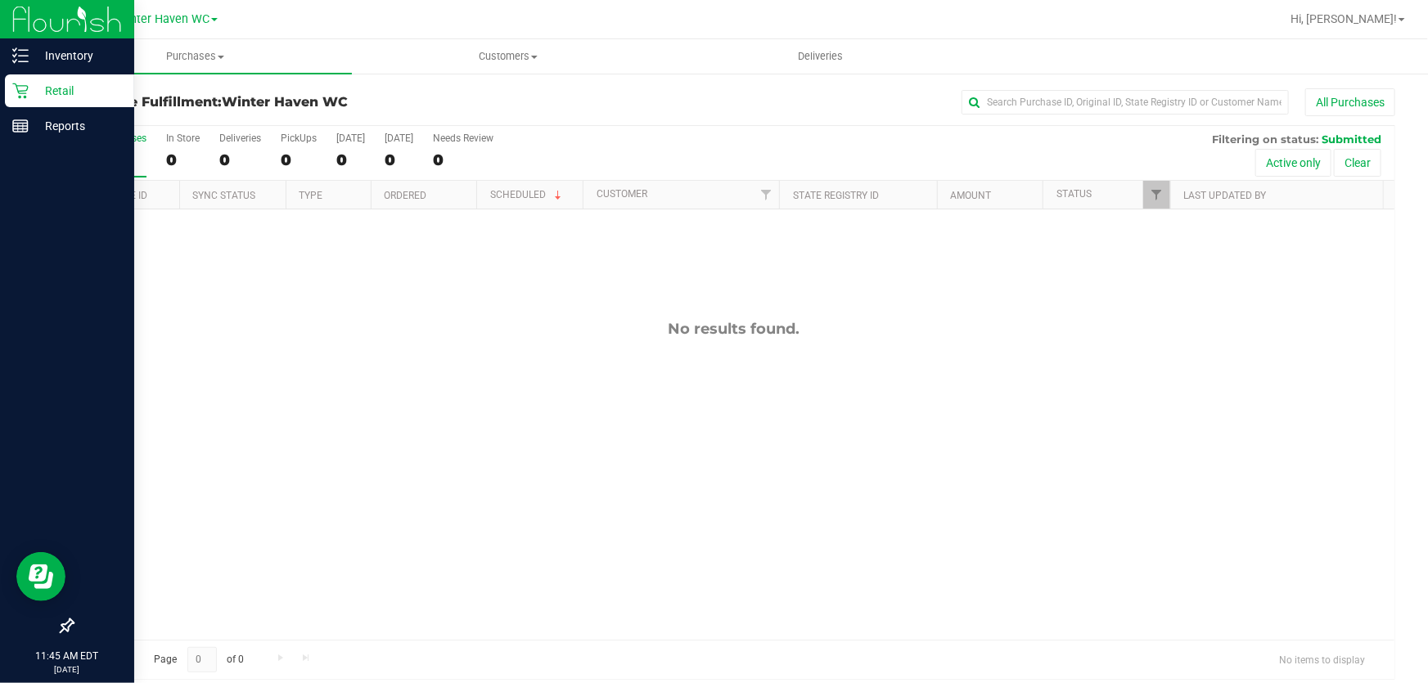
click at [59, 84] on p "Retail" at bounding box center [78, 91] width 98 height 20
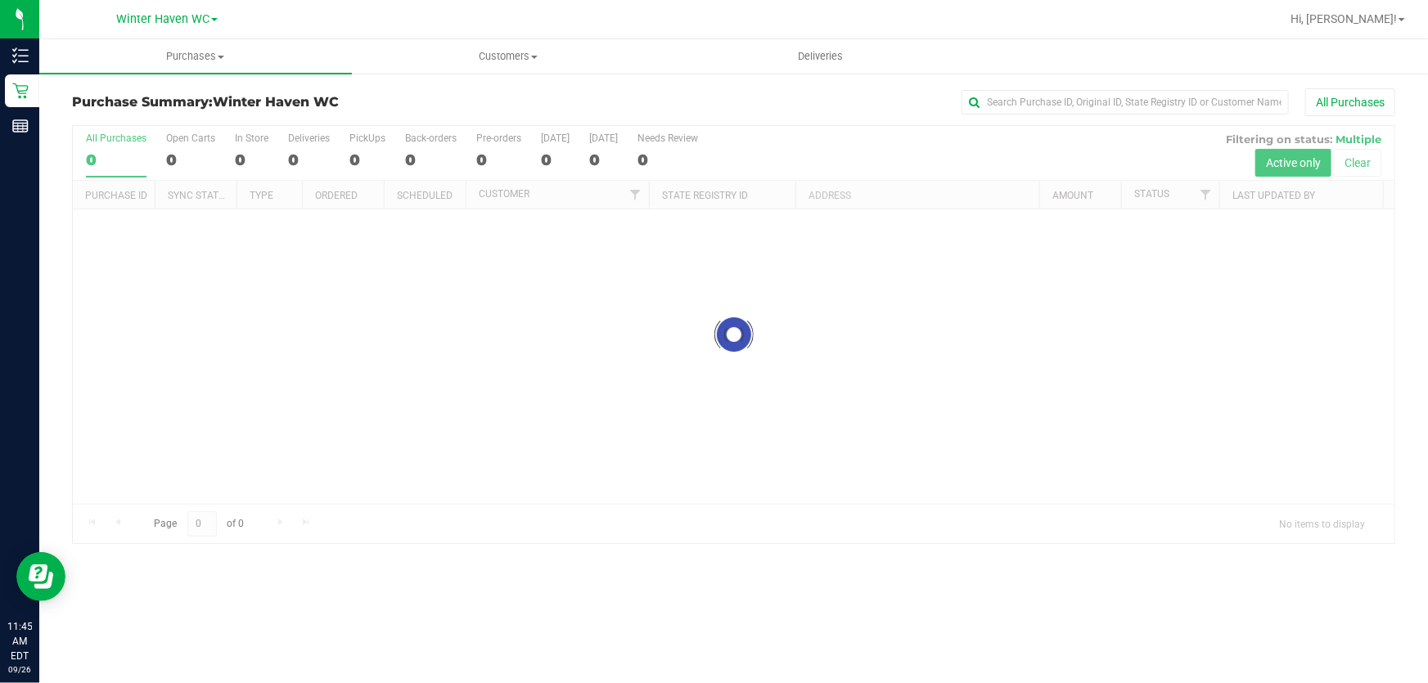
click at [601, 88] on div "All Purchases" at bounding box center [954, 102] width 882 height 28
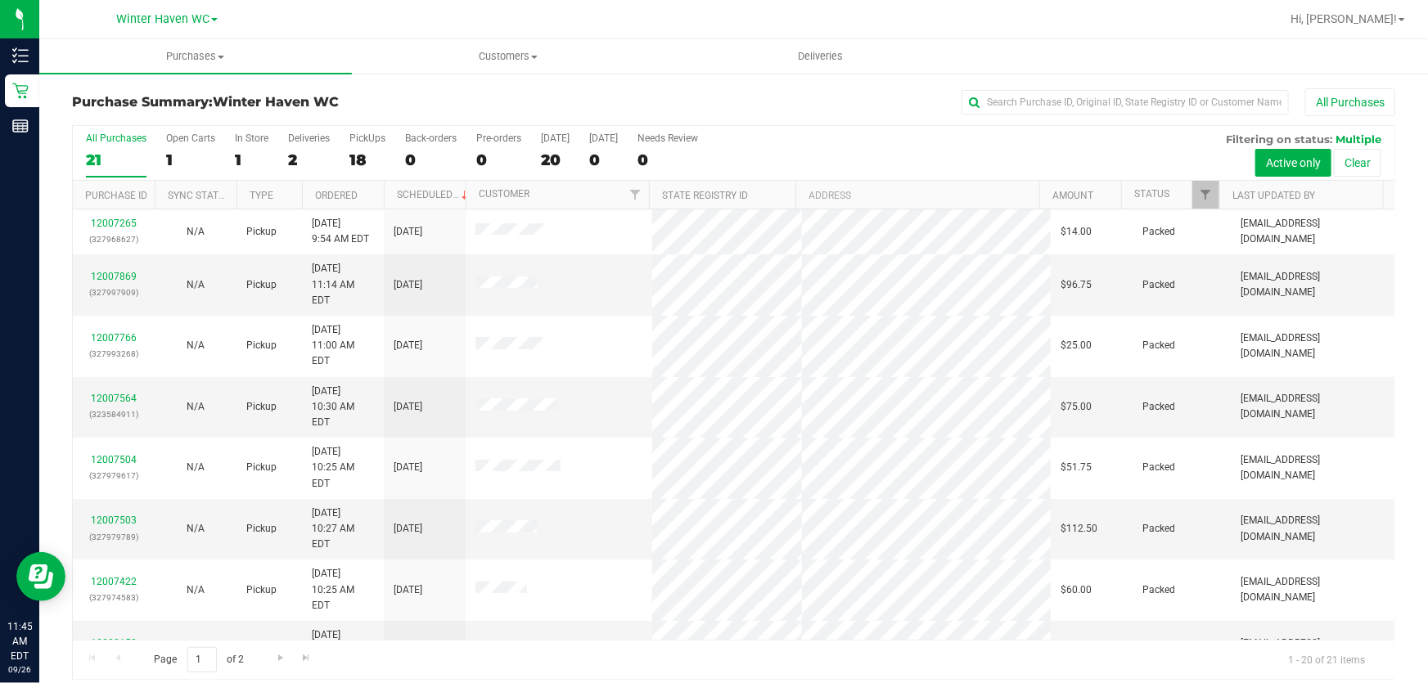
click at [922, 133] on div "All Purchases 21 Open Carts 1 In Store 1 Deliveries 2 PickUps 18 Back-orders 0 …" at bounding box center [734, 132] width 1322 height 13
click at [362, 151] on div "18" at bounding box center [367, 160] width 36 height 19
click at [0, 0] on input "PickUps 18" at bounding box center [0, 0] width 0 height 0
click at [897, 142] on div "All Purchases 21 Open Carts 1 In Store 1 Deliveries 2 PickUps 18 Back-orders 0 …" at bounding box center [734, 153] width 1322 height 55
click at [881, 142] on div "All Purchases 21 Open Carts 1 In Store 1 Deliveries 2 PickUps 18 Back-orders 0 …" at bounding box center [734, 153] width 1322 height 55
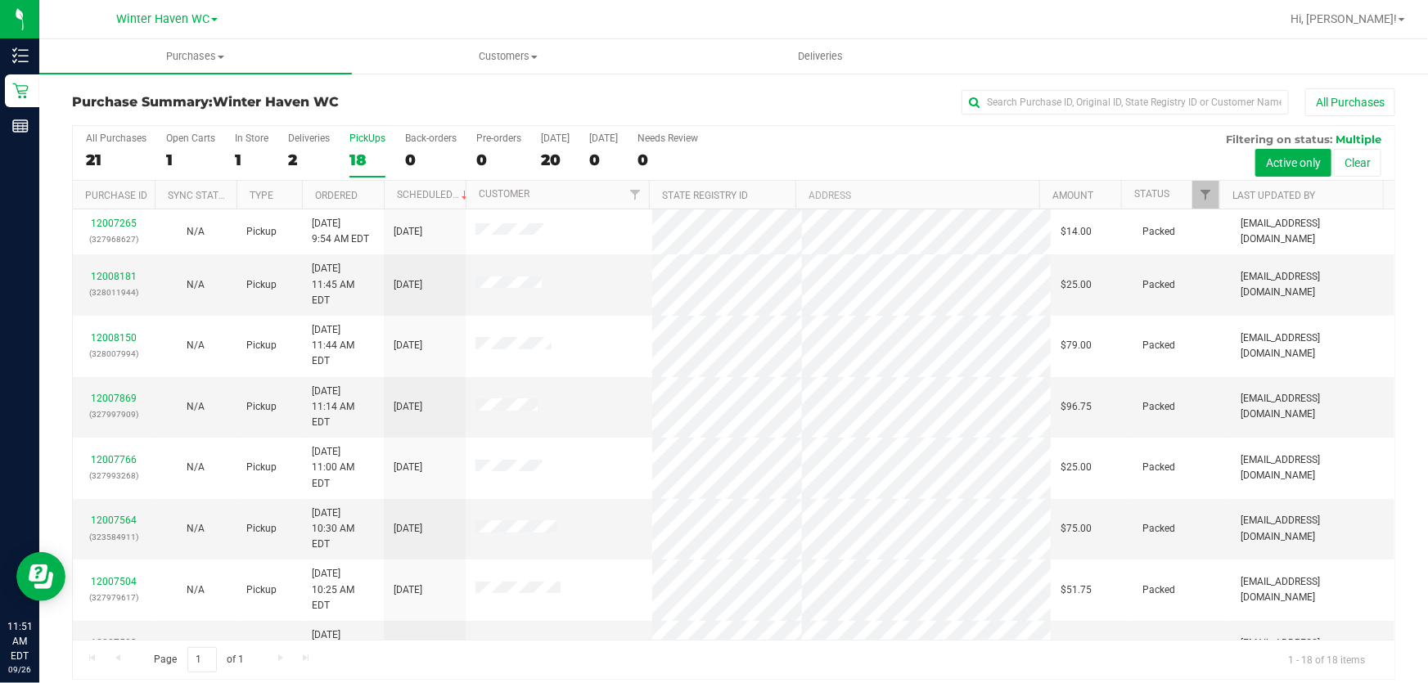
click at [935, 144] on div "All Purchases 21 Open Carts 1 In Store 1 Deliveries 2 PickUps 18 Back-orders 0 …" at bounding box center [734, 153] width 1322 height 55
click at [882, 151] on div "All Purchases 21 Open Carts 1 In Store 1 Deliveries 2 PickUps 18 Back-orders 0 …" at bounding box center [734, 153] width 1322 height 55
click at [110, 271] on link "12008325" at bounding box center [114, 276] width 46 height 11
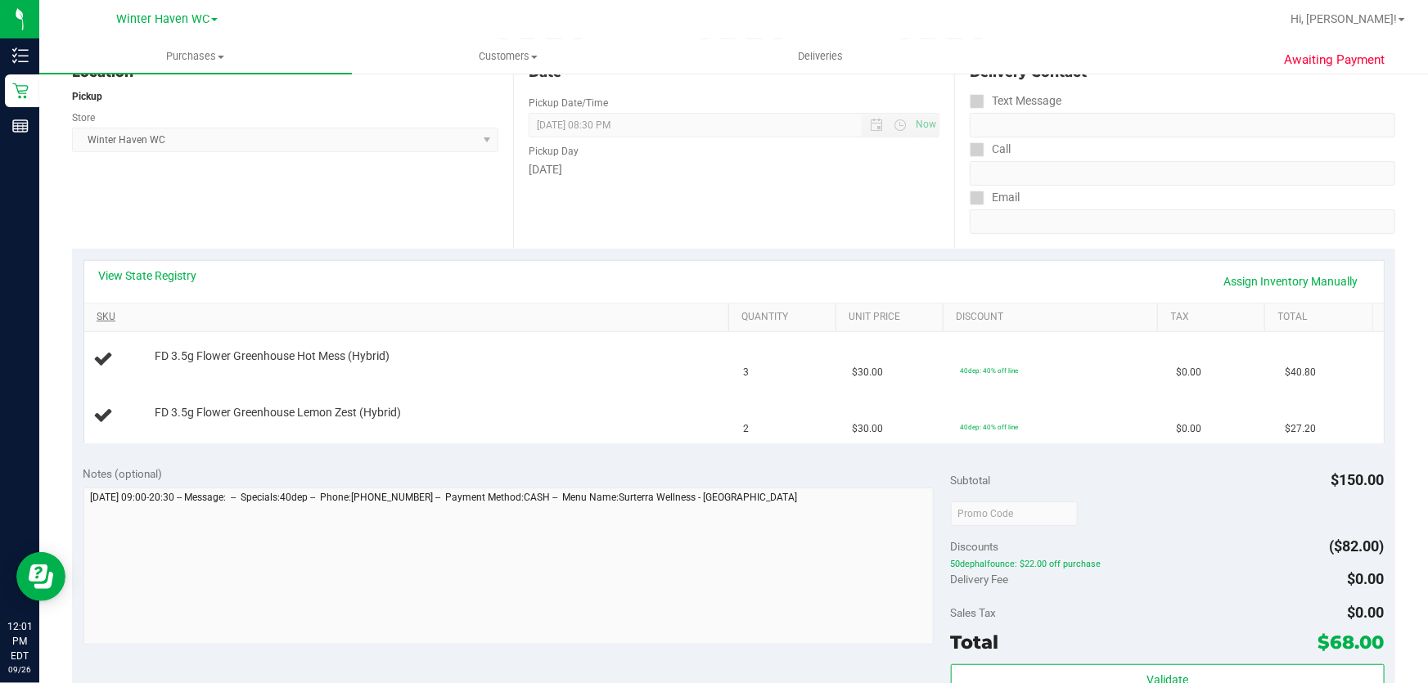
scroll to position [223, 0]
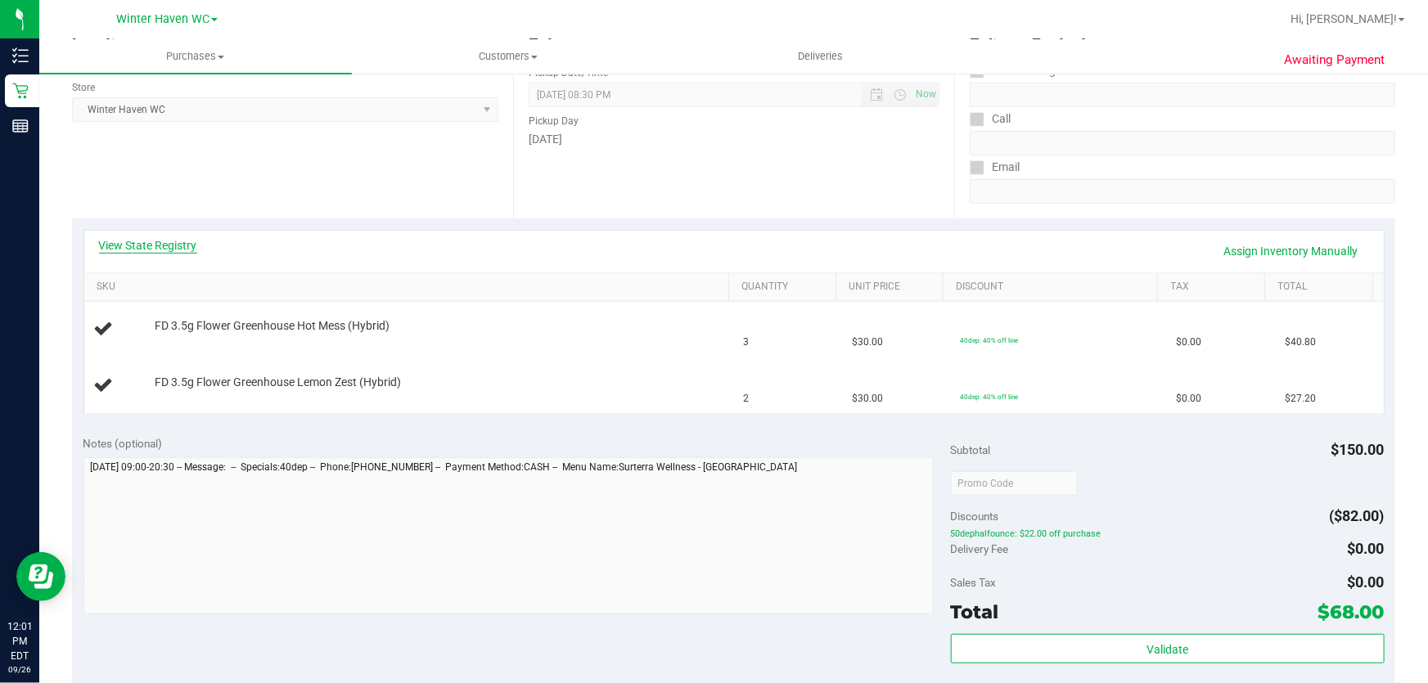
click at [165, 241] on link "View State Registry" at bounding box center [148, 245] width 98 height 16
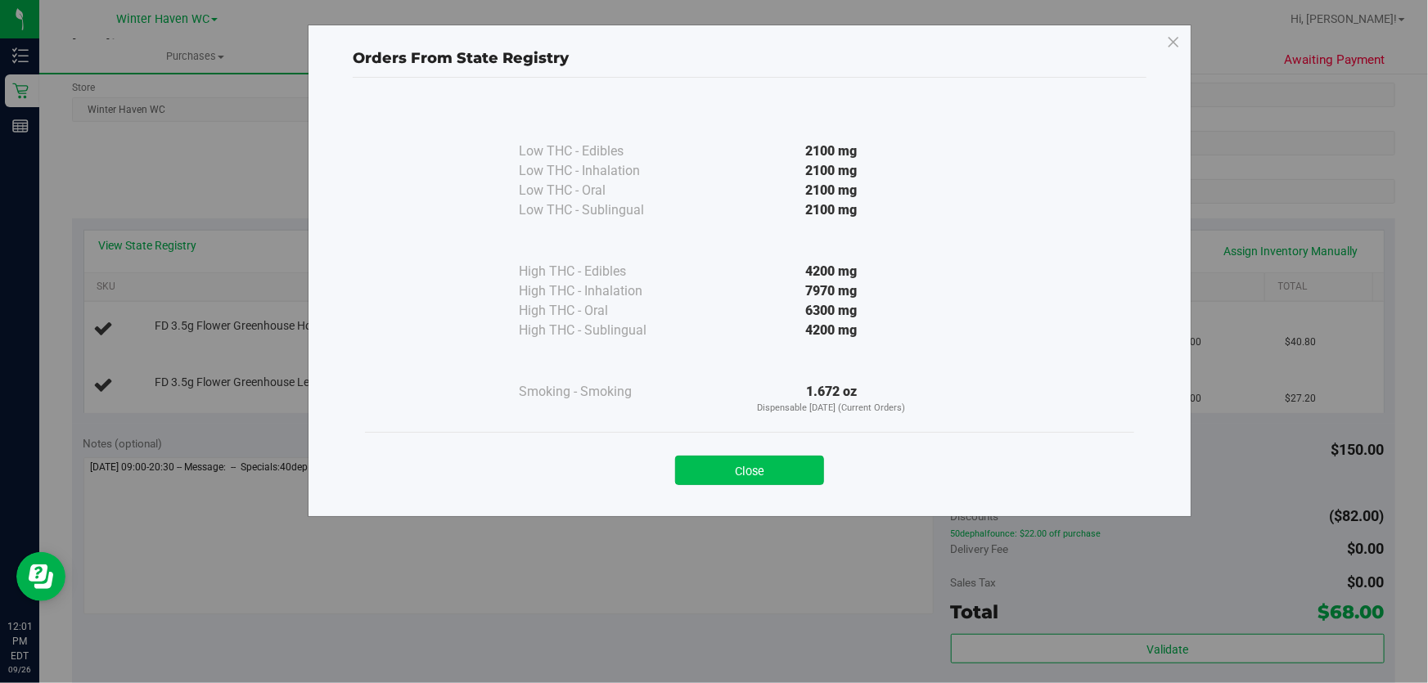
click at [740, 467] on button "Close" at bounding box center [749, 470] width 149 height 29
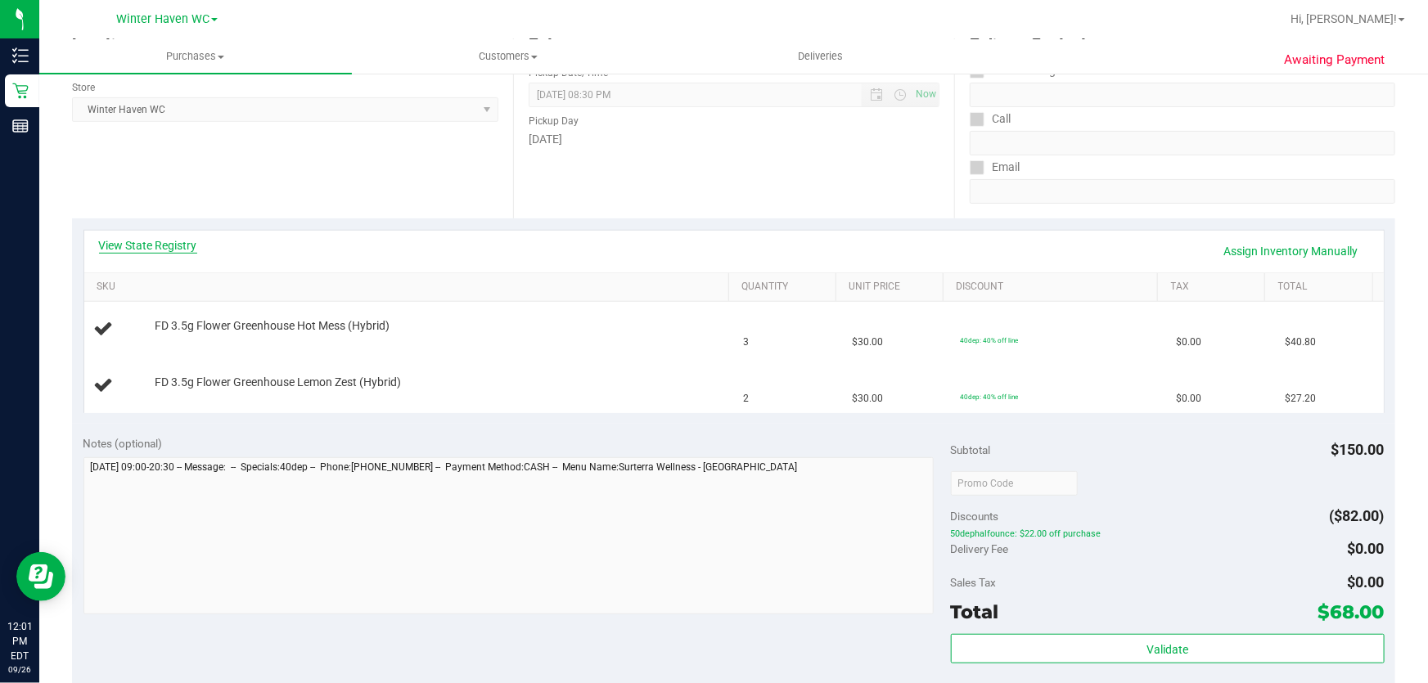
drag, startPoint x: 179, startPoint y: 228, endPoint x: 173, endPoint y: 241, distance: 14.6
click at [179, 229] on div "View State Registry Assign Inventory Manually SKU Quantity Unit Price Discount …" at bounding box center [733, 321] width 1323 height 205
click at [172, 244] on link "View State Registry" at bounding box center [148, 245] width 98 height 16
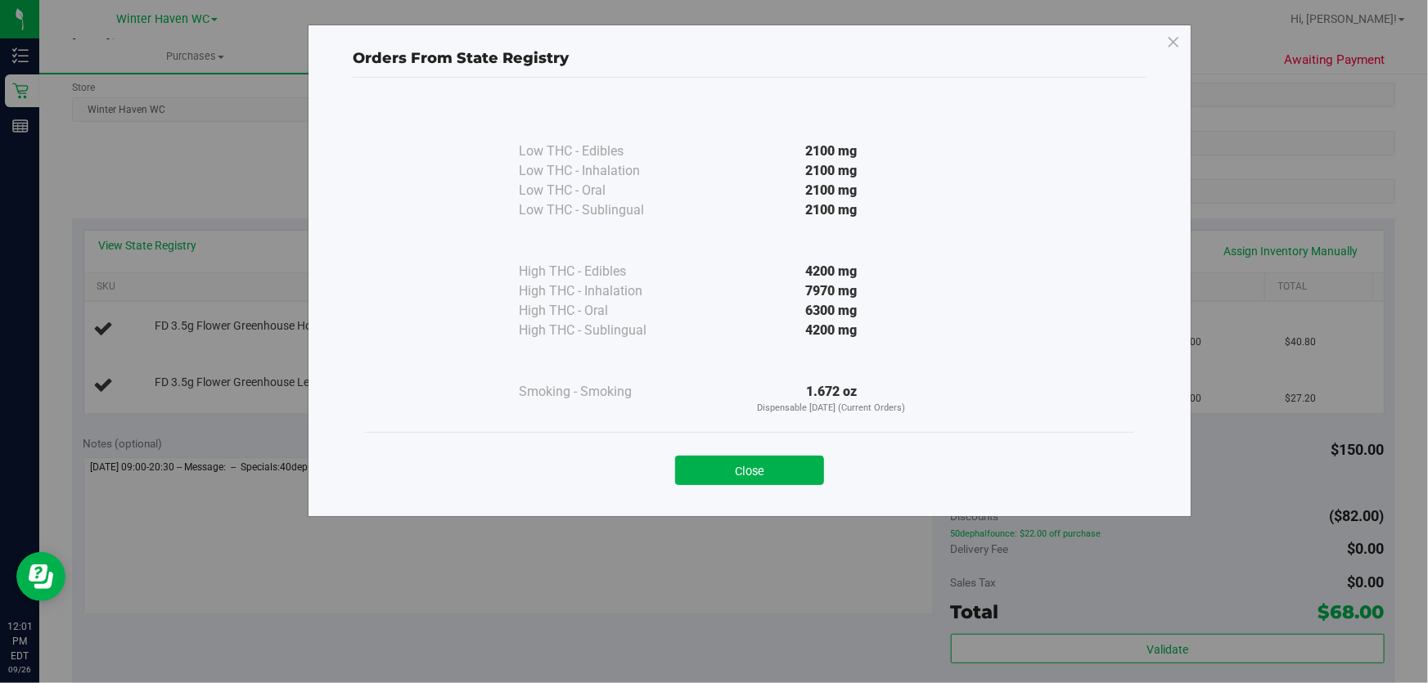
drag, startPoint x: 771, startPoint y: 466, endPoint x: 755, endPoint y: 476, distance: 19.5
click at [764, 470] on button "Close" at bounding box center [749, 470] width 149 height 29
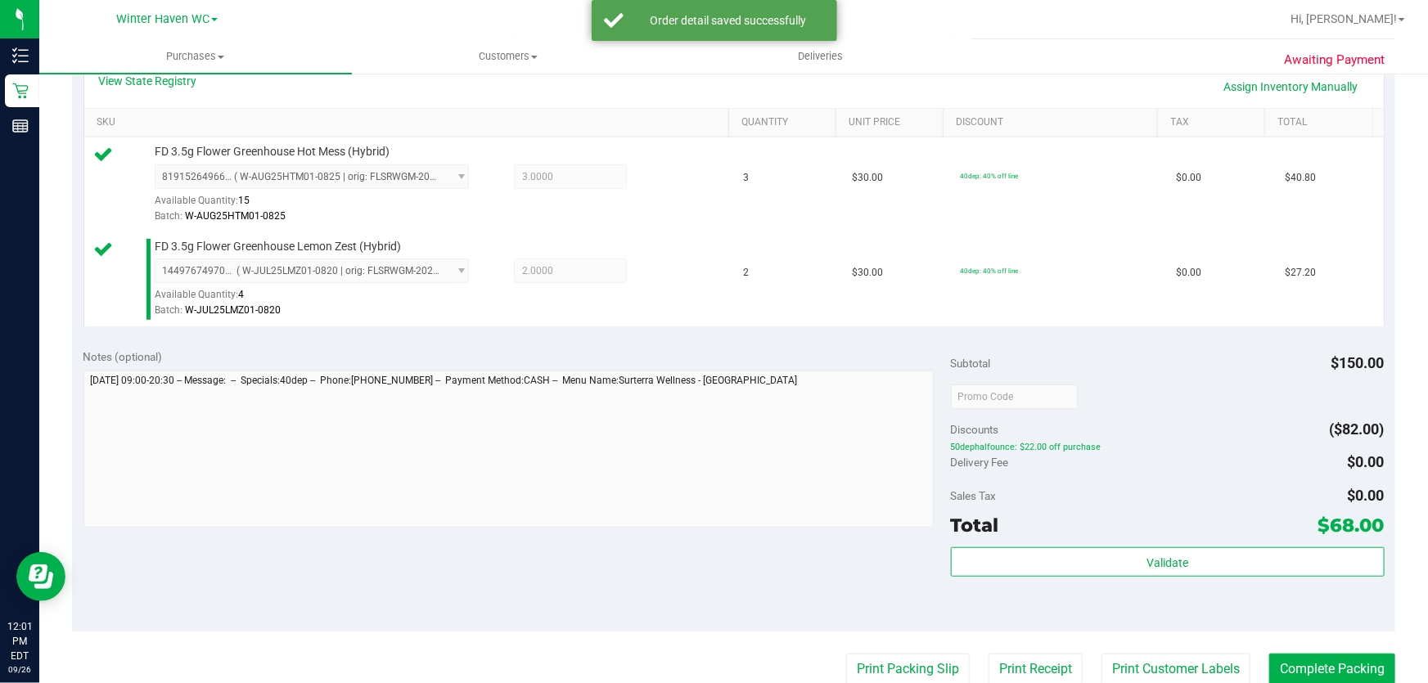
scroll to position [543, 0]
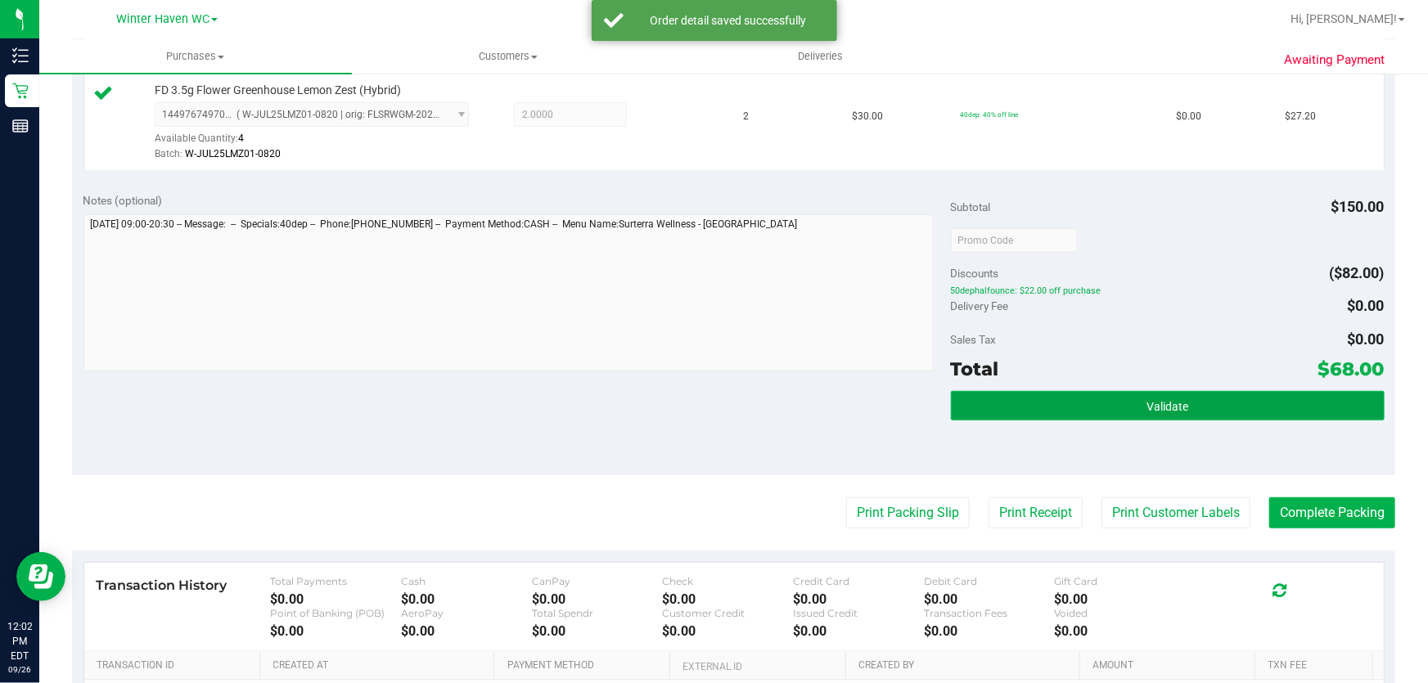
click at [1202, 408] on button "Validate" at bounding box center [1168, 405] width 434 height 29
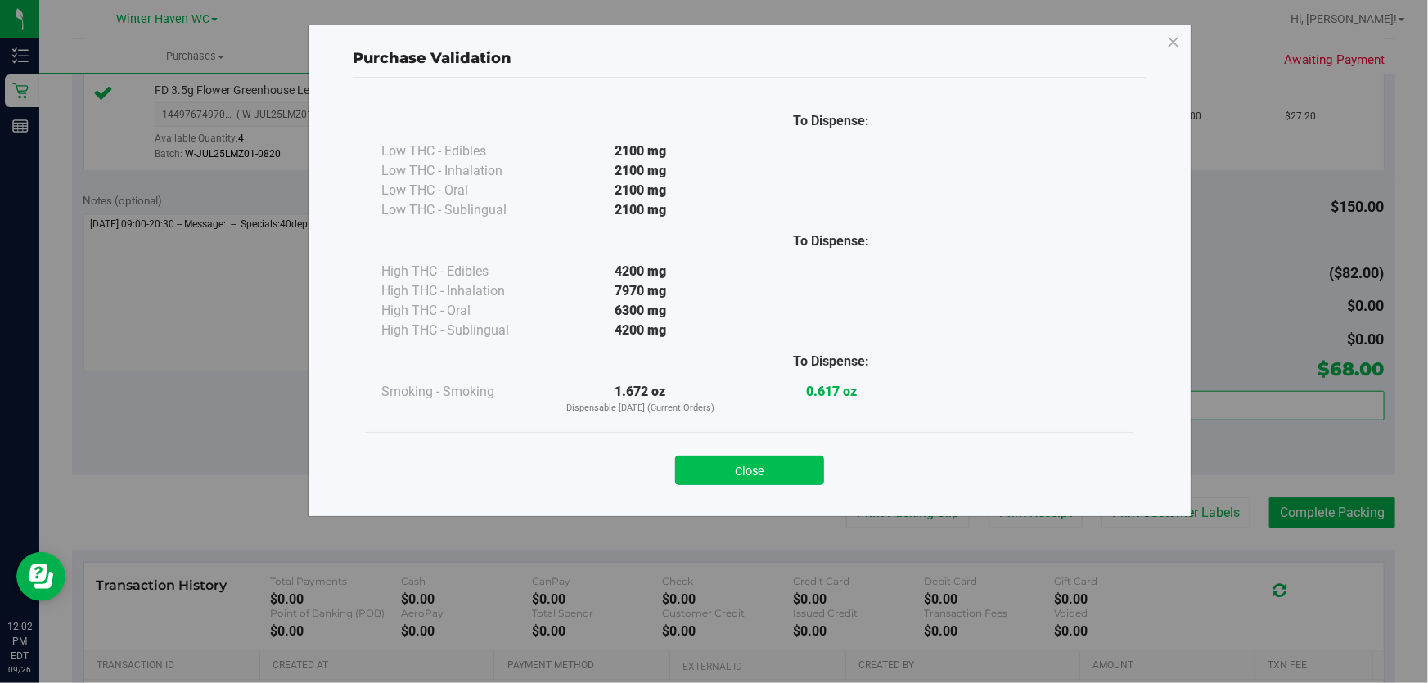
click at [750, 467] on button "Close" at bounding box center [749, 470] width 149 height 29
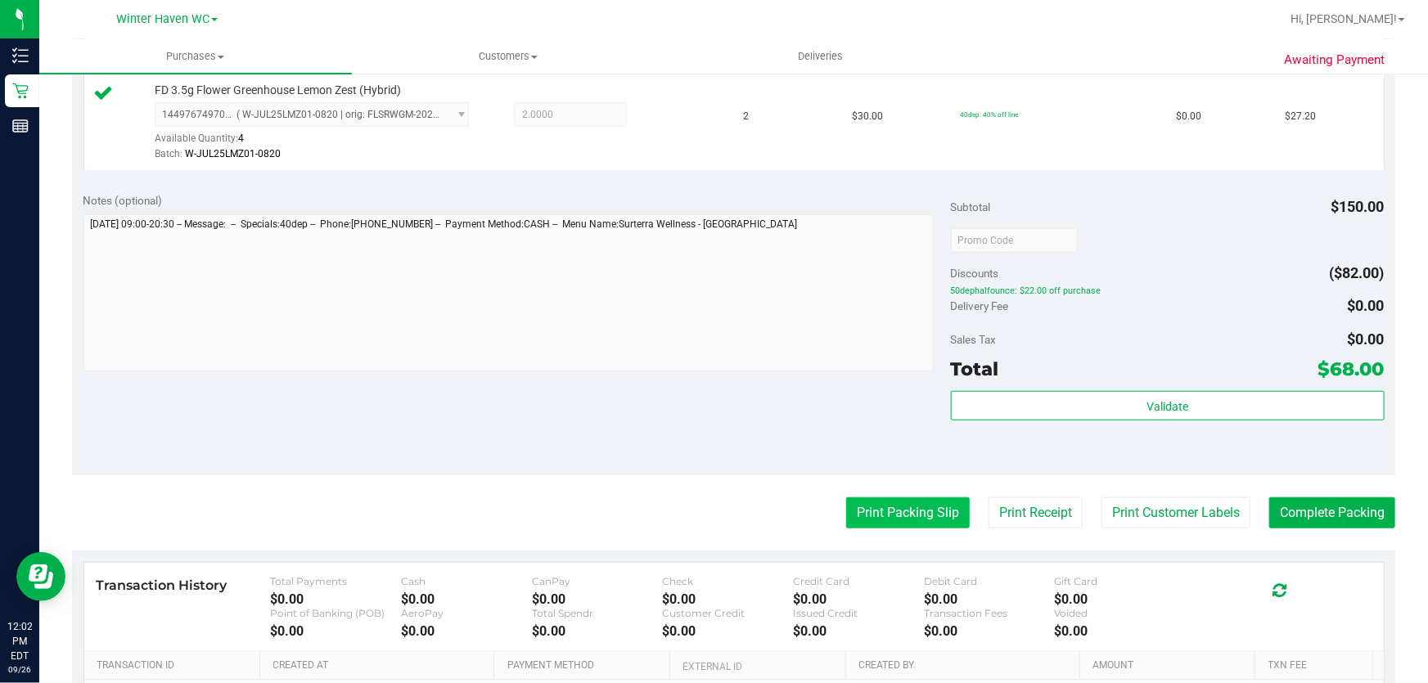
click at [902, 519] on button "Print Packing Slip" at bounding box center [908, 513] width 124 height 31
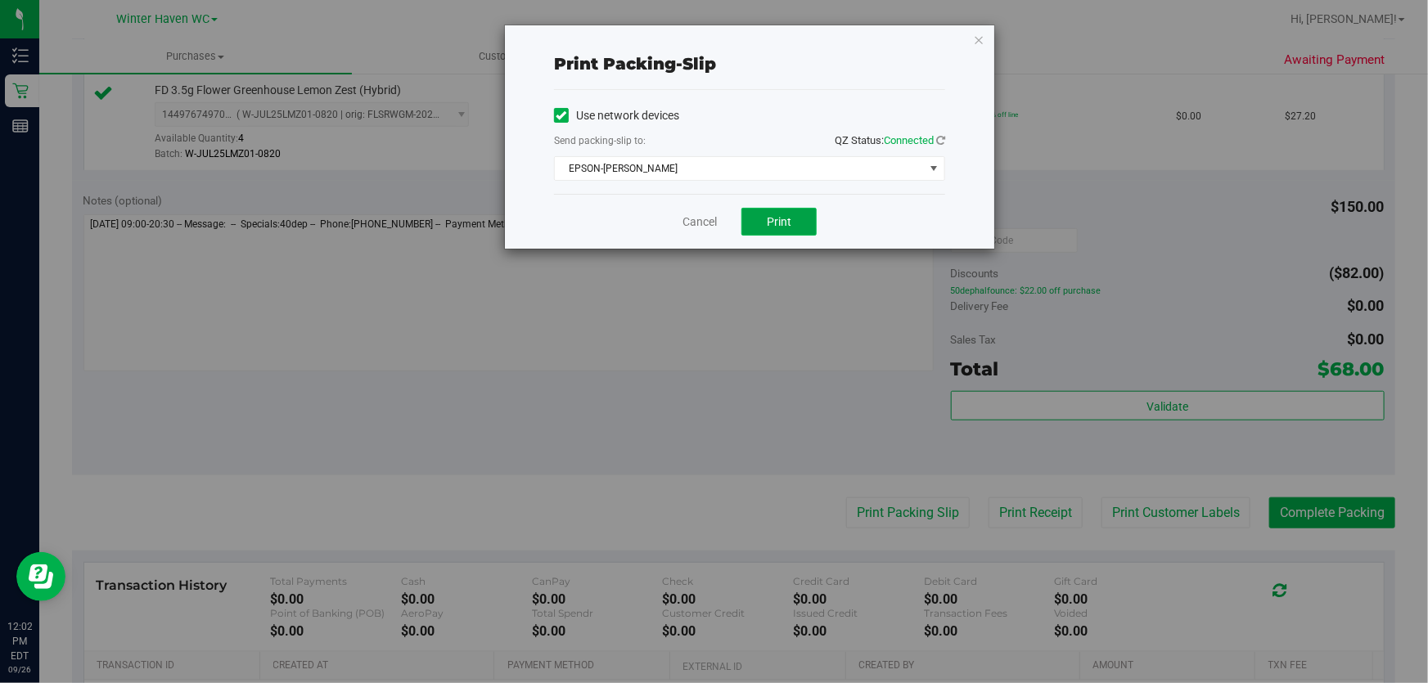
click at [775, 215] on span "Print" at bounding box center [779, 221] width 25 height 13
click at [697, 218] on link "Cancel" at bounding box center [700, 222] width 34 height 17
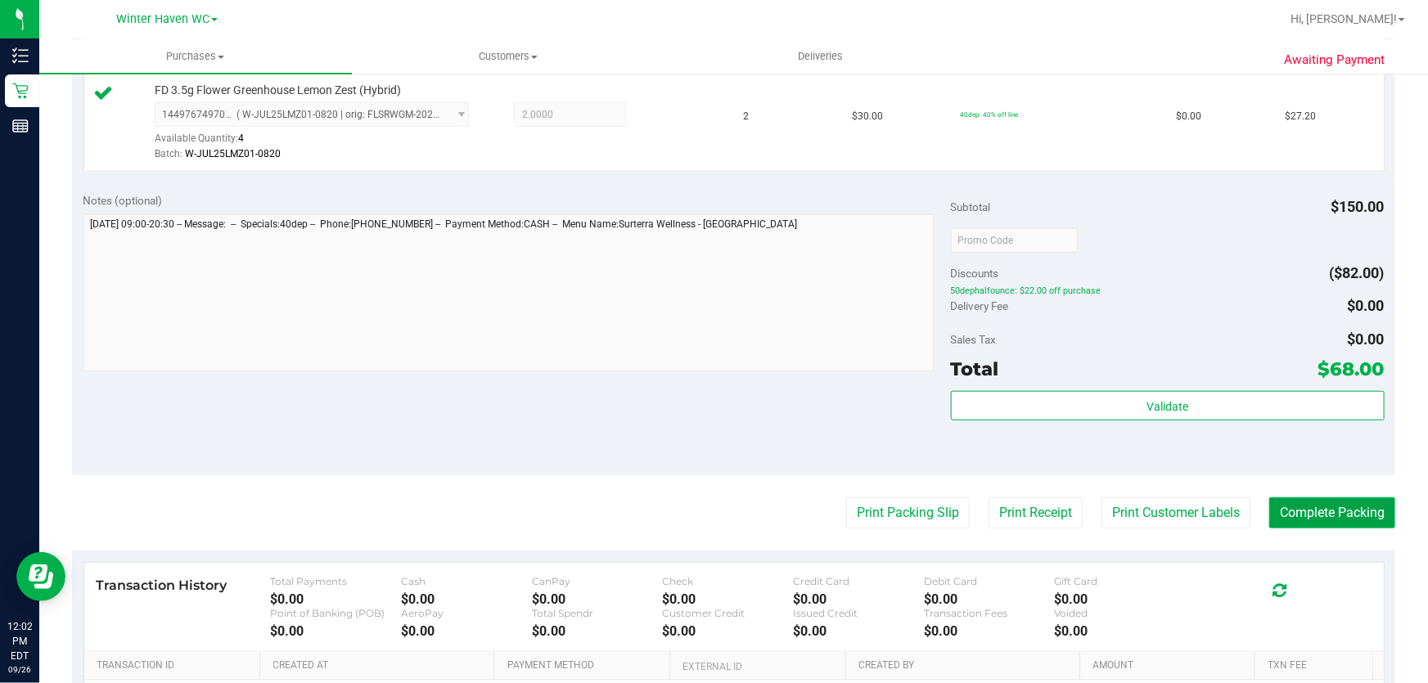
click at [1355, 520] on button "Complete Packing" at bounding box center [1332, 513] width 126 height 31
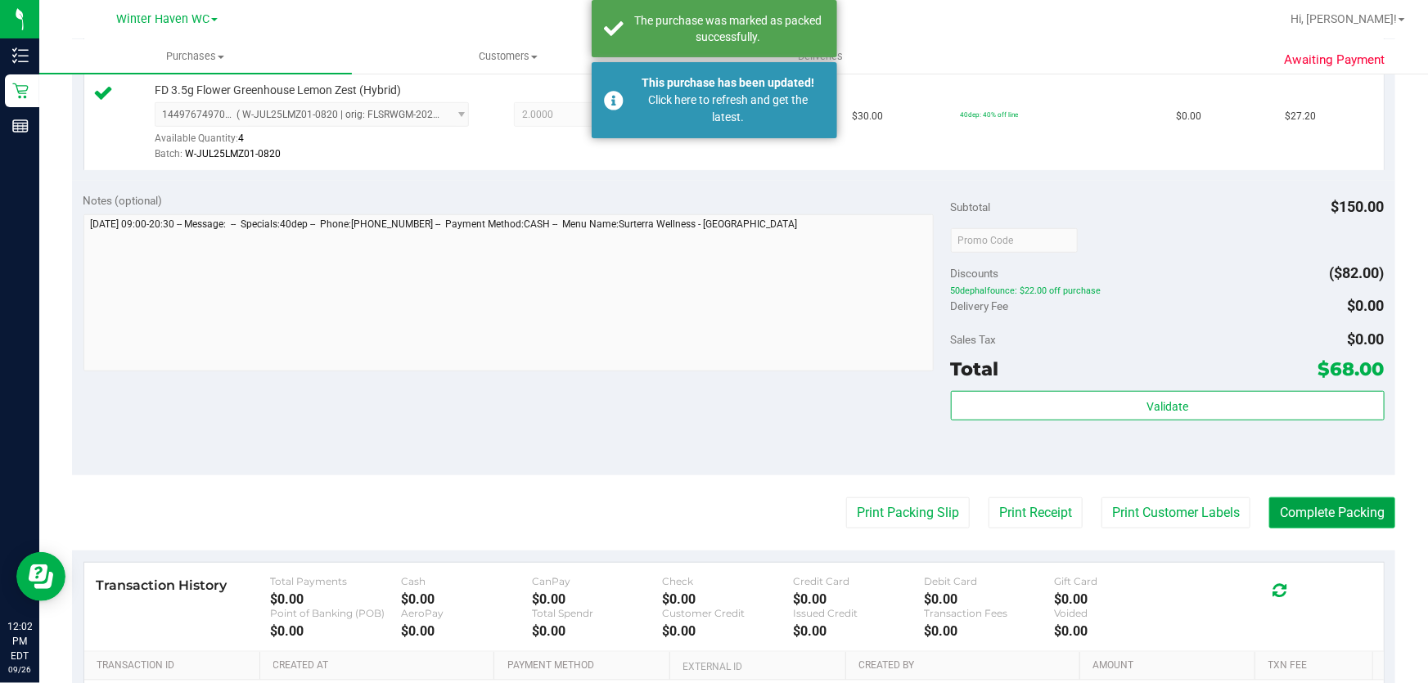
click at [1355, 524] on button "Complete Packing" at bounding box center [1332, 513] width 126 height 31
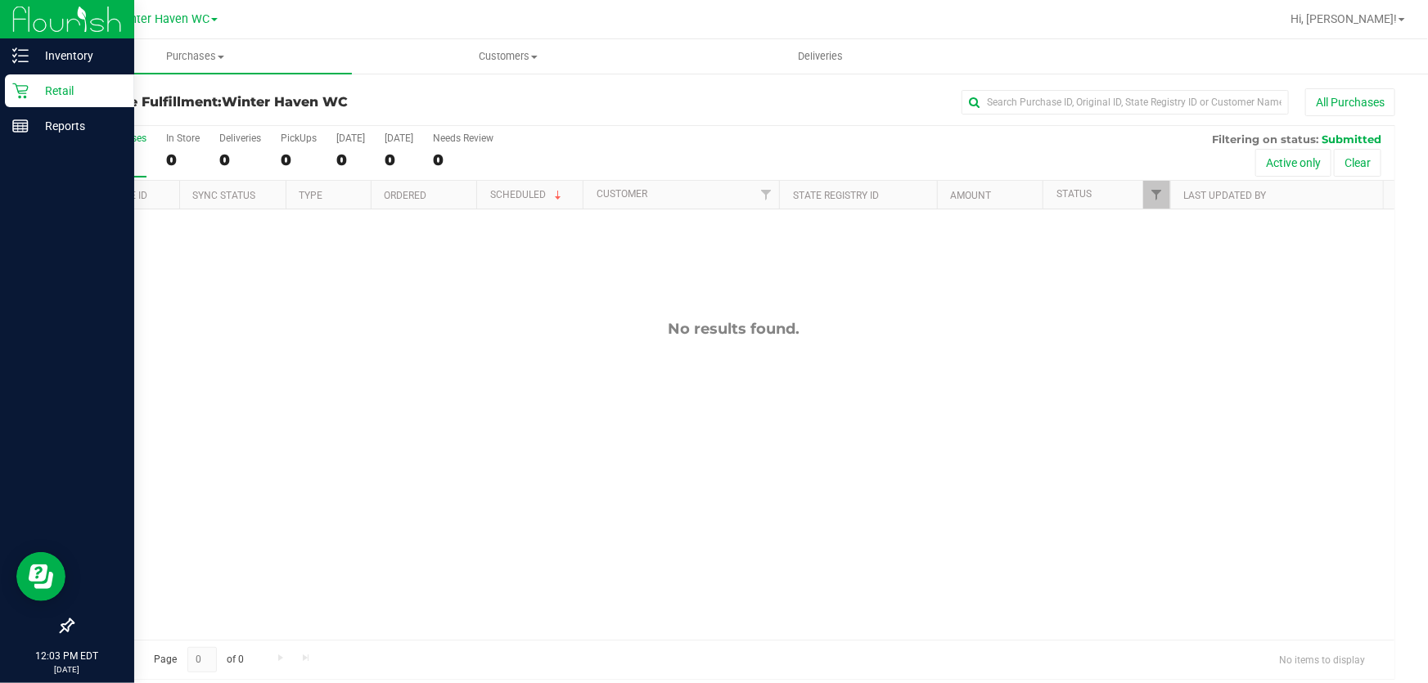
click at [58, 85] on p "Retail" at bounding box center [78, 91] width 98 height 20
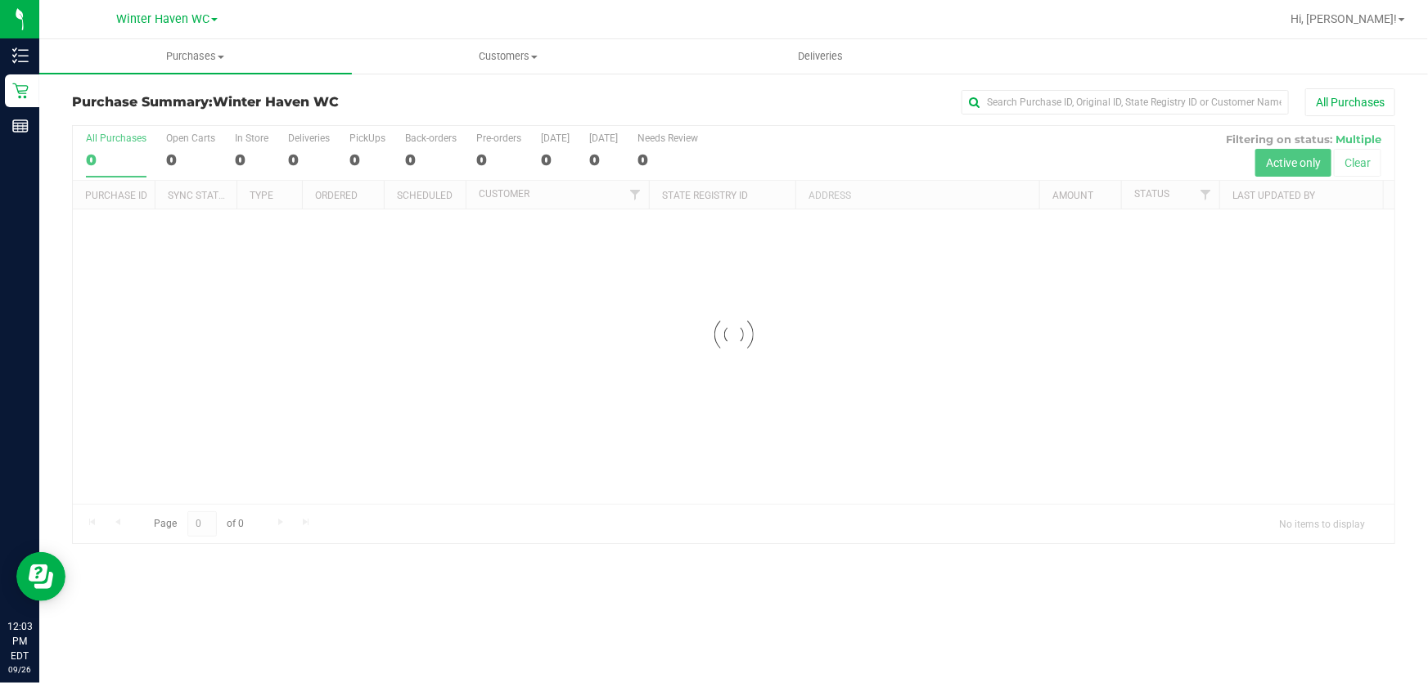
click at [826, 134] on div at bounding box center [734, 334] width 1322 height 417
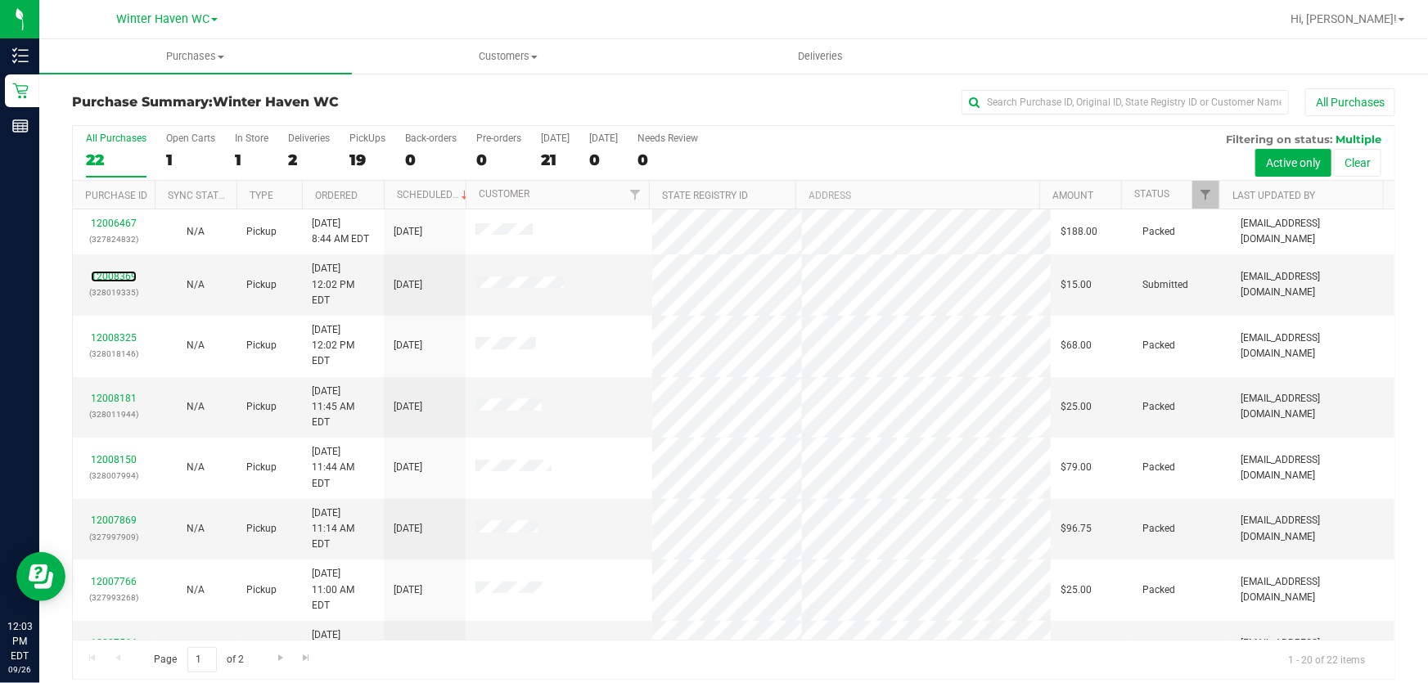
click at [110, 271] on link "12008369" at bounding box center [114, 276] width 46 height 11
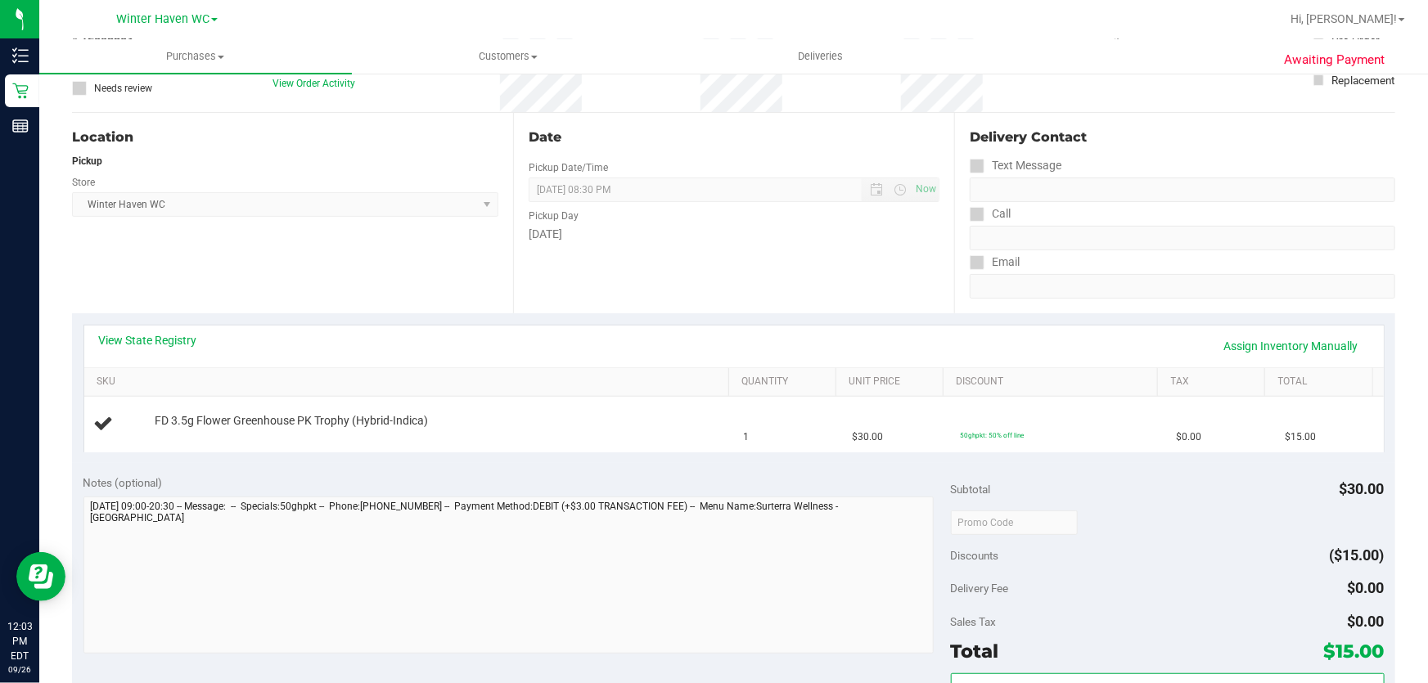
scroll to position [148, 0]
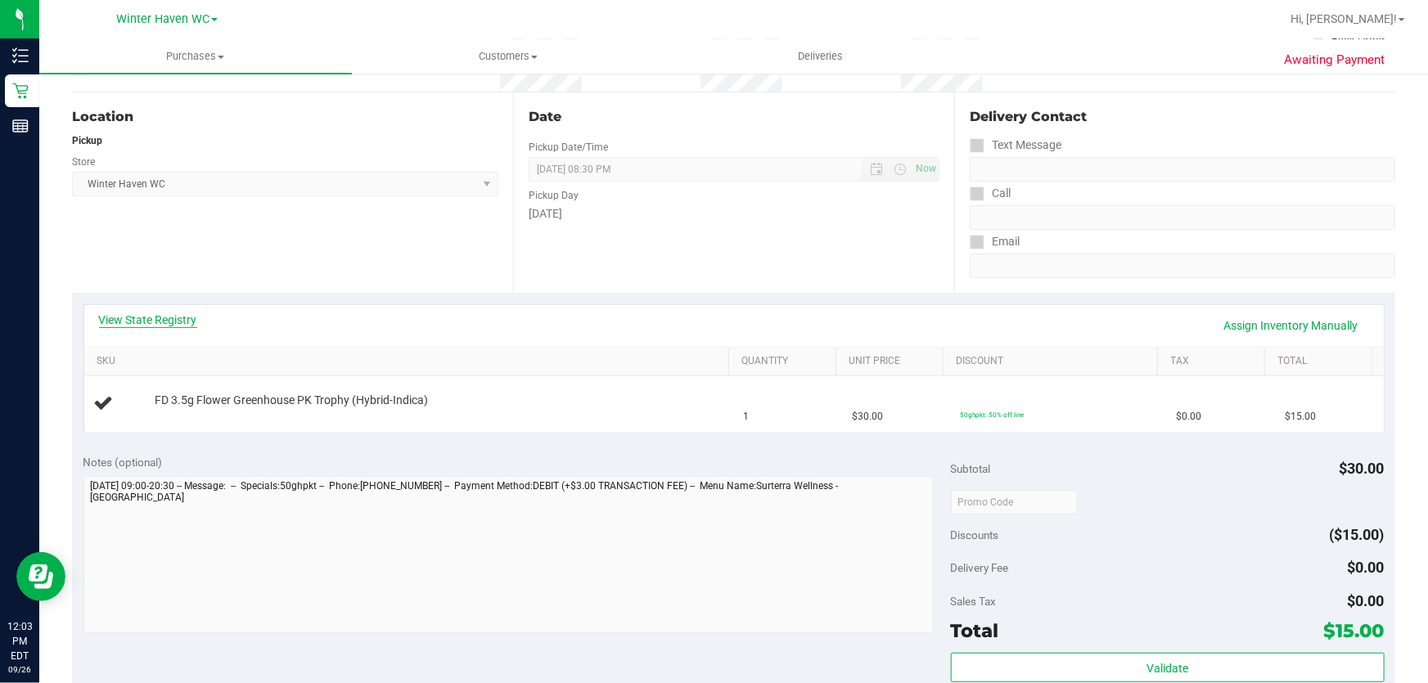
click at [156, 318] on link "View State Registry" at bounding box center [148, 320] width 98 height 16
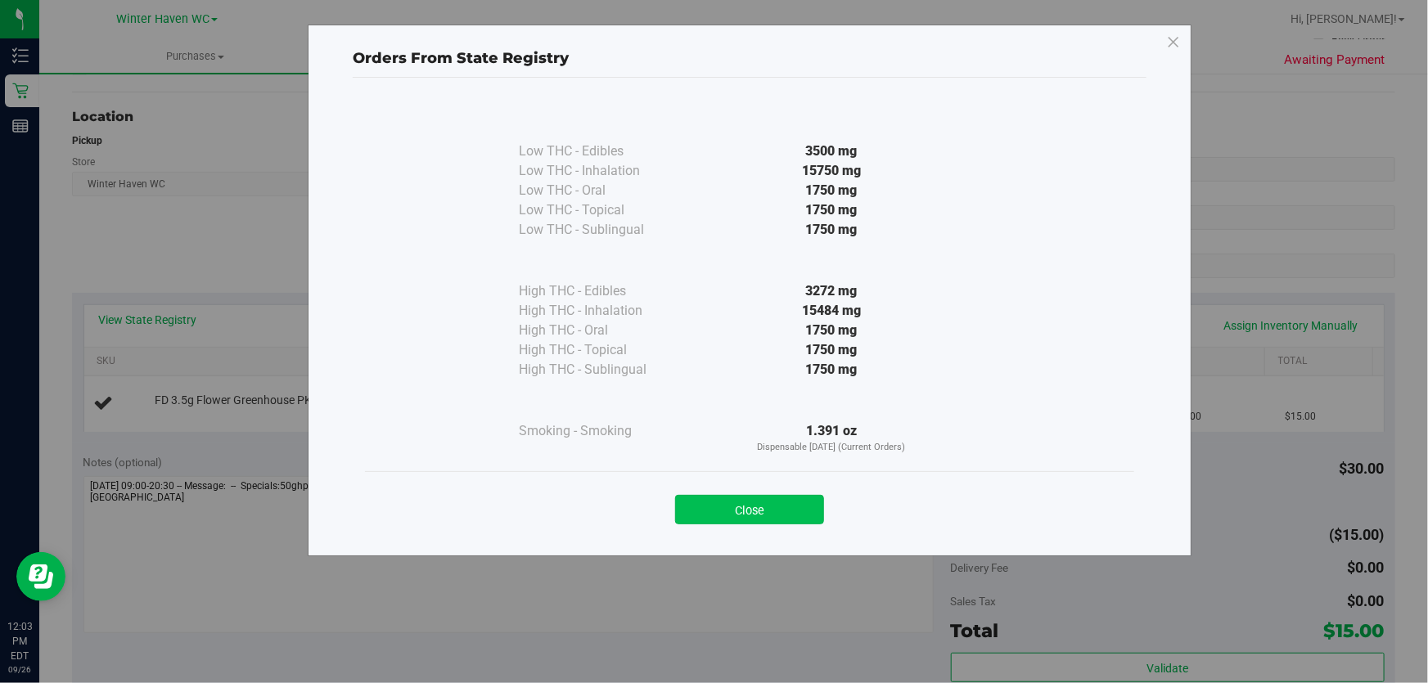
click at [753, 503] on button "Close" at bounding box center [749, 509] width 149 height 29
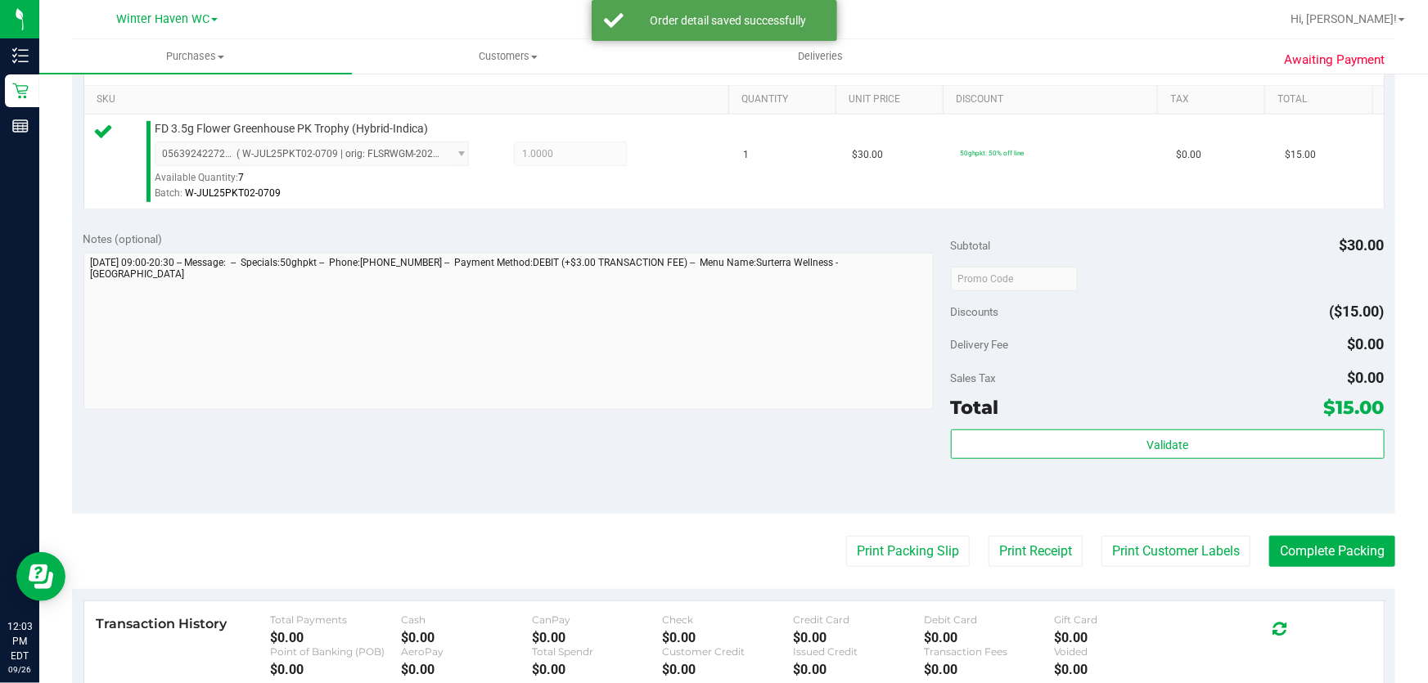
scroll to position [452, 0]
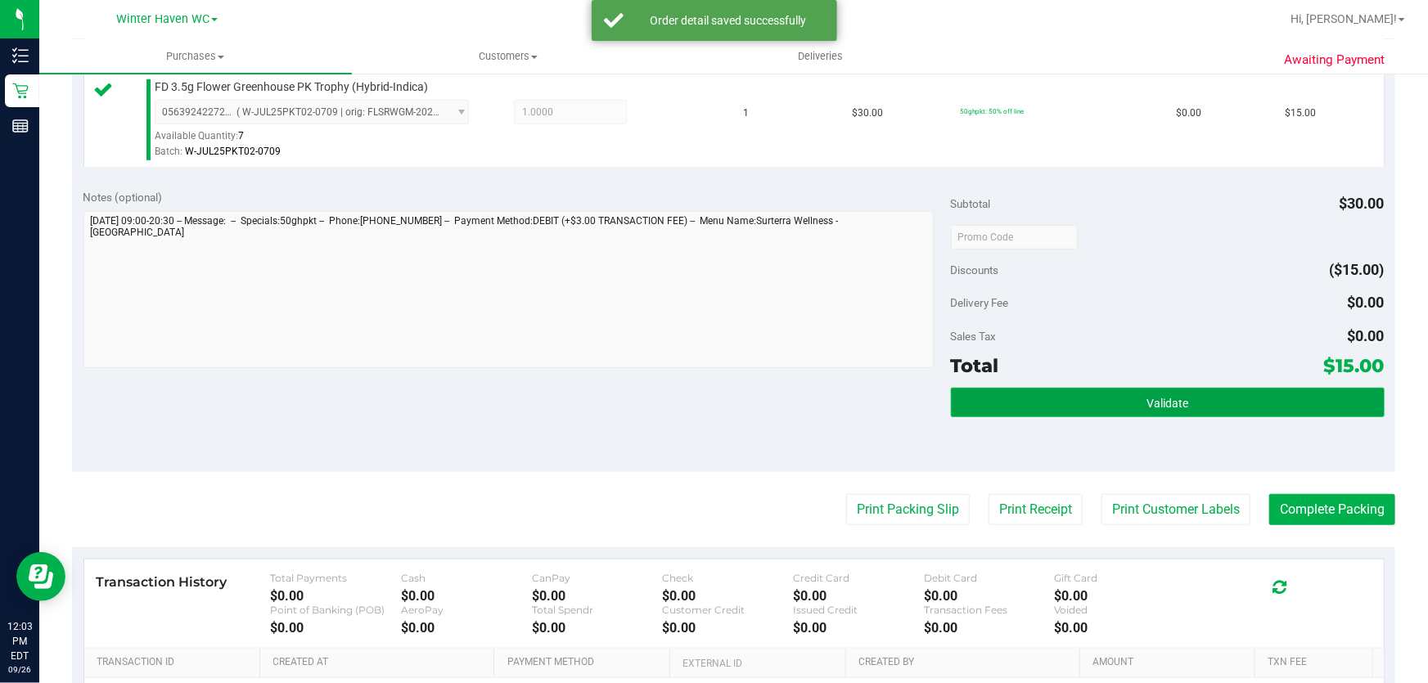
click at [1209, 400] on button "Validate" at bounding box center [1168, 402] width 434 height 29
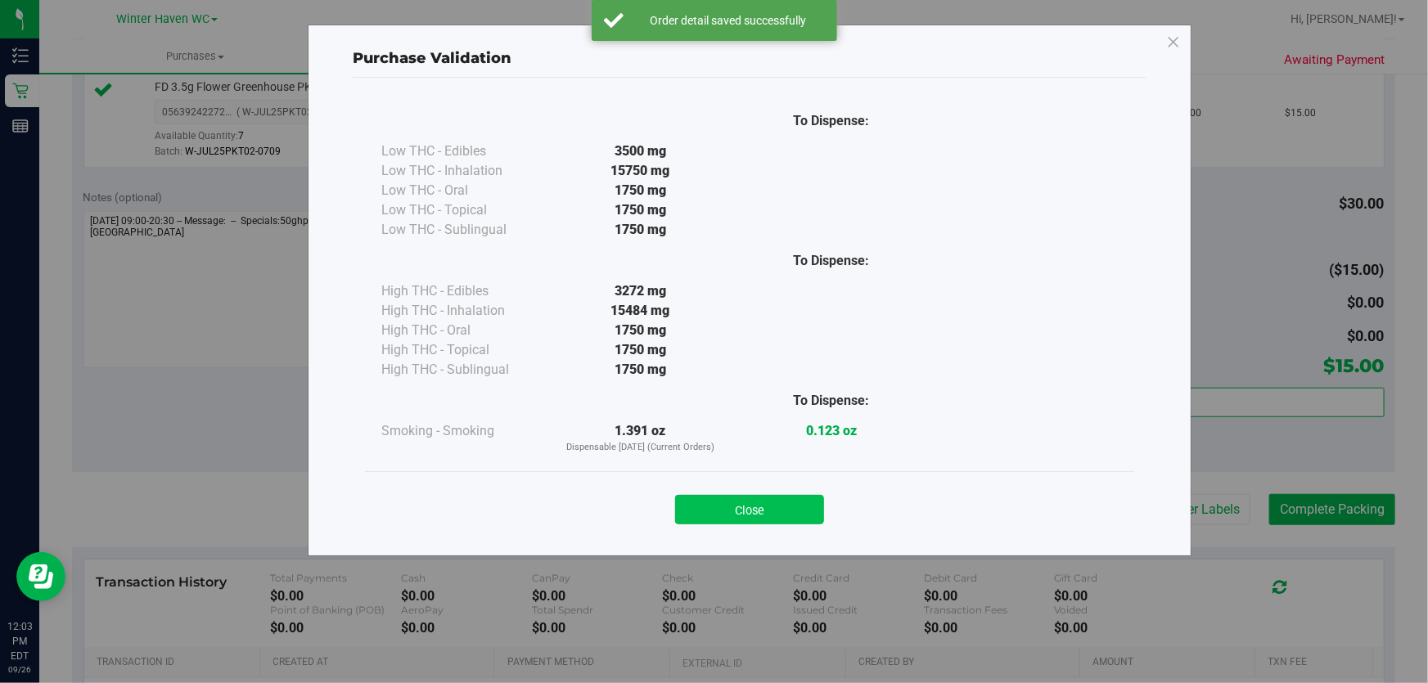
click at [760, 506] on button "Close" at bounding box center [749, 509] width 149 height 29
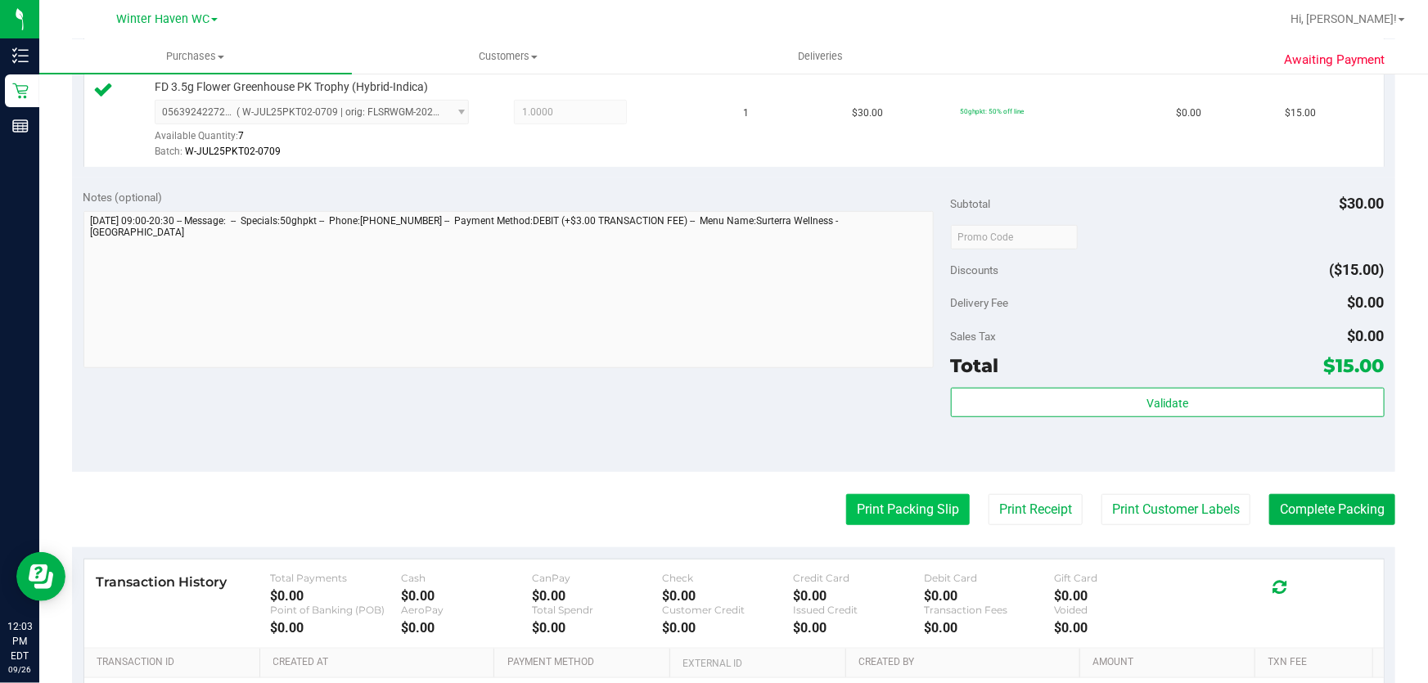
click at [899, 506] on button "Print Packing Slip" at bounding box center [908, 509] width 124 height 31
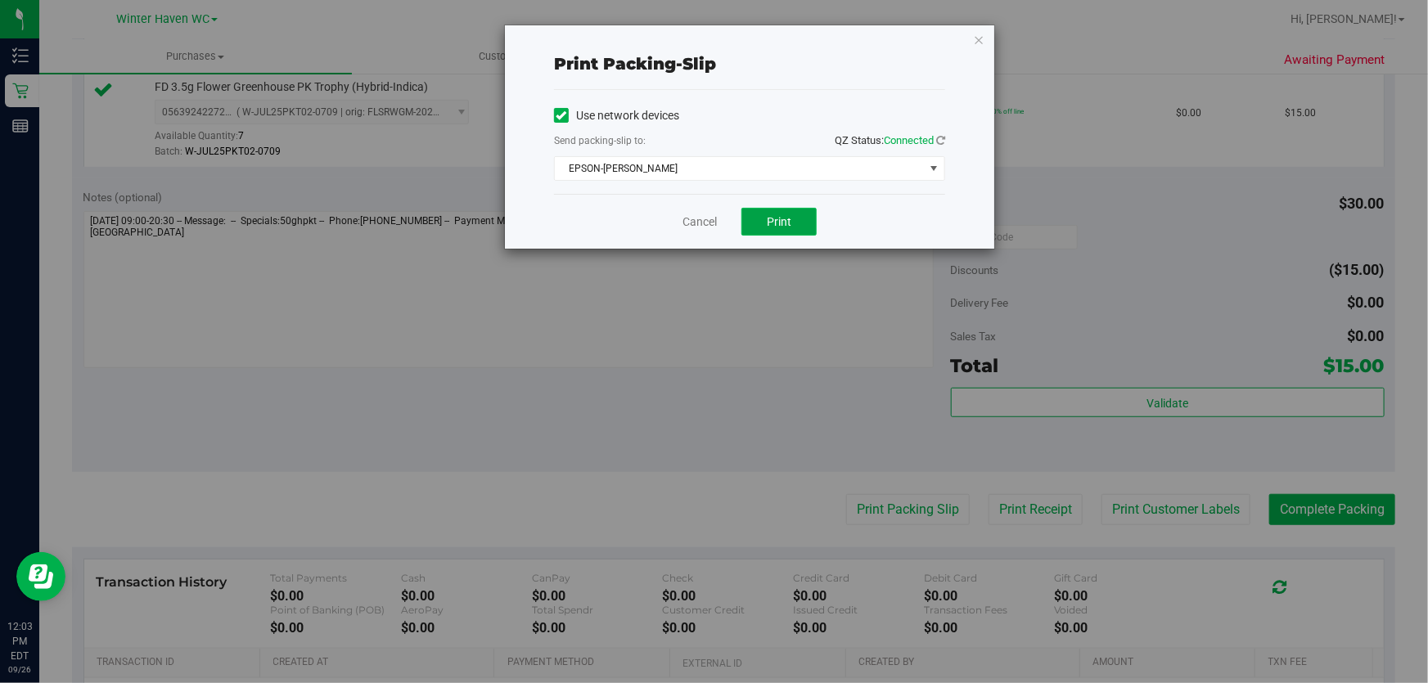
click at [791, 216] on button "Print" at bounding box center [779, 222] width 75 height 28
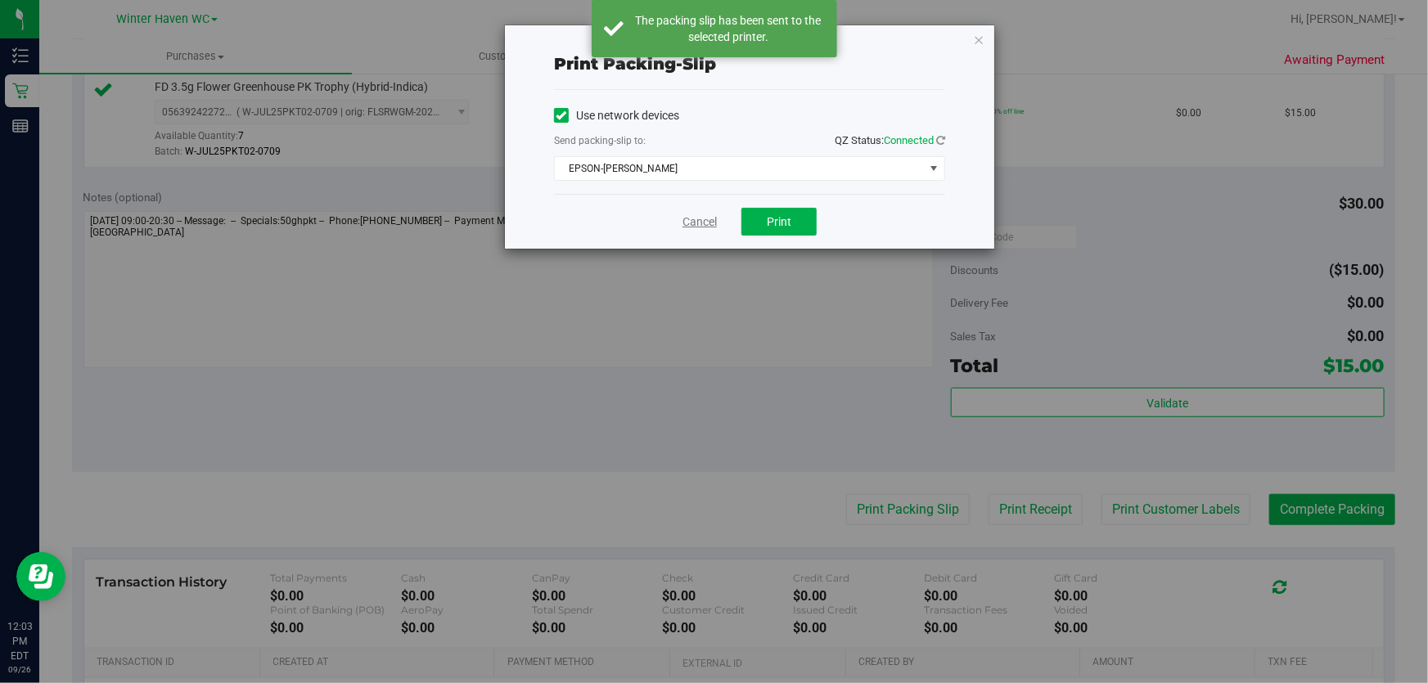
click at [696, 216] on link "Cancel" at bounding box center [700, 222] width 34 height 17
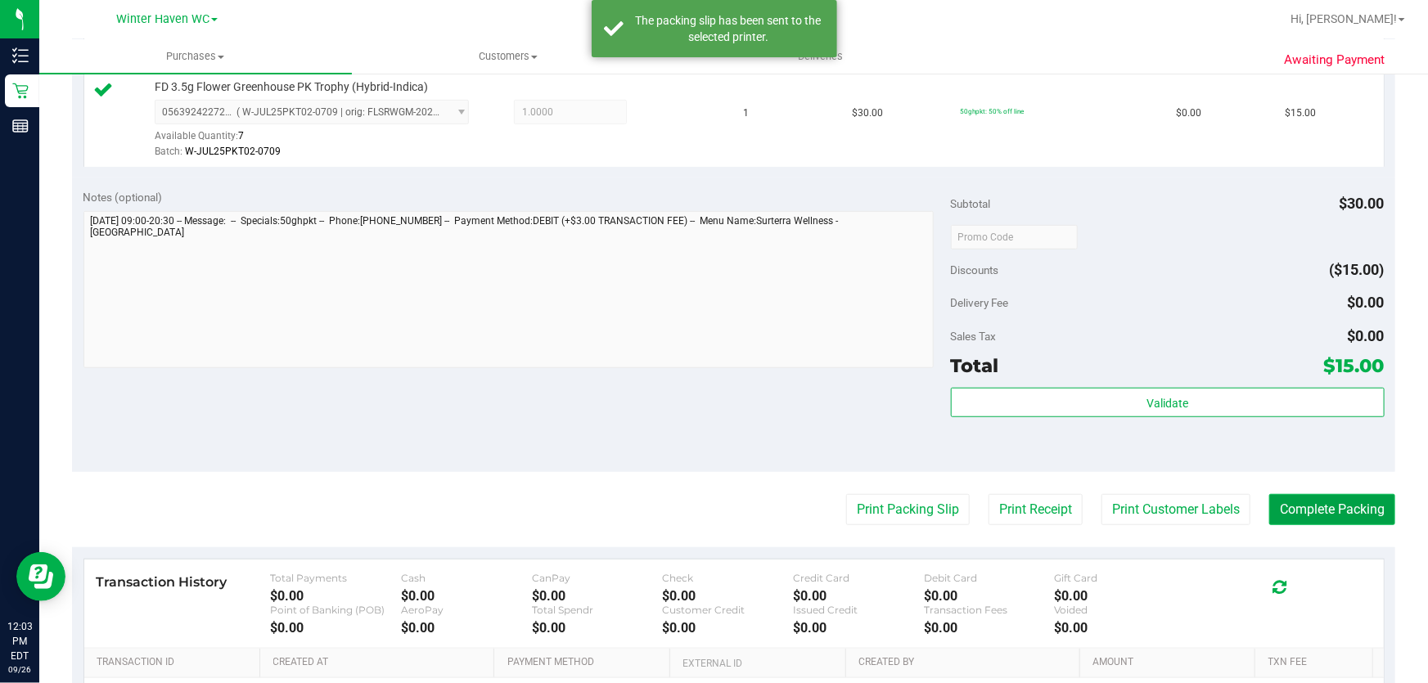
click at [1362, 523] on button "Complete Packing" at bounding box center [1332, 509] width 126 height 31
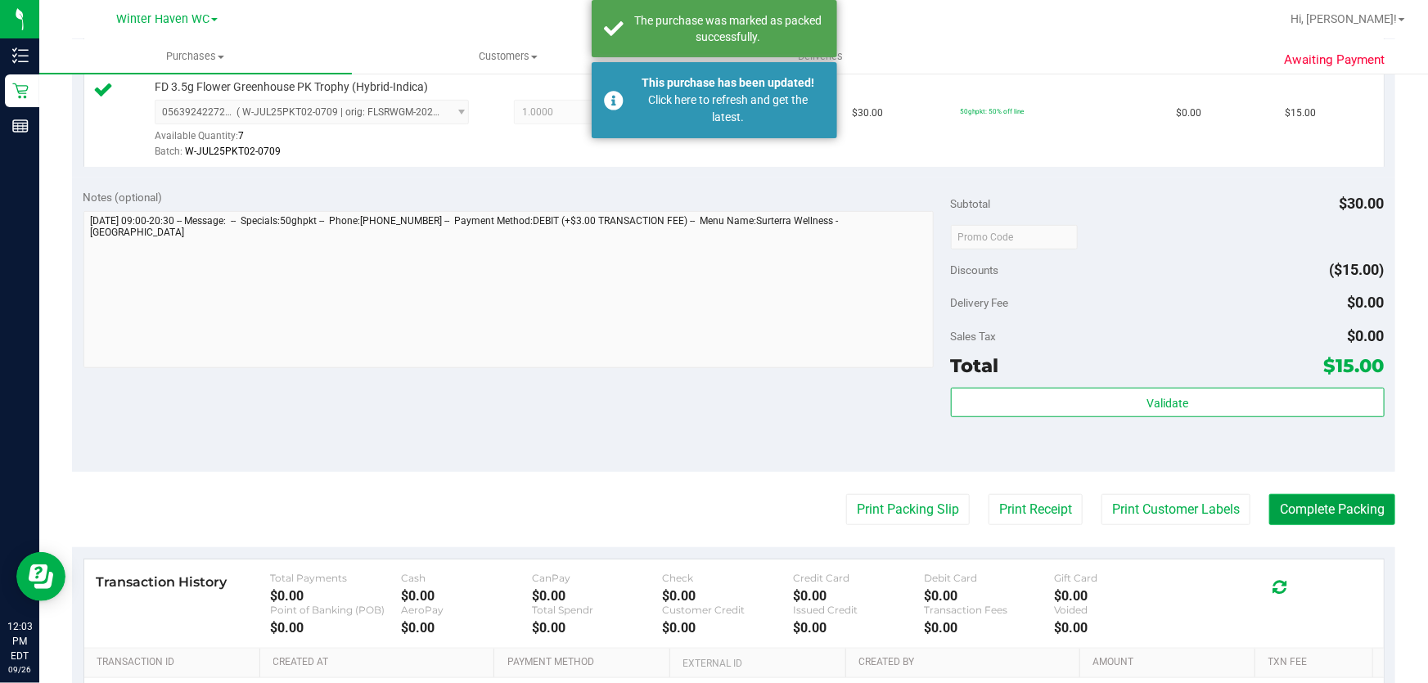
click at [1340, 507] on button "Complete Packing" at bounding box center [1332, 509] width 126 height 31
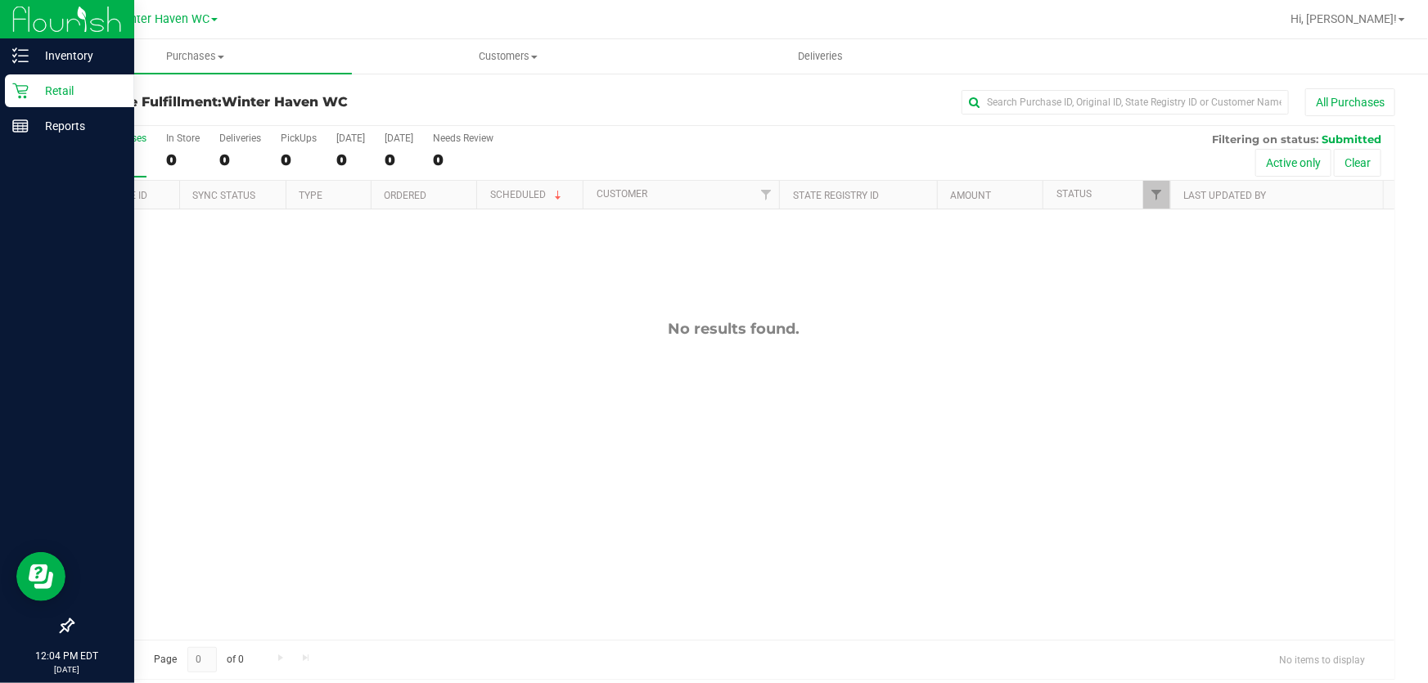
click at [60, 92] on p "Retail" at bounding box center [78, 91] width 98 height 20
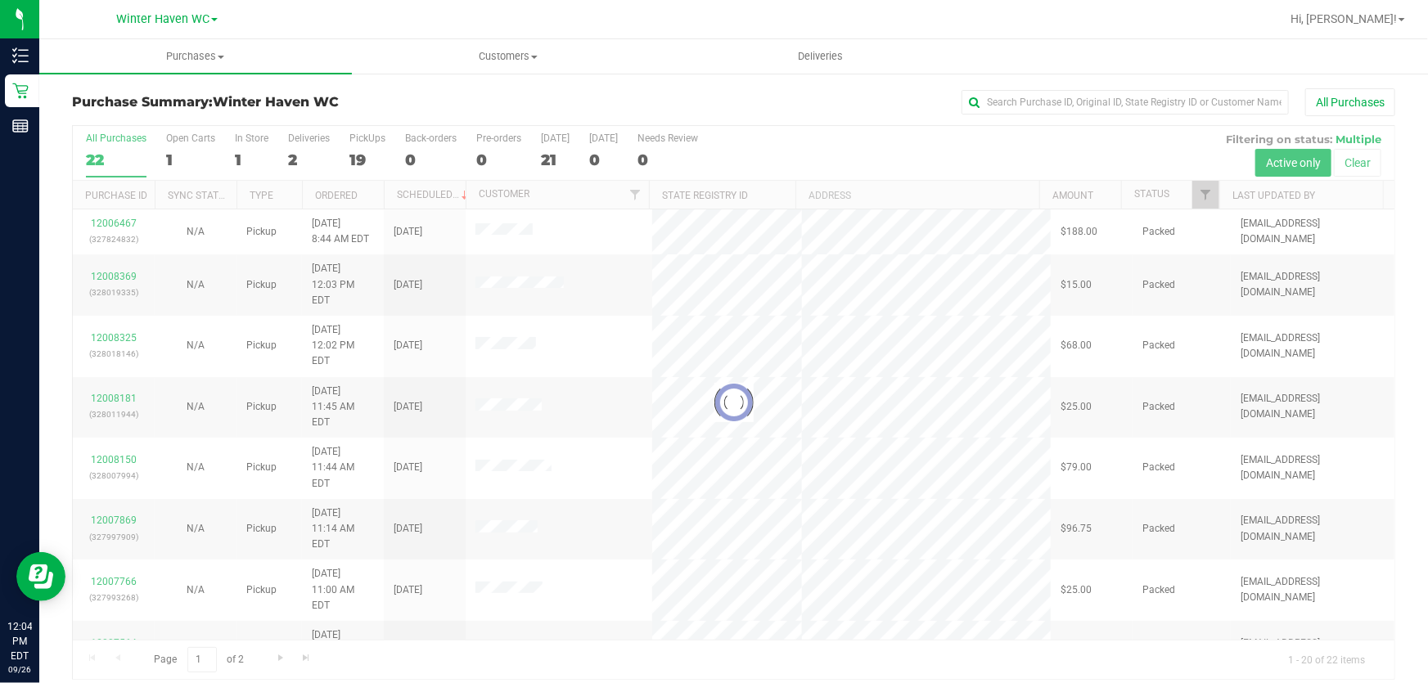
click at [859, 144] on div at bounding box center [734, 402] width 1322 height 553
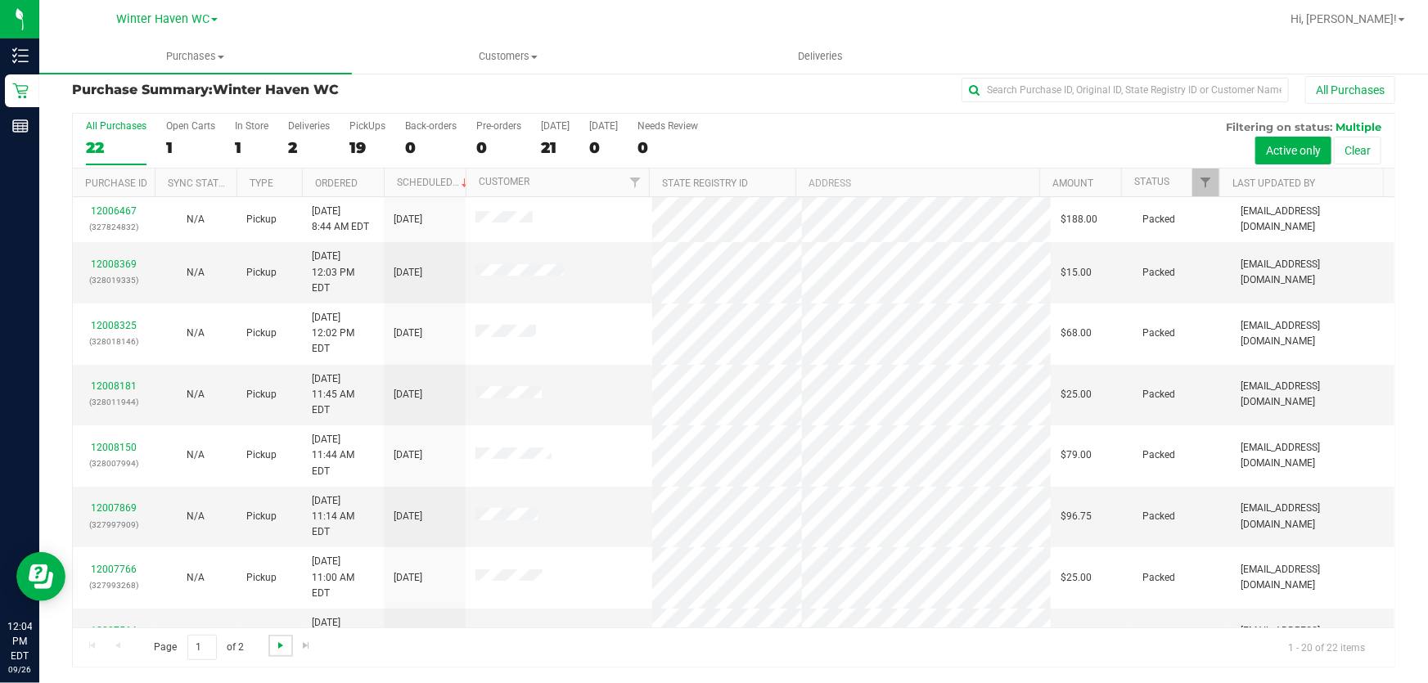
click at [284, 647] on span "Go to the next page" at bounding box center [280, 645] width 13 height 13
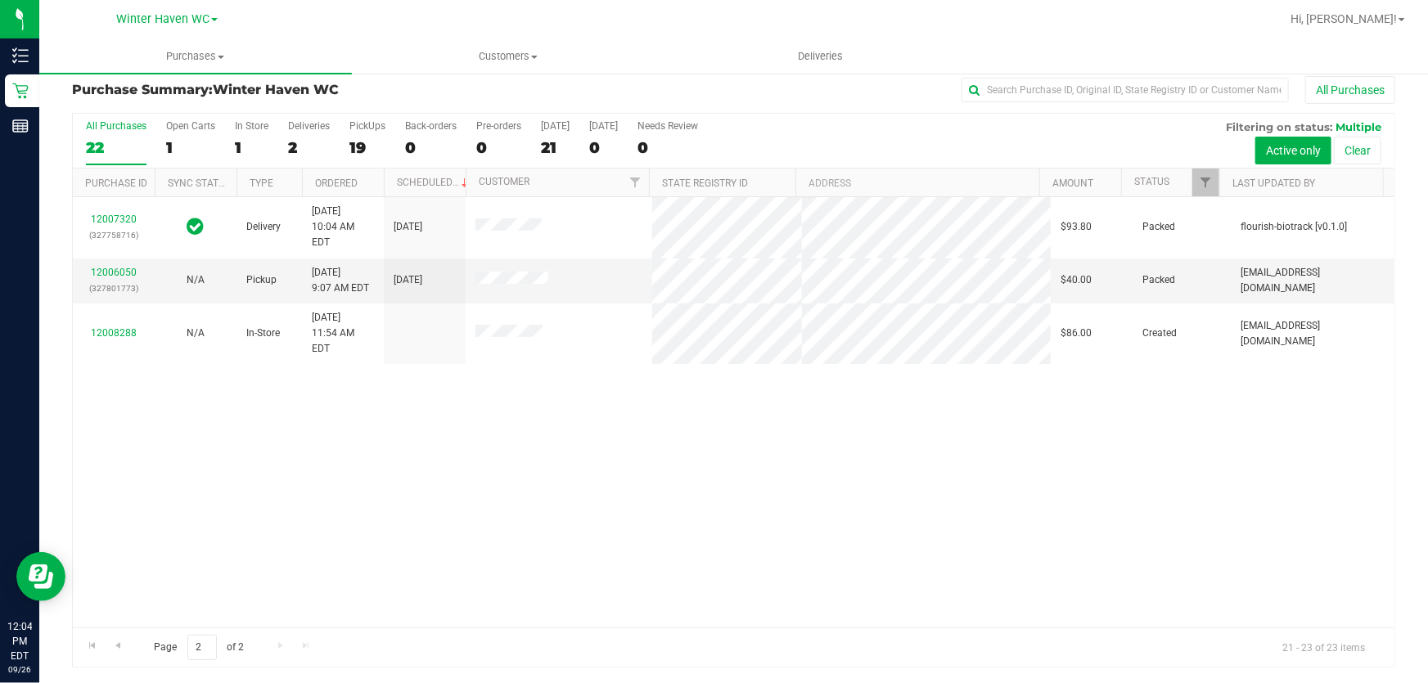
click at [361, 138] on div "19" at bounding box center [367, 147] width 36 height 19
click at [0, 0] on input "PickUps 19" at bounding box center [0, 0] width 0 height 0
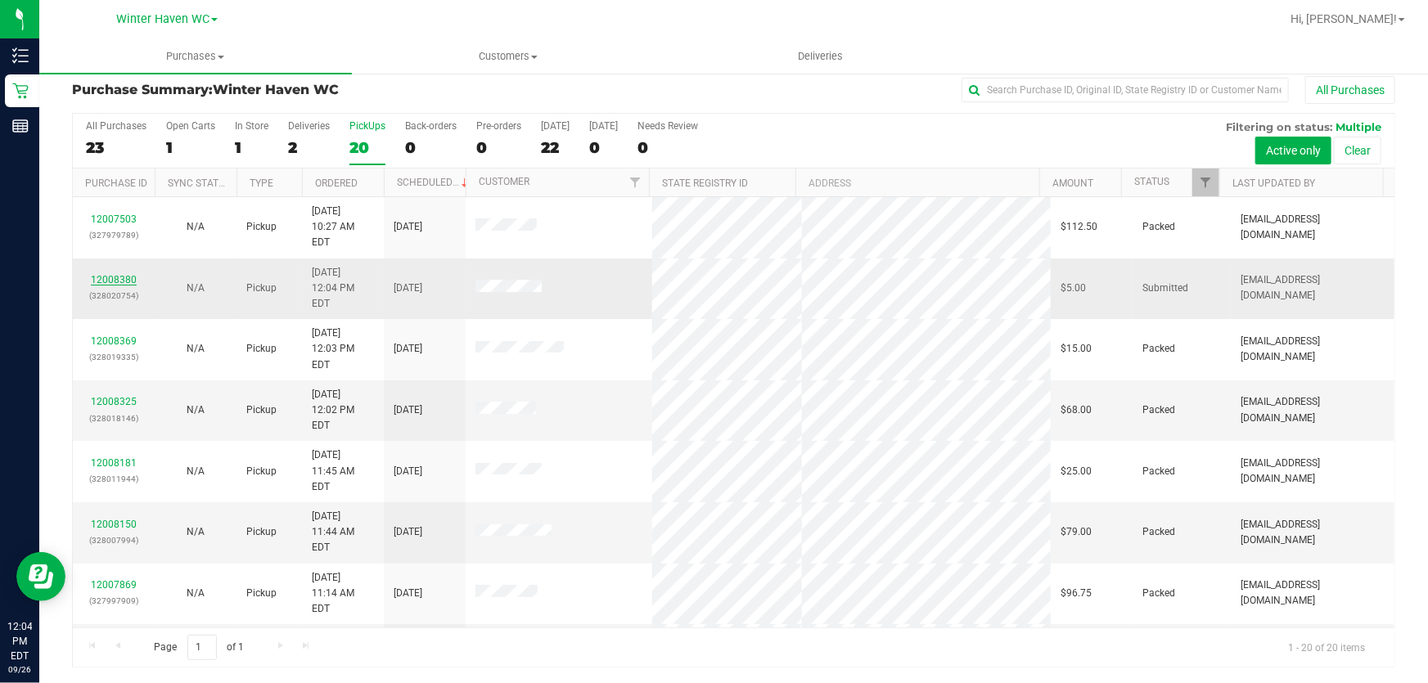
click at [119, 274] on link "12008380" at bounding box center [114, 279] width 46 height 11
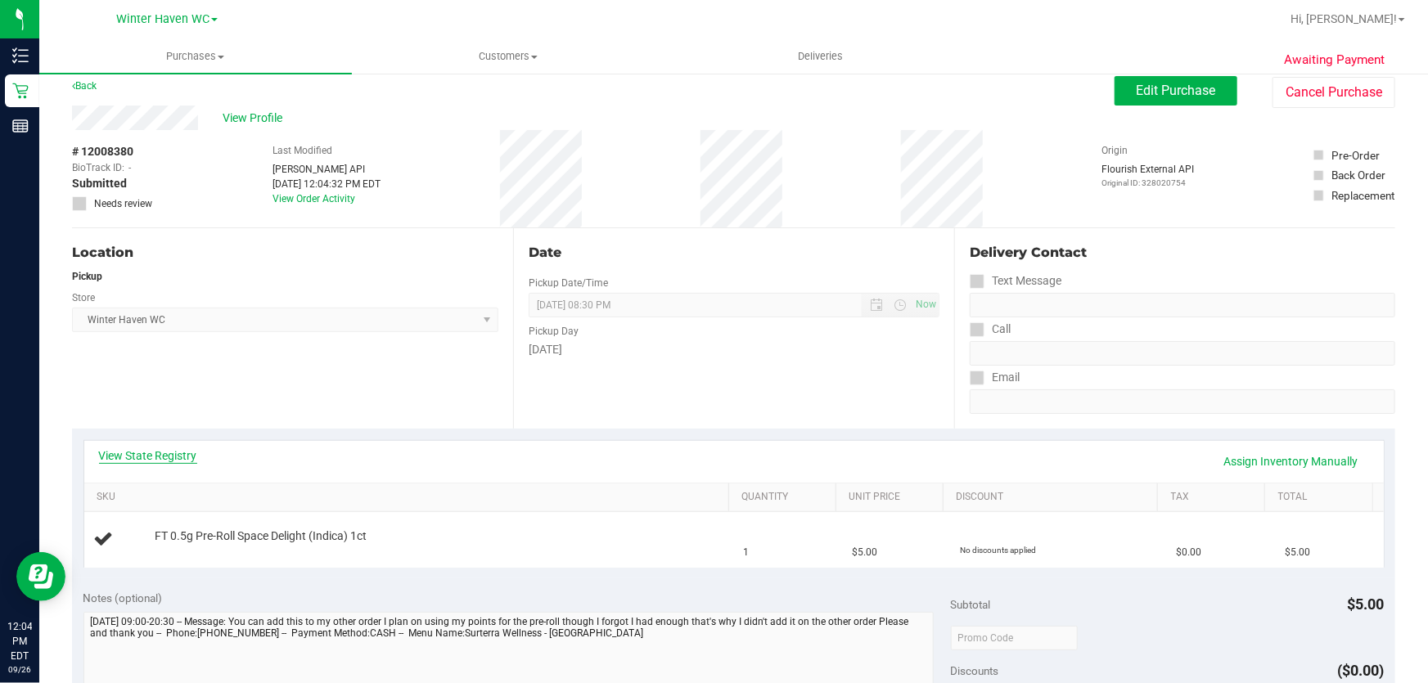
click at [147, 454] on link "View State Registry" at bounding box center [148, 456] width 98 height 16
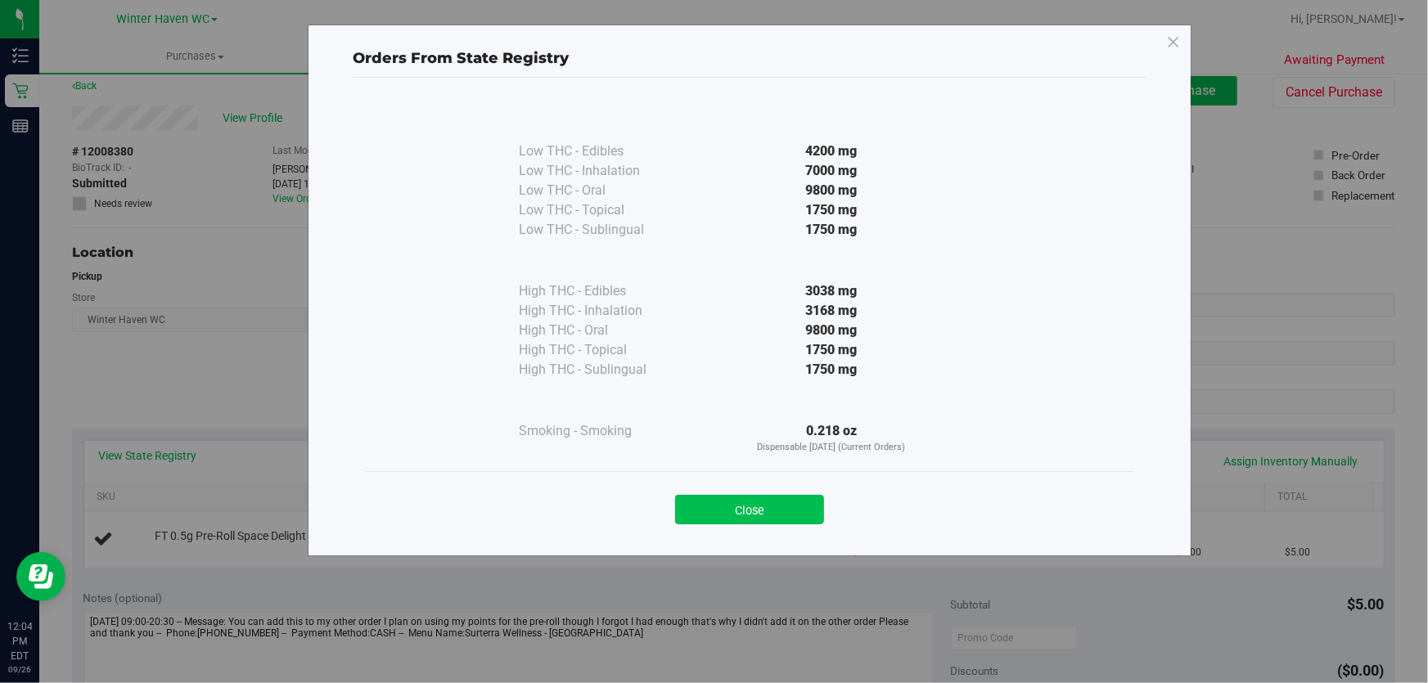
click at [737, 516] on button "Close" at bounding box center [749, 509] width 149 height 29
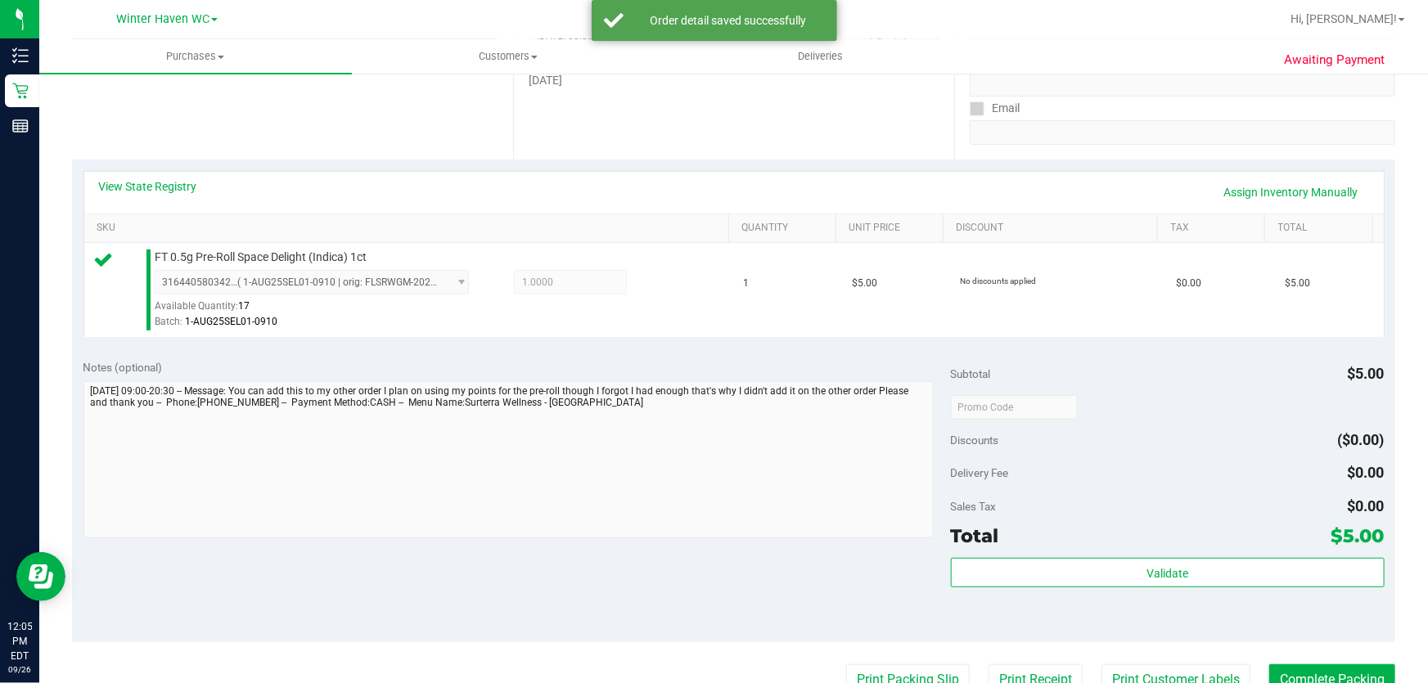
scroll to position [310, 0]
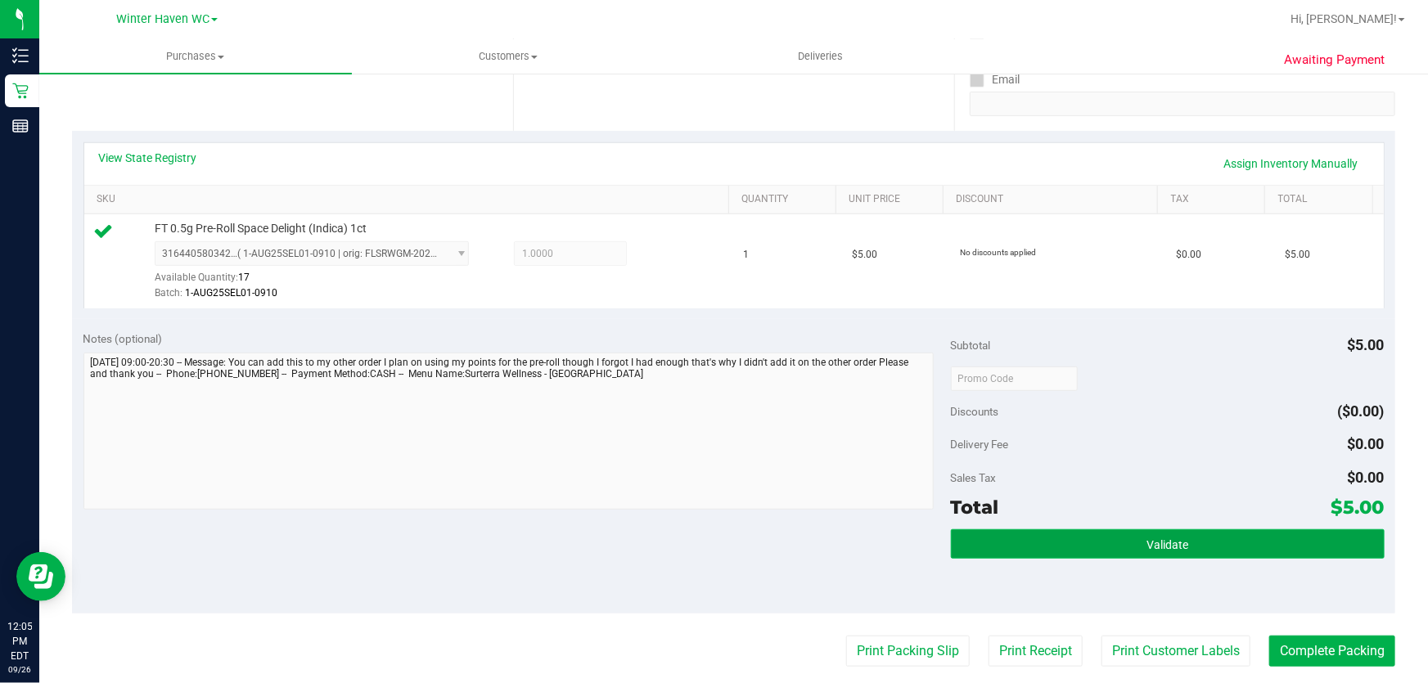
click at [975, 533] on button "Validate" at bounding box center [1168, 544] width 434 height 29
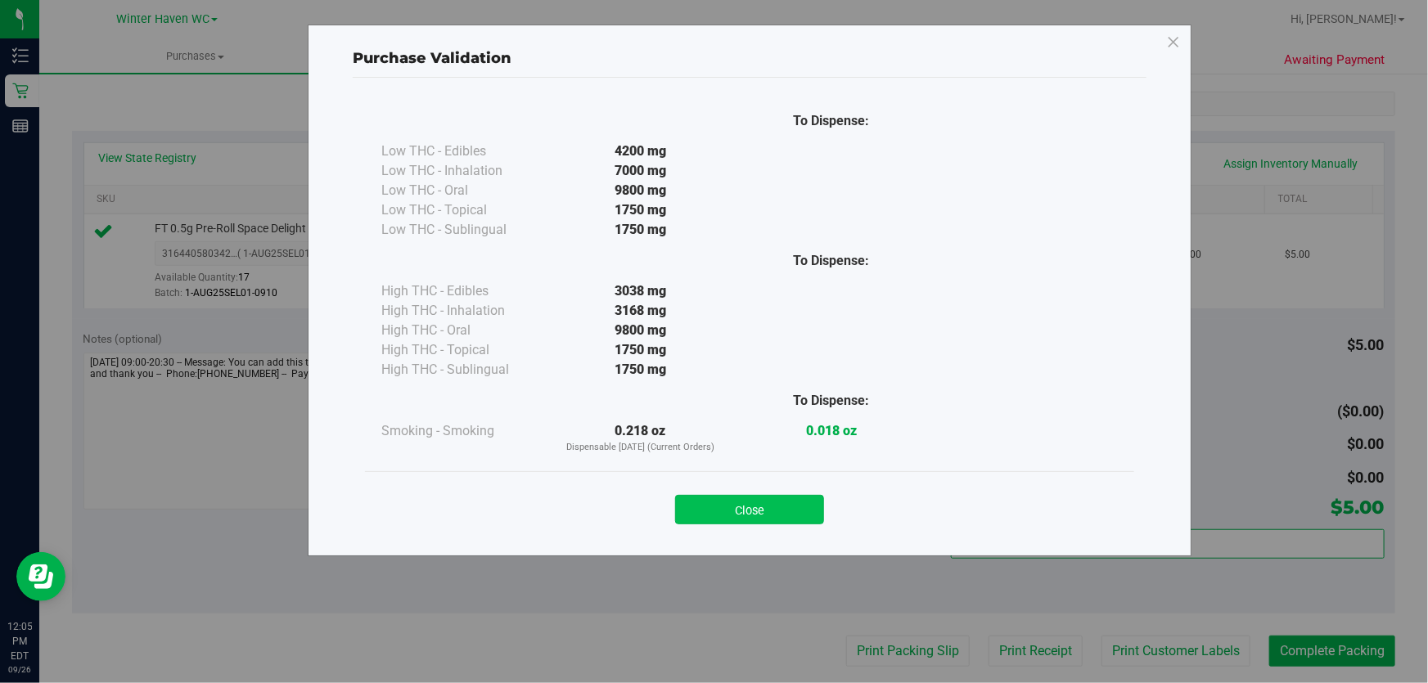
click at [791, 508] on button "Close" at bounding box center [749, 509] width 149 height 29
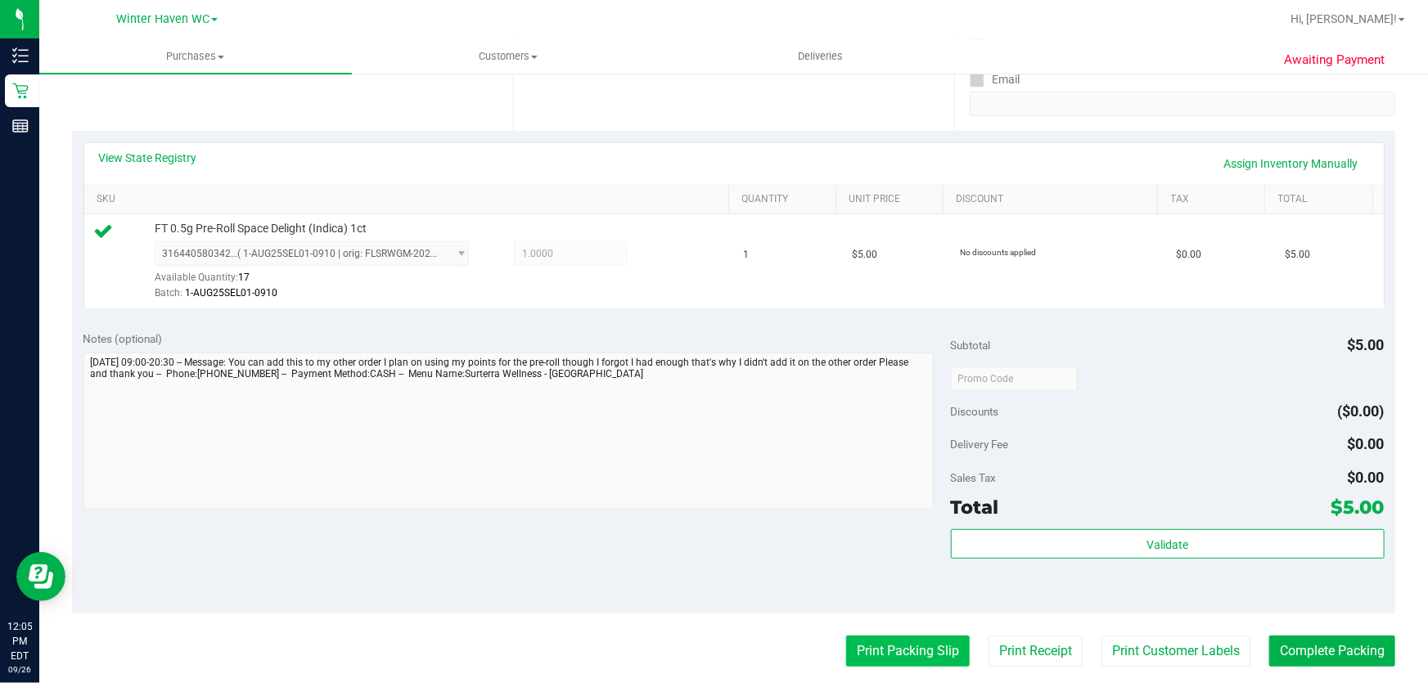
click at [854, 651] on button "Print Packing Slip" at bounding box center [908, 651] width 124 height 31
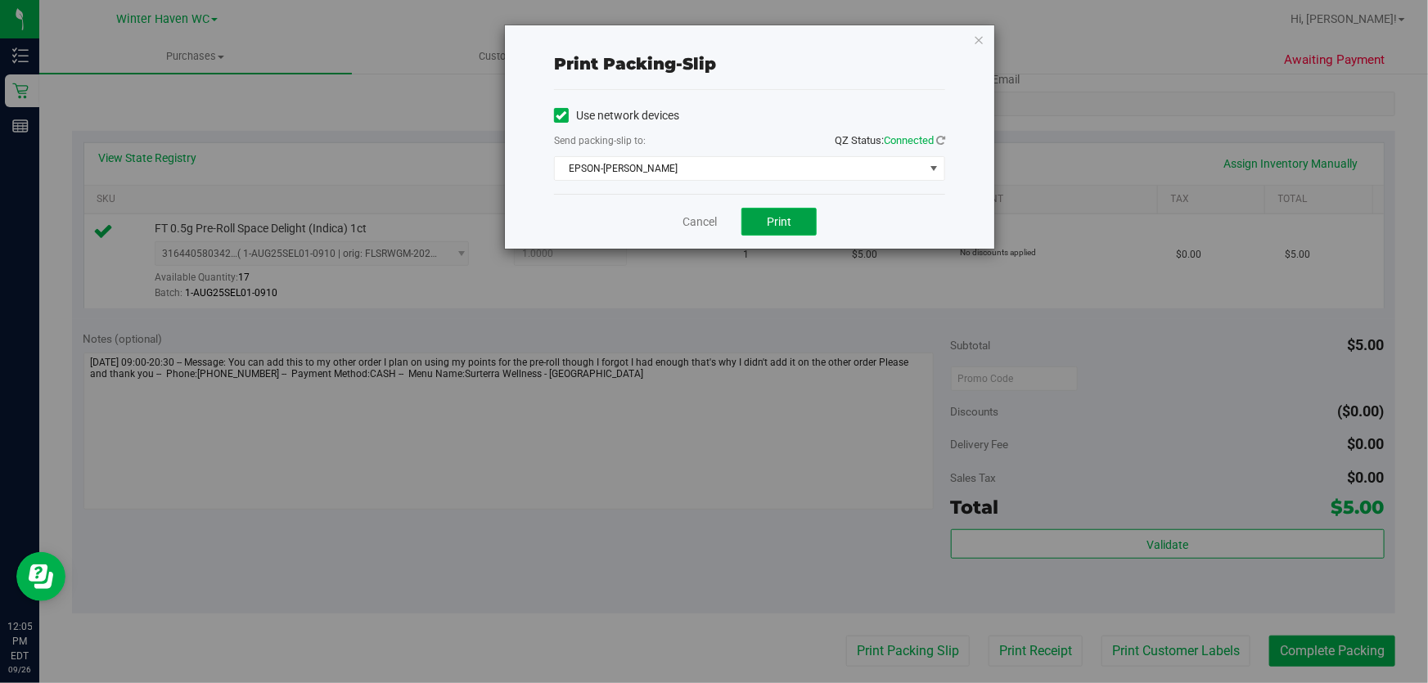
click at [789, 217] on span "Print" at bounding box center [779, 221] width 25 height 13
click at [694, 223] on link "Cancel" at bounding box center [700, 222] width 34 height 17
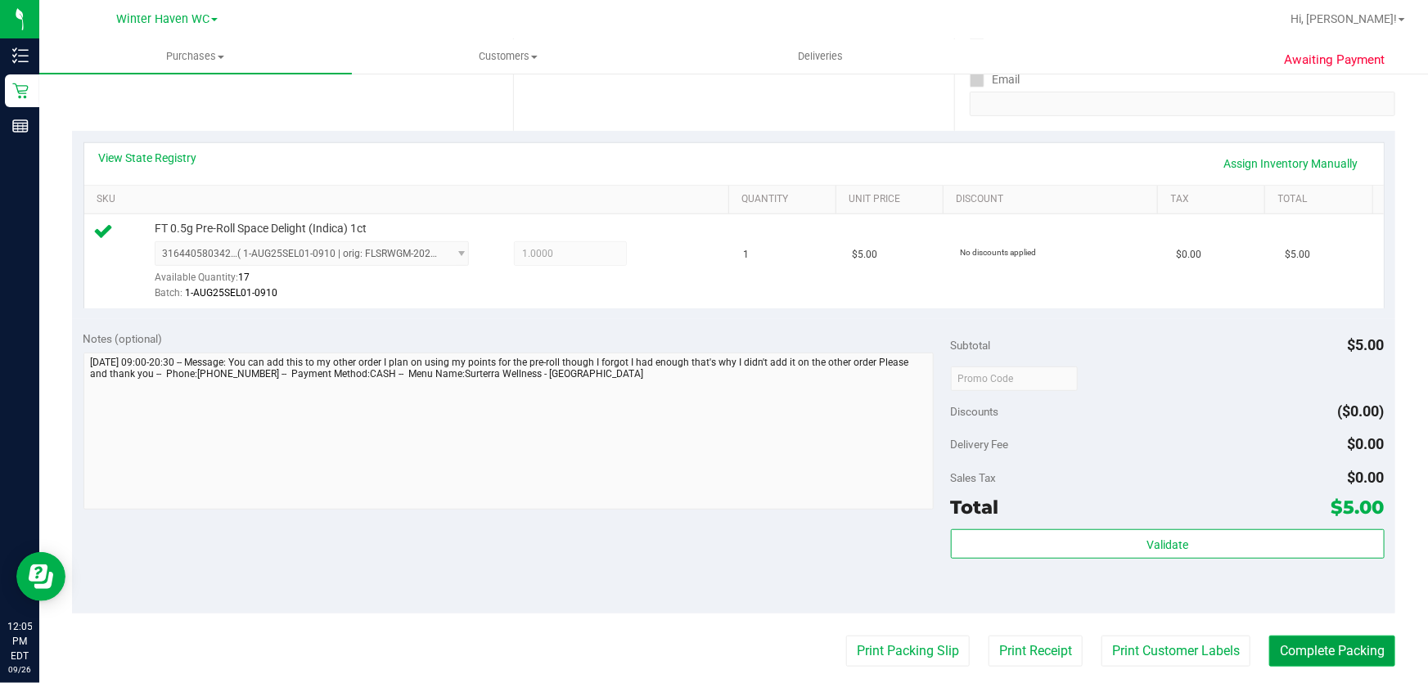
click at [1339, 659] on button "Complete Packing" at bounding box center [1332, 651] width 126 height 31
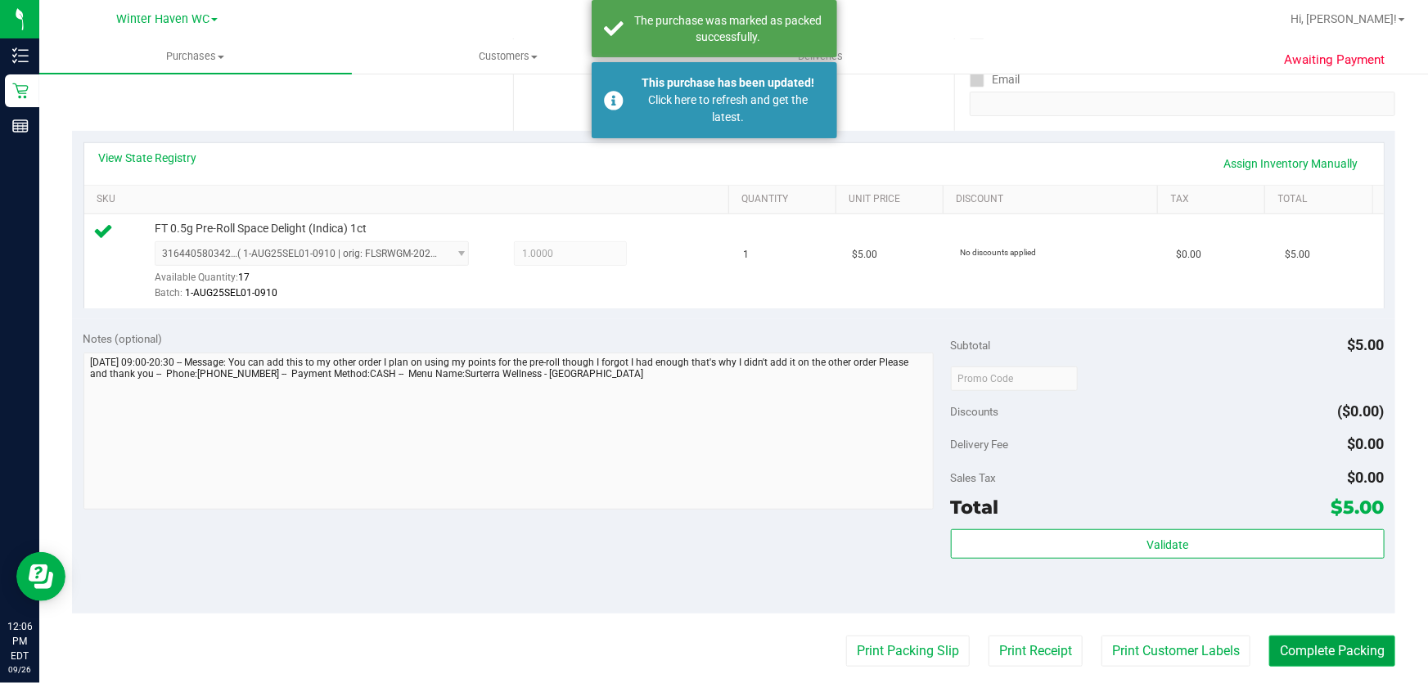
click at [1328, 653] on button "Complete Packing" at bounding box center [1332, 651] width 126 height 31
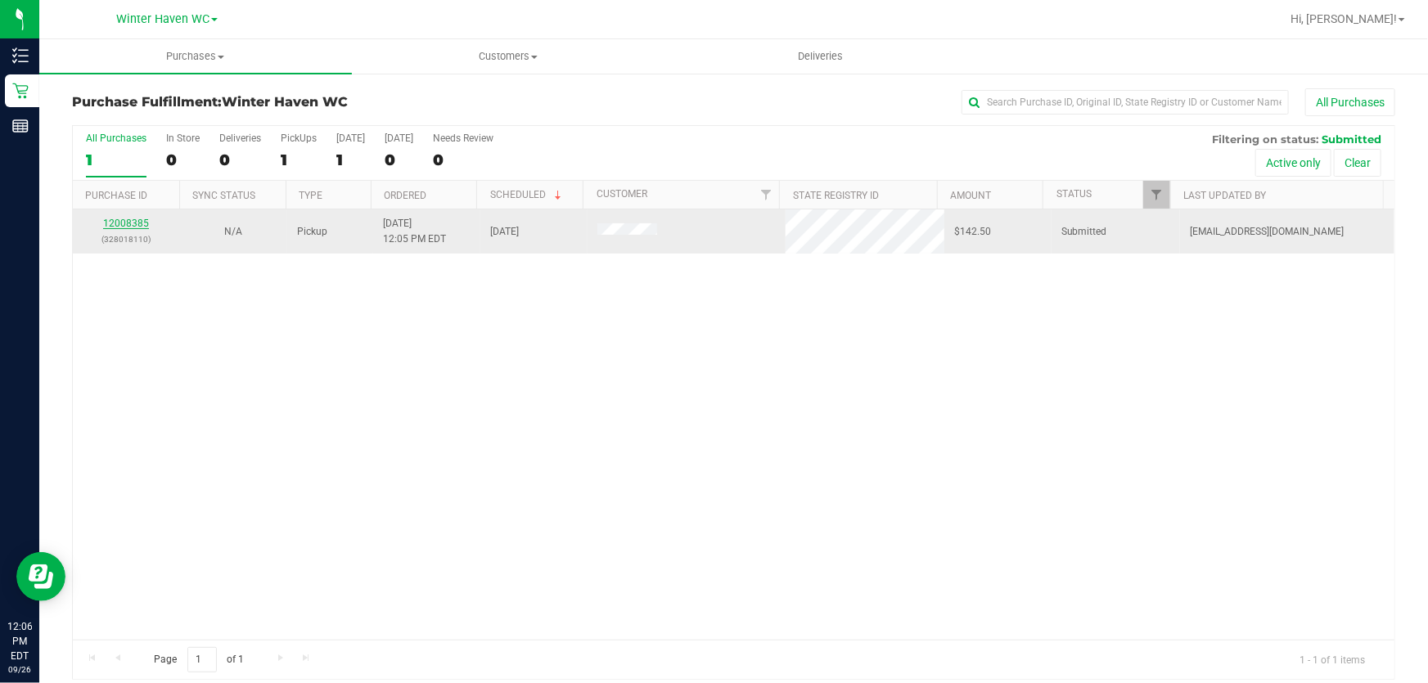
click at [134, 220] on link "12008385" at bounding box center [126, 223] width 46 height 11
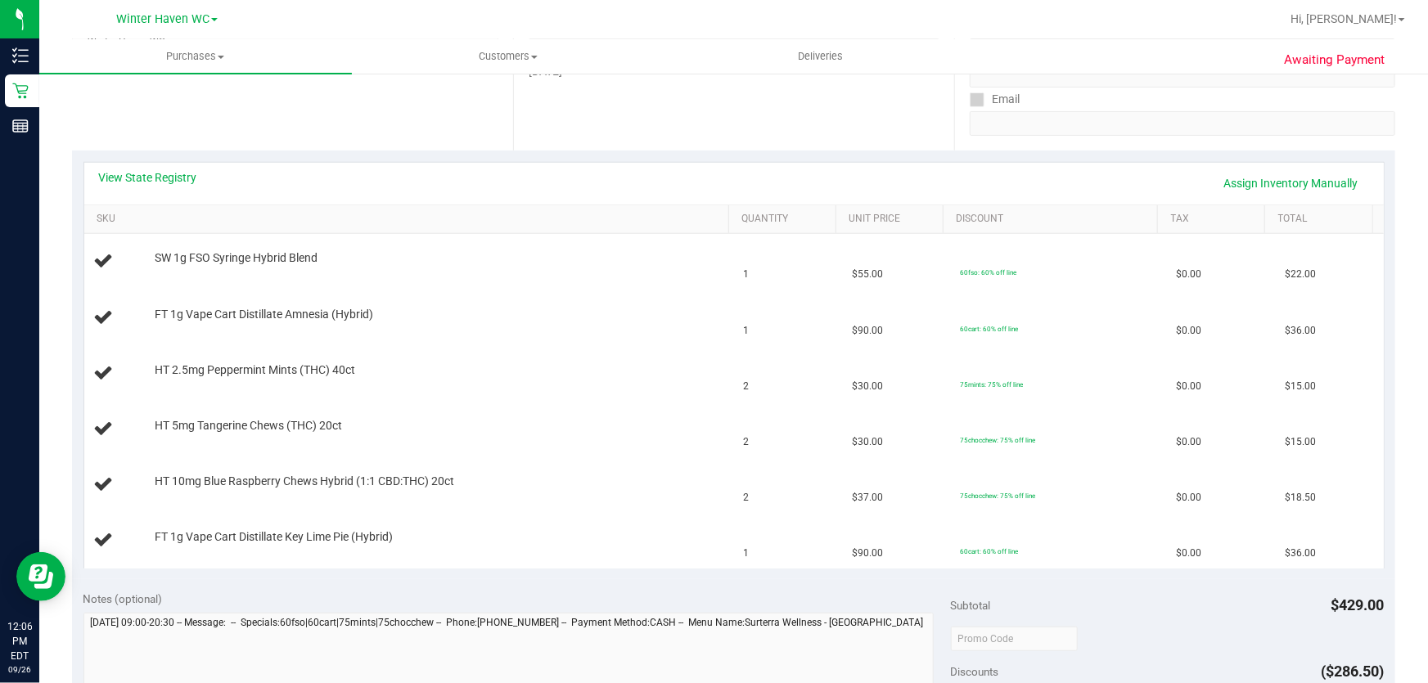
scroll to position [297, 0]
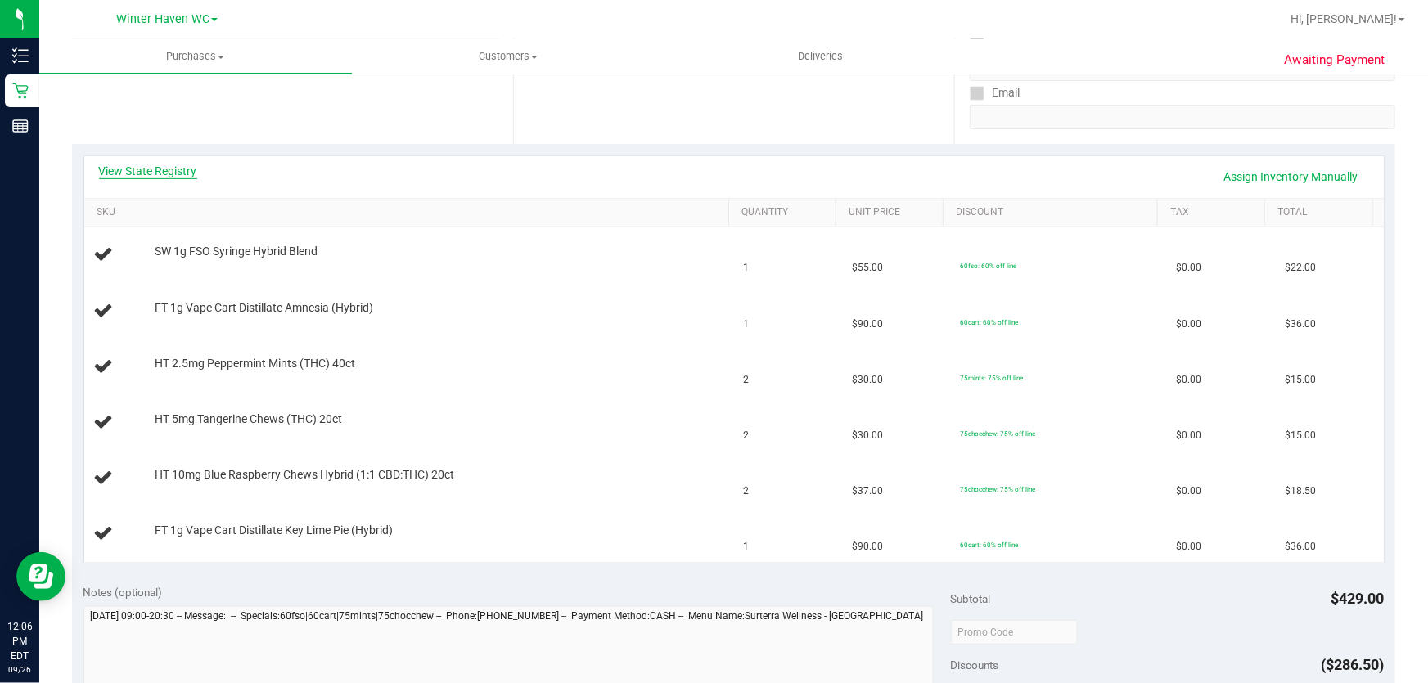
click at [175, 172] on link "View State Registry" at bounding box center [148, 171] width 98 height 16
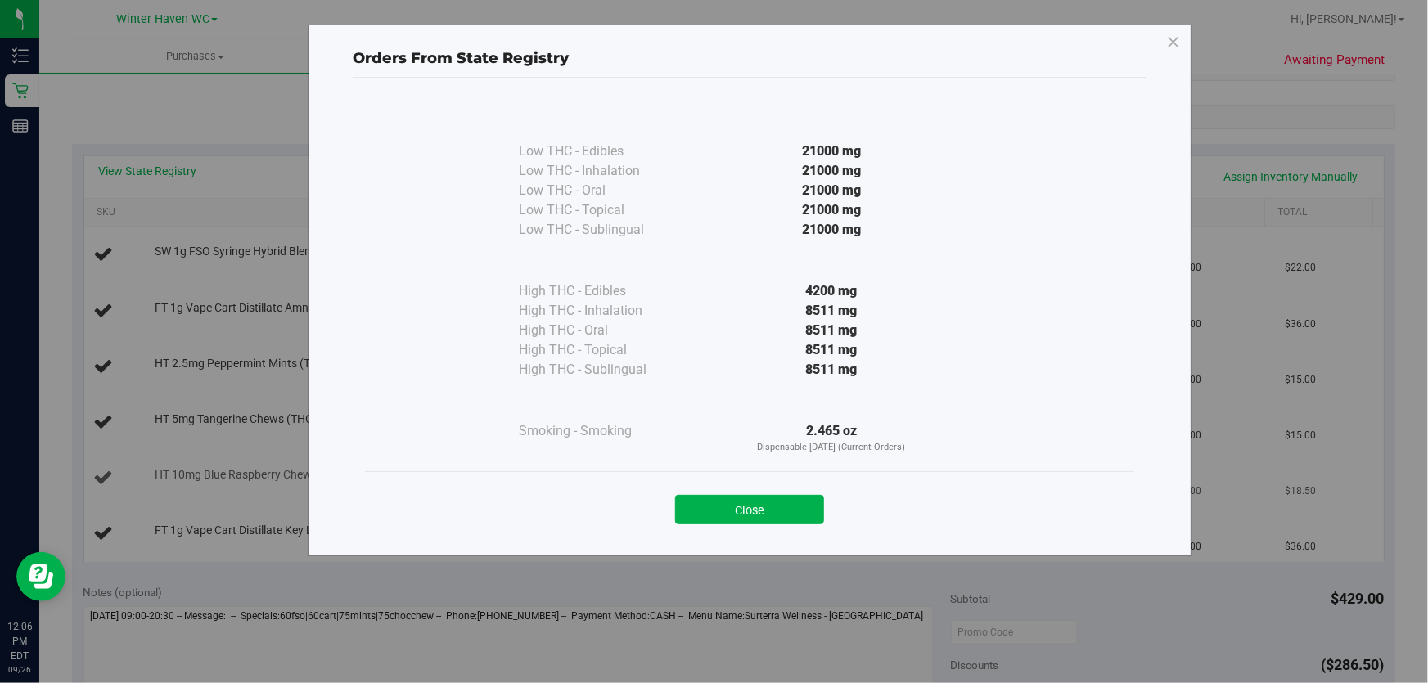
drag, startPoint x: 764, startPoint y: 500, endPoint x: 764, endPoint y: 491, distance: 9.0
click at [764, 498] on button "Close" at bounding box center [749, 509] width 149 height 29
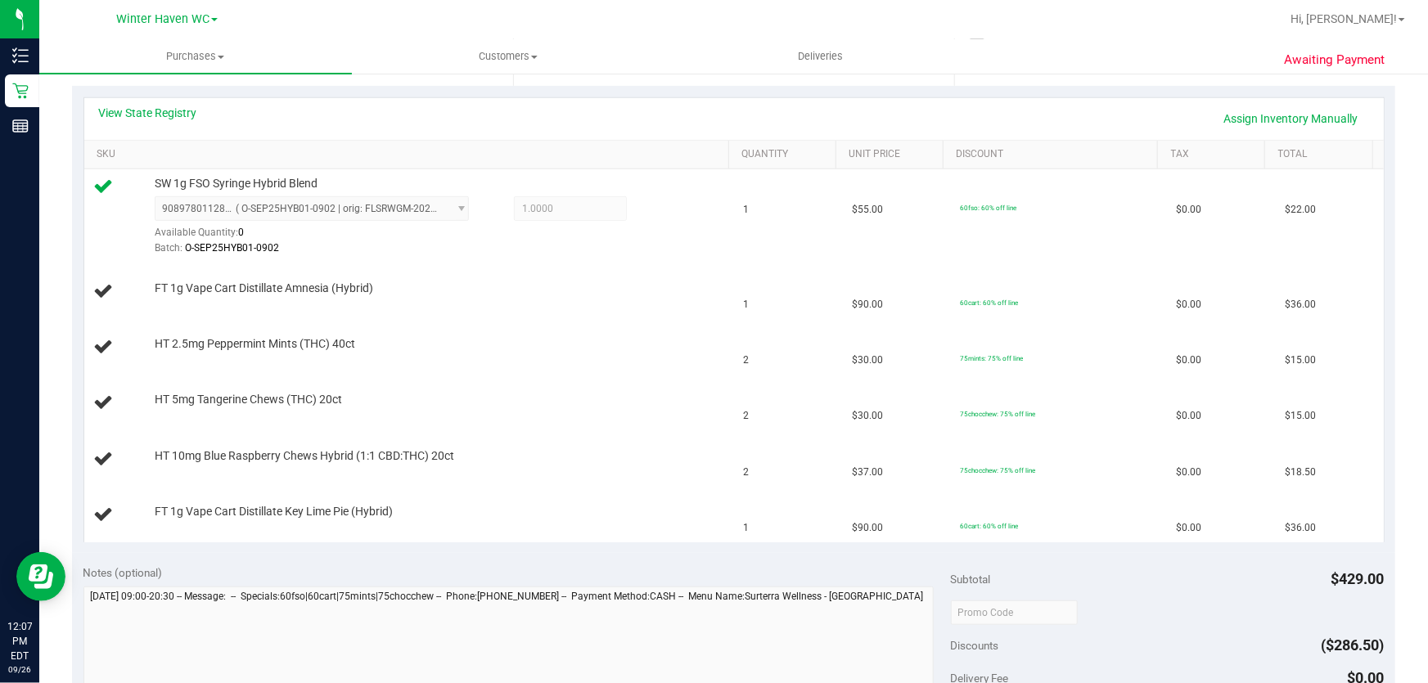
scroll to position [351, 0]
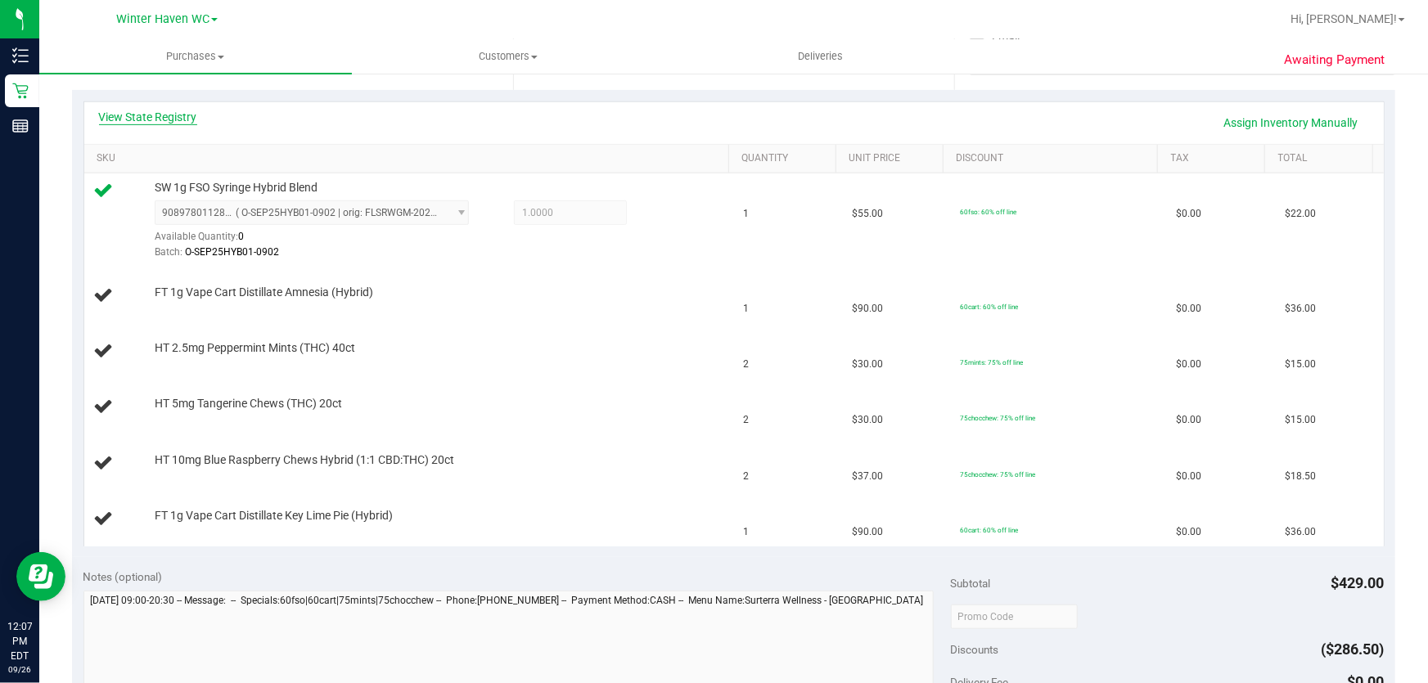
click at [184, 123] on link "View State Registry" at bounding box center [148, 117] width 98 height 16
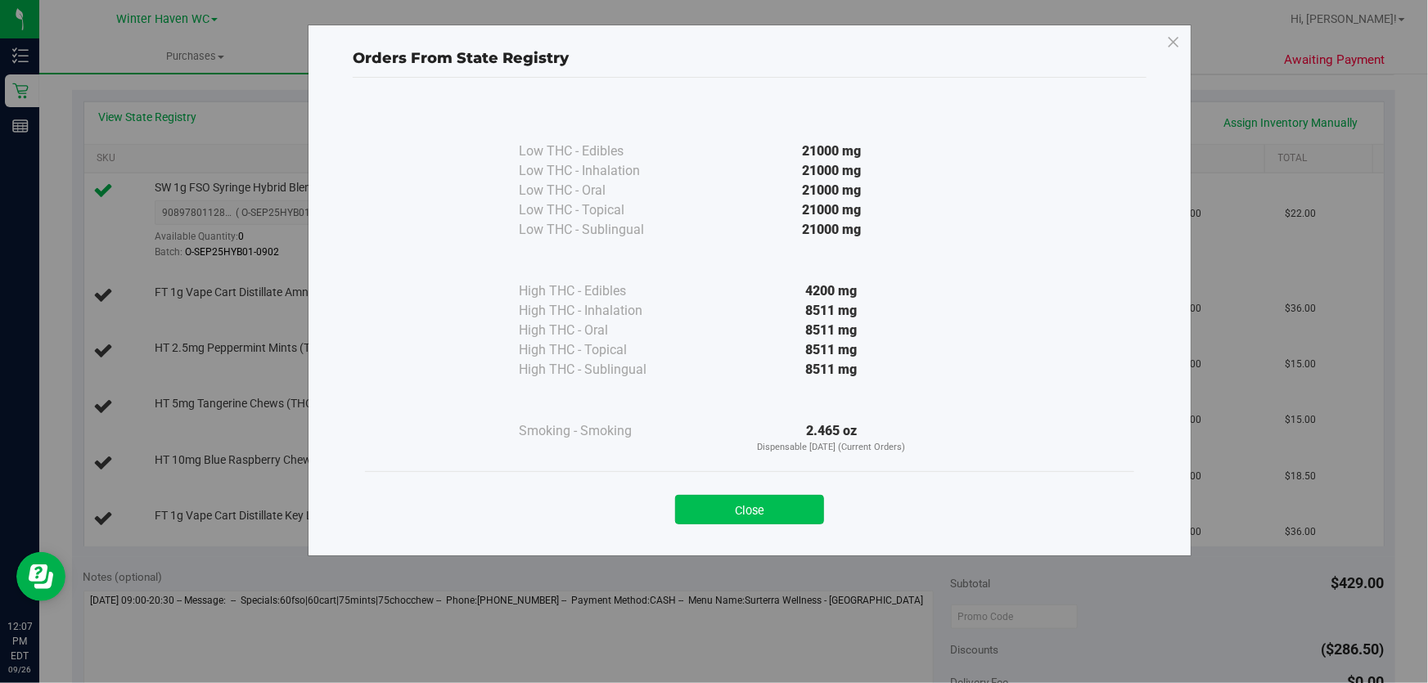
click at [770, 504] on button "Close" at bounding box center [749, 509] width 149 height 29
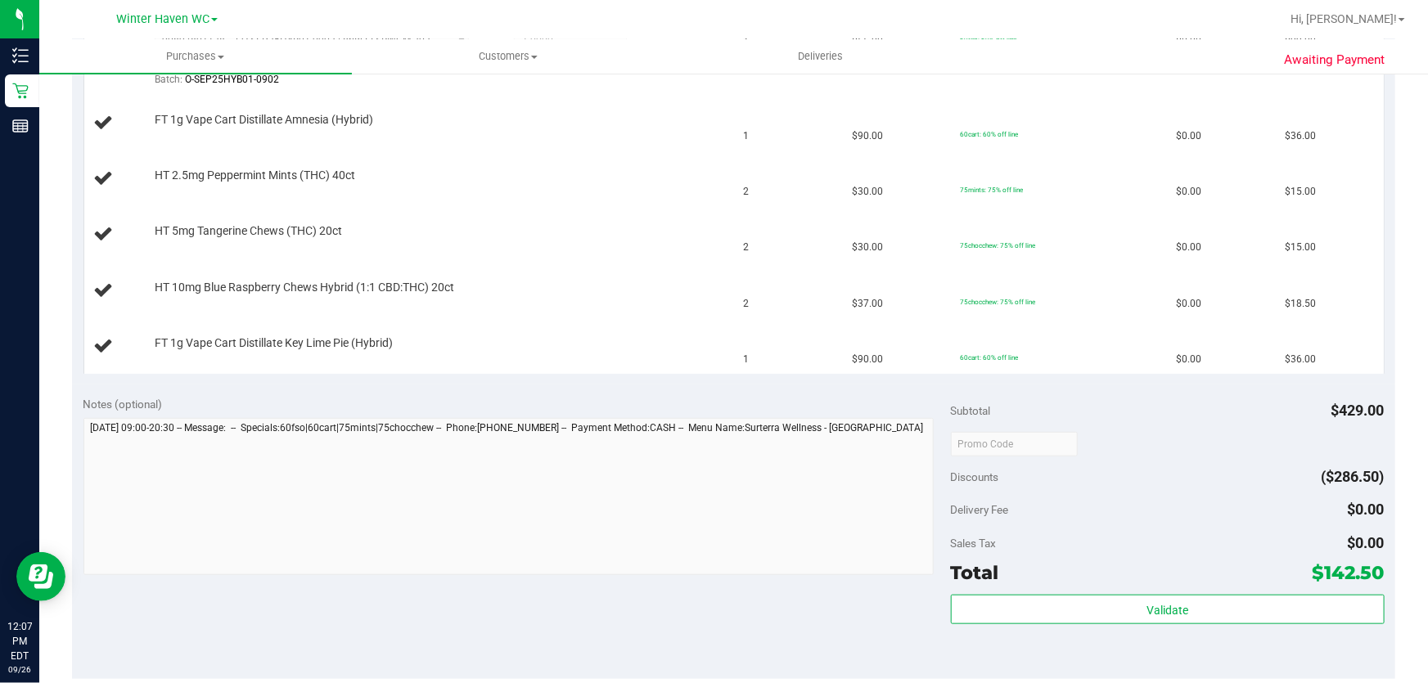
scroll to position [726, 0]
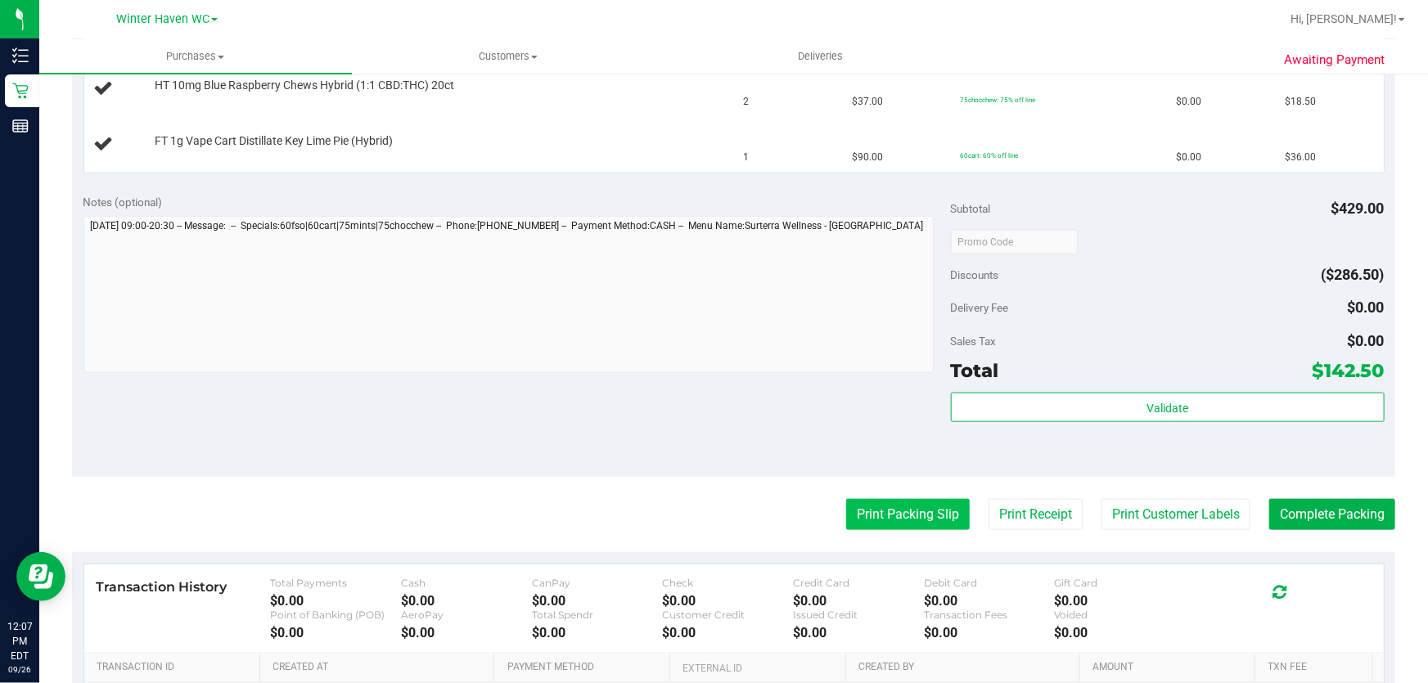
click at [908, 510] on button "Print Packing Slip" at bounding box center [908, 514] width 124 height 31
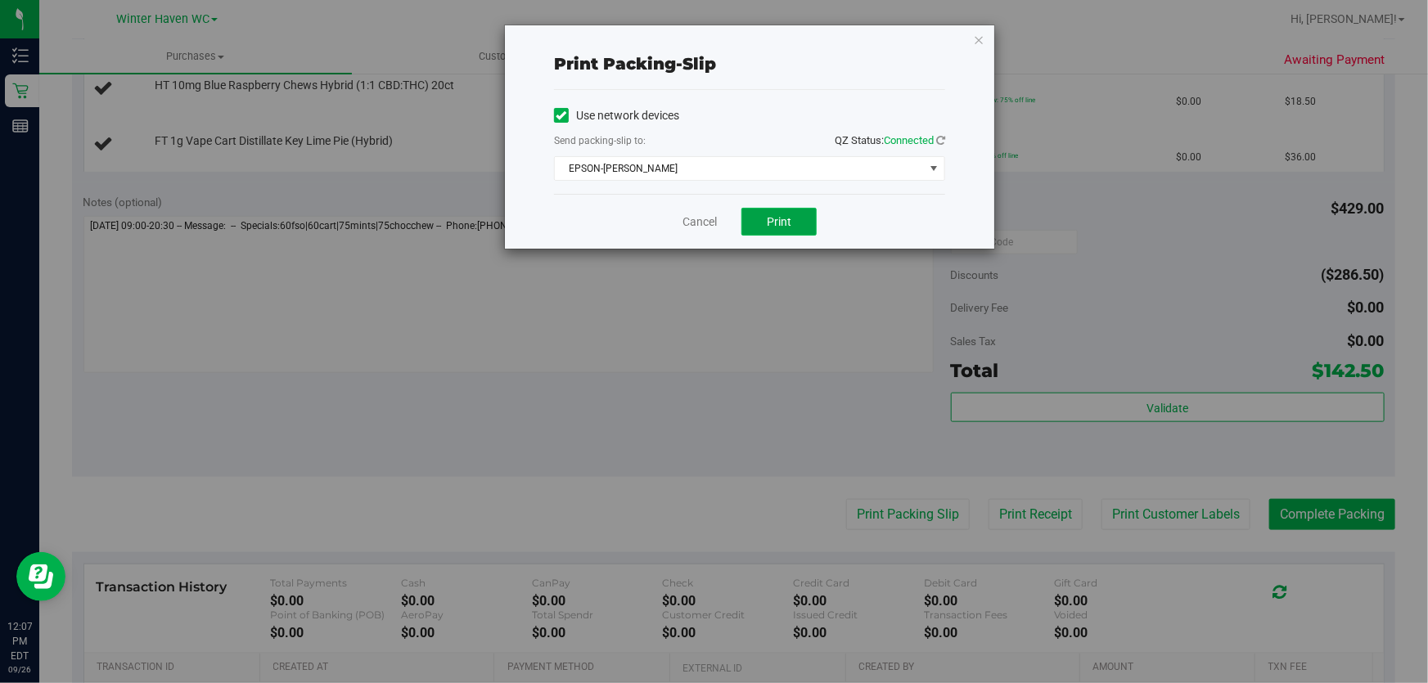
click at [791, 221] on span "Print" at bounding box center [779, 221] width 25 height 13
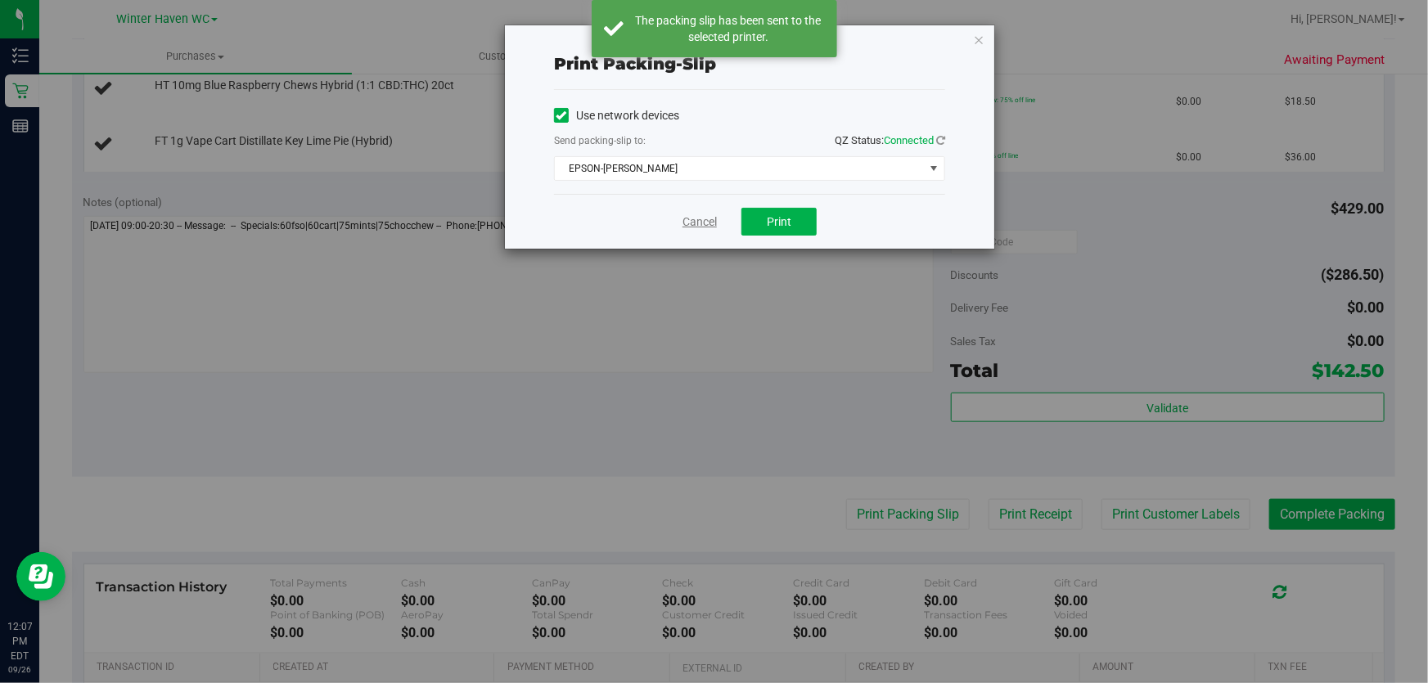
click at [703, 222] on link "Cancel" at bounding box center [700, 222] width 34 height 17
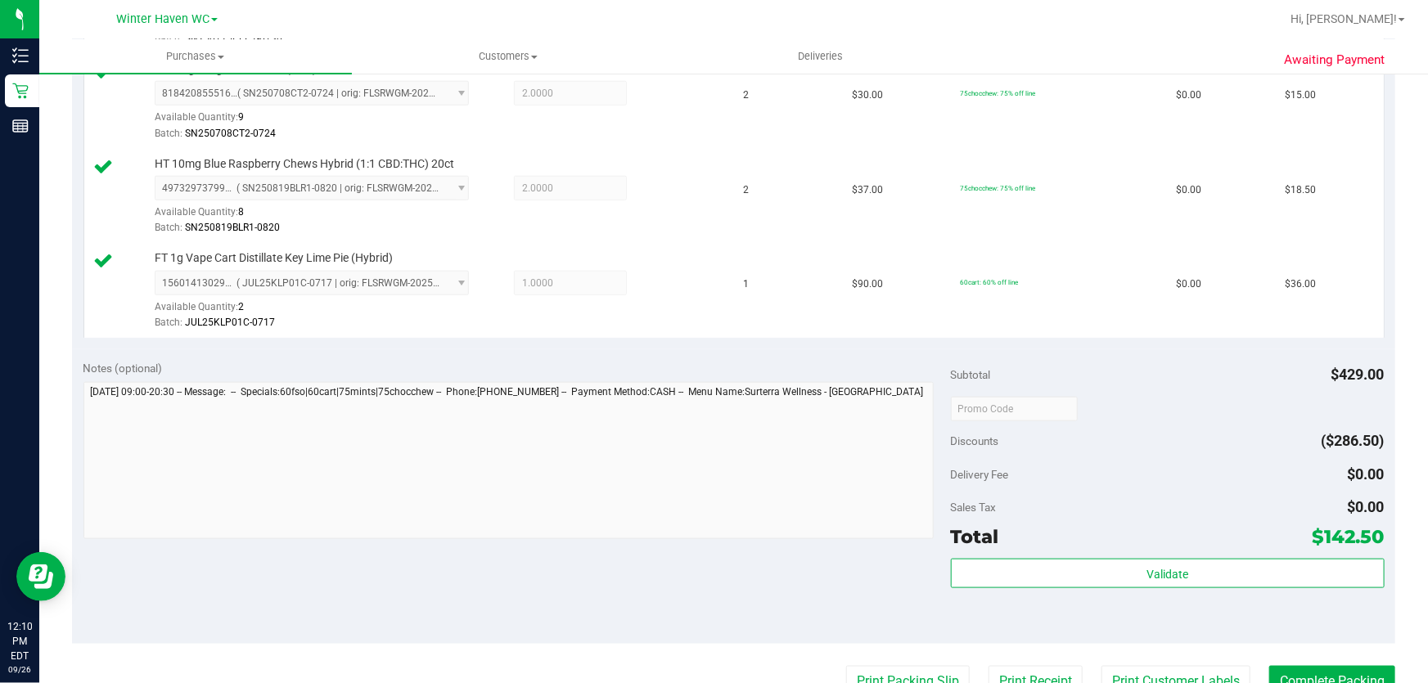
scroll to position [769, 0]
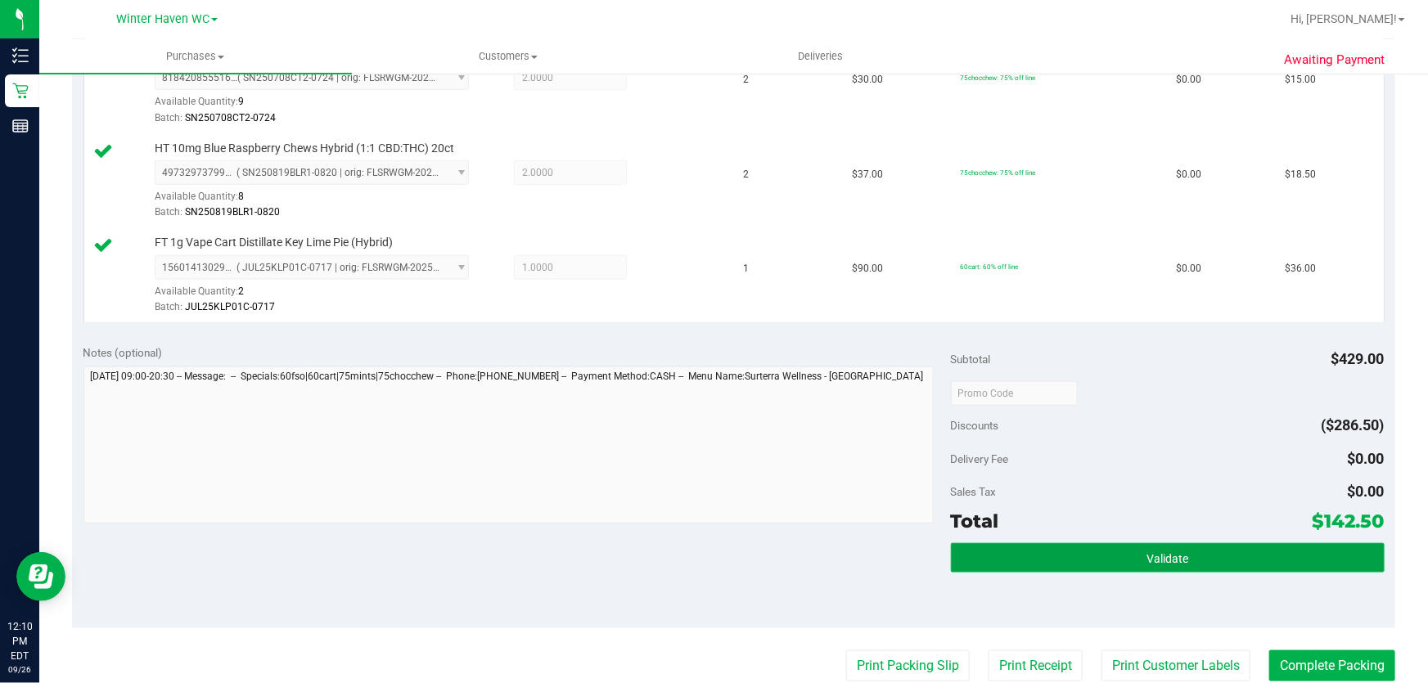
click at [1118, 555] on button "Validate" at bounding box center [1168, 557] width 434 height 29
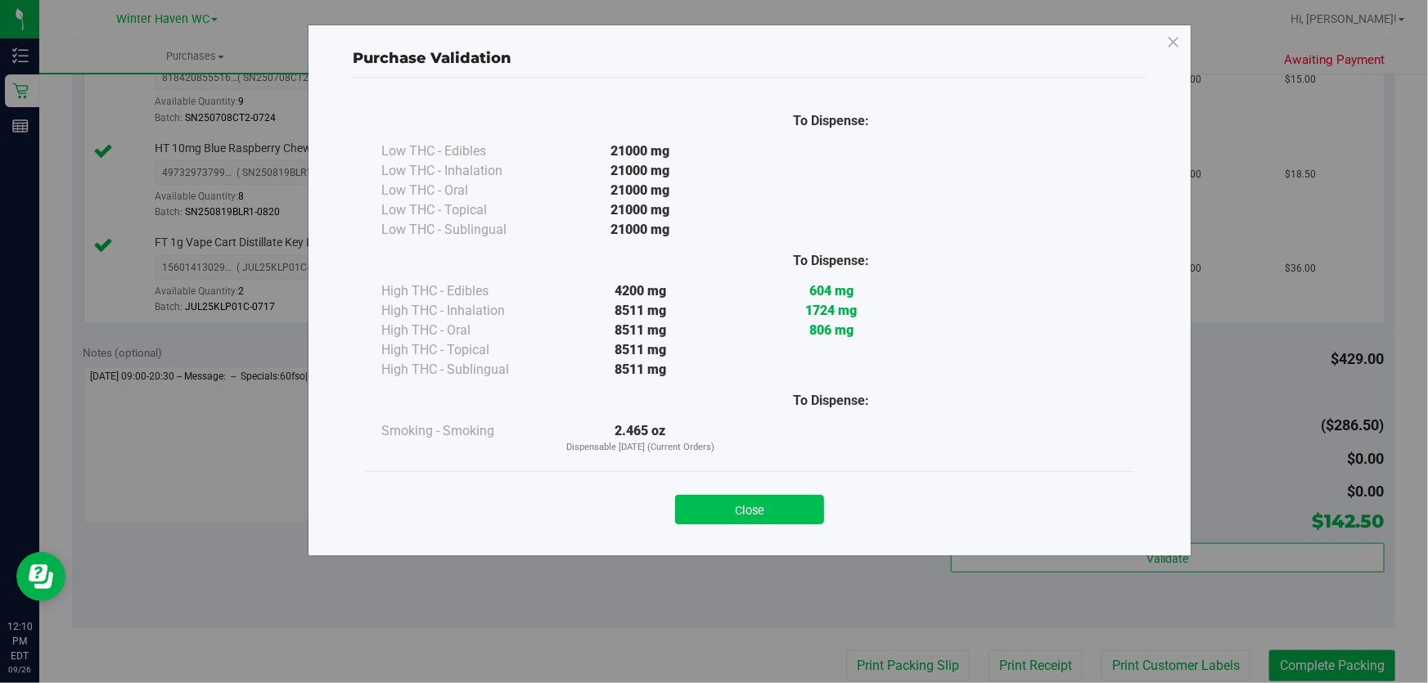
click at [764, 508] on button "Close" at bounding box center [749, 509] width 149 height 29
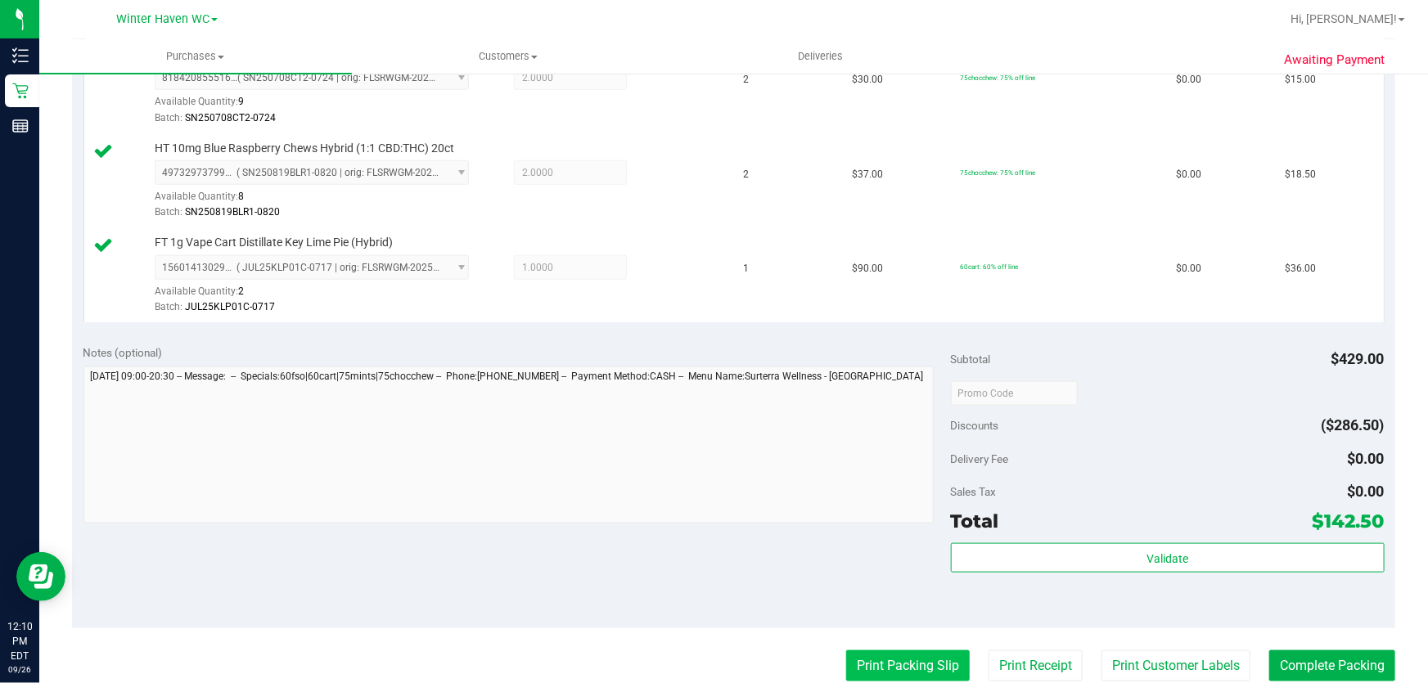
click at [914, 656] on button "Print Packing Slip" at bounding box center [908, 666] width 124 height 31
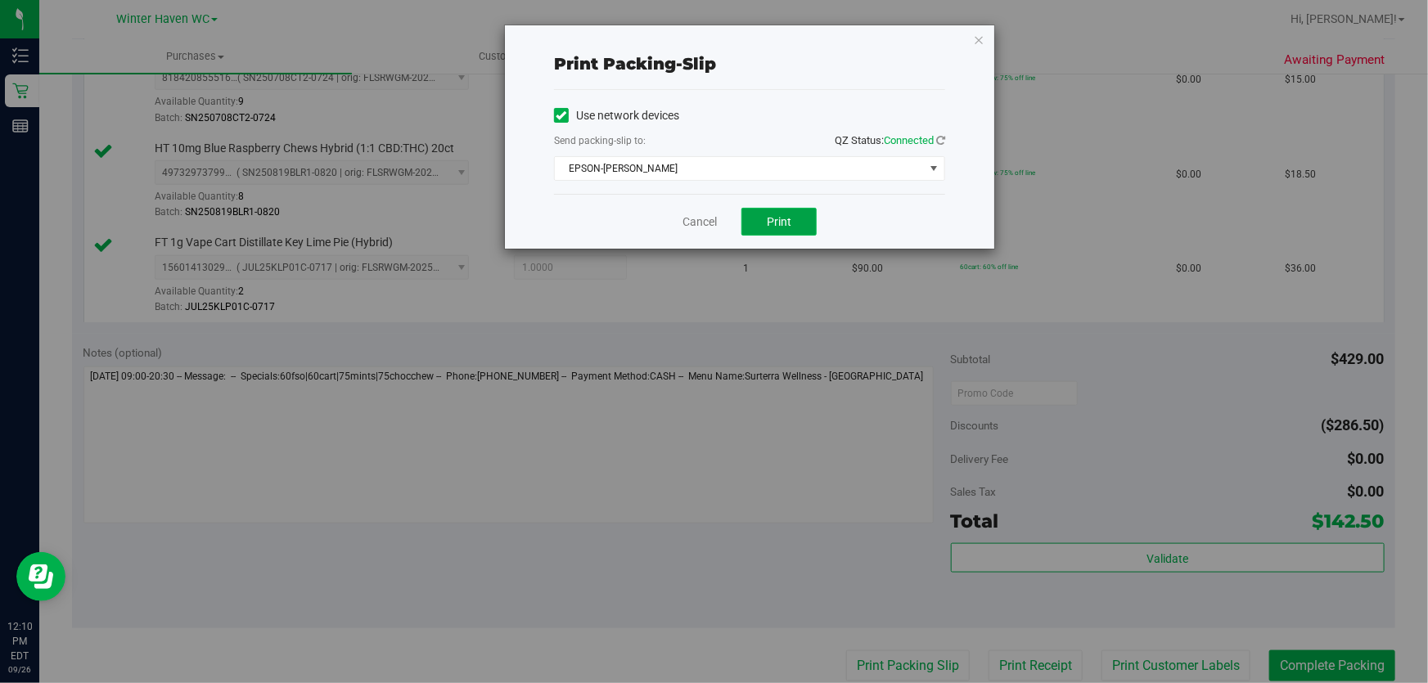
click at [785, 216] on span "Print" at bounding box center [779, 221] width 25 height 13
click at [700, 217] on link "Cancel" at bounding box center [700, 222] width 34 height 17
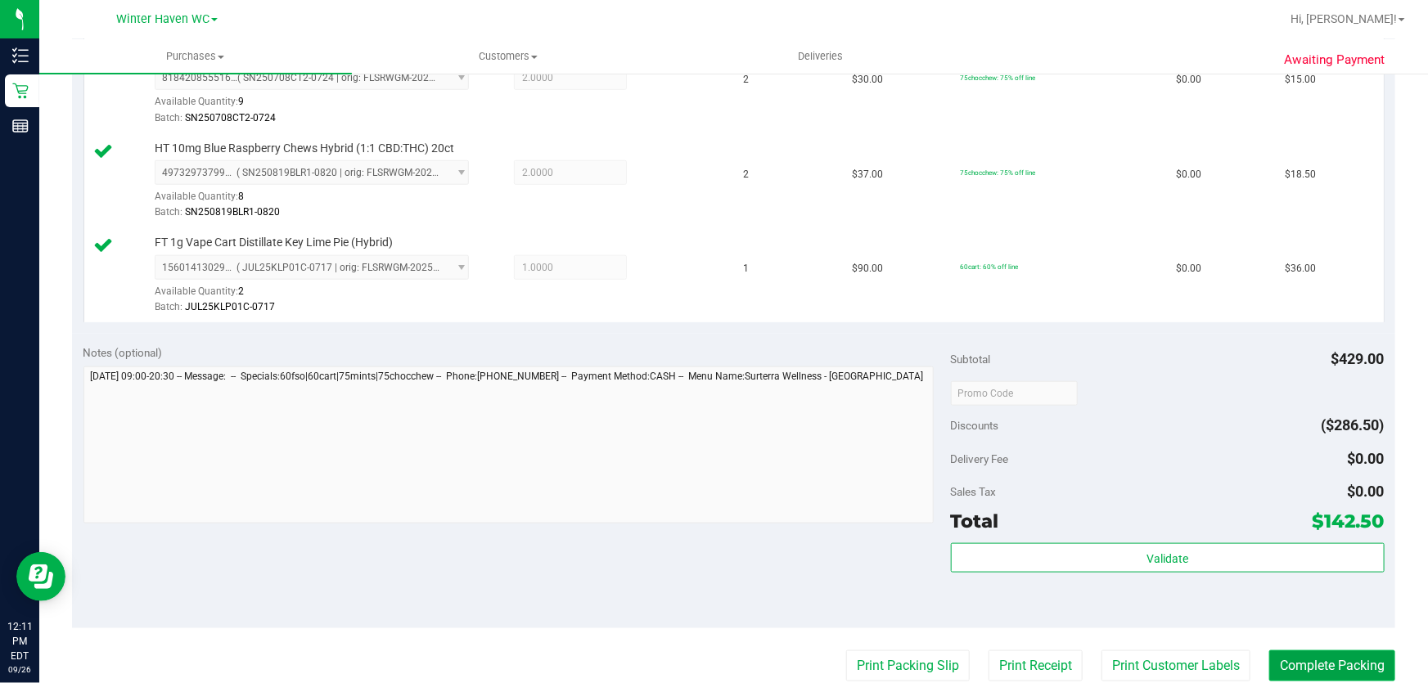
click at [1294, 655] on button "Complete Packing" at bounding box center [1332, 666] width 126 height 31
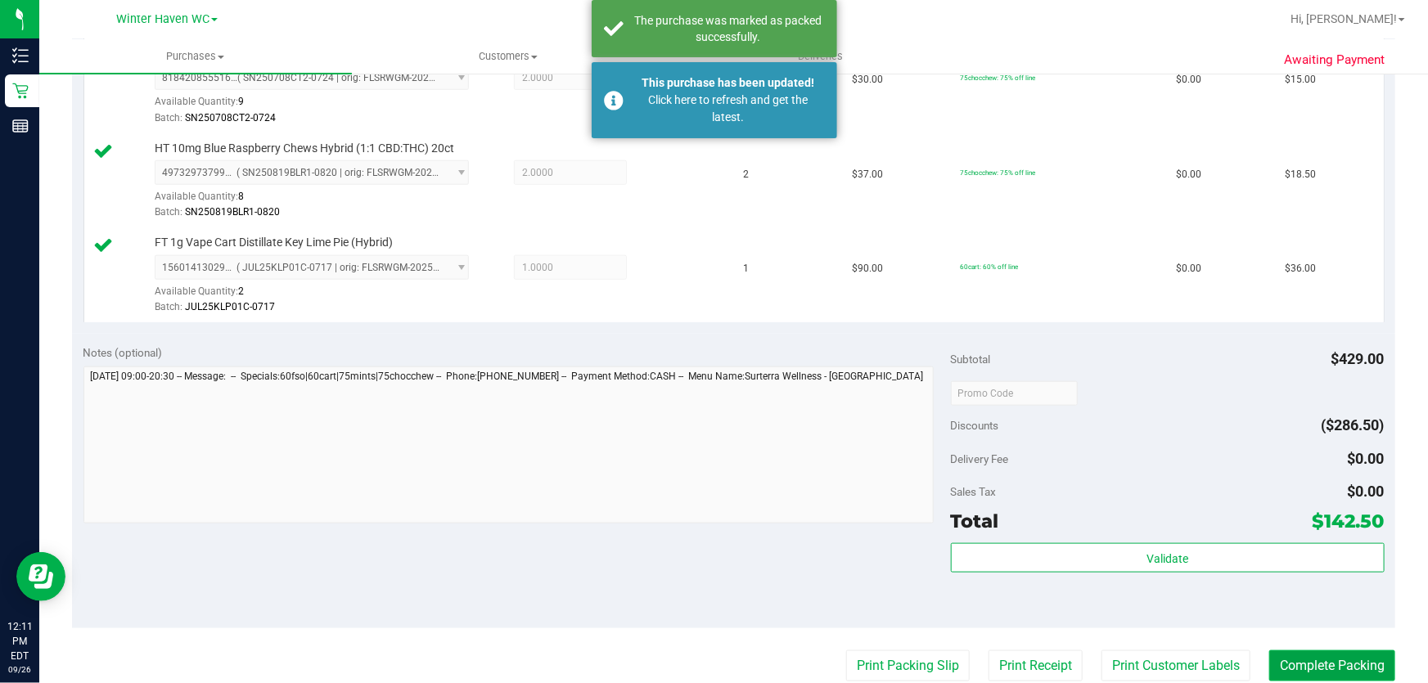
click at [1295, 655] on button "Complete Packing" at bounding box center [1332, 666] width 126 height 31
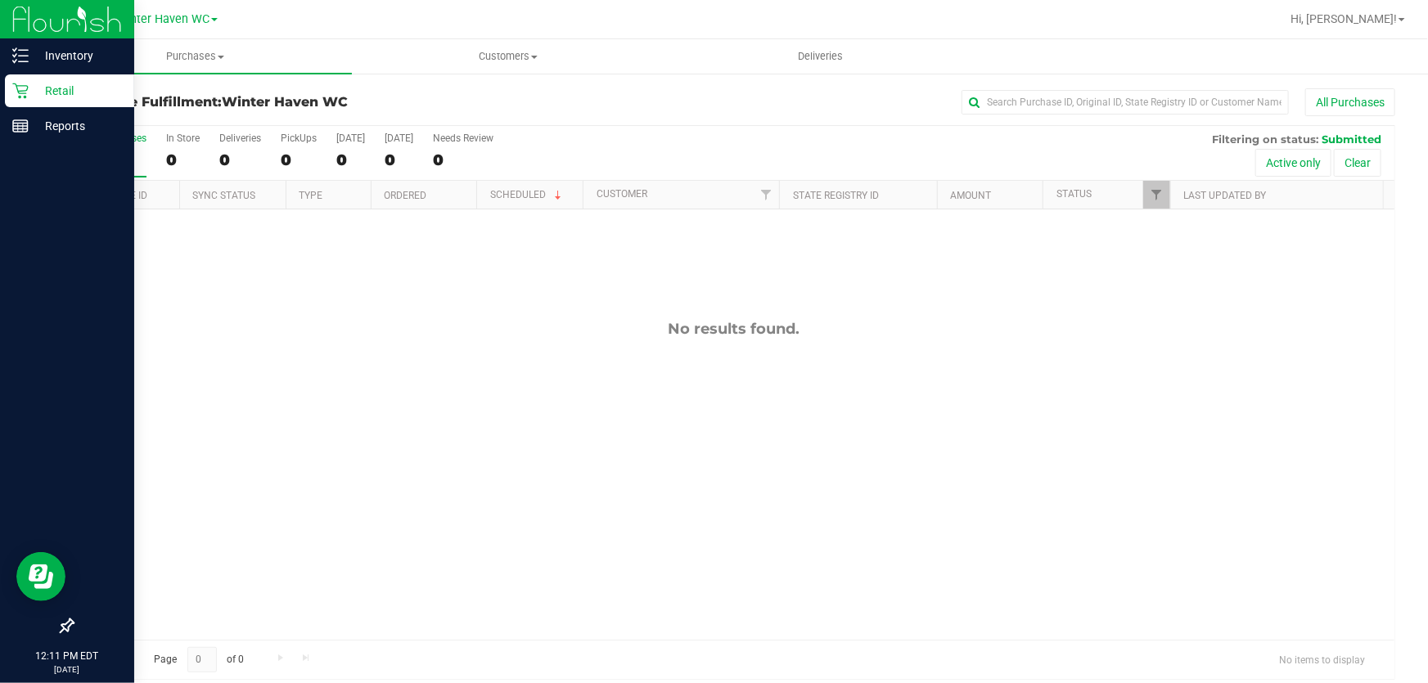
click at [47, 89] on p "Retail" at bounding box center [78, 91] width 98 height 20
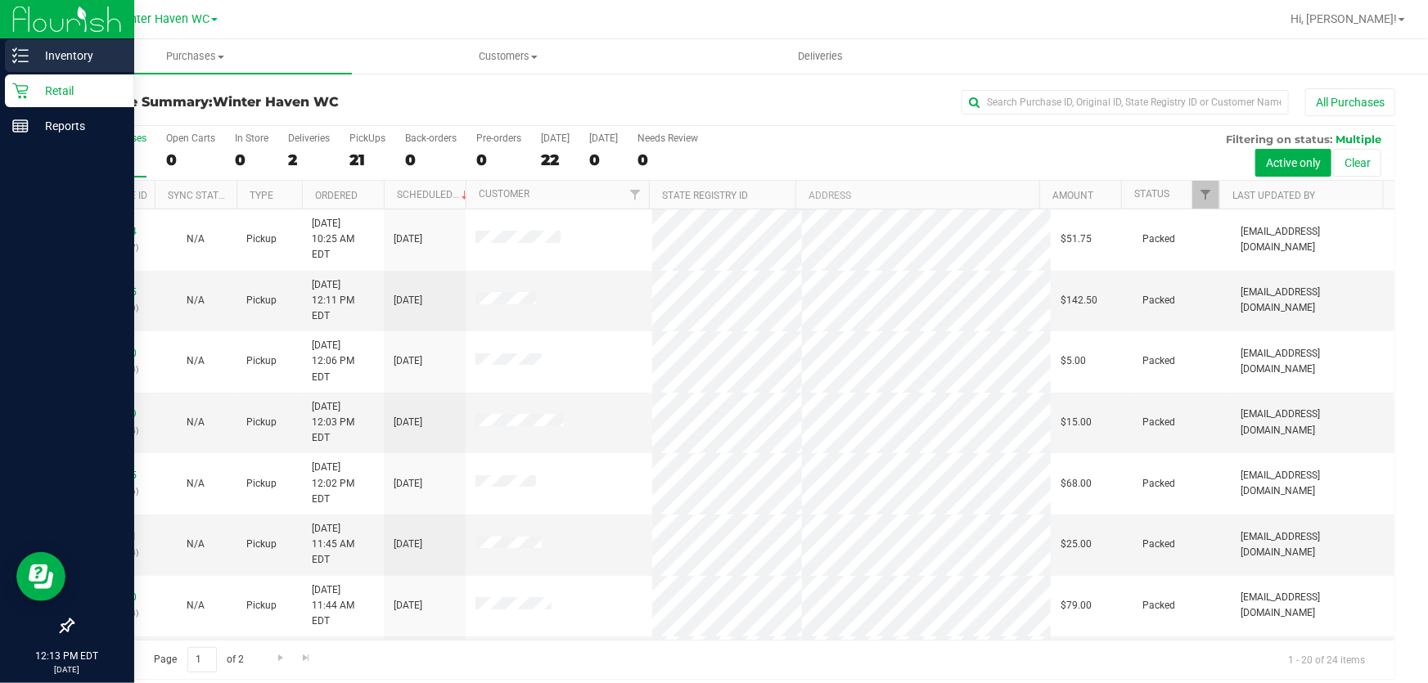
click at [61, 55] on p "Inventory" at bounding box center [78, 56] width 98 height 20
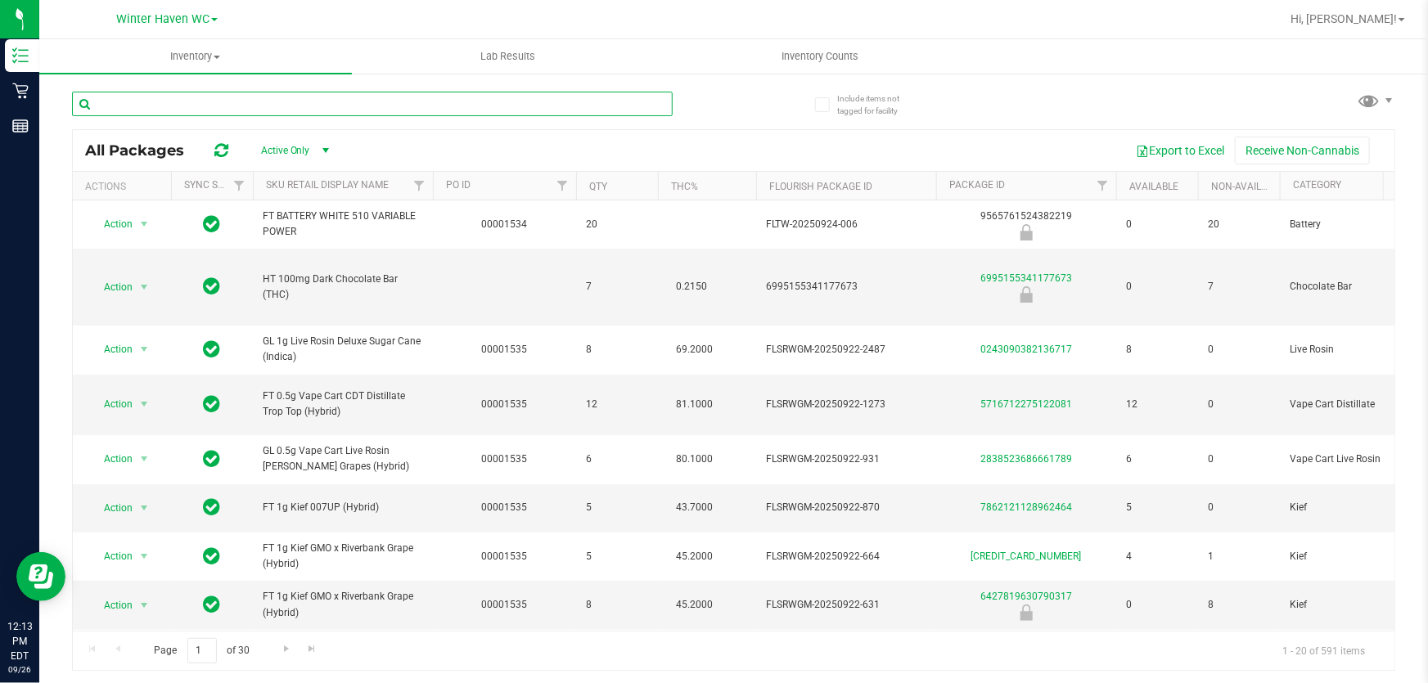
click at [494, 101] on input "text" at bounding box center [372, 104] width 601 height 25
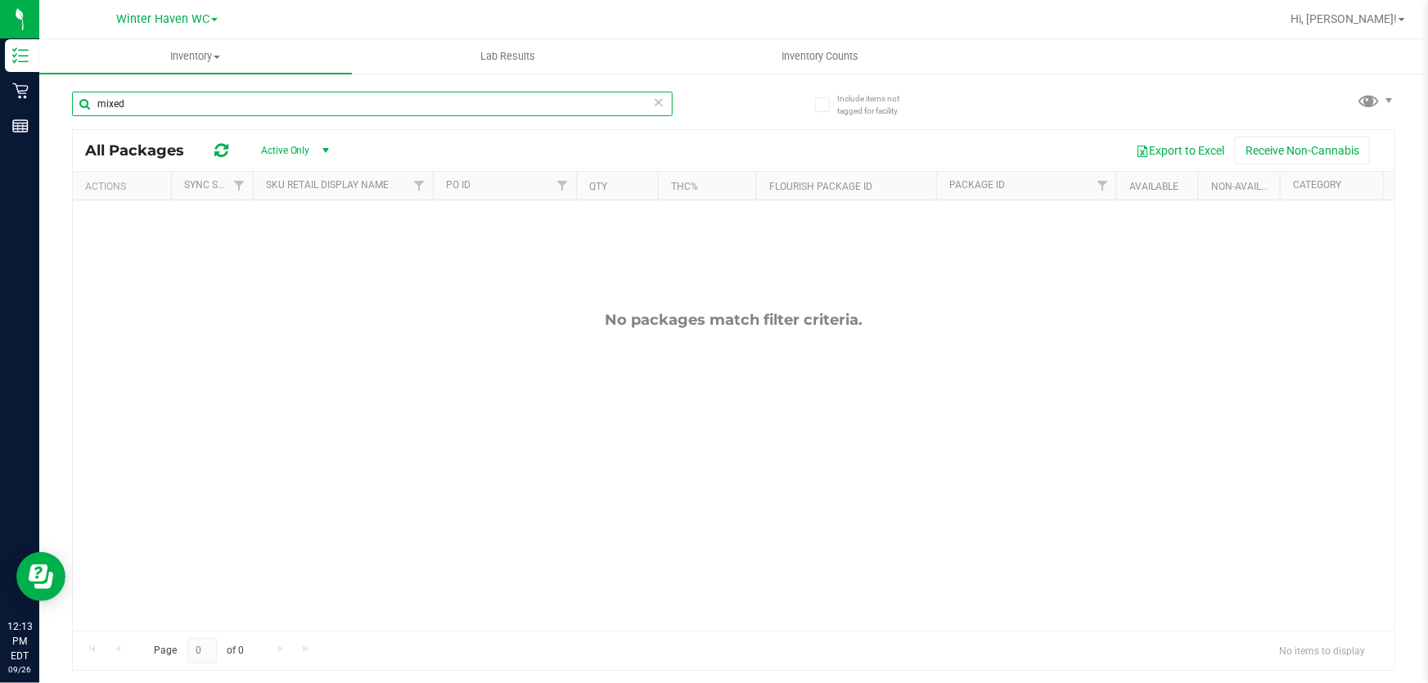
type input "mixed"
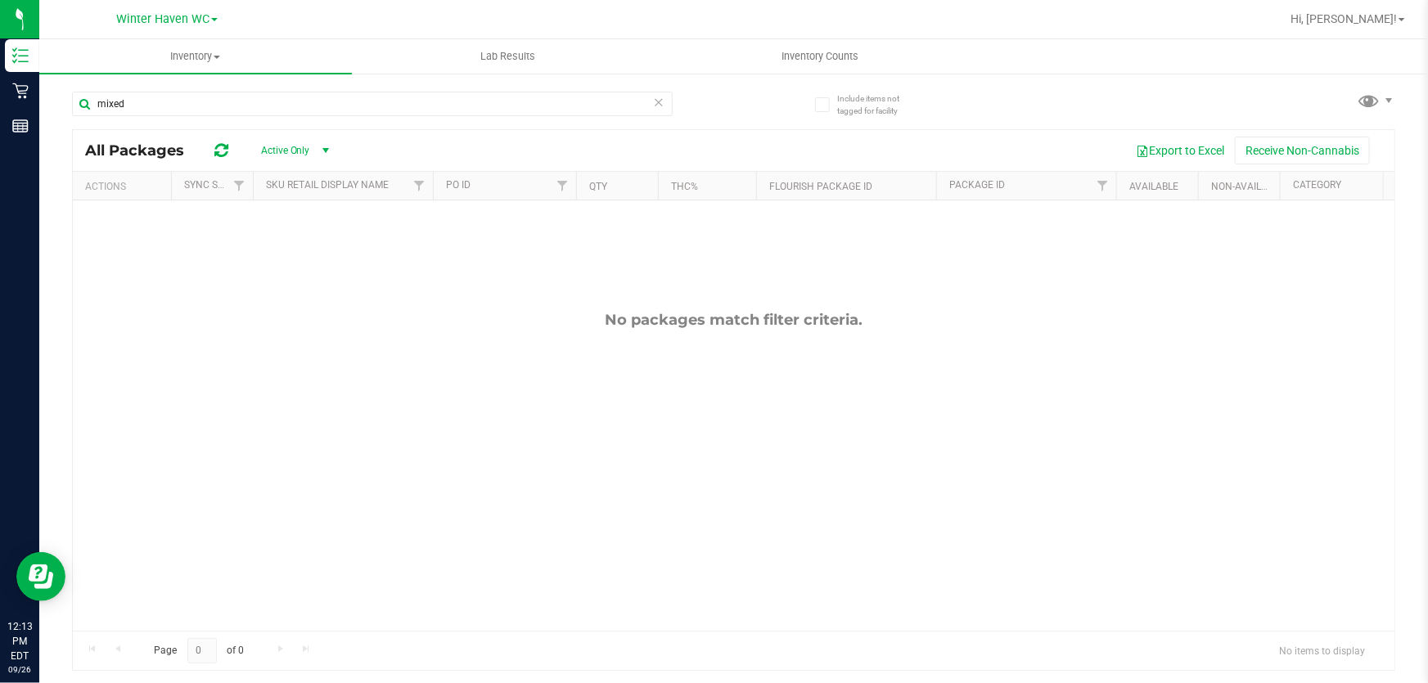
click at [657, 101] on icon at bounding box center [658, 102] width 11 height 20
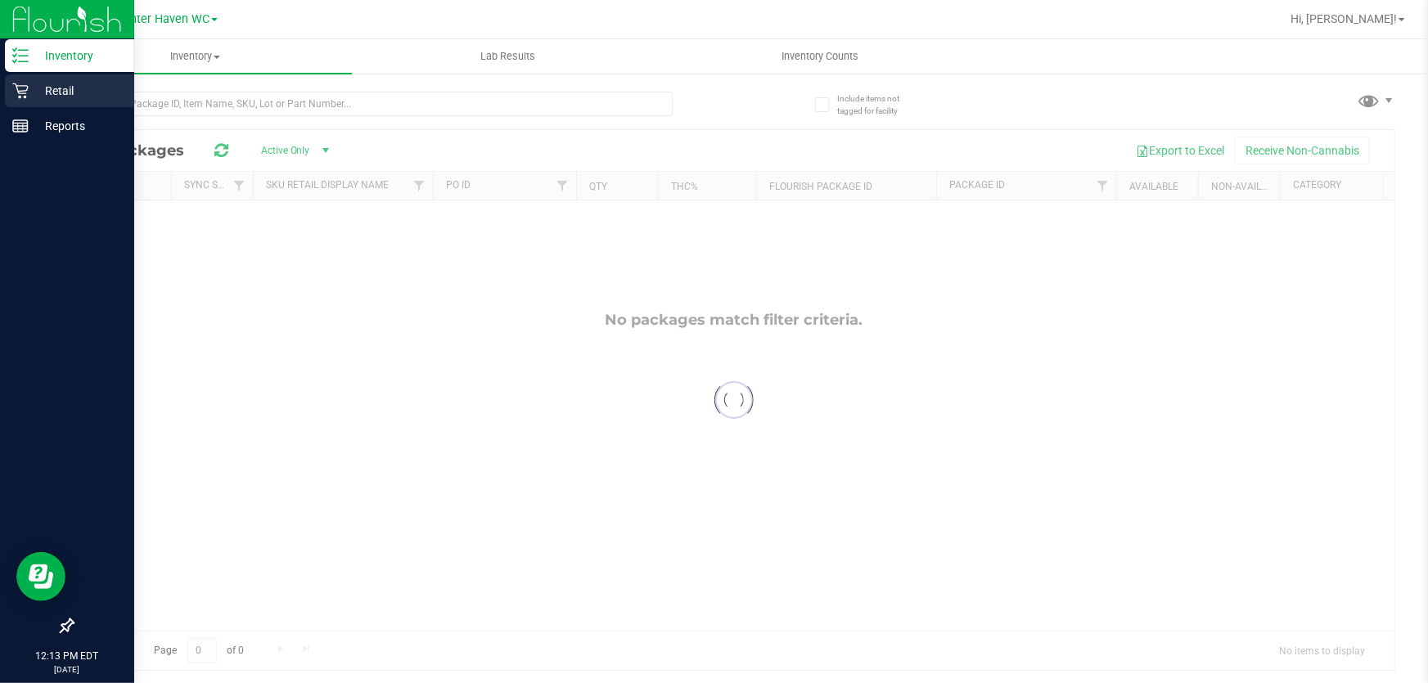
click at [62, 83] on p "Retail" at bounding box center [78, 91] width 98 height 20
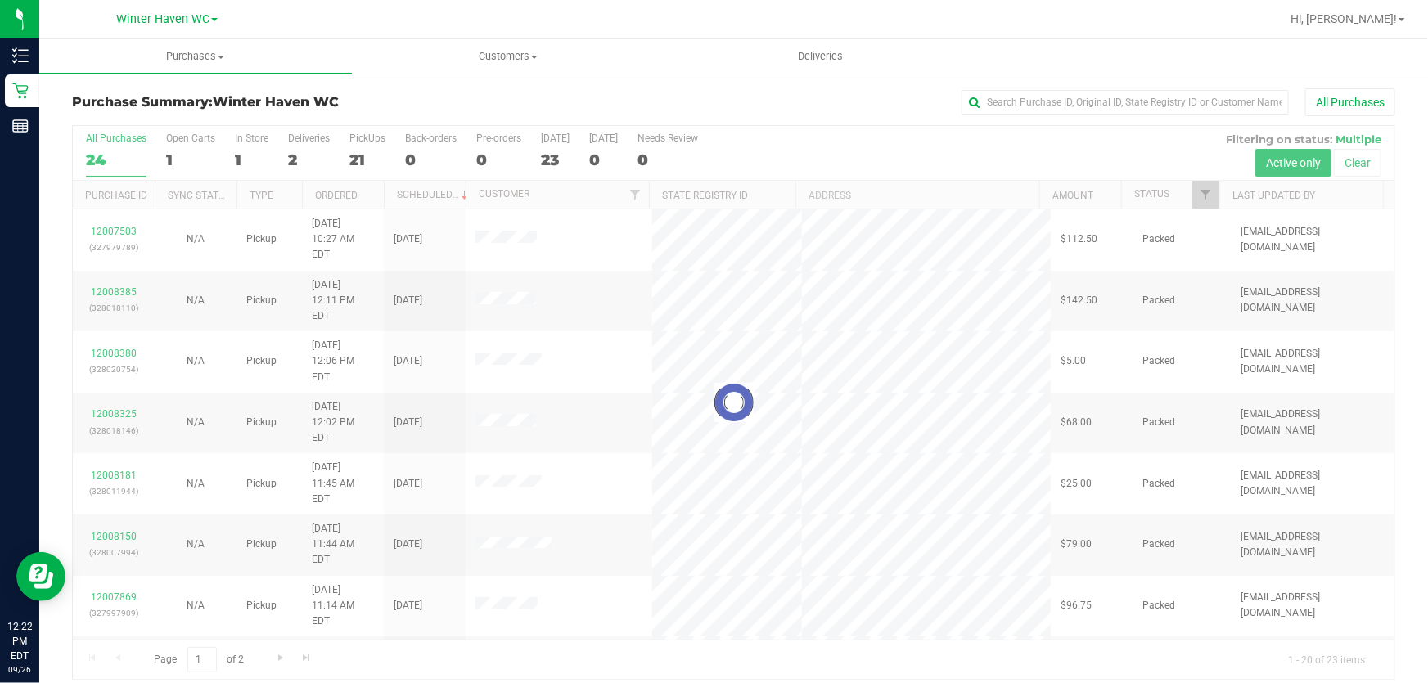
click at [901, 133] on div at bounding box center [734, 402] width 1322 height 553
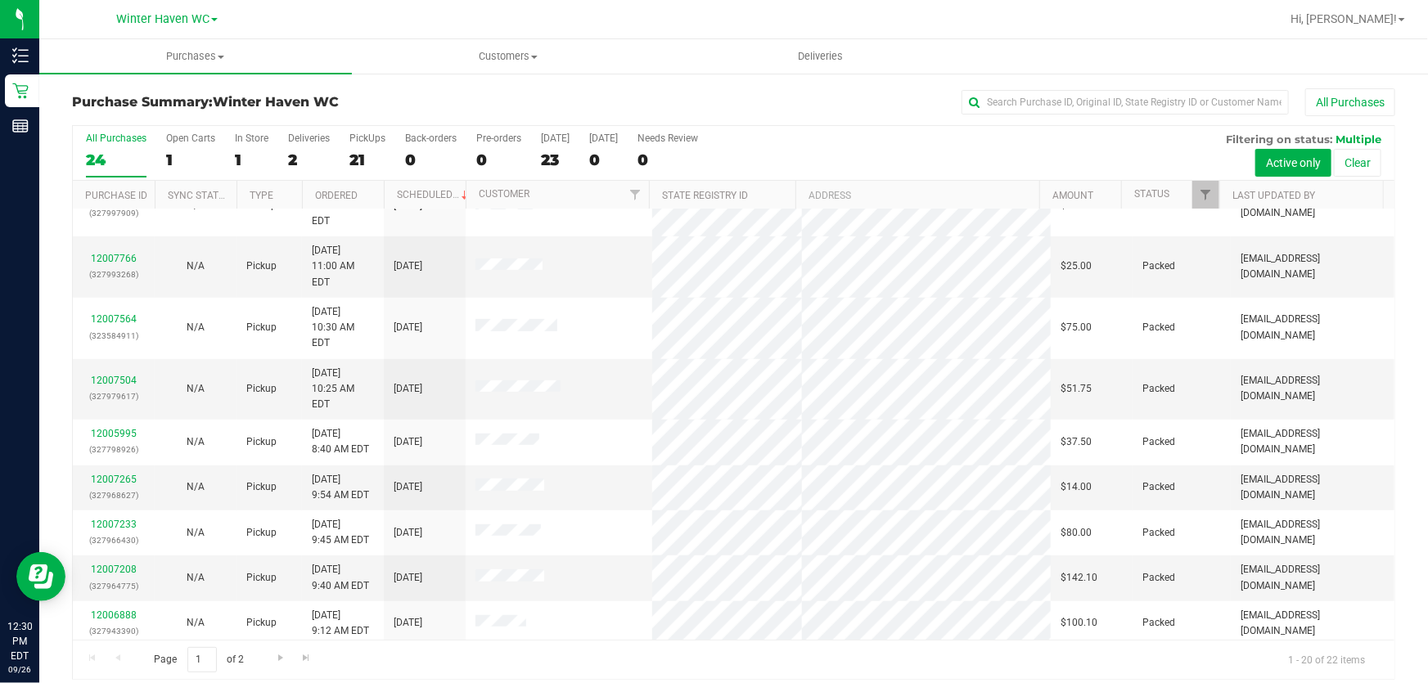
scroll to position [474, 0]
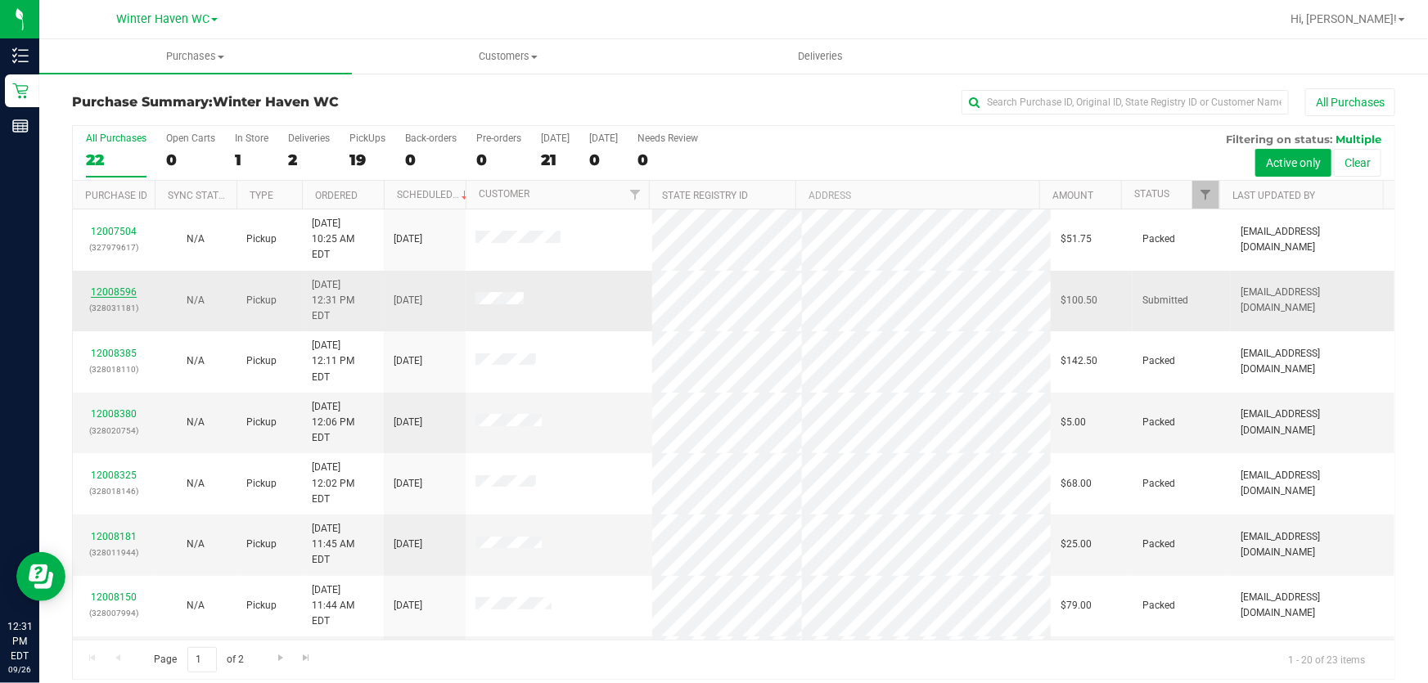
click at [111, 286] on link "12008596" at bounding box center [114, 291] width 46 height 11
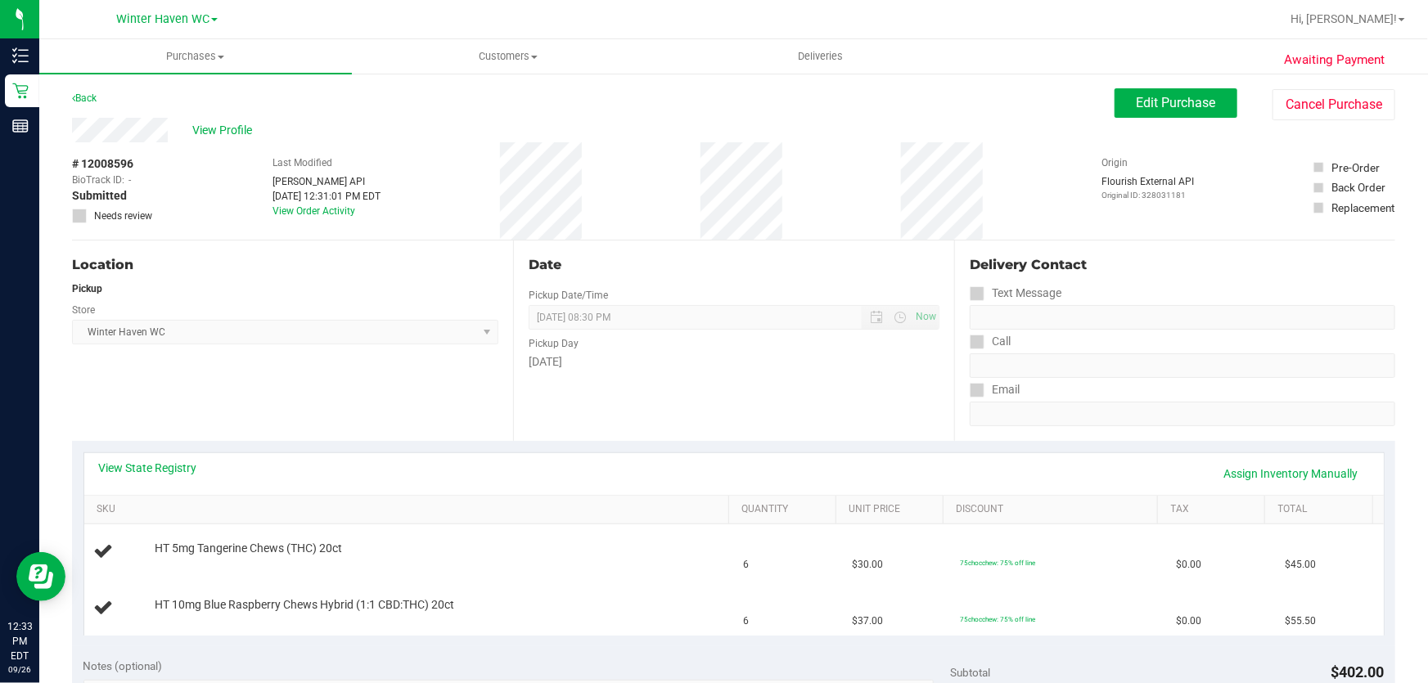
click at [542, 394] on div "Date Pickup Date/Time [DATE] Now [DATE] 08:30 PM Now Pickup Day [DATE]" at bounding box center [733, 341] width 441 height 201
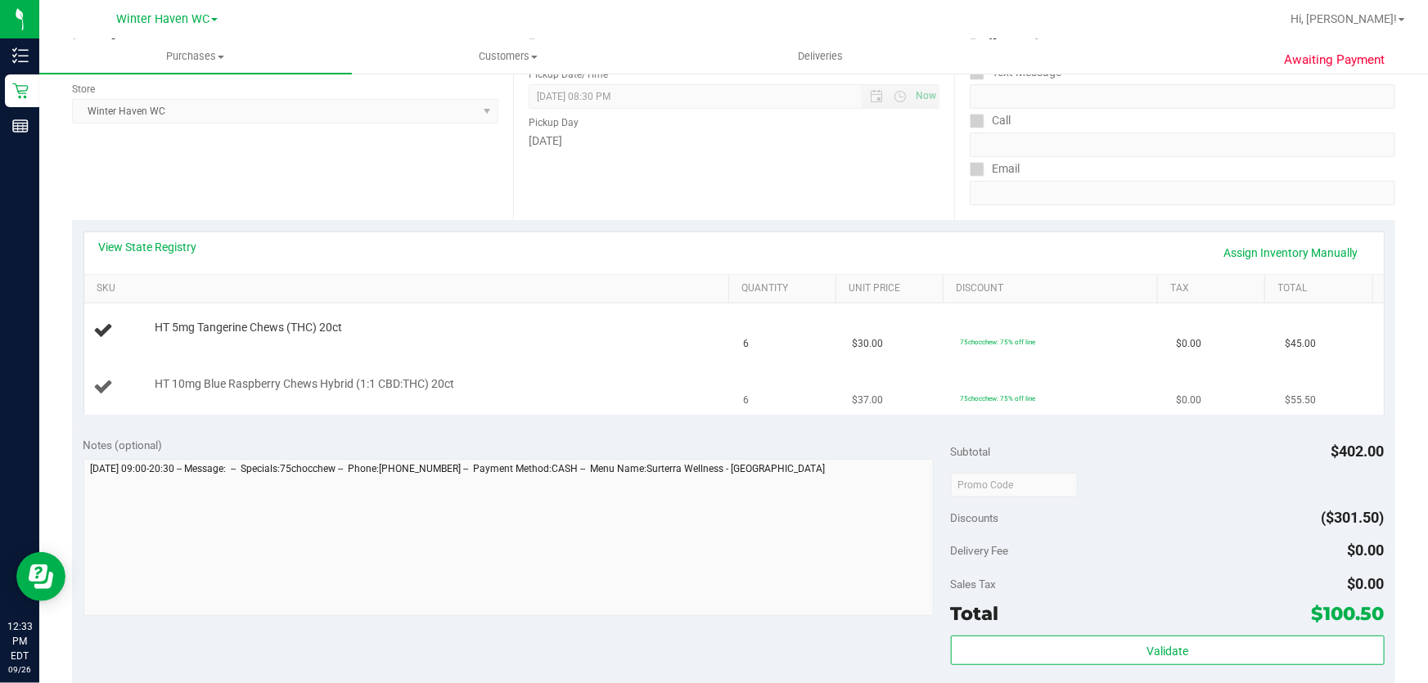
scroll to position [223, 0]
click at [135, 236] on div "View State Registry Assign Inventory Manually" at bounding box center [734, 252] width 1300 height 42
click at [151, 246] on link "View State Registry" at bounding box center [148, 245] width 98 height 16
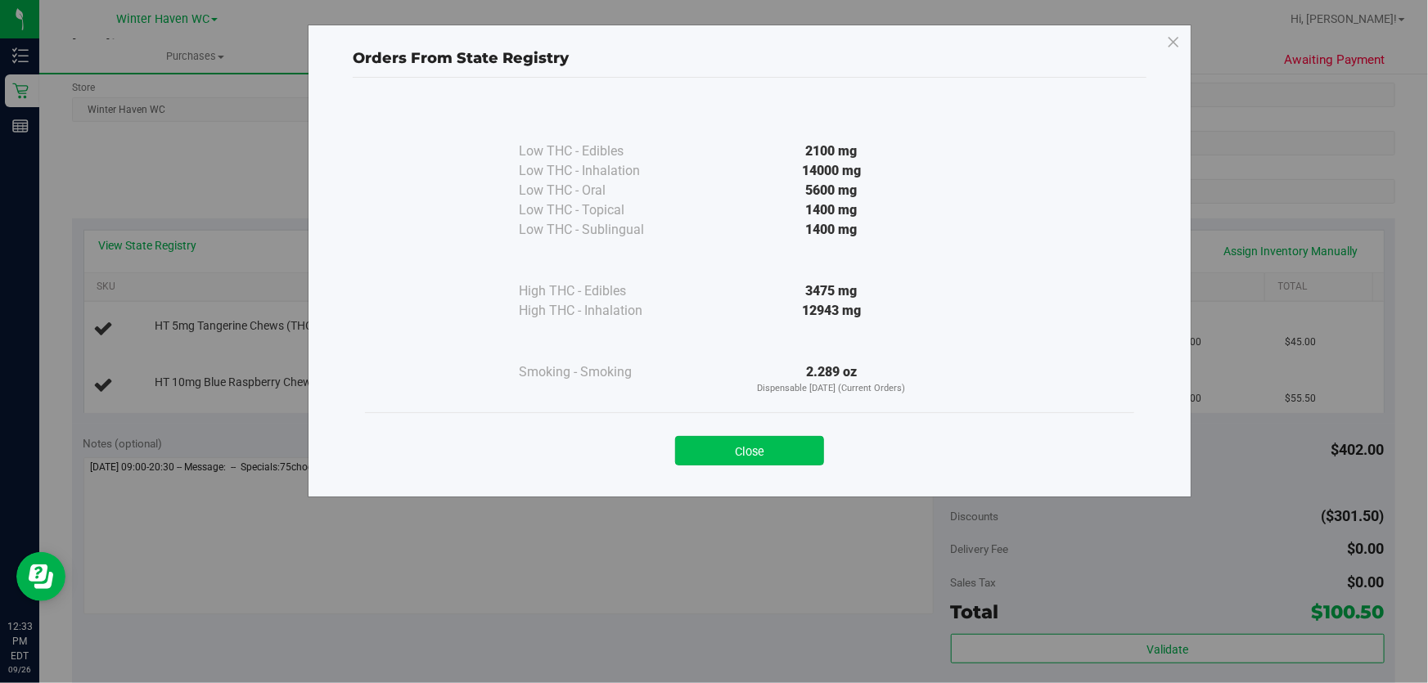
click at [746, 450] on button "Close" at bounding box center [749, 450] width 149 height 29
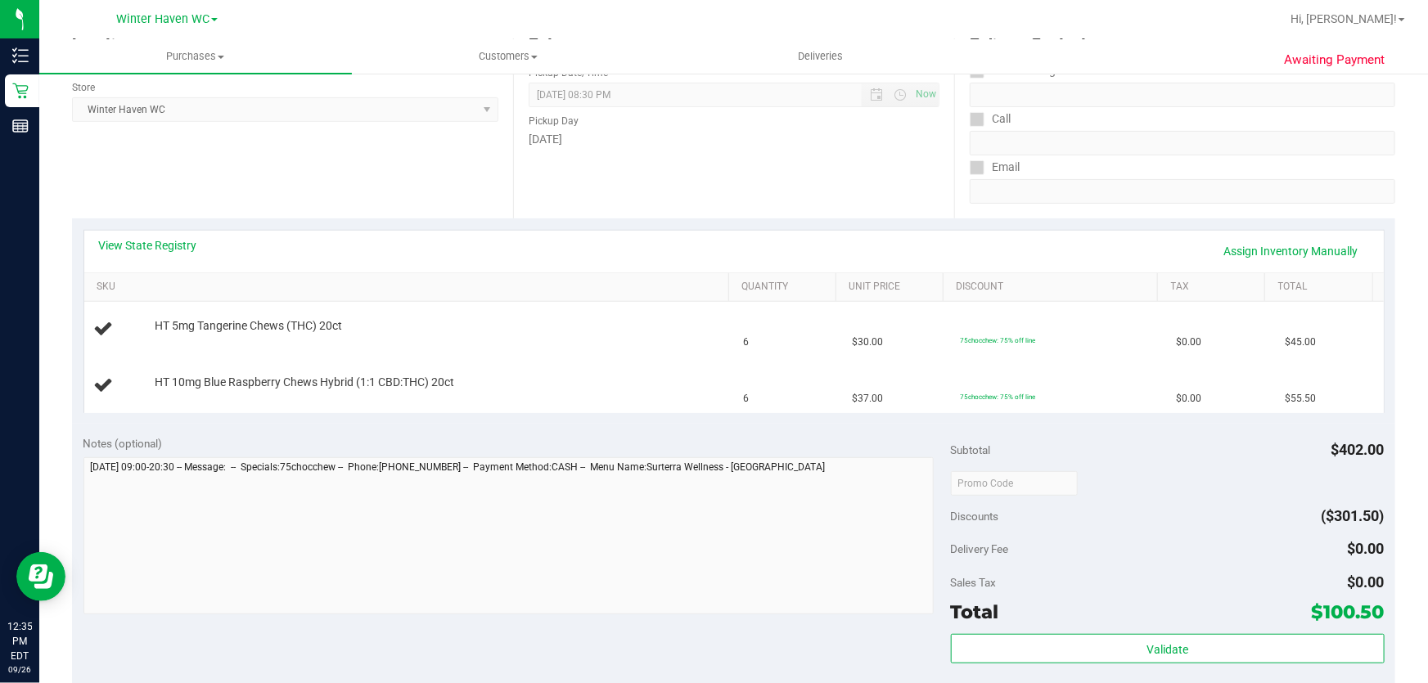
click at [790, 439] on div "Notes (optional)" at bounding box center [517, 443] width 868 height 16
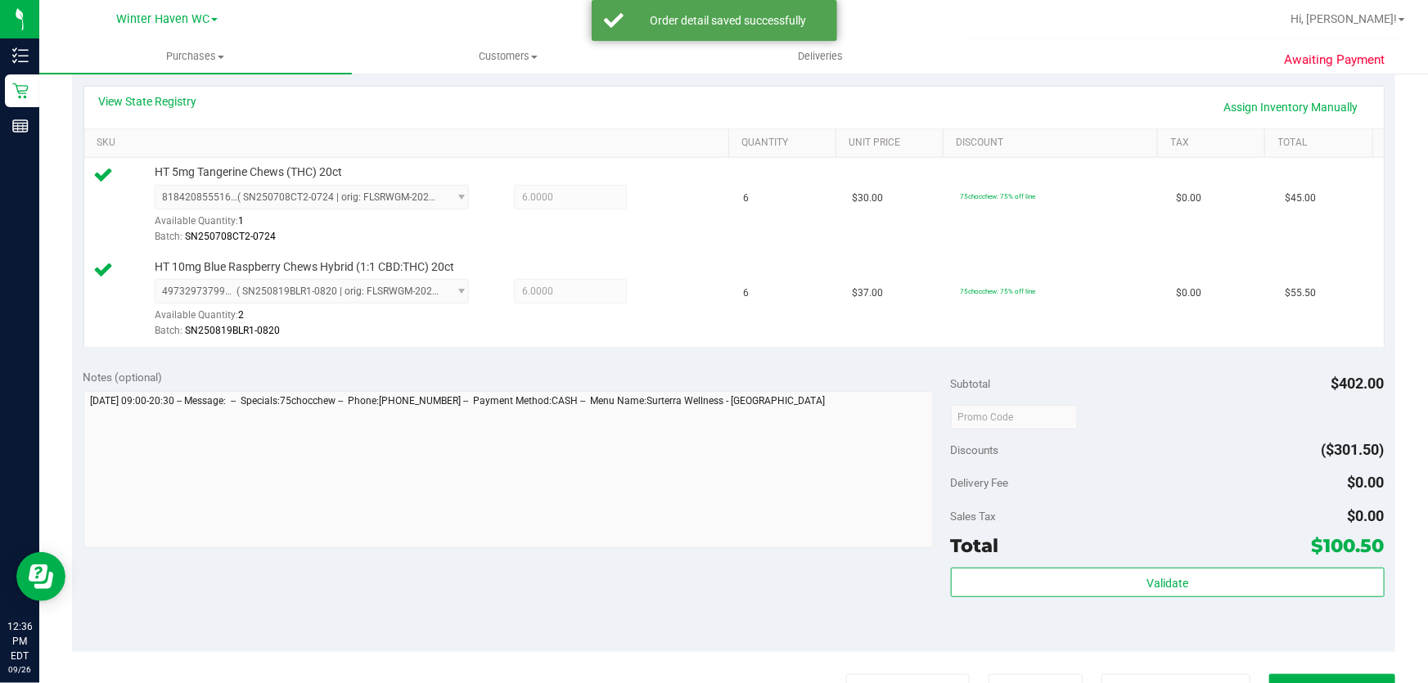
scroll to position [528, 0]
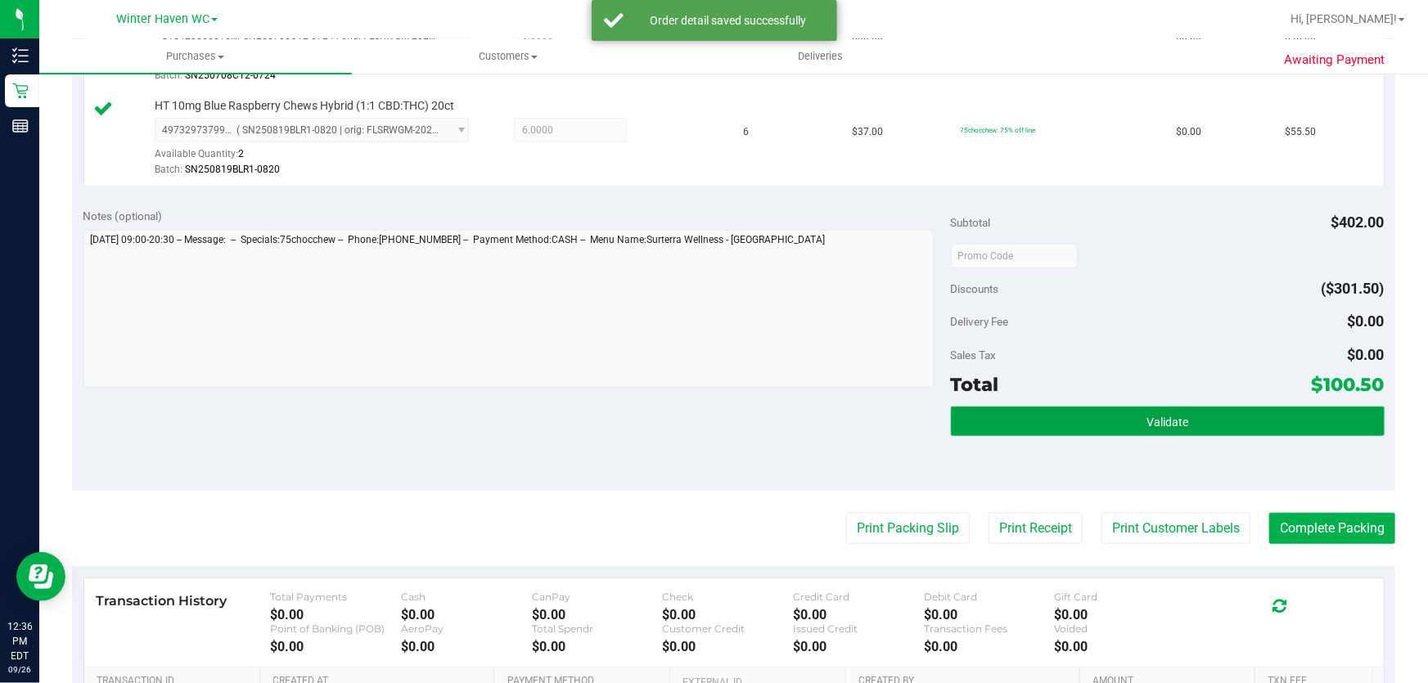
click at [1207, 424] on button "Validate" at bounding box center [1168, 421] width 434 height 29
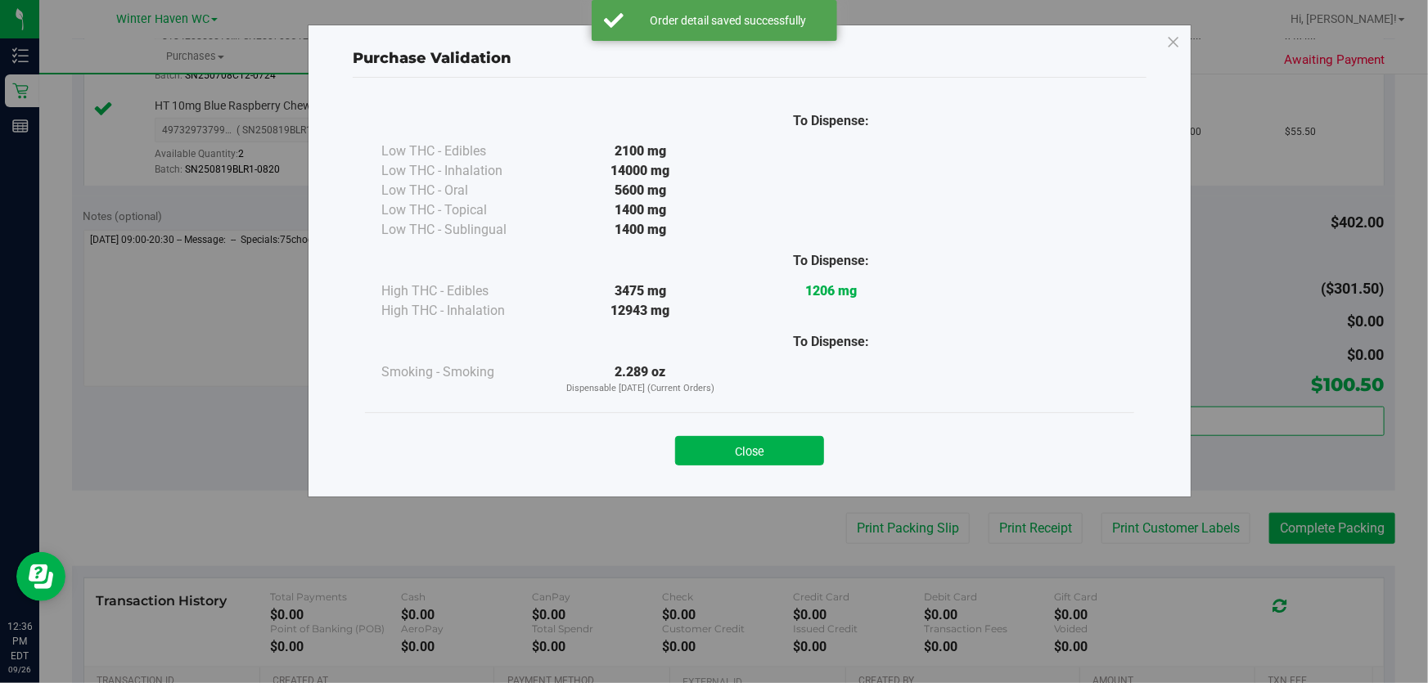
click at [909, 543] on div "Purchase Validation To Dispense: Low THC - Edibles 2100 mg" at bounding box center [720, 341] width 1440 height 683
click at [760, 444] on button "Close" at bounding box center [749, 450] width 149 height 29
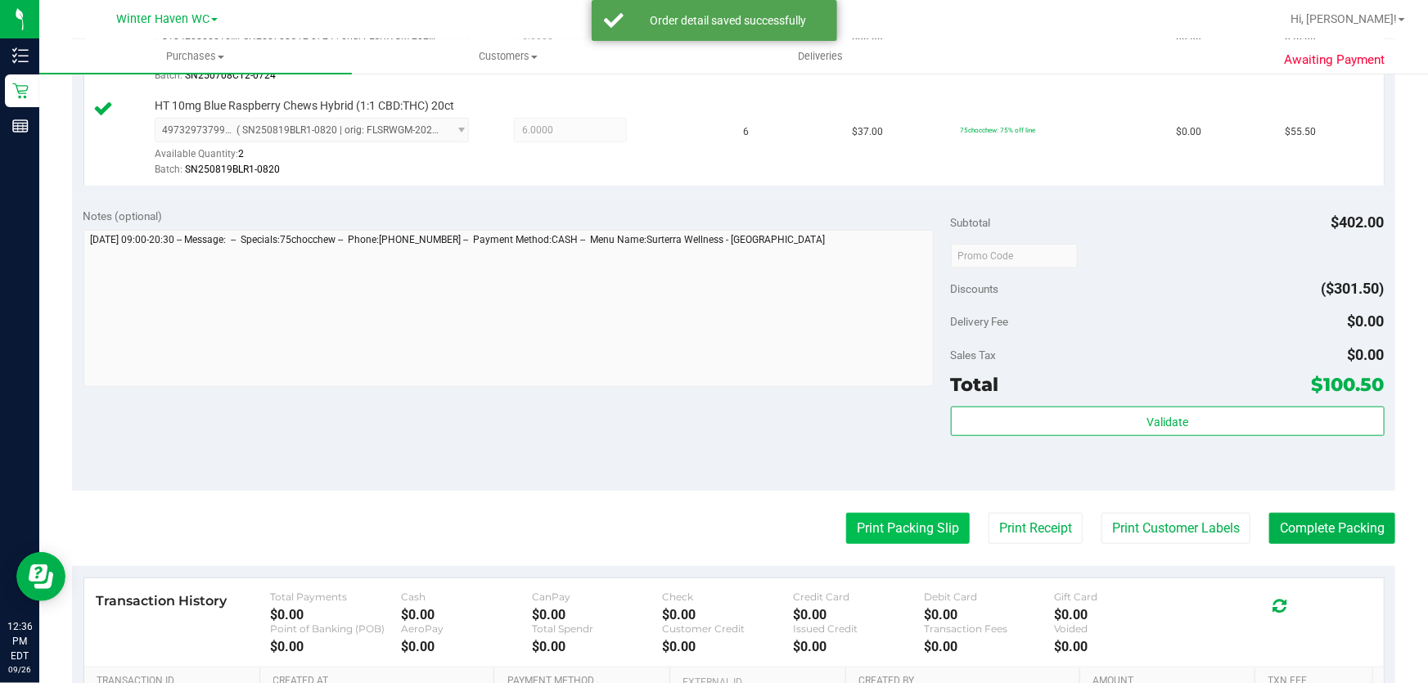
click at [892, 532] on button "Print Packing Slip" at bounding box center [908, 528] width 124 height 31
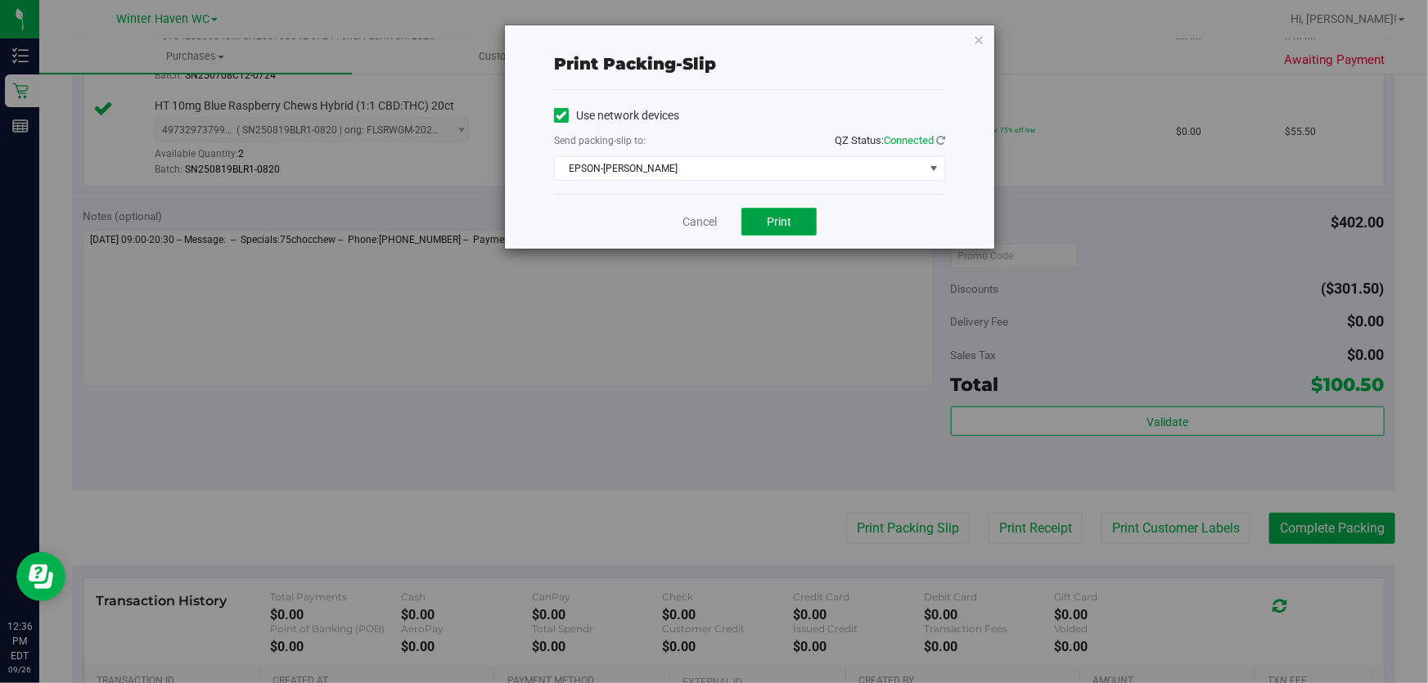
click at [778, 224] on span "Print" at bounding box center [779, 221] width 25 height 13
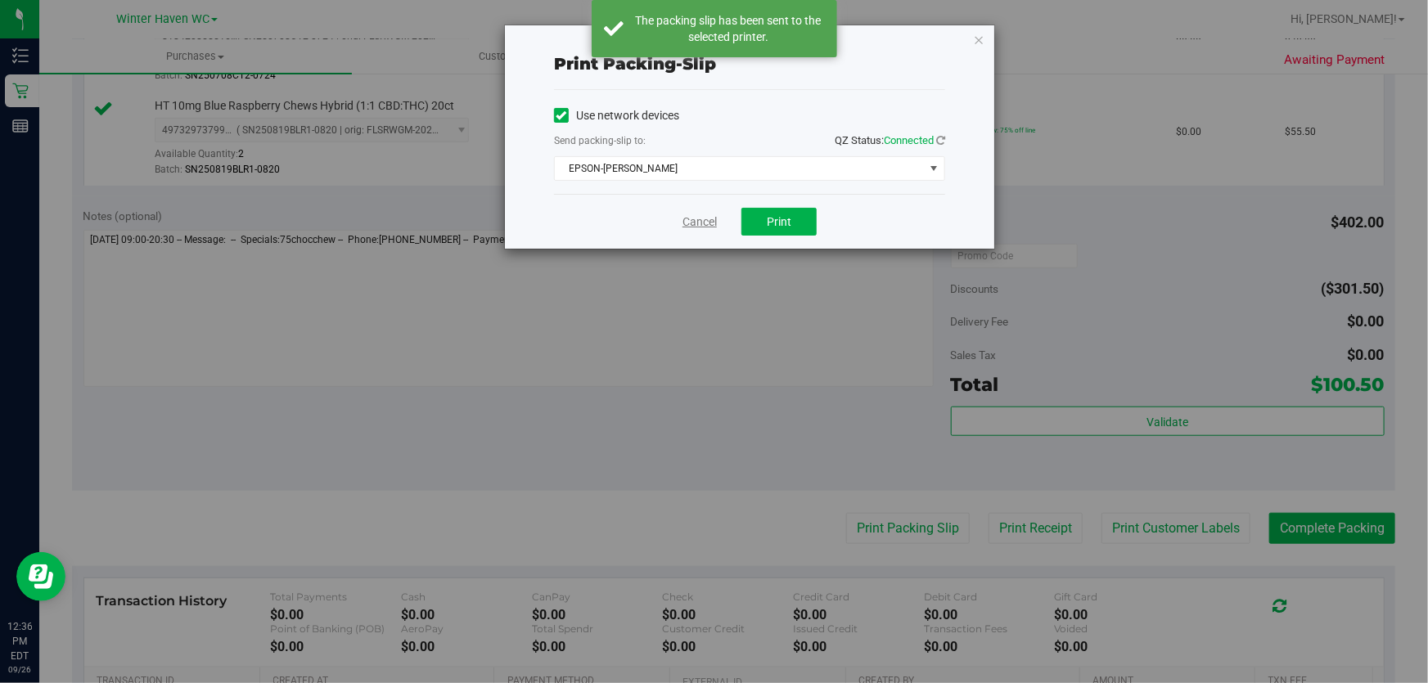
click at [696, 228] on link "Cancel" at bounding box center [700, 222] width 34 height 17
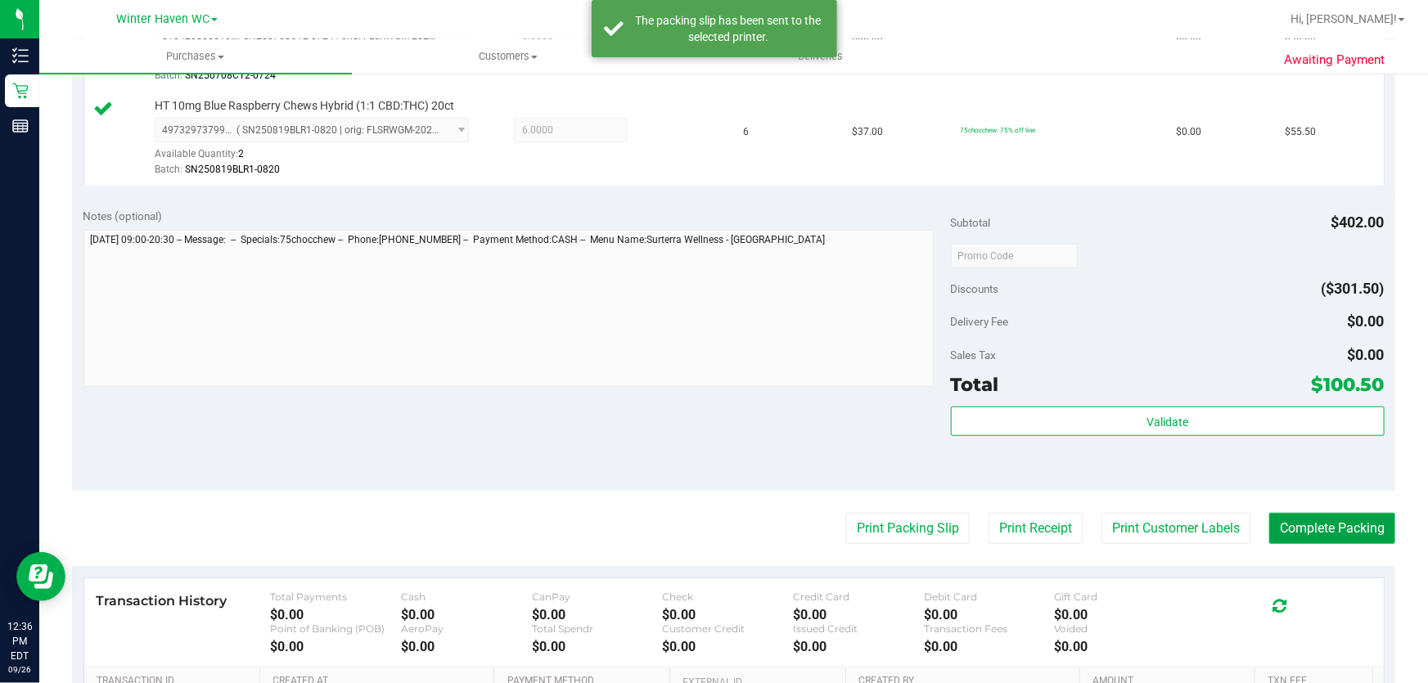
click at [1329, 515] on button "Complete Packing" at bounding box center [1332, 528] width 126 height 31
click at [1327, 528] on button "Complete Packing" at bounding box center [1332, 528] width 126 height 31
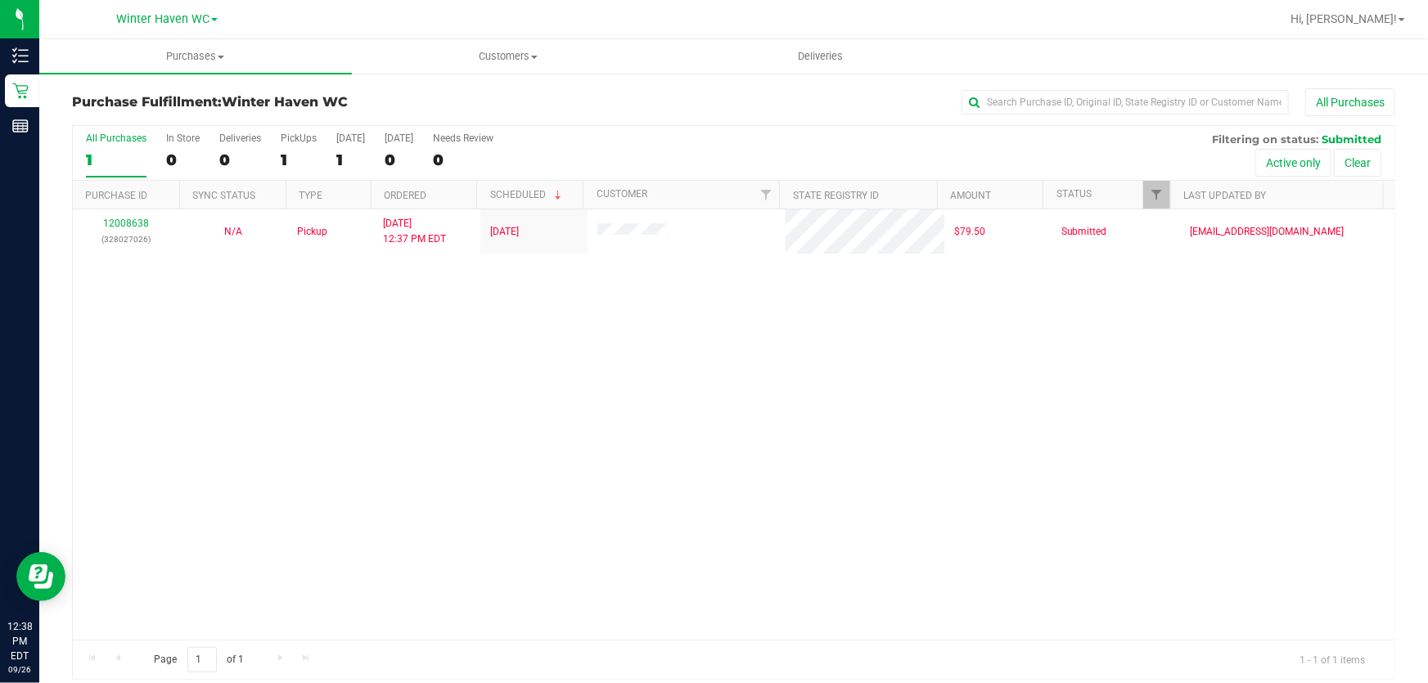
click at [852, 530] on div "12008638 (328027026) N/A Pickup [DATE] 12:37 PM EDT 9/26/2025 $79.50 Submitted …" at bounding box center [734, 425] width 1322 height 431
click at [468, 432] on div "12008638 (328027026) N/A Pickup [DATE] 12:37 PM EDT 9/26/2025 $79.50 Submitted …" at bounding box center [734, 425] width 1322 height 431
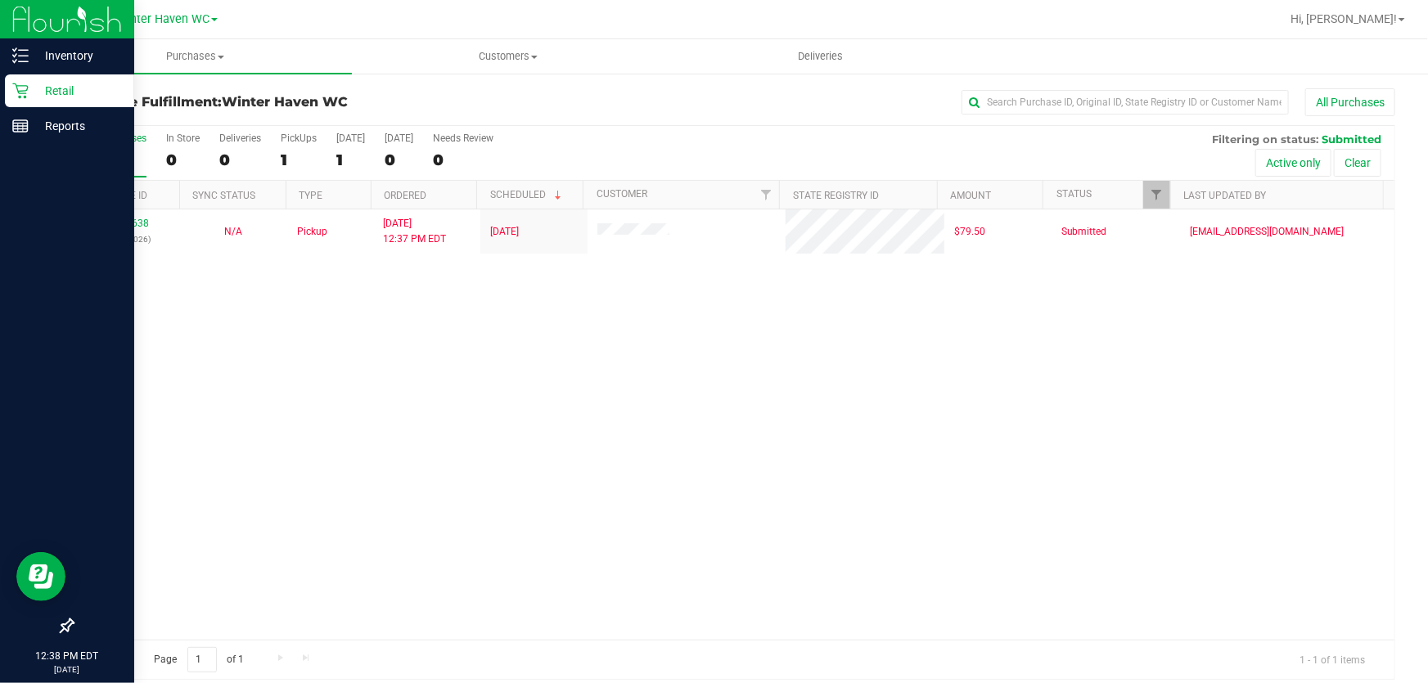
click at [48, 86] on p "Retail" at bounding box center [78, 91] width 98 height 20
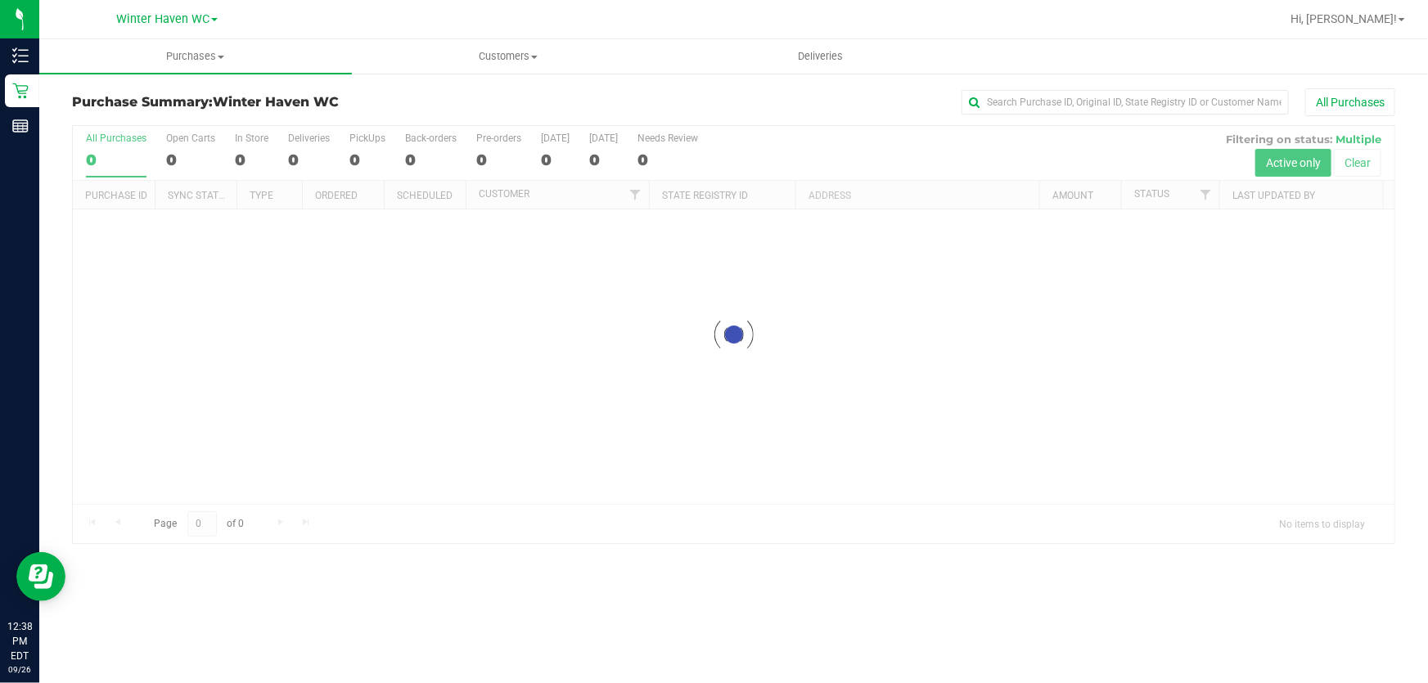
click at [883, 142] on div at bounding box center [734, 334] width 1322 height 417
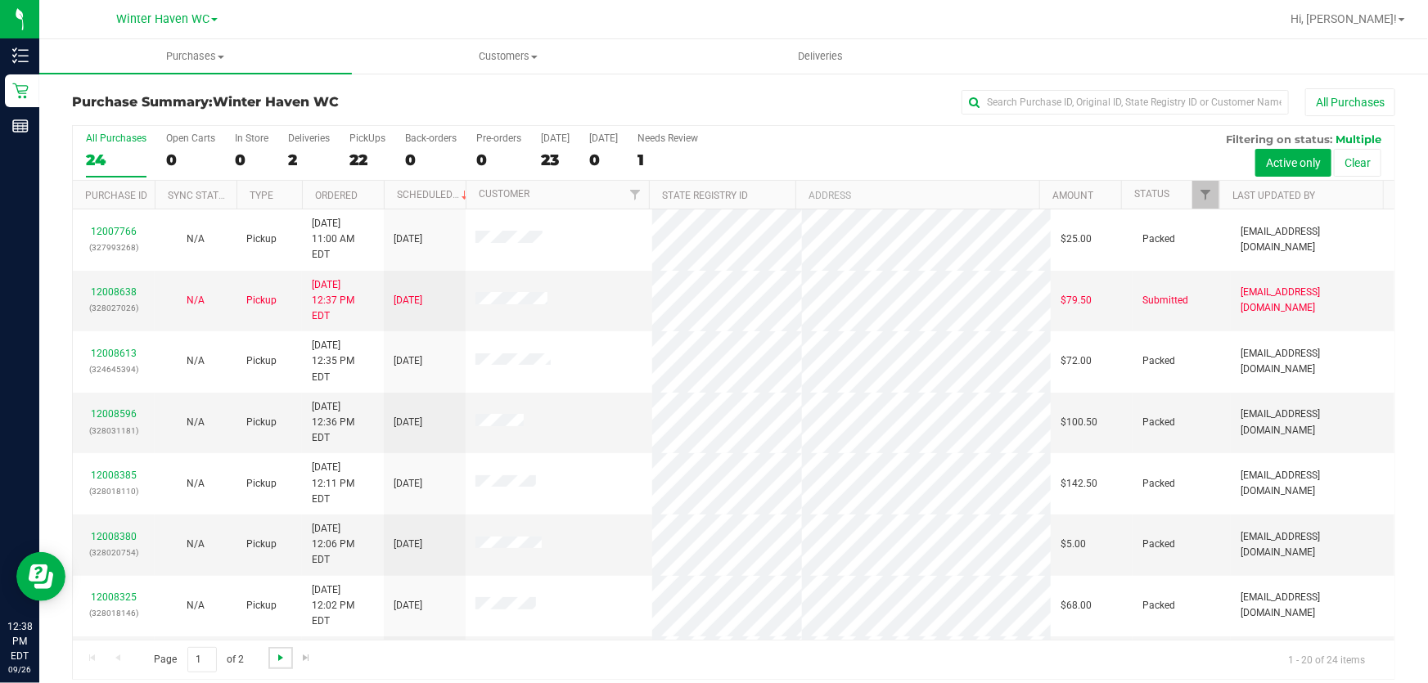
click at [276, 655] on span "Go to the next page" at bounding box center [280, 657] width 13 height 13
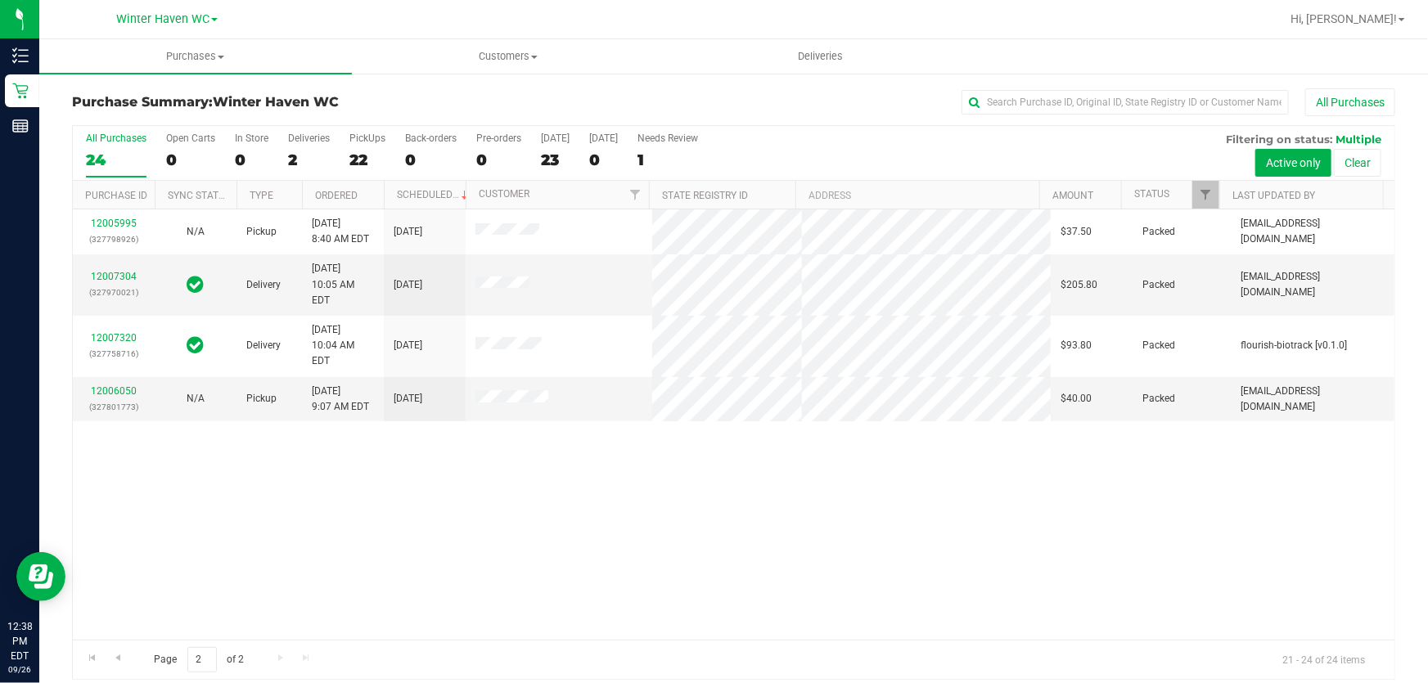
click at [373, 159] on div "22" at bounding box center [367, 160] width 36 height 19
click at [0, 0] on input "PickUps 22" at bounding box center [0, 0] width 0 height 0
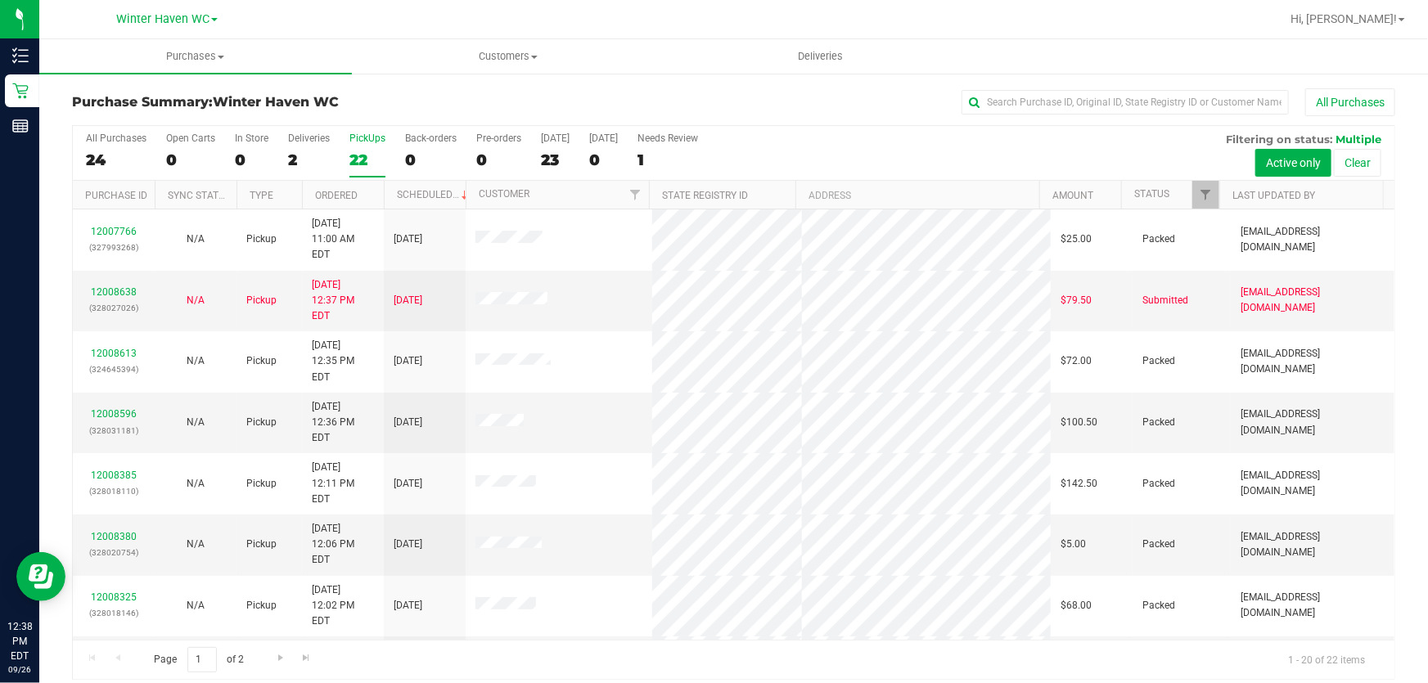
click at [858, 151] on div "All Purchases 24 Open Carts 0 In Store 0 Deliveries 2 PickUps 22 Back-orders 0 …" at bounding box center [734, 153] width 1322 height 55
click at [892, 143] on div "All Purchases 24 Open Carts 0 In Store 0 Deliveries 2 PickUps 22 Back-orders 0 …" at bounding box center [734, 153] width 1322 height 55
click at [827, 156] on div "All Purchases 24 Open Carts 0 In Store 0 Deliveries 2 PickUps 22 Back-orders 0 …" at bounding box center [734, 153] width 1322 height 55
click at [905, 145] on div "All Purchases 24 Open Carts 0 In Store 0 Deliveries 2 PickUps 22 Back-orders 0 …" at bounding box center [734, 153] width 1322 height 55
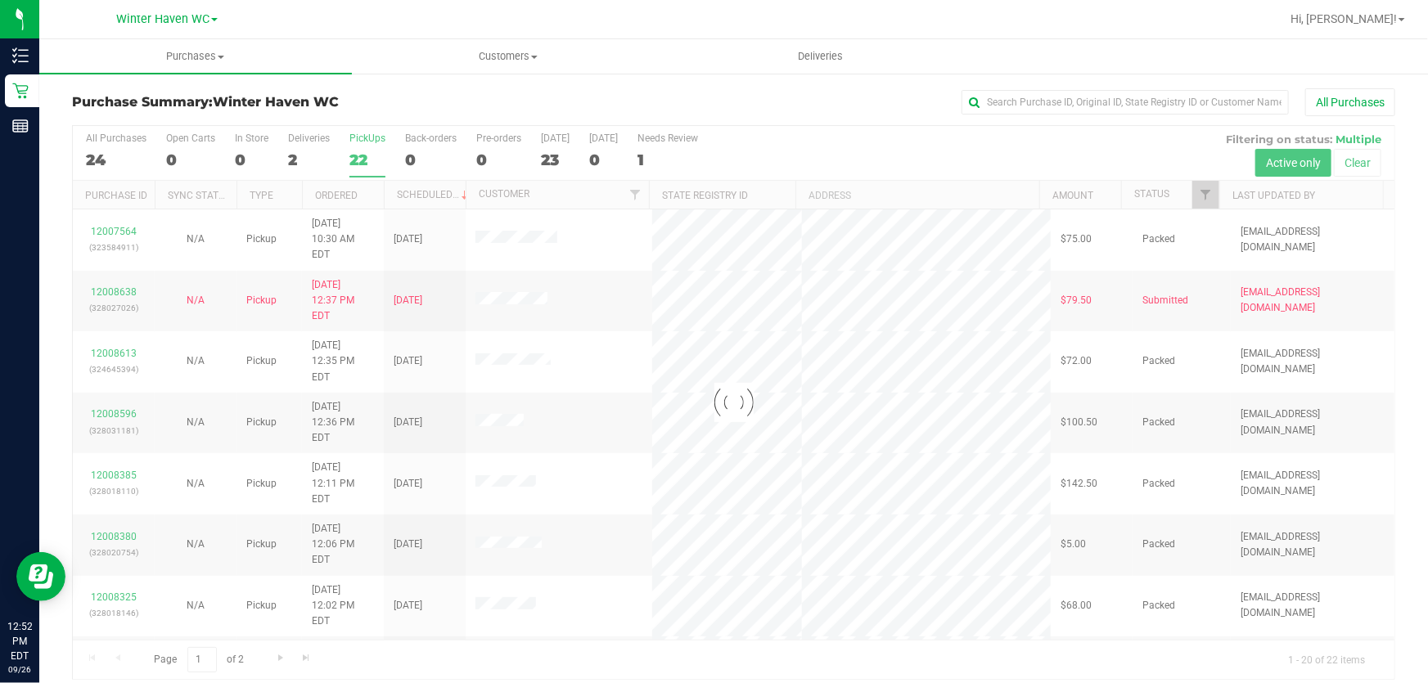
click at [807, 101] on div "All Purchases" at bounding box center [954, 102] width 882 height 28
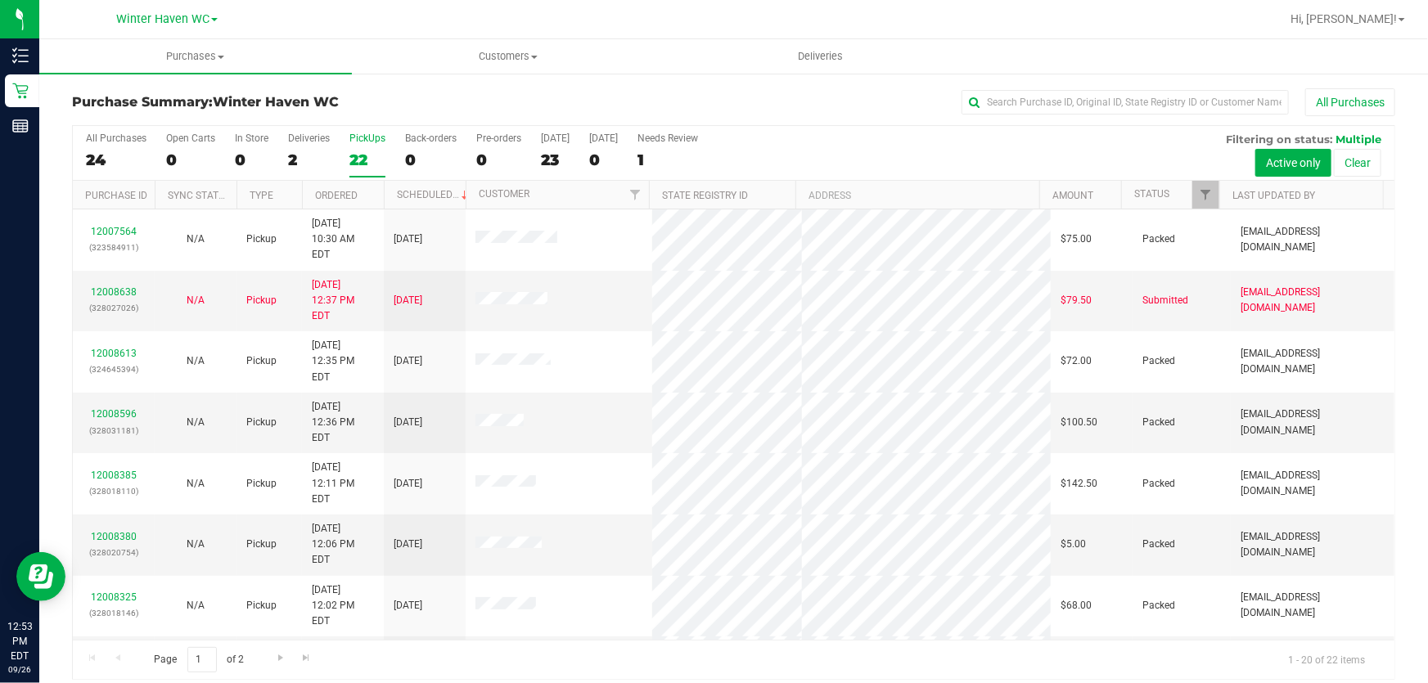
click at [795, 159] on div "All Purchases 24 Open Carts 0 In Store 0 Deliveries 2 PickUps 22 Back-orders 0 …" at bounding box center [734, 153] width 1322 height 55
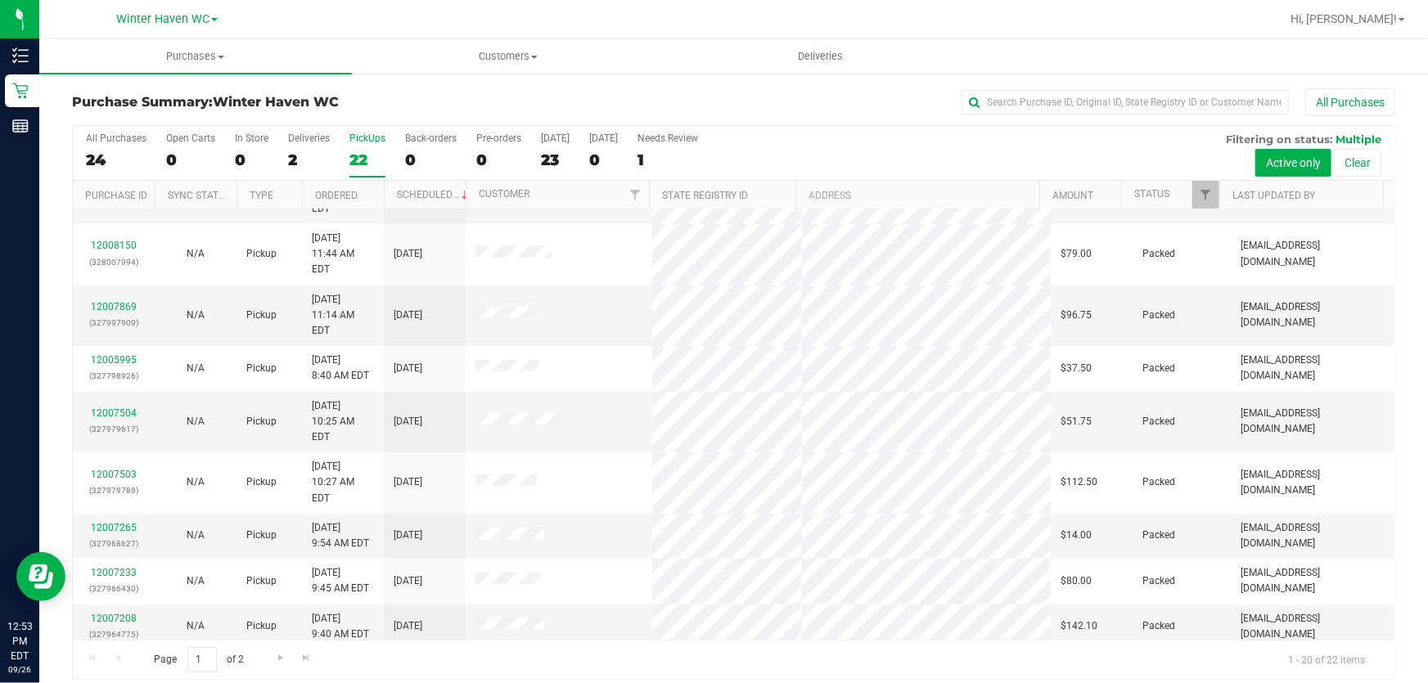
scroll to position [12, 0]
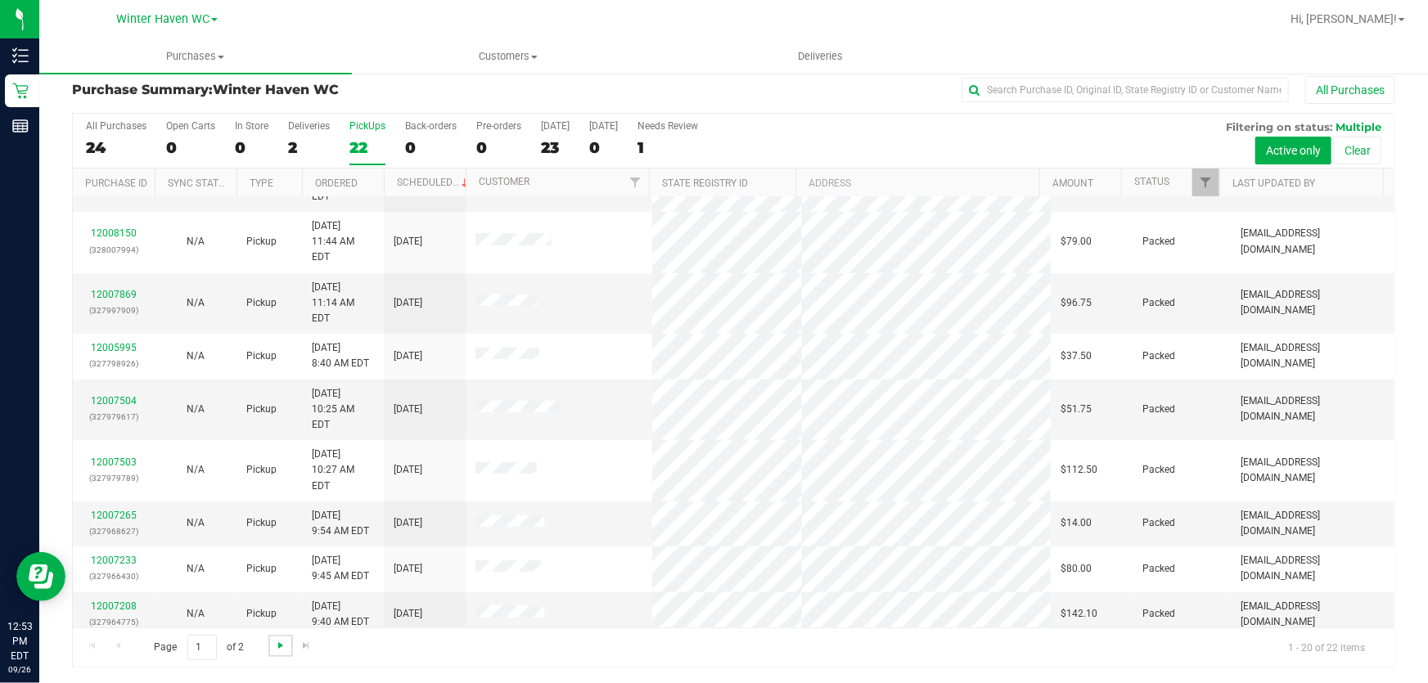
click at [278, 642] on span "Go to the next page" at bounding box center [280, 645] width 13 height 13
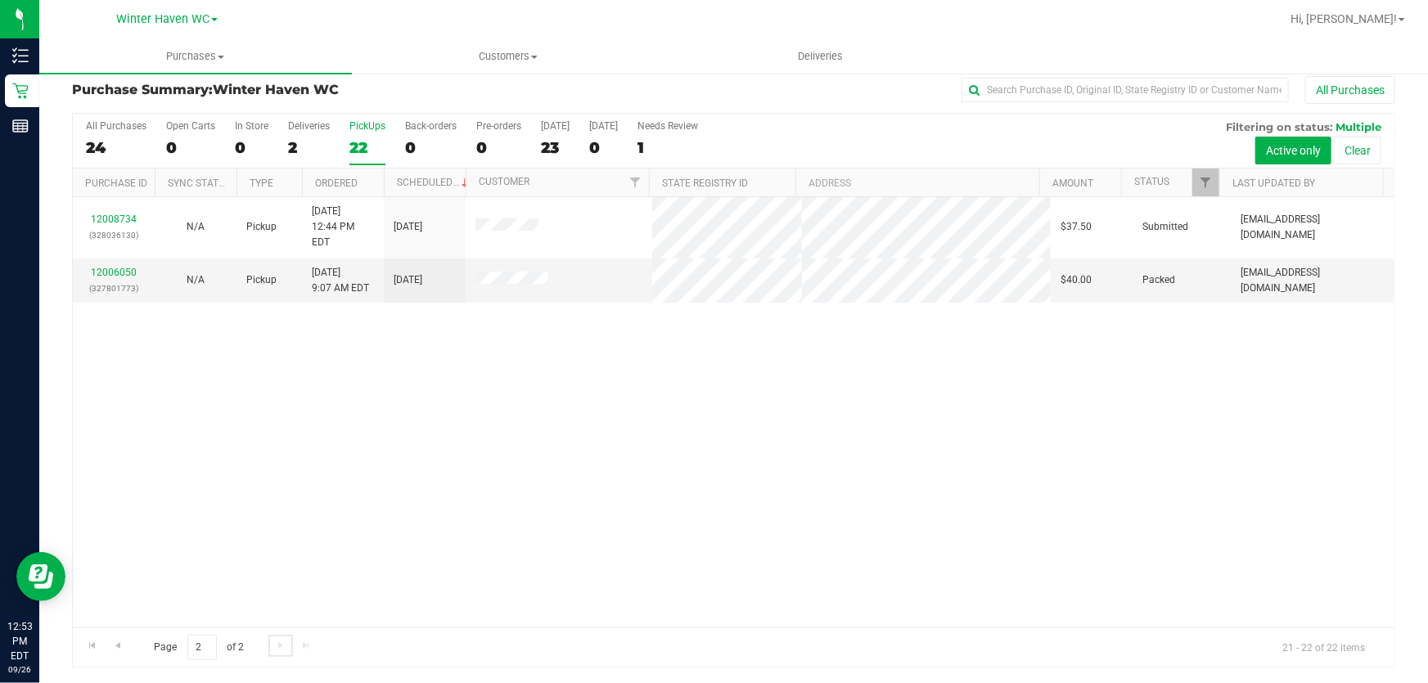
scroll to position [0, 0]
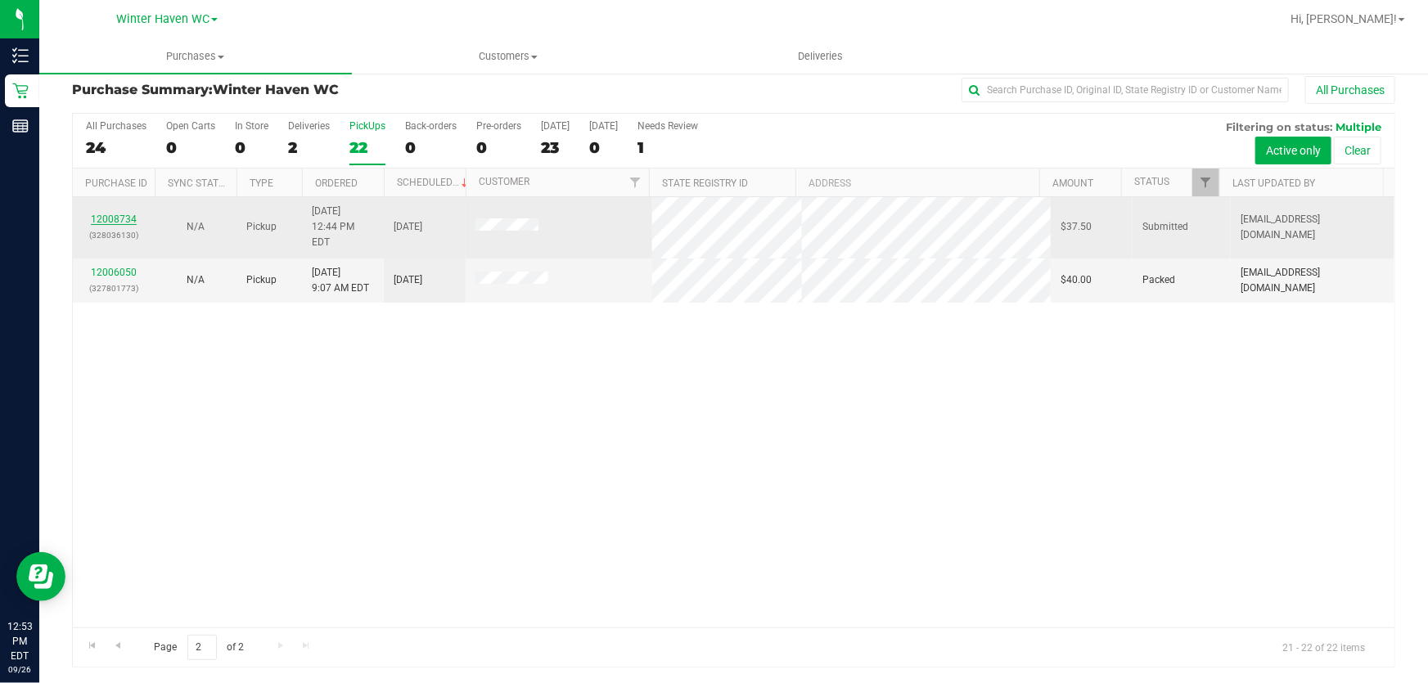
click at [123, 214] on link "12008734" at bounding box center [114, 219] width 46 height 11
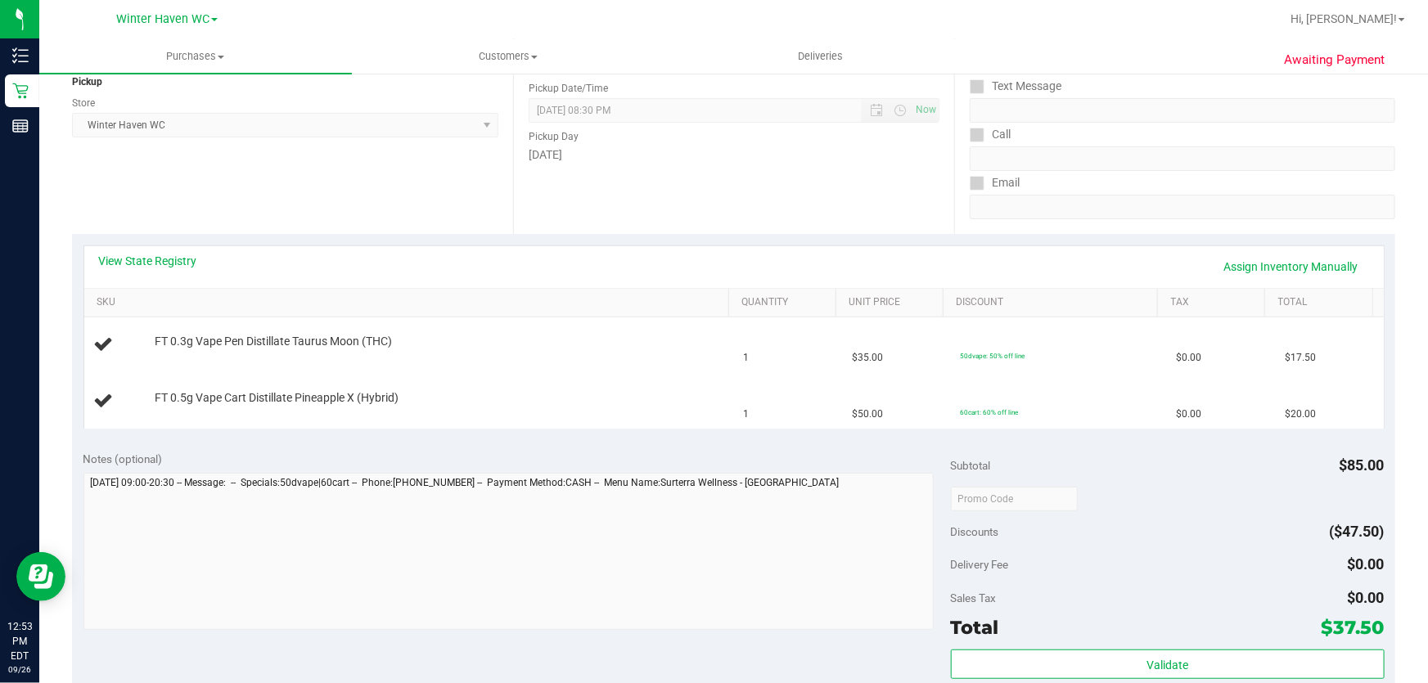
scroll to position [236, 0]
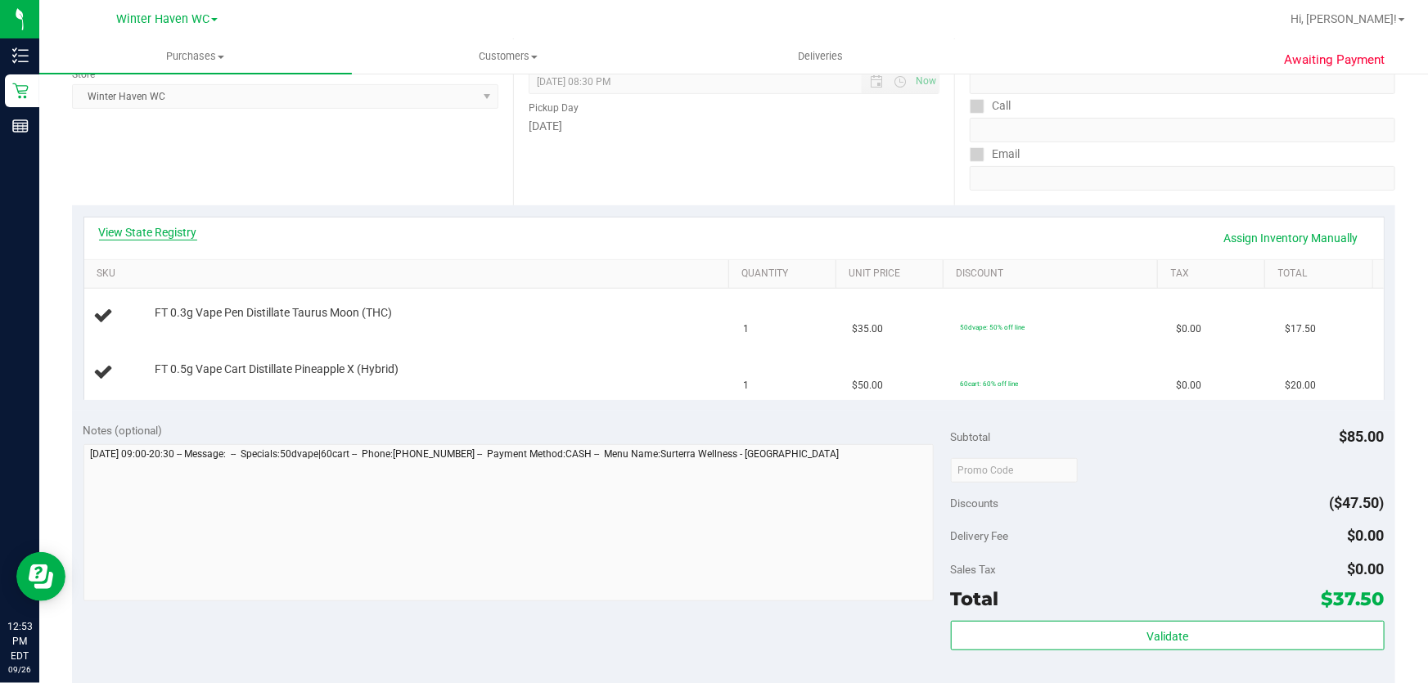
click at [121, 225] on link "View State Registry" at bounding box center [148, 232] width 98 height 16
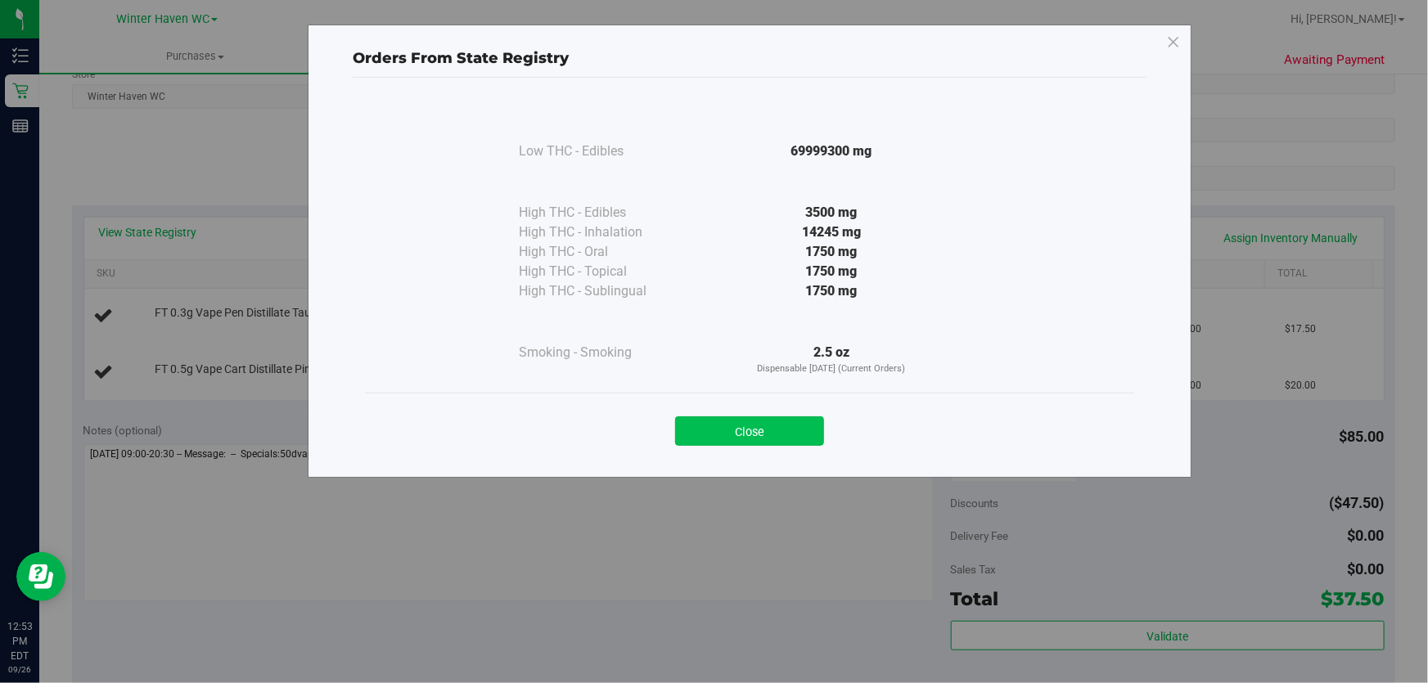
click at [794, 420] on button "Close" at bounding box center [749, 431] width 149 height 29
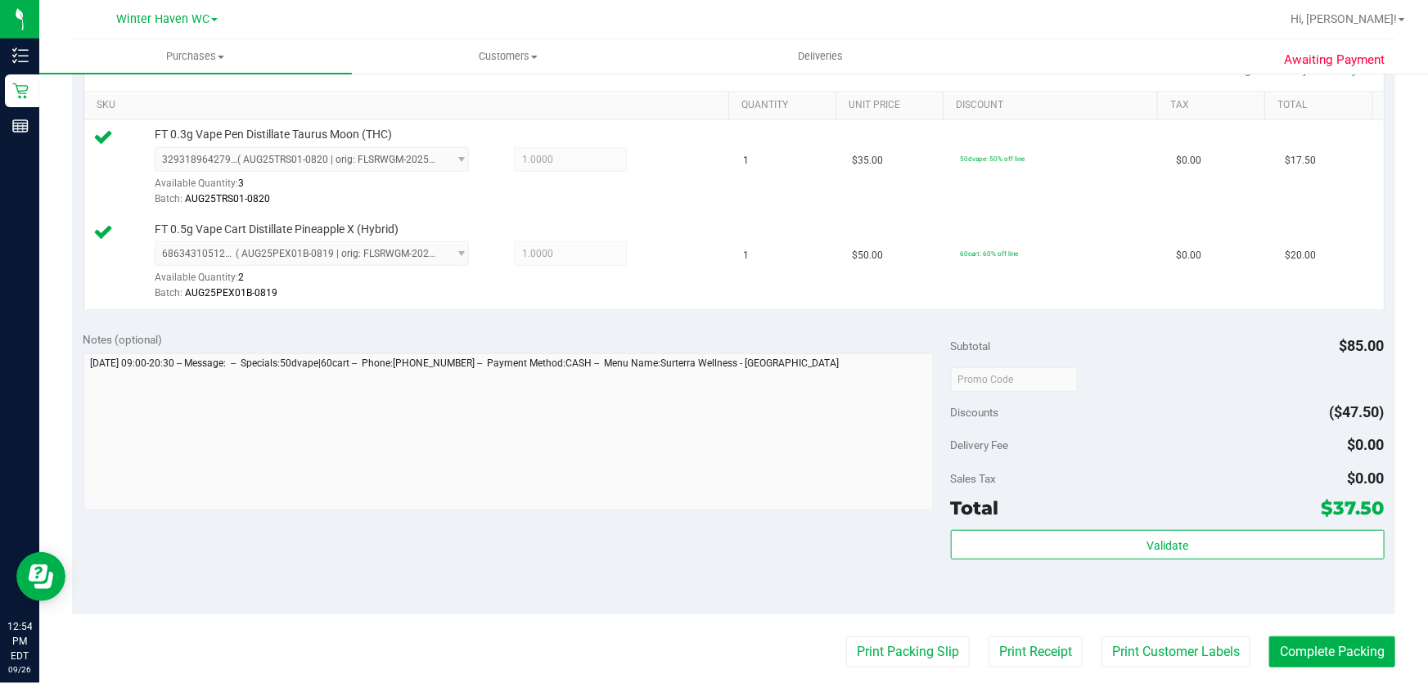
scroll to position [602, 0]
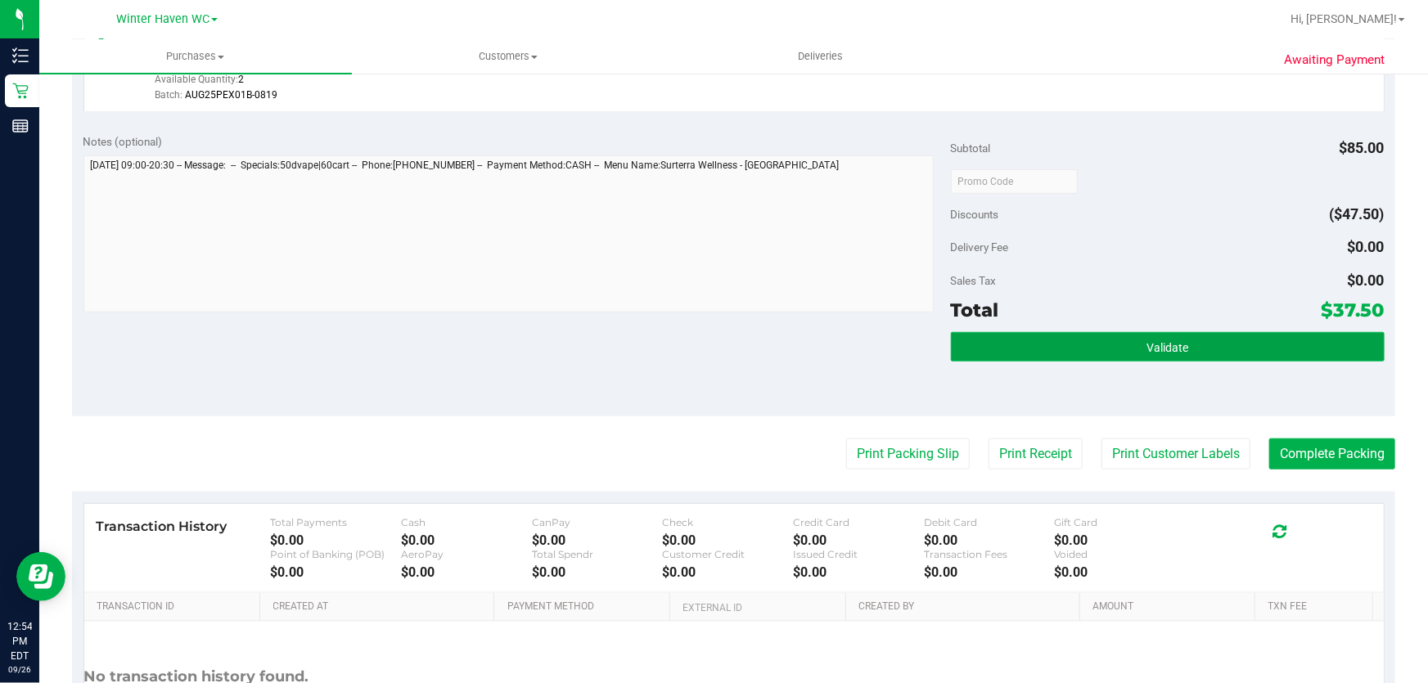
click at [1211, 340] on button "Validate" at bounding box center [1168, 346] width 434 height 29
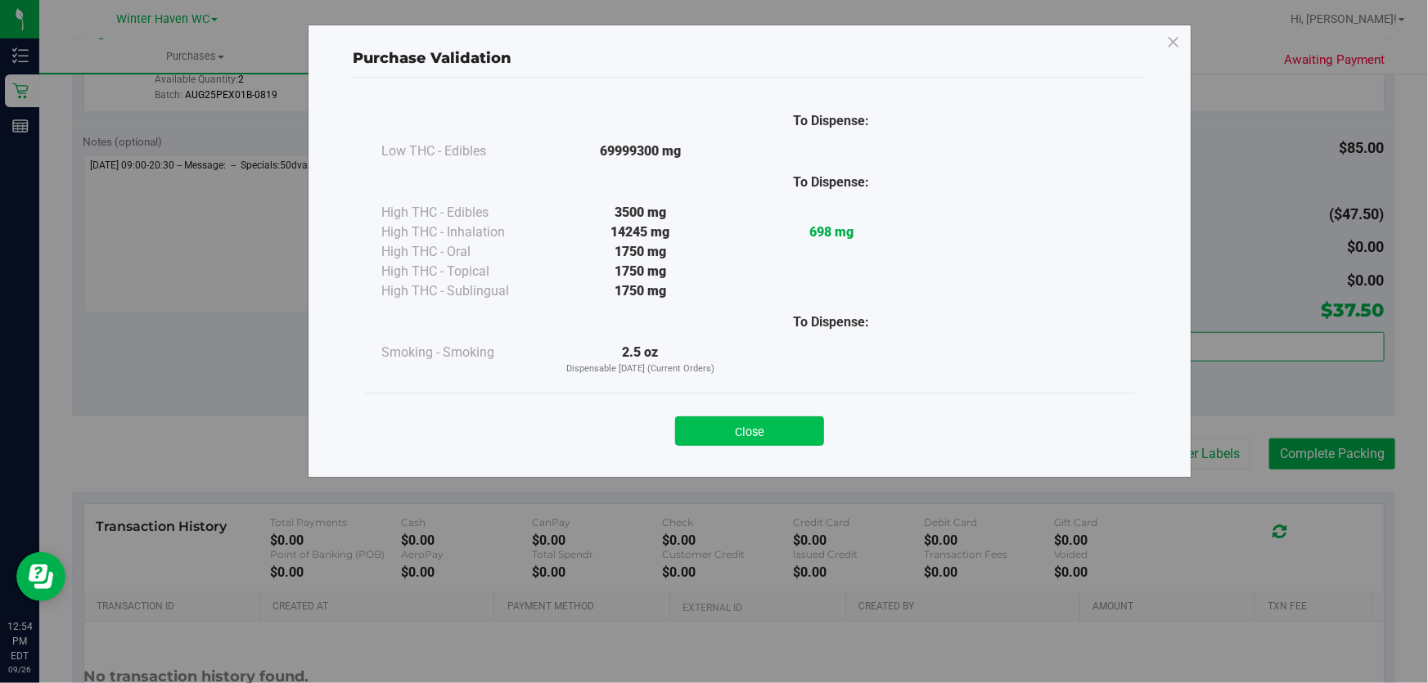
click at [750, 430] on button "Close" at bounding box center [749, 431] width 149 height 29
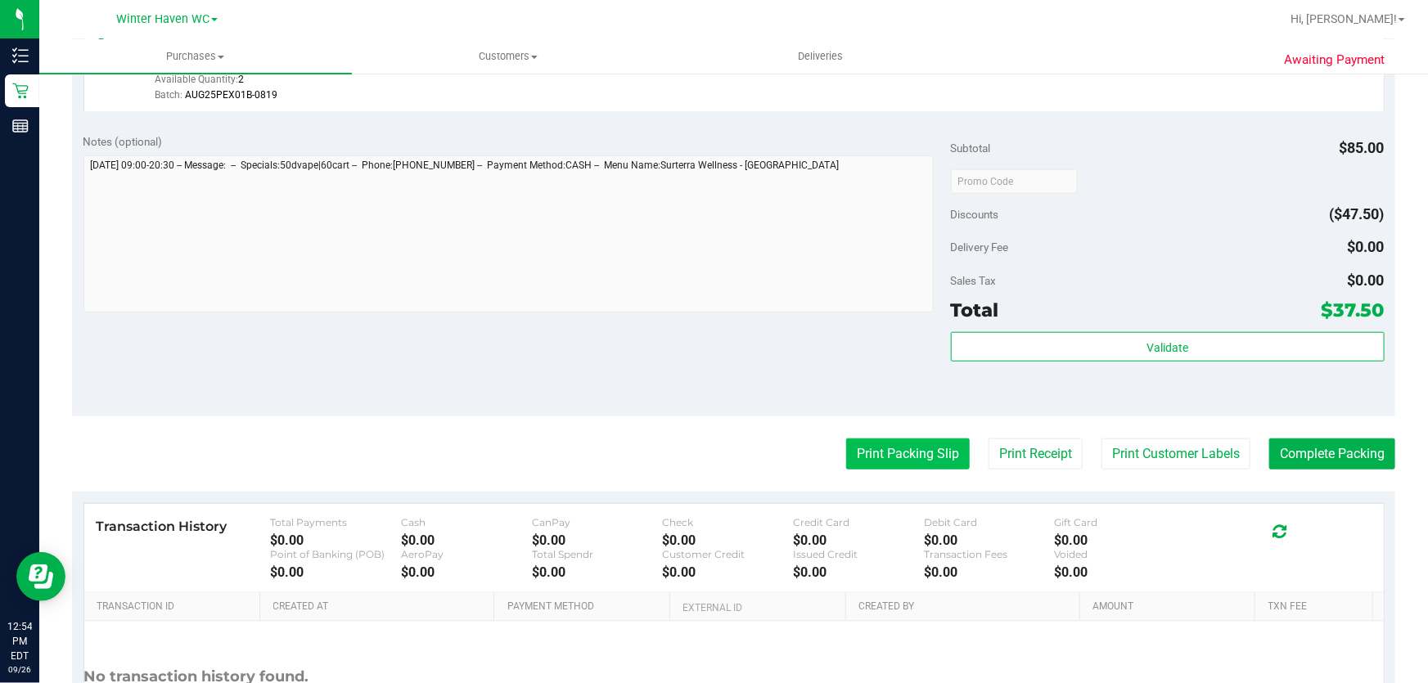
click at [908, 455] on button "Print Packing Slip" at bounding box center [908, 454] width 124 height 31
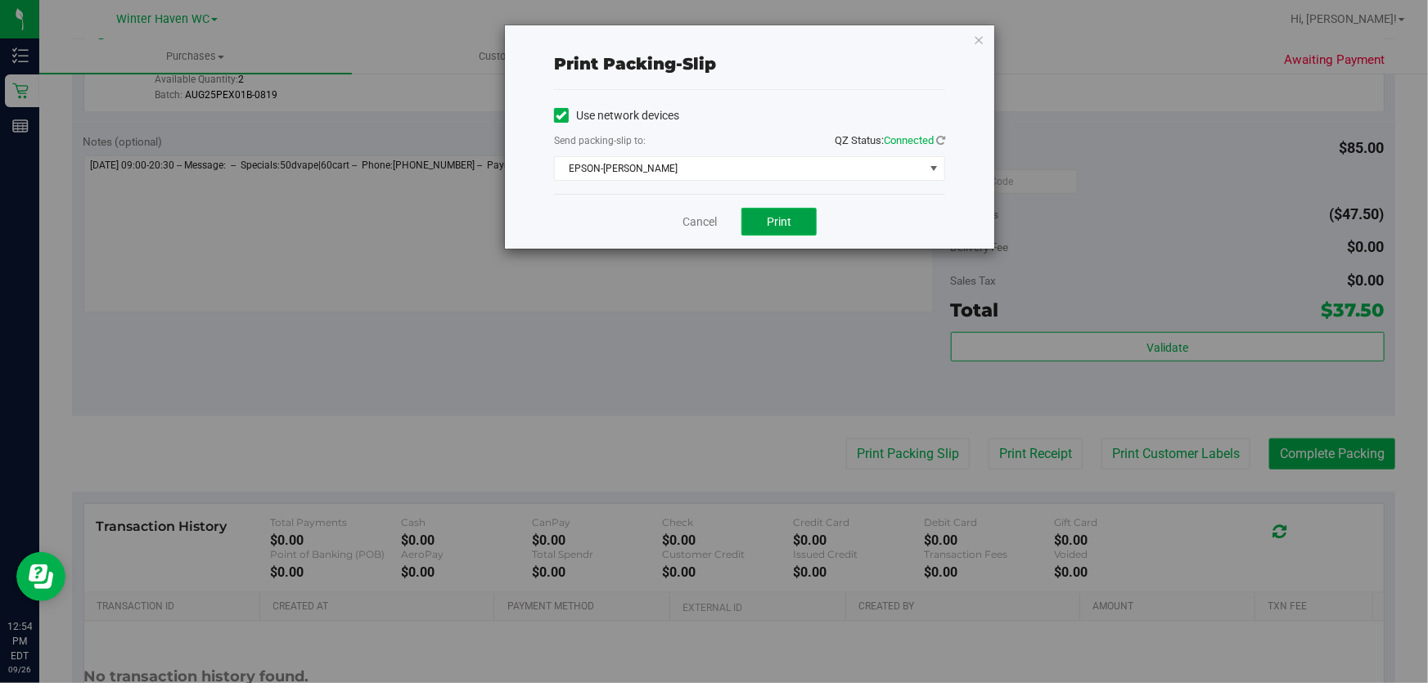
click at [796, 233] on button "Print" at bounding box center [779, 222] width 75 height 28
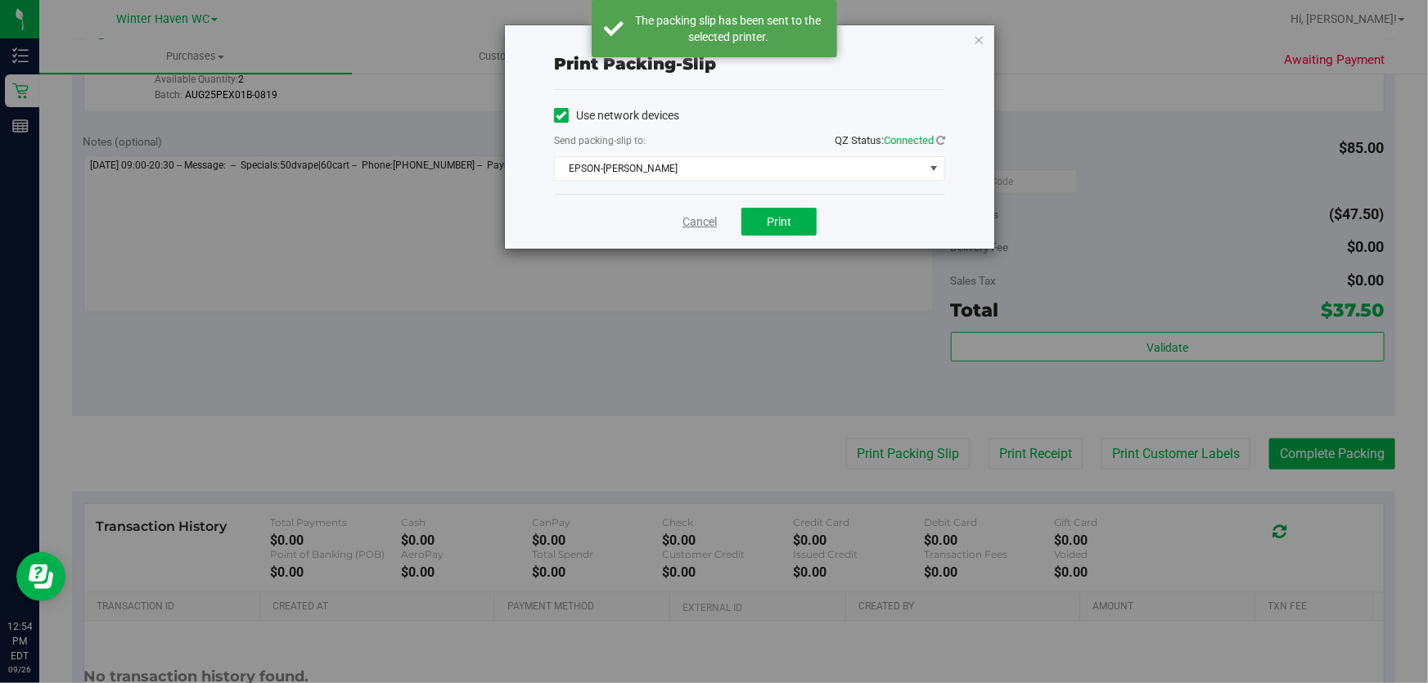
click at [710, 219] on link "Cancel" at bounding box center [700, 222] width 34 height 17
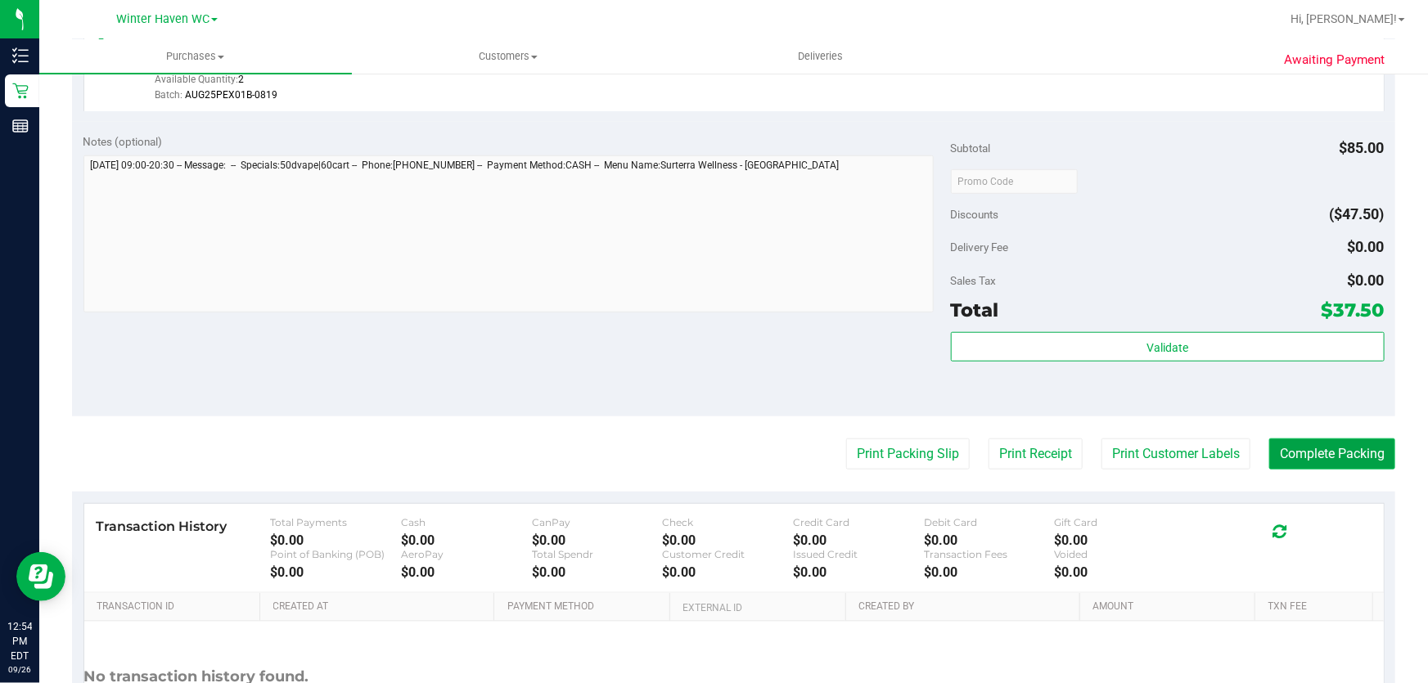
click at [1342, 456] on button "Complete Packing" at bounding box center [1332, 454] width 126 height 31
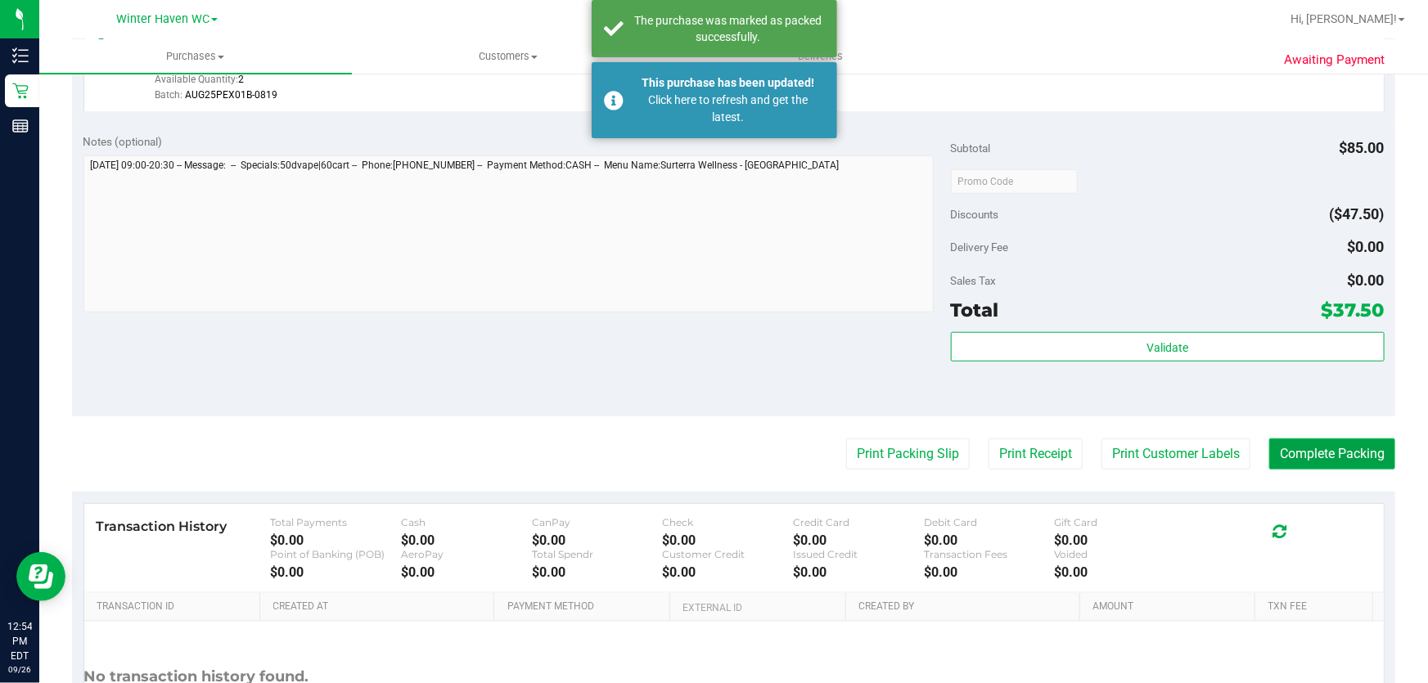
click at [1327, 454] on button "Complete Packing" at bounding box center [1332, 454] width 126 height 31
